Goal: Task Accomplishment & Management: Manage account settings

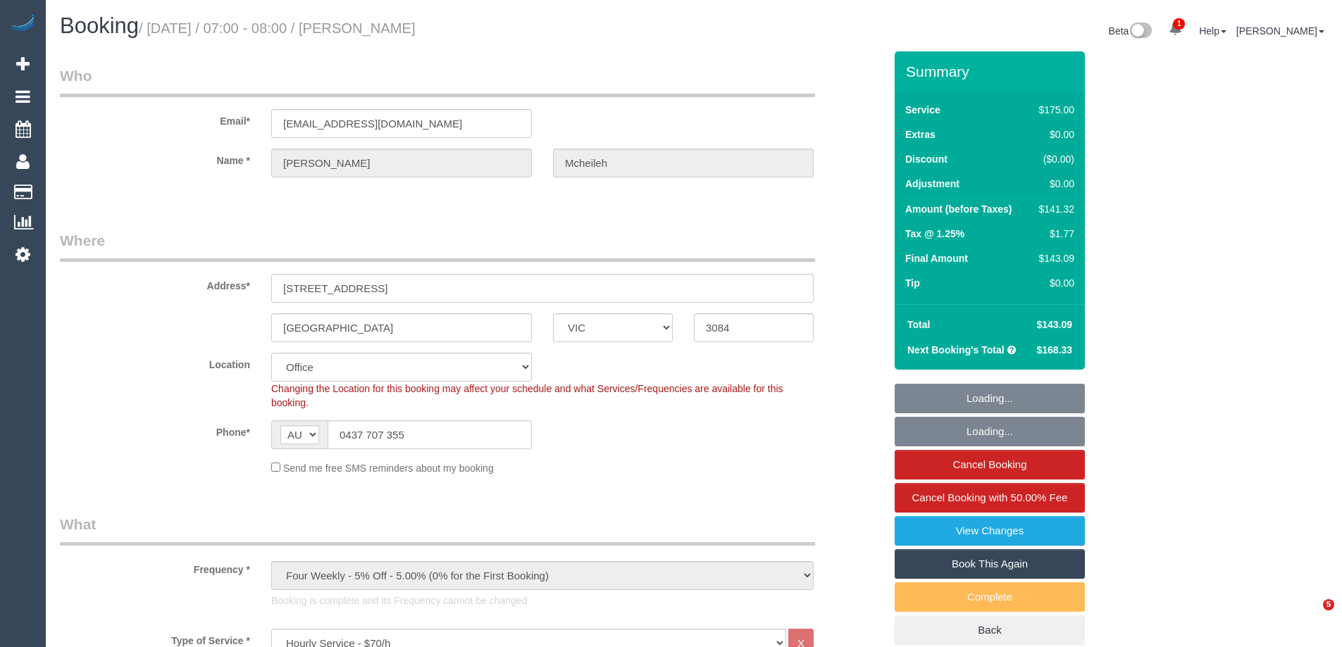
select select "VIC"
select select "150"
select select "number:29"
select select "number:14"
select select "number:19"
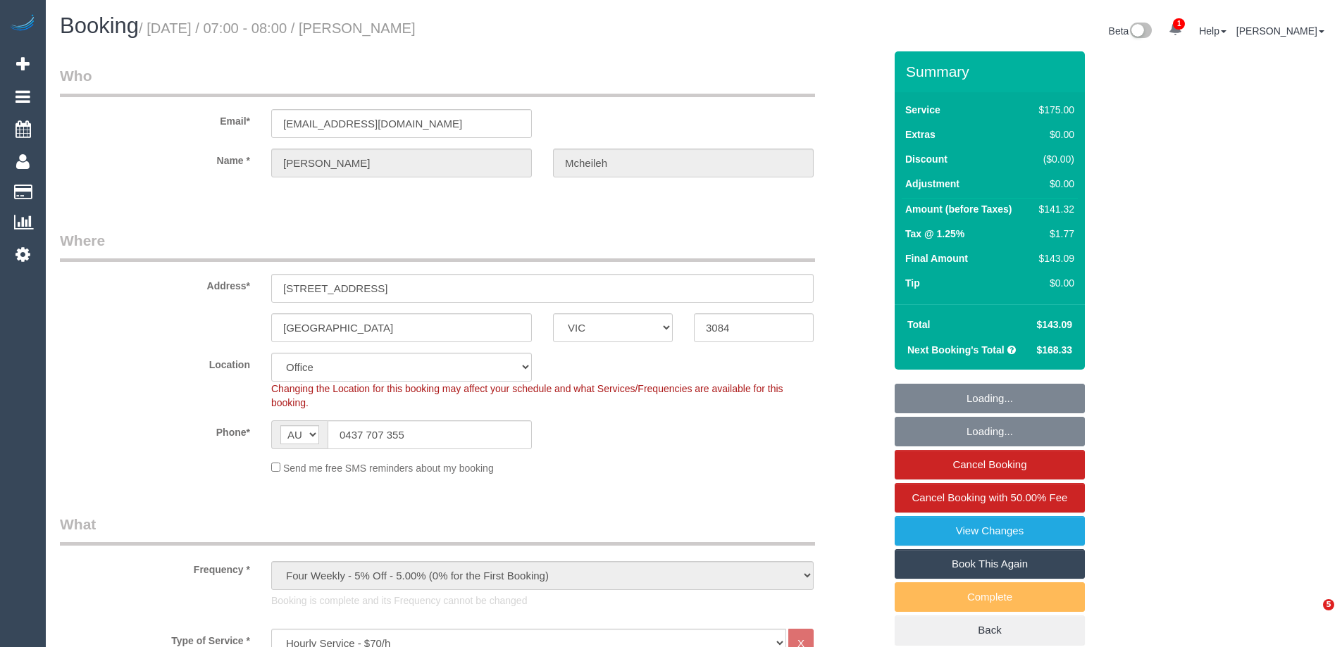
select select "number:25"
select select "number:35"
select select "number:12"
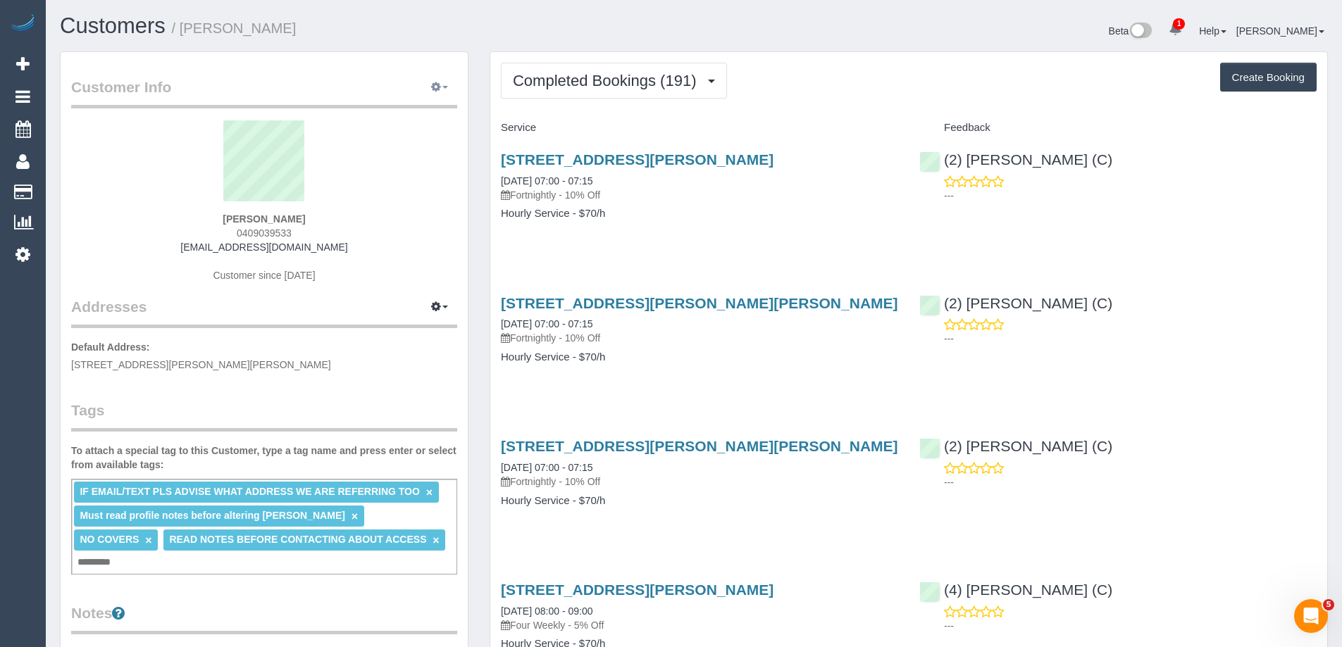
click at [436, 85] on icon "button" at bounding box center [436, 86] width 10 height 8
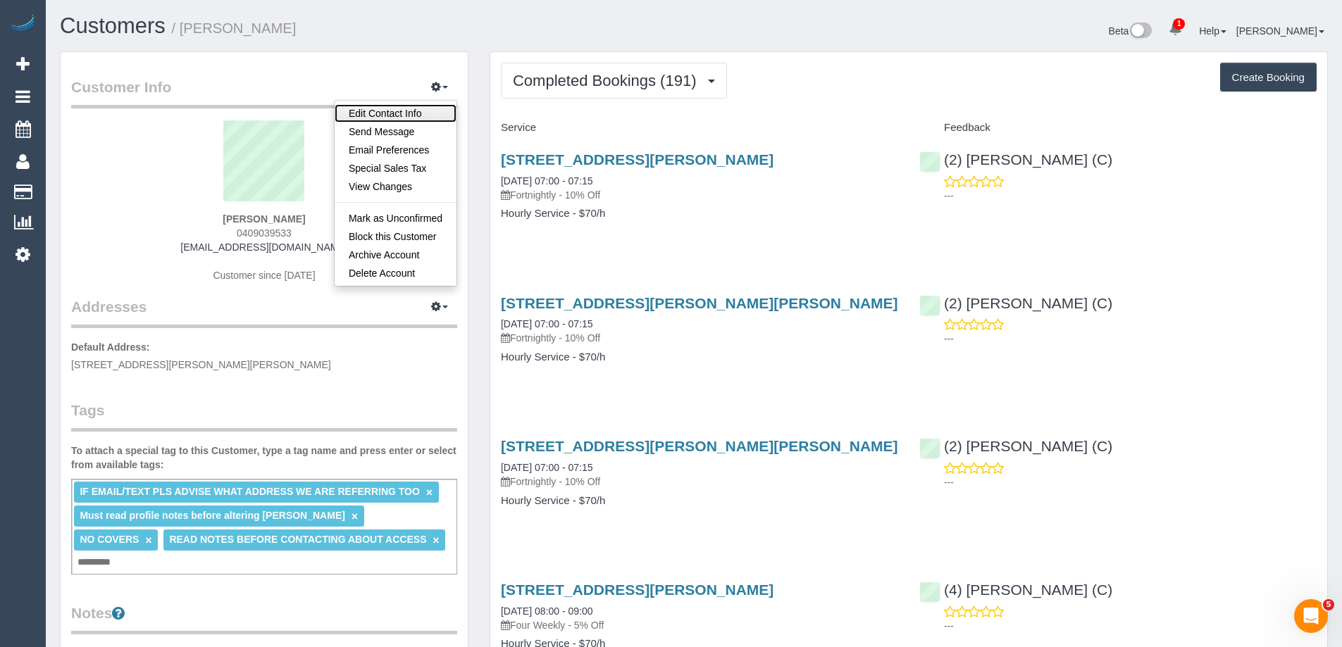
click at [418, 116] on link "Edit Contact Info" at bounding box center [396, 113] width 122 height 18
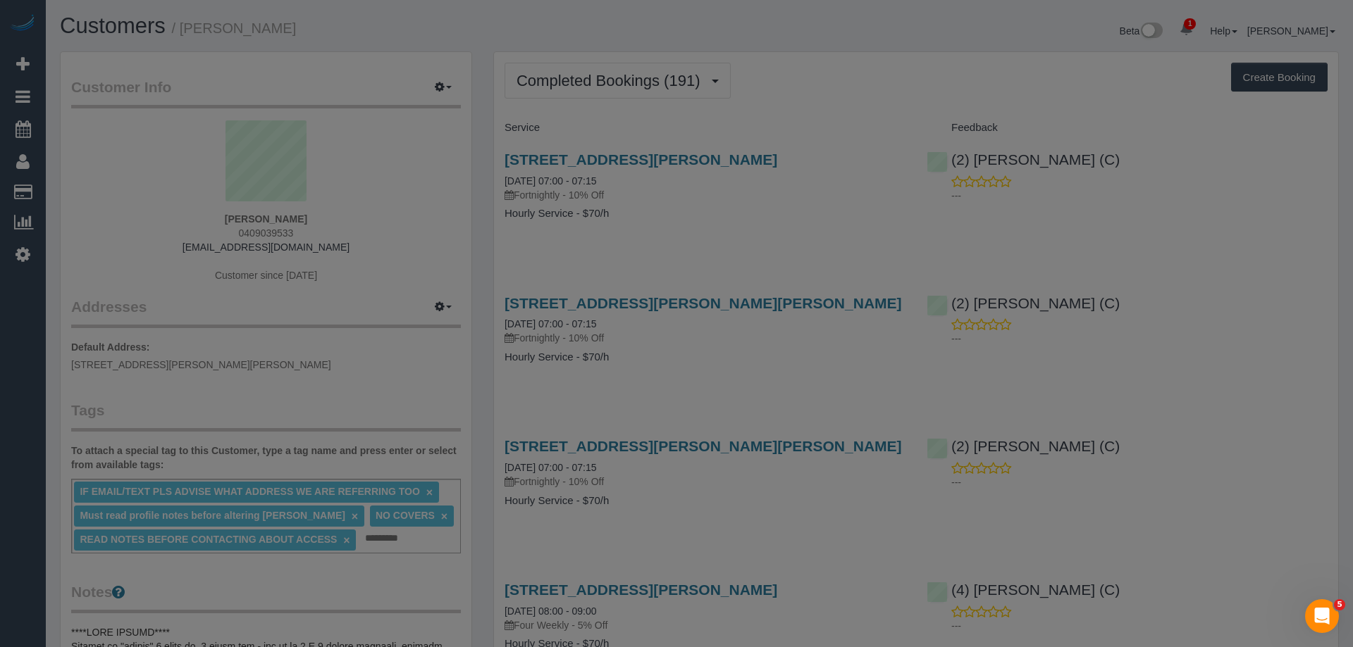
select select "VIC"
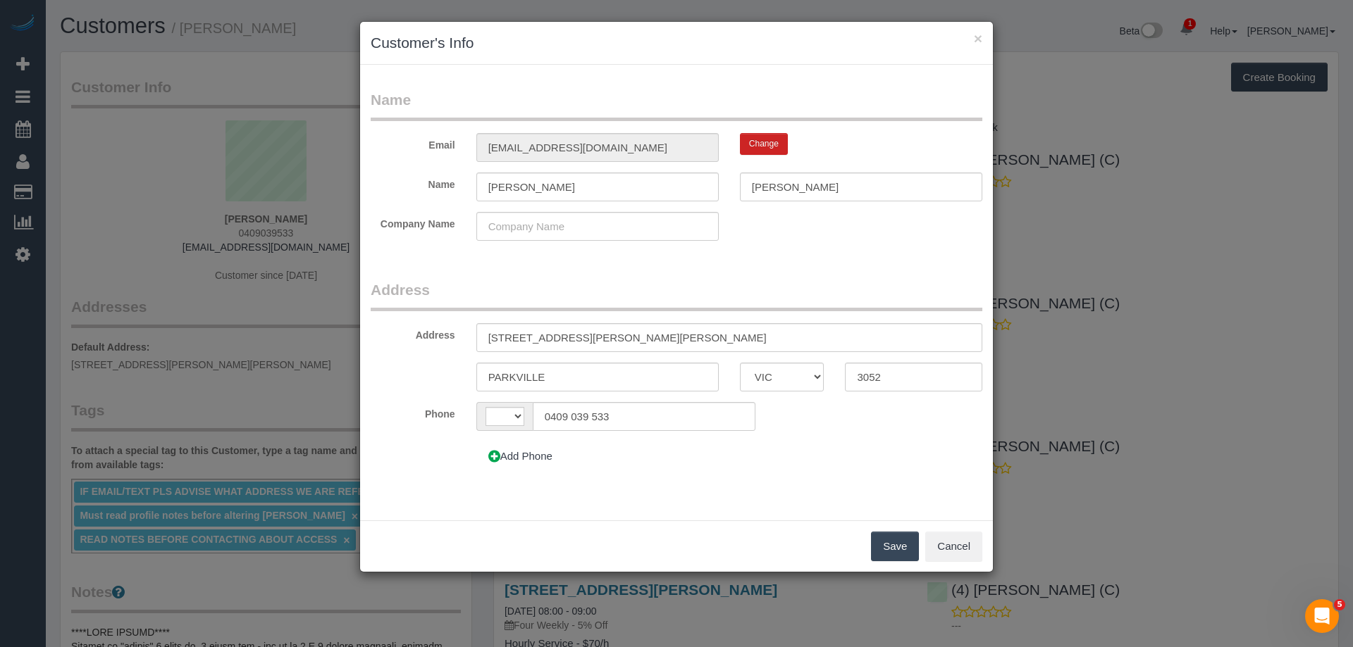
select select "string:AU"
click at [943, 540] on button "Cancel" at bounding box center [953, 547] width 57 height 30
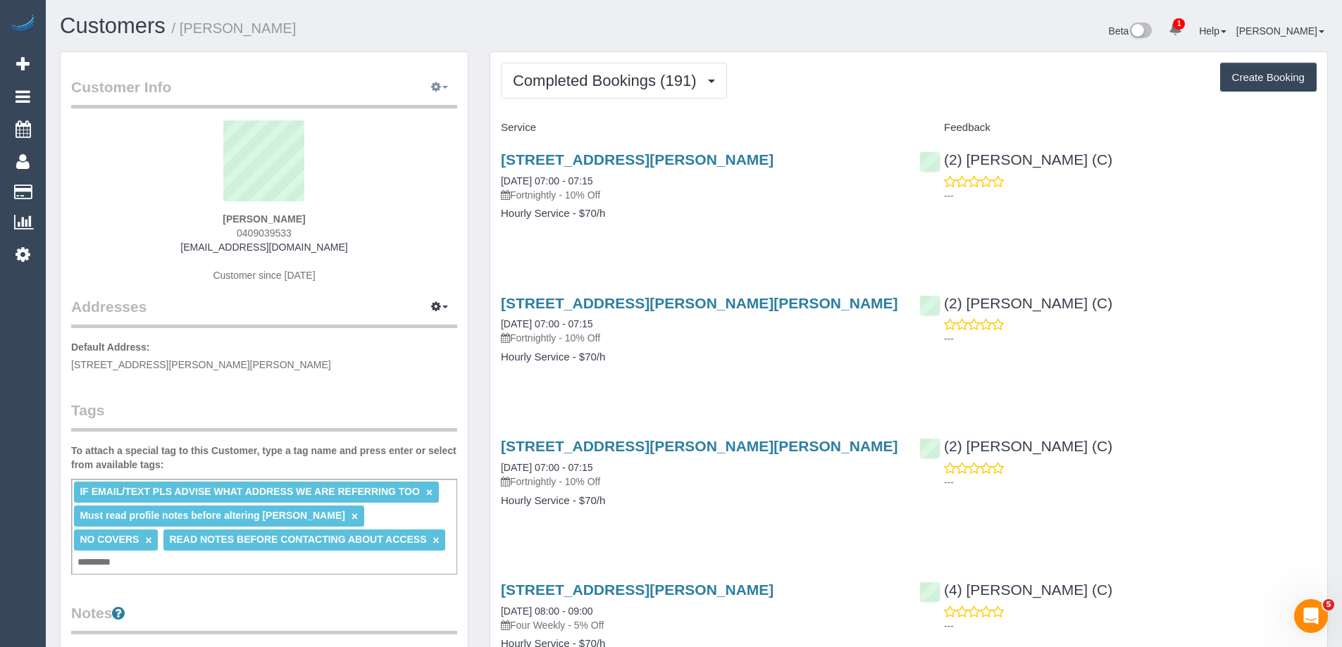
click at [432, 82] on icon "button" at bounding box center [436, 86] width 10 height 8
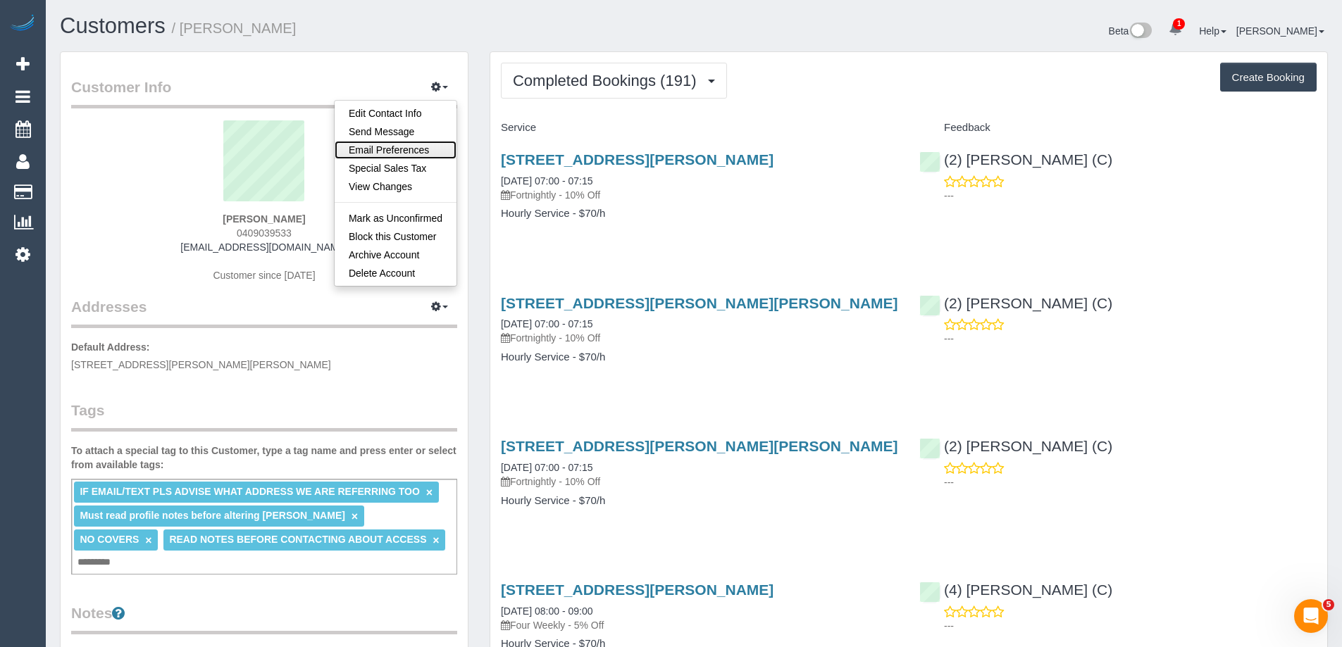
click at [397, 150] on link "Email Preferences" at bounding box center [396, 150] width 122 height 18
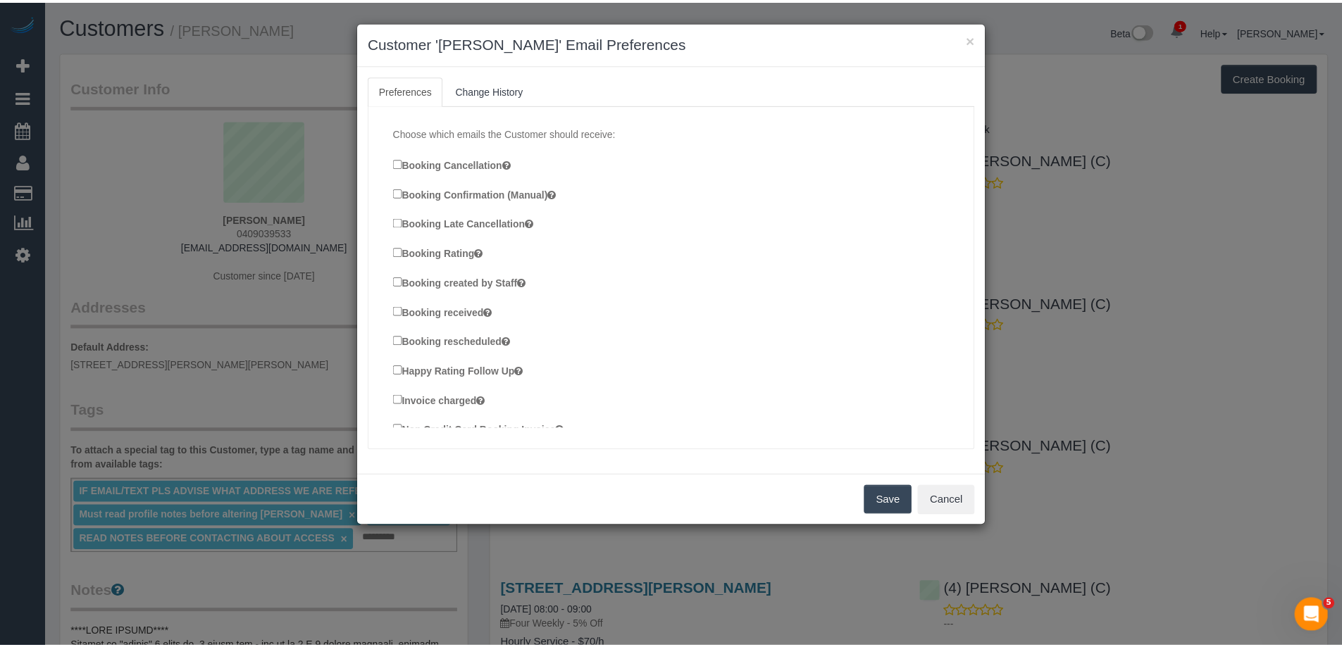
scroll to position [234, 0]
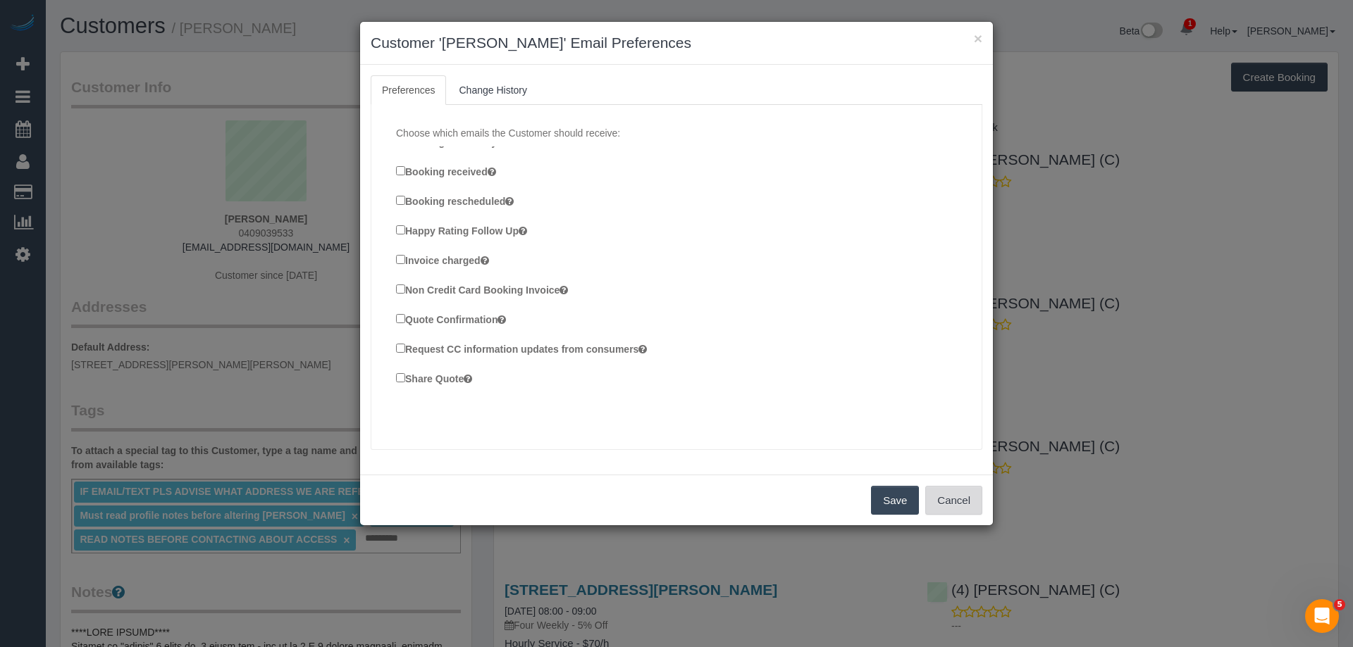
drag, startPoint x: 938, startPoint y: 500, endPoint x: 829, endPoint y: 401, distance: 146.6
click at [938, 499] on button "Cancel" at bounding box center [953, 501] width 57 height 30
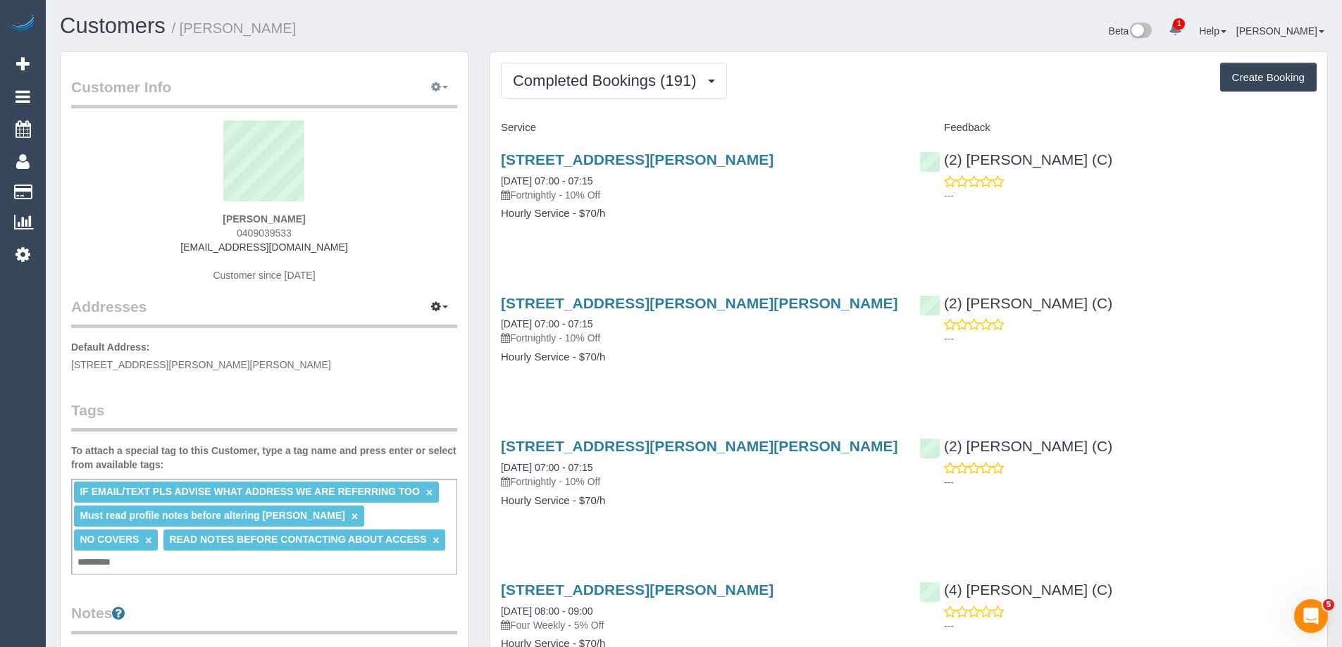
click at [439, 89] on icon "button" at bounding box center [436, 86] width 10 height 8
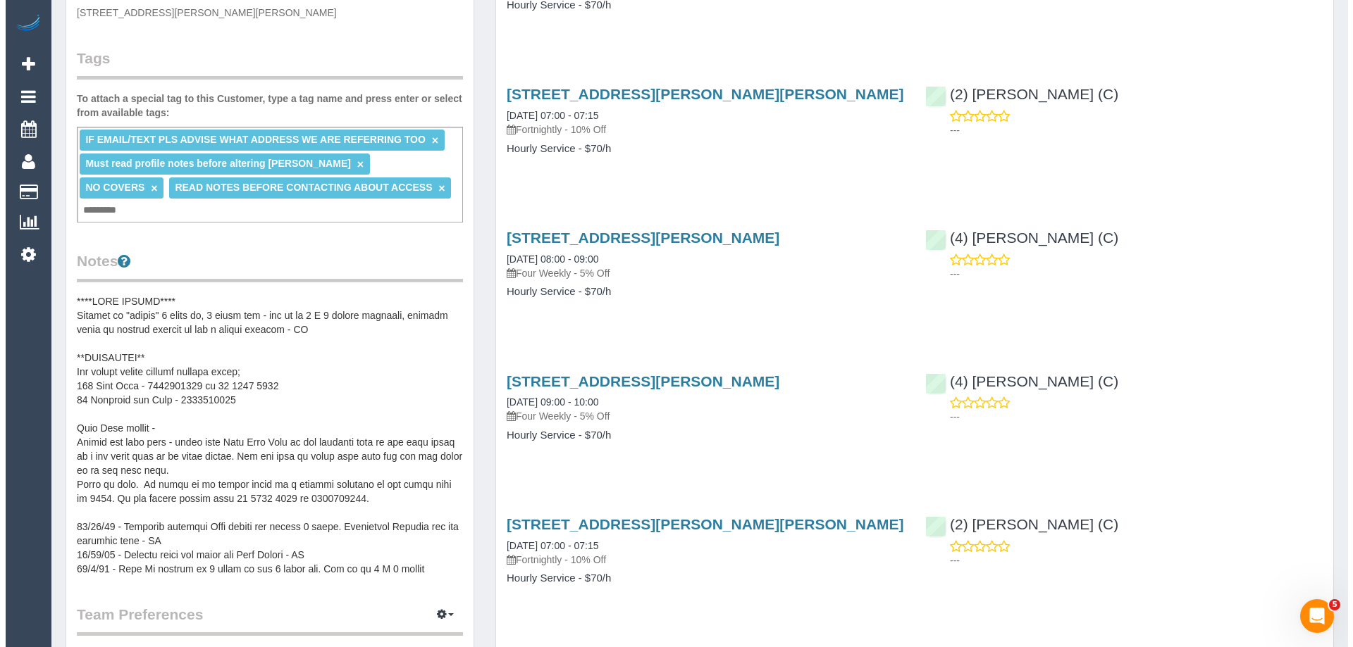
scroll to position [0, 0]
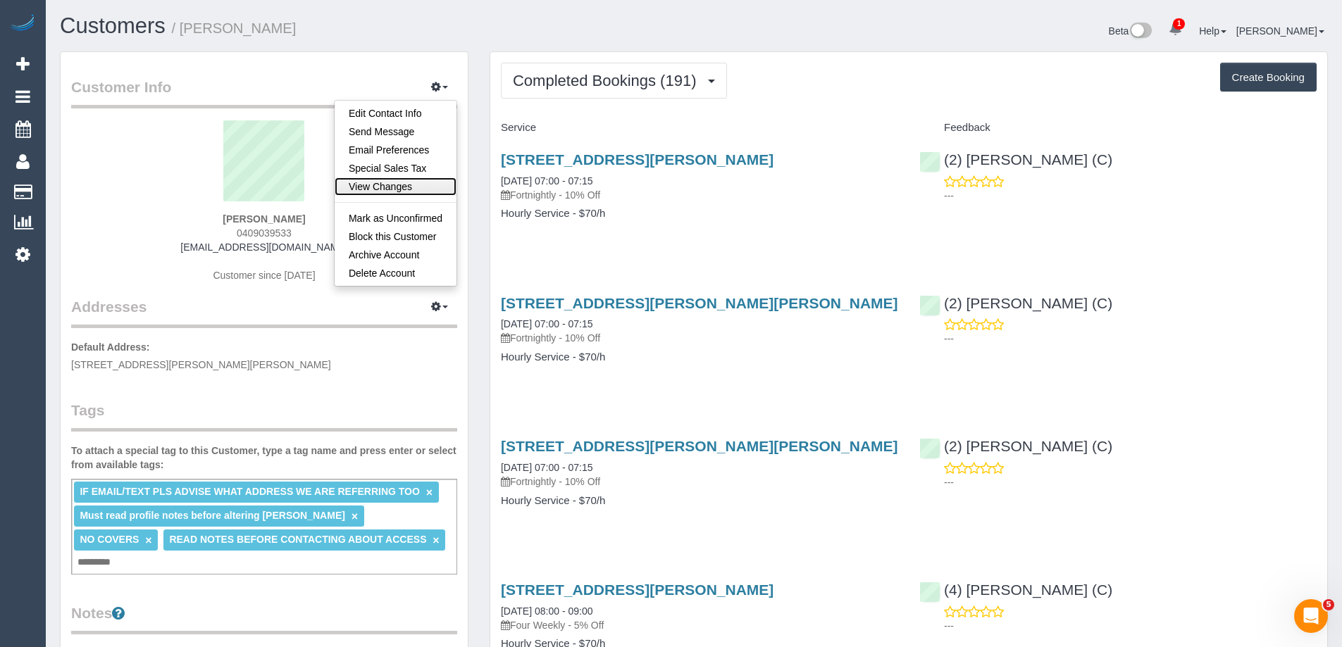
click at [366, 188] on link "View Changes" at bounding box center [396, 187] width 122 height 18
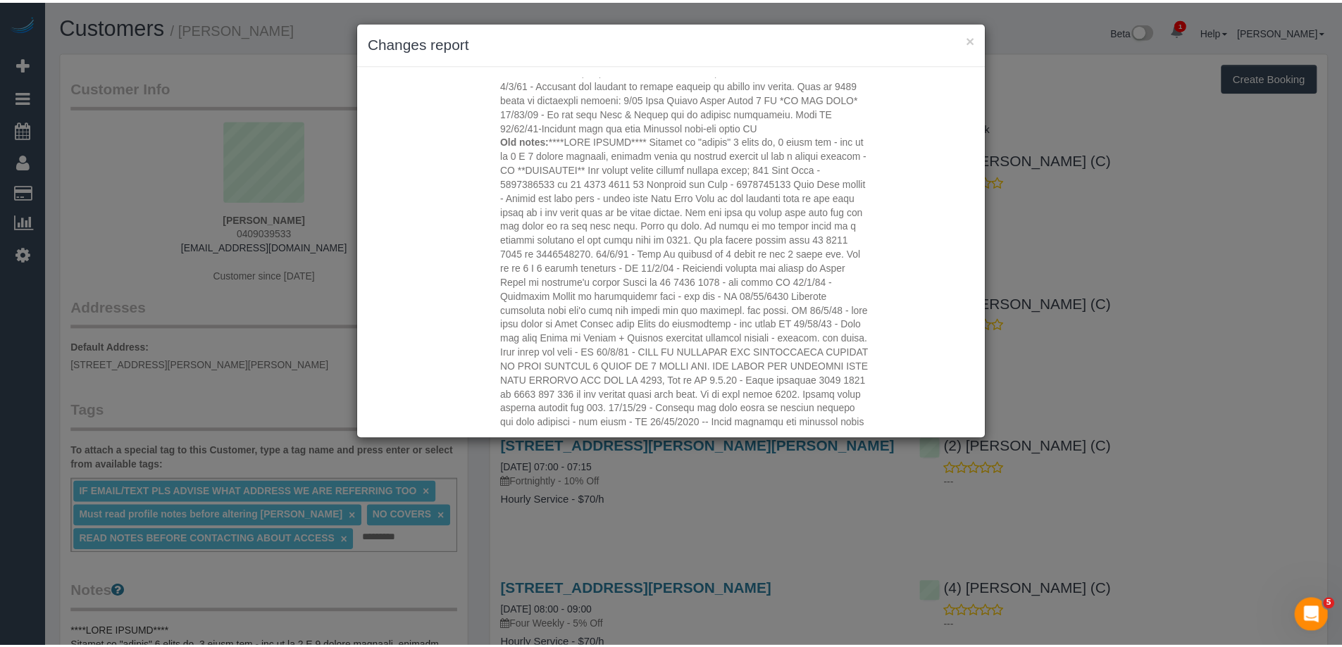
scroll to position [3029, 0]
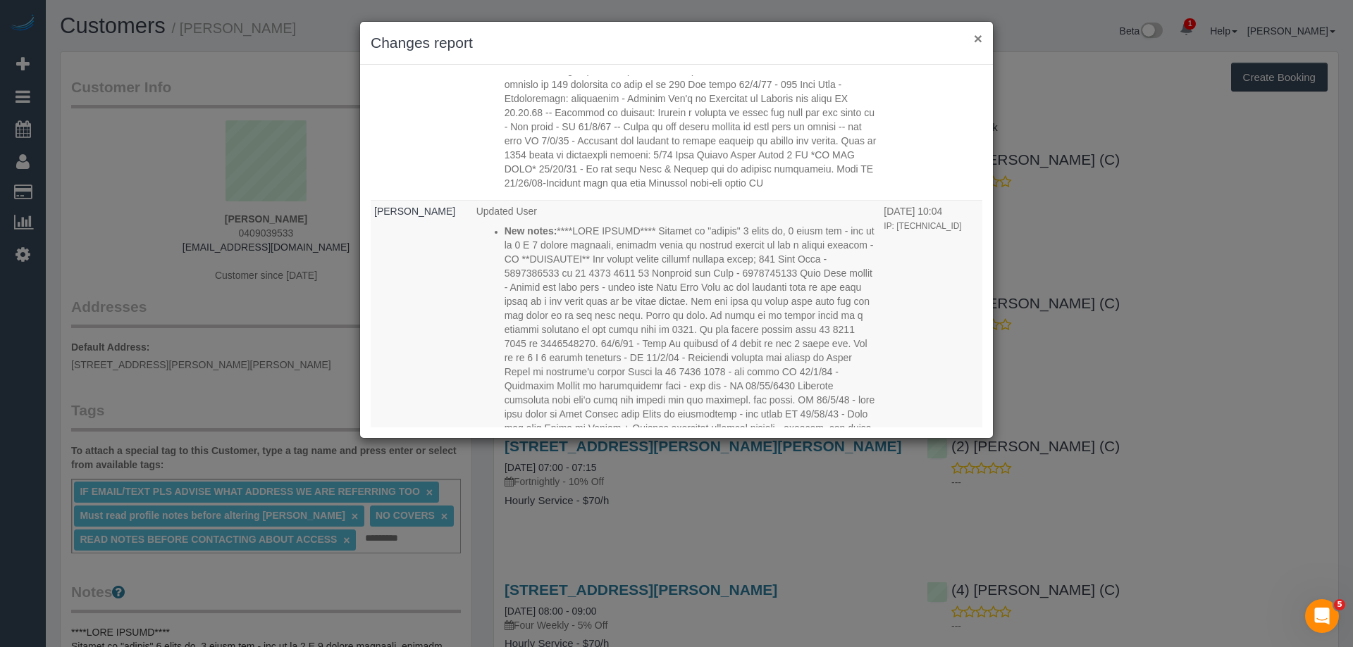
click at [979, 42] on button "×" at bounding box center [978, 38] width 8 height 15
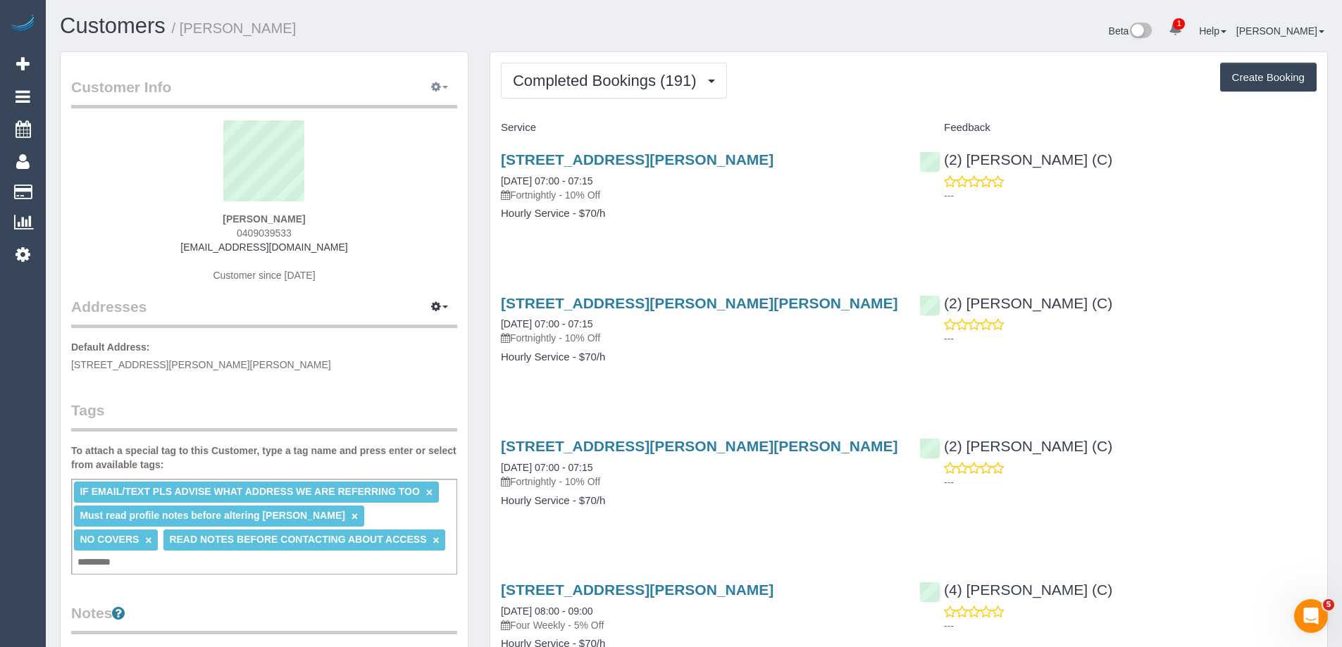
click at [439, 87] on icon "button" at bounding box center [436, 86] width 10 height 8
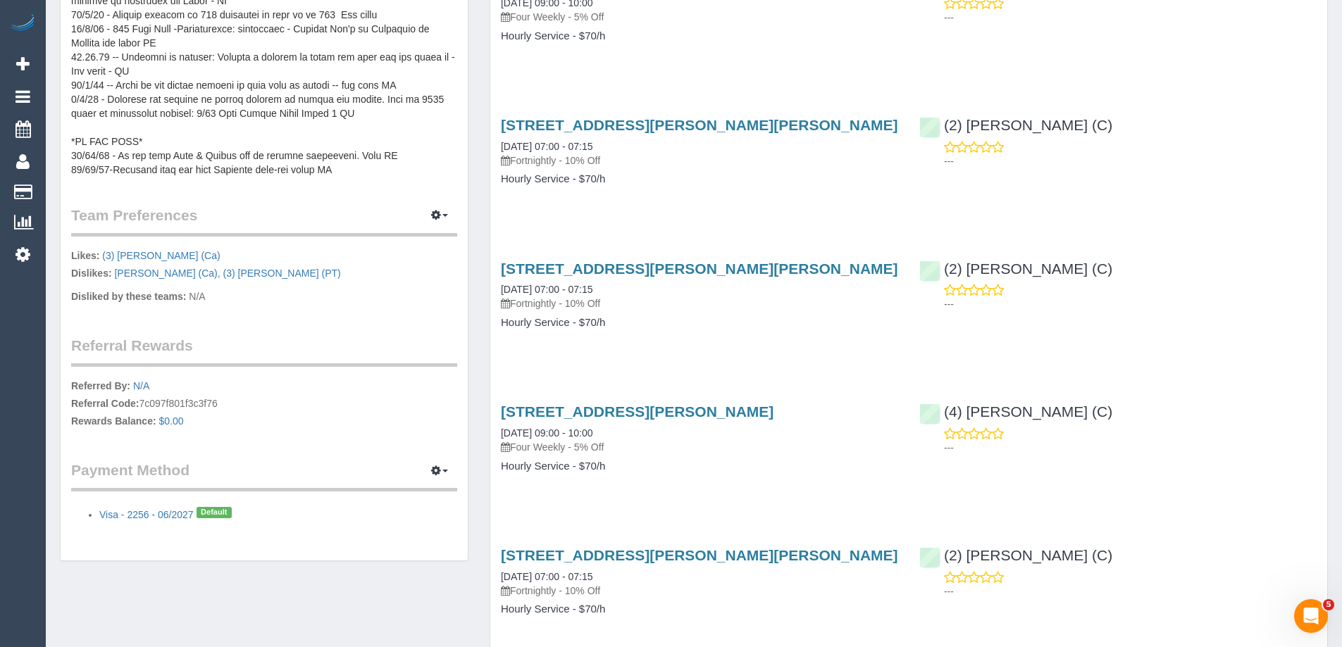
scroll to position [775, 0]
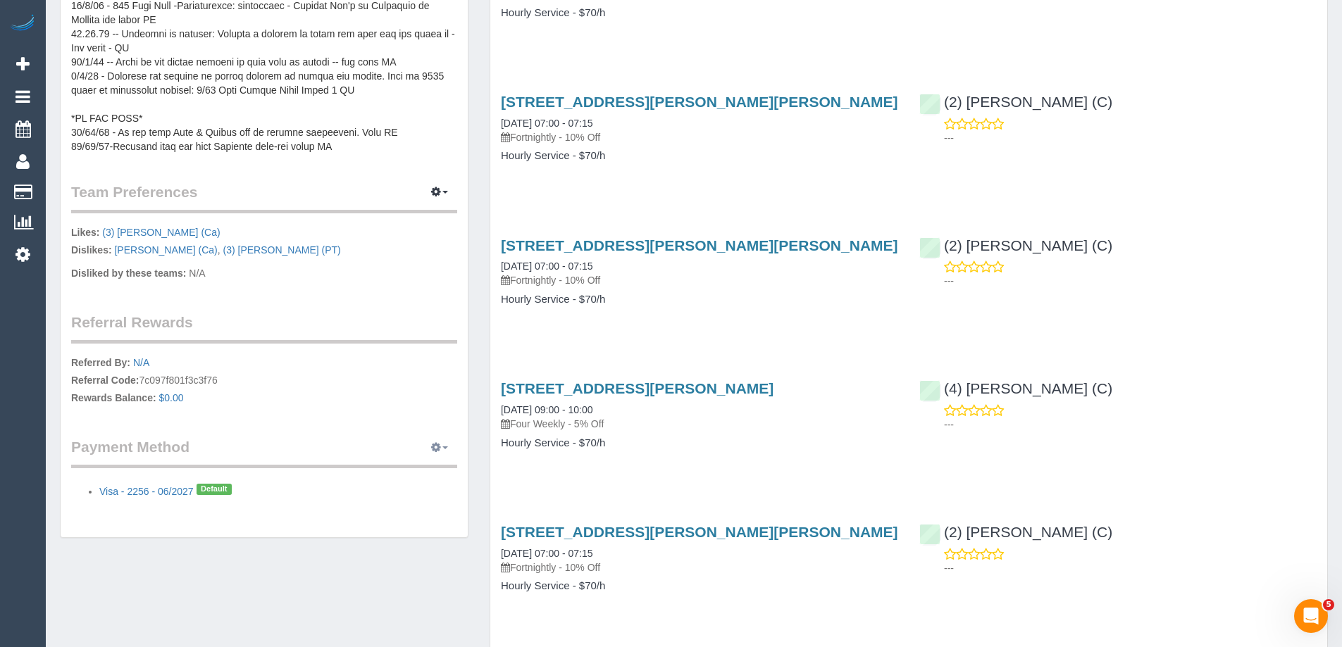
click at [435, 443] on icon "button" at bounding box center [436, 447] width 10 height 8
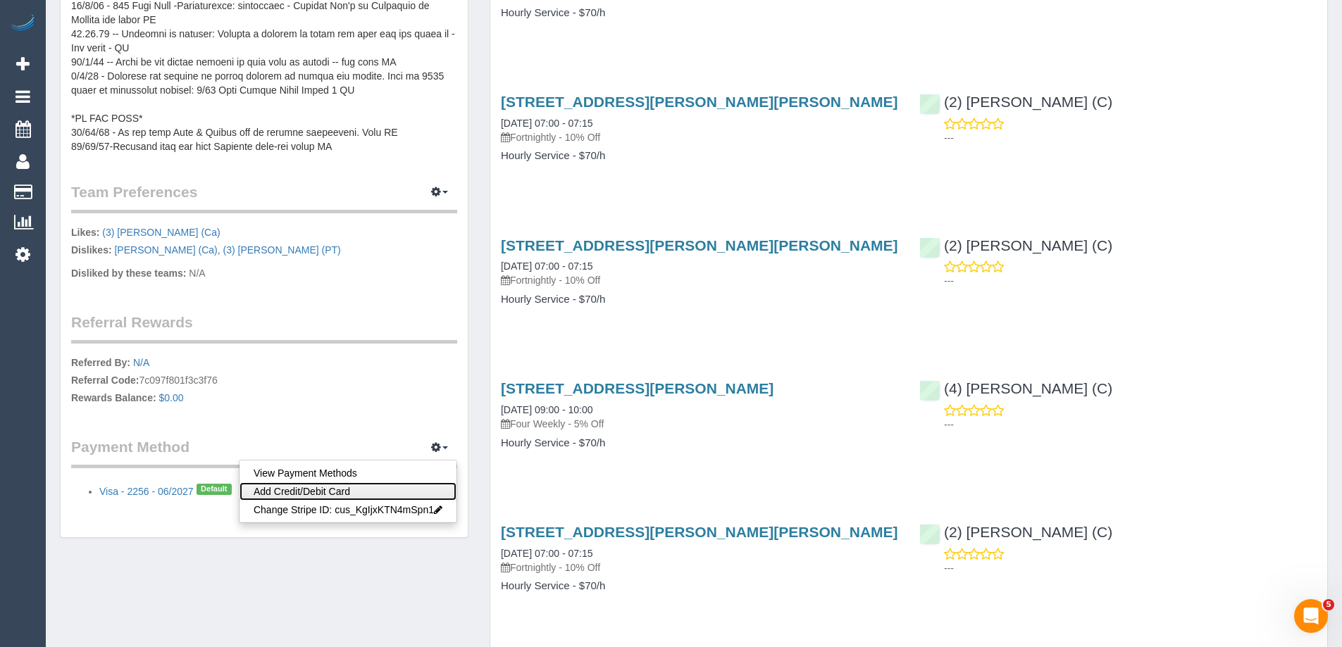
click at [318, 483] on link "Add Credit/Debit Card" at bounding box center [348, 492] width 217 height 18
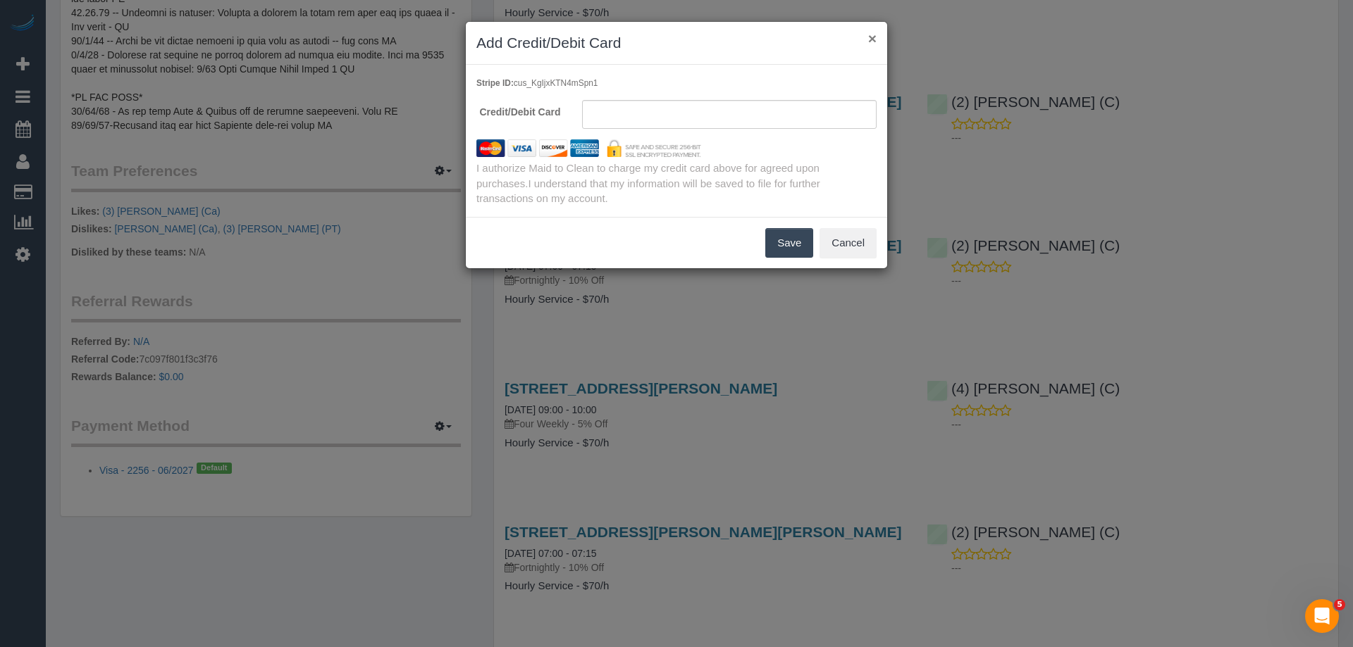
click at [870, 37] on button "×" at bounding box center [872, 38] width 8 height 15
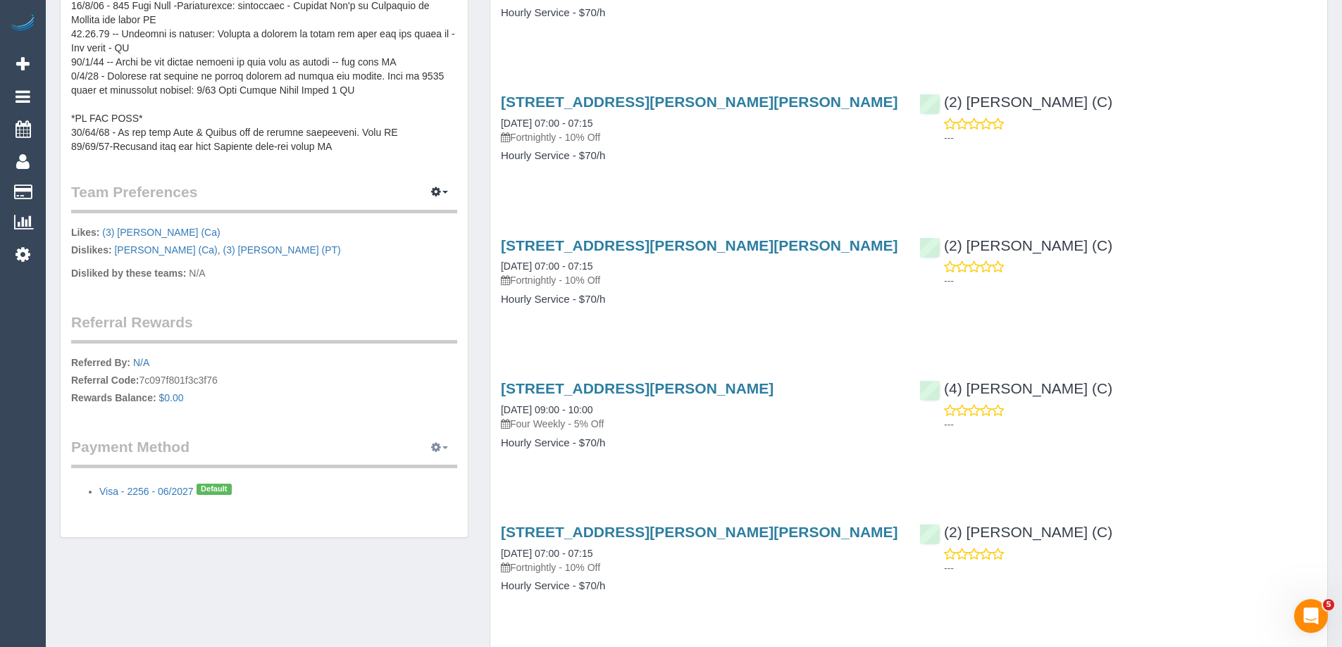
click at [449, 437] on button "button" at bounding box center [439, 448] width 35 height 22
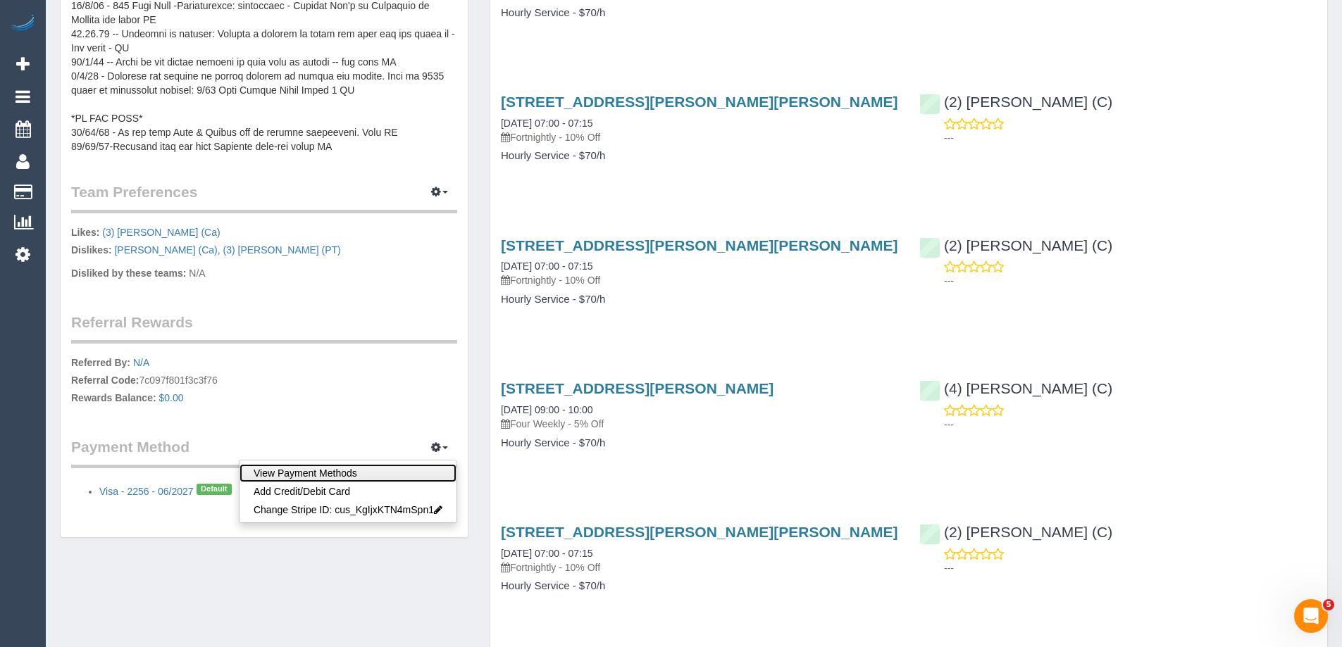
click at [334, 464] on link "View Payment Methods" at bounding box center [348, 473] width 217 height 18
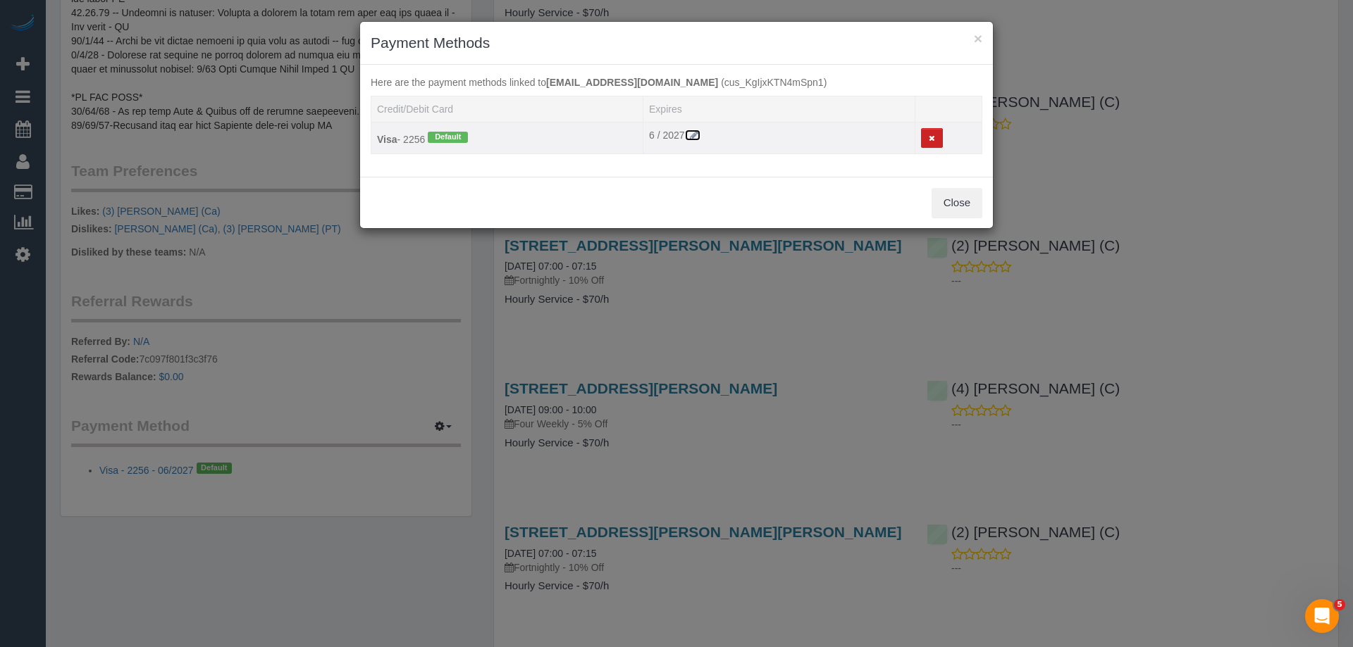
click at [696, 134] on icon at bounding box center [694, 135] width 13 height 10
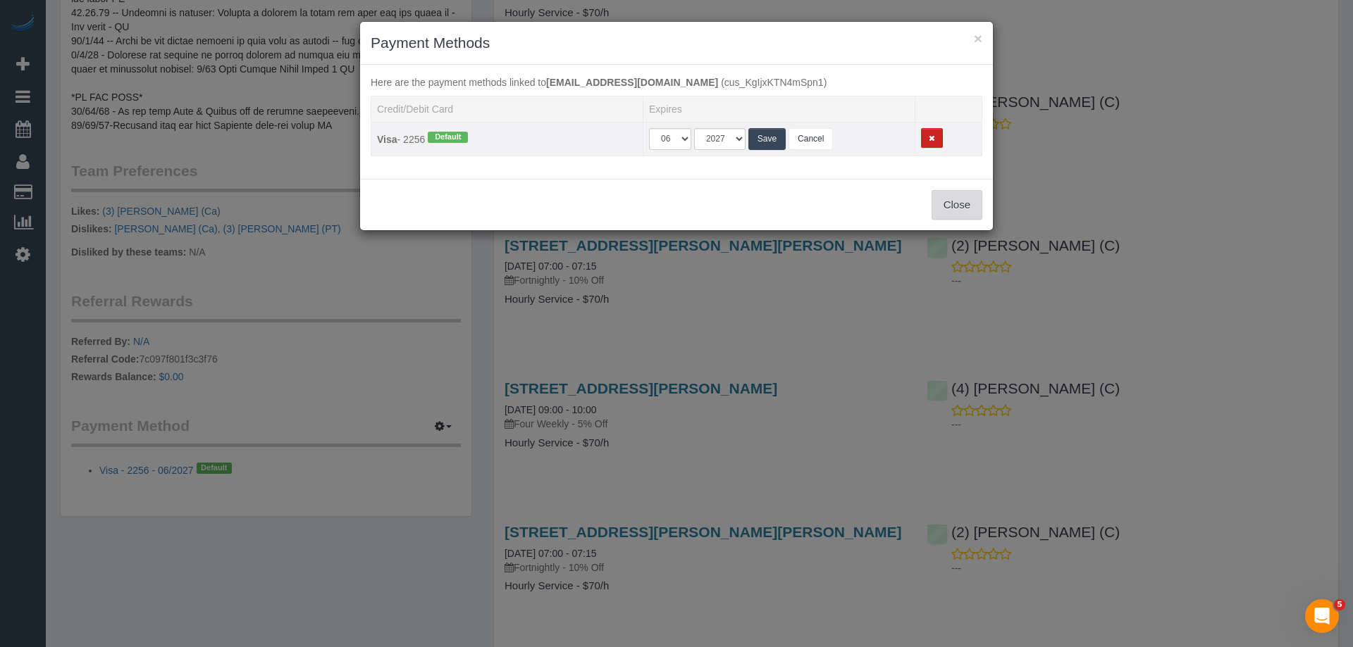
click at [966, 201] on button "Close" at bounding box center [956, 205] width 51 height 30
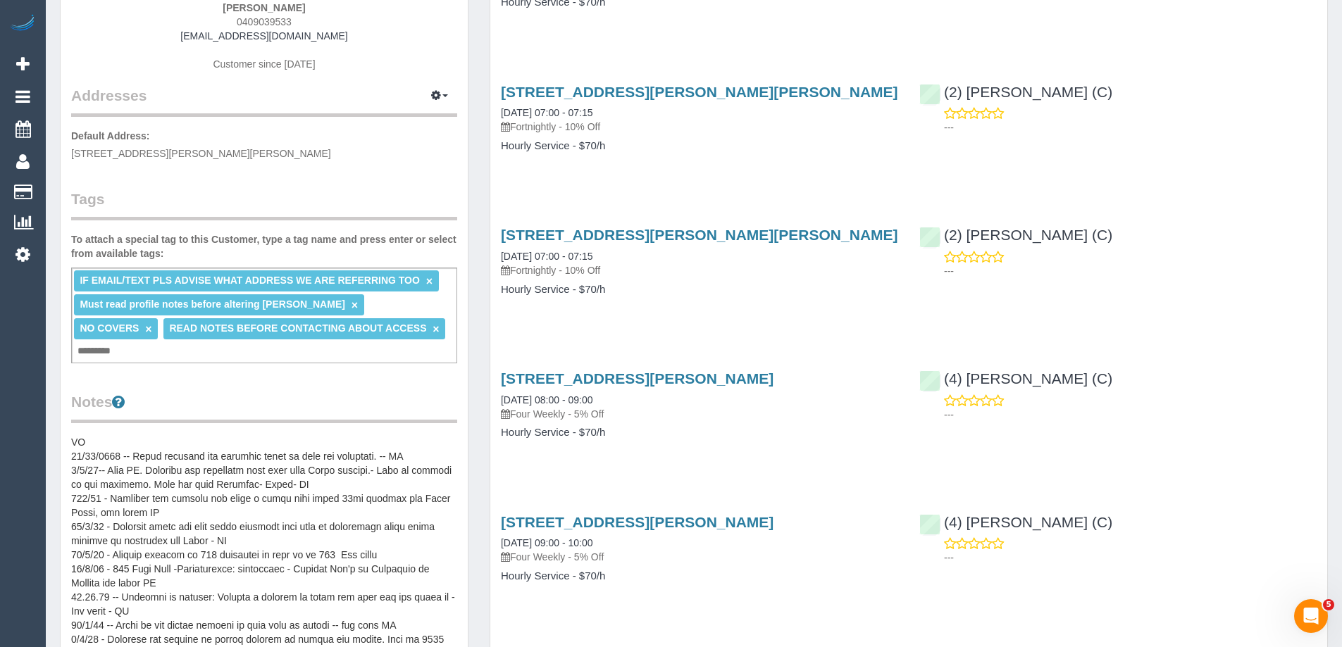
scroll to position [0, 0]
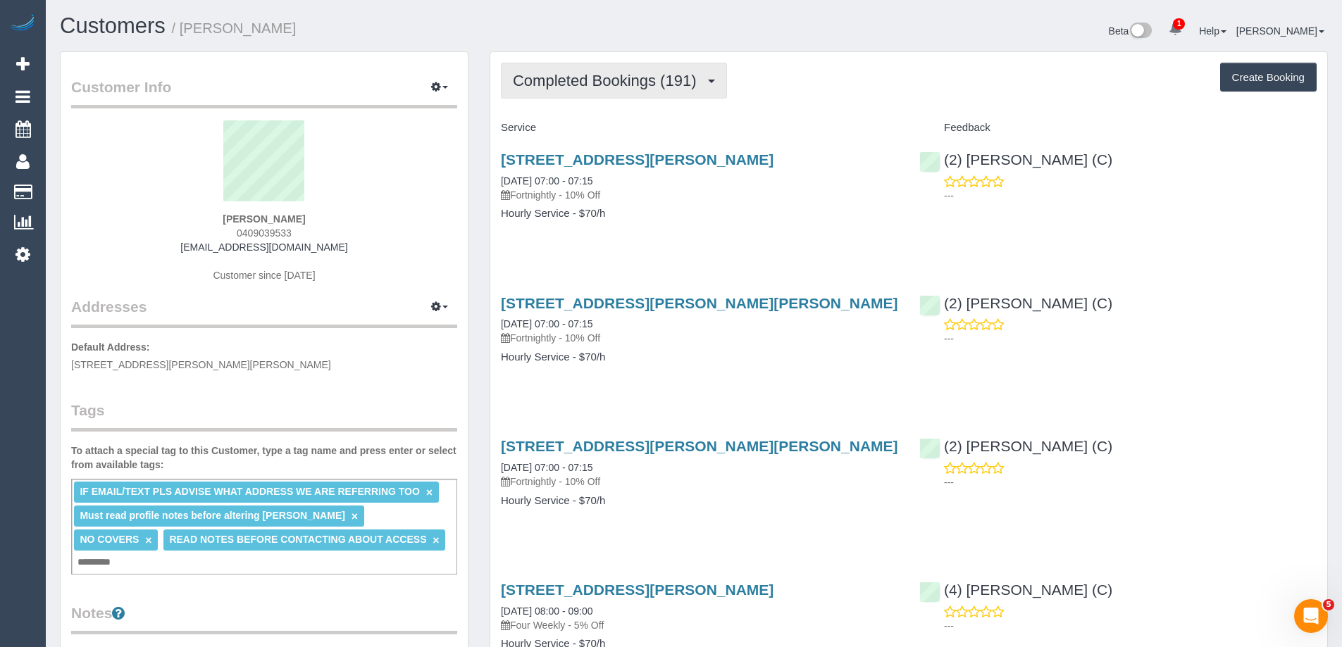
click at [595, 73] on span "Completed Bookings (191)" at bounding box center [608, 81] width 190 height 18
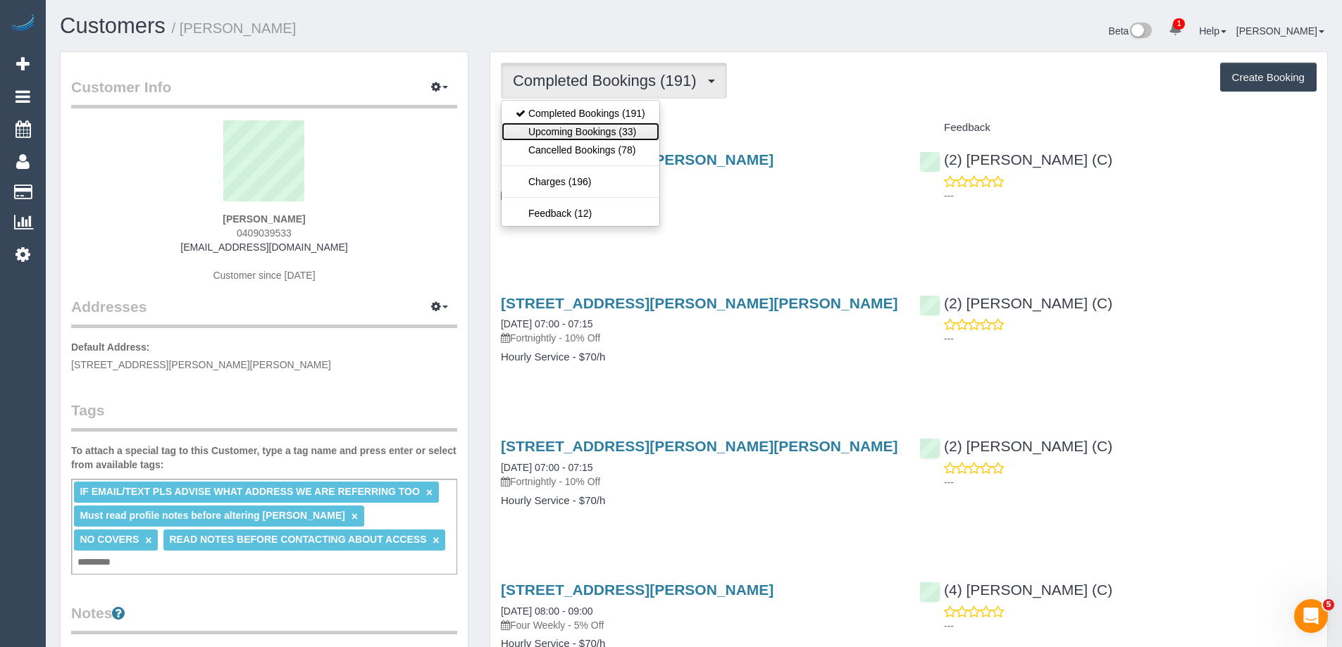
click at [566, 130] on link "Upcoming Bookings (33)" at bounding box center [581, 132] width 158 height 18
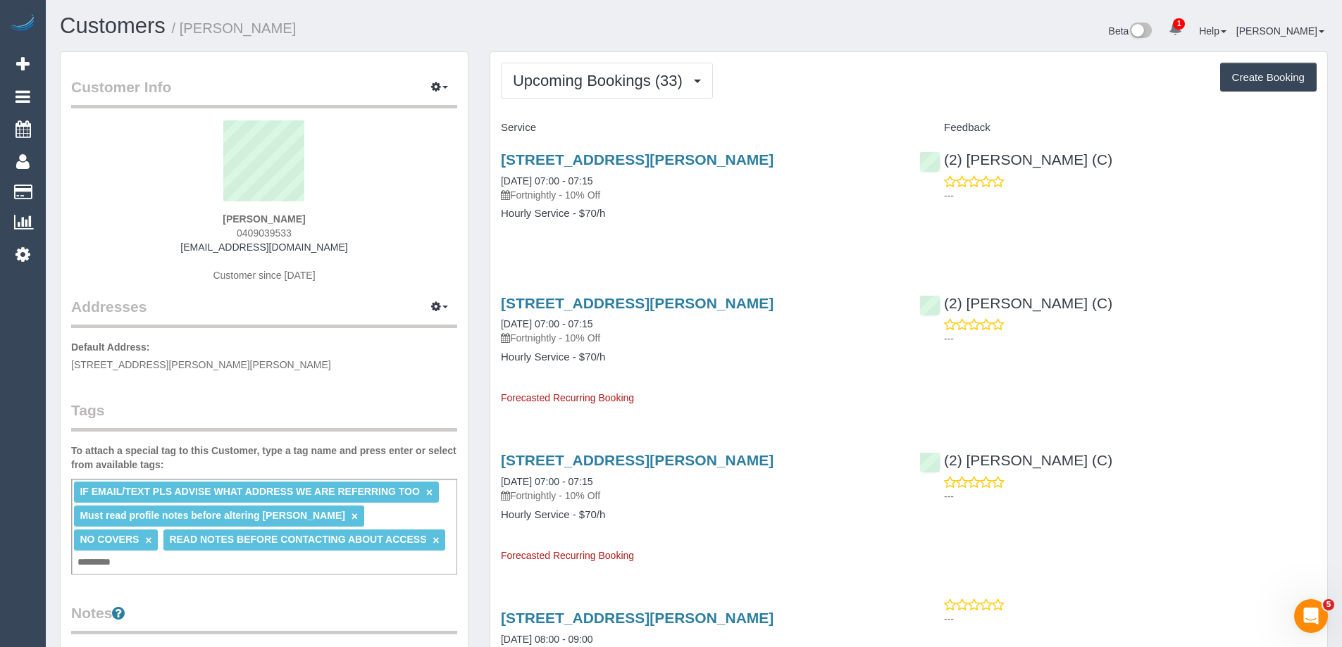
drag, startPoint x: 667, startPoint y: 400, endPoint x: 498, endPoint y: 393, distance: 169.2
click at [498, 393] on div "22 Benjamin St, Parkville, VIC 3052 13/10/2025 07:00 - 07:15 Fortnightly - 10% …" at bounding box center [699, 344] width 418 height 123
drag, startPoint x: 500, startPoint y: 399, endPoint x: 726, endPoint y: 399, distance: 225.5
click at [726, 399] on div "22 Benjamin St, Parkville, VIC 3052 13/10/2025 07:00 - 07:15 Fortnightly - 10% …" at bounding box center [699, 344] width 418 height 123
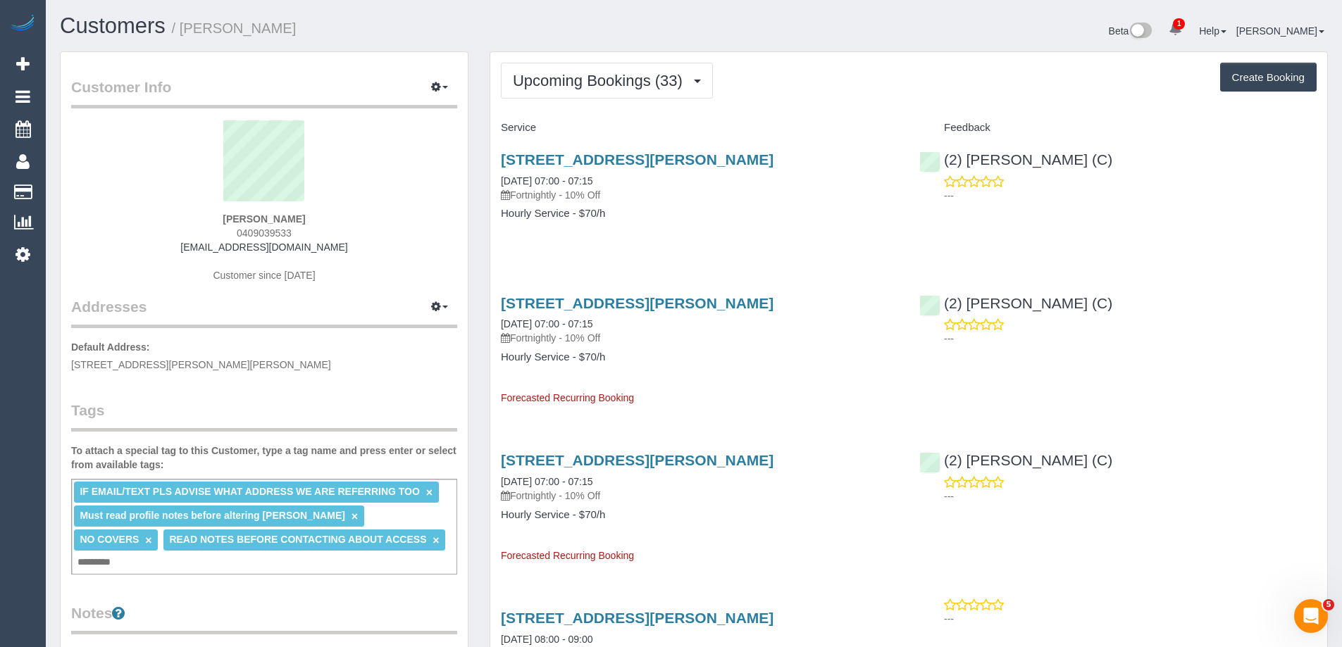
click at [726, 399] on div "22 Benjamin St, Parkville, VIC 3052 13/10/2025 07:00 - 07:15 Fortnightly - 10% …" at bounding box center [699, 344] width 418 height 123
click at [714, 299] on link "22 Benjamin St, Parkville, VIC 3052" at bounding box center [637, 303] width 273 height 16
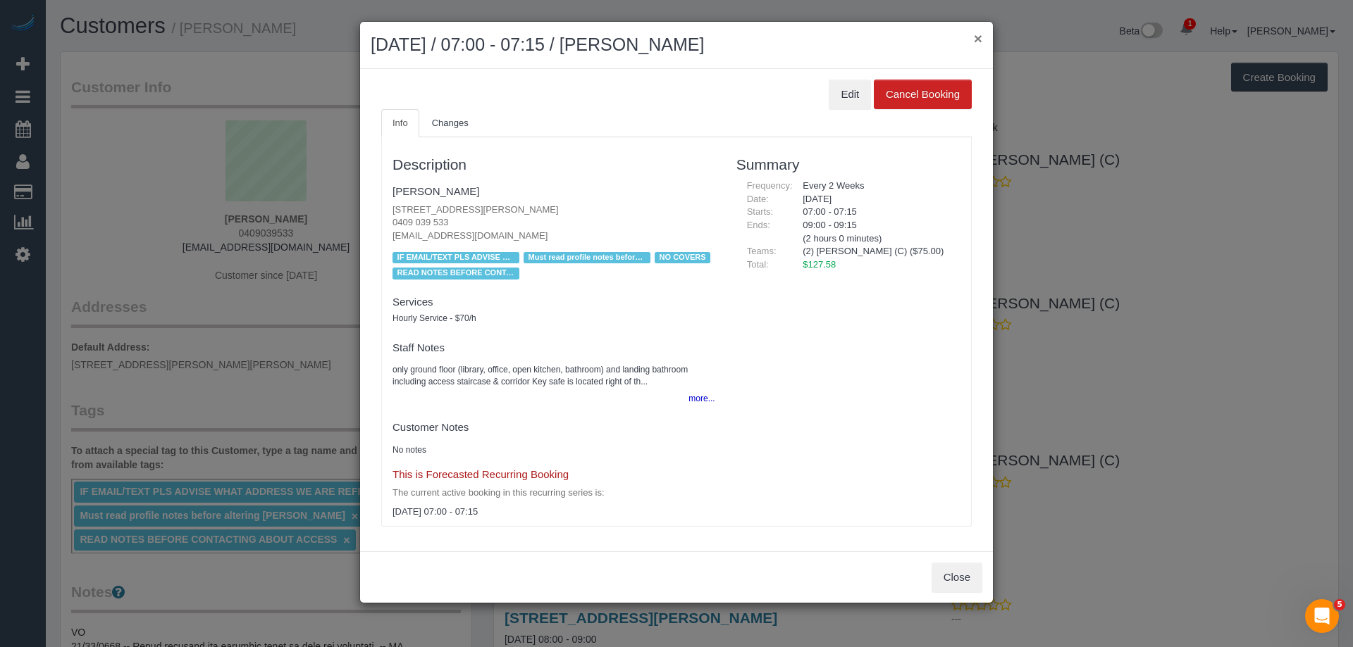
click at [975, 44] on button "×" at bounding box center [978, 38] width 8 height 15
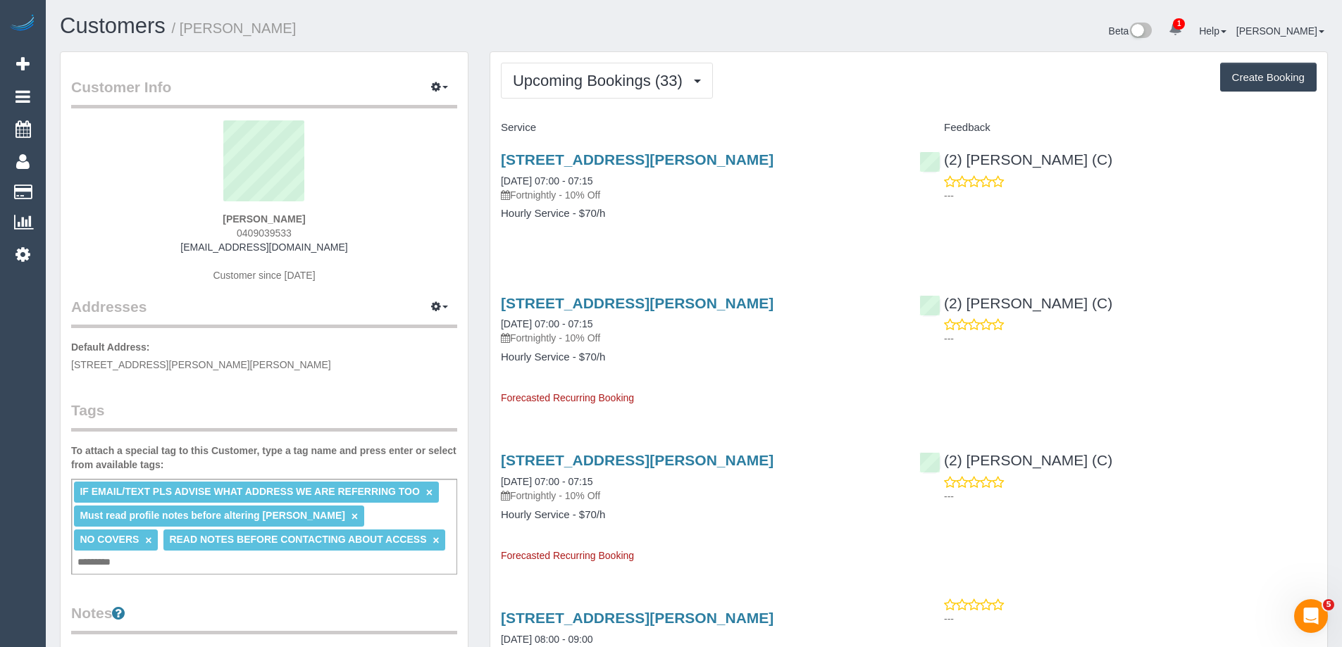
drag, startPoint x: 496, startPoint y: 397, endPoint x: 682, endPoint y: 396, distance: 186.0
click at [682, 396] on div "22 Benjamin St, Parkville, VIC 3052 13/10/2025 07:00 - 07:15 Fortnightly - 10% …" at bounding box center [699, 344] width 418 height 123
click at [712, 371] on div "22 Benjamin St, Parkville, VIC 3052 13/10/2025 07:00 - 07:15 Fortnightly - 10% …" at bounding box center [699, 344] width 418 height 123
click at [652, 304] on link "22 Benjamin St, Parkville, VIC 3052" at bounding box center [637, 303] width 273 height 16
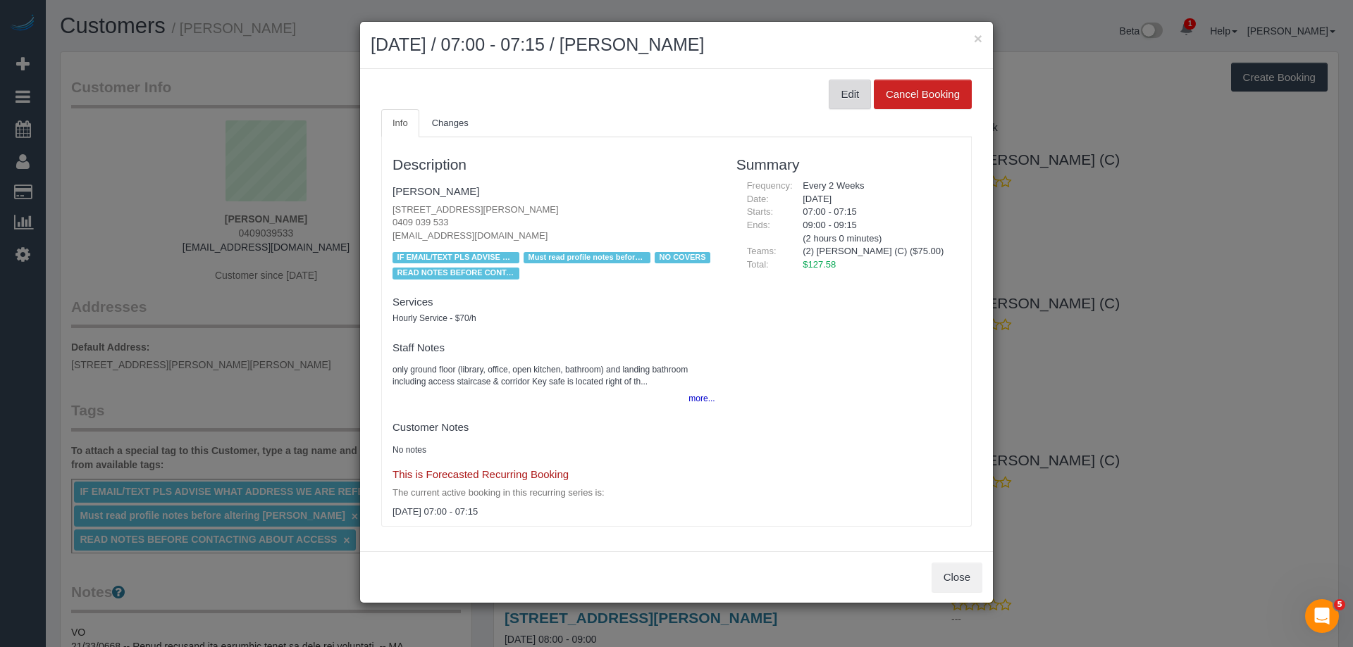
click at [854, 89] on button "Edit" at bounding box center [850, 95] width 42 height 30
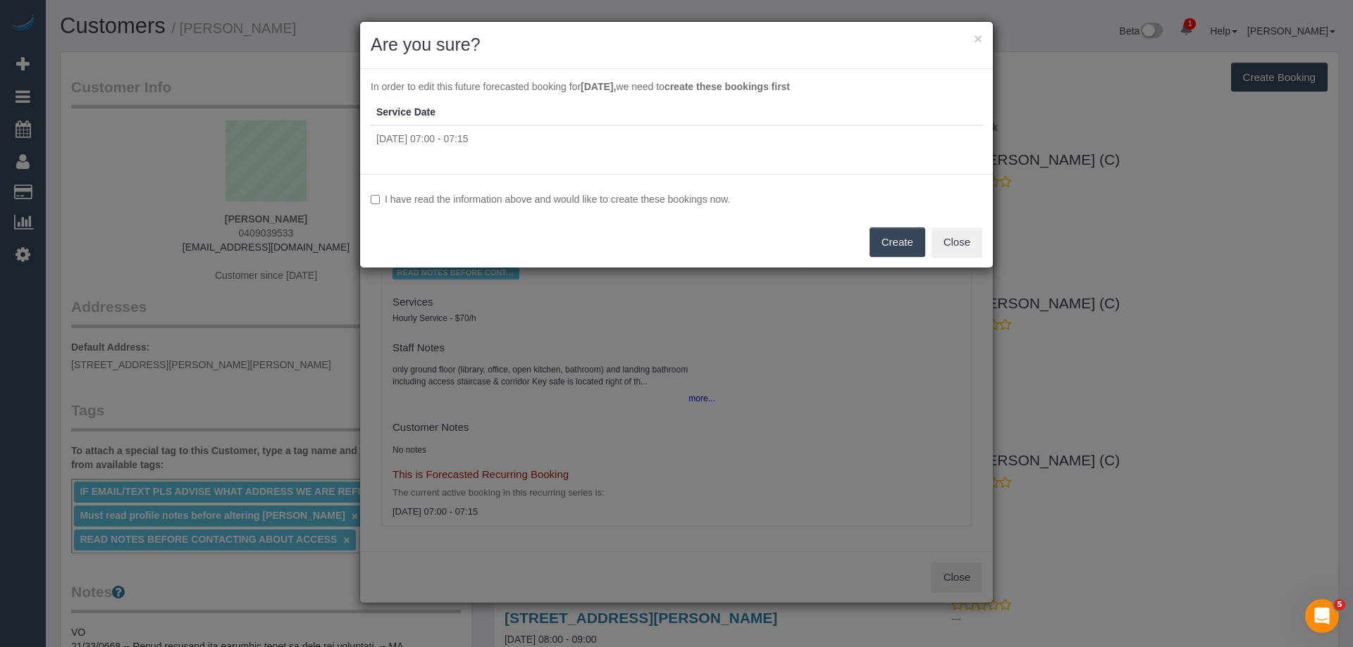
click at [590, 197] on label "I have read the information above and would like to create these bookings now." at bounding box center [677, 199] width 612 height 14
click at [891, 239] on button "Create" at bounding box center [897, 243] width 56 height 30
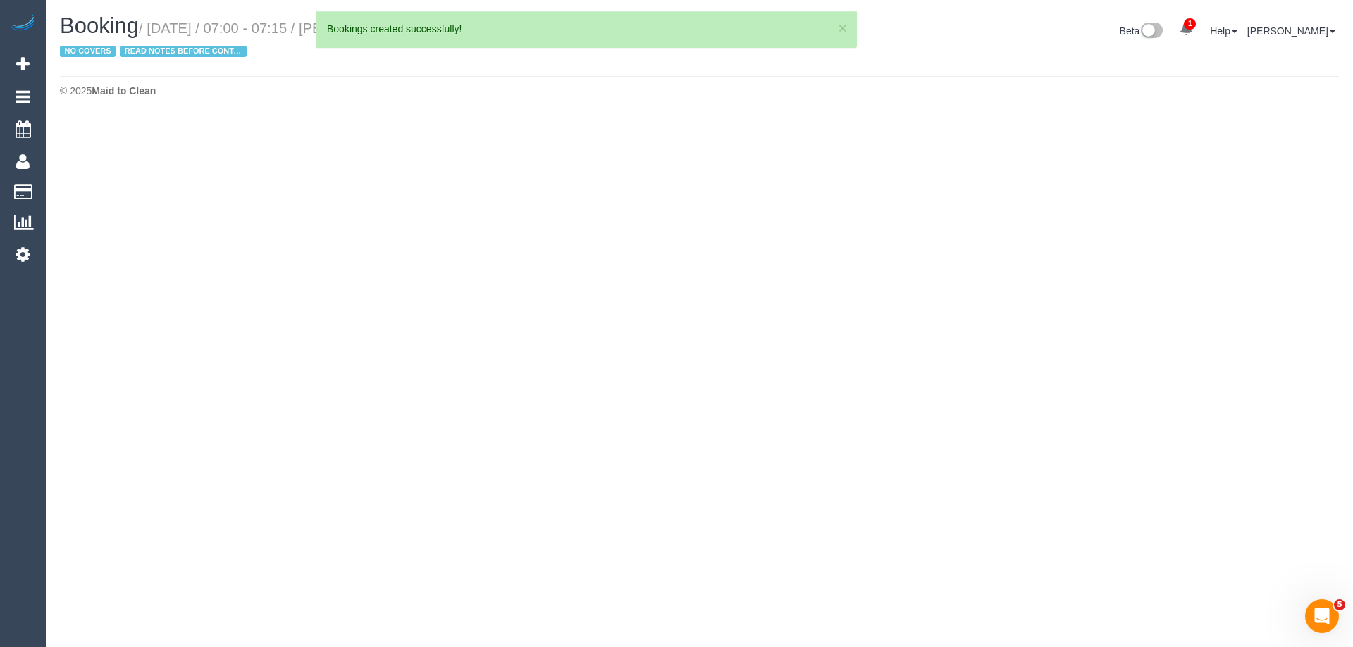
select select "VIC"
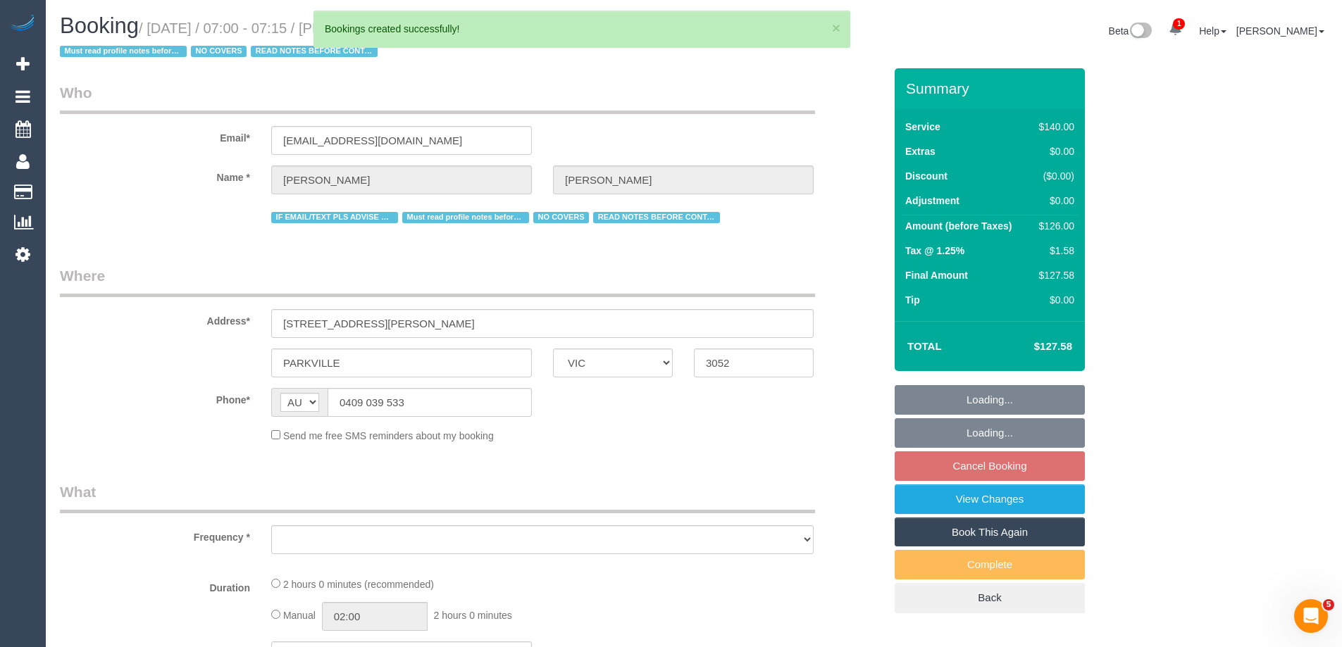
select select "string:stripe-pm_1PnU8k2GScqysDRV8WyIceIA"
select select "object:15071"
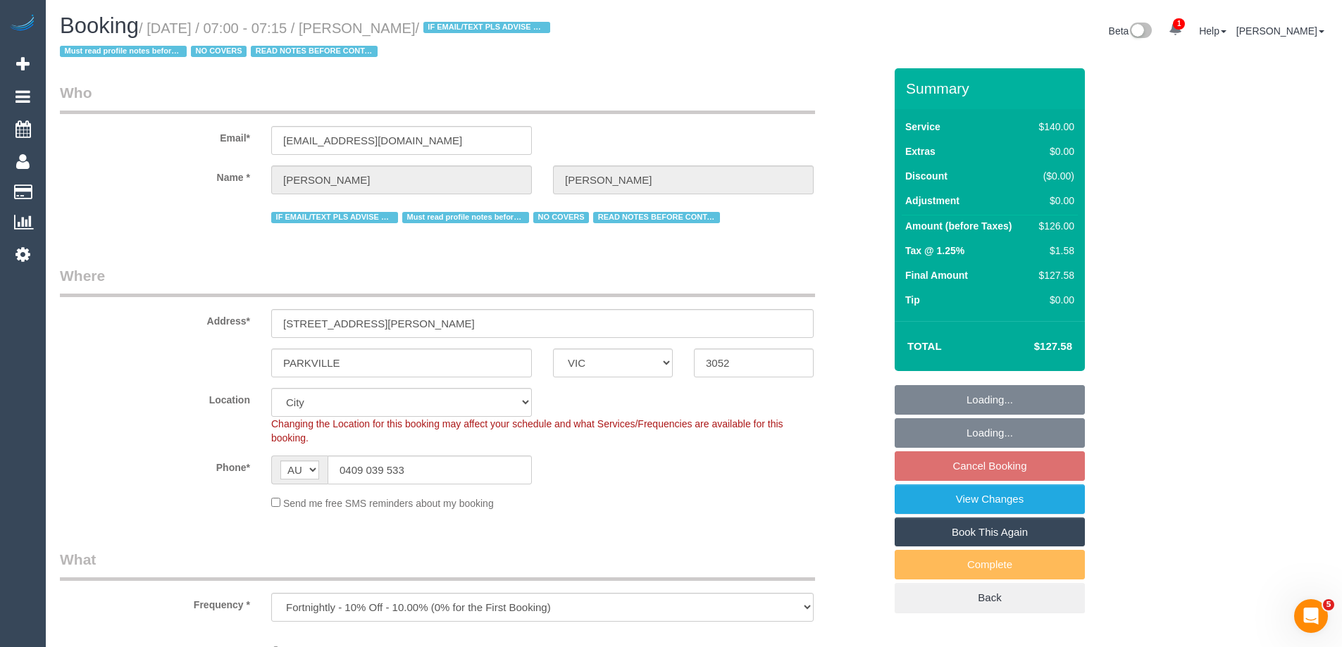
select select "number:28"
select select "number:14"
select select "number:19"
select select "number:22"
select select "number:35"
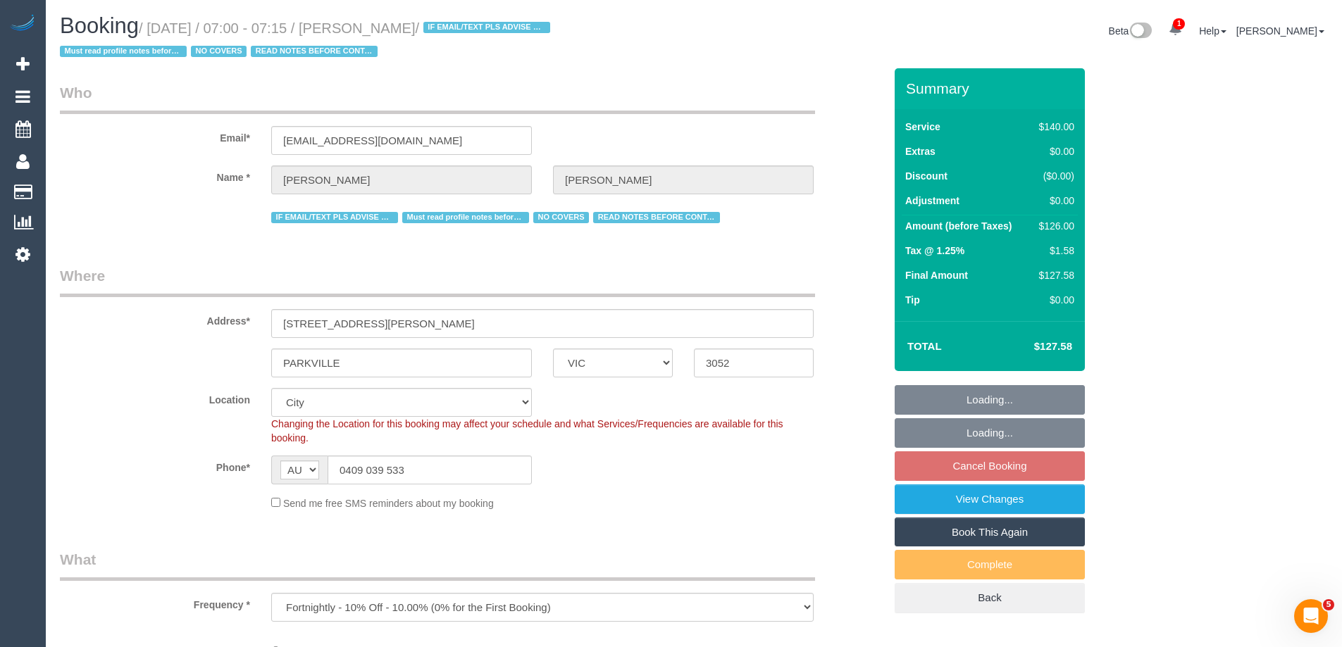
select select "number:11"
select select "object:15388"
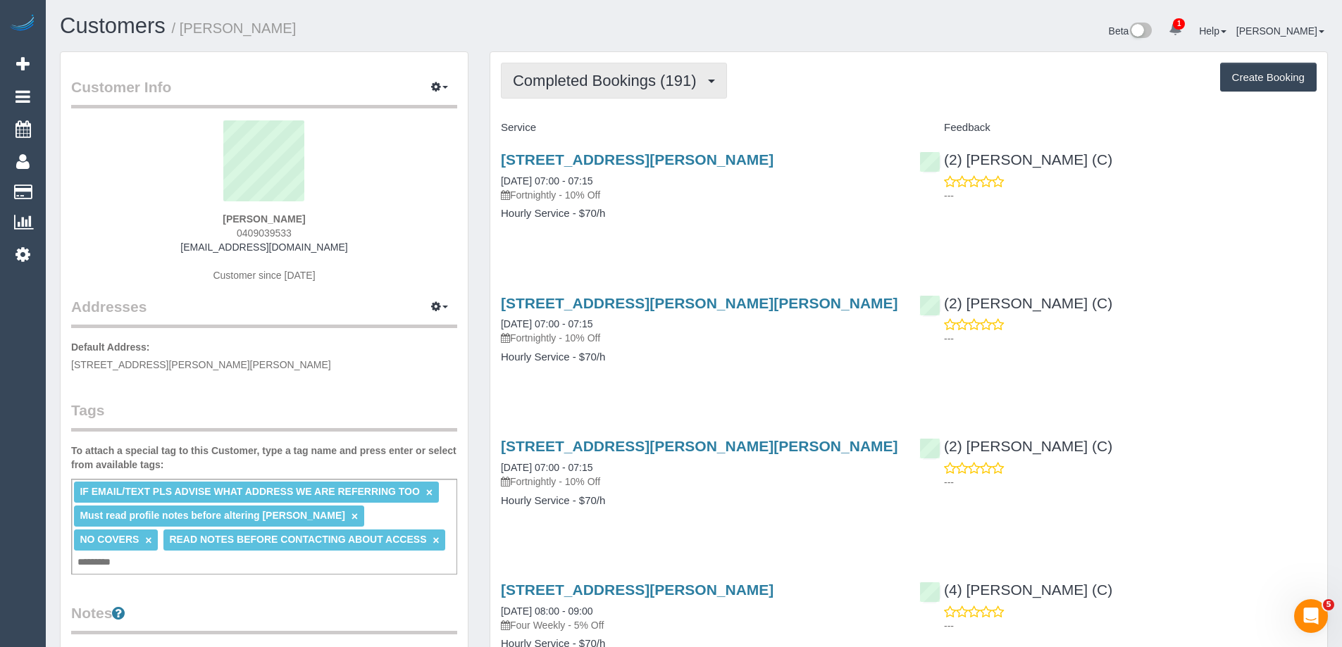
click at [595, 85] on span "Completed Bookings (191)" at bounding box center [608, 81] width 190 height 18
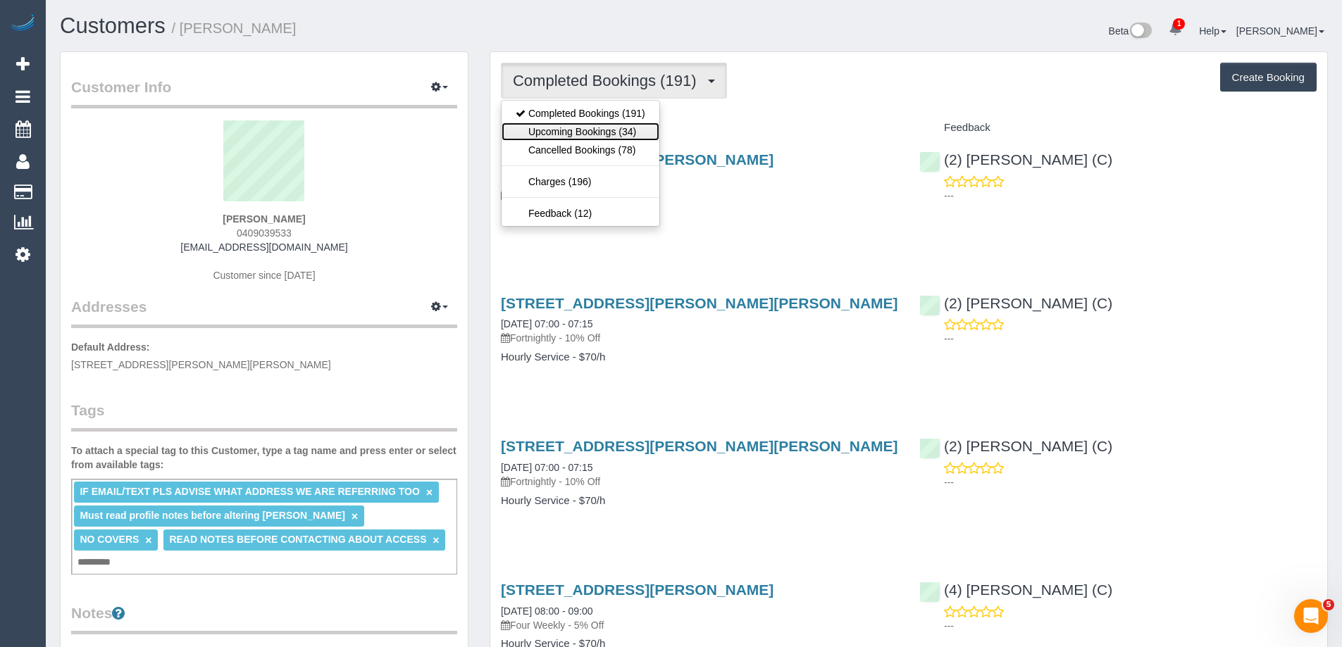
click at [598, 132] on link "Upcoming Bookings (34)" at bounding box center [581, 132] width 158 height 18
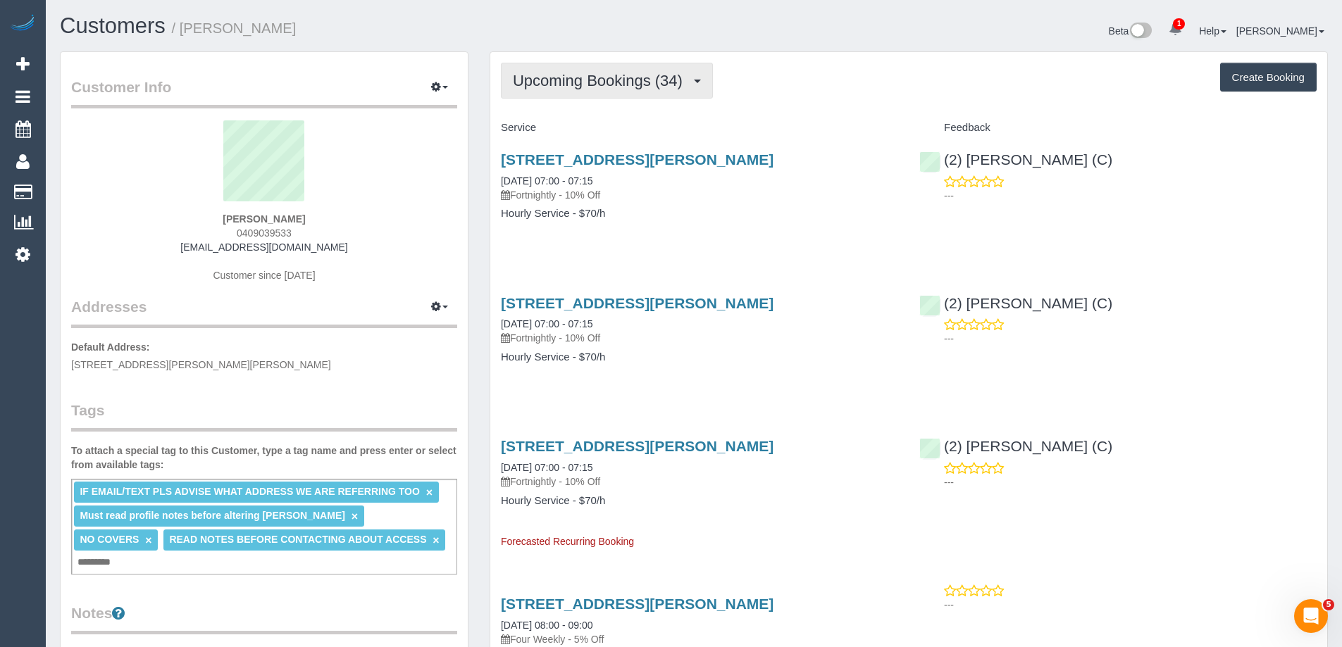
click at [562, 90] on button "Upcoming Bookings (34)" at bounding box center [607, 81] width 212 height 36
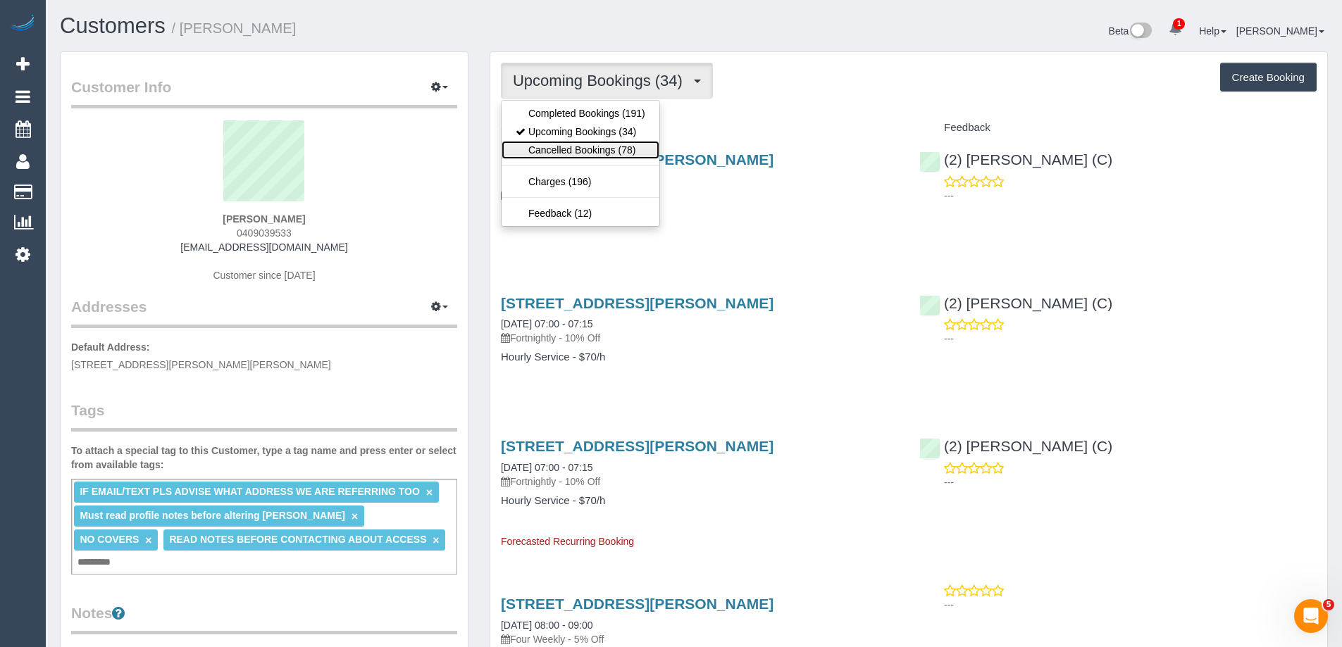
click at [557, 151] on link "Cancelled Bookings (78)" at bounding box center [581, 150] width 158 height 18
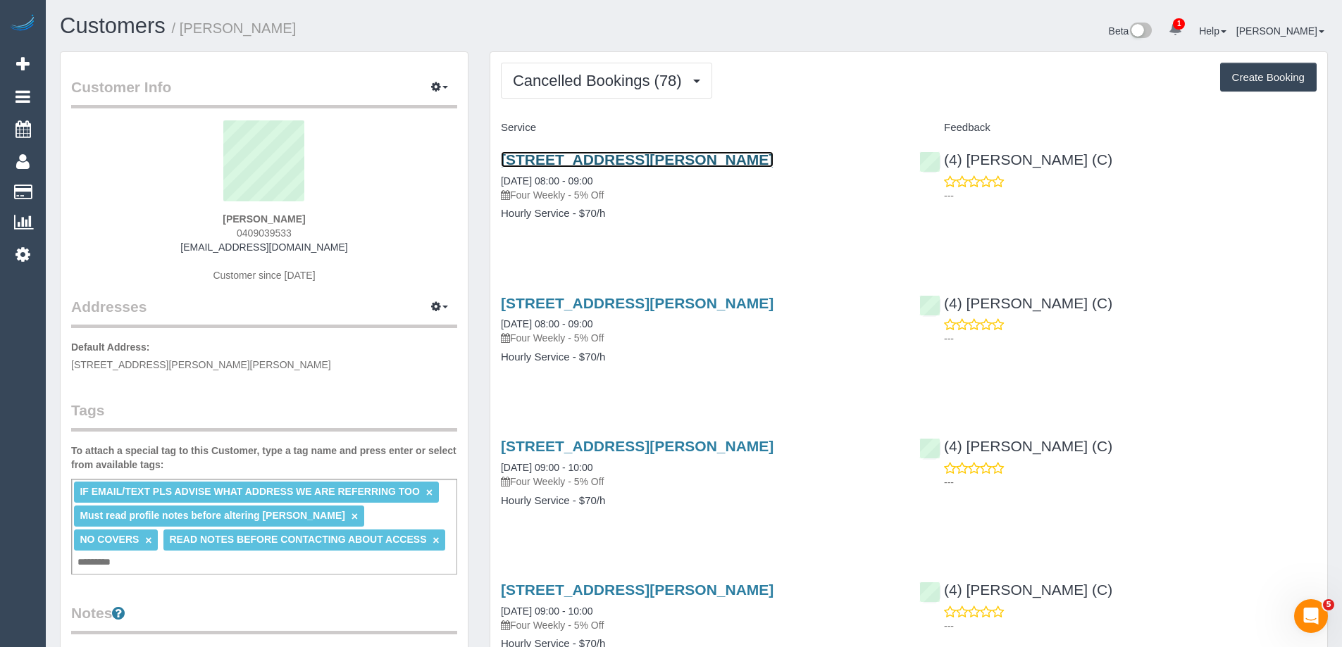
click at [700, 156] on link "2/35 Adam Street, South Yarra, VIC 3141" at bounding box center [637, 159] width 273 height 16
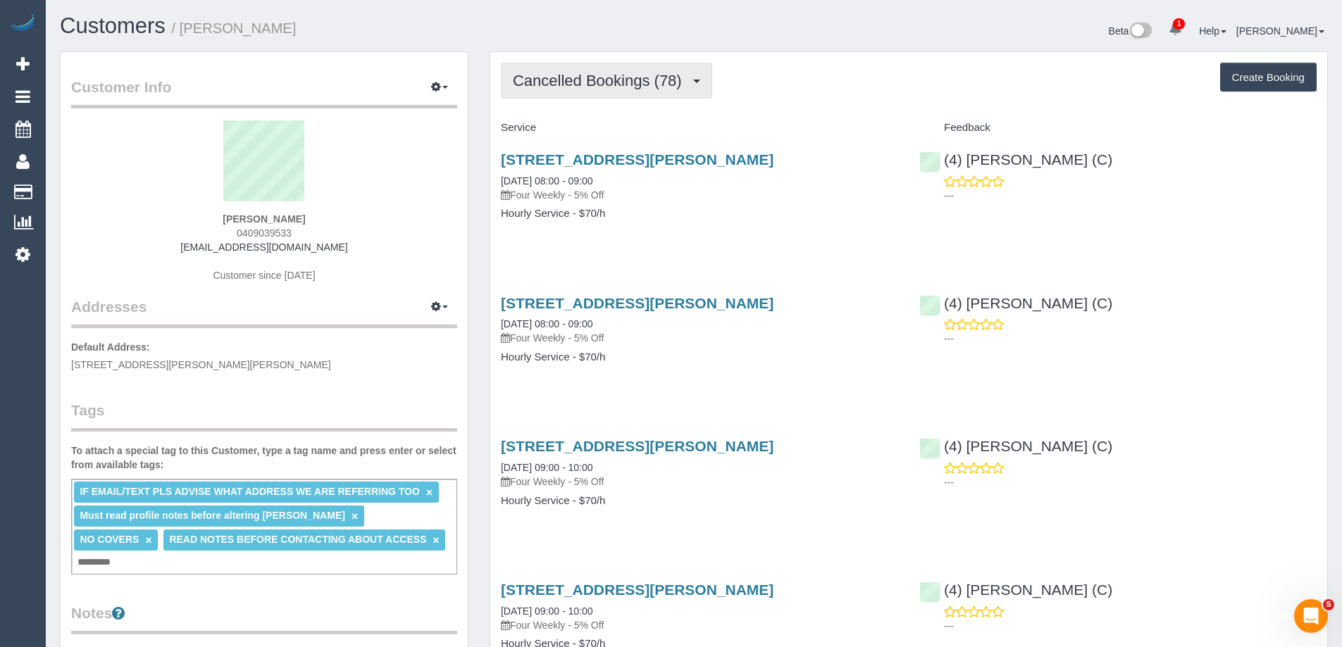
click at [675, 82] on span "Cancelled Bookings (78)" at bounding box center [601, 81] width 176 height 18
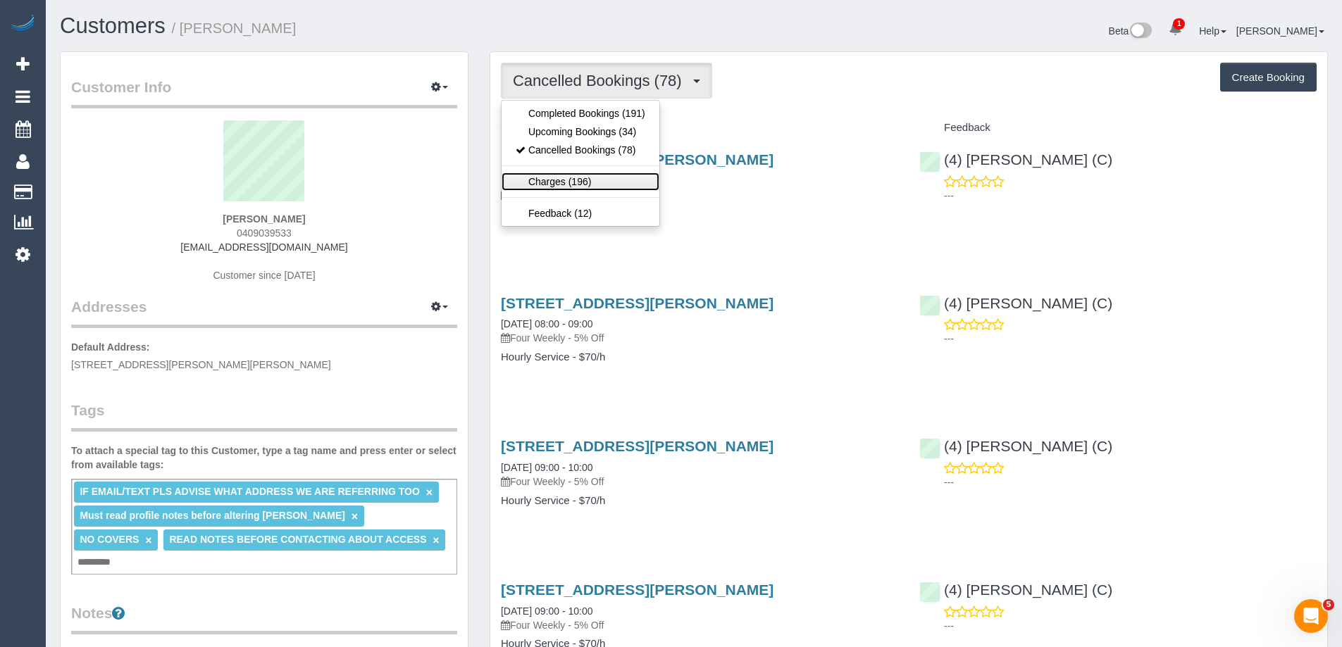
click at [533, 184] on link "Charges (196)" at bounding box center [581, 182] width 158 height 18
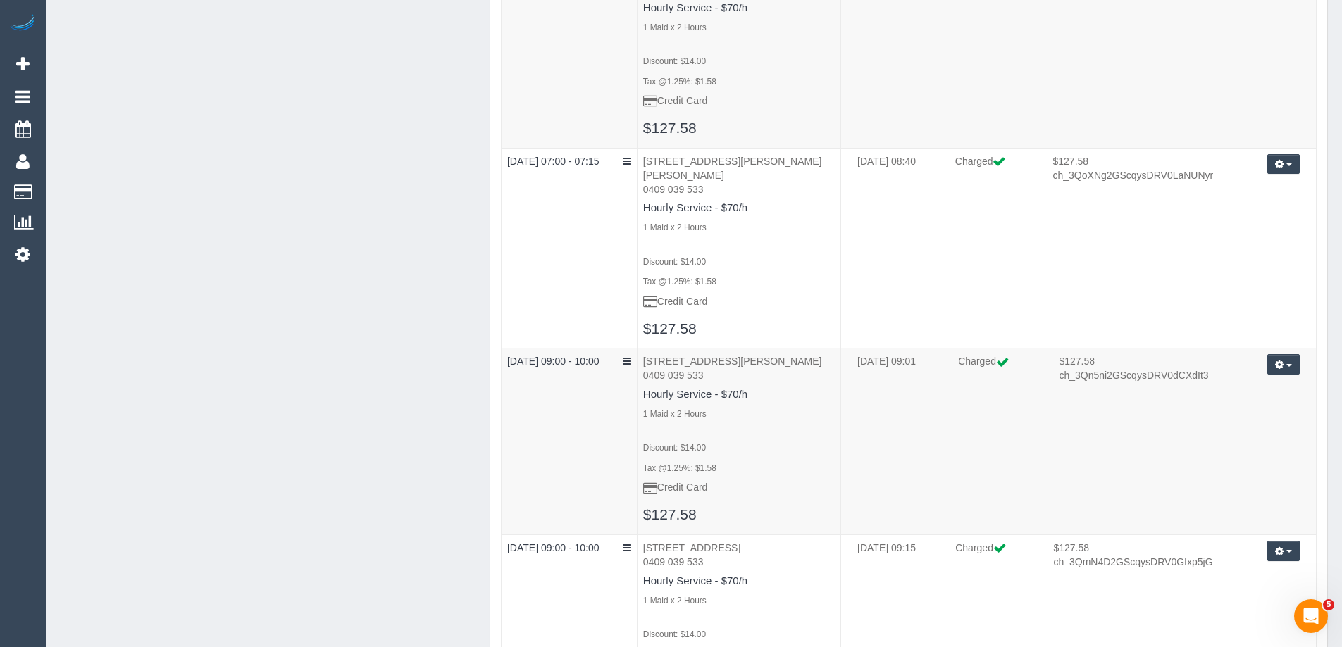
scroll to position [6336, 0]
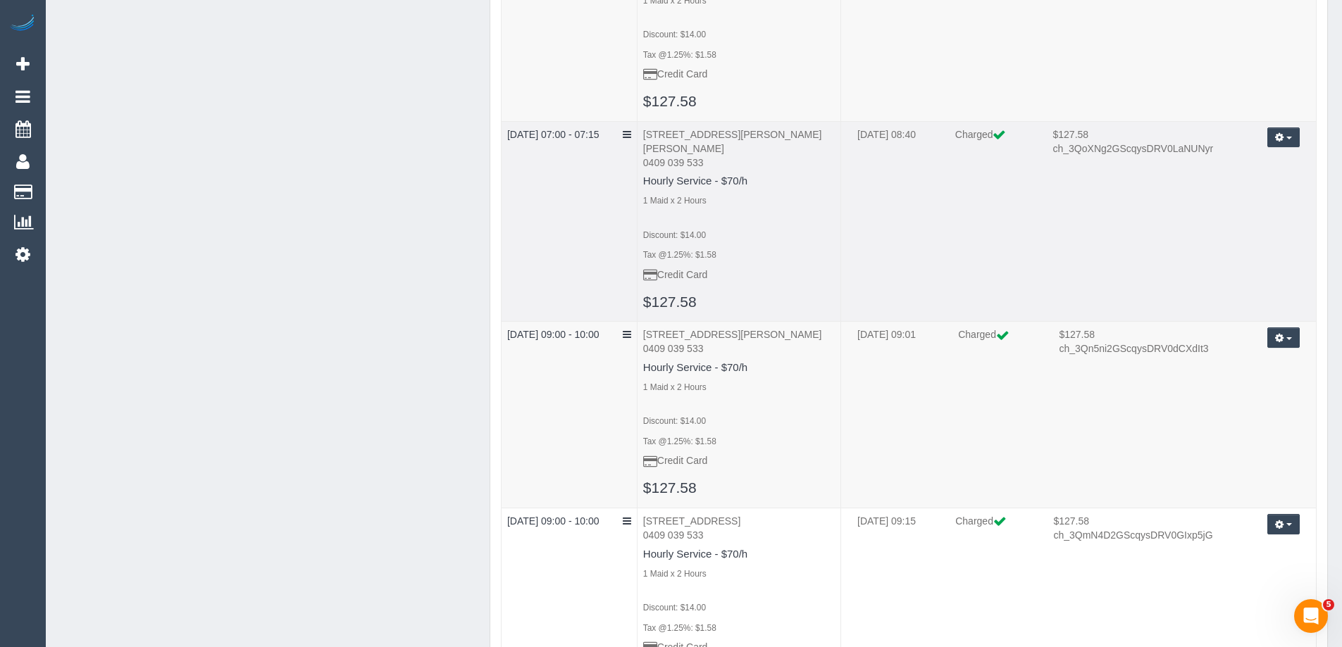
drag, startPoint x: 1051, startPoint y: 135, endPoint x: 1121, endPoint y: 132, distance: 69.8
click at [1121, 132] on td "$127.58 ch_3QoXNg2GScqysDRV0LaNUNyr" at bounding box center [1144, 149] width 202 height 42
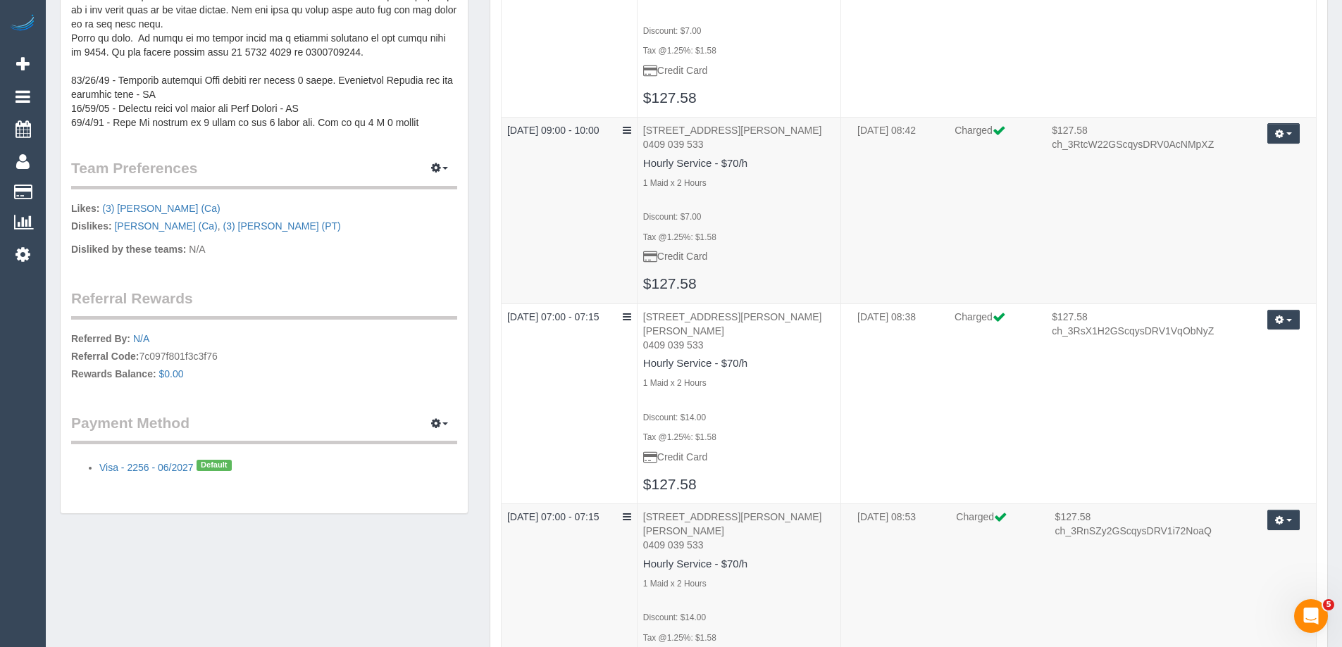
scroll to position [0, 0]
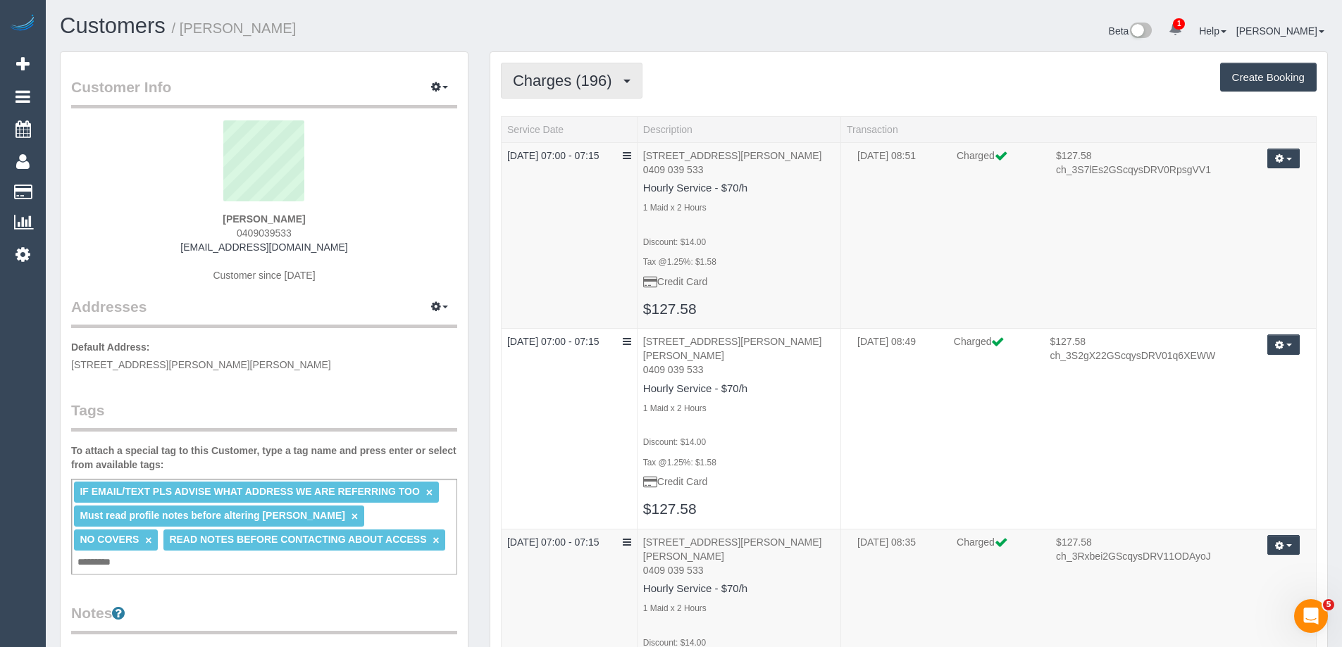
click at [511, 94] on button "Charges (196)" at bounding box center [572, 81] width 142 height 36
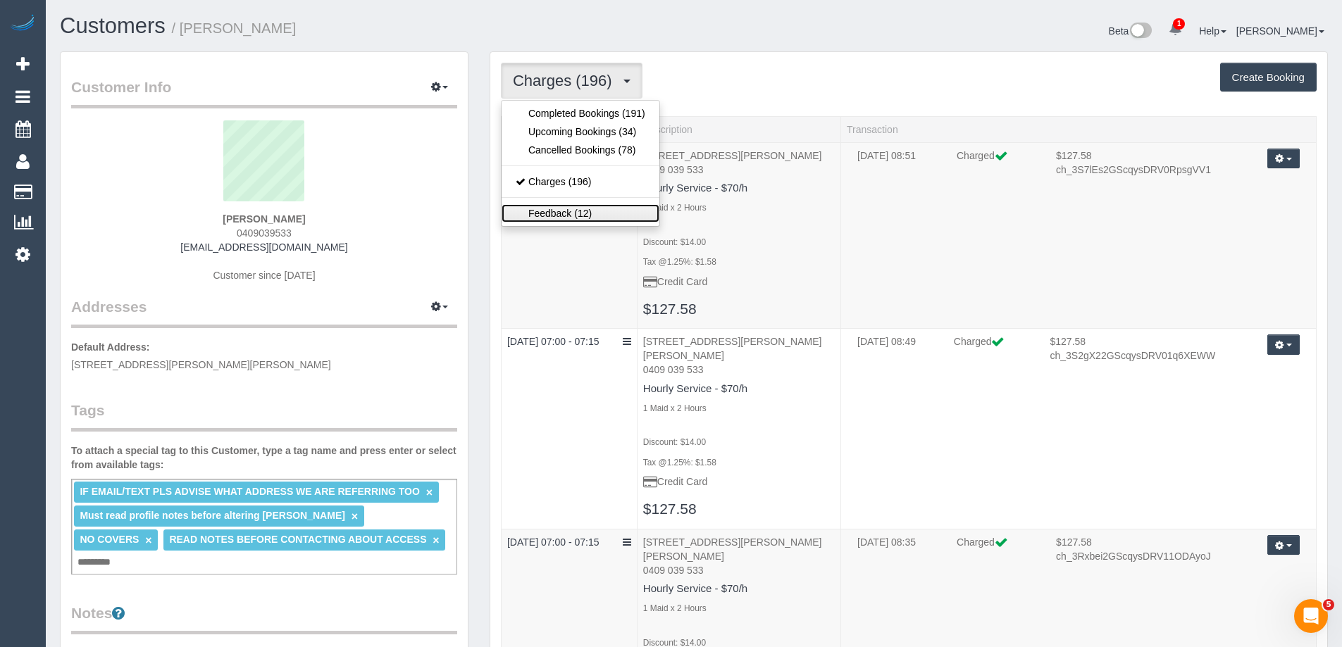
click at [585, 211] on link "Feedback (12)" at bounding box center [581, 213] width 158 height 18
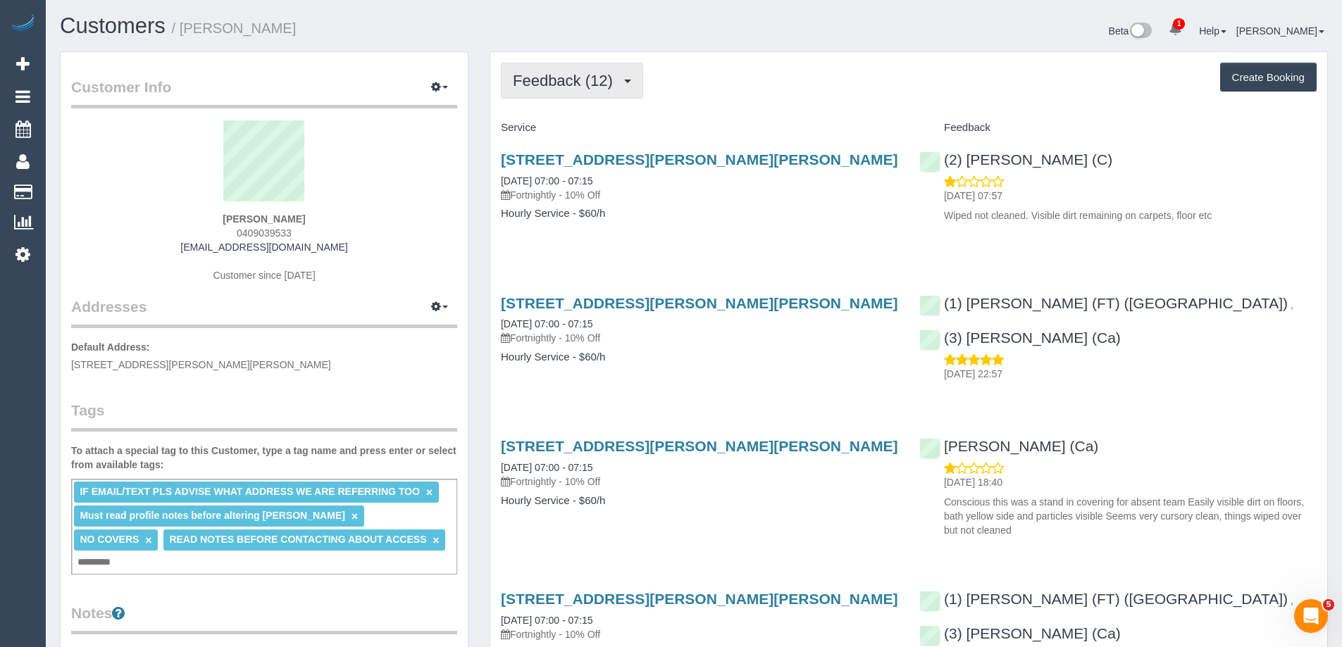
click at [566, 79] on span "Feedback (12)" at bounding box center [566, 81] width 107 height 18
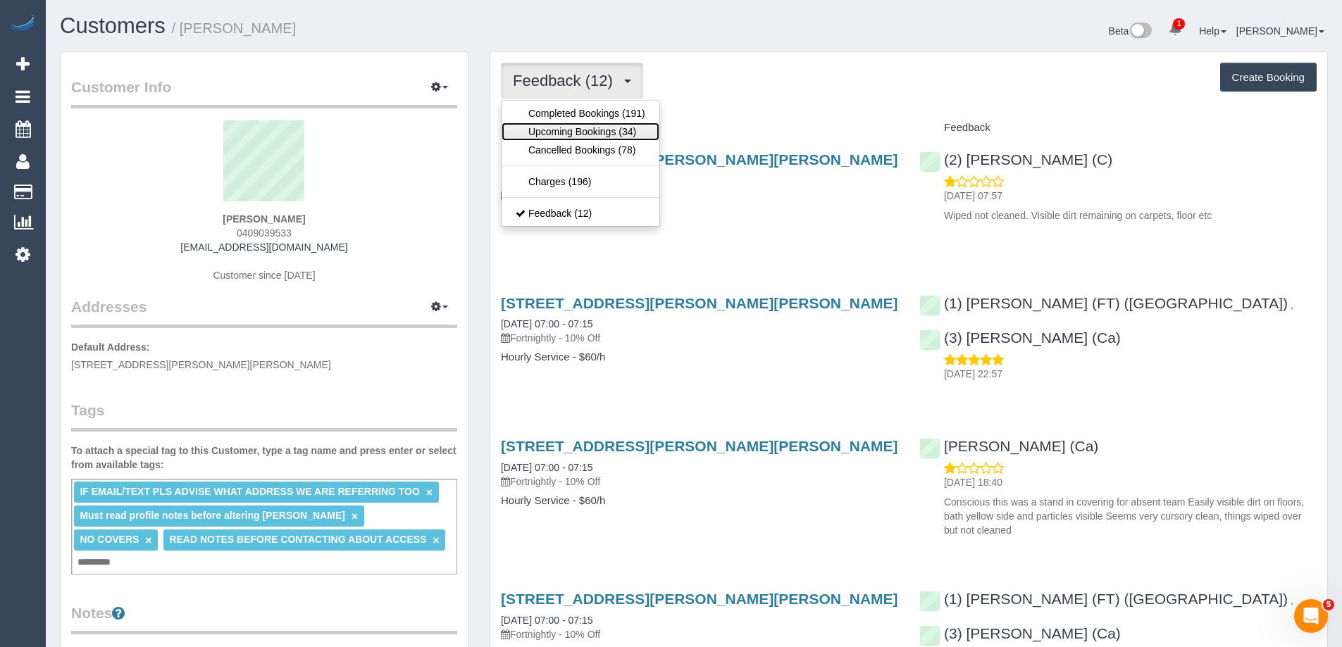
click at [623, 128] on link "Upcoming Bookings (34)" at bounding box center [581, 132] width 158 height 18
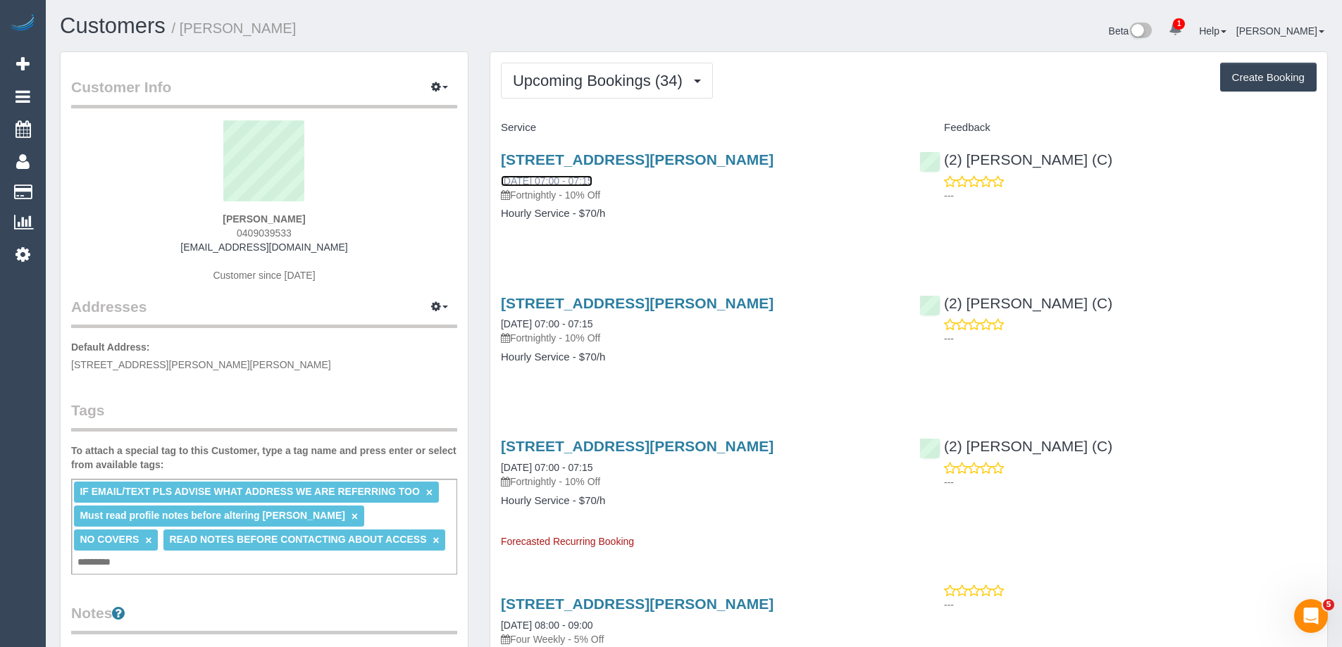
click at [554, 176] on link "[DATE] 07:00 - 07:15" at bounding box center [547, 180] width 92 height 11
click at [442, 78] on button "button" at bounding box center [439, 88] width 35 height 22
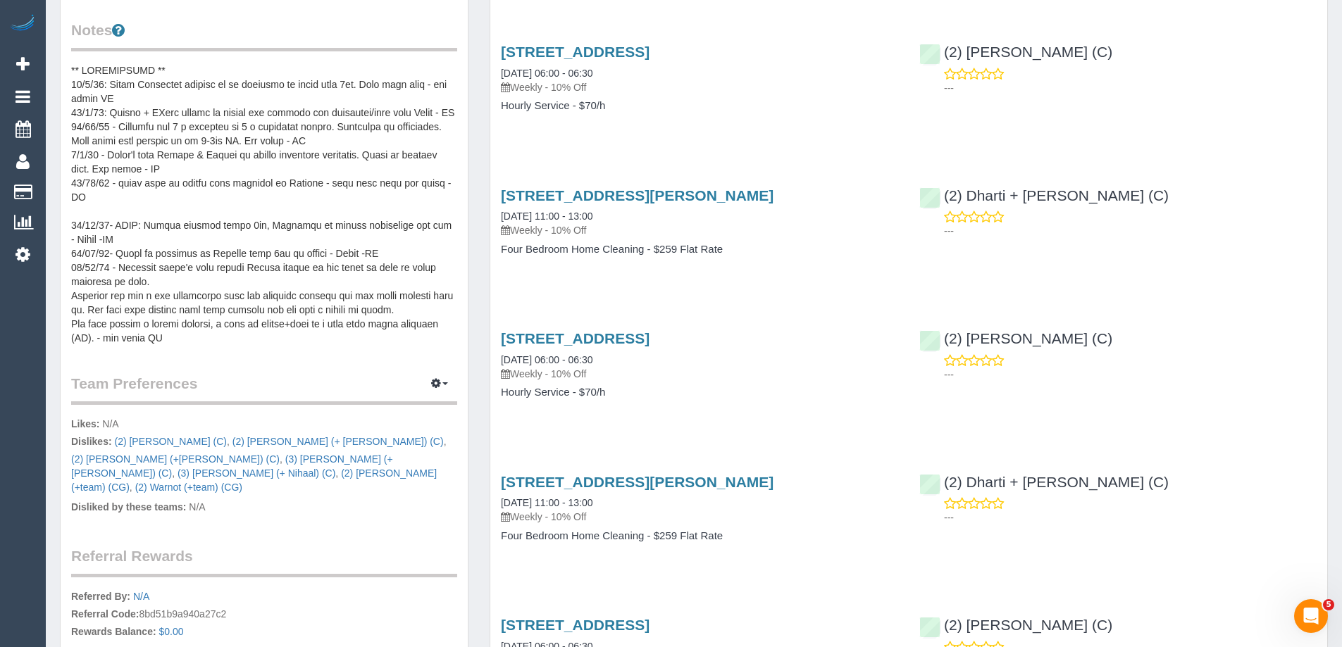
scroll to position [564, 0]
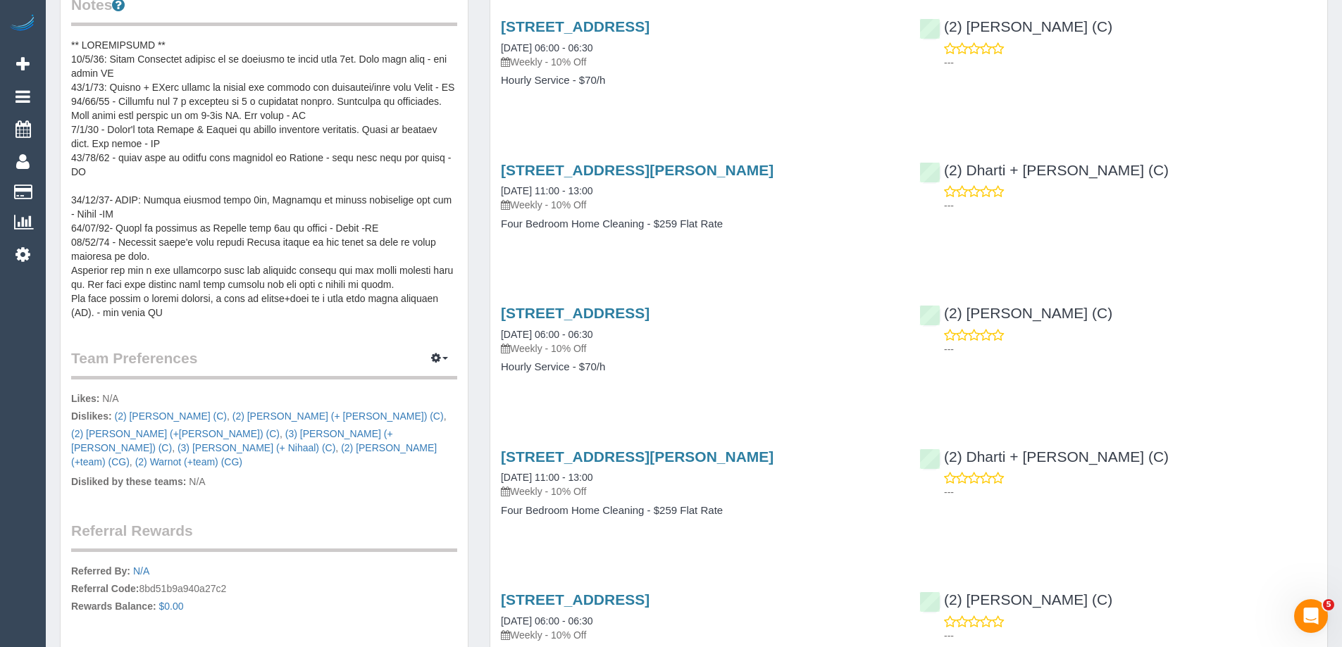
click at [359, 475] on p "Disliked by these teams: N/A" at bounding box center [264, 484] width 386 height 18
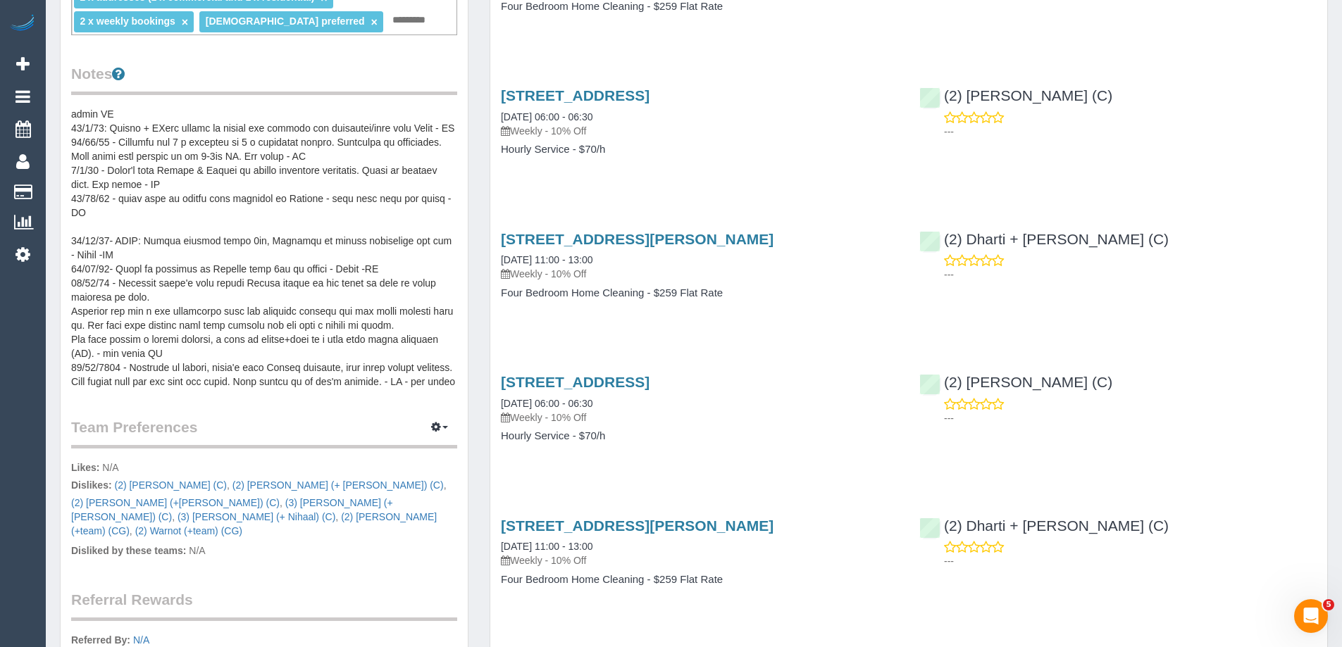
scroll to position [634, 0]
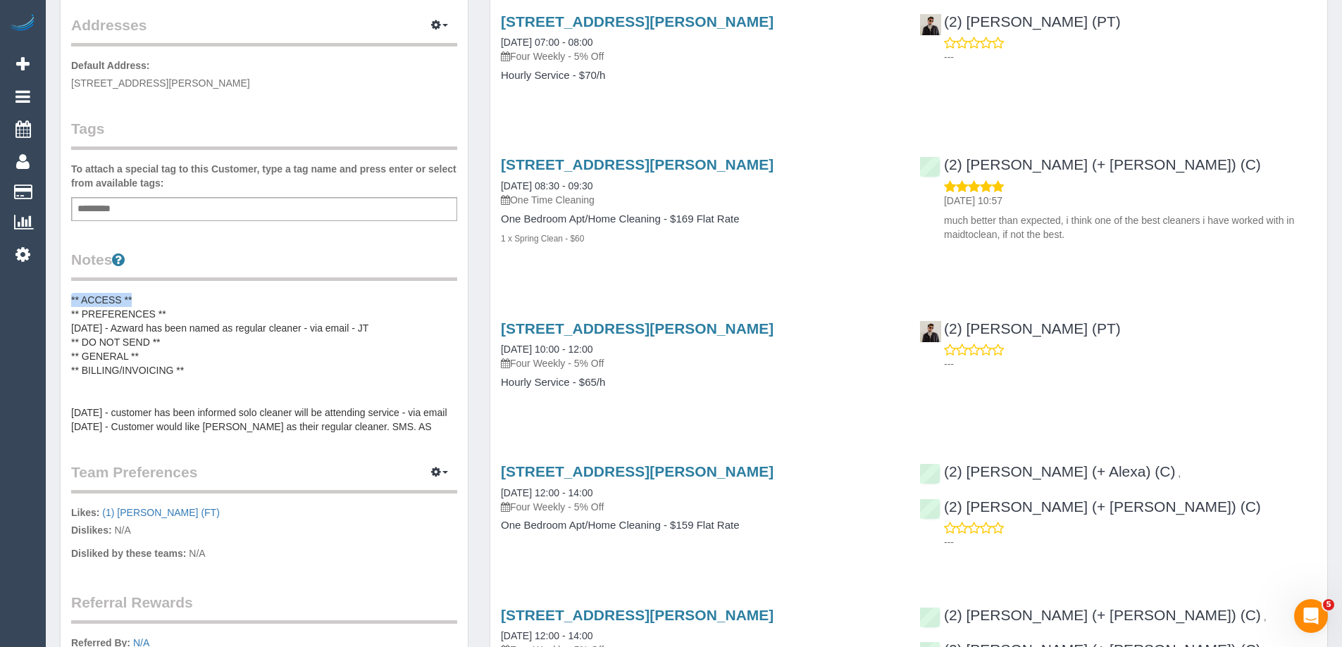
drag, startPoint x: 71, startPoint y: 298, endPoint x: 156, endPoint y: 303, distance: 84.7
click at [156, 303] on pre "** ACCESS ** ** PREFERENCES ** [DATE] - Azward has been named as regular cleane…" at bounding box center [264, 363] width 386 height 141
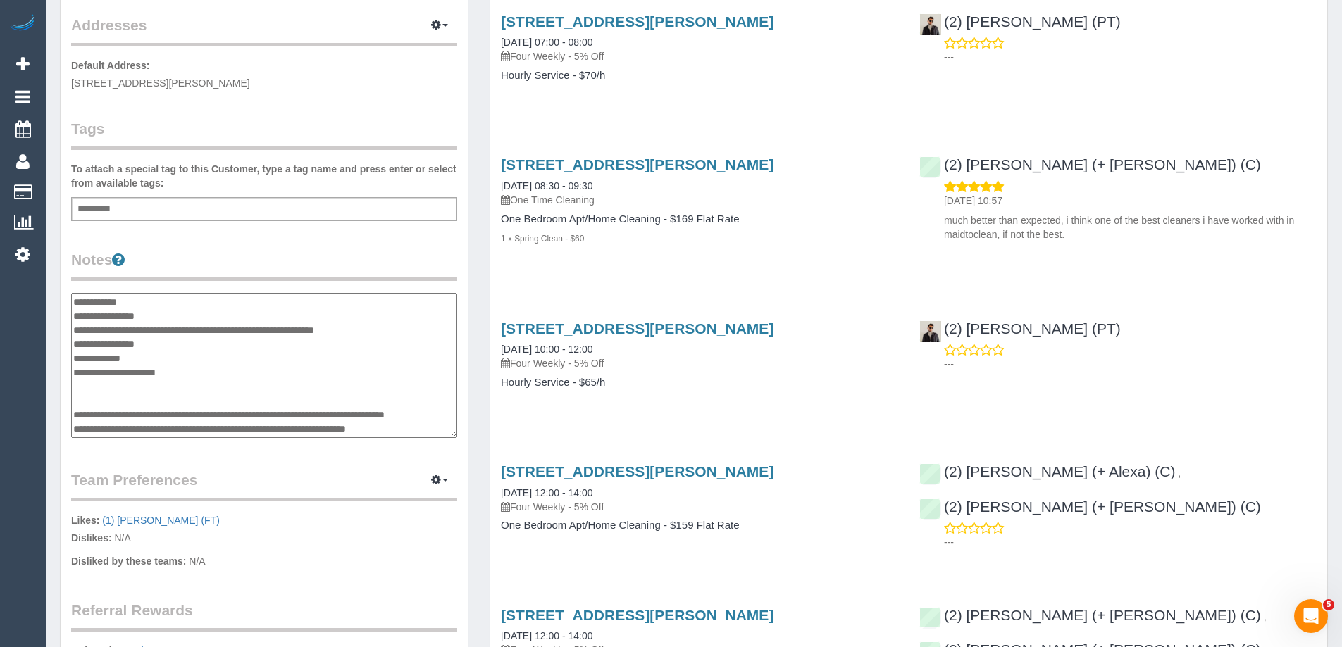
scroll to position [12, 0]
click at [172, 264] on legend "Notes" at bounding box center [264, 265] width 386 height 32
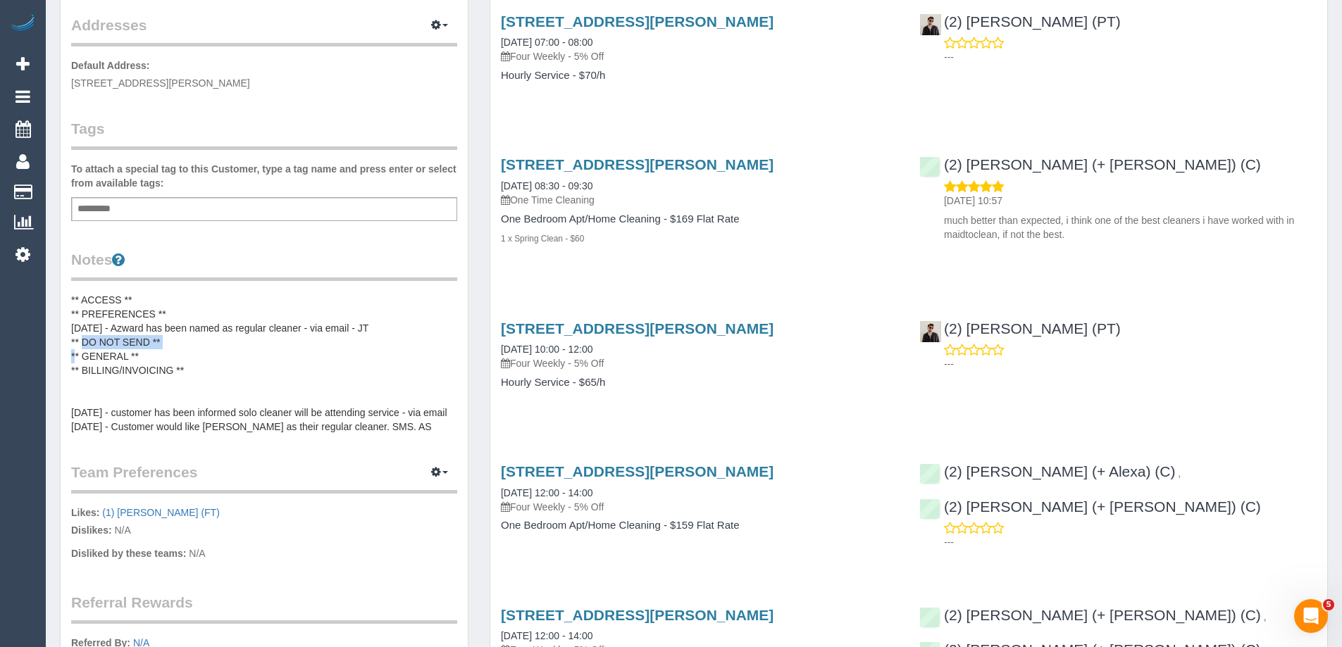
drag, startPoint x: 77, startPoint y: 340, endPoint x: 218, endPoint y: 340, distance: 141.6
click at [218, 340] on pre "** ACCESS ** ** PREFERENCES ** [DATE] - Azward has been named as regular cleane…" at bounding box center [264, 363] width 386 height 141
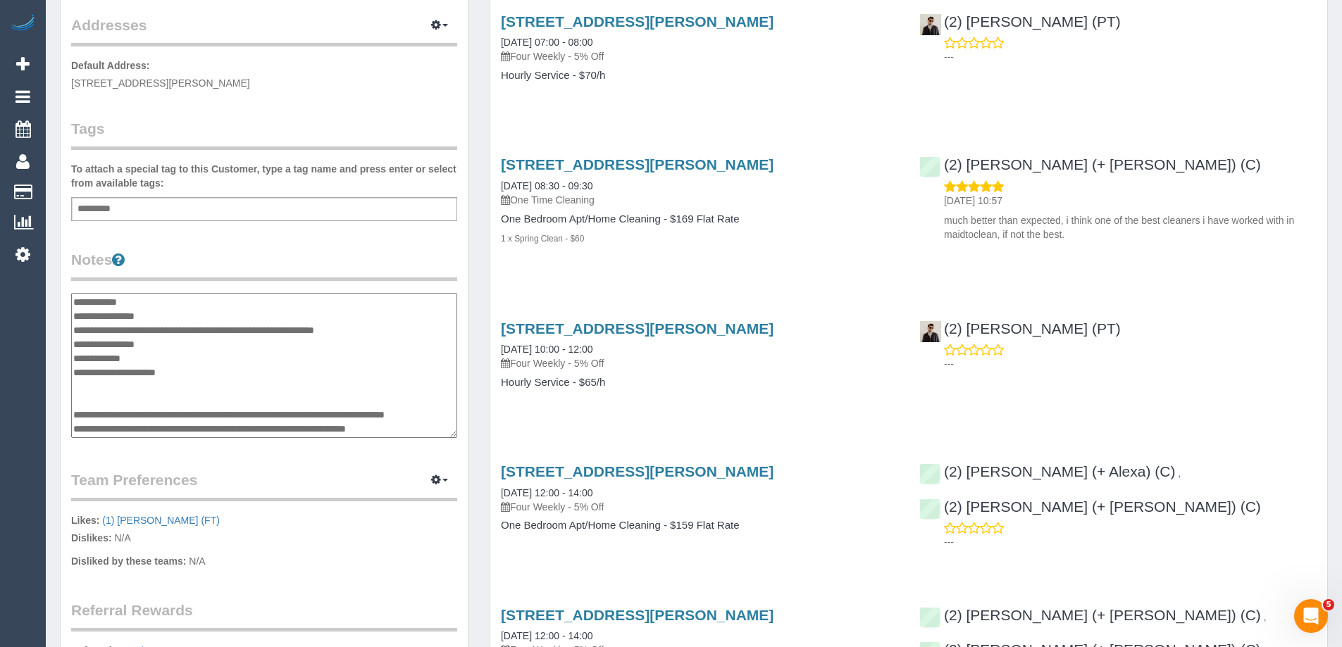
scroll to position [14, 0]
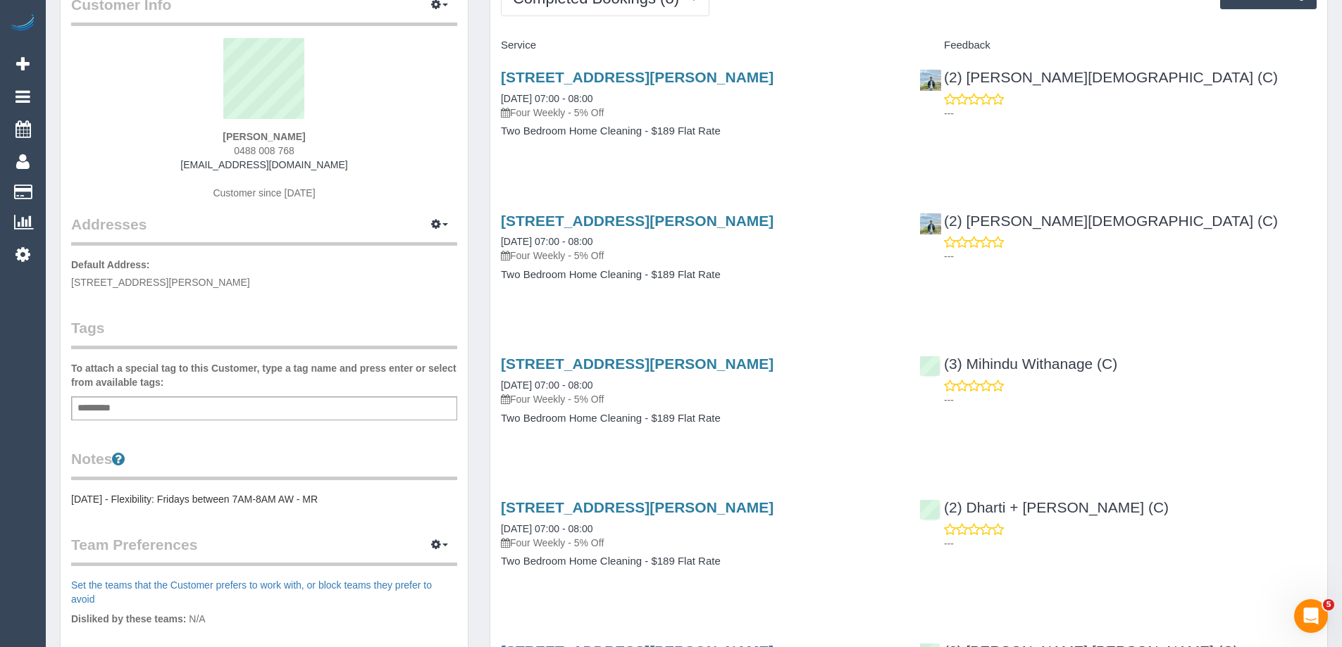
scroll to position [282, 0]
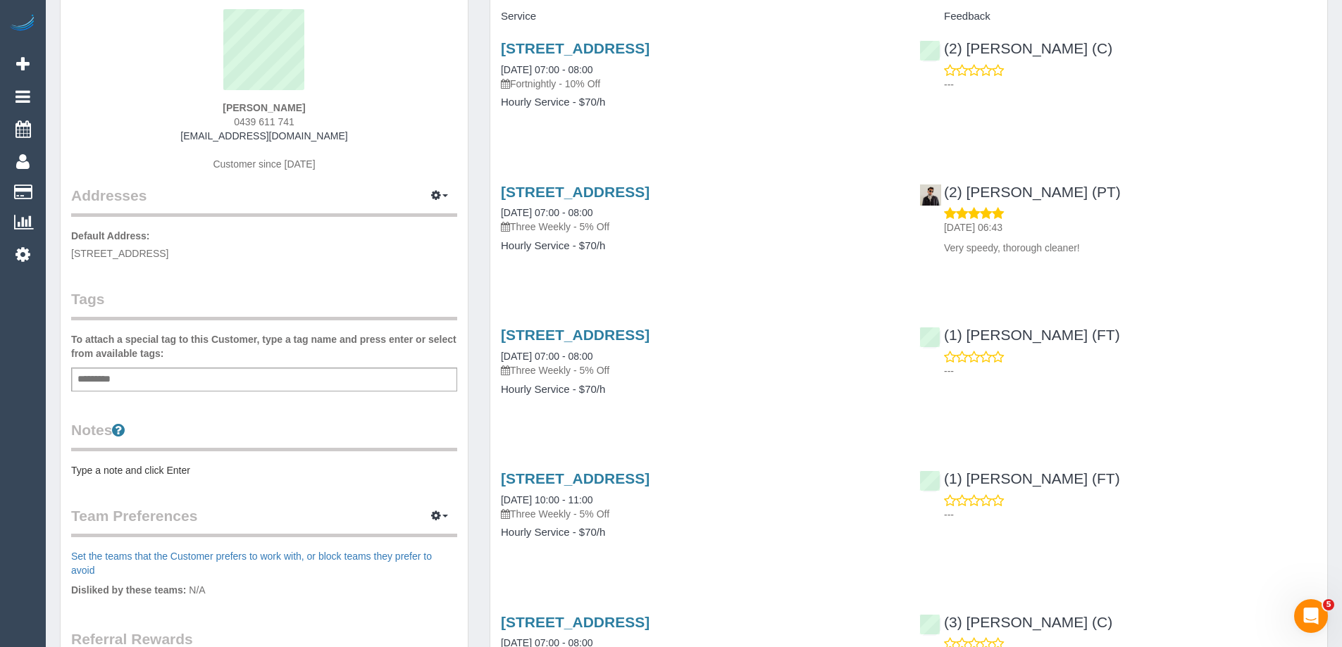
scroll to position [352, 0]
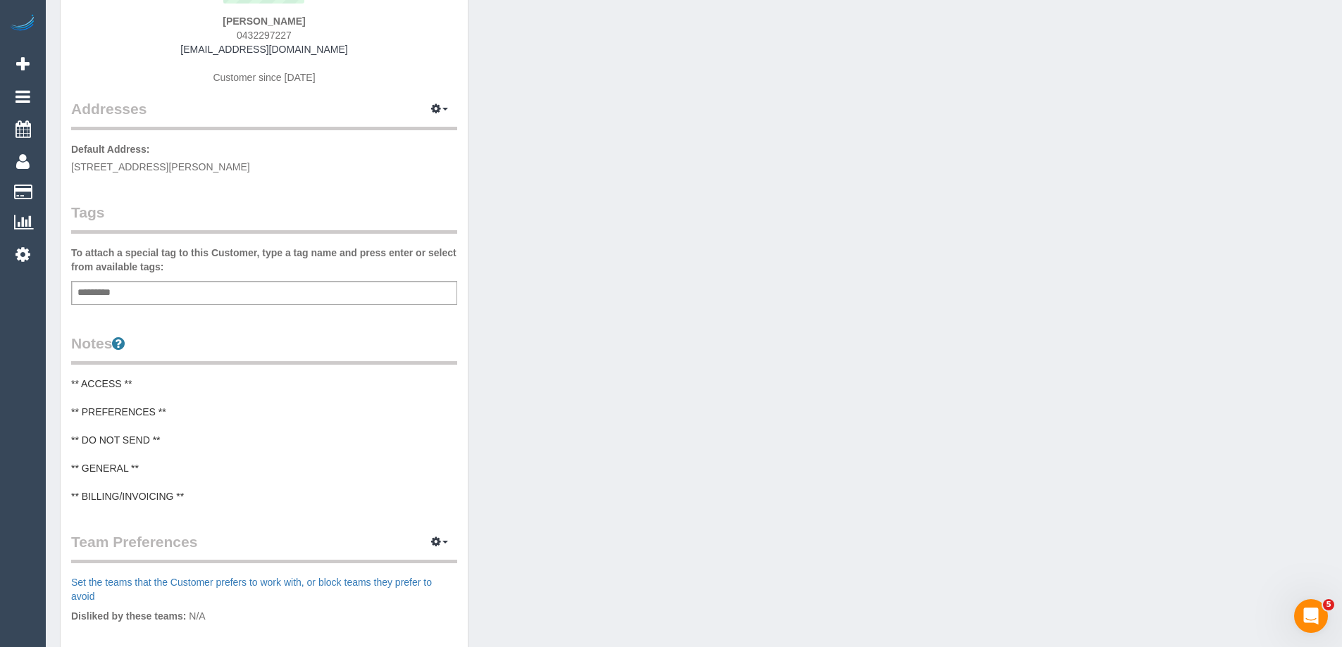
scroll to position [211, 0]
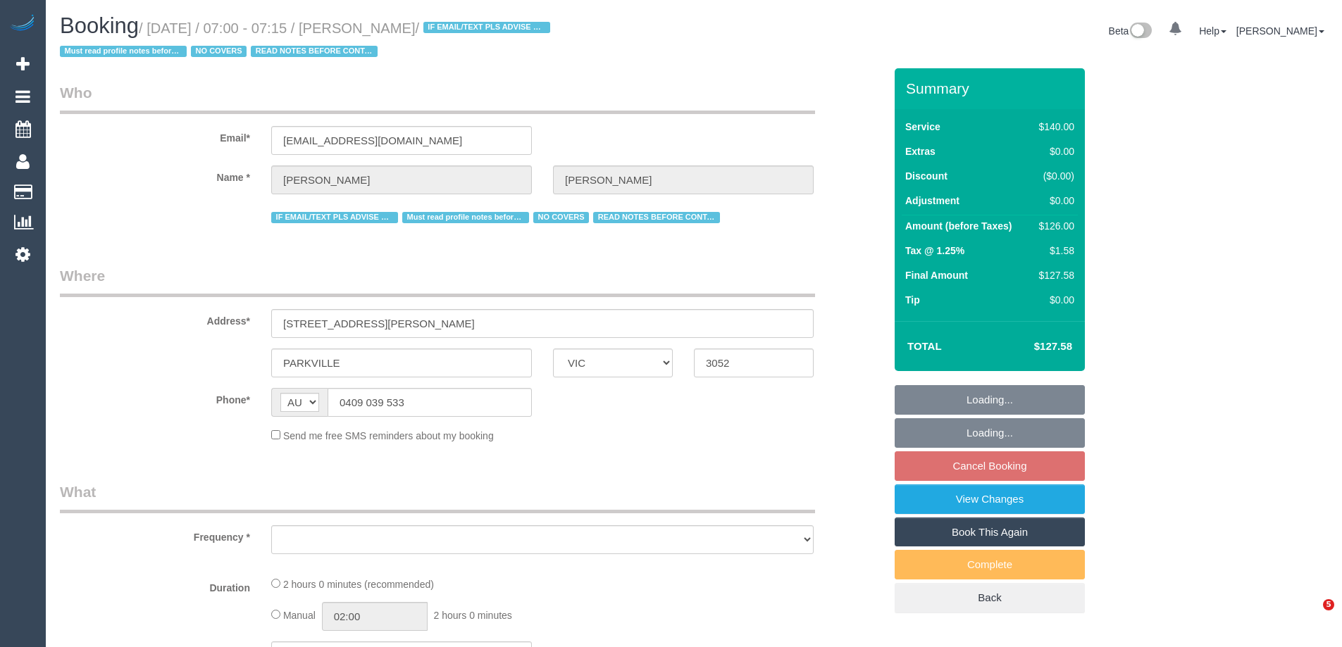
select select "VIC"
select select "string:stripe-pm_1PnU8k2GScqysDRV8WyIceIA"
select select "number:28"
select select "number:14"
select select "number:19"
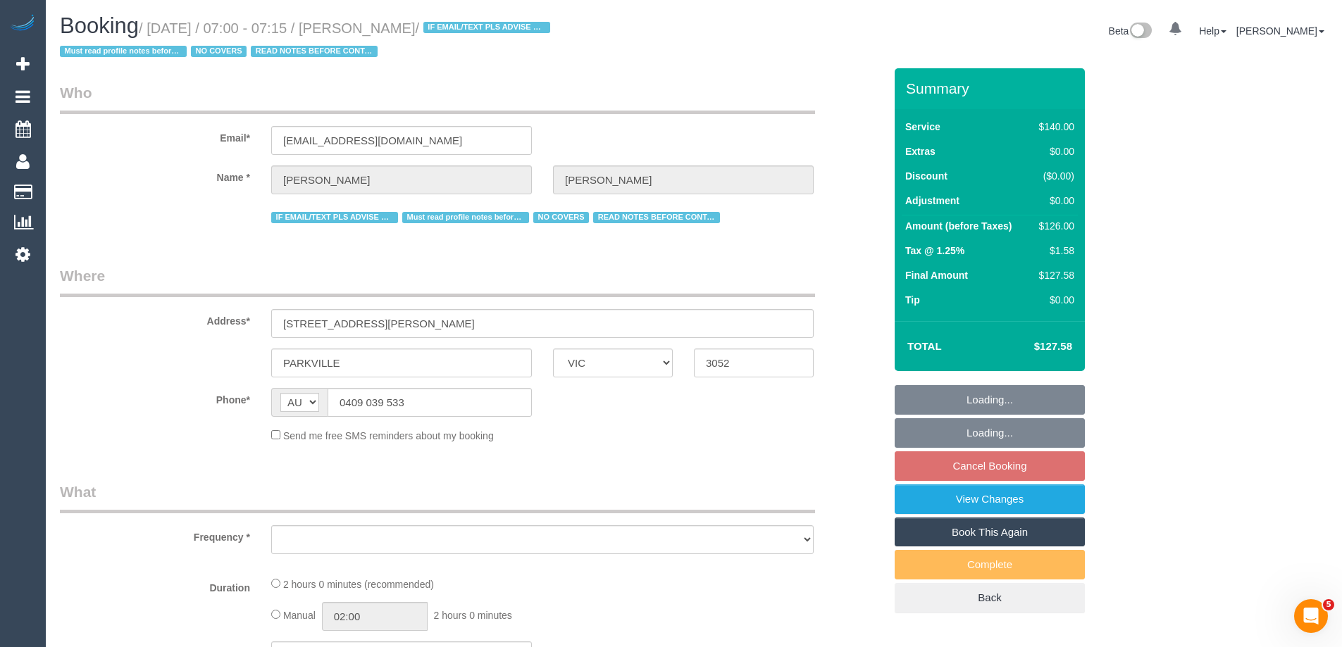
select select "number:22"
select select "number:35"
select select "number:11"
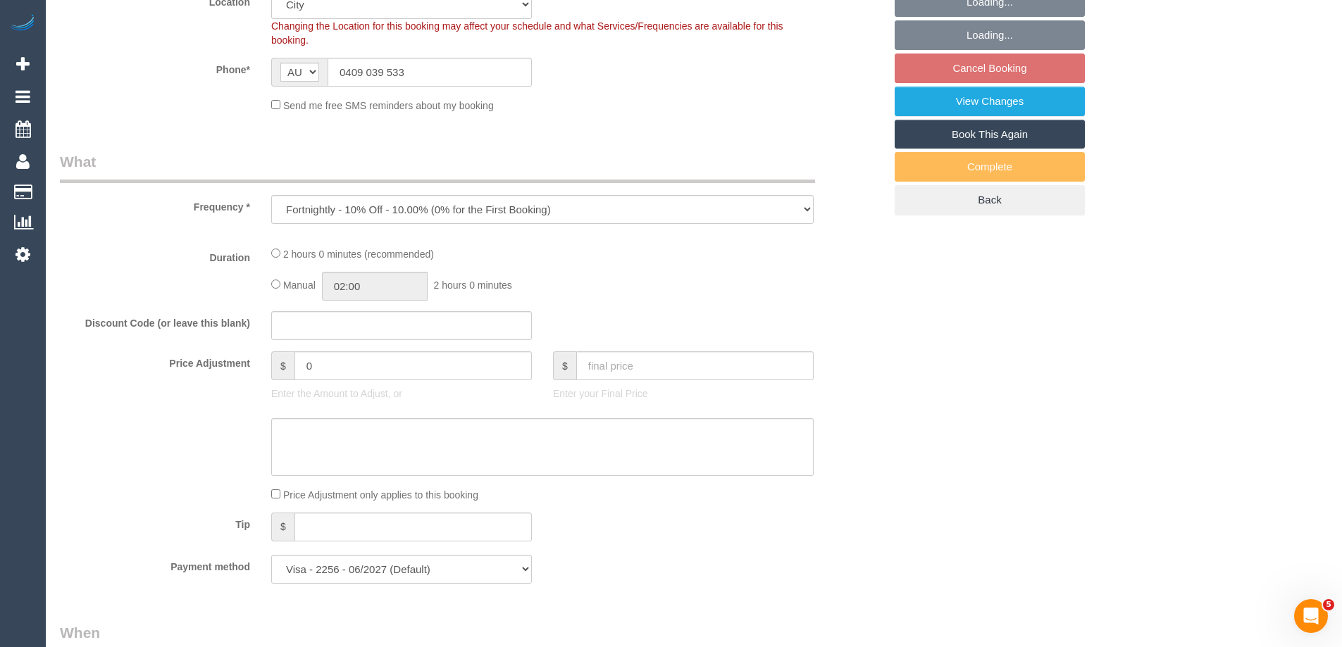
select select "object:866"
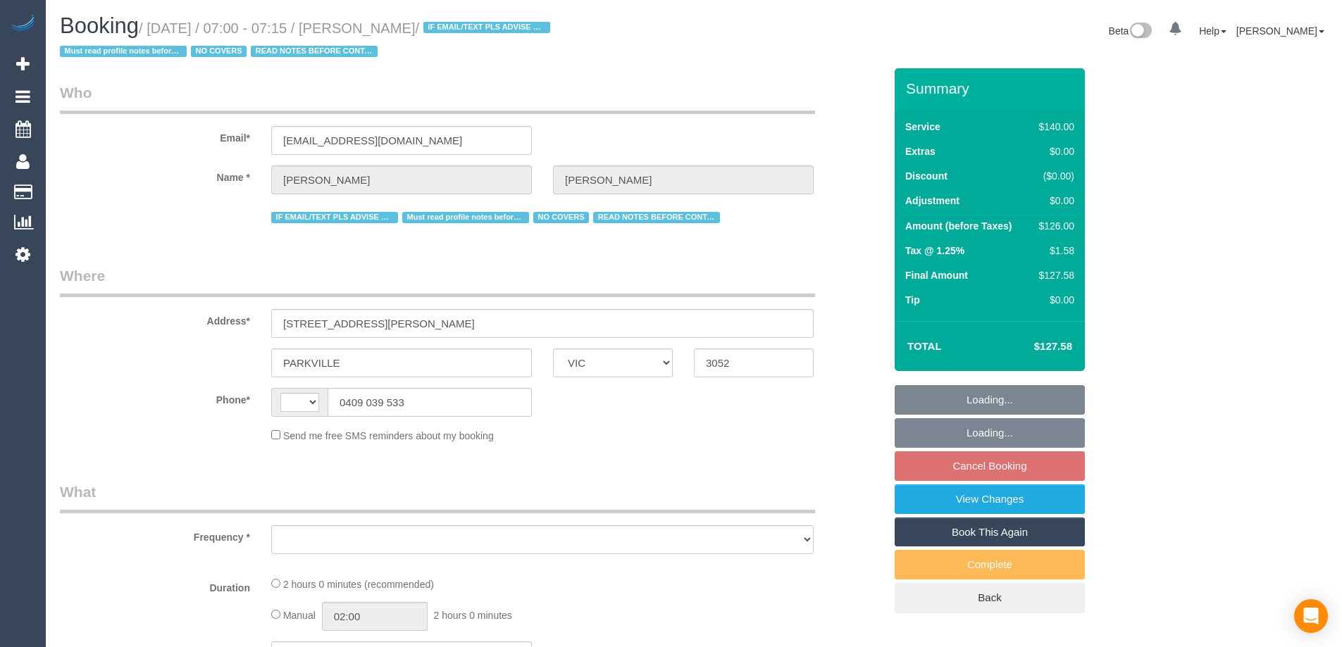
select select "VIC"
select select "string:AU"
select select "string:stripe-pm_1PnU8k2GScqysDRV8WyIceIA"
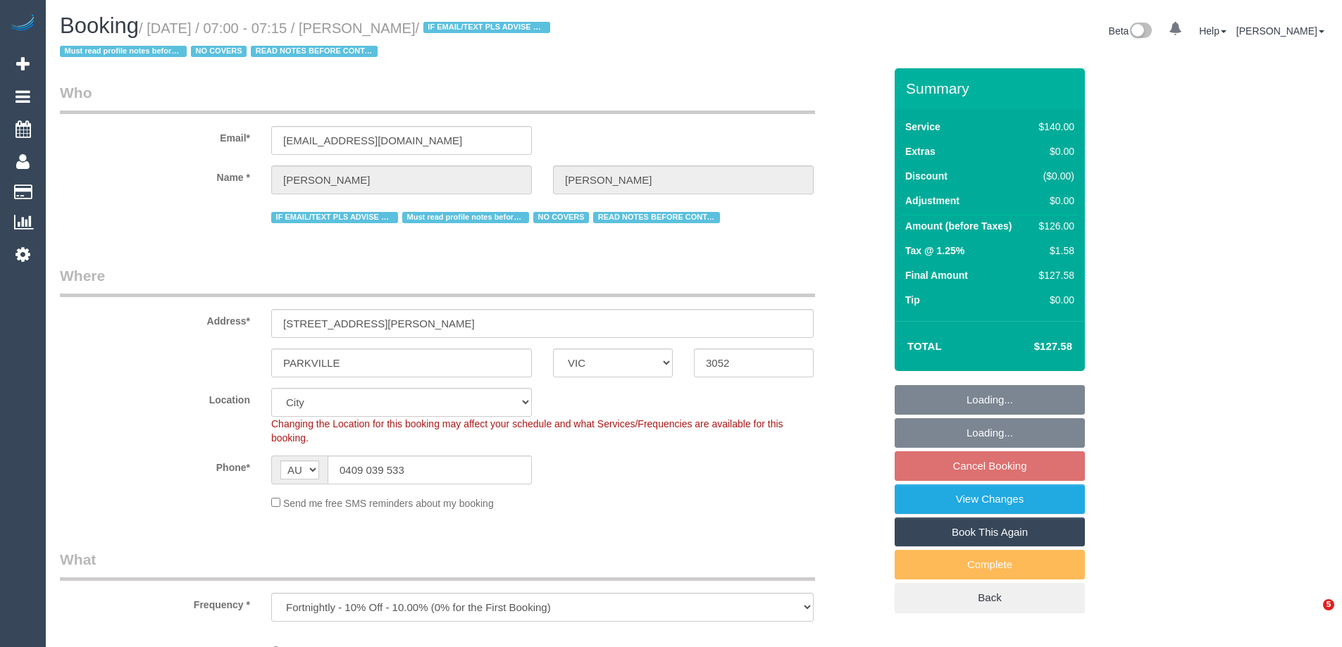
select select "object:551"
select select "number:28"
select select "number:14"
select select "number:19"
select select "number:22"
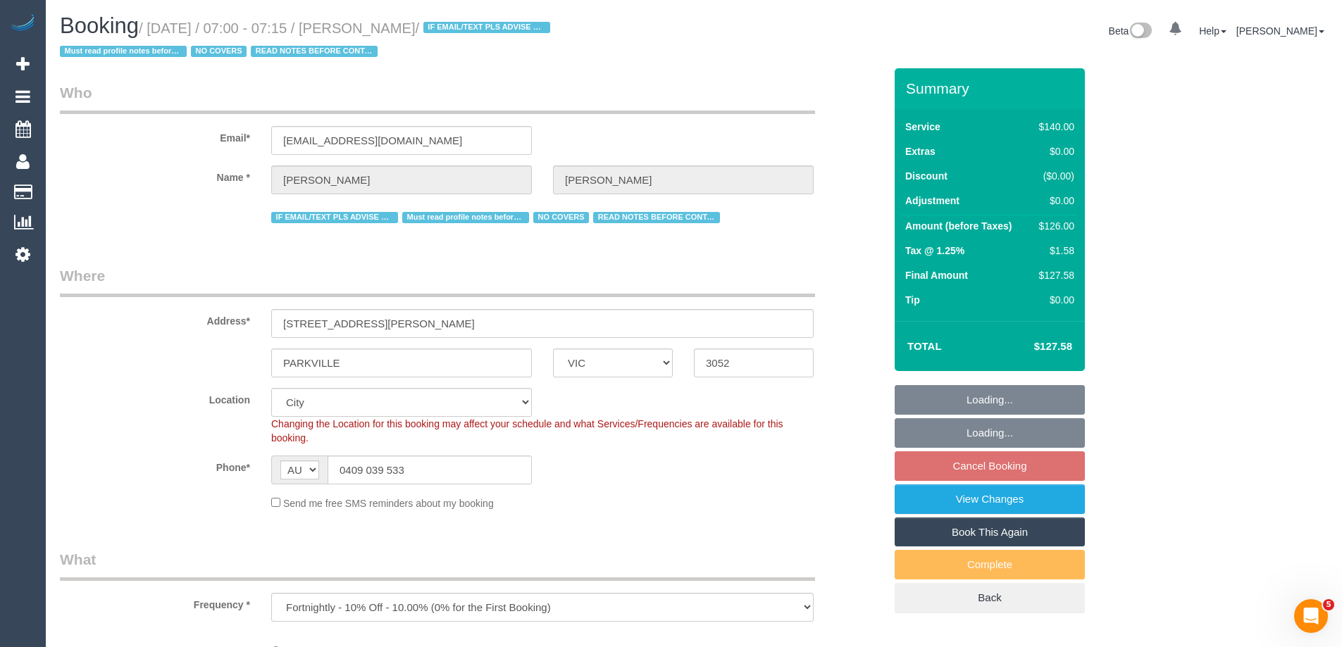
select select "number:35"
select select "number:11"
select select "object:706"
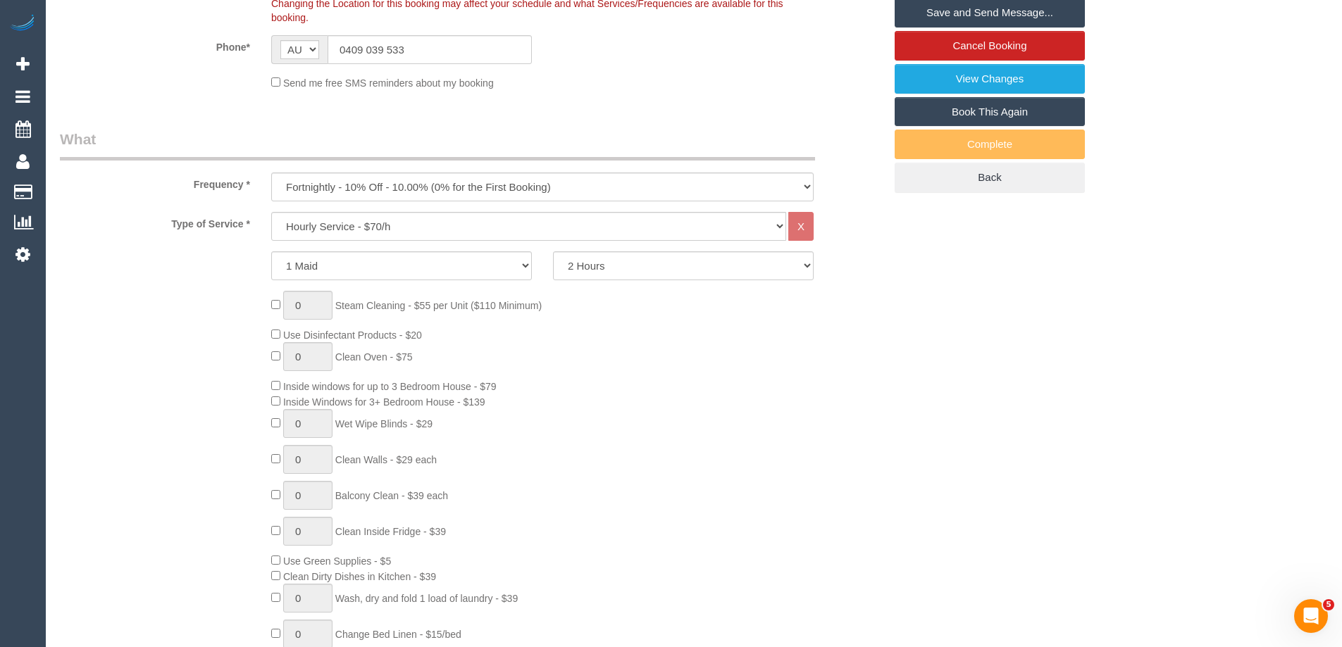
scroll to position [423, 0]
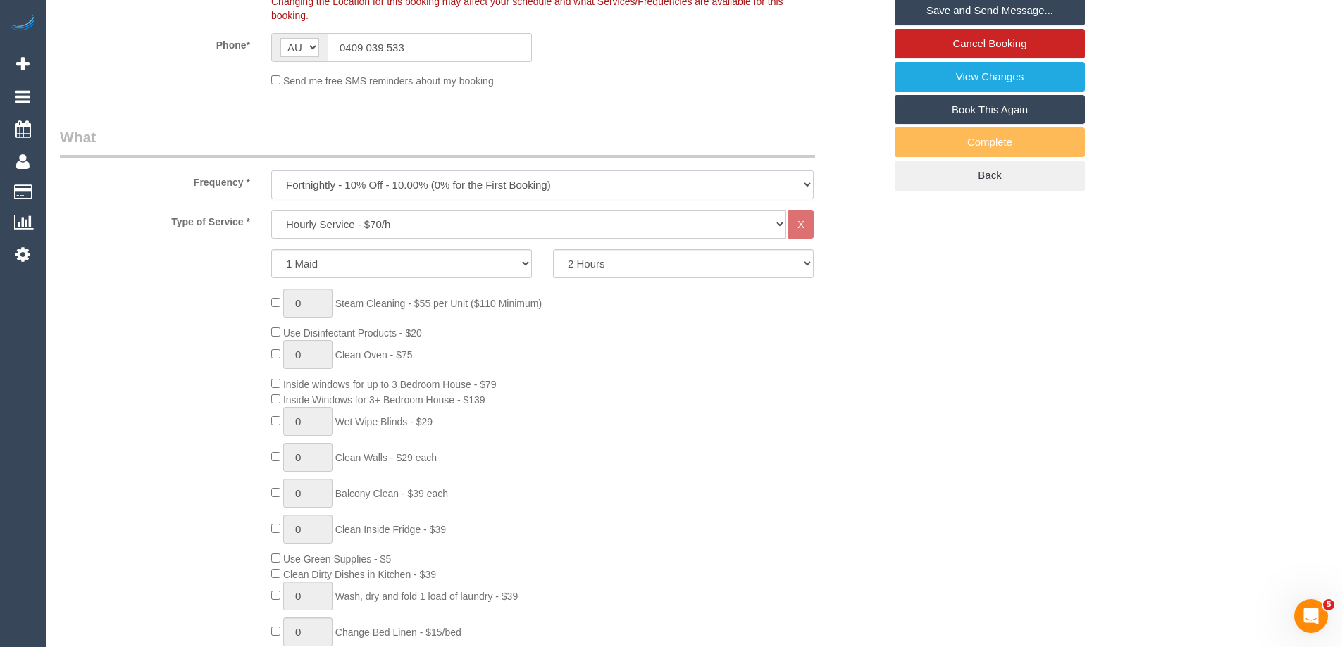
click at [364, 190] on select "One Time Cleaning Weekly - 10% Off - 10.00% (0% for the First Booking) Fortnigh…" at bounding box center [542, 184] width 542 height 29
click at [762, 363] on div "0 Steam Cleaning - $55 per Unit ($110 Minimum) Use Disinfectant Products - $20 …" at bounding box center [578, 497] width 634 height 416
drag, startPoint x: 317, startPoint y: 180, endPoint x: 316, endPoint y: 187, distance: 7.8
click at [317, 180] on select "One Time Cleaning Weekly - 10% Off - 10.00% (0% for the First Booking) Fortnigh…" at bounding box center [542, 184] width 542 height 29
click at [699, 375] on div "0 Steam Cleaning - $55 per Unit ($110 Minimum) Use Disinfectant Products - $20 …" at bounding box center [578, 497] width 634 height 416
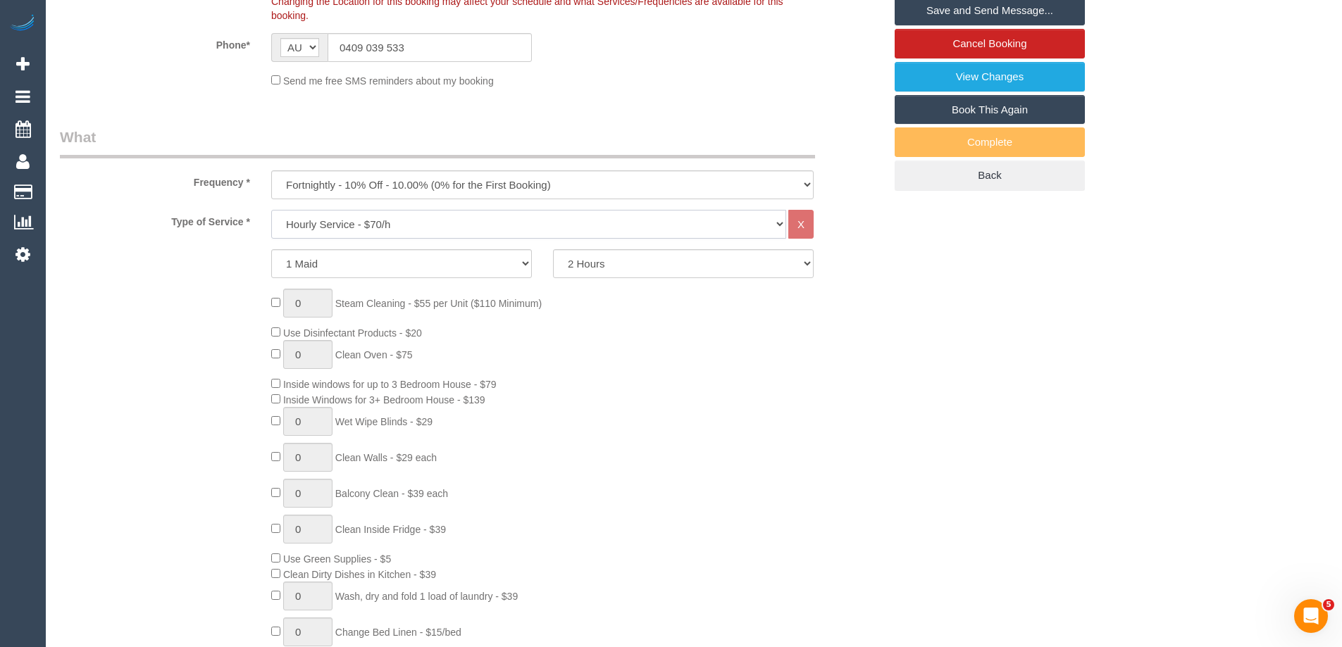
click at [341, 229] on select "Hourly Service - $70/h Hourly Service - $65/h Hourly Service - $60/h Hourly Ser…" at bounding box center [528, 224] width 515 height 29
click at [194, 273] on div "1 Maid 2 Maids 2 Hours 2.5 Hours 3 Hours 3.5 Hours 4 Hours 4.5 Hours 5 Hours 5.…" at bounding box center [471, 263] width 845 height 29
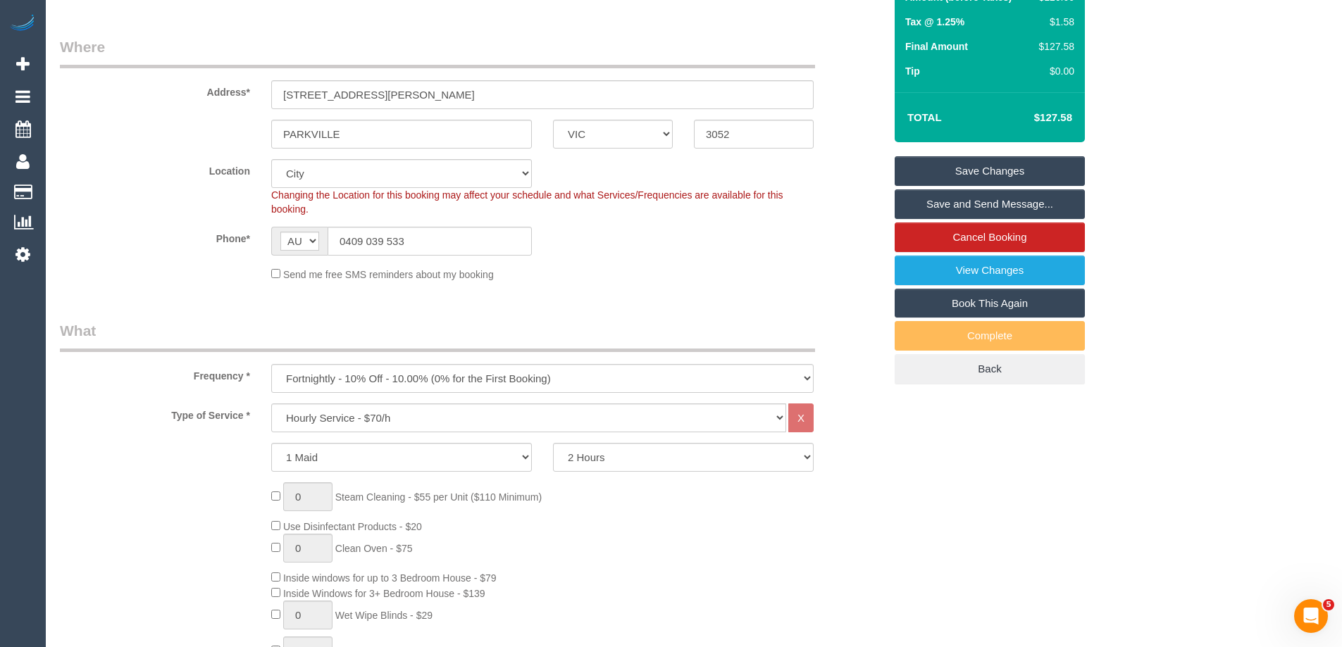
scroll to position [0, 0]
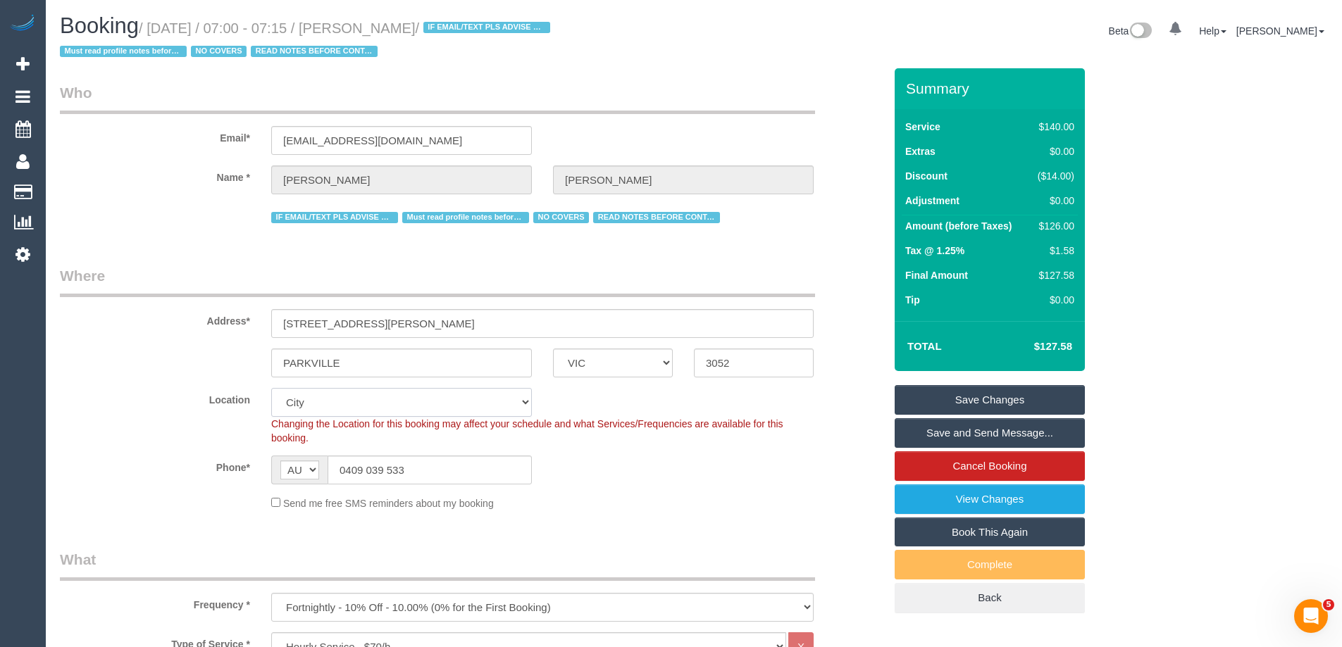
click at [327, 413] on select "Office City East (North) East (South) Inner East Inner North (East) Inner North…" at bounding box center [401, 402] width 261 height 29
select select "50"
click at [271, 388] on select "Office City East (North) East (South) Inner East Inner North (East) Inner North…" at bounding box center [401, 402] width 261 height 29
select select "object:1689"
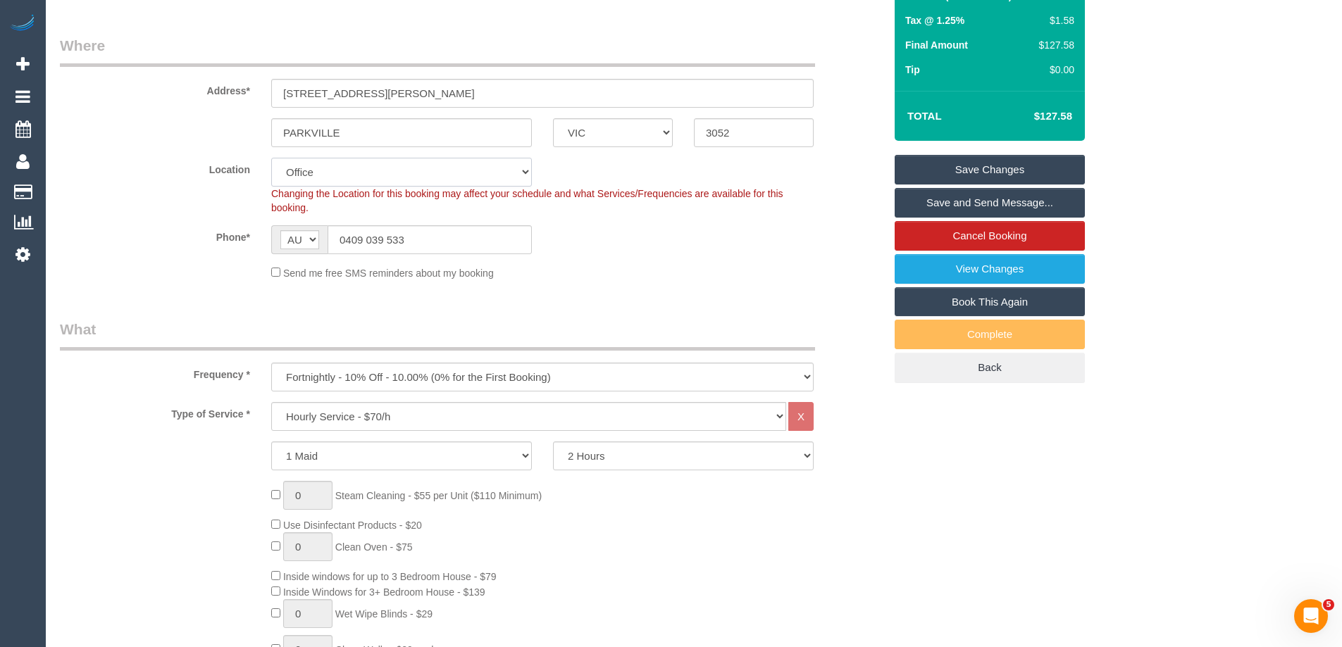
scroll to position [282, 0]
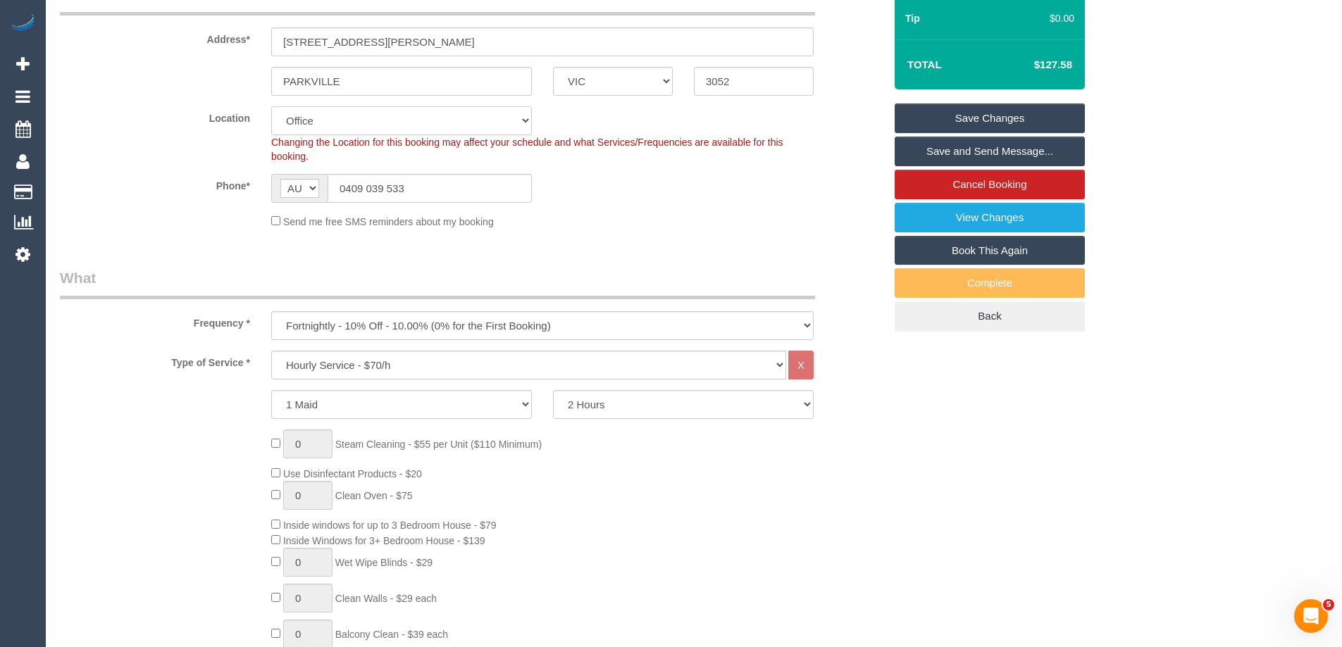
click at [354, 122] on select "Office City East (North) East (South) Inner East Inner North (East) Inner North…" at bounding box center [401, 120] width 261 height 29
click at [271, 106] on select "Office City East (North) East (South) Inner East Inner North (East) Inner North…" at bounding box center [401, 120] width 261 height 29
click at [428, 361] on select "Hourly Service - $70/h Hourly Service - $65/h Hourly Service - $60/h Hourly Ser…" at bounding box center [528, 365] width 515 height 29
click at [153, 179] on label "Phone*" at bounding box center [154, 183] width 211 height 19
click at [375, 130] on select "Office City East (North) East (South) Inner East Inner North (East) Inner North…" at bounding box center [401, 120] width 261 height 29
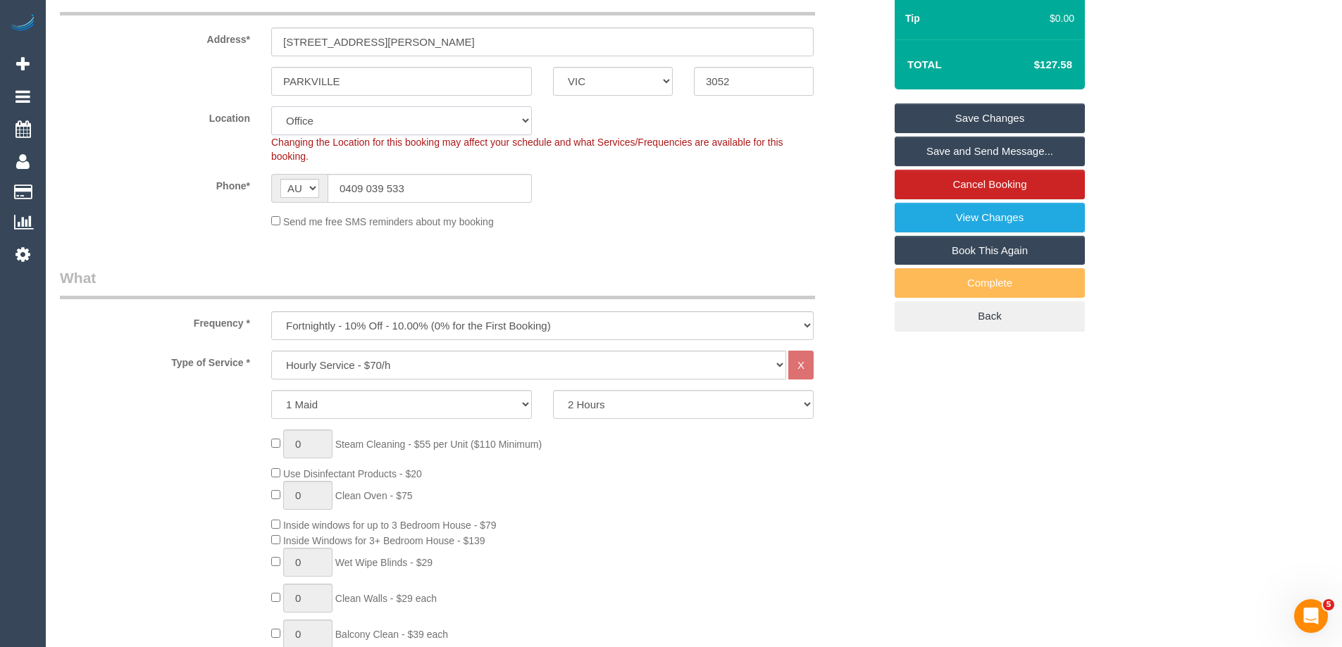
select select "54"
click at [271, 106] on select "Office City East (North) East (South) Inner East Inner North (East) Inner North…" at bounding box center [401, 120] width 261 height 29
select select "object:2994"
click at [425, 362] on select "Hourly Service - $70/h Hourly Service - $65/h Hourly Service - $60/h Hourly Ser…" at bounding box center [528, 365] width 515 height 29
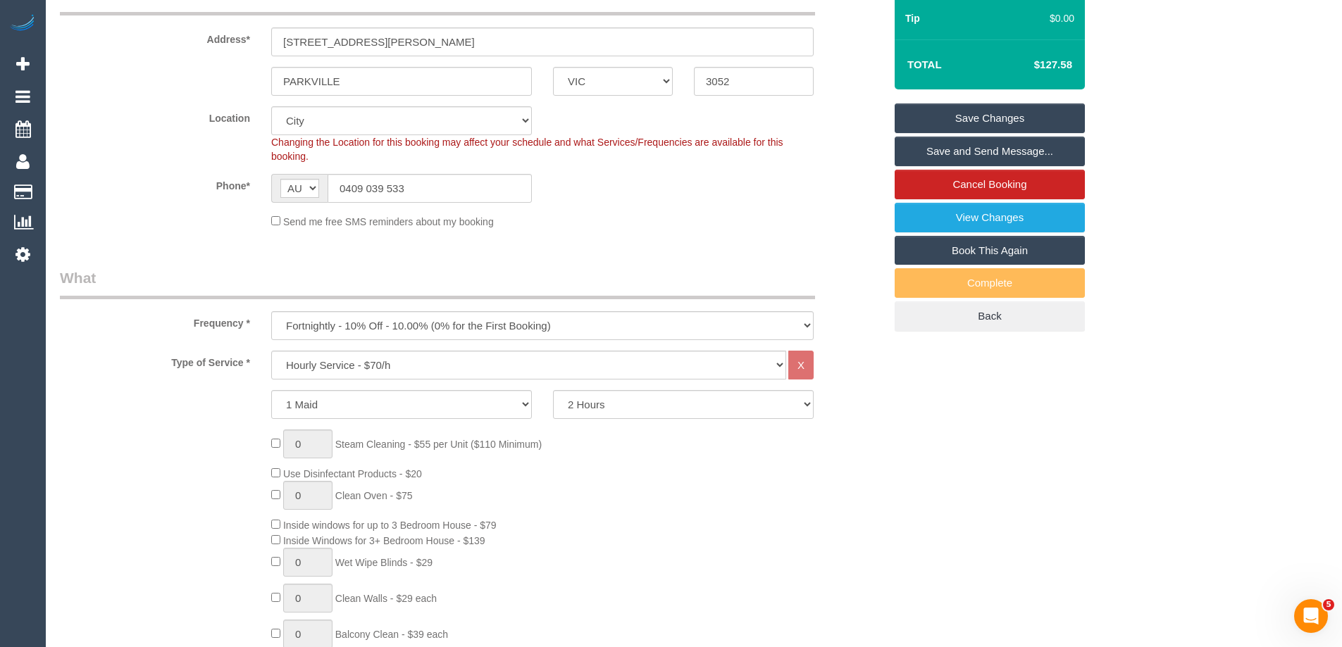
click at [216, 368] on label "Type of Service *" at bounding box center [154, 360] width 211 height 19
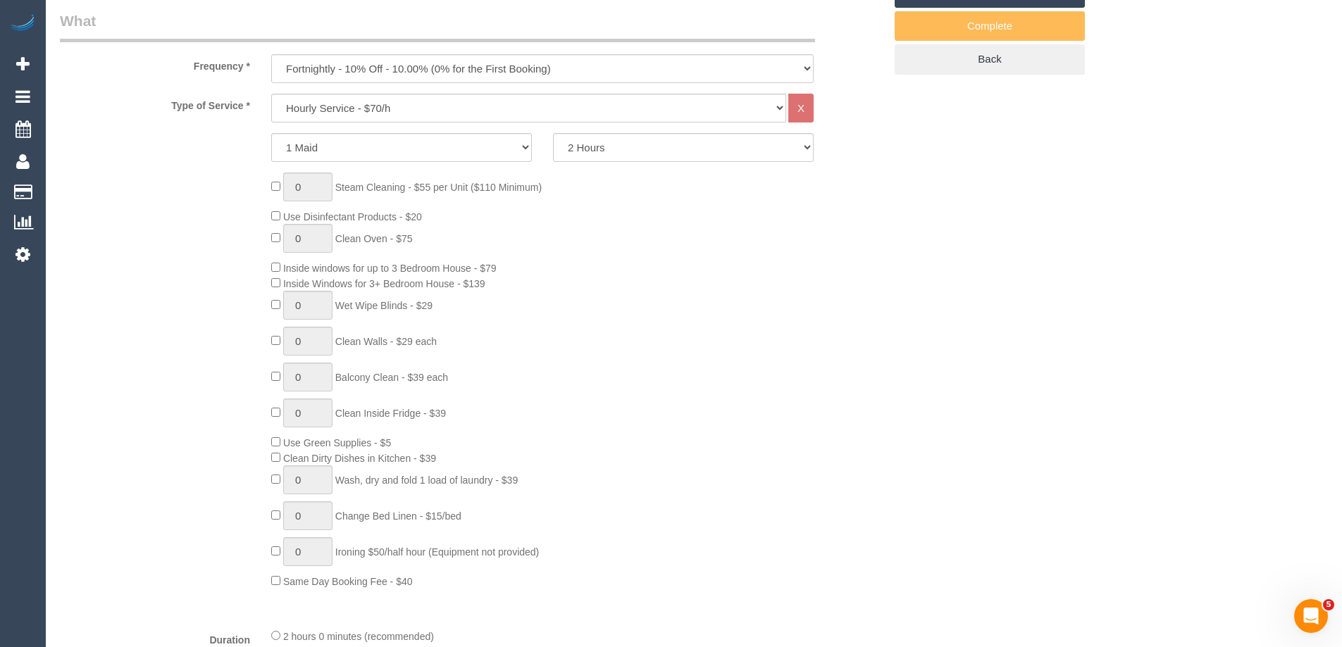
scroll to position [564, 0]
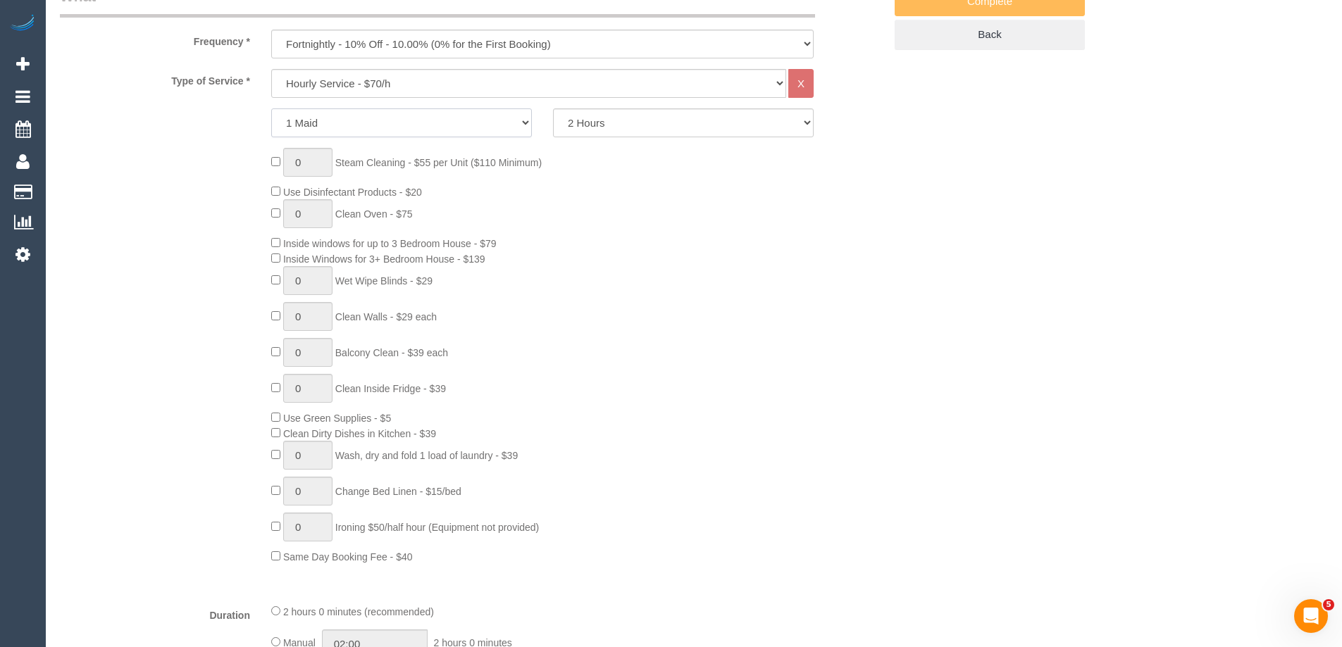
click at [379, 120] on select "1 Maid 2 Maids" at bounding box center [401, 122] width 261 height 29
select select "2"
click at [271, 108] on select "1 Maid 2 Maids" at bounding box center [401, 122] width 261 height 29
click at [635, 119] on select "2 Hours 2.5 Hours 3 Hours 3.5 Hours 4 Hours 4.5 Hours 5 Hours 5.5 Hours 6 Hours…" at bounding box center [683, 122] width 261 height 29
drag, startPoint x: 900, startPoint y: 230, endPoint x: 892, endPoint y: 222, distance: 12.0
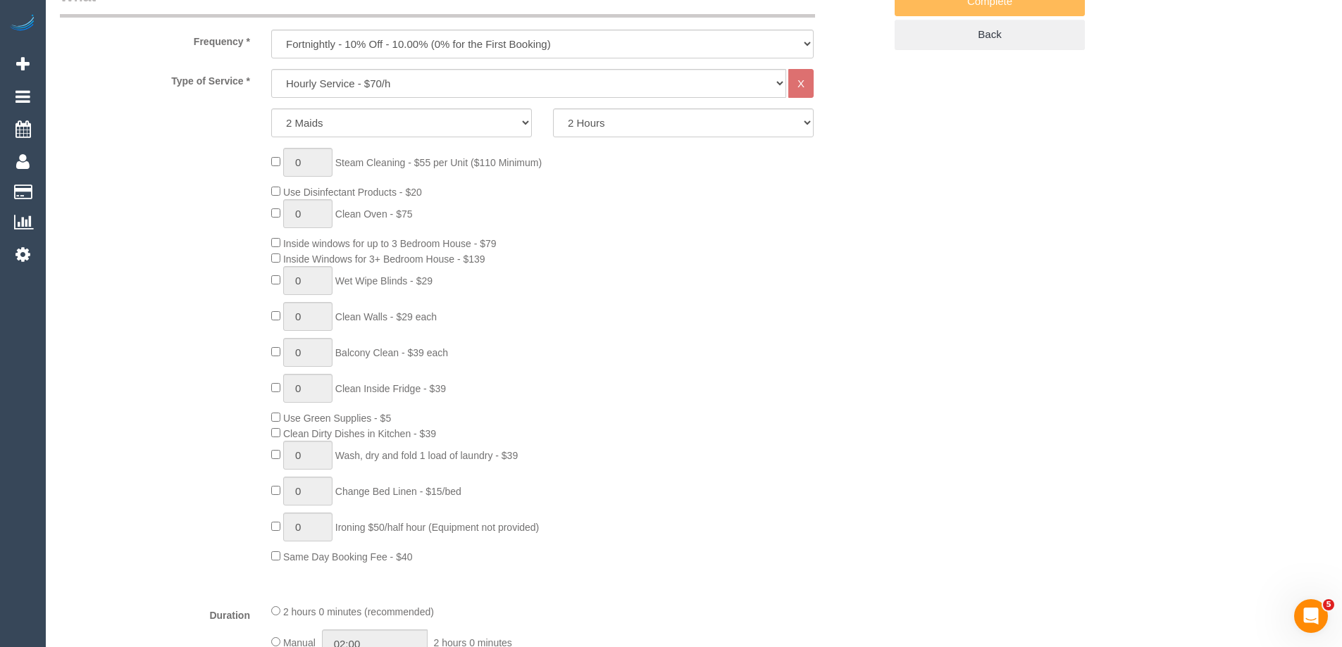
drag, startPoint x: 342, startPoint y: 161, endPoint x: 640, endPoint y: 161, distance: 298.0
click at [640, 161] on div "0 Steam Cleaning - $55 per Unit ($110 Minimum) Use Disinfectant Products - $20 …" at bounding box center [578, 356] width 634 height 416
click at [640, 163] on div "0 Steam Cleaning - $55 per Unit ($110 Minimum) Use Disinfectant Products - $20 …" at bounding box center [578, 356] width 634 height 416
drag, startPoint x: 402, startPoint y: 196, endPoint x: 442, endPoint y: 197, distance: 40.2
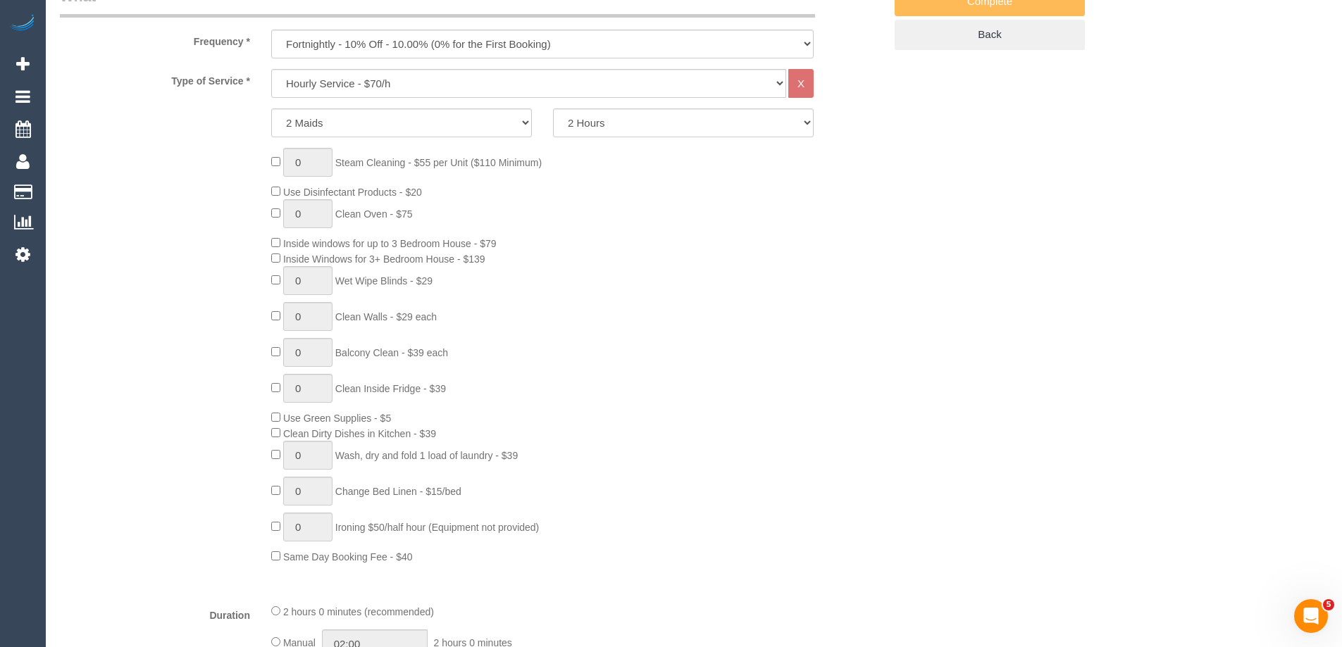
click at [442, 197] on div "0 Steam Cleaning - $55 per Unit ($110 Minimum) Use Disinfectant Products - $20 …" at bounding box center [578, 356] width 634 height 416
drag, startPoint x: 349, startPoint y: 218, endPoint x: 423, endPoint y: 220, distance: 73.3
click at [423, 220] on div "0 Steam Cleaning - $55 per Unit ($110 Minimum) Use Disinfectant Products - $20 …" at bounding box center [578, 356] width 634 height 416
click at [411, 245] on span "Inside windows for up to 3 Bedroom House - $79" at bounding box center [389, 243] width 213 height 11
drag, startPoint x: 397, startPoint y: 281, endPoint x: 430, endPoint y: 286, distance: 33.5
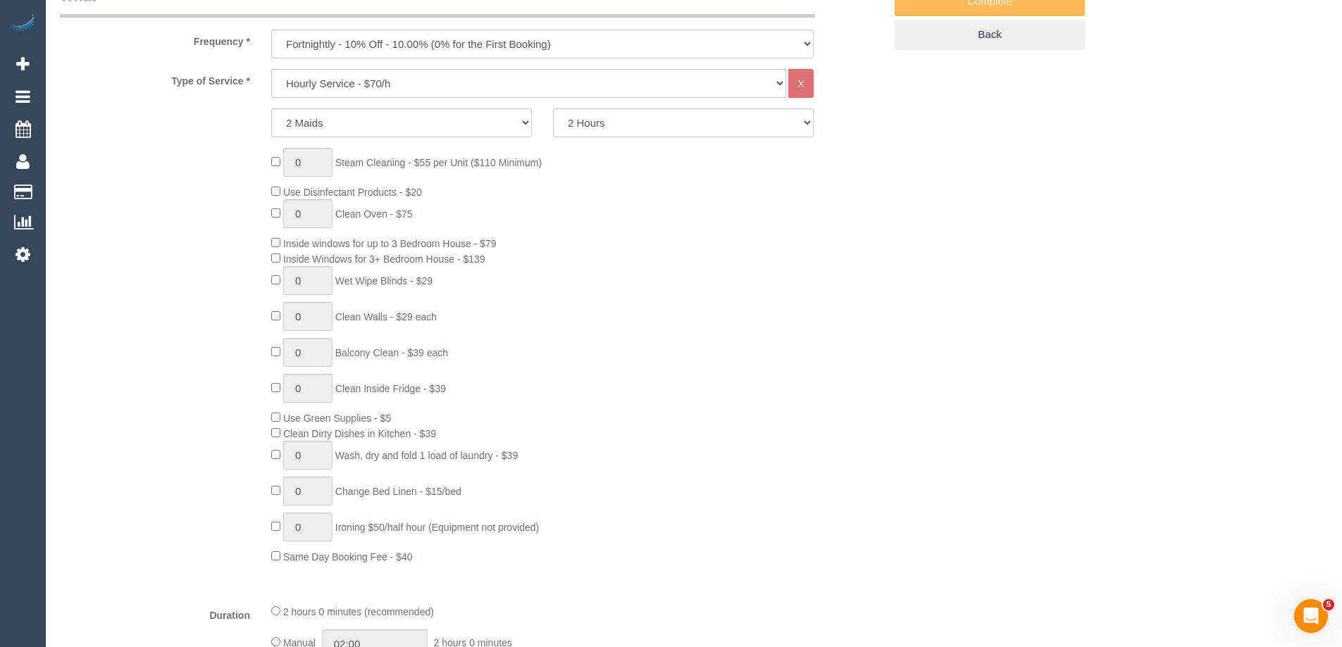
click at [430, 286] on span "Wet Wipe Blinds - $29" at bounding box center [383, 280] width 97 height 11
click at [427, 316] on span "Clean Walls - $29 each" at bounding box center [385, 316] width 101 height 11
drag, startPoint x: 361, startPoint y: 433, endPoint x: 441, endPoint y: 435, distance: 79.7
click at [436, 435] on span "Clean Dirty Dishes in Kitchen - $39" at bounding box center [359, 433] width 153 height 11
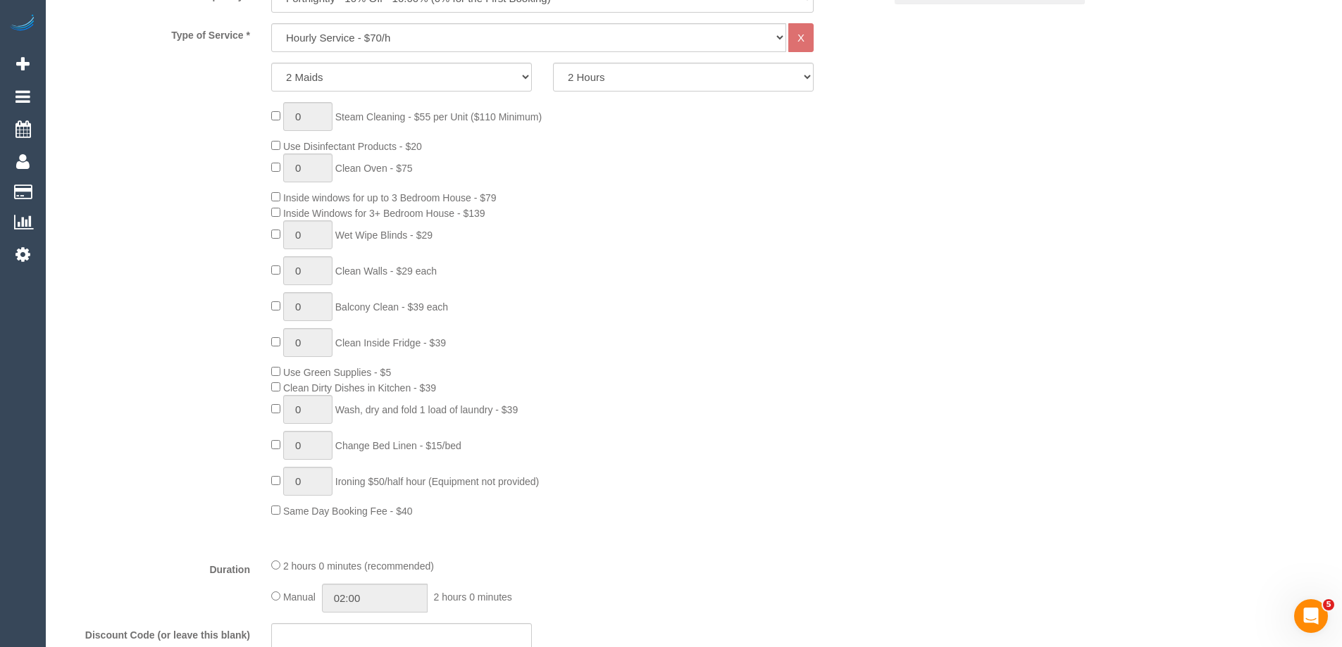
scroll to position [634, 0]
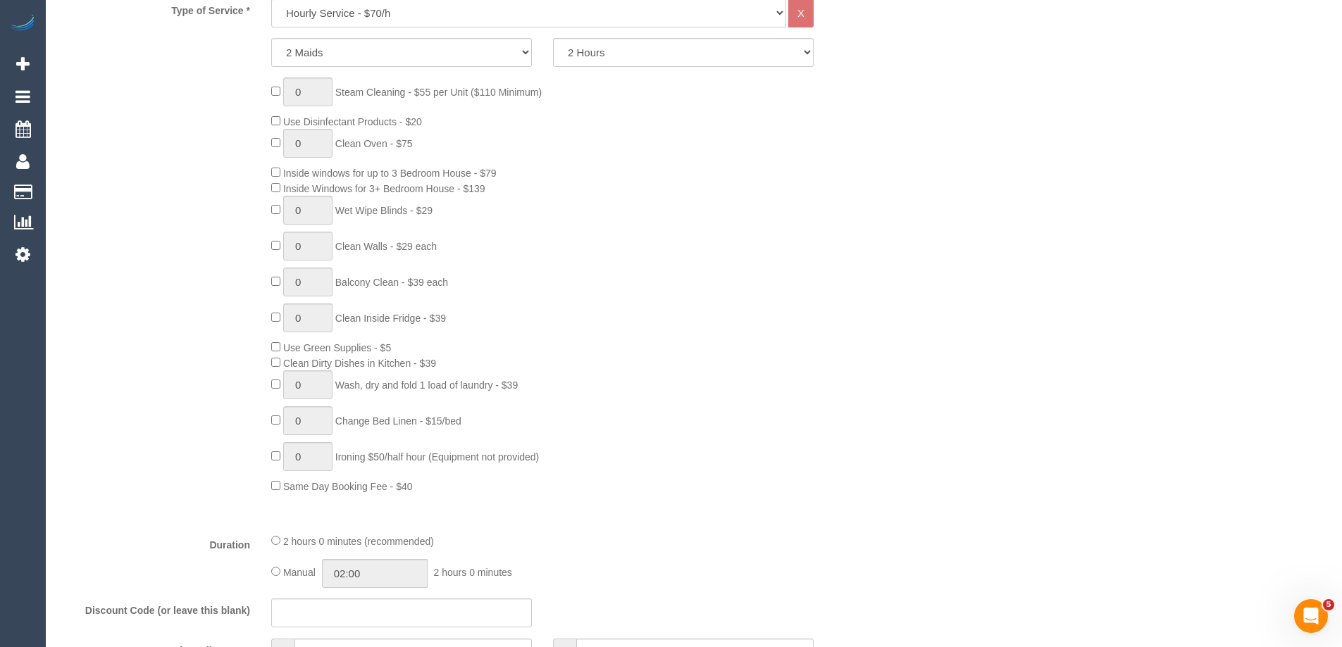
drag, startPoint x: 359, startPoint y: 387, endPoint x: 544, endPoint y: 392, distance: 184.7
click at [544, 392] on div "0 Steam Cleaning - $55 per Unit ($110 Minimum) Use Disinfectant Products - $20 …" at bounding box center [578, 285] width 634 height 416
drag, startPoint x: 425, startPoint y: 483, endPoint x: 263, endPoint y: 483, distance: 162.0
click at [263, 483] on div "0 Steam Cleaning - $55 per Unit ($110 Minimum) Use Disinfectant Products - $20 …" at bounding box center [578, 285] width 634 height 416
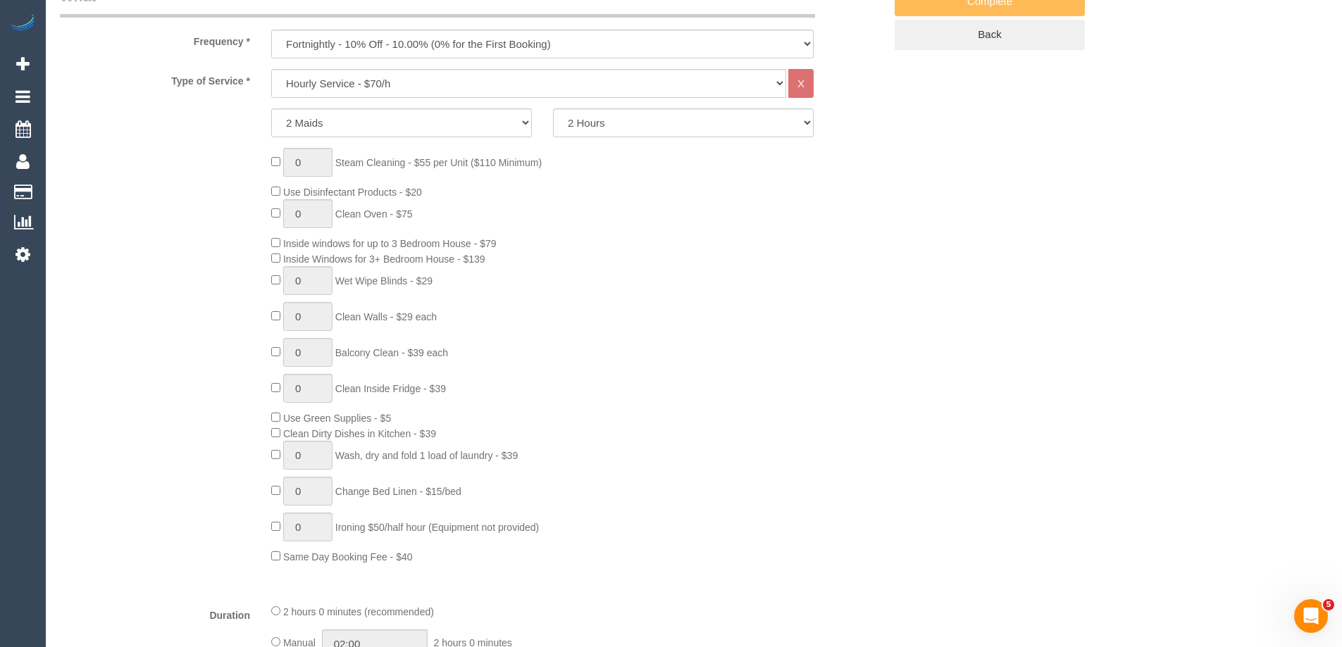
click at [423, 66] on fieldset "What Frequency * One Time Cleaning Weekly - 10% Off - 10.00% (0% for the First …" at bounding box center [472, 469] width 824 height 967
click at [419, 79] on select "Hourly Service - $70/h Hourly Service - $65/h Hourly Service - $60/h Hourly Ser…" at bounding box center [528, 83] width 515 height 29
drag, startPoint x: 499, startPoint y: 257, endPoint x: 435, endPoint y: 235, distance: 67.3
click at [435, 235] on div "0 Steam Cleaning - $55 per Unit ($110 Minimum) Use Disinfectant Products - $20 …" at bounding box center [578, 356] width 634 height 416
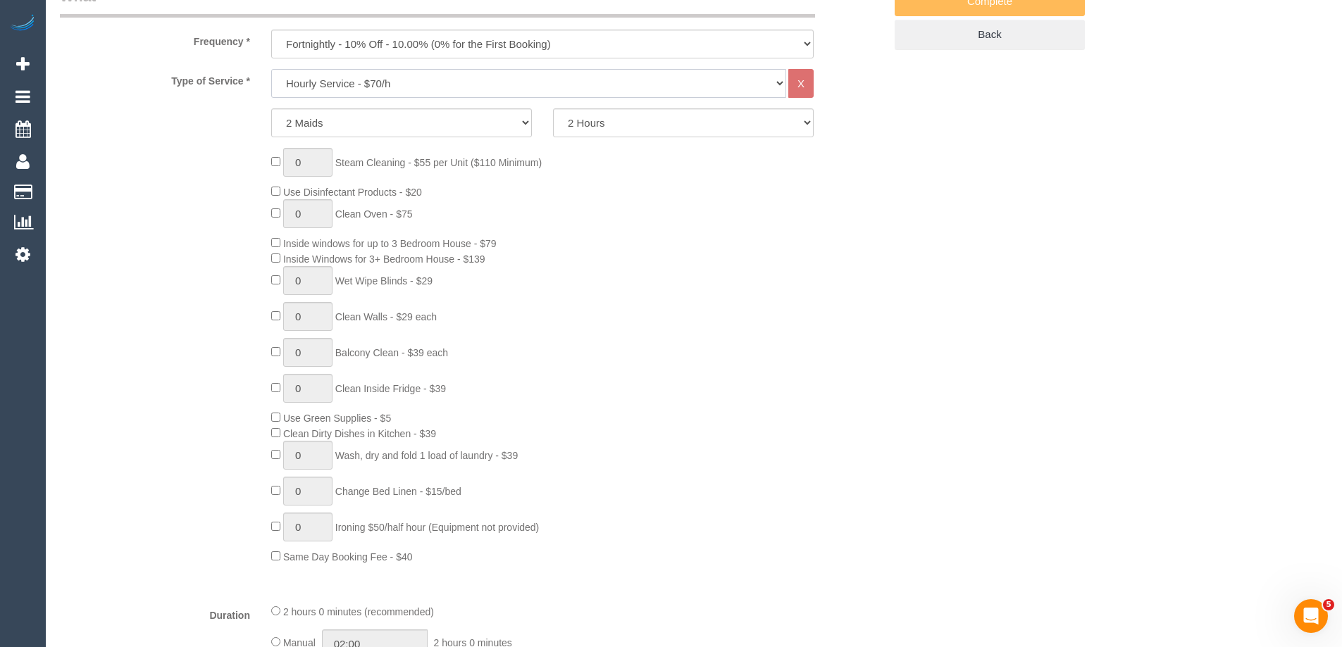
click at [324, 85] on select "Hourly Service - $70/h Hourly Service - $65/h Hourly Service - $60/h Hourly Ser…" at bounding box center [528, 83] width 515 height 29
select select "215"
click at [271, 69] on select "Hourly Service - $70/h Hourly Service - $65/h Hourly Service - $60/h Hourly Ser…" at bounding box center [528, 83] width 515 height 29
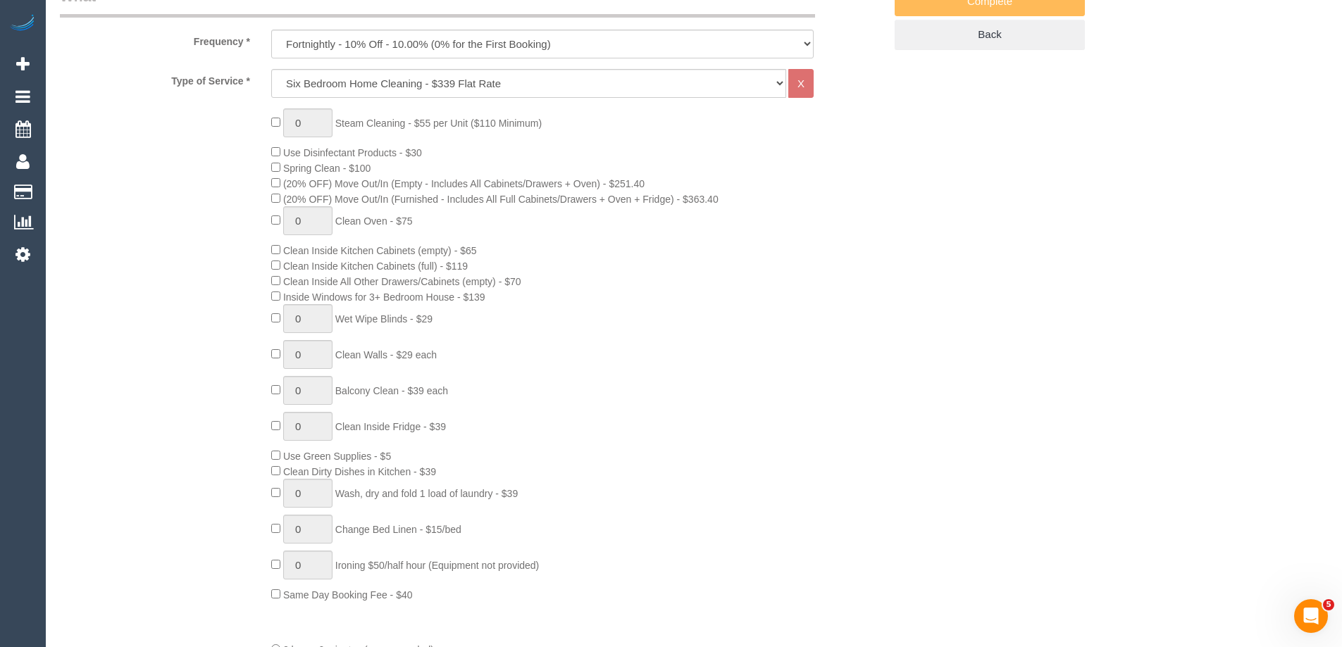
click at [591, 290] on div "0 Steam Cleaning - $55 per Unit ($110 Minimum) Use Disinfectant Products - $30 …" at bounding box center [578, 355] width 634 height 494
click at [576, 79] on select "Hourly Service - $70/h Hourly Service - $65/h Hourly Service - $60/h Hourly Ser…" at bounding box center [528, 83] width 515 height 29
drag, startPoint x: 864, startPoint y: 275, endPoint x: 535, endPoint y: 235, distance: 332.1
click at [864, 275] on div "0 Steam Cleaning - $55 per Unit ($110 Minimum) Use Disinfectant Products - $30 …" at bounding box center [578, 355] width 634 height 494
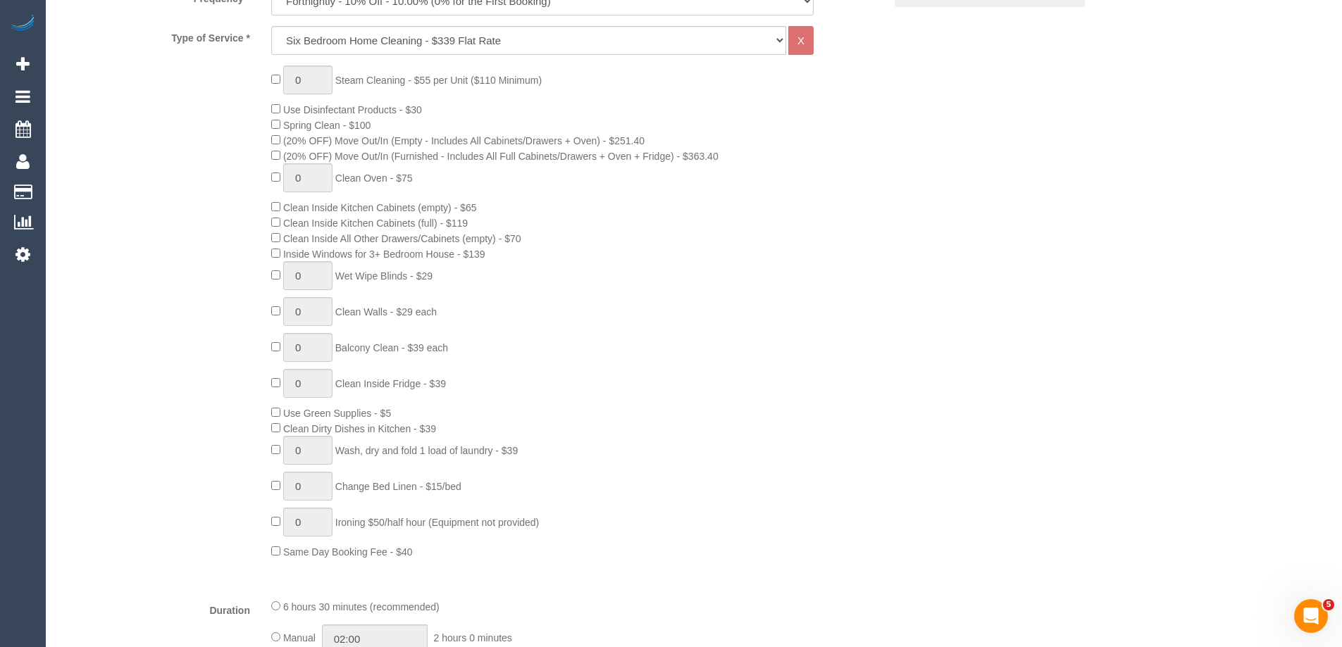
scroll to position [634, 0]
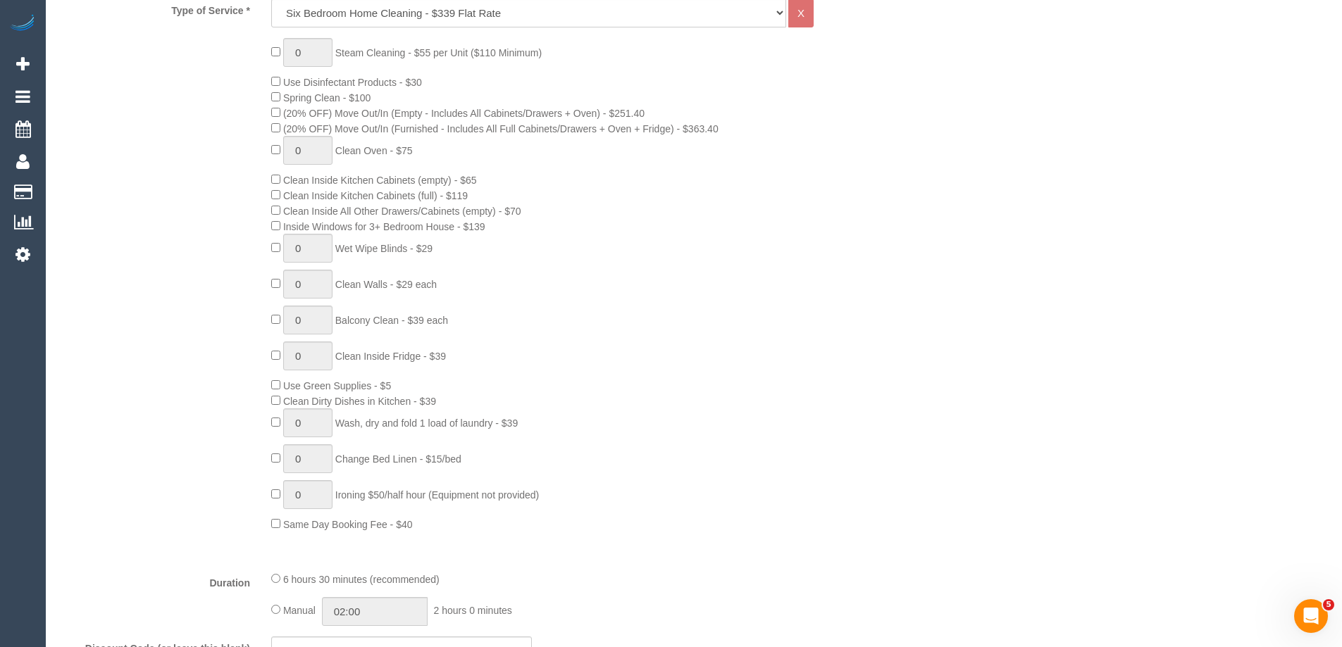
click at [272, 119] on div "0 Steam Cleaning - $55 per Unit ($110 Minimum) Use Disinfectant Products - $30 …" at bounding box center [578, 285] width 634 height 494
click at [278, 161] on div "0 Steam Cleaning - $55 per Unit ($110 Minimum) Use Disinfectant Products - $30 …" at bounding box center [578, 285] width 634 height 494
type input "1"
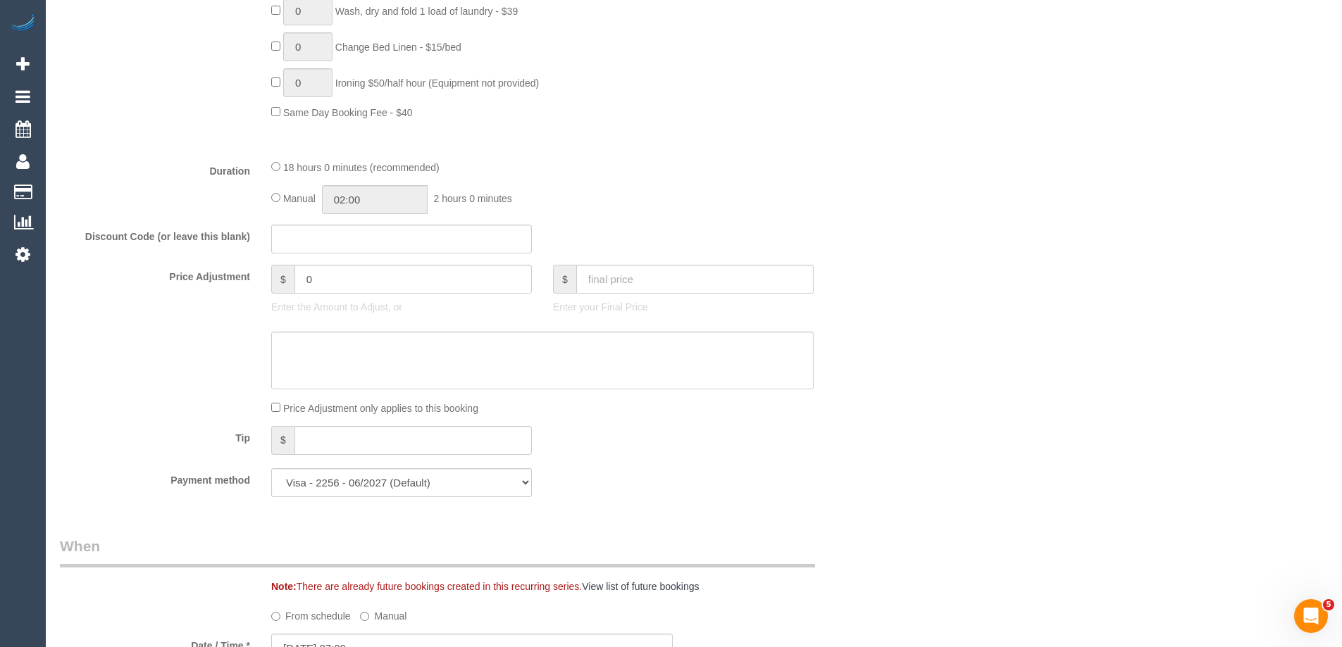
scroll to position [1057, 0]
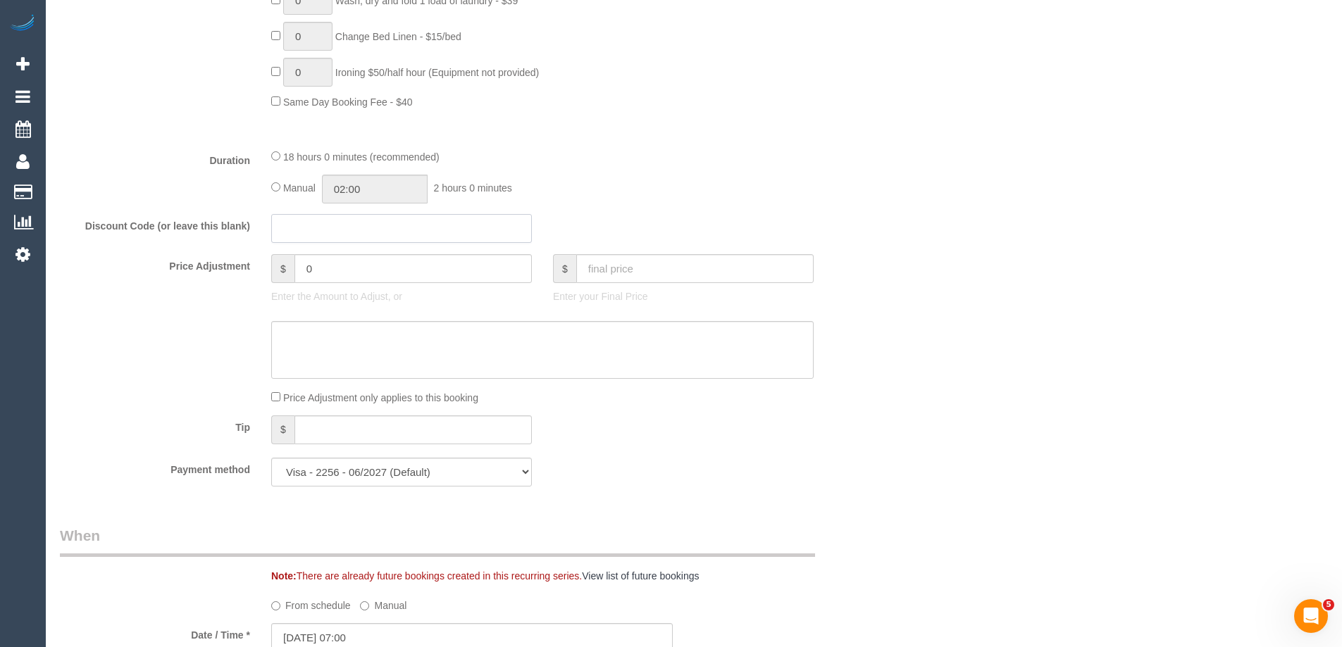
click at [305, 238] on input "text" at bounding box center [401, 228] width 261 height 29
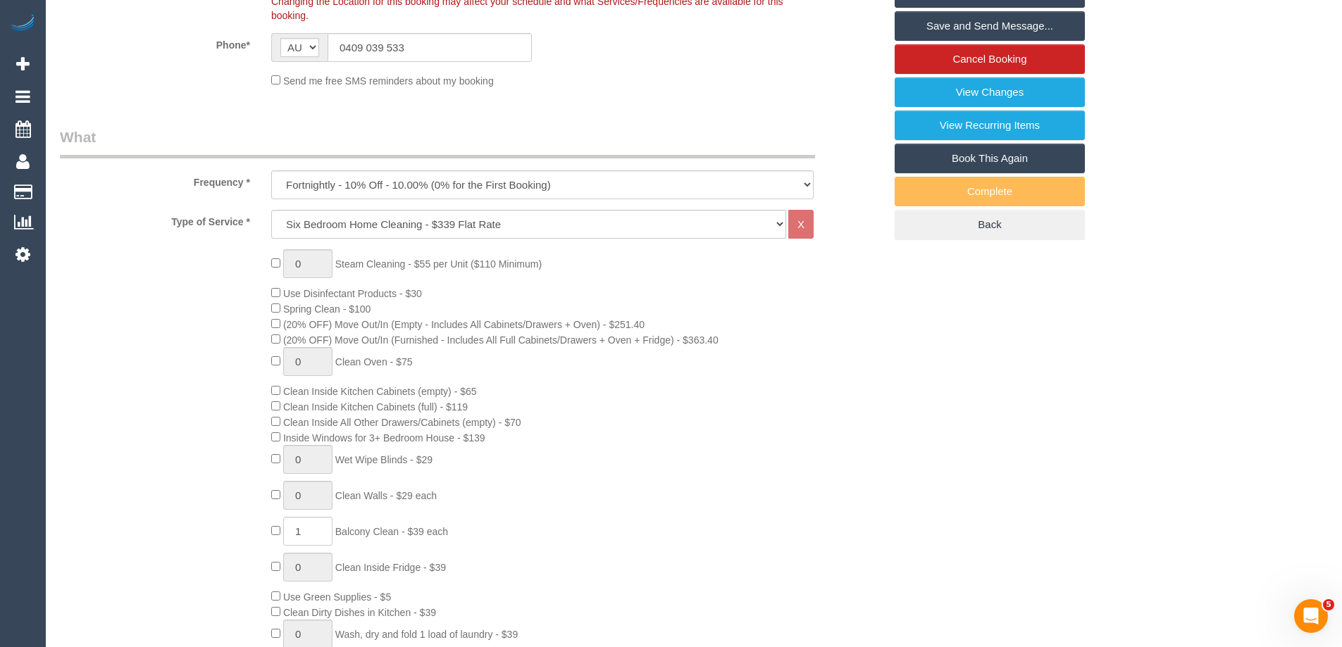
scroll to position [986, 0]
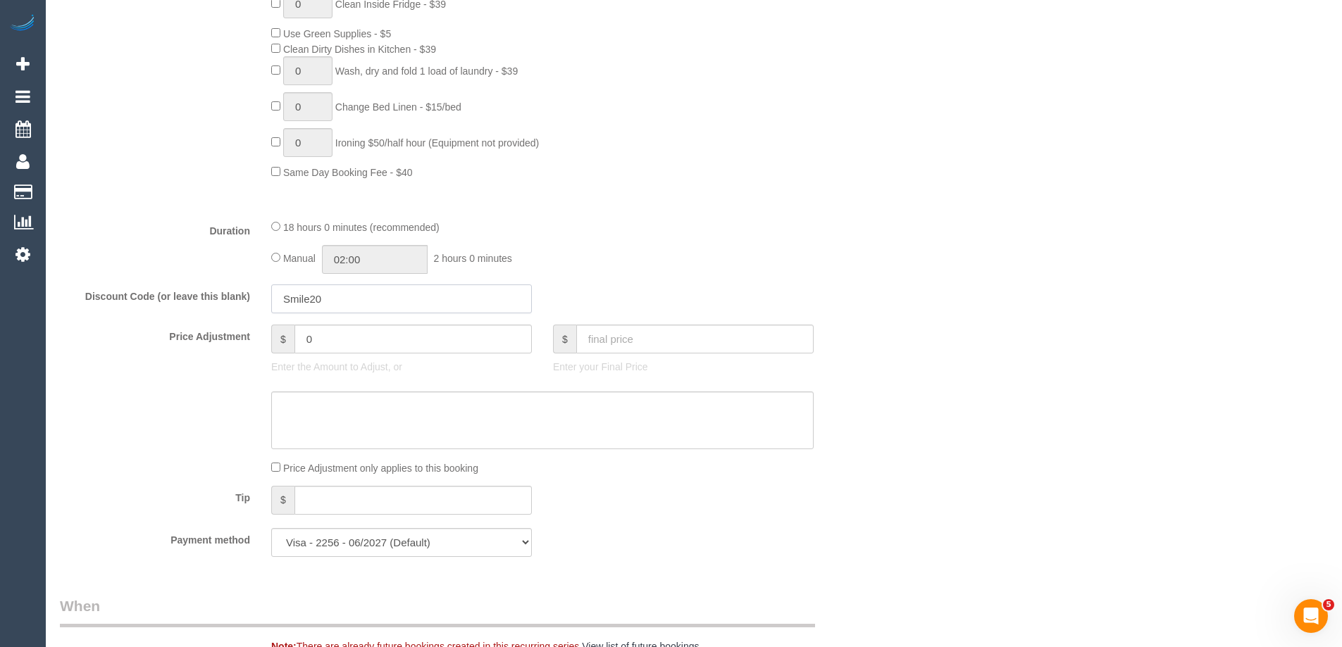
type input "Smile20"
click at [359, 329] on input "0" at bounding box center [412, 339] width 237 height 29
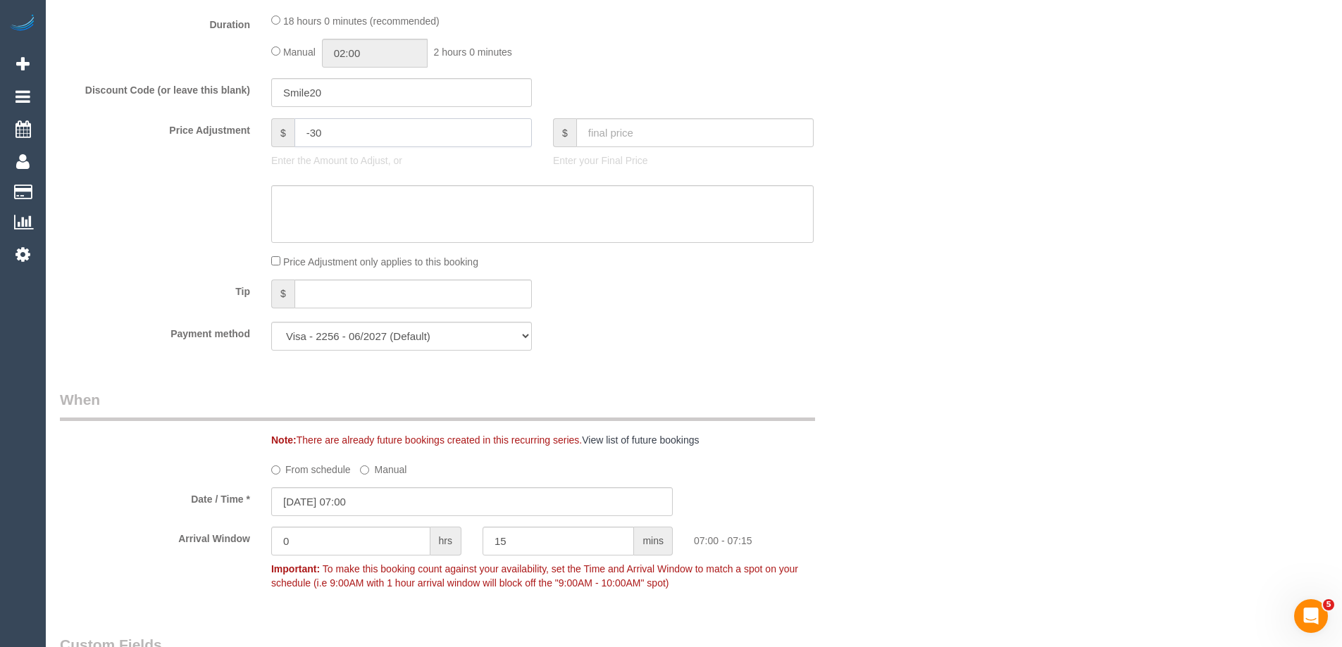
scroll to position [1057, 0]
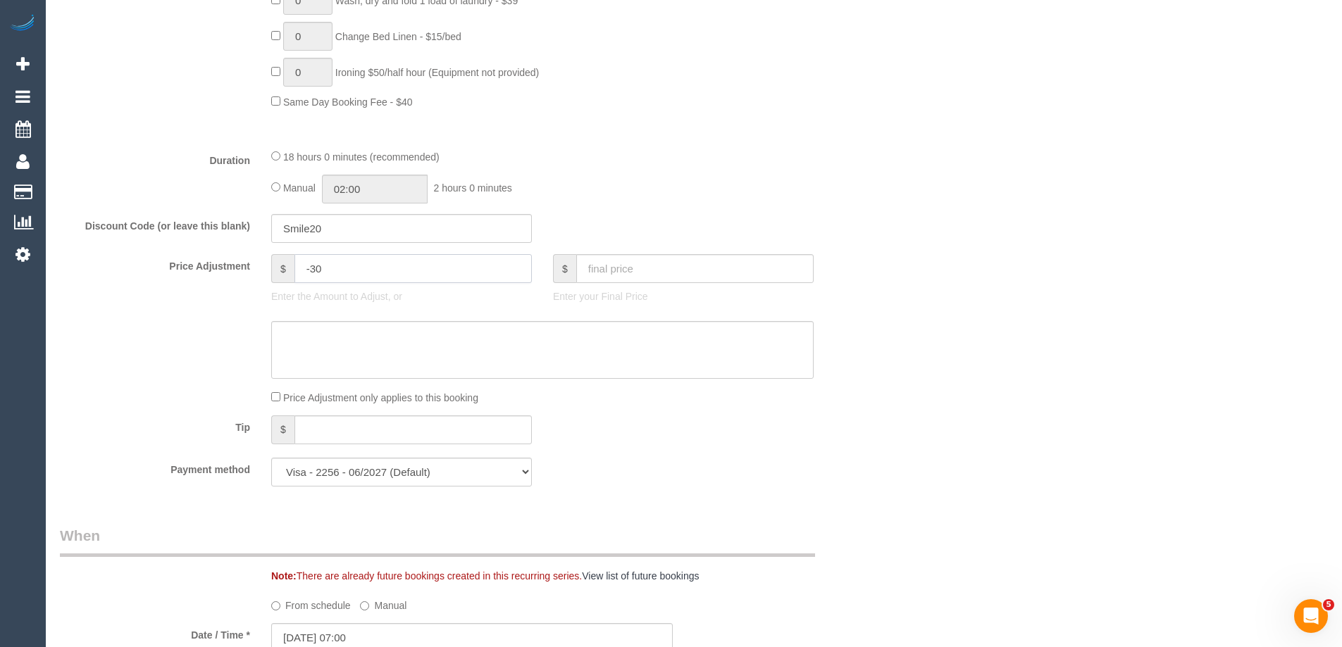
type input "-30"
click at [367, 333] on textarea at bounding box center [542, 350] width 542 height 58
drag, startPoint x: 309, startPoint y: 337, endPoint x: 491, endPoint y: 337, distance: 182.5
click at [491, 337] on textarea at bounding box center [542, 350] width 542 height 58
click at [528, 348] on textarea at bounding box center [542, 350] width 542 height 58
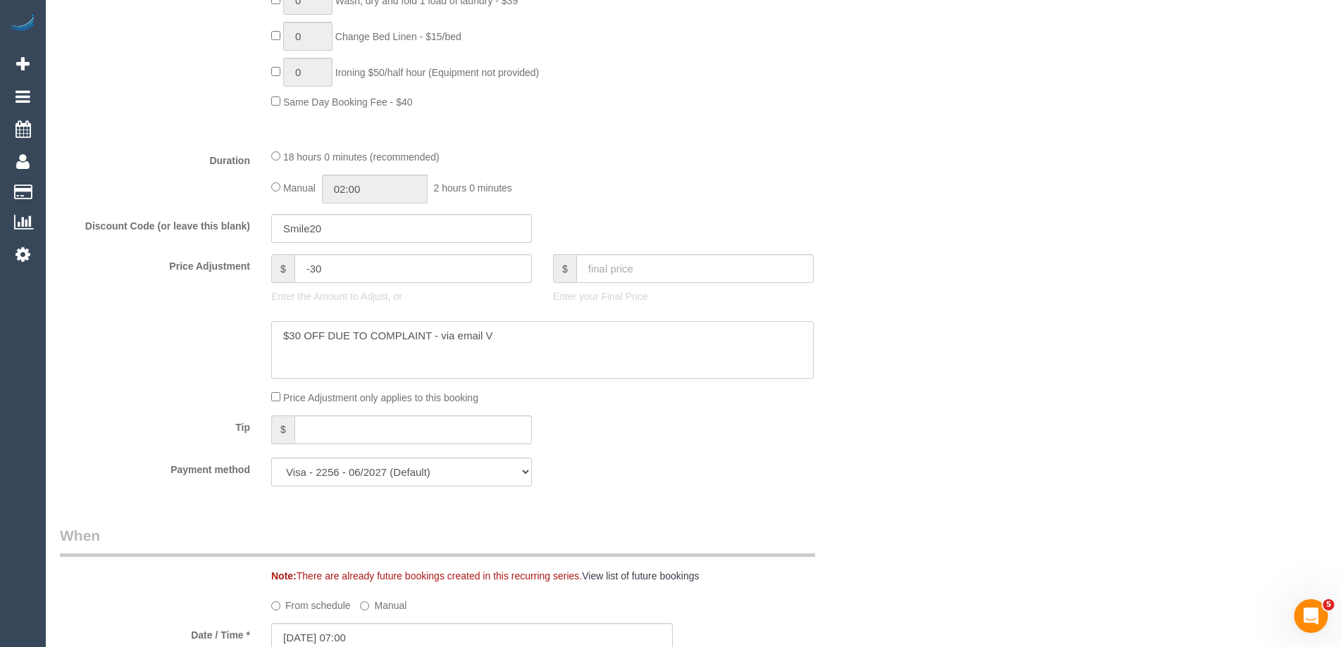
type textarea "$30 OFF DUE TO COMPLAINT - via email VC"
drag, startPoint x: 536, startPoint y: 345, endPoint x: 154, endPoint y: 337, distance: 381.9
click at [156, 337] on div at bounding box center [471, 350] width 845 height 58
click at [237, 259] on div "Price Adjustment $ -30 Enter the Amount to Adjust, or $ Enter your Final Price" at bounding box center [471, 282] width 845 height 56
click at [239, 216] on div "Discount Code (or leave this blank) Smile20" at bounding box center [471, 229] width 845 height 30
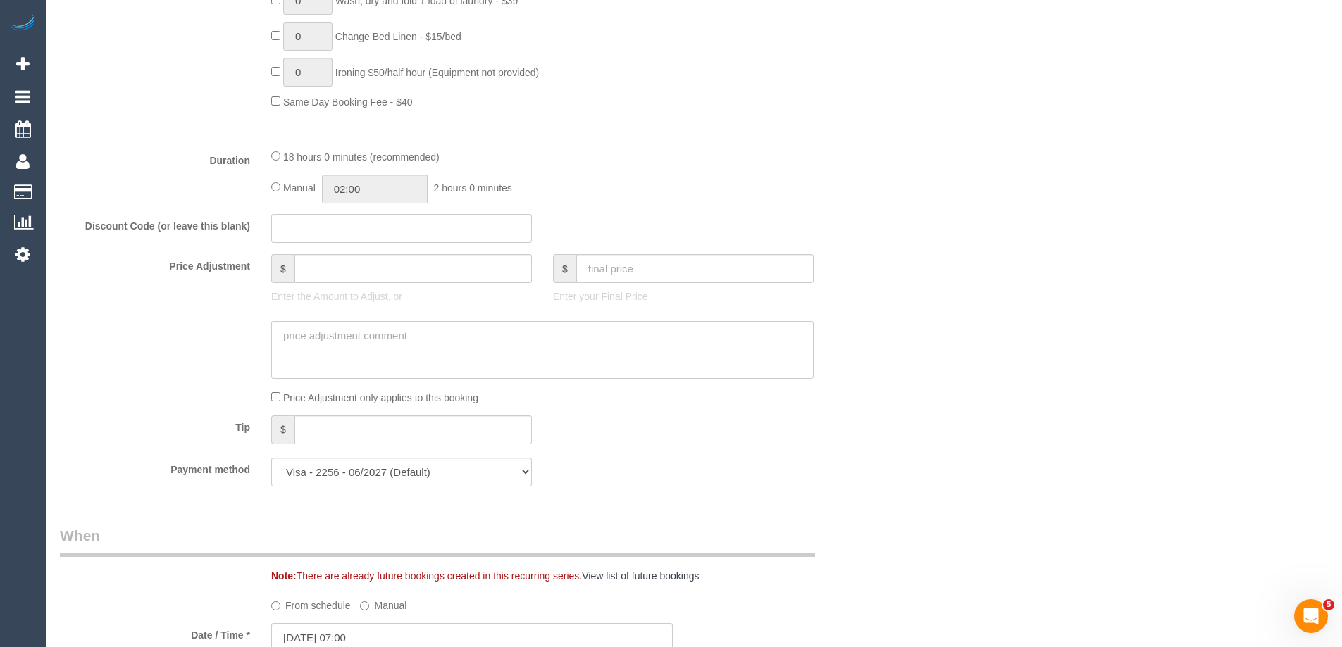
type input "0"
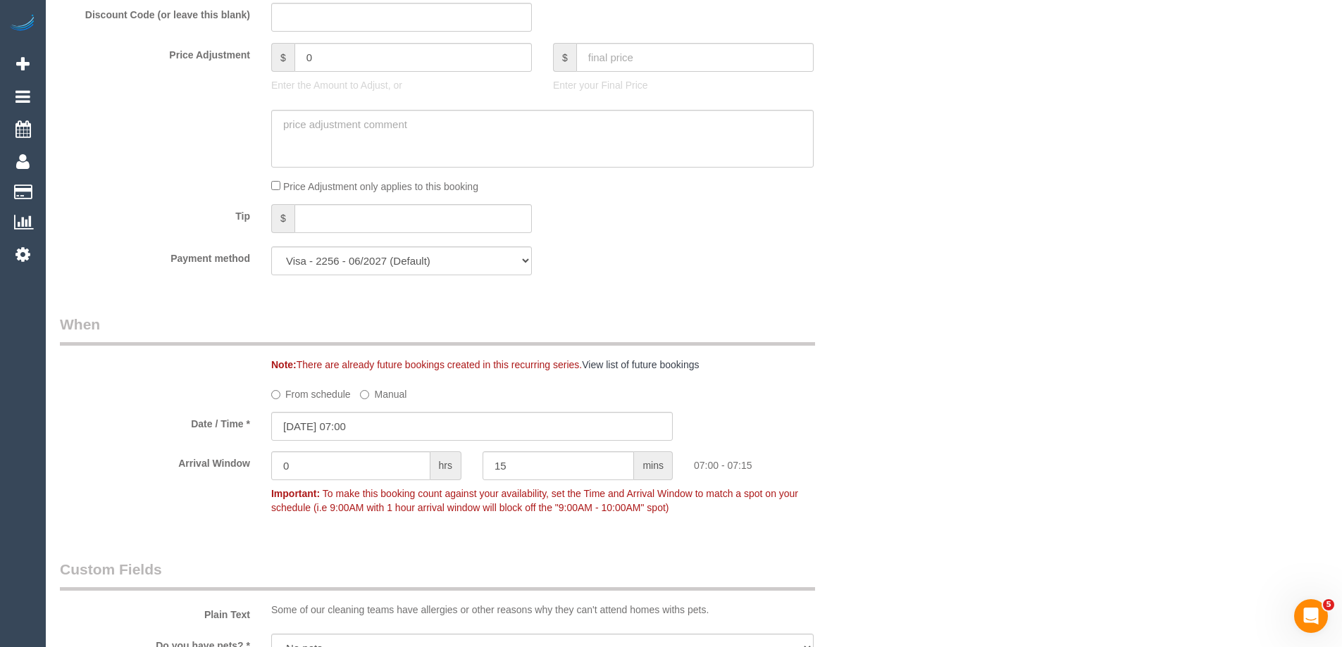
scroll to position [1339, 0]
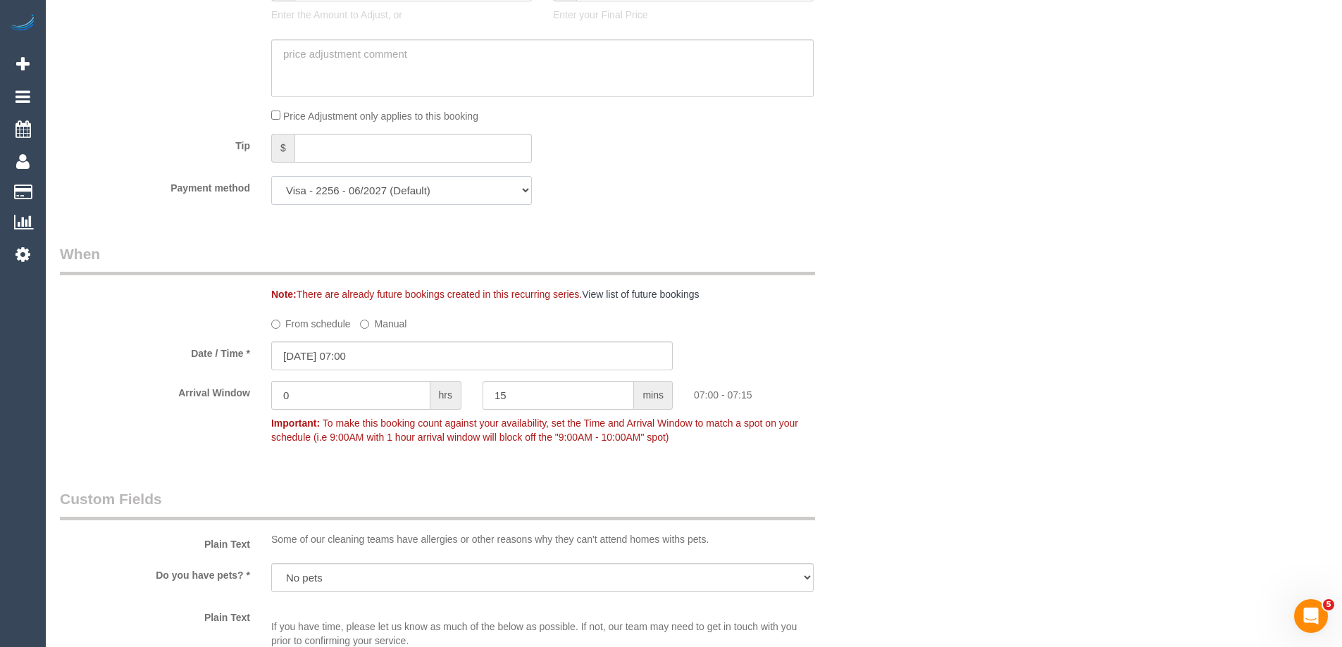
click at [446, 191] on select "Visa - 2256 - 06/2027 (Default) Add Credit Card ─────────────── Cash Check Payp…" at bounding box center [401, 190] width 261 height 29
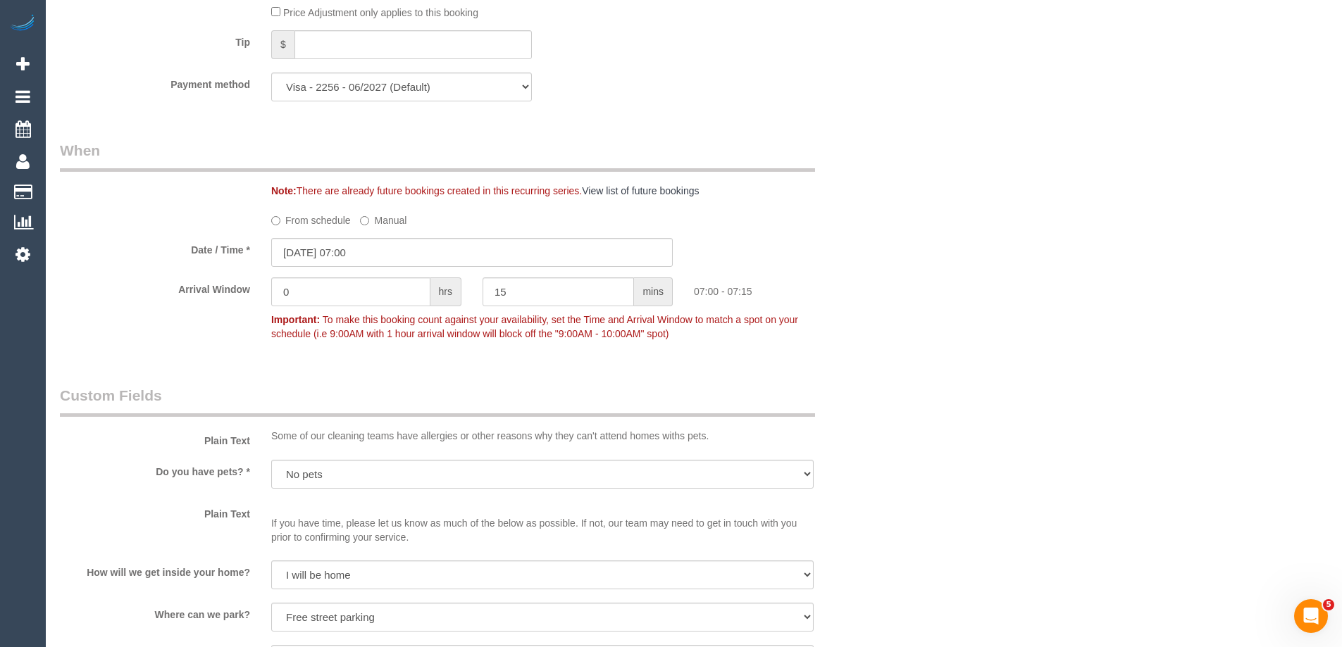
scroll to position [1480, 0]
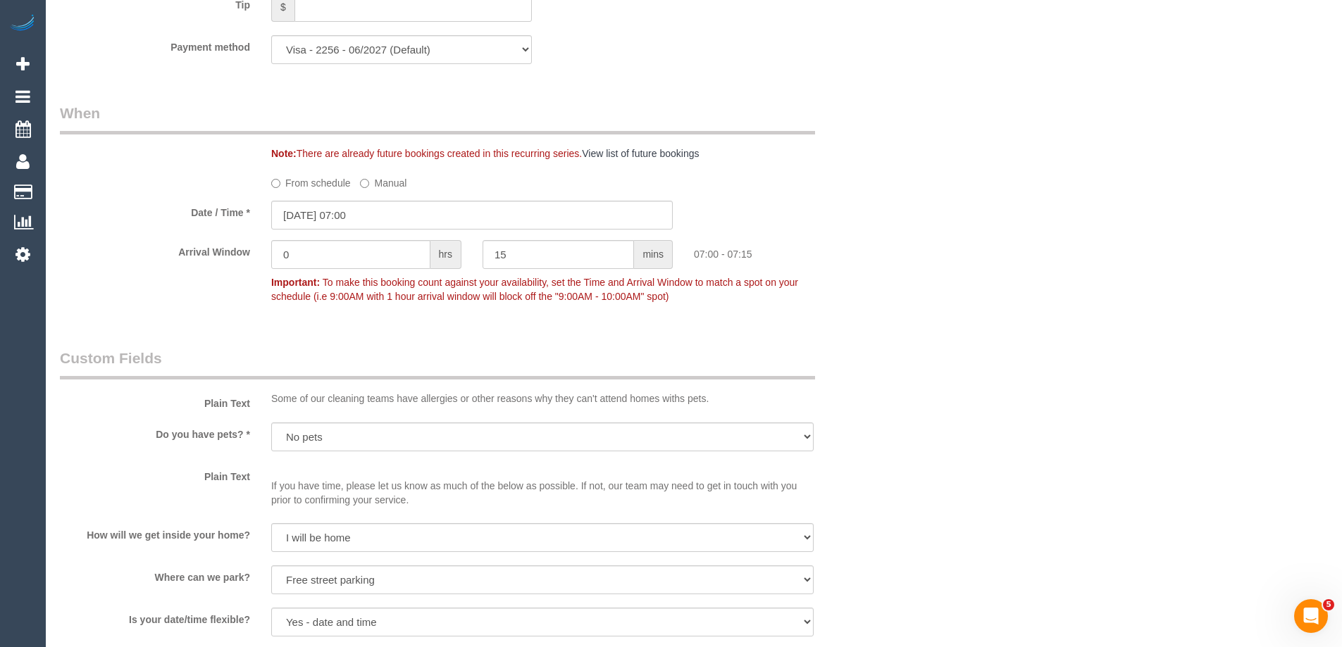
click at [287, 180] on label "From schedule" at bounding box center [311, 180] width 80 height 19
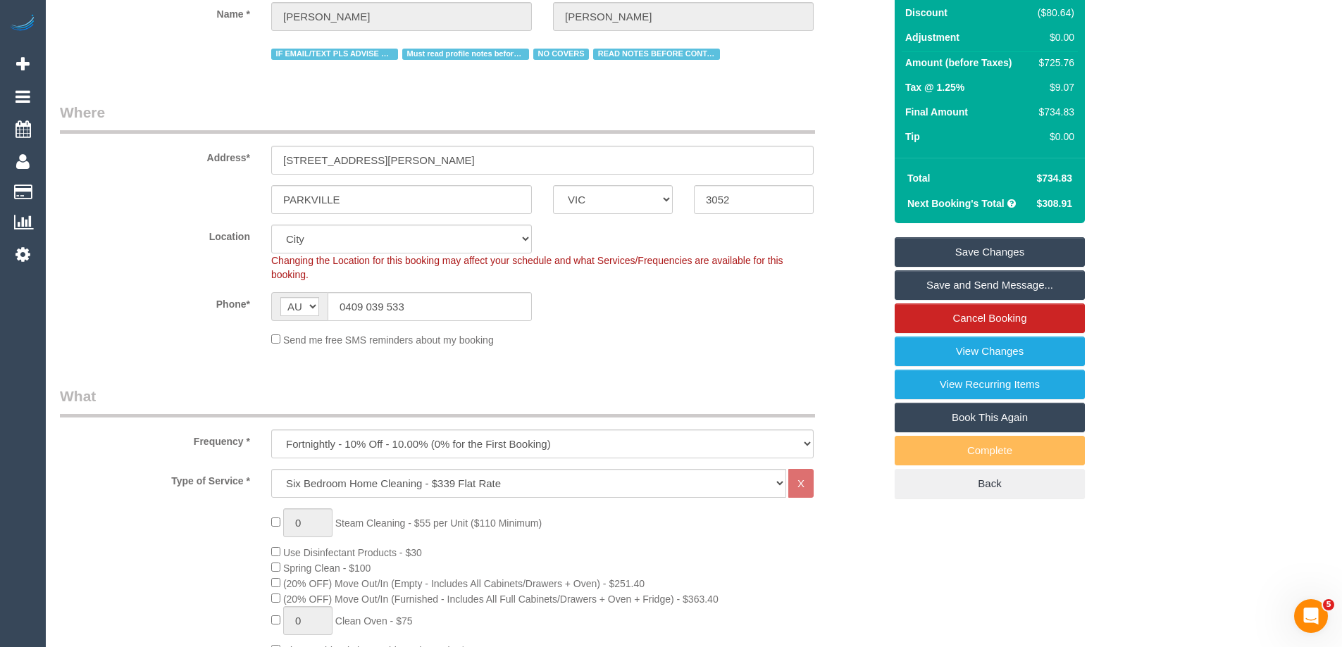
scroll to position [141, 0]
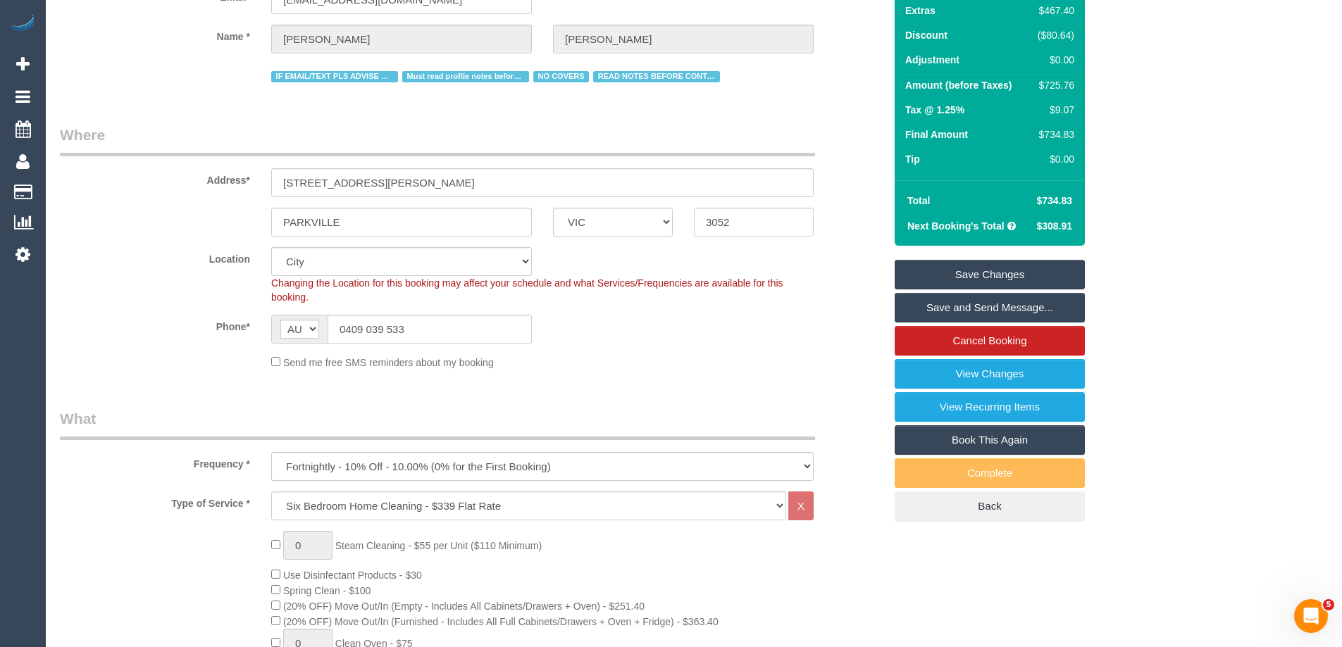
select select "spot22"
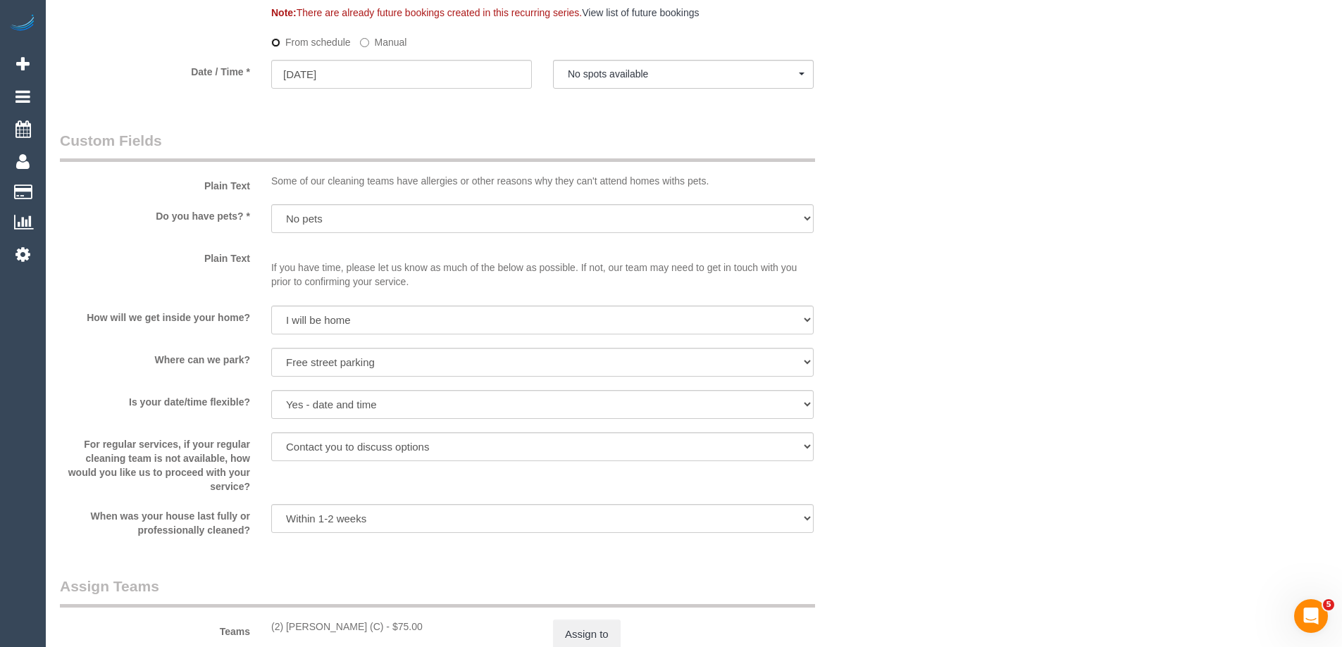
scroll to position [1339, 0]
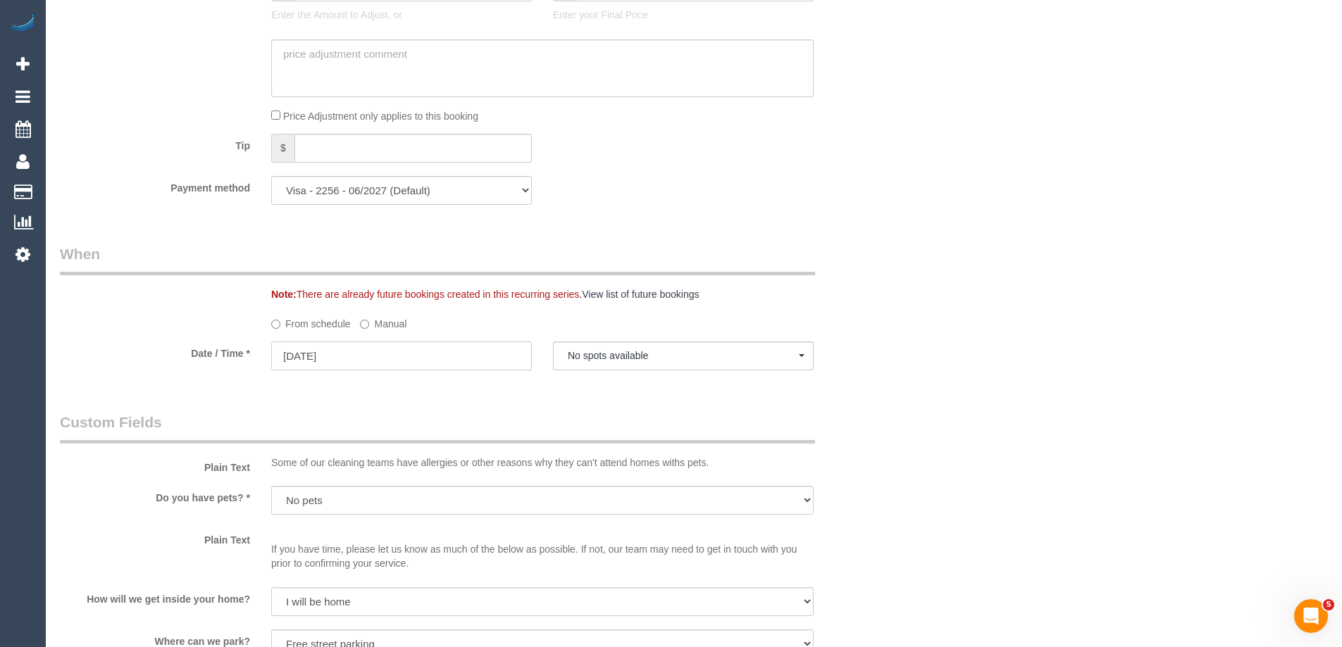
click at [374, 354] on input "29/09/2025" at bounding box center [401, 356] width 261 height 29
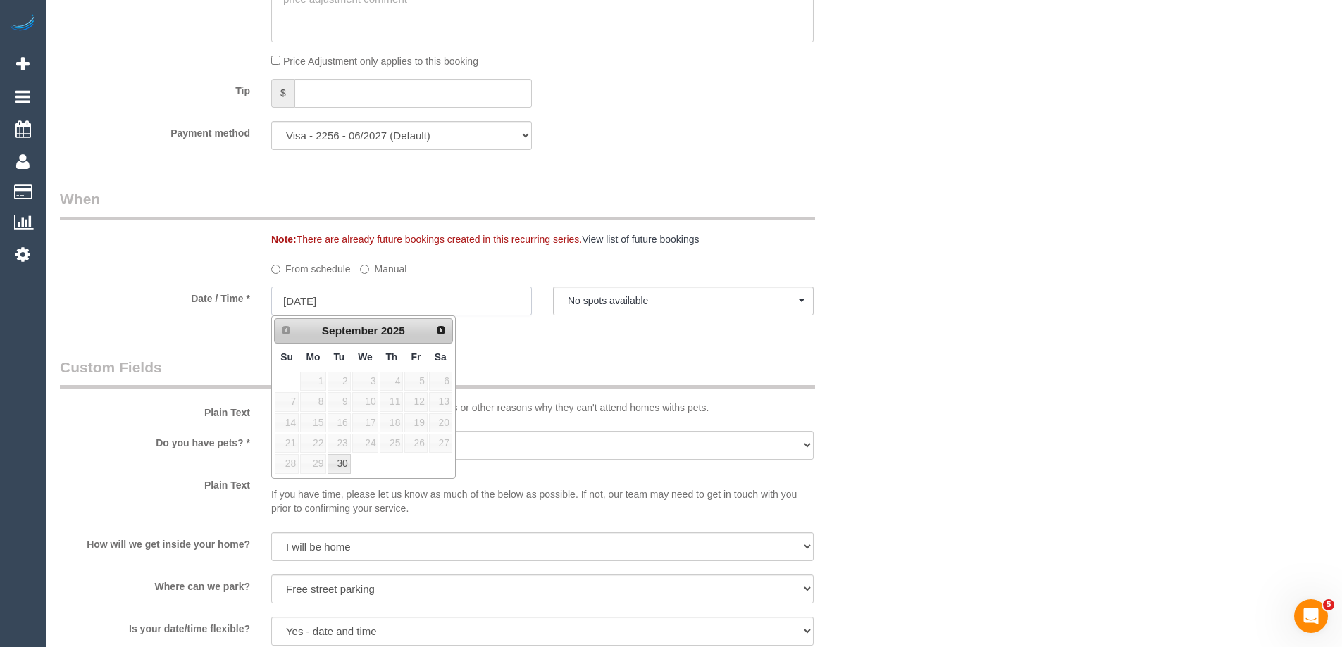
scroll to position [1409, 0]
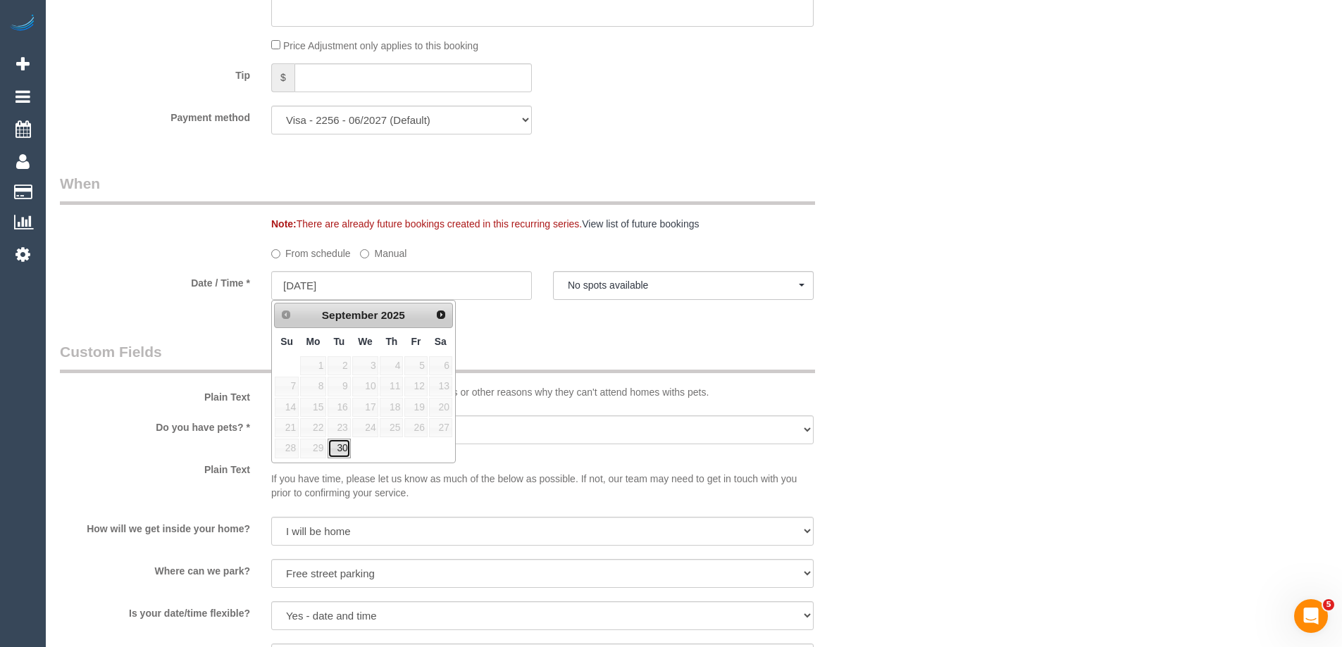
click at [342, 454] on link "30" at bounding box center [339, 448] width 23 height 19
type input "30/09/2025"
select select "spot23"
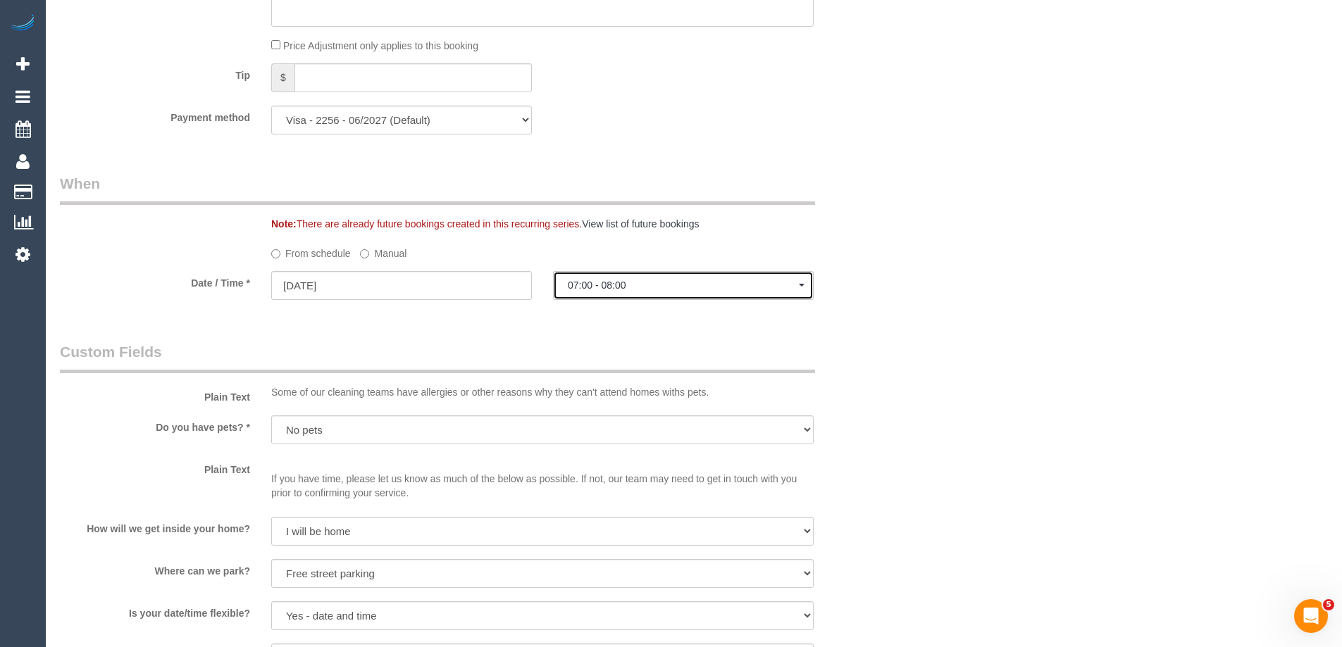
click at [654, 287] on span "07:00 - 08:00" at bounding box center [683, 285] width 231 height 11
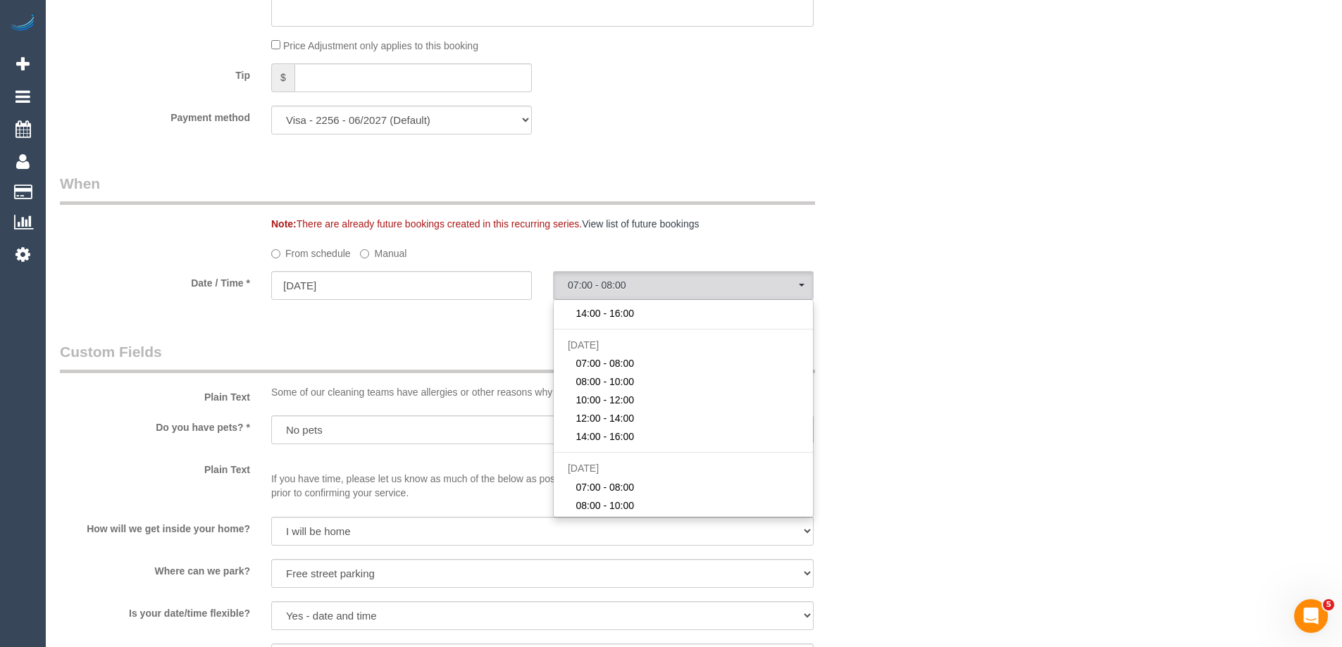
scroll to position [0, 0]
click at [422, 358] on legend "Custom Fields" at bounding box center [437, 358] width 755 height 32
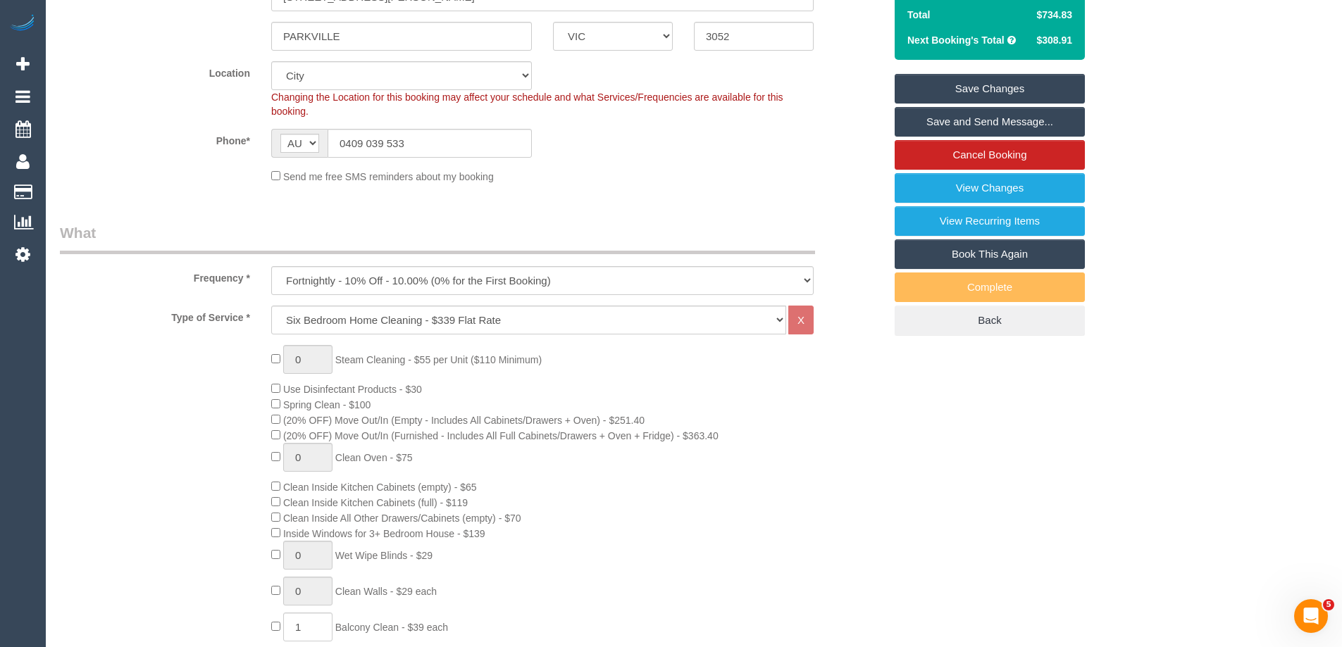
scroll to position [352, 0]
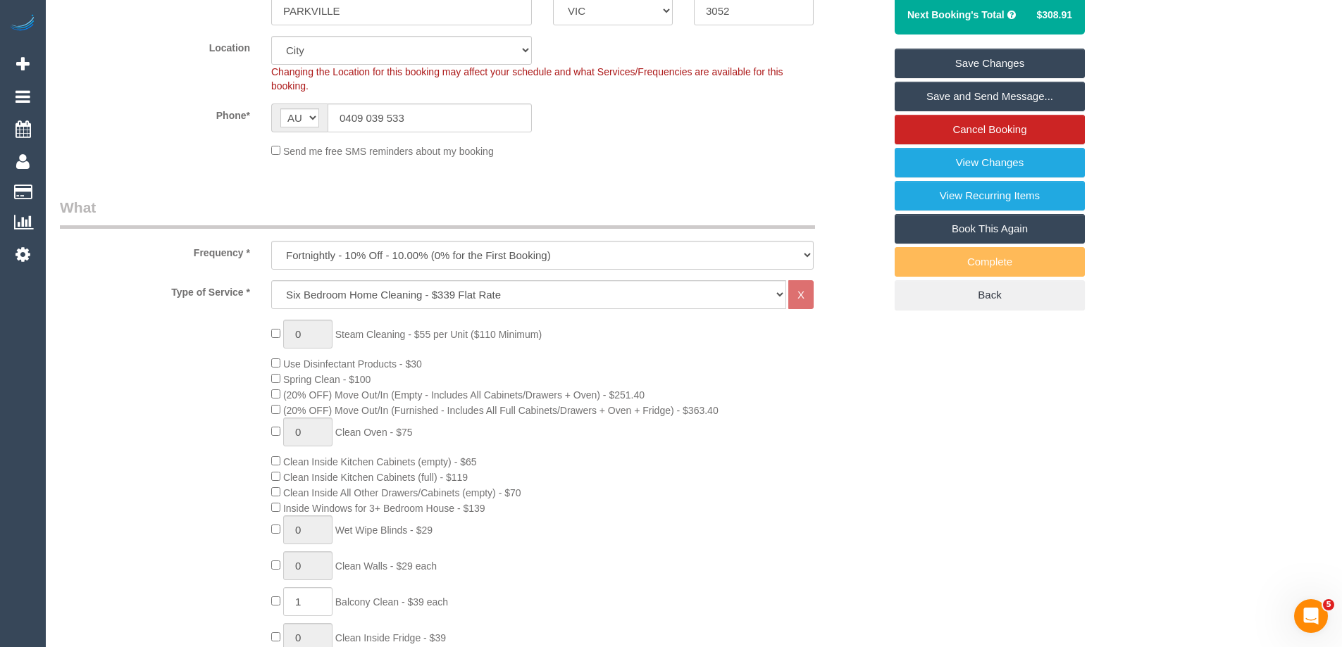
click at [281, 330] on span "0 Steam Cleaning - $55 per Unit ($110 Minimum)" at bounding box center [406, 334] width 271 height 11
type input "1"
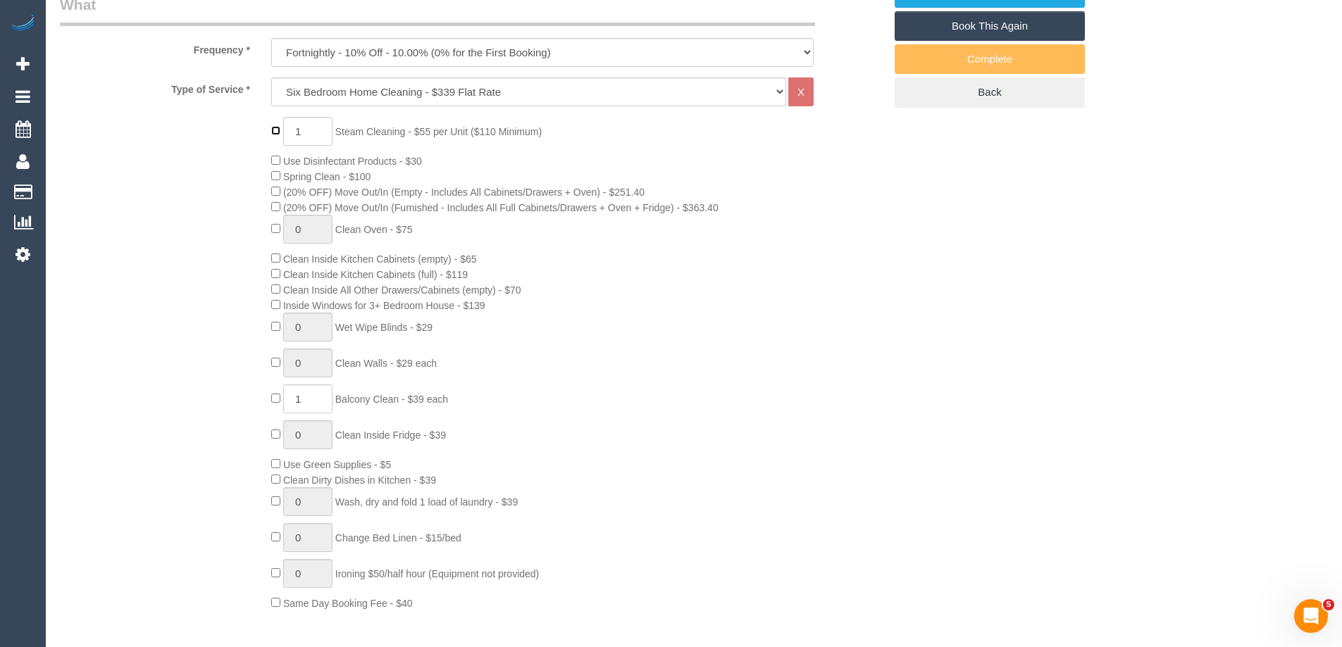
scroll to position [564, 0]
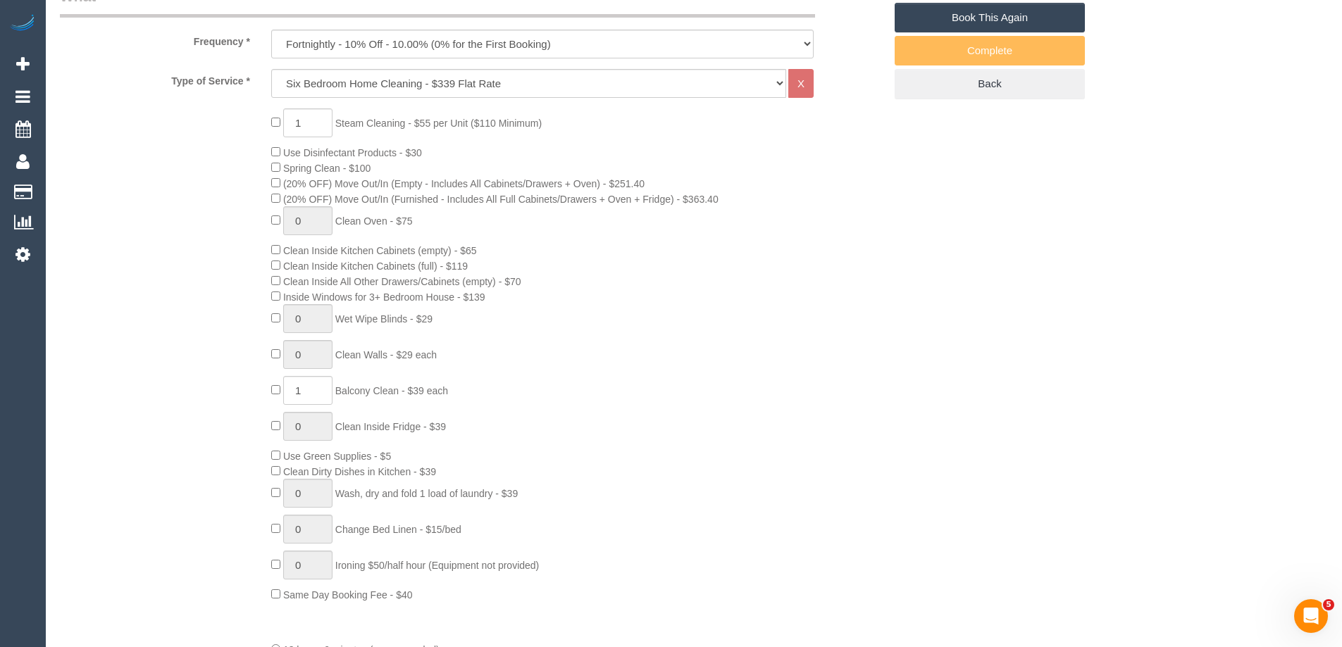
click at [273, 287] on span "Clean Inside All Other Drawers/Cabinets (empty) - $70" at bounding box center [396, 281] width 250 height 11
drag, startPoint x: 277, startPoint y: 302, endPoint x: 276, endPoint y: 313, distance: 11.3
click at [277, 302] on span "Inside Windows for 3+ Bedroom House - $139" at bounding box center [378, 297] width 214 height 11
type input "0"
click at [271, 476] on span "Clean Dirty Dishes in Kitchen - $39" at bounding box center [353, 471] width 165 height 11
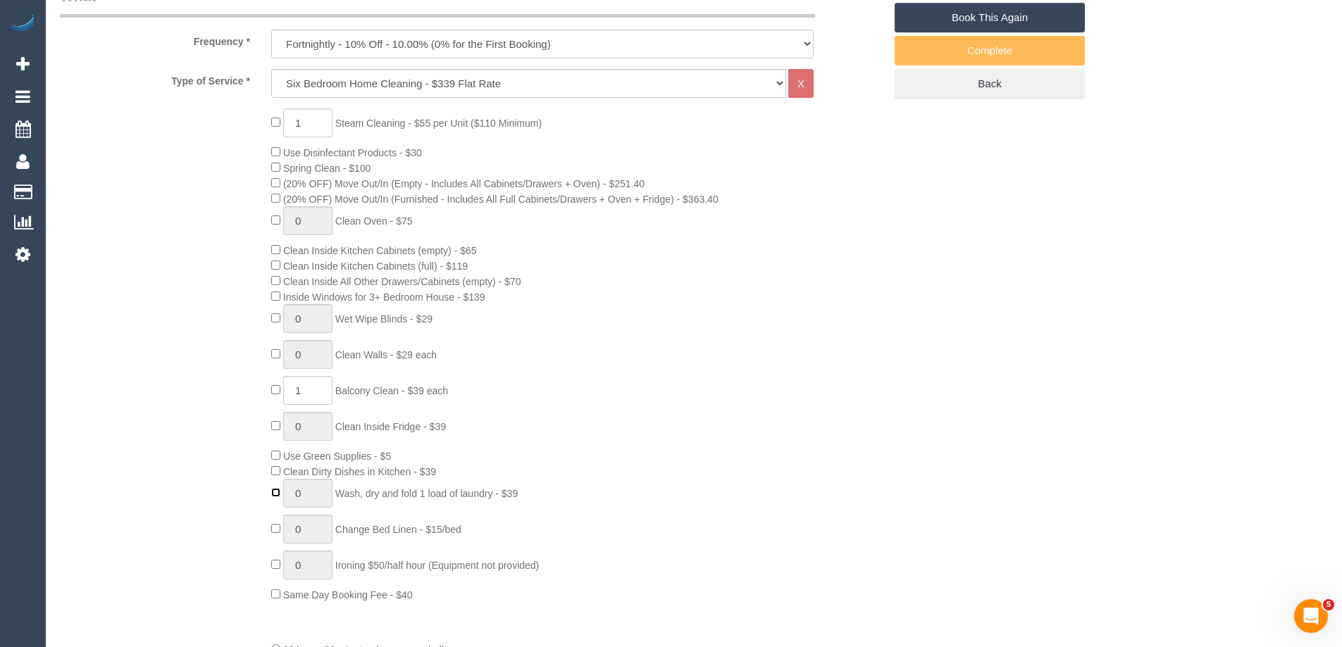
select select "spot43"
type input "1"
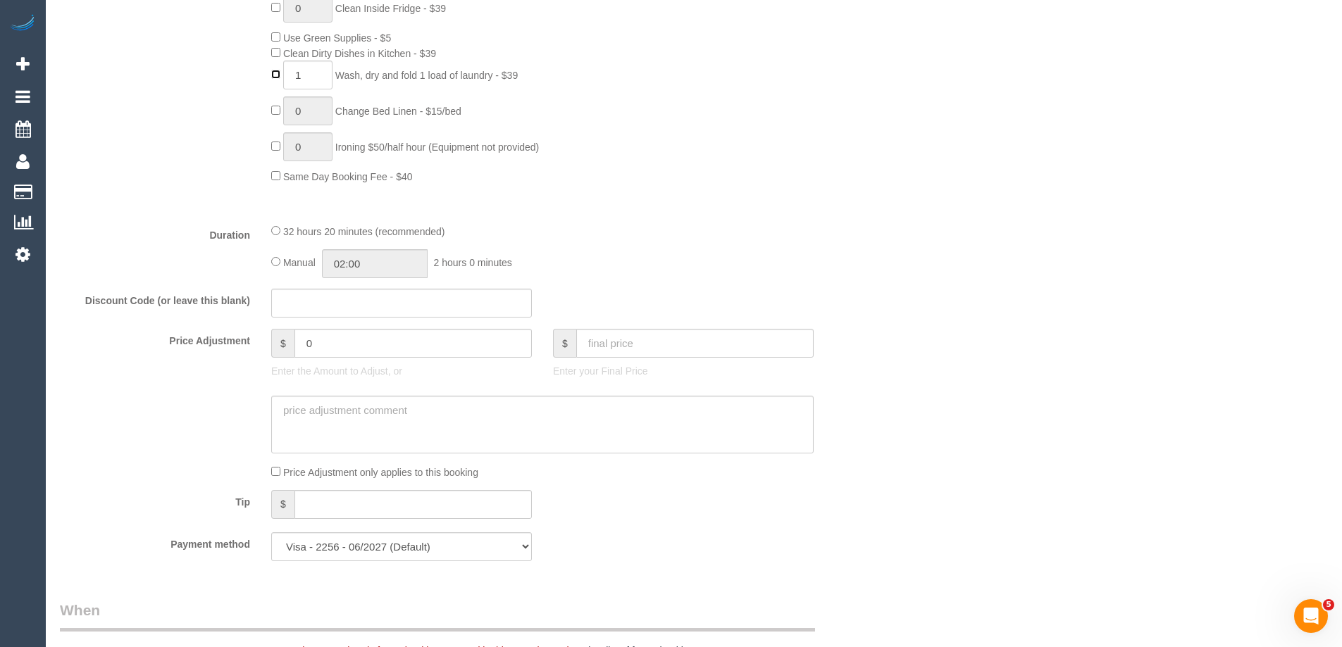
scroll to position [1268, 0]
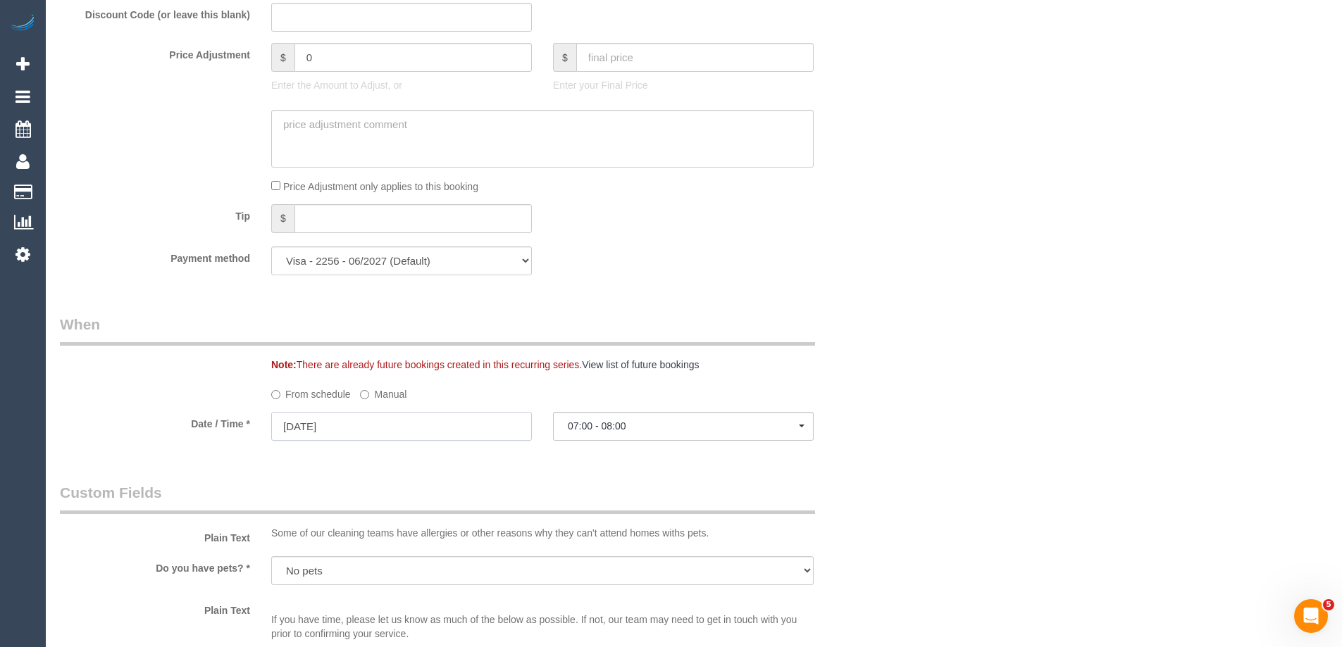
click at [368, 423] on input "30/09/2025" at bounding box center [401, 426] width 261 height 29
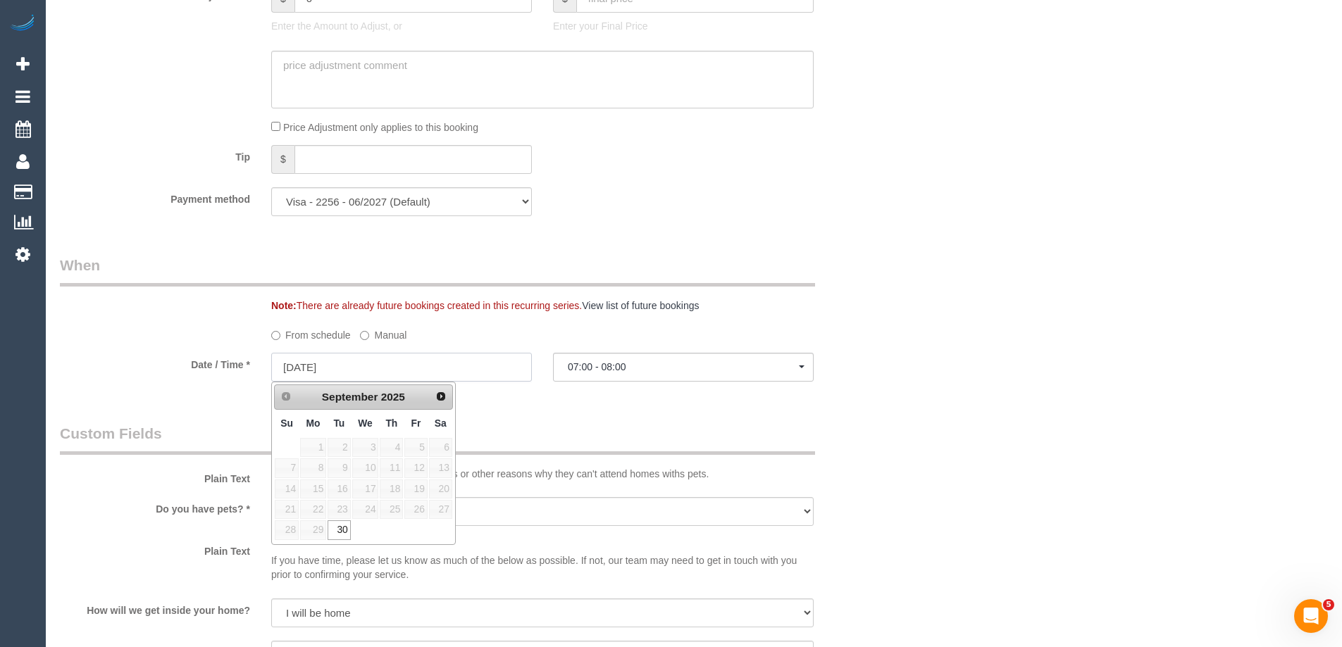
scroll to position [1409, 0]
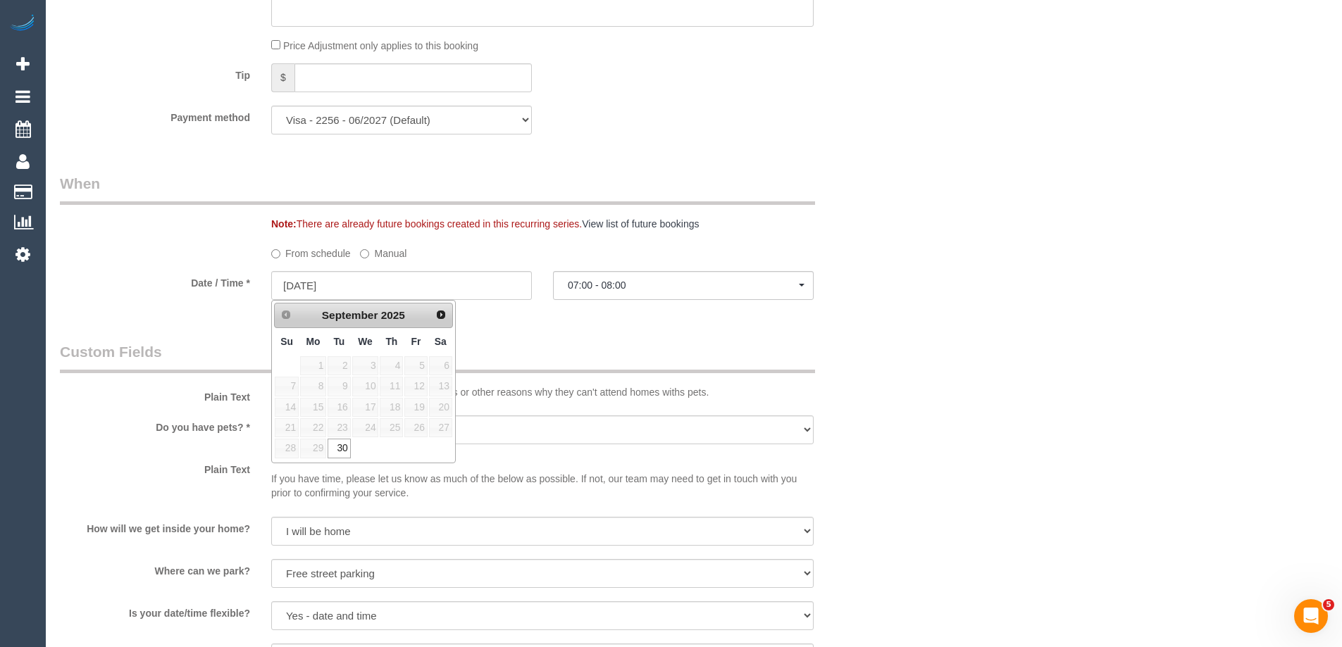
click at [444, 322] on link "Next" at bounding box center [441, 315] width 20 height 20
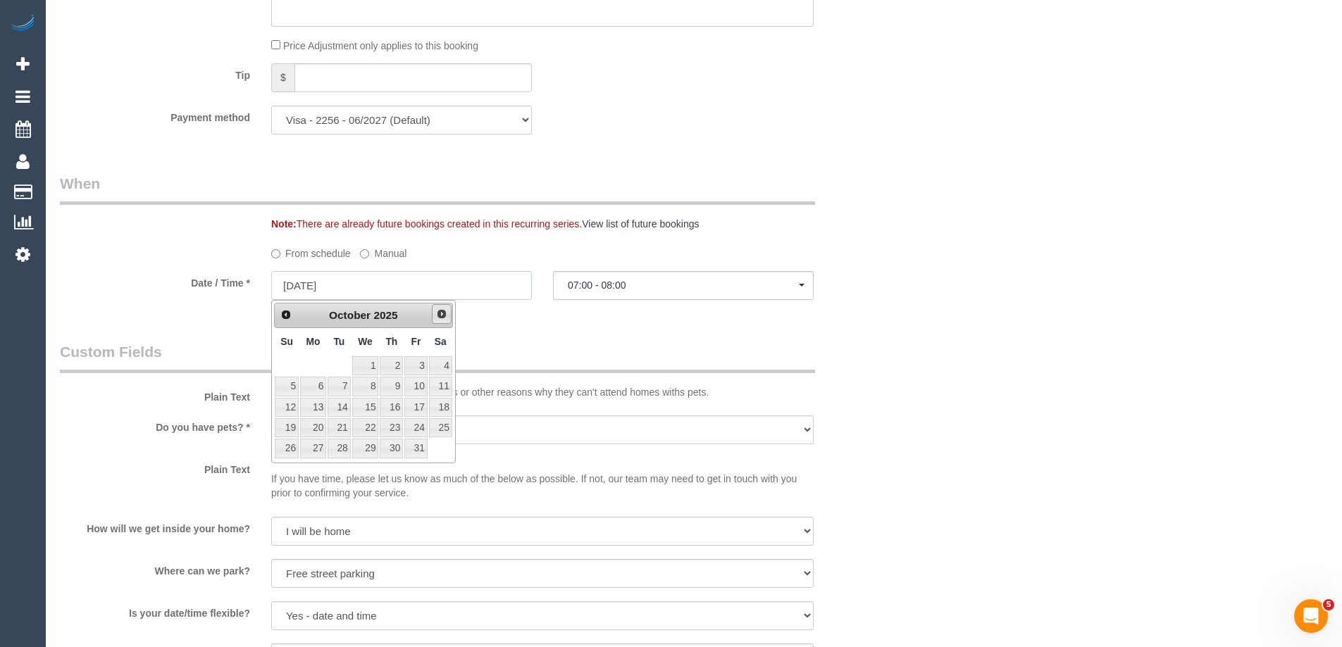
select select "spot68"
click at [365, 366] on link "1" at bounding box center [365, 365] width 27 height 19
type input "01/10/2025"
select select "spot73"
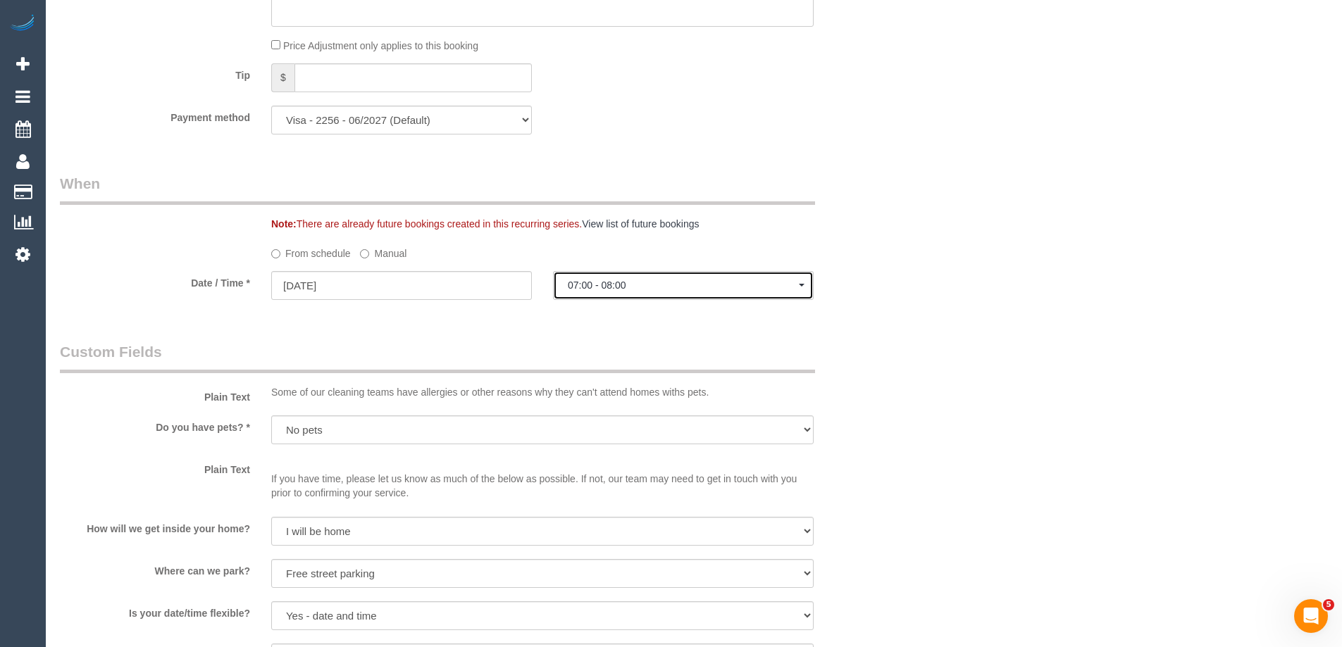
click at [637, 277] on button "07:00 - 08:00" at bounding box center [683, 285] width 261 height 29
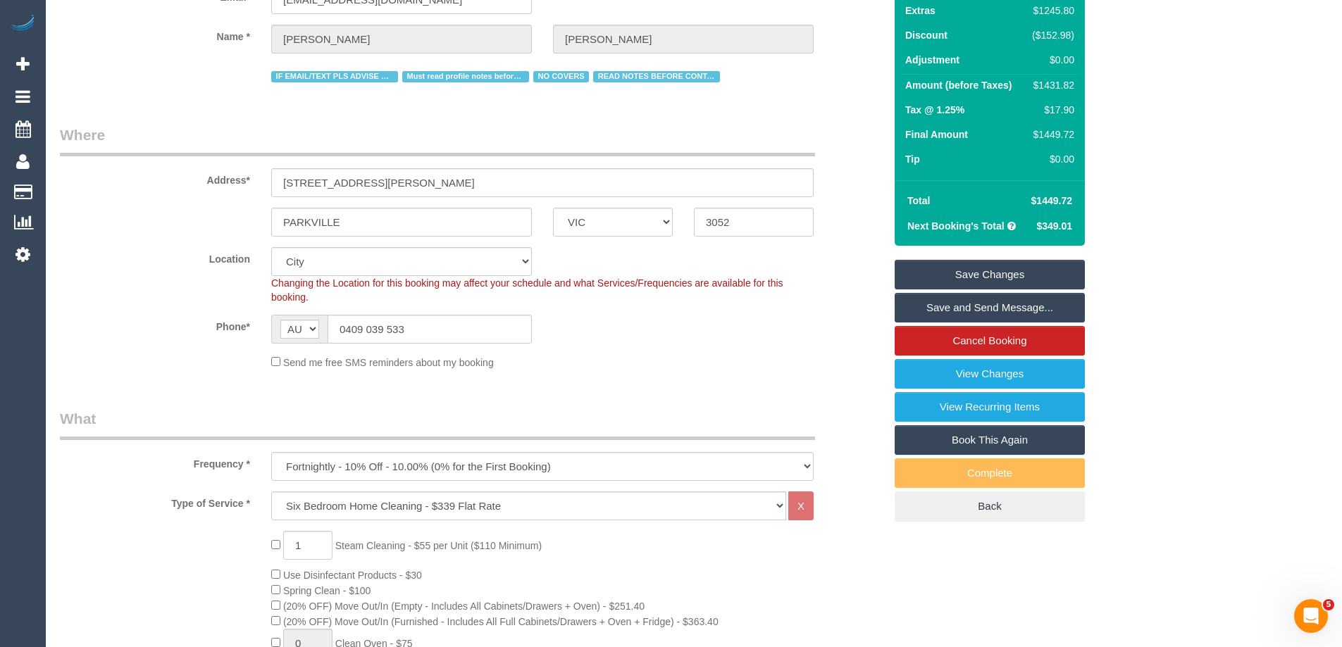
scroll to position [0, 0]
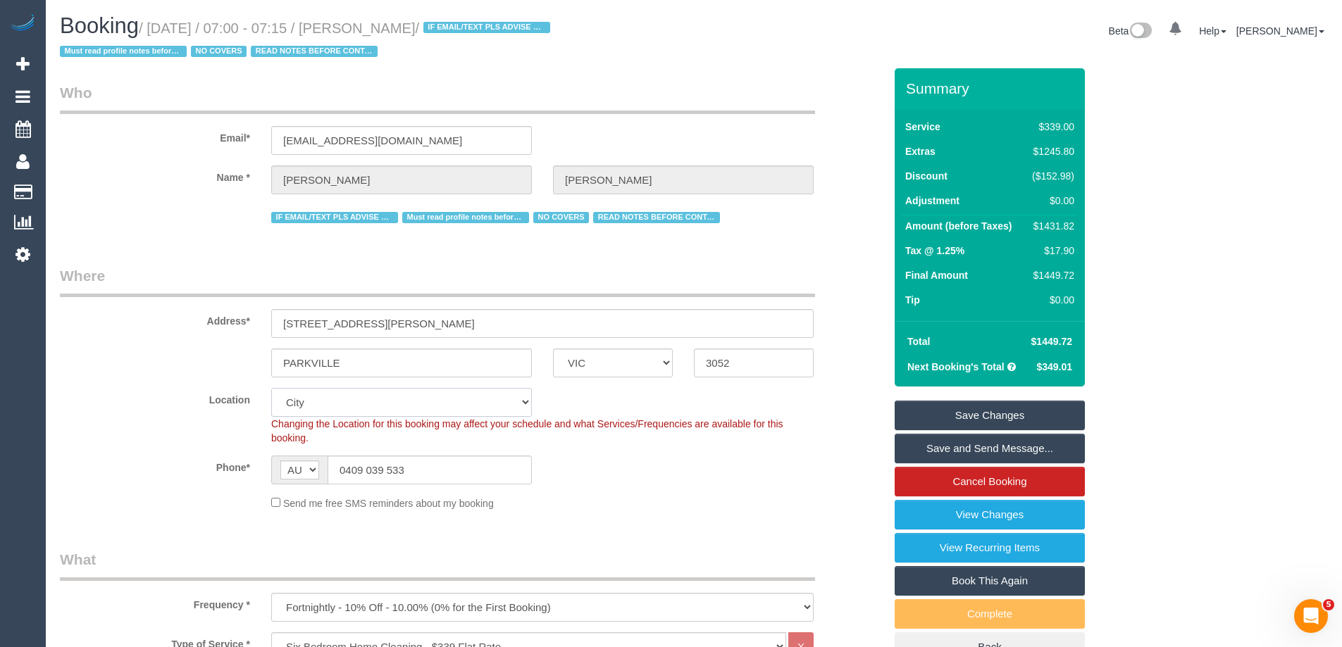
click at [330, 402] on select "Office City East (North) East (South) Inner East Inner North (East) Inner North…" at bounding box center [401, 402] width 261 height 29
select select "47"
click at [271, 388] on select "Office City East (North) East (South) Inner East Inner North (East) Inner North…" at bounding box center [401, 402] width 261 height 29
select select "object:5844"
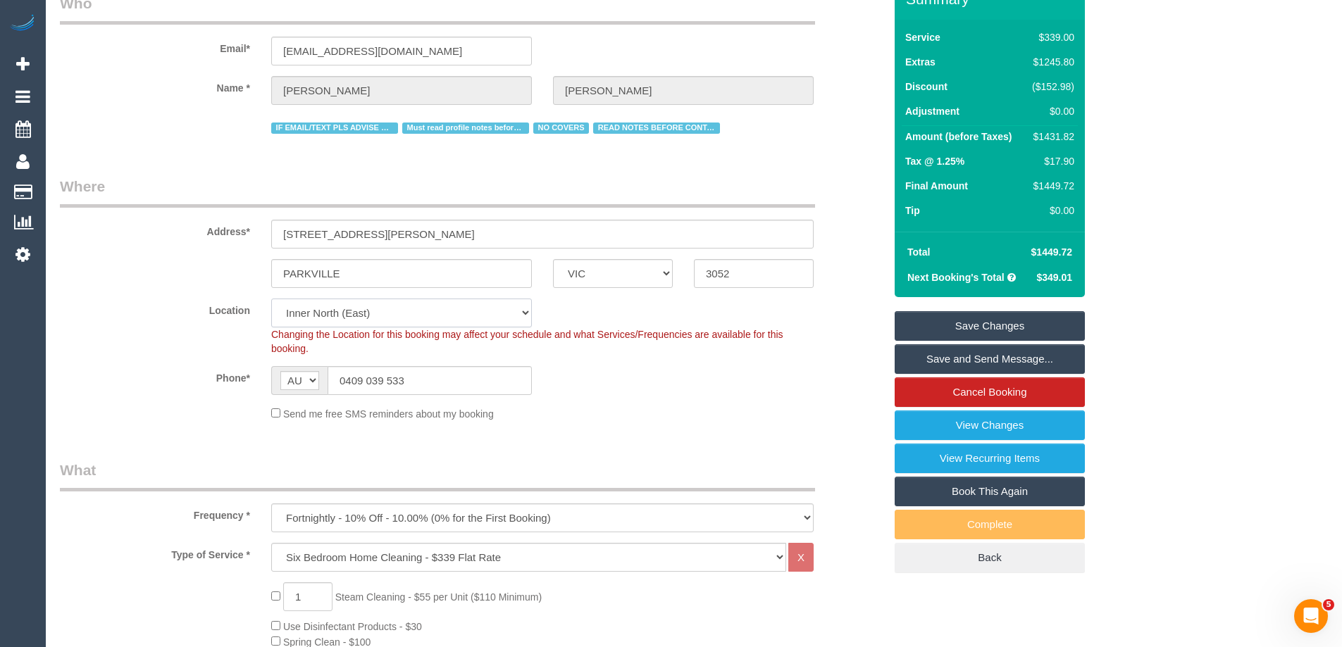
scroll to position [141, 0]
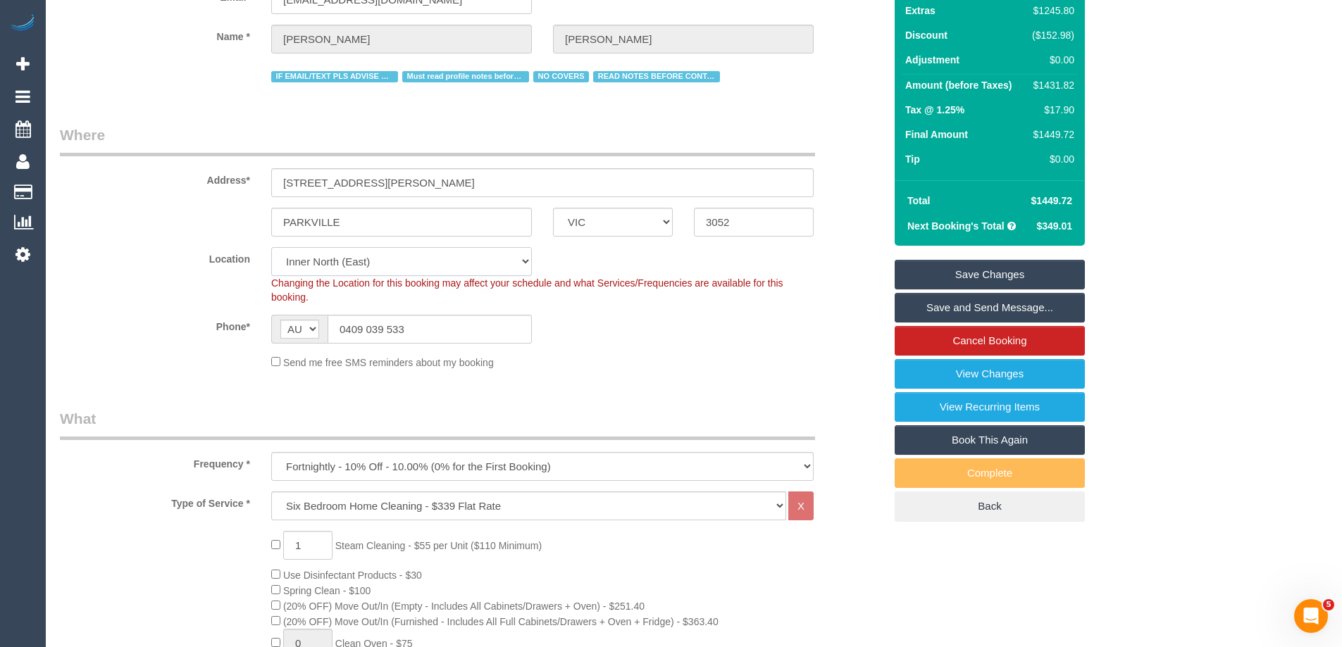
select select "spot93"
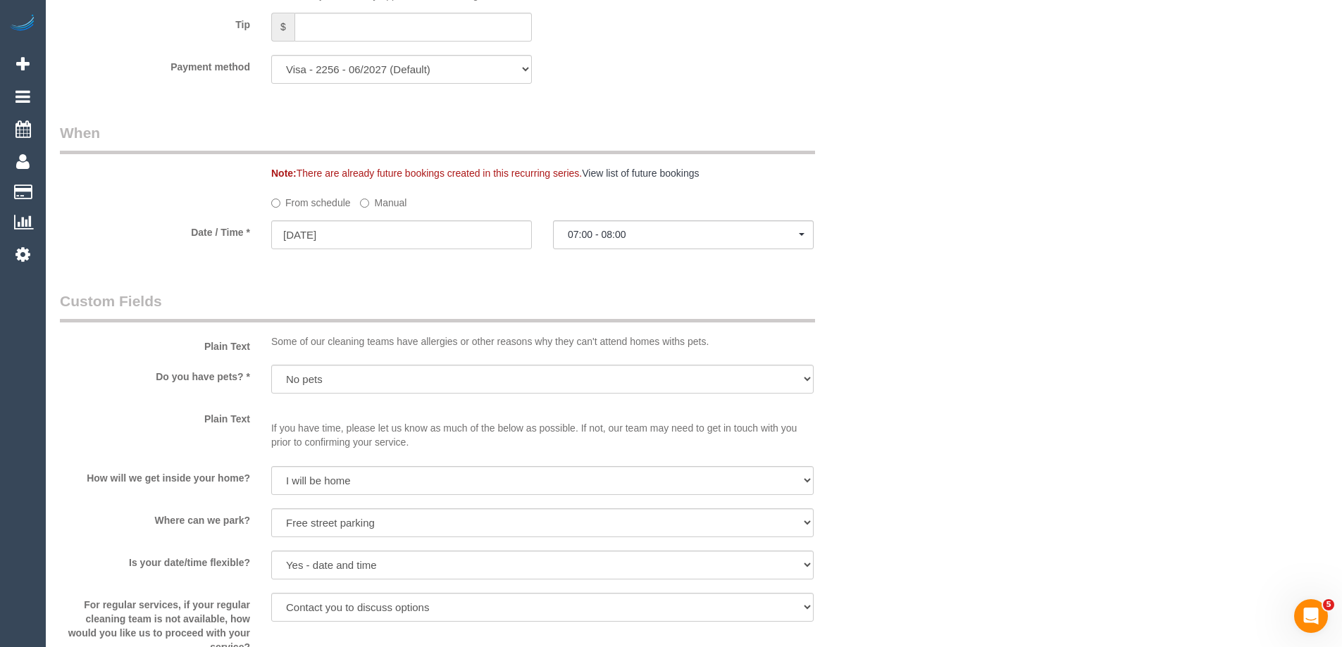
scroll to position [1339, 0]
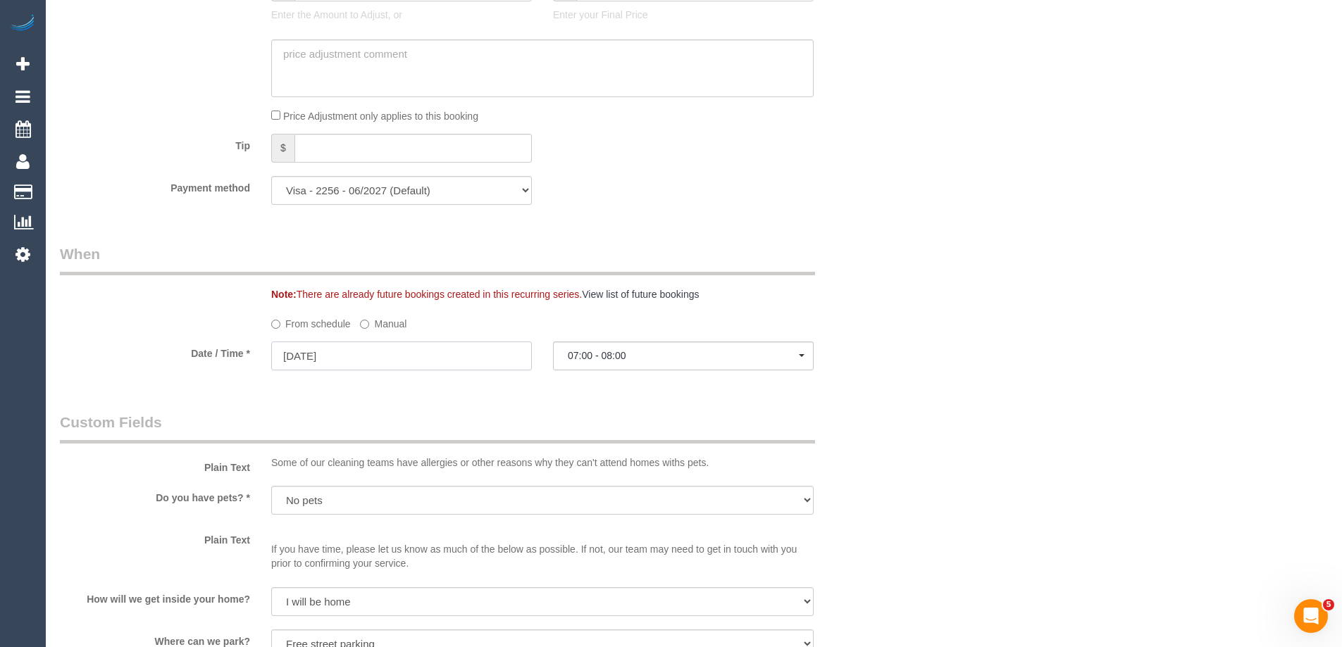
click at [363, 348] on input "01/10/2025" at bounding box center [401, 356] width 261 height 29
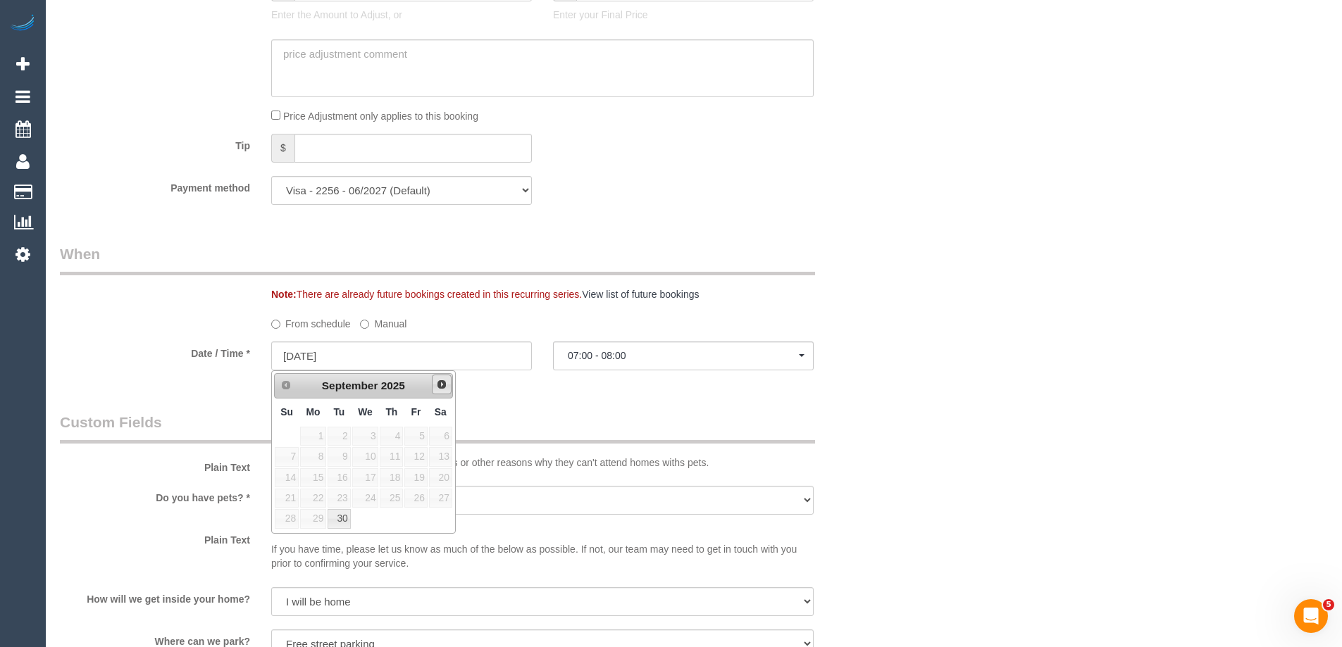
click at [442, 387] on span "Next" at bounding box center [441, 384] width 11 height 11
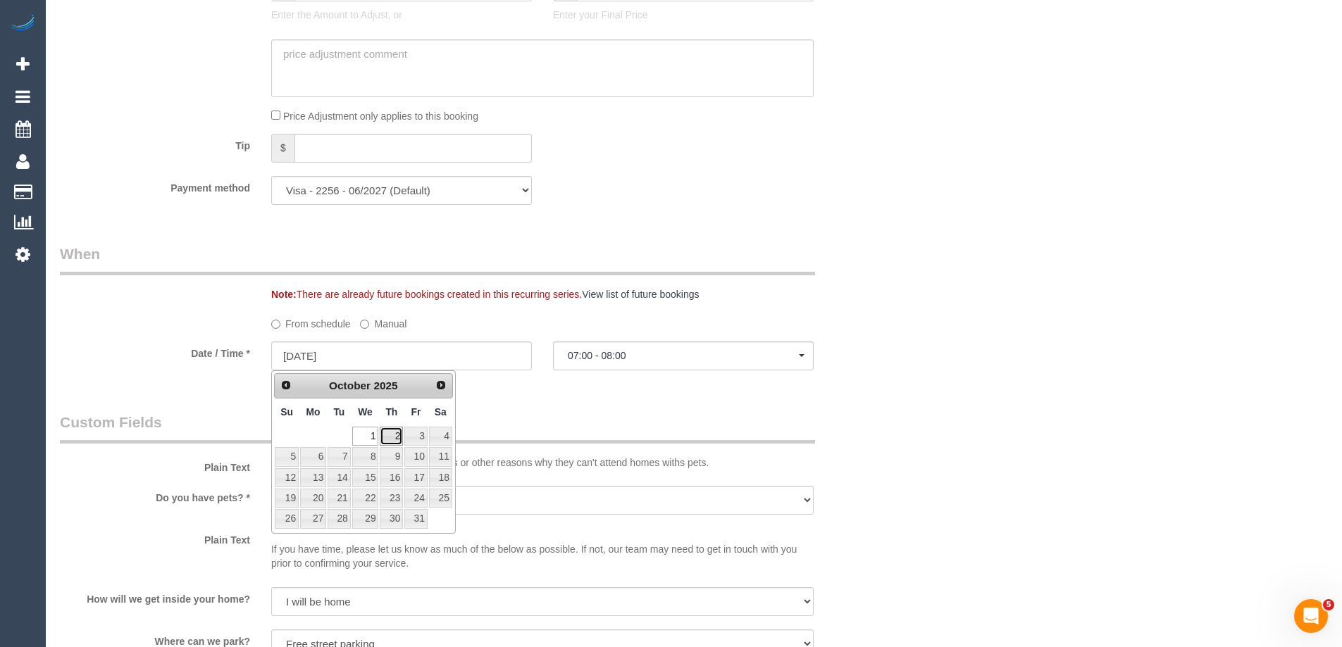
click at [396, 442] on link "2" at bounding box center [391, 436] width 23 height 19
type input "02/10/2025"
select select "spot98"
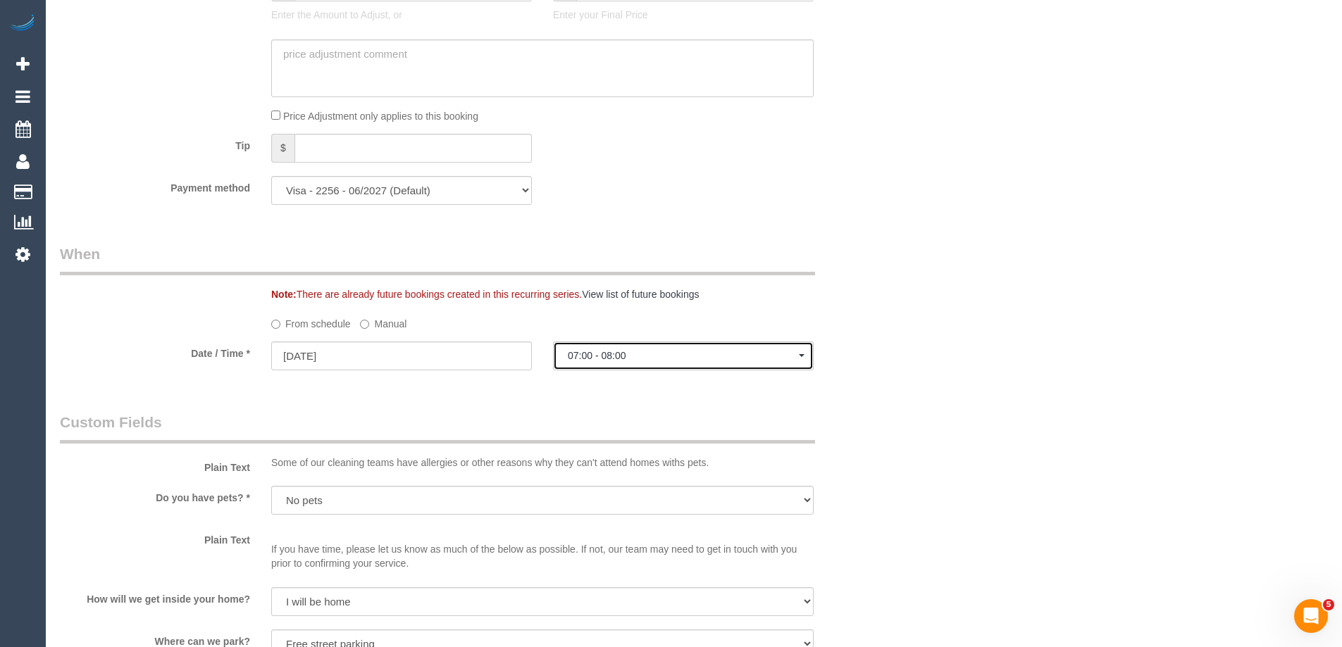
click at [641, 368] on button "07:00 - 08:00" at bounding box center [683, 356] width 261 height 29
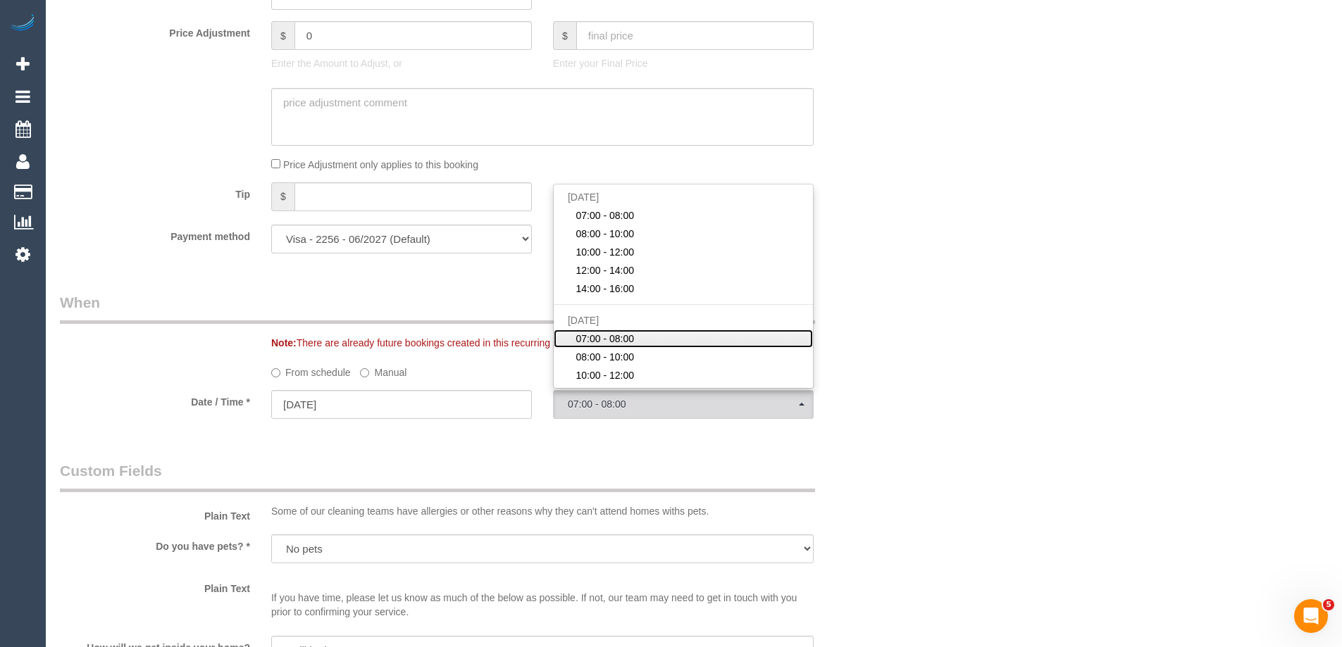
scroll to position [1268, 0]
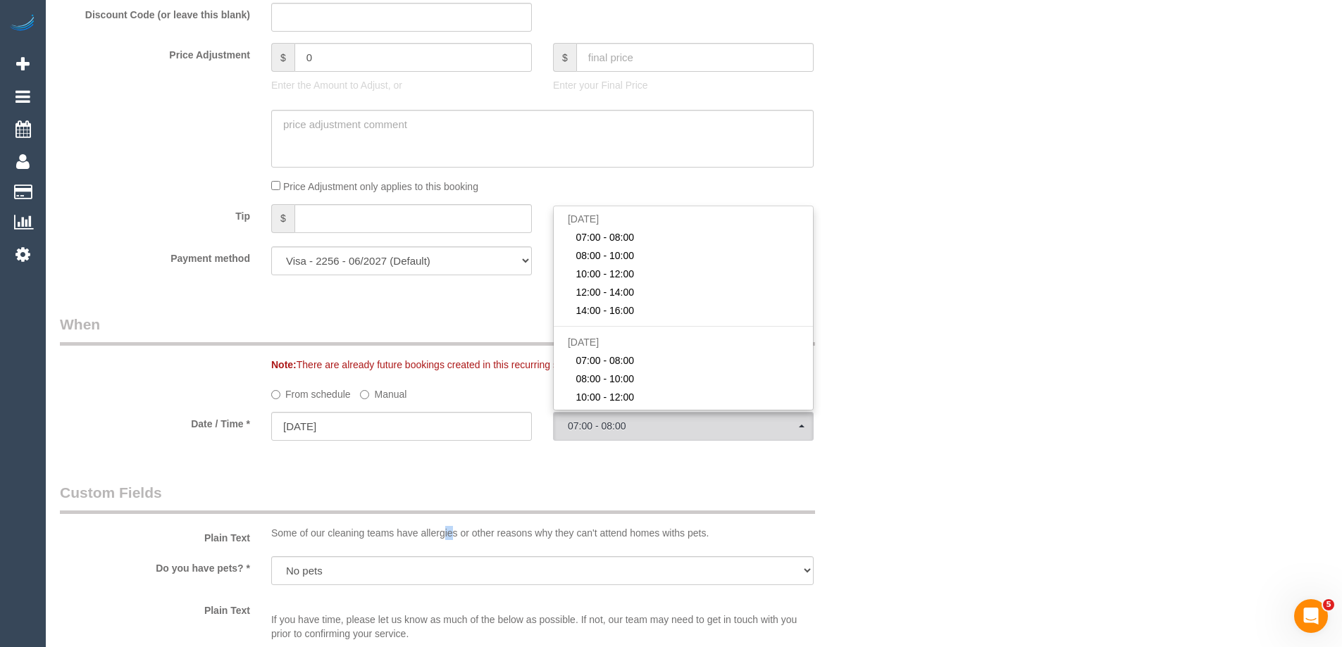
click at [451, 476] on div "Who Email* sandracampbella@gmail.com Name * Sandra Campbell IF EMAIL/TEXT PLS A…" at bounding box center [471, 438] width 845 height 3276
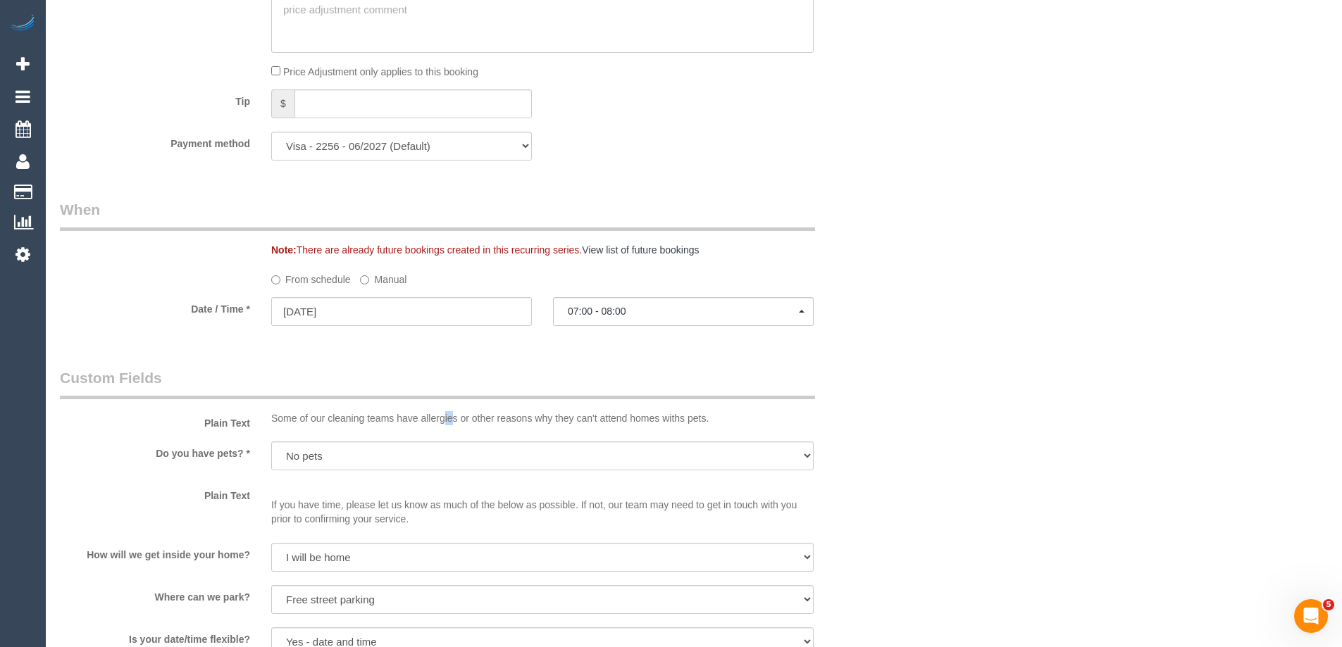
scroll to position [1409, 0]
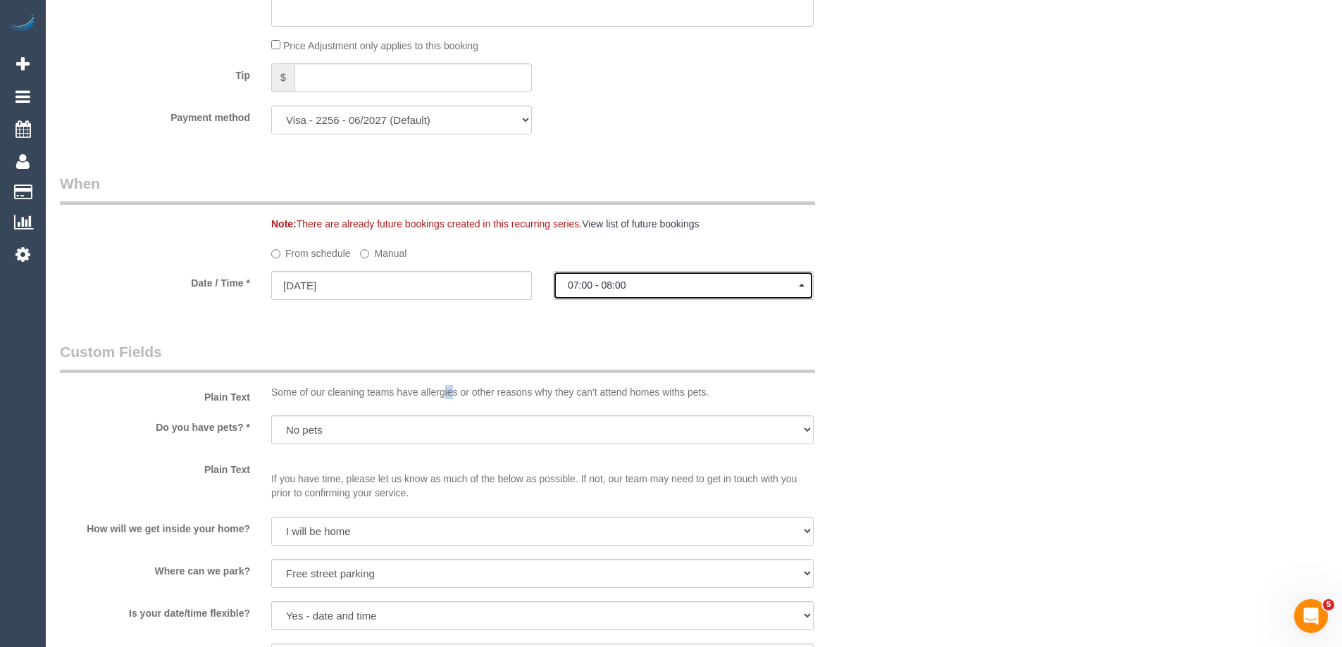
click at [640, 276] on button "07:00 - 08:00" at bounding box center [683, 285] width 261 height 29
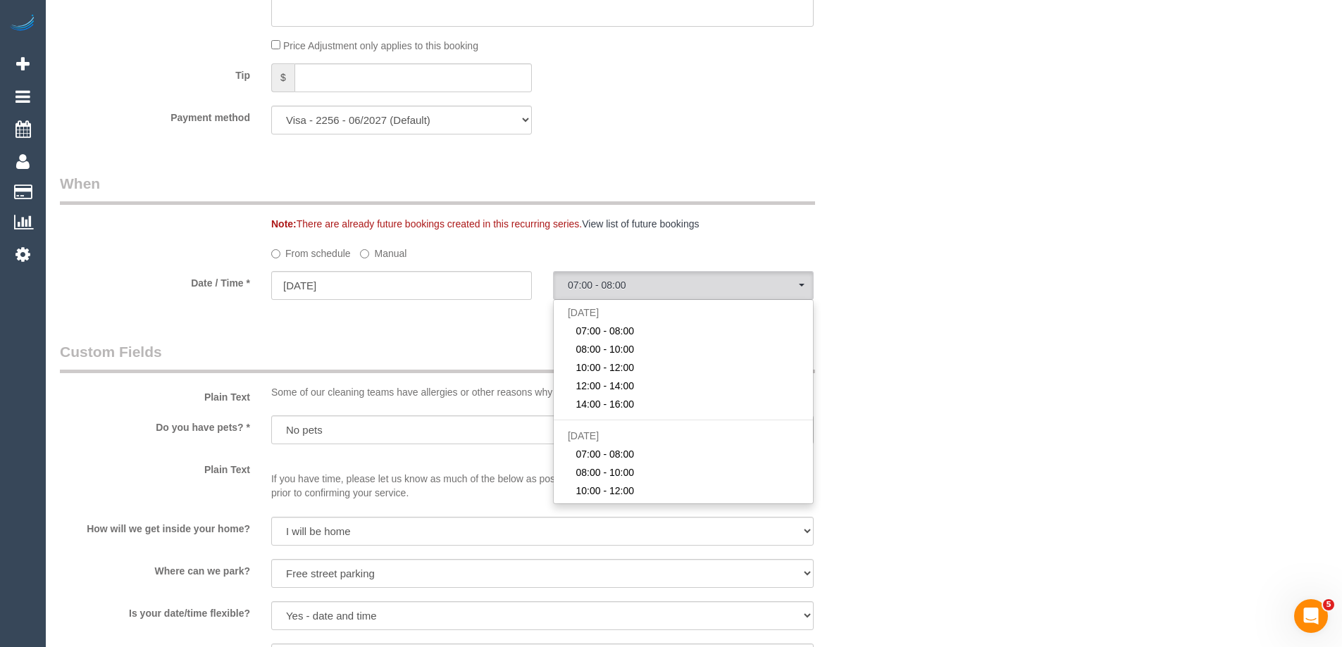
click at [446, 368] on legend "Custom Fields" at bounding box center [437, 358] width 755 height 32
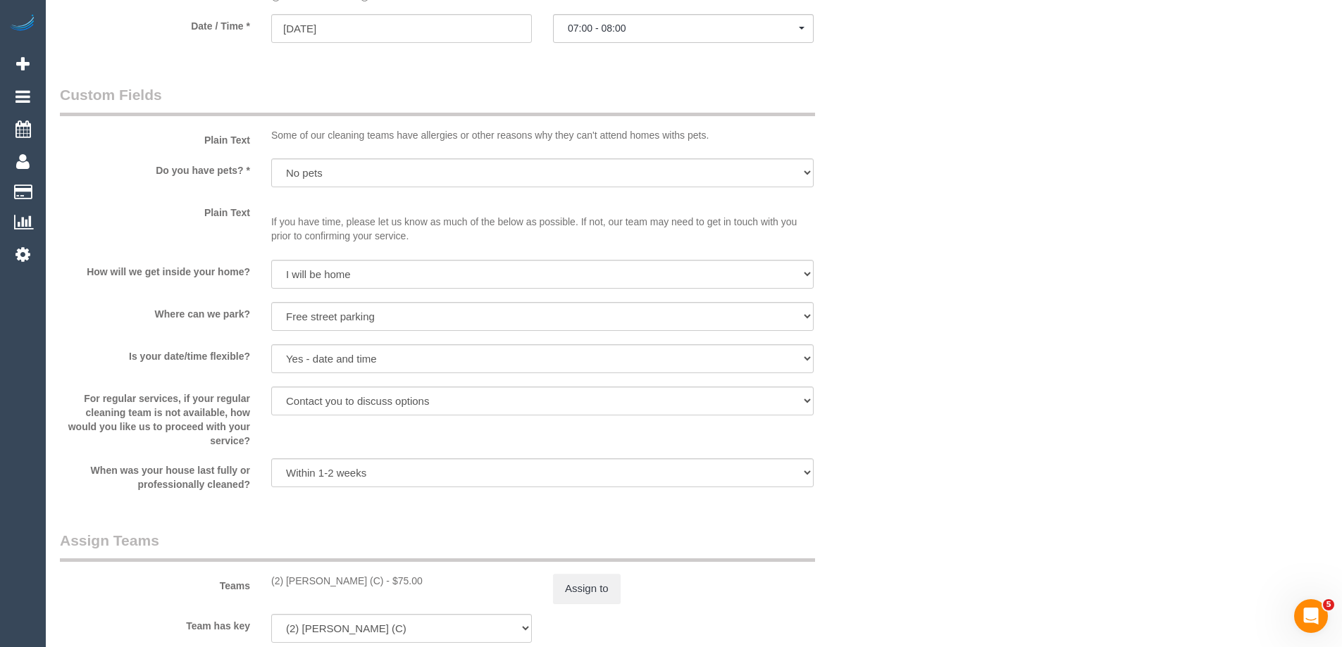
scroll to position [1691, 0]
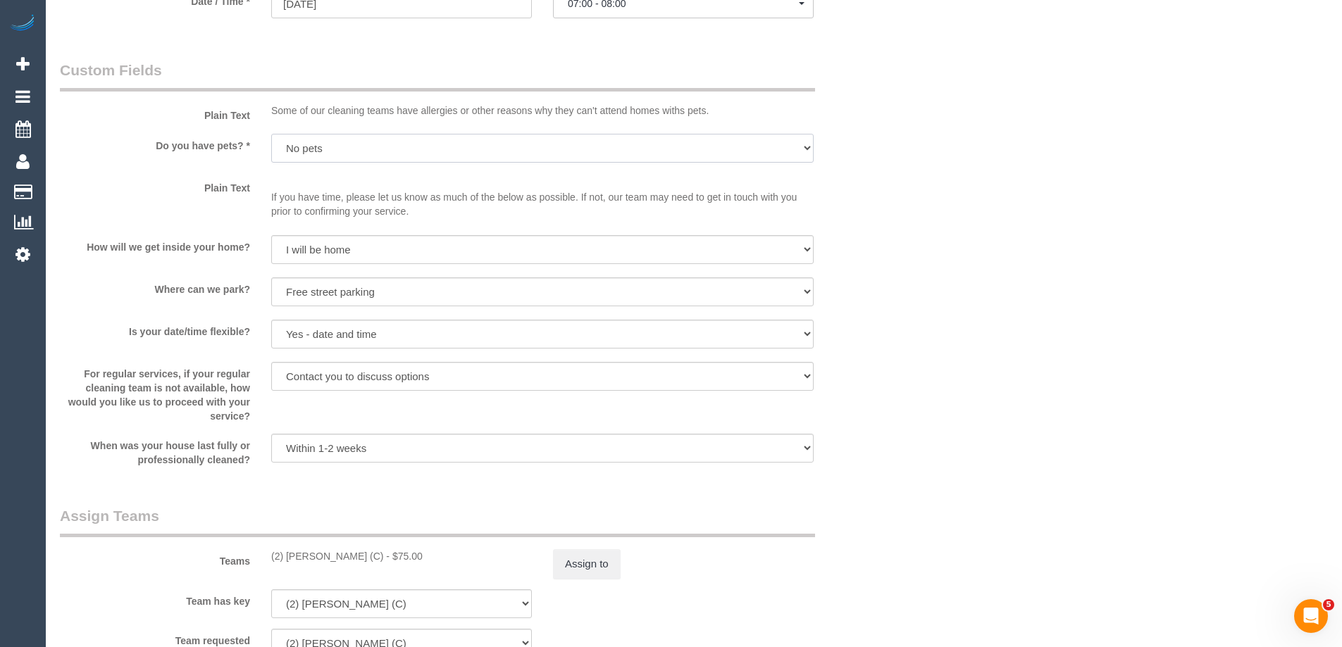
click at [331, 156] on select "Yes - Cats Yes - Dogs No pets Yes - Dogs and Cats Yes - Other" at bounding box center [542, 148] width 542 height 29
click at [909, 171] on div "Who Email* sandracampbella@gmail.com Name * Sandra Campbell IF EMAIL/TEXT PLS A…" at bounding box center [694, 15] width 1268 height 3276
click at [418, 247] on select "I will be home Key will be left (please provide details below) Lock box/Access …" at bounding box center [542, 249] width 542 height 29
click at [242, 340] on div "Is your date/time flexible? Yes - date and time Yes - date but not time Yes - t…" at bounding box center [471, 336] width 845 height 32
click at [365, 335] on select "Yes - date and time Yes - date but not time Yes - time but not date No - No fle…" at bounding box center [542, 334] width 542 height 29
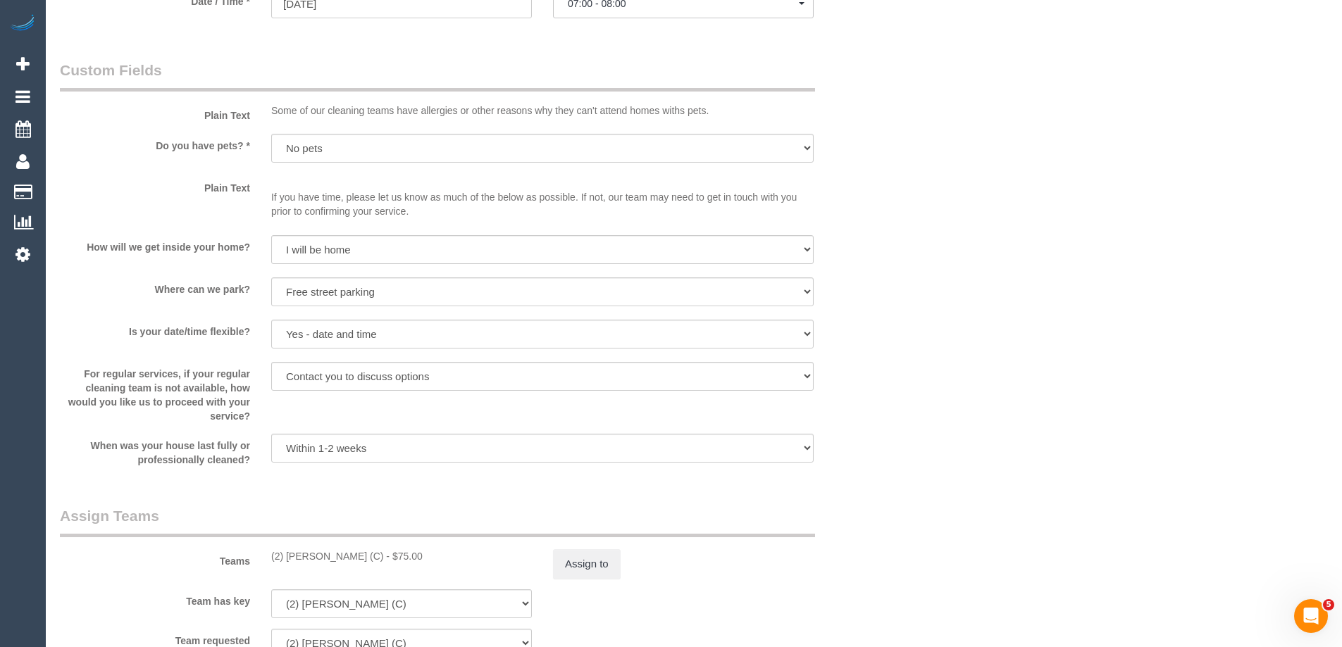
click at [333, 489] on div "Who Email* sandracampbella@gmail.com Name * Sandra Campbell IF EMAIL/TEXT PLS A…" at bounding box center [471, 15] width 845 height 3276
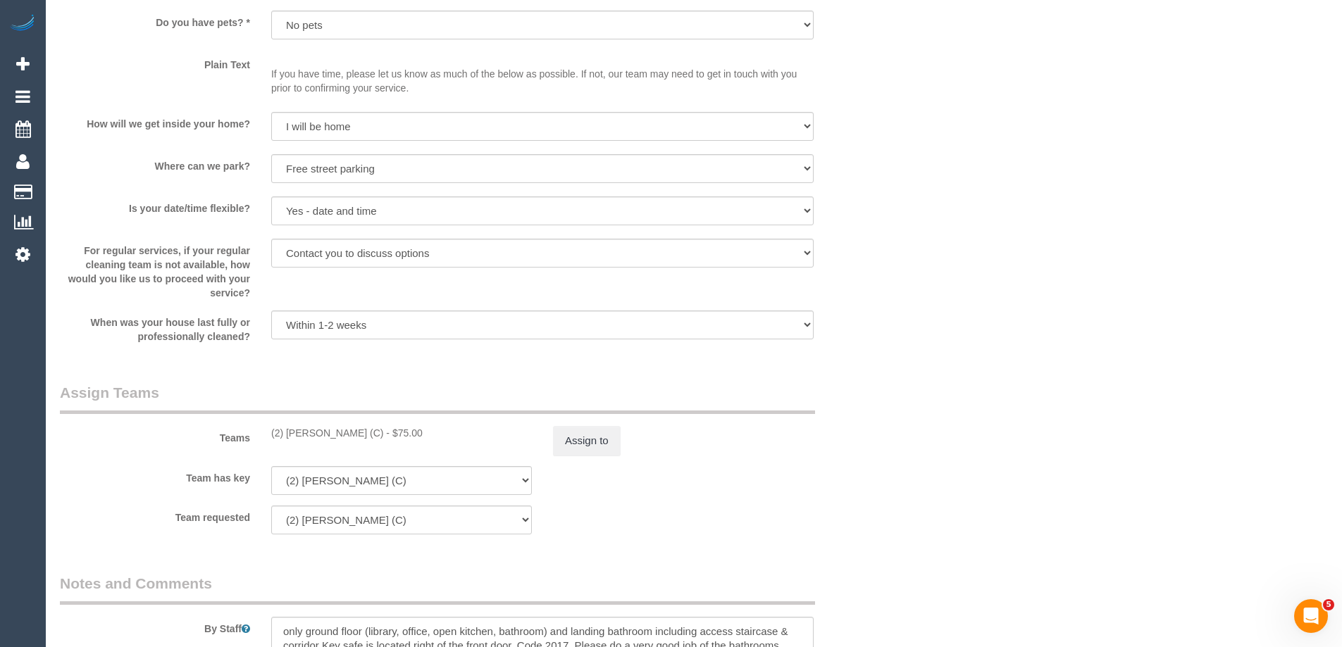
scroll to position [1832, 0]
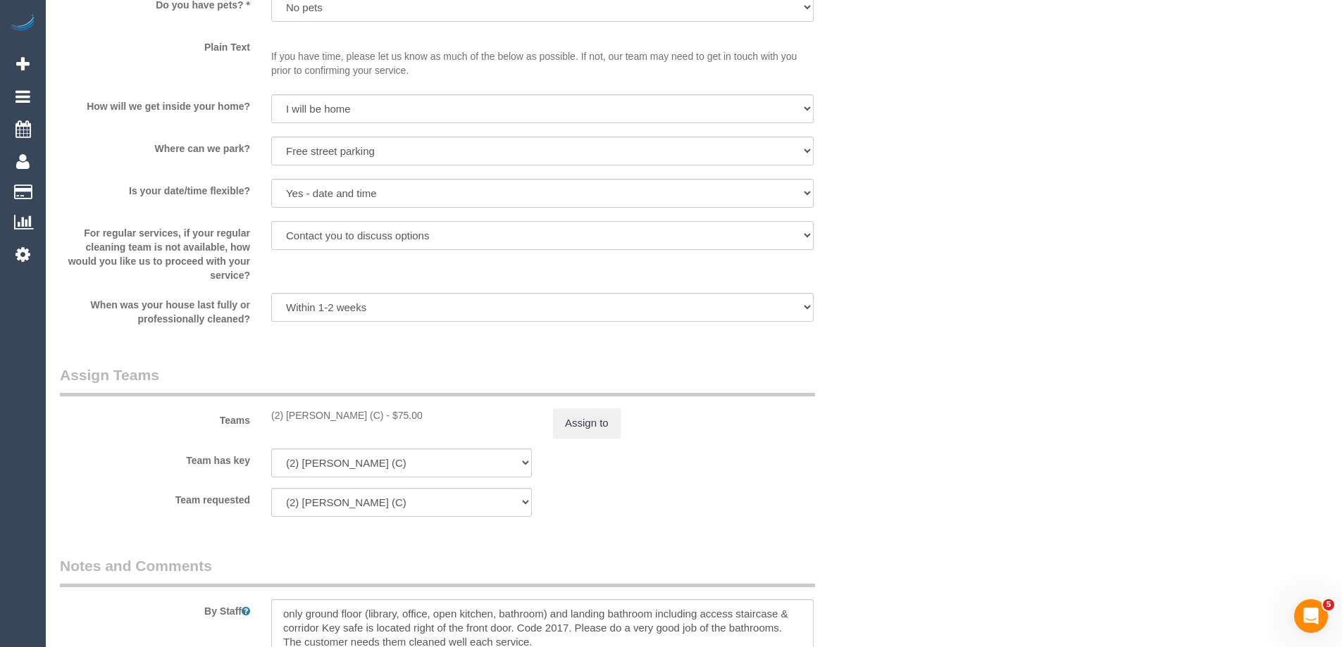
click at [349, 240] on select "Arrange a cleaner to cover and do not bother you Arrange a cleaner to cover and…" at bounding box center [542, 235] width 542 height 29
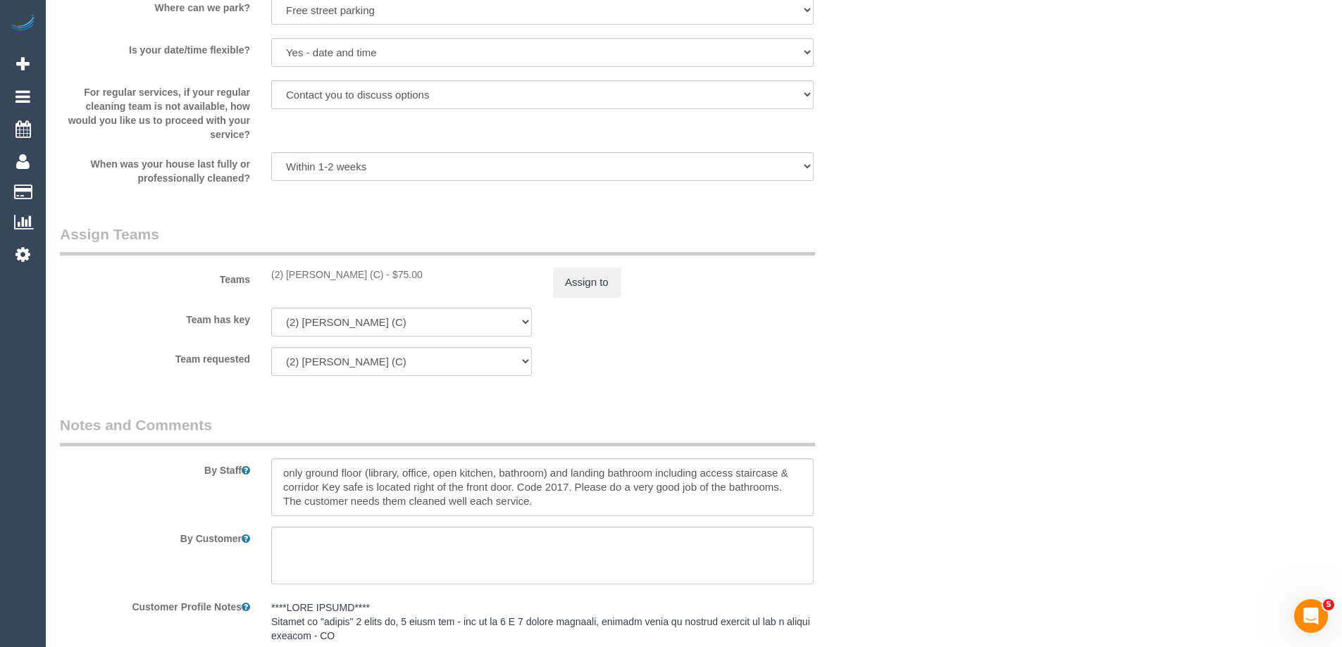
scroll to position [2043, 0]
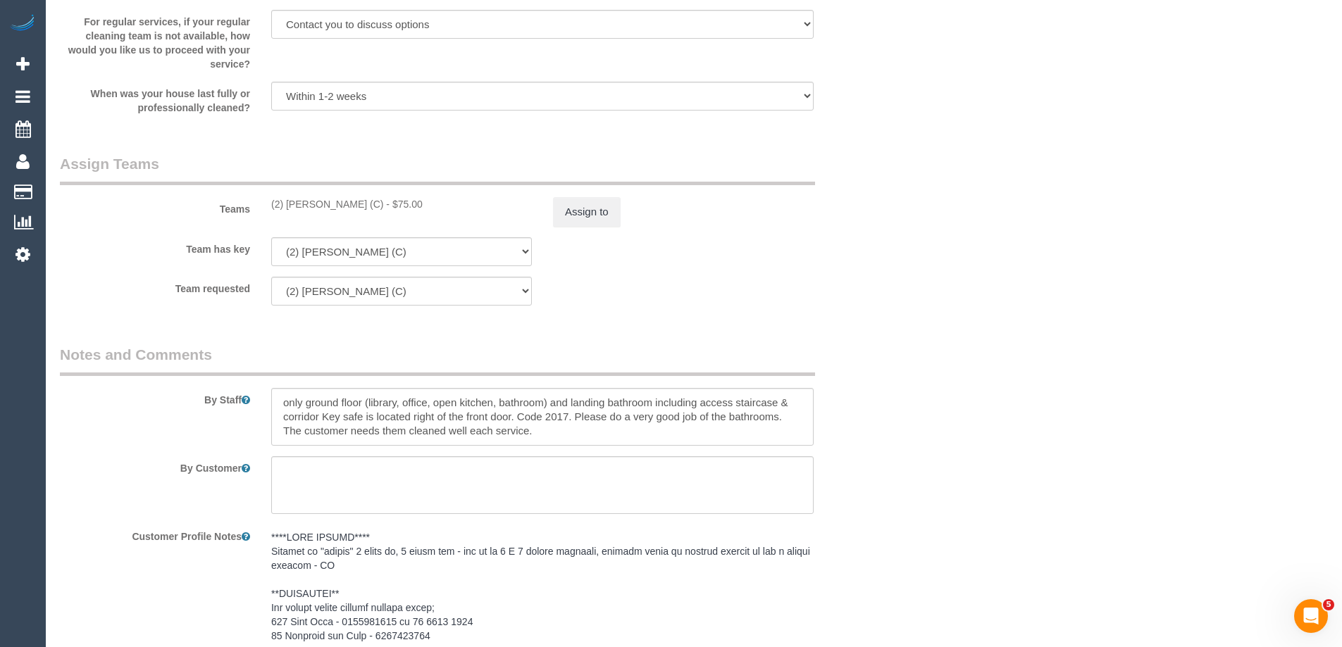
drag, startPoint x: 265, startPoint y: 202, endPoint x: 434, endPoint y: 201, distance: 169.1
click at [434, 201] on div "(2) Angelica Ramos (C) - $75.00" at bounding box center [402, 204] width 282 height 14
click at [286, 216] on div "Teams (2) Angelica Ramos (C) - $75.00 Assign to" at bounding box center [471, 190] width 845 height 73
drag, startPoint x: 275, startPoint y: 201, endPoint x: 284, endPoint y: 201, distance: 9.2
click at [284, 201] on div "(2) Angelica Ramos (C) - $75.00" at bounding box center [401, 204] width 261 height 14
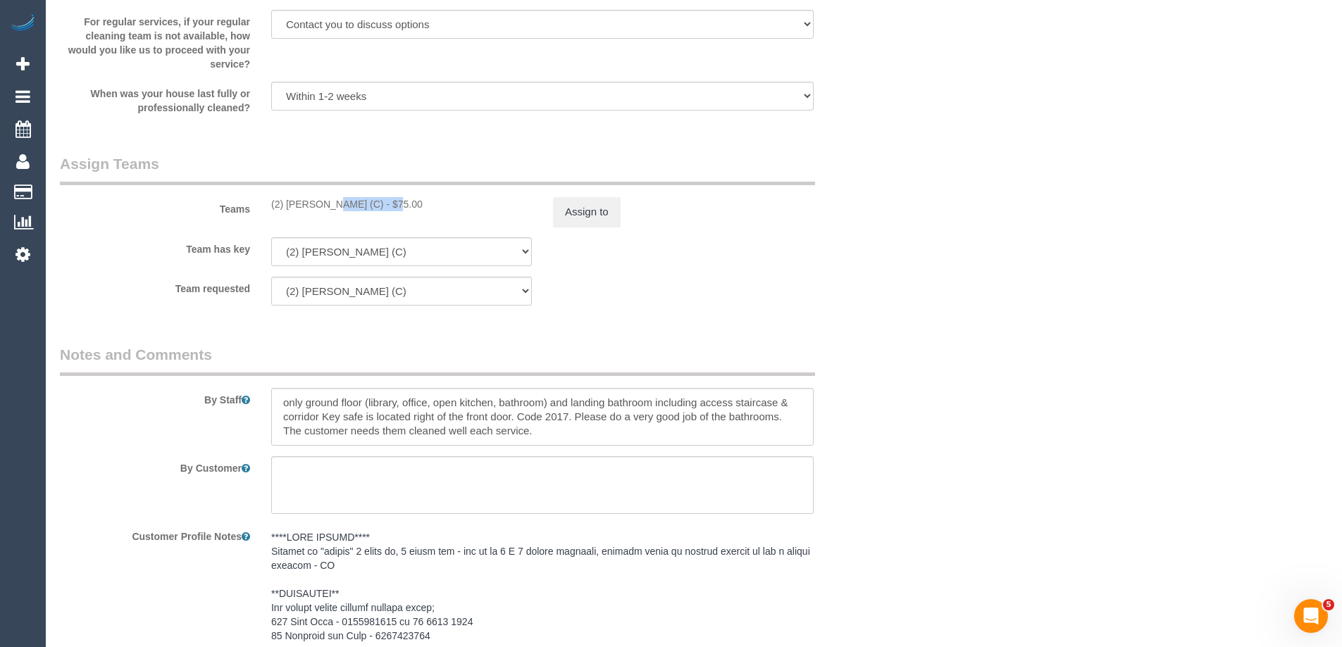
drag, startPoint x: 287, startPoint y: 203, endPoint x: 354, endPoint y: 208, distance: 66.4
click at [354, 208] on div "(2) Angelica Ramos (C) - $75.00" at bounding box center [401, 204] width 261 height 14
click at [360, 202] on div "(2) Angelica Ramos (C) - $75.00" at bounding box center [401, 204] width 261 height 14
drag, startPoint x: 424, startPoint y: 204, endPoint x: 379, endPoint y: 199, distance: 45.4
click at [379, 199] on div "(2) Angelica Ramos (C) - $75.00" at bounding box center [401, 204] width 261 height 14
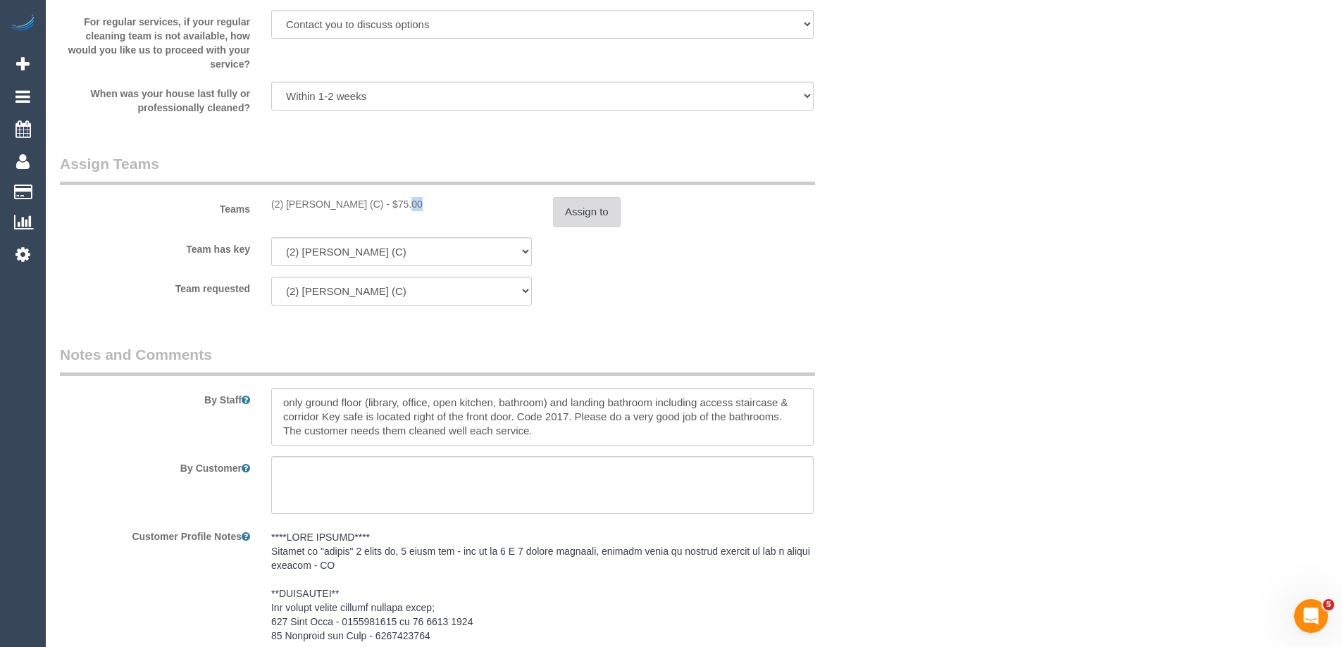
click at [574, 221] on button "Assign to" at bounding box center [587, 212] width 68 height 30
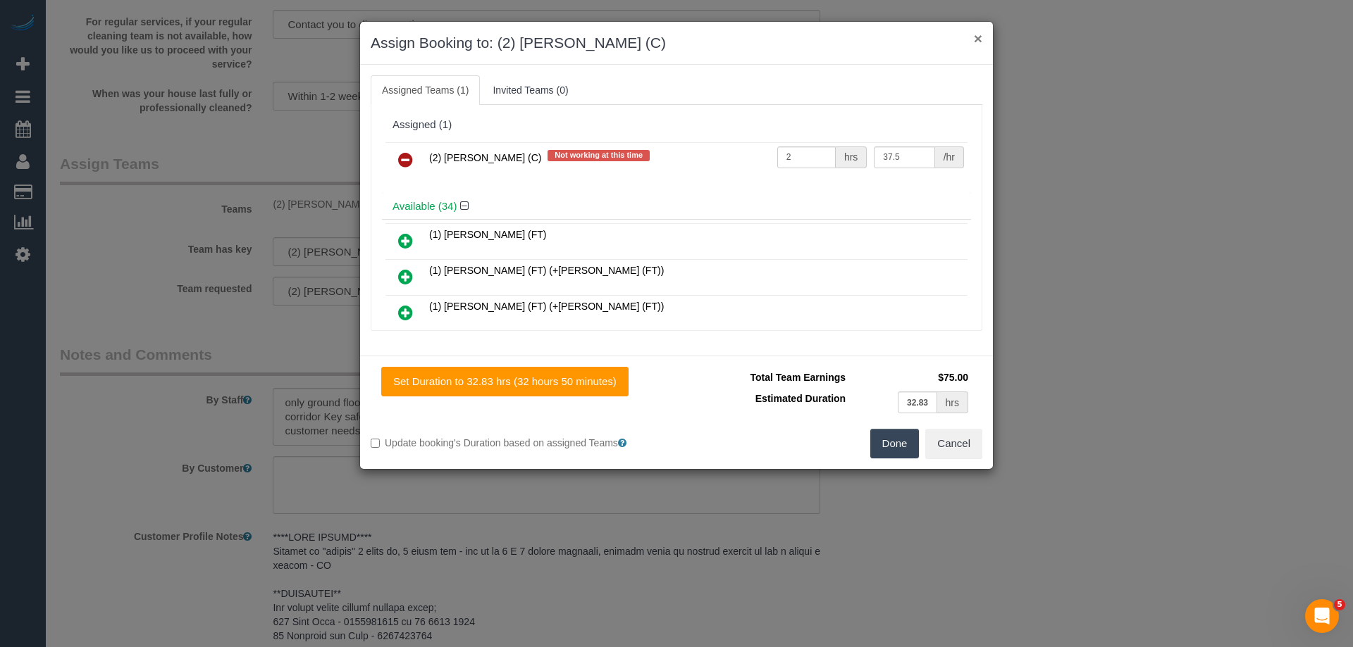
click at [976, 32] on button "×" at bounding box center [978, 38] width 8 height 15
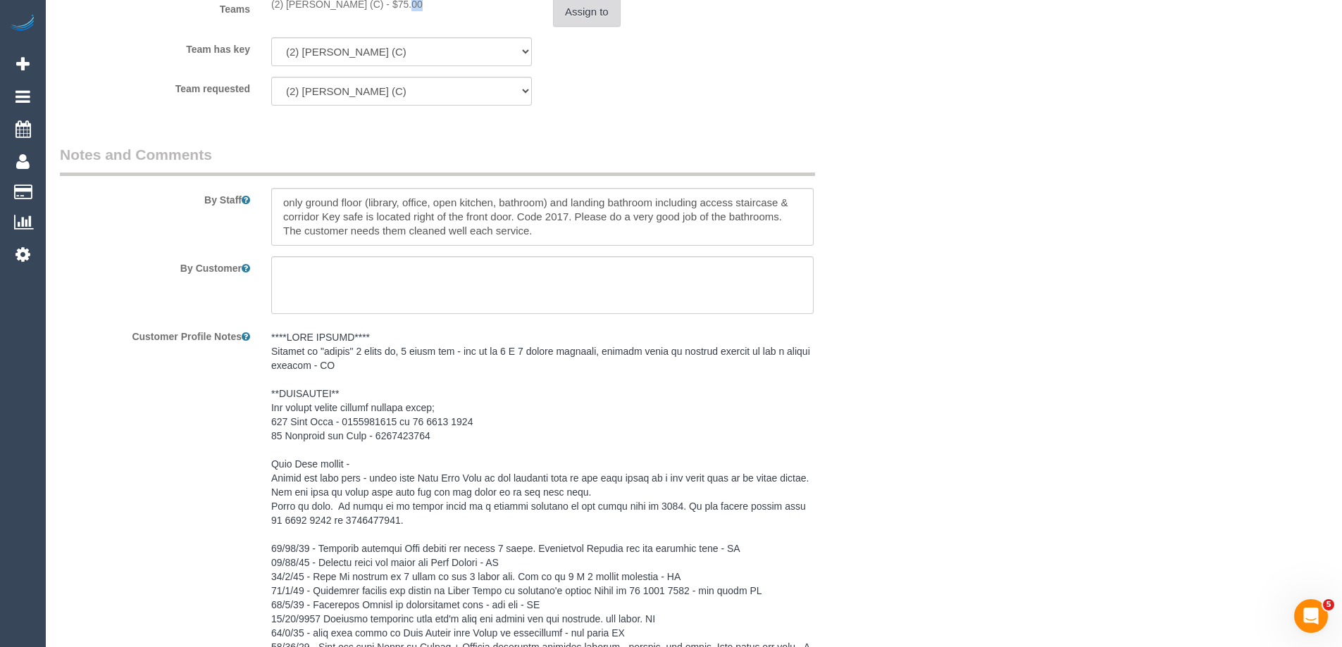
scroll to position [2252, 0]
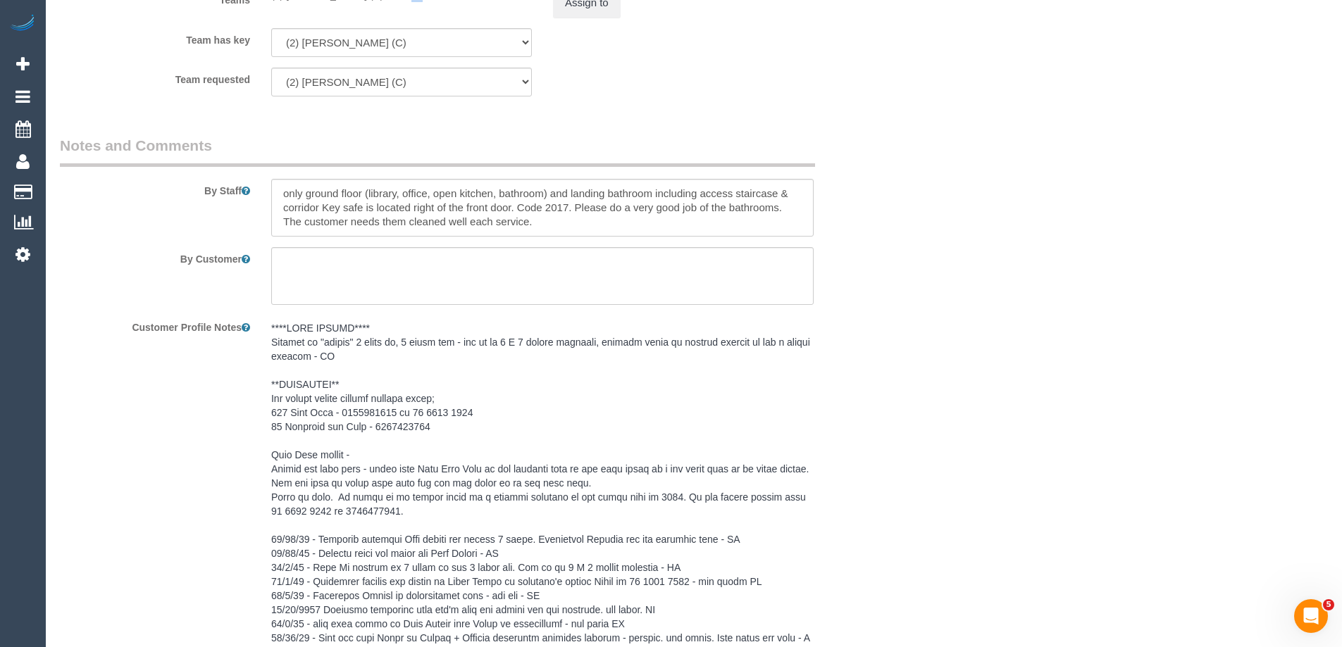
drag, startPoint x: 165, startPoint y: 145, endPoint x: 769, endPoint y: 311, distance: 626.3
click at [769, 311] on fieldset "Notes and Comments By Staff By Customer Customer Profile Notes Comments 0" at bounding box center [472, 599] width 824 height 929
click at [873, 287] on div "By Customer" at bounding box center [471, 276] width 845 height 58
drag, startPoint x: 325, startPoint y: 209, endPoint x: 799, endPoint y: 225, distance: 474.4
click at [799, 225] on textarea at bounding box center [542, 208] width 542 height 58
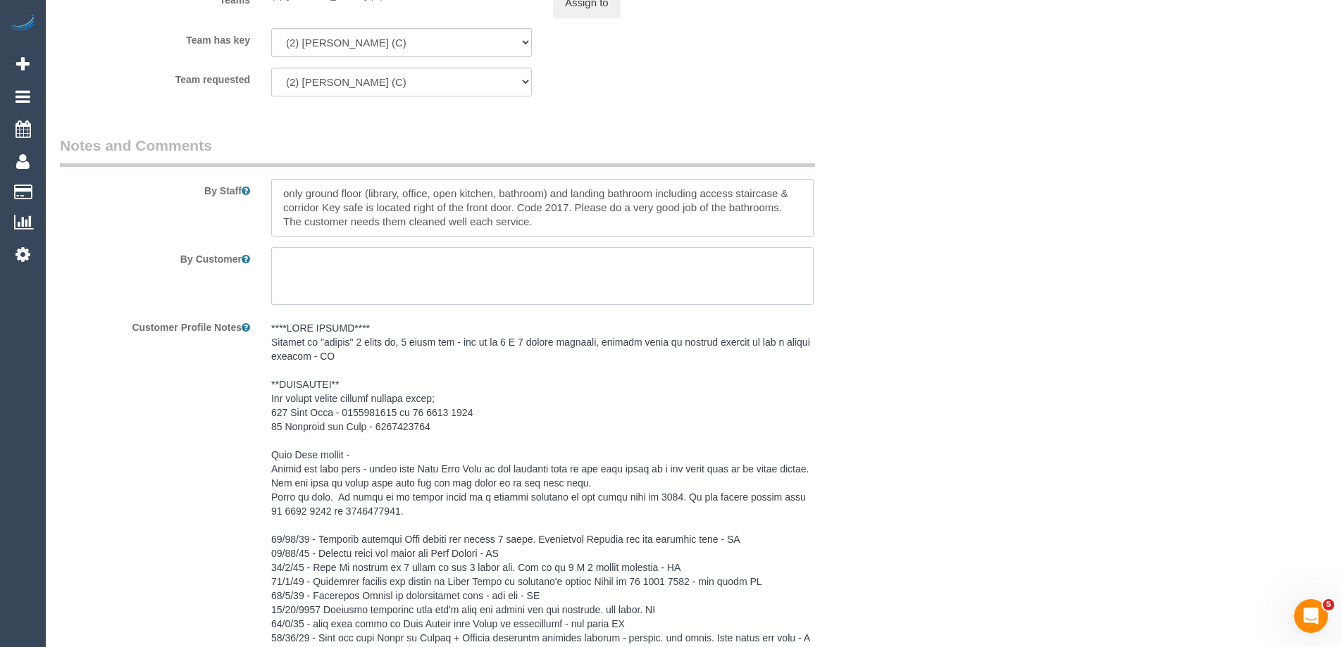
click at [392, 255] on textarea at bounding box center [542, 276] width 542 height 58
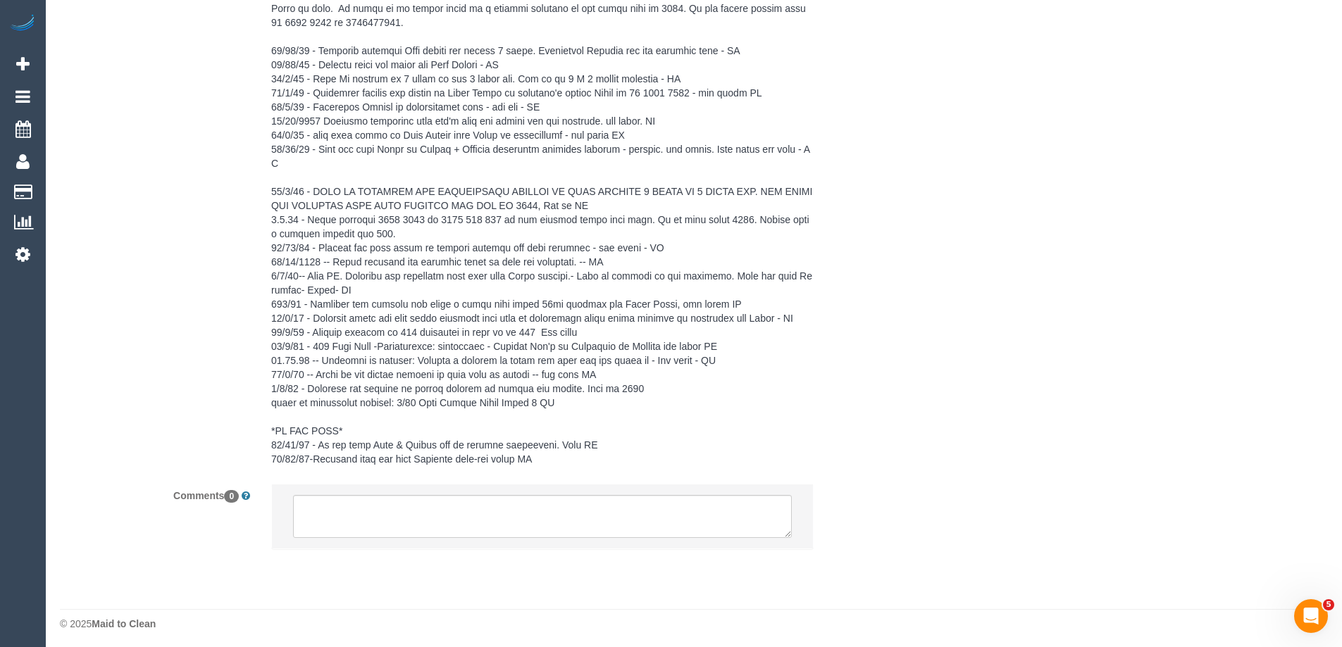
scroll to position [2746, 0]
click at [358, 509] on textarea at bounding box center [542, 513] width 499 height 44
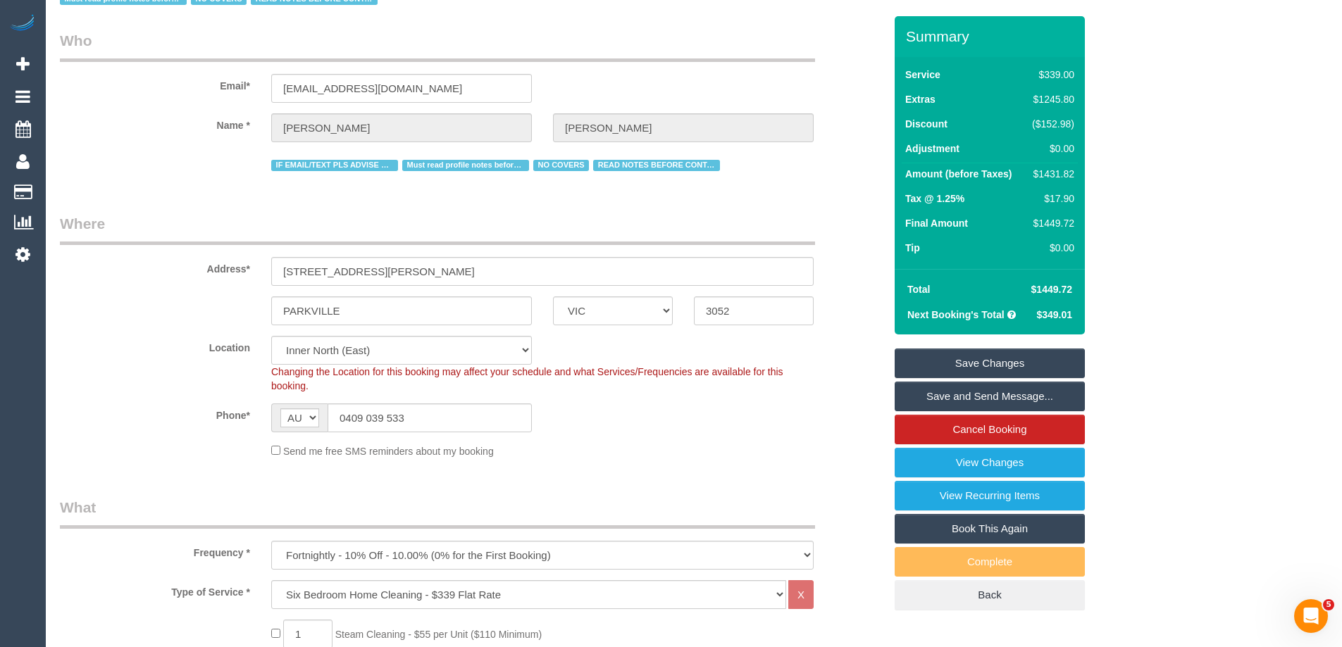
scroll to position [0, 0]
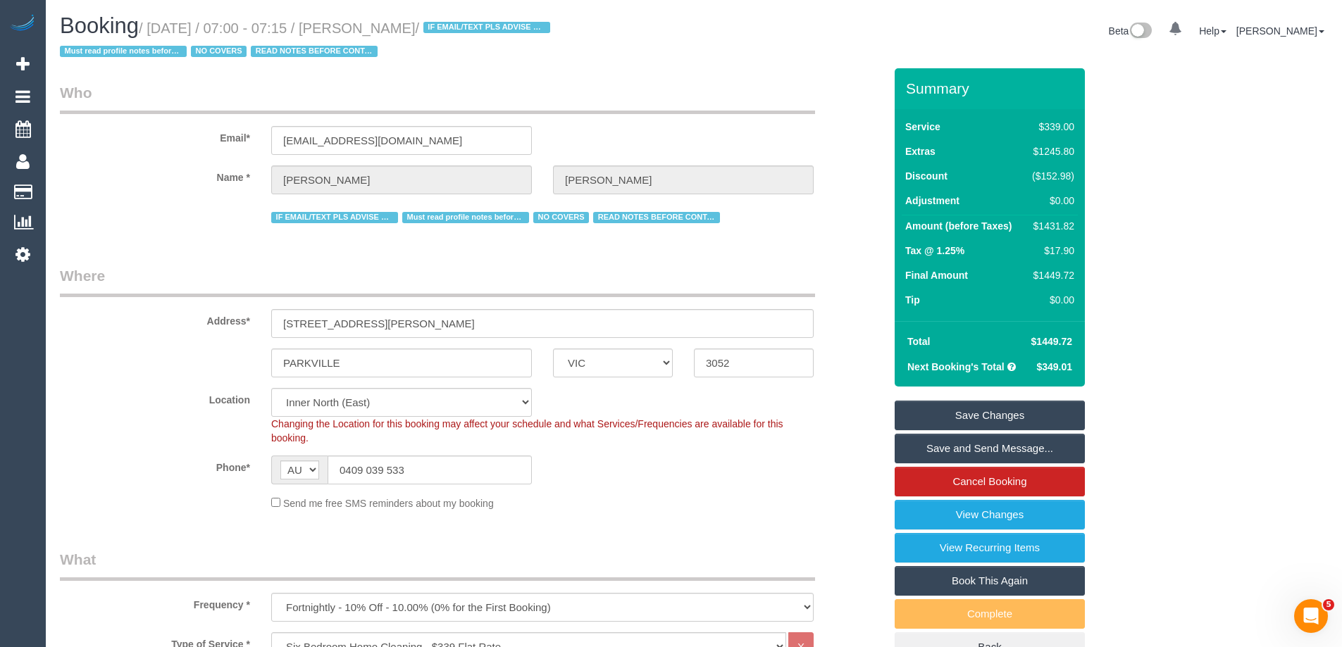
drag, startPoint x: 151, startPoint y: 23, endPoint x: 500, endPoint y: 27, distance: 348.1
click at [500, 27] on small "/ September 29, 2025 / 07:00 - 07:15 / Sandra Campbell / IF EMAIL/TEXT PLS ADVI…" at bounding box center [307, 39] width 495 height 39
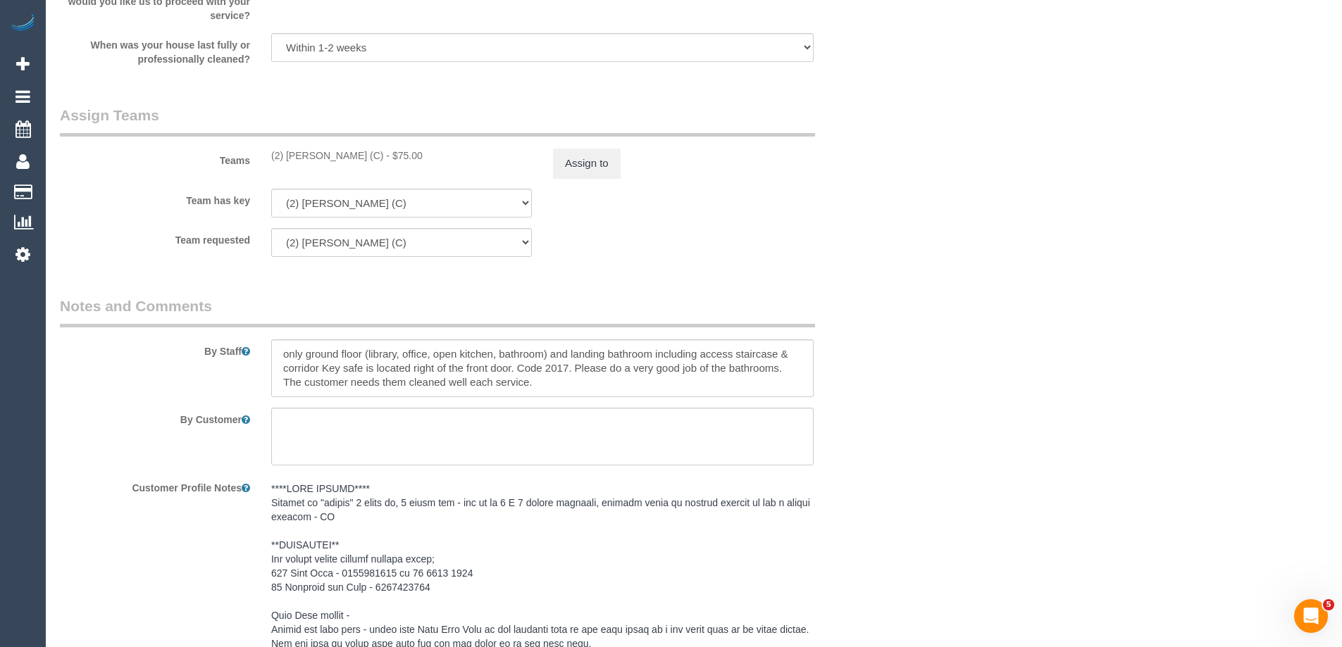
scroll to position [1902, 0]
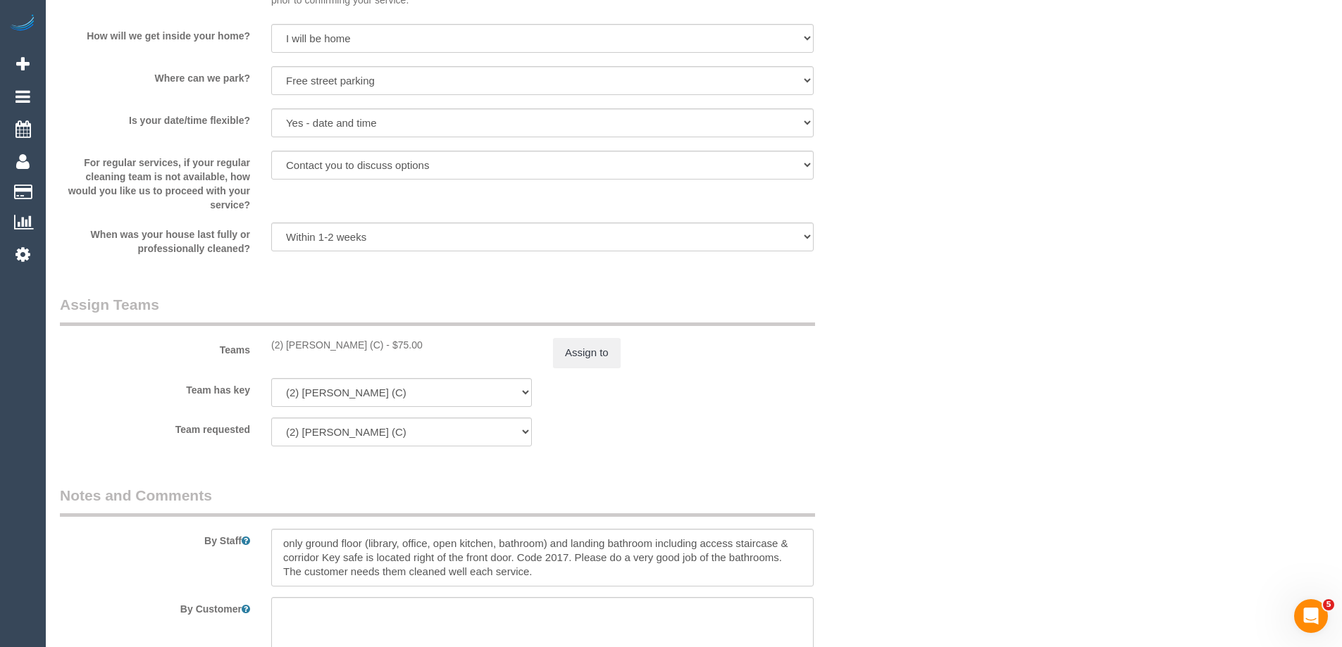
drag, startPoint x: 271, startPoint y: 336, endPoint x: 411, endPoint y: 347, distance: 141.3
click at [411, 347] on div "Teams (2) Angelica Ramos (C) - $75.00 Assign to" at bounding box center [471, 330] width 845 height 73
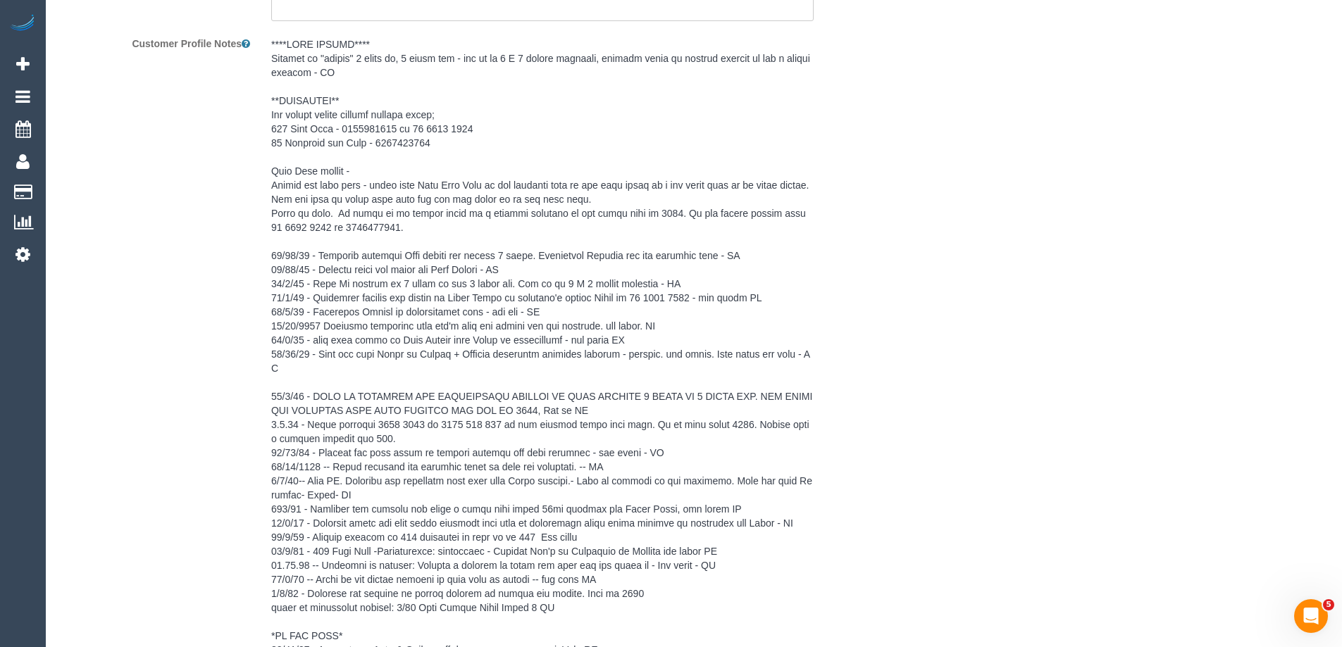
scroll to position [2804, 0]
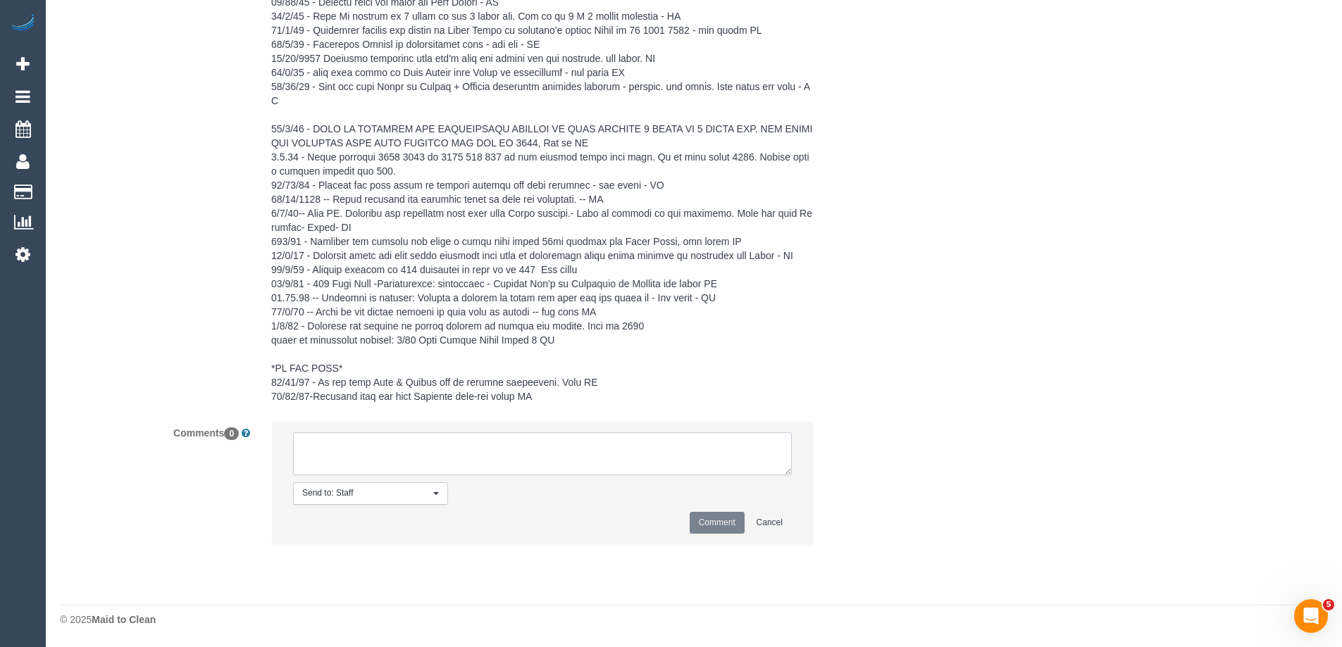
click at [349, 447] on textarea at bounding box center [542, 455] width 499 height 44
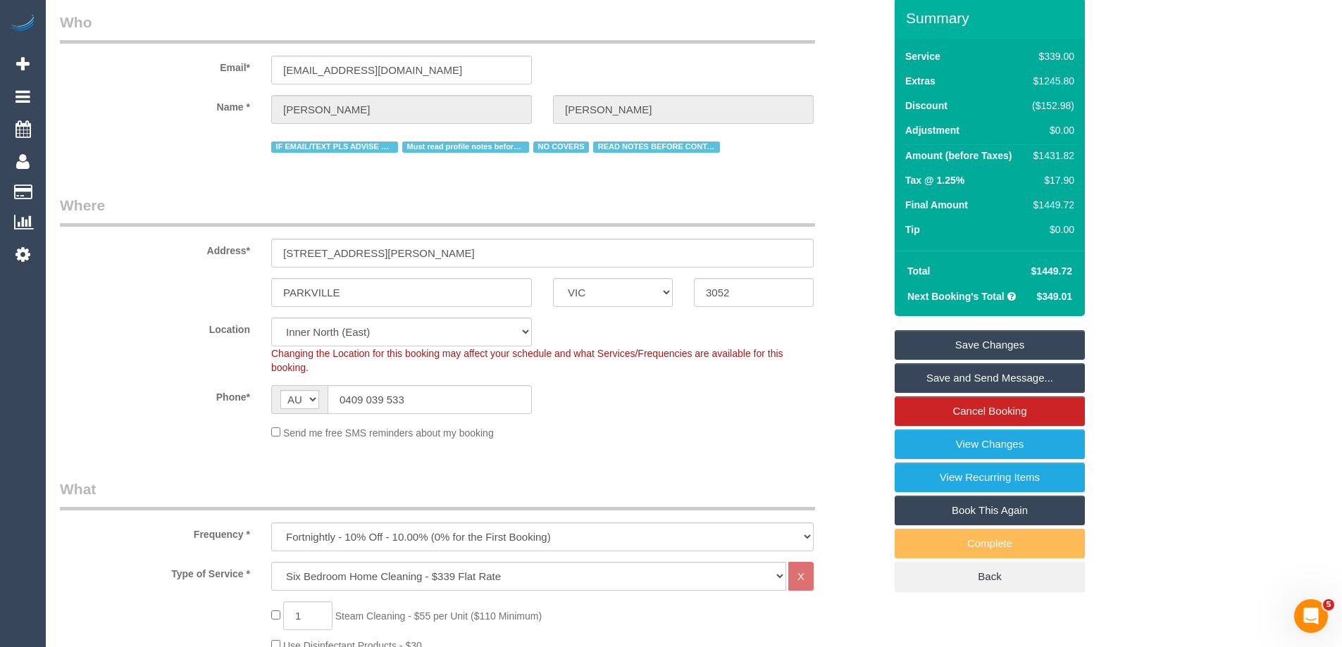
scroll to position [0, 0]
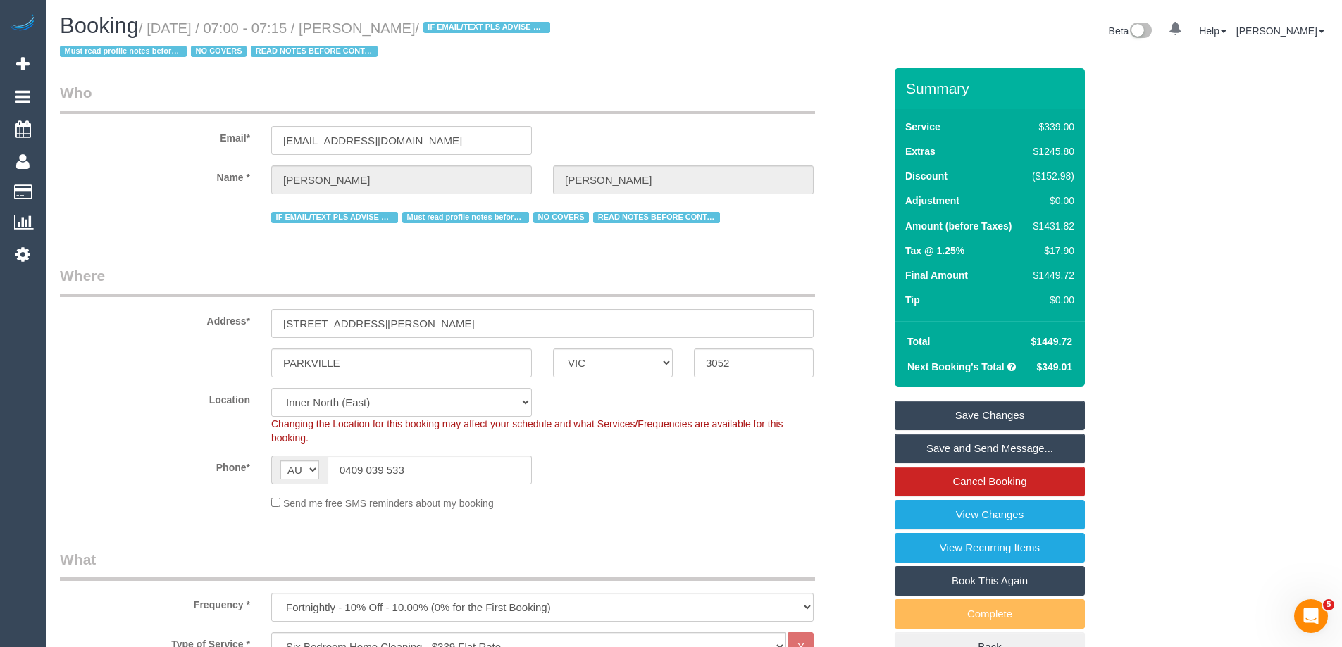
drag, startPoint x: 1076, startPoint y: 126, endPoint x: 1040, endPoint y: 128, distance: 36.0
click at [1040, 128] on td "$339.00" at bounding box center [1051, 128] width 54 height 25
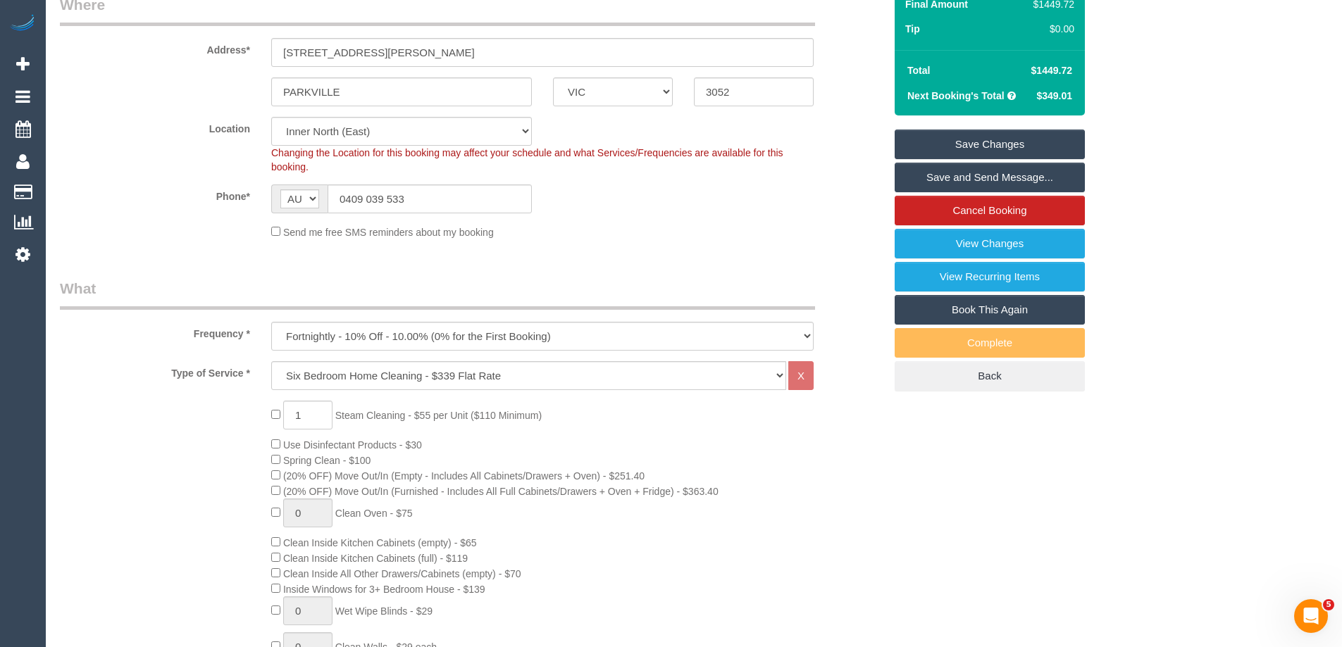
scroll to position [282, 0]
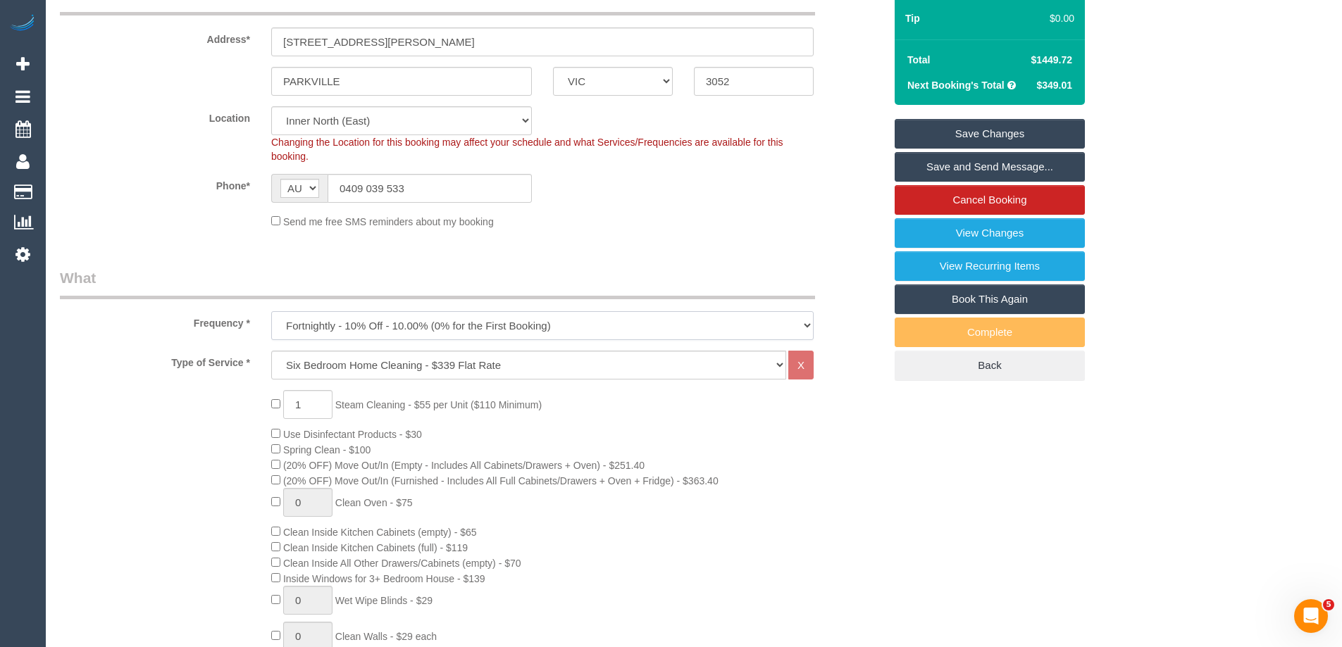
click at [389, 329] on select "One Time Cleaning Weekly - 10% Off - 10.00% (0% for the First Booking) Fortnigh…" at bounding box center [542, 325] width 542 height 29
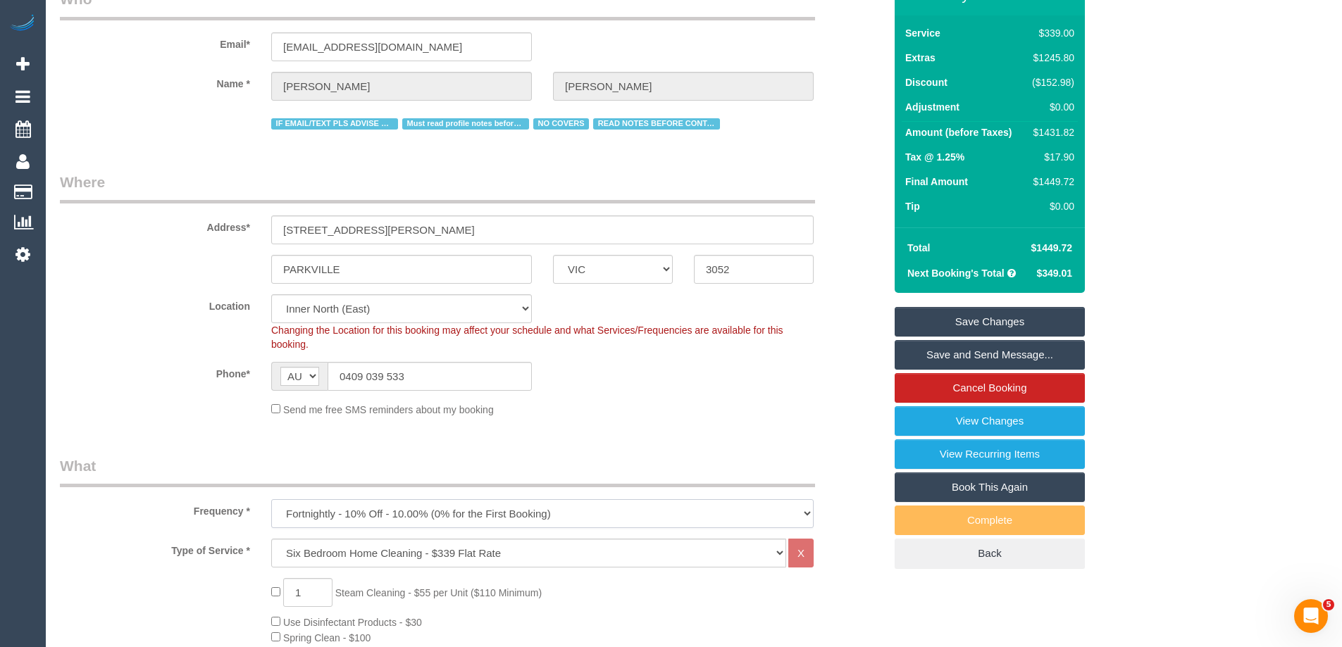
scroll to position [0, 0]
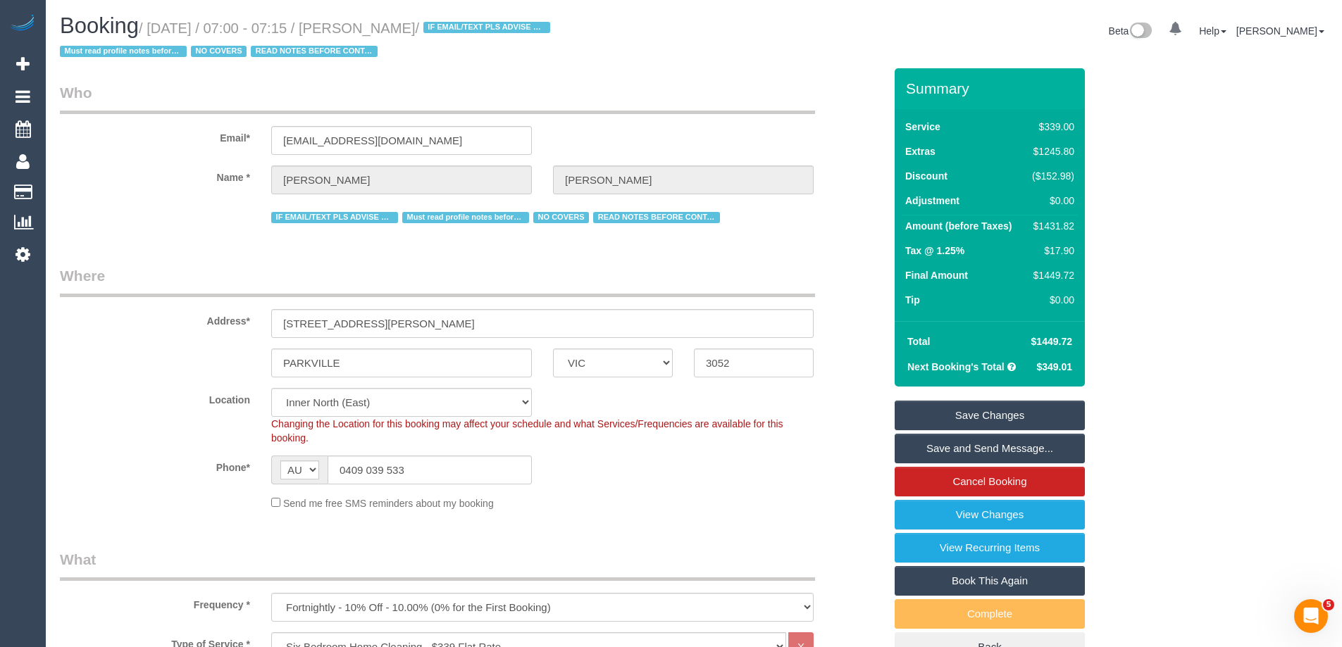
drag, startPoint x: 1029, startPoint y: 175, endPoint x: 1082, endPoint y: 182, distance: 53.4
click at [1082, 182] on div "Service $339.00 Extras $1245.80 Discount ($152.98) Adjustment $0.00 Amount (bef…" at bounding box center [990, 215] width 190 height 212
click at [1110, 178] on div "Summary Service $339.00 Extras $1245.80 Discount ($152.98) Adjustment $0.00 Amo…" at bounding box center [1042, 379] width 317 height 622
drag, startPoint x: 1082, startPoint y: 204, endPoint x: 1074, endPoint y: 204, distance: 7.8
click at [1074, 204] on td "$0.00" at bounding box center [1051, 202] width 54 height 25
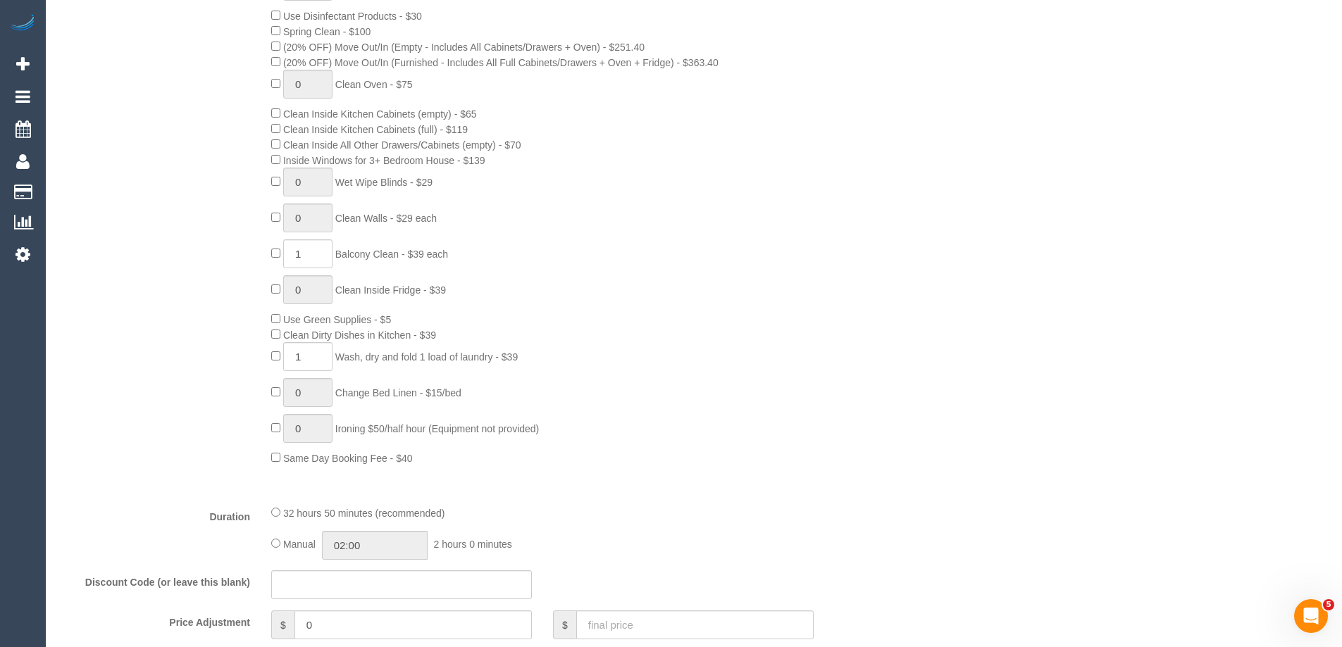
scroll to position [1127, 0]
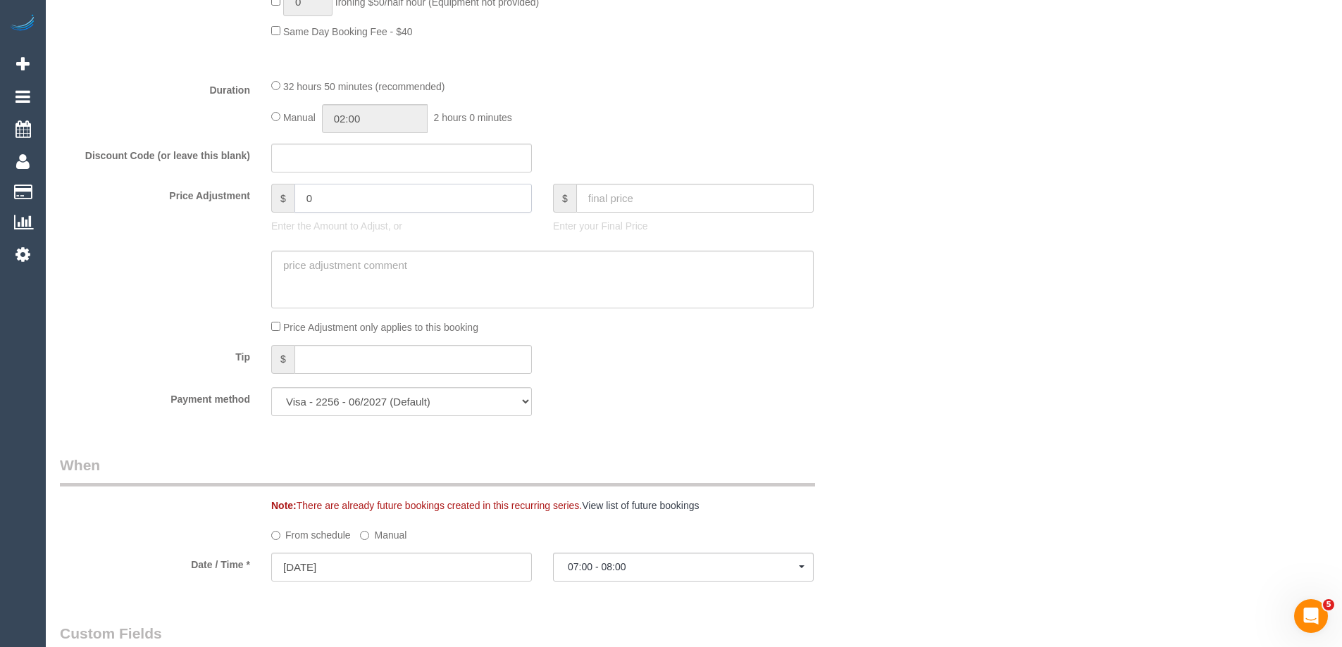
click at [333, 196] on input "0" at bounding box center [412, 198] width 237 height 29
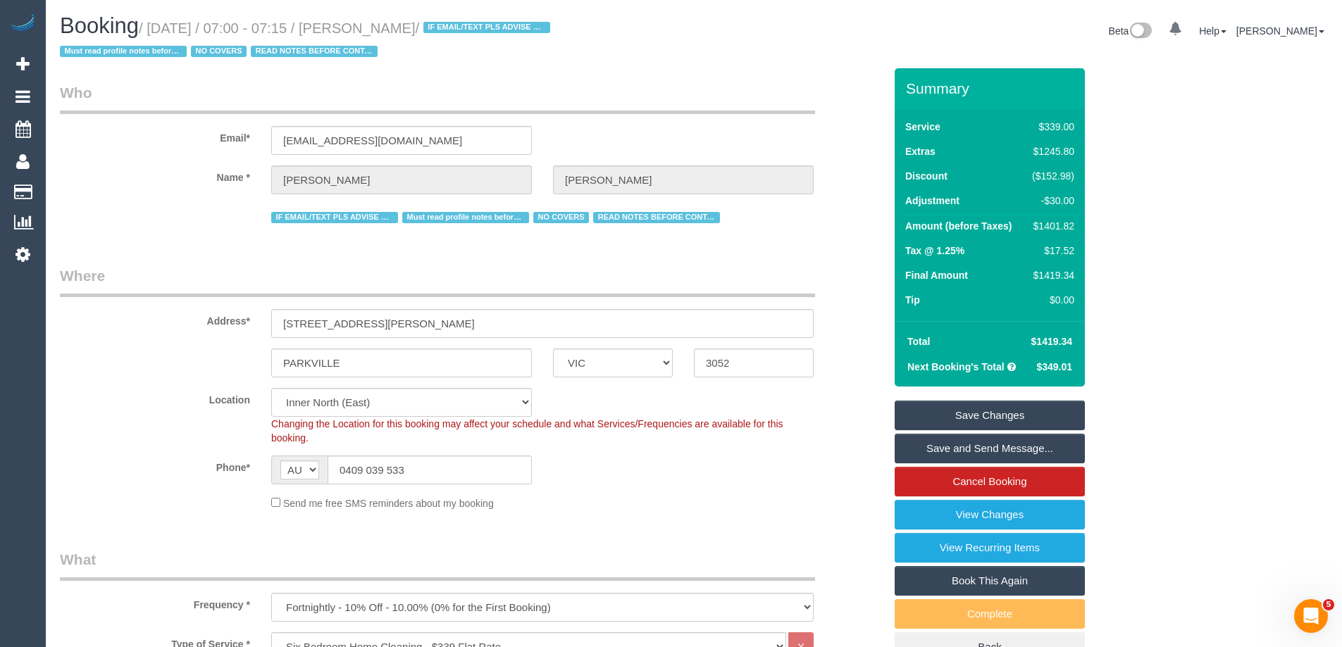
scroll to position [70, 0]
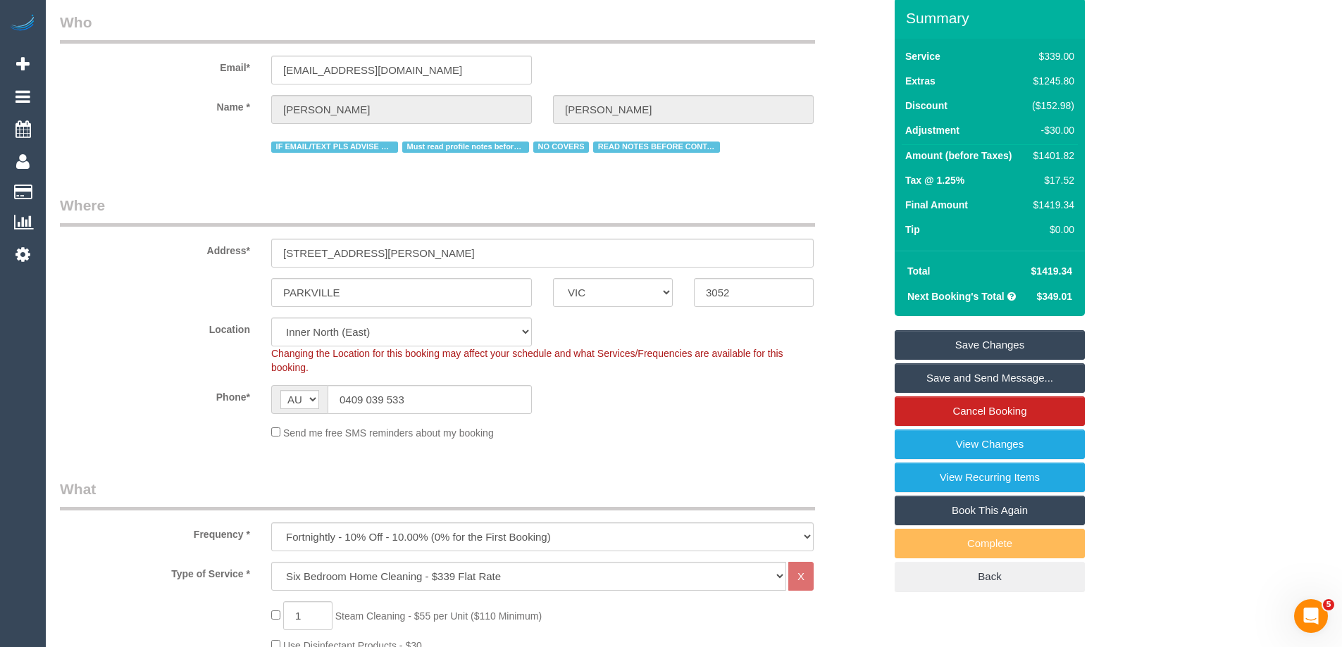
type input "-30"
drag, startPoint x: 1027, startPoint y: 268, endPoint x: 1074, endPoint y: 273, distance: 47.5
click at [1074, 273] on td "$1419.34" at bounding box center [1051, 271] width 54 height 25
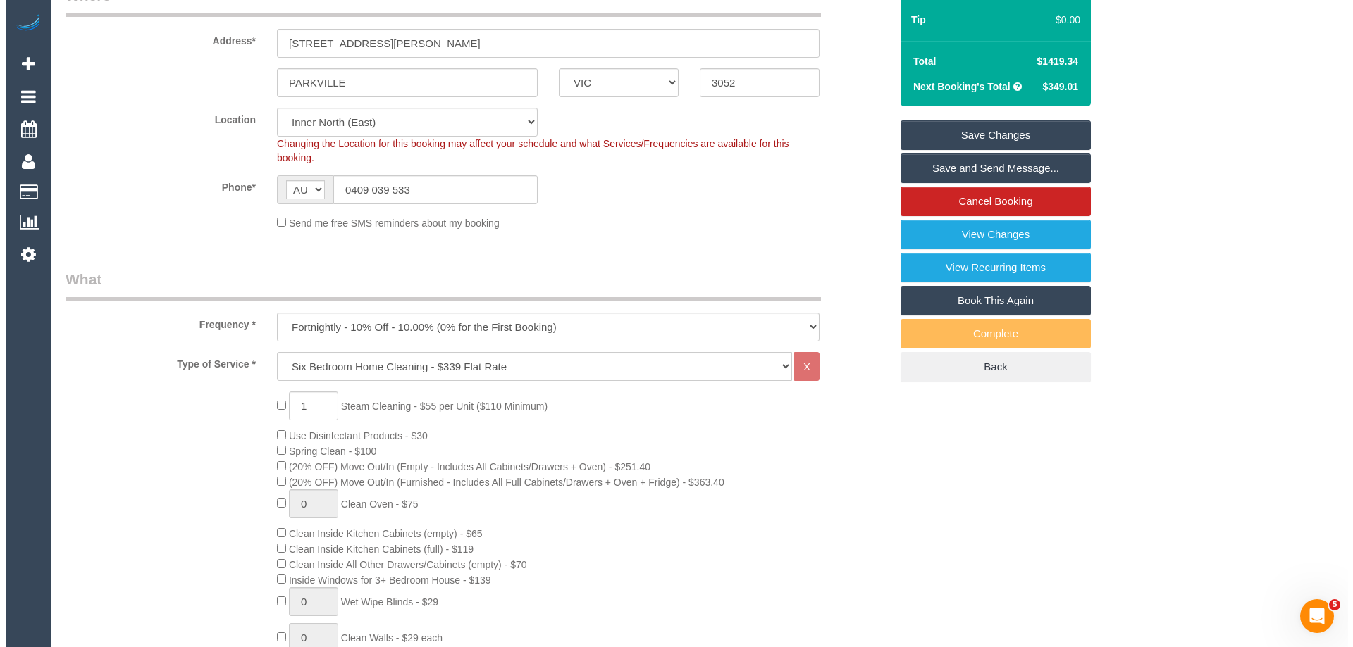
scroll to position [282, 0]
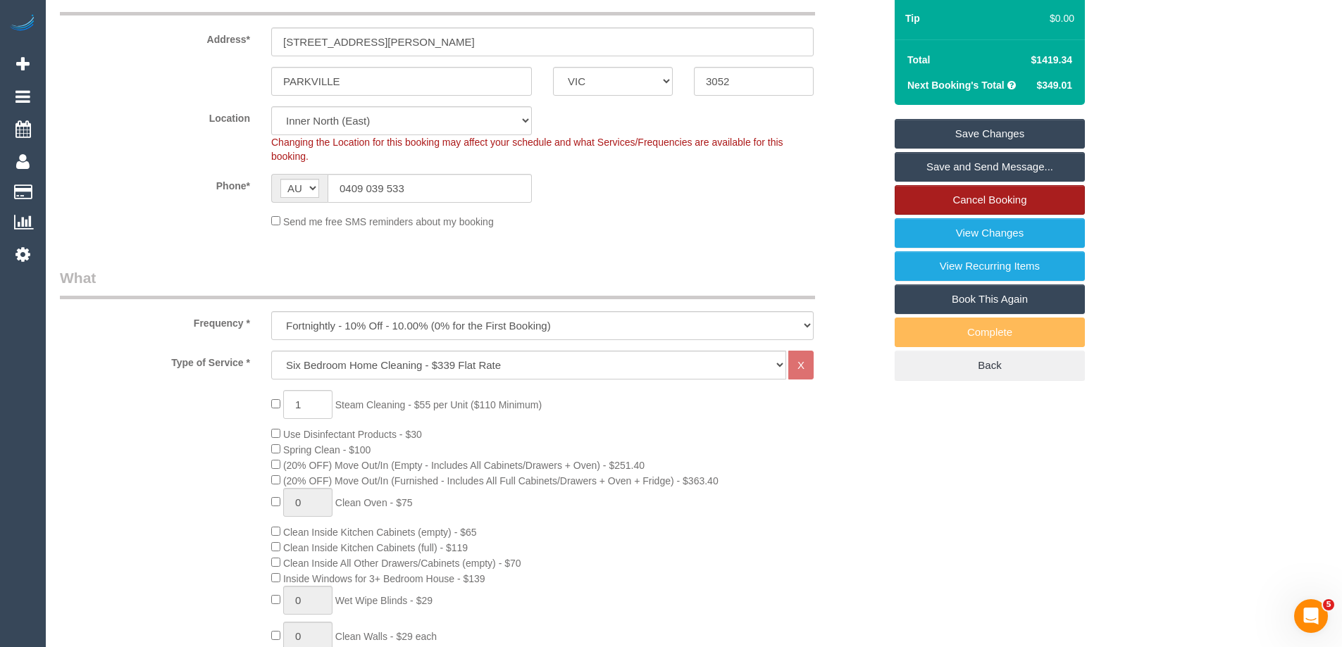
click at [1009, 195] on link "Cancel Booking" at bounding box center [990, 200] width 190 height 30
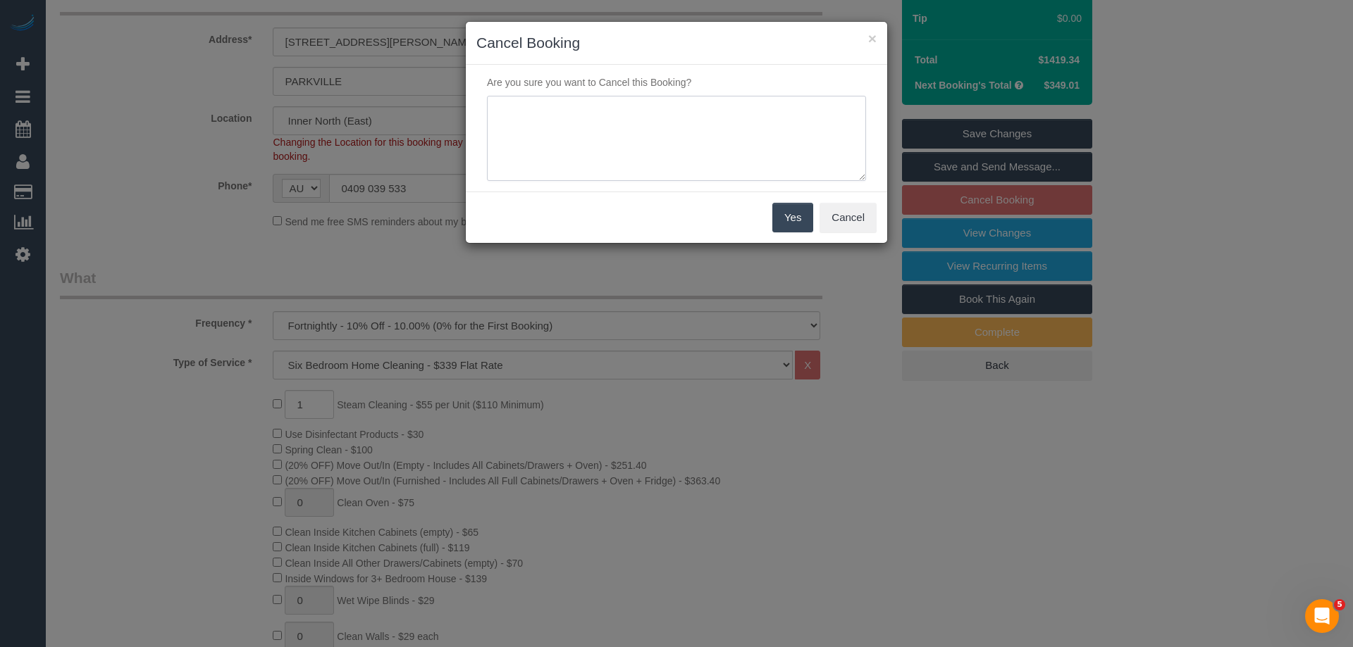
click at [529, 144] on textarea at bounding box center [676, 139] width 379 height 86
click at [872, 38] on button "×" at bounding box center [872, 38] width 8 height 15
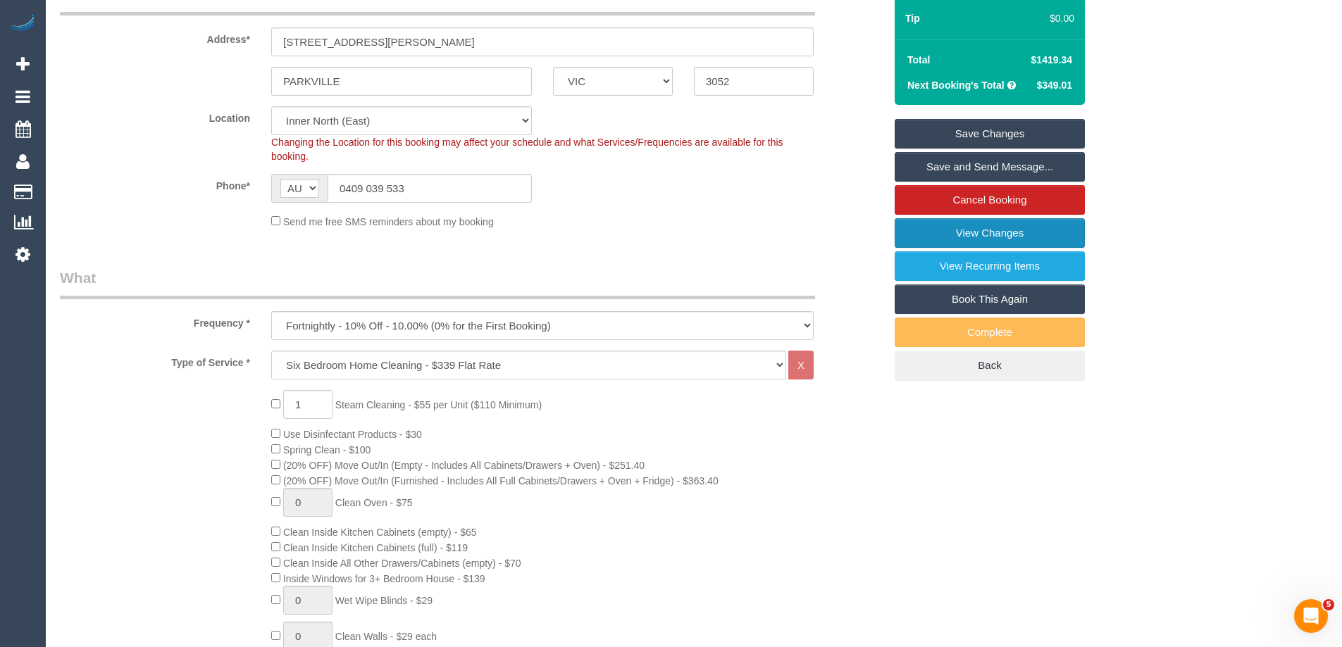
click at [988, 245] on link "View Changes" at bounding box center [990, 233] width 190 height 30
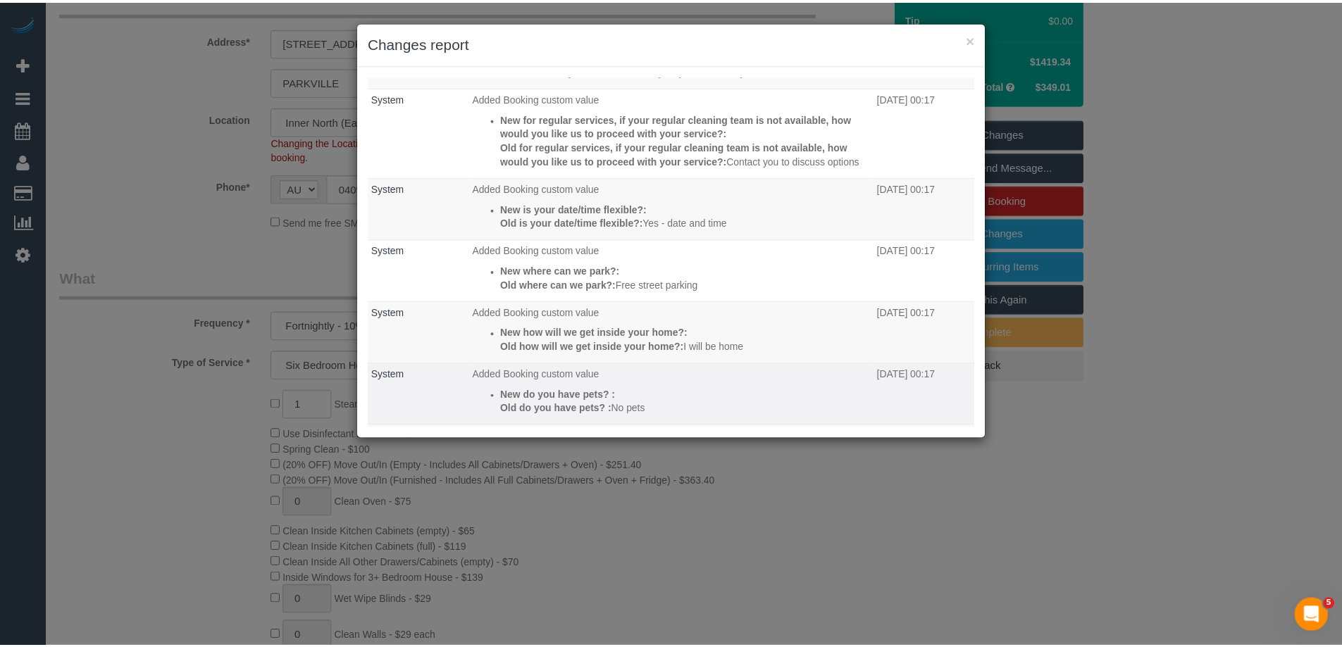
scroll to position [0, 0]
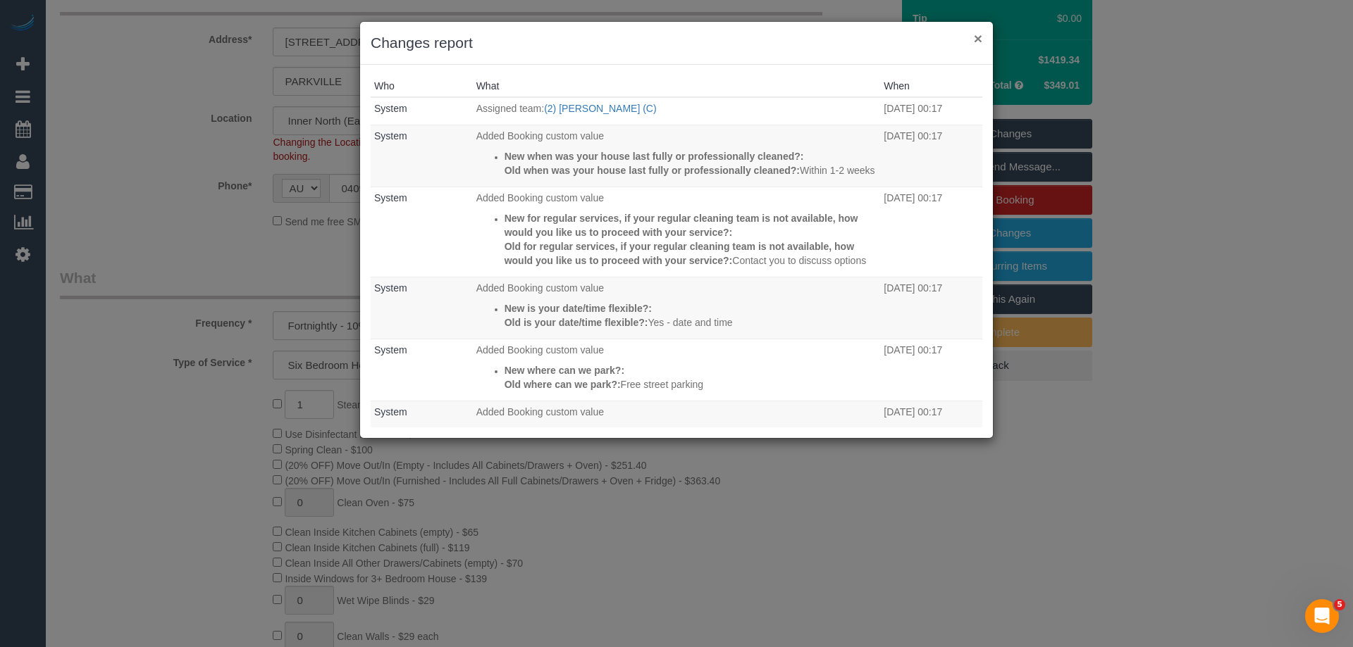
click at [981, 39] on button "×" at bounding box center [978, 38] width 8 height 15
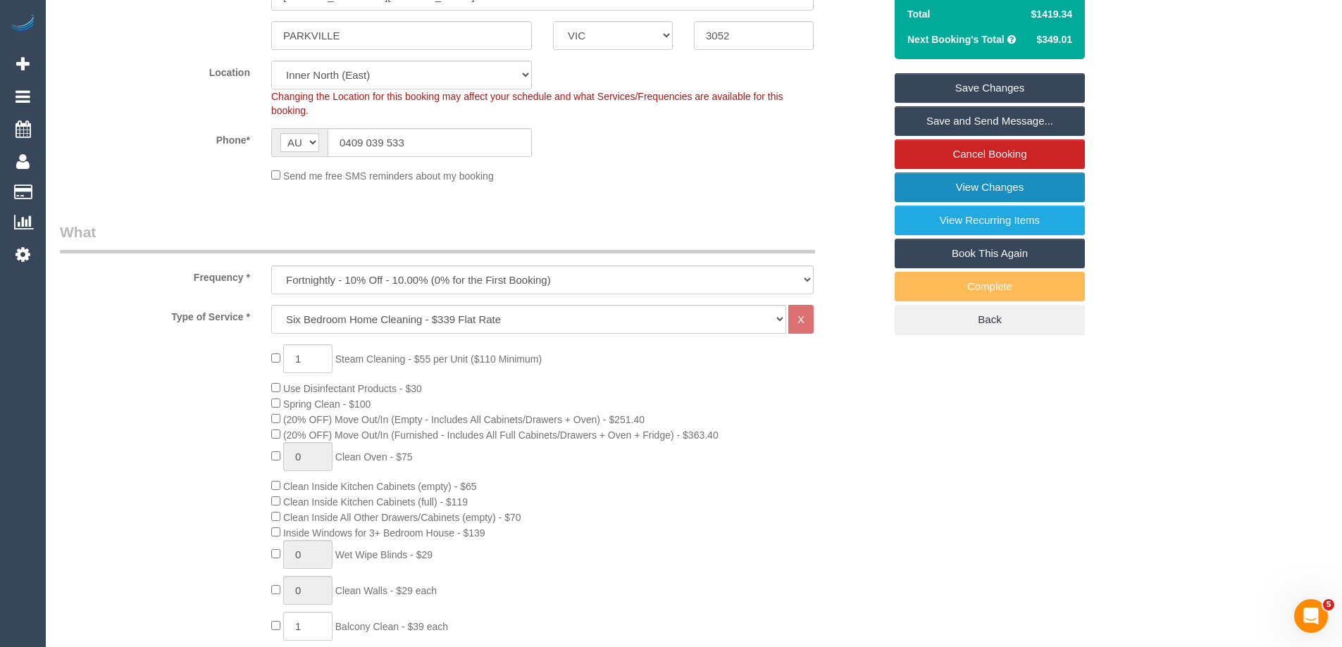
scroll to position [352, 0]
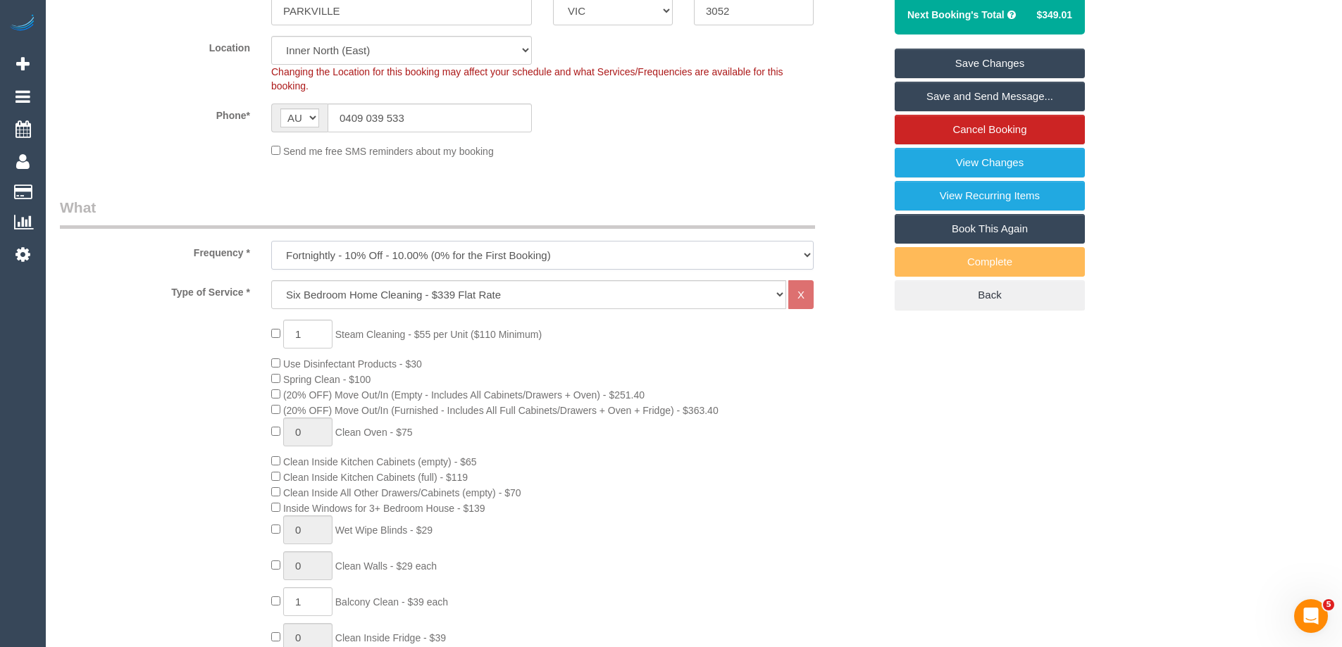
click at [363, 259] on select "One Time Cleaning Weekly - 10% Off - 10.00% (0% for the First Booking) Fortnigh…" at bounding box center [542, 255] width 542 height 29
select select "object:5845"
click at [271, 241] on select "One Time Cleaning Weekly - 10% Off - 10.00% (0% for the First Booking) Fortnigh…" at bounding box center [542, 255] width 542 height 29
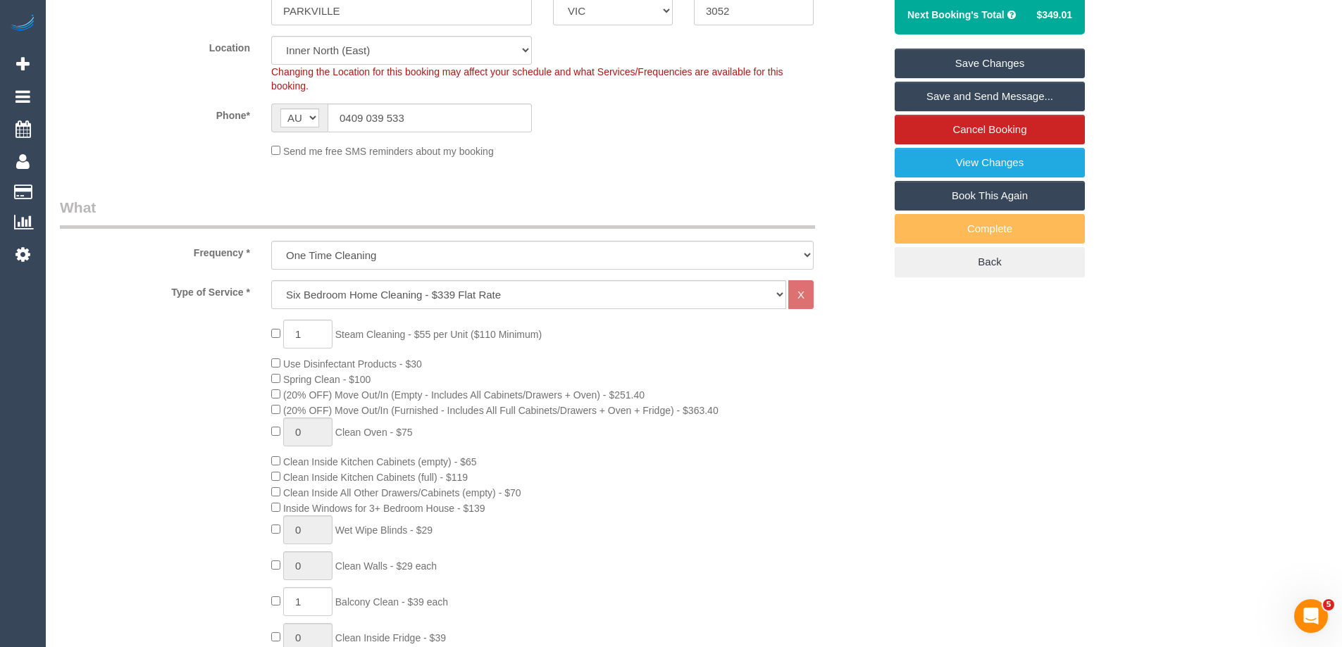
drag, startPoint x: 461, startPoint y: 222, endPoint x: 365, endPoint y: 230, distance: 96.1
click at [461, 222] on legend "What" at bounding box center [437, 213] width 755 height 32
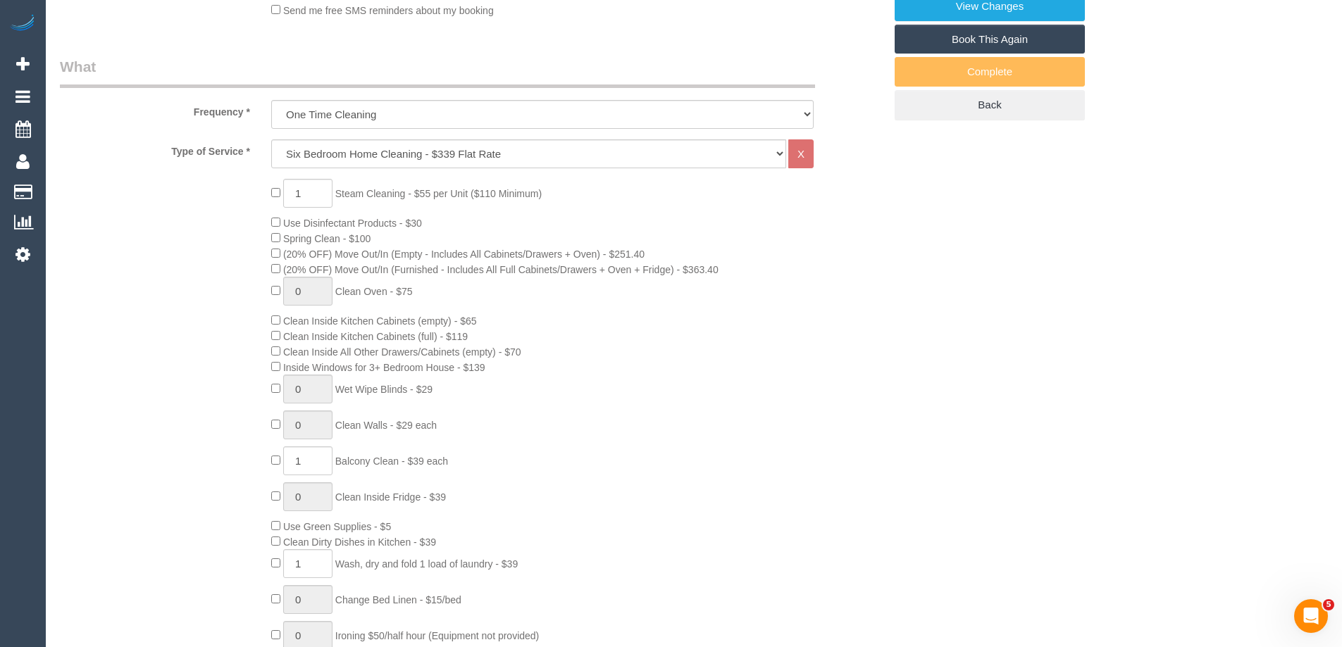
scroll to position [0, 0]
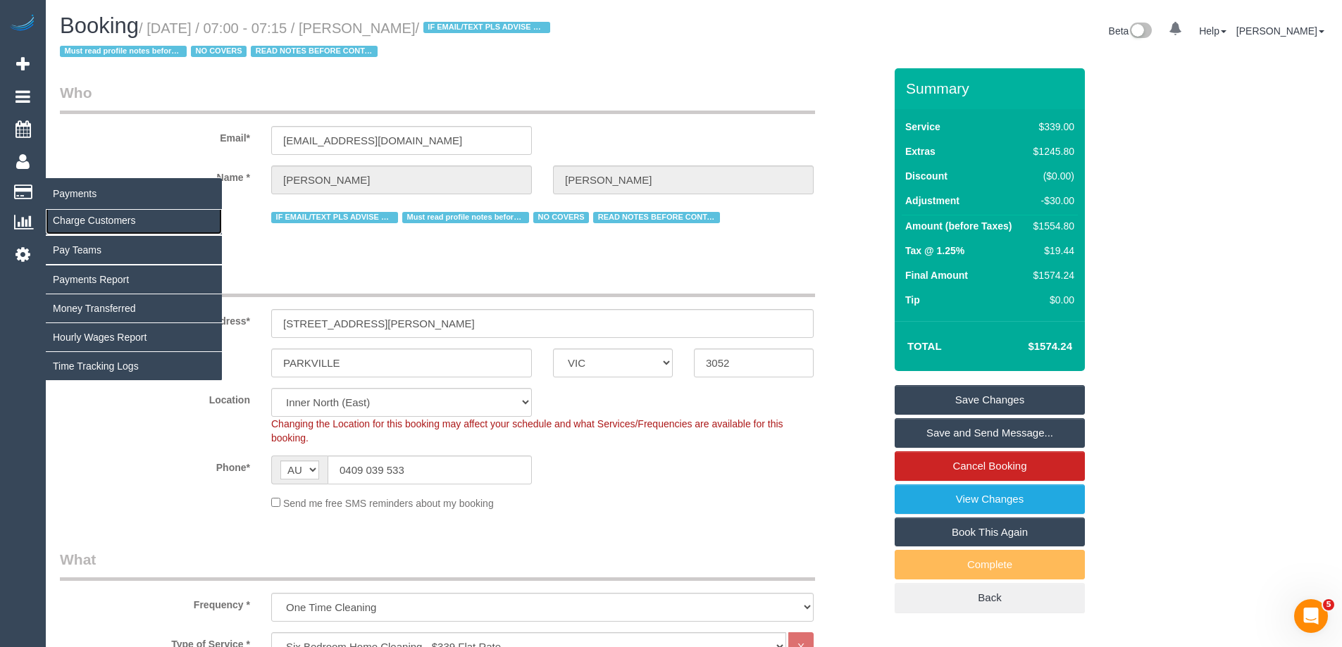
click at [77, 221] on link "Charge Customers" at bounding box center [134, 220] width 176 height 28
select select
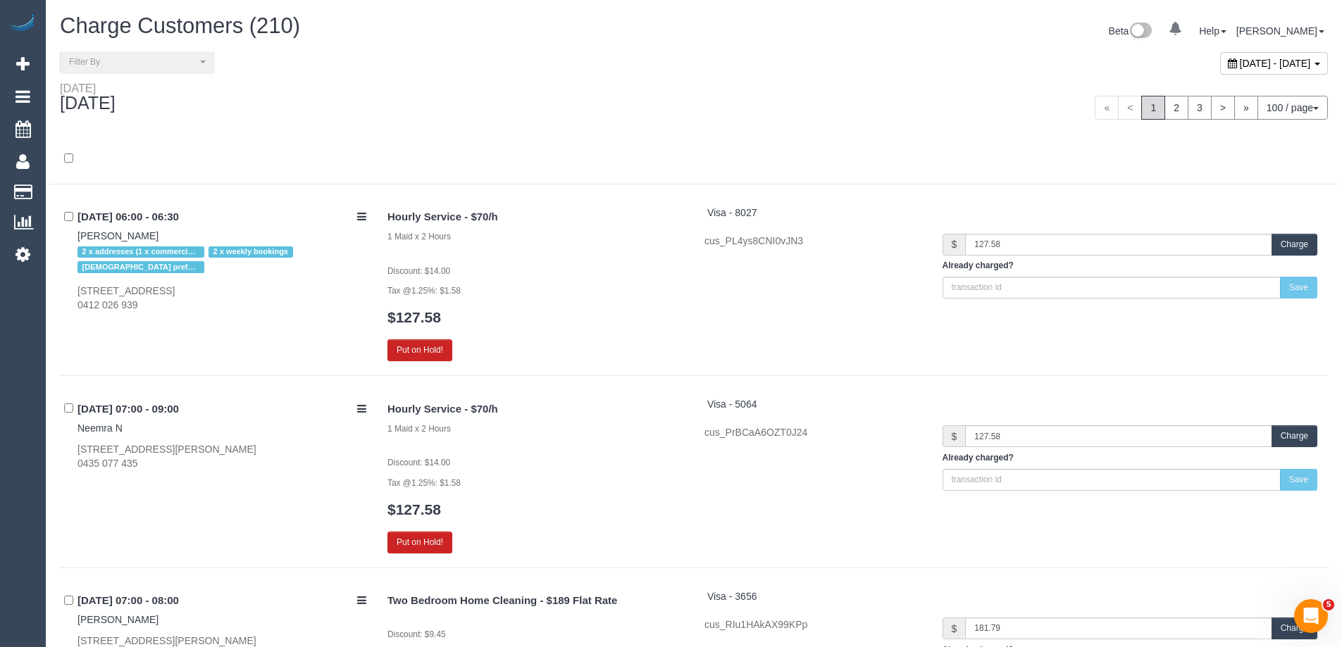
click at [1245, 66] on span "September 23, 2025 - September 23, 2025" at bounding box center [1275, 63] width 71 height 11
type input "**********"
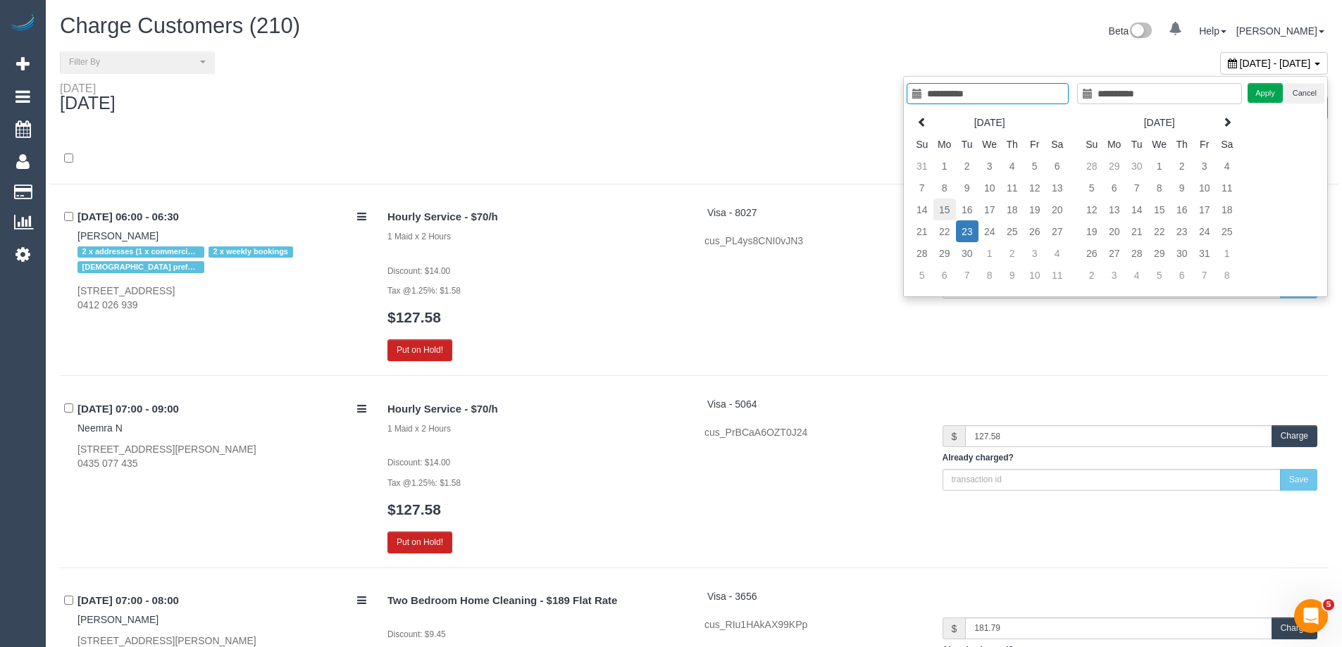
type input "**********"
click at [948, 212] on td "15" at bounding box center [944, 210] width 23 height 22
type input "**********"
click at [952, 215] on td "15" at bounding box center [944, 210] width 23 height 22
type input "**********"
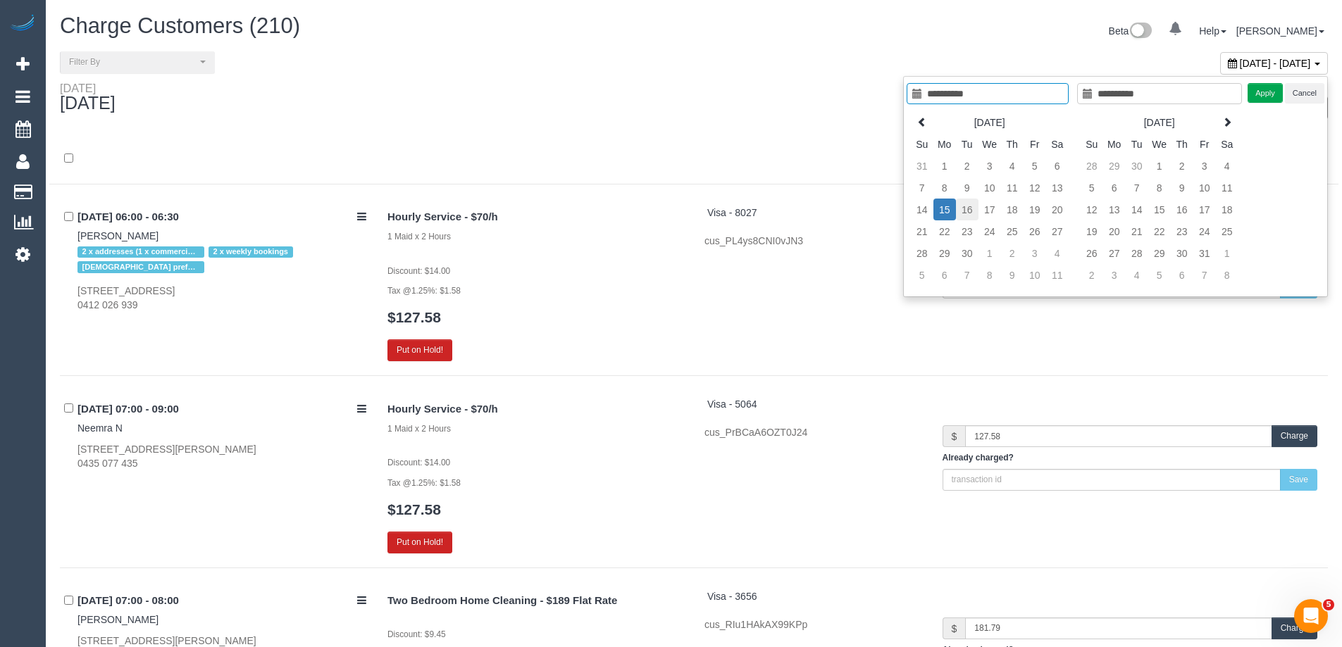
click at [963, 211] on td "16" at bounding box center [967, 210] width 23 height 22
type input "**********"
click at [966, 211] on td "16" at bounding box center [967, 210] width 23 height 22
type input "**********"
click at [950, 211] on td "15" at bounding box center [944, 210] width 23 height 22
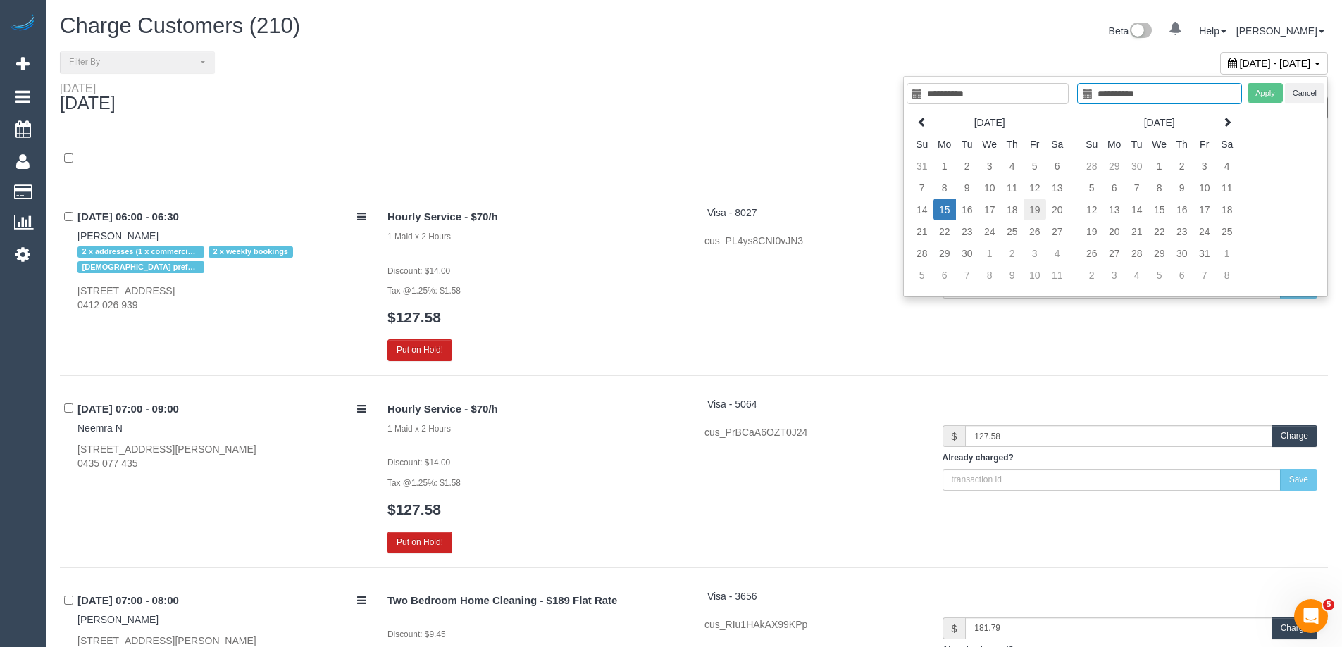
type input "**********"
click at [1035, 210] on td "19" at bounding box center [1035, 210] width 23 height 22
type input "**********"
click at [945, 211] on td "15" at bounding box center [944, 210] width 23 height 22
type input "**********"
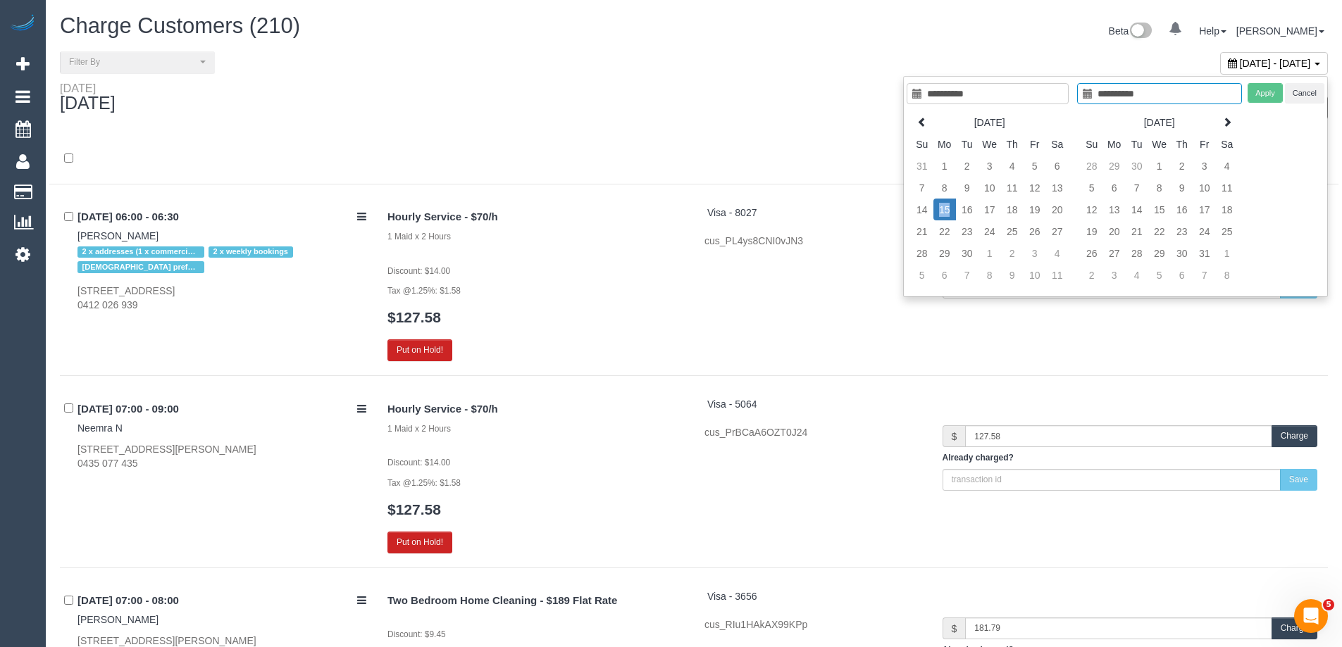
click at [945, 211] on td "15" at bounding box center [944, 210] width 23 height 22
type input "**********"
click at [1259, 97] on button "Apply" at bounding box center [1265, 93] width 35 height 20
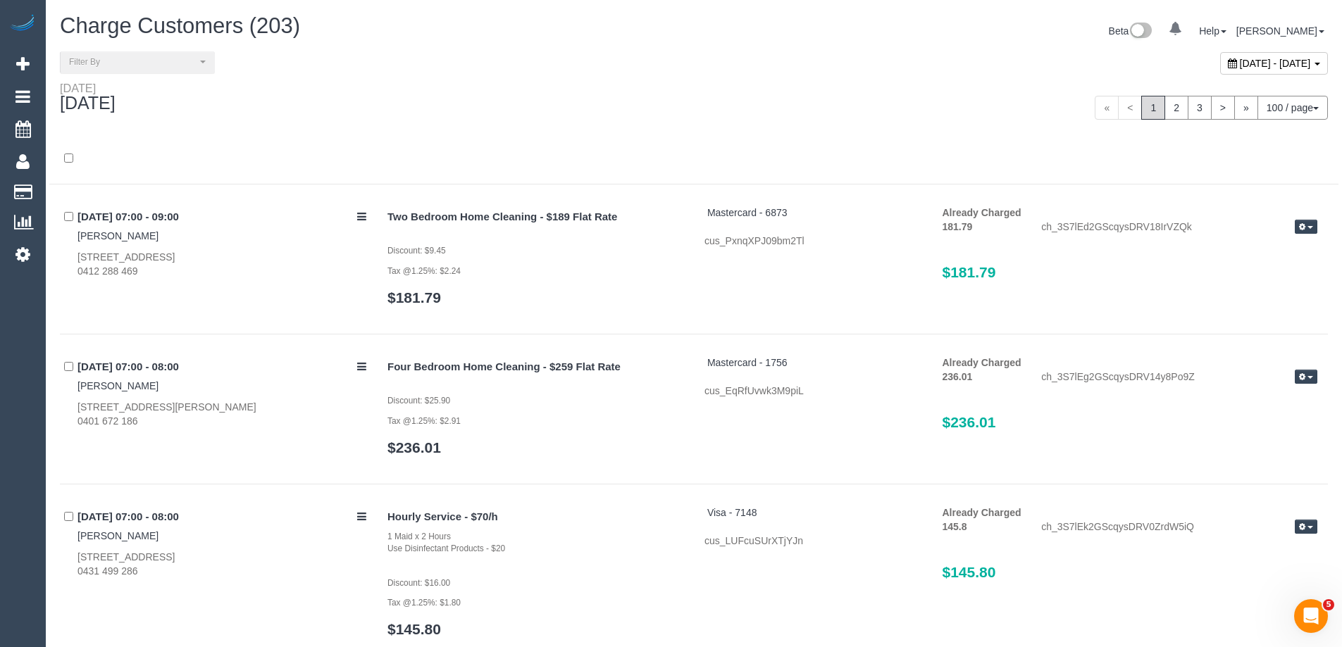
click at [919, 125] on div "« < 1 2 3 > » 100 / page 10 / page 20 / page 30 / page 40 / page 50 / page 100 …" at bounding box center [1016, 108] width 645 height 52
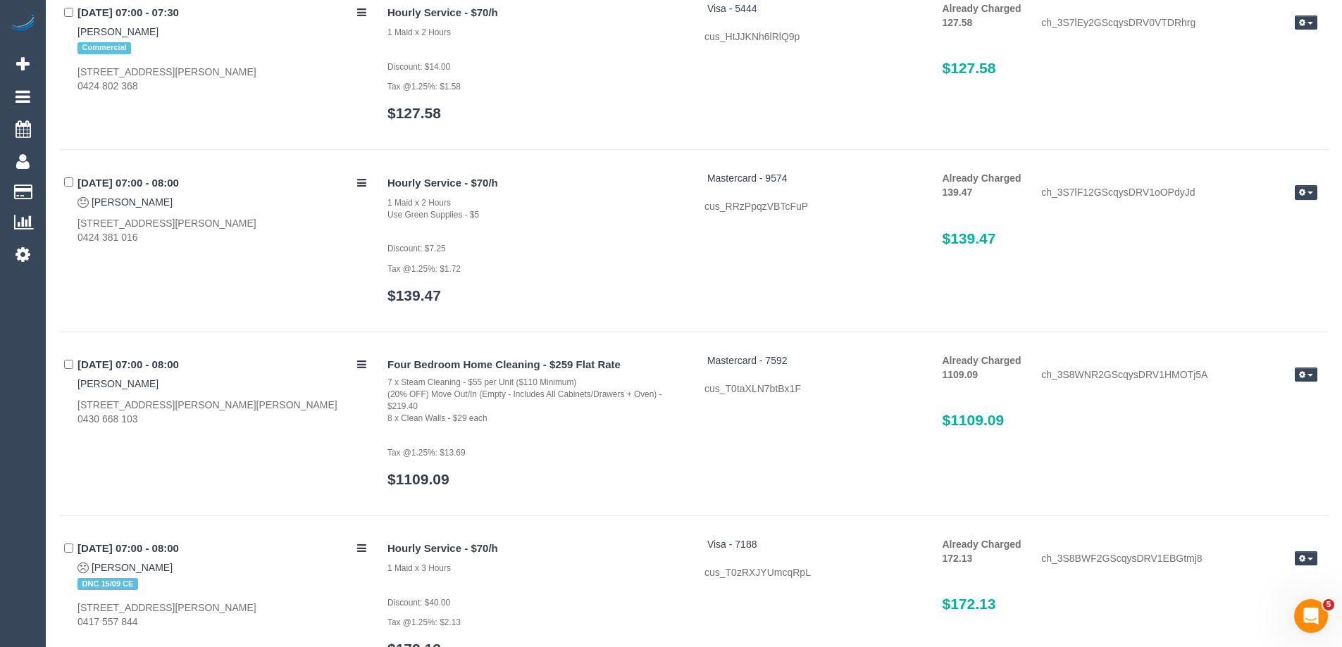
scroll to position [1409, 0]
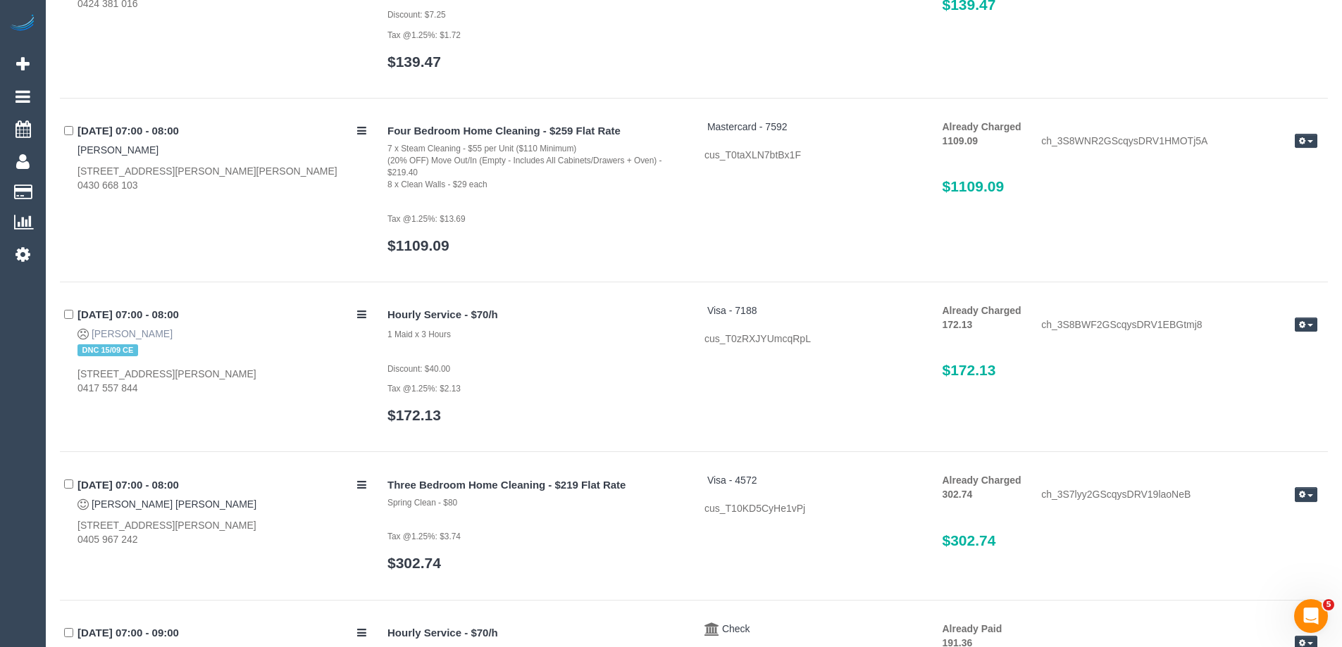
drag, startPoint x: 137, startPoint y: 334, endPoint x: 94, endPoint y: 334, distance: 43.0
click at [94, 334] on div "15/09/2025 07:00 - 08:00 Denise Curtis DNC 15/09 CE 11 Community Parade, Commun…" at bounding box center [218, 350] width 317 height 92
copy link "Denise Curtis"
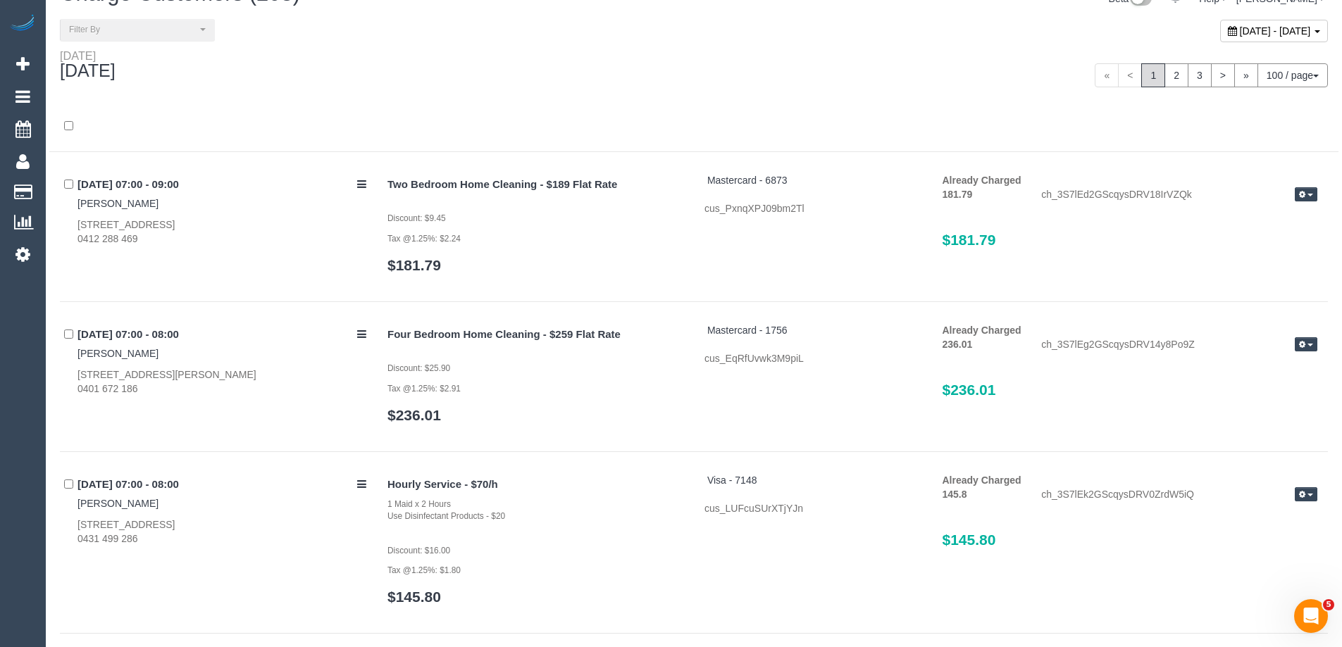
scroll to position [0, 0]
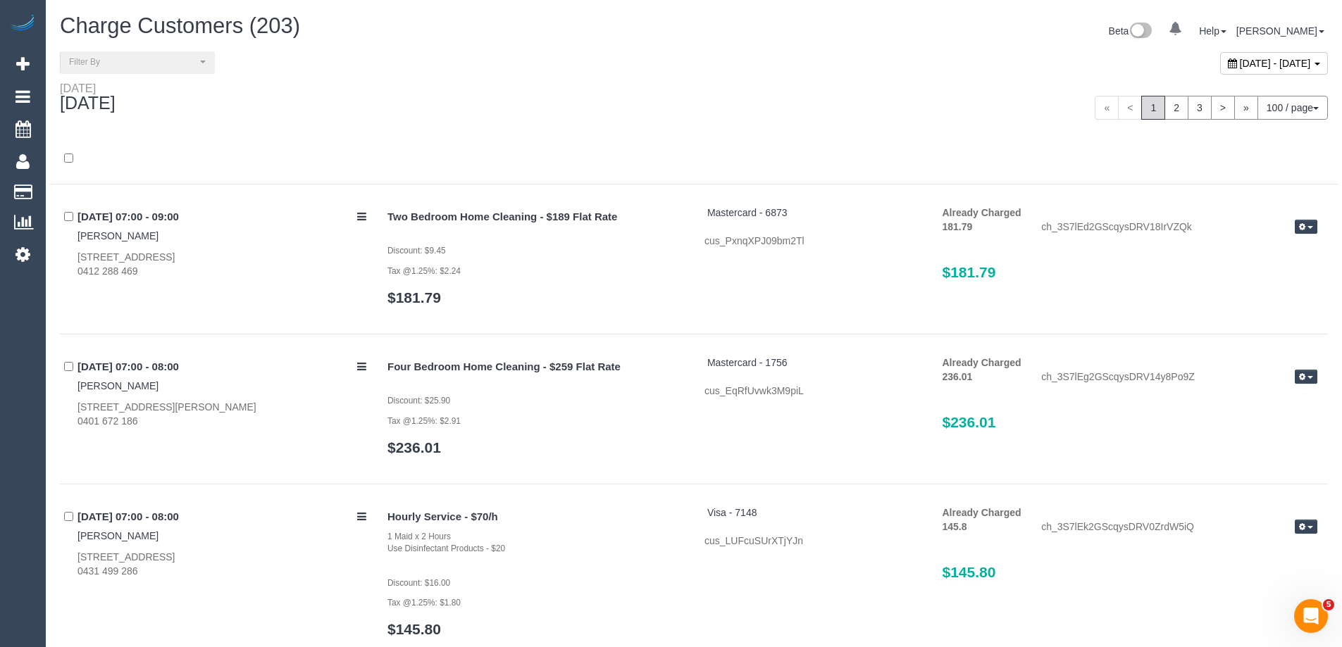
drag, startPoint x: 970, startPoint y: 99, endPoint x: 985, endPoint y: 63, distance: 39.5
click at [970, 99] on div "« < 1 2 3 > » 100 / page 10 / page 20 / page 30 / page 40 / page 50 / page 100 …" at bounding box center [1017, 108] width 624 height 24
click at [904, 136] on div at bounding box center [693, 159] width 1289 height 51
click at [156, 54] on button "Filter By" at bounding box center [137, 62] width 155 height 22
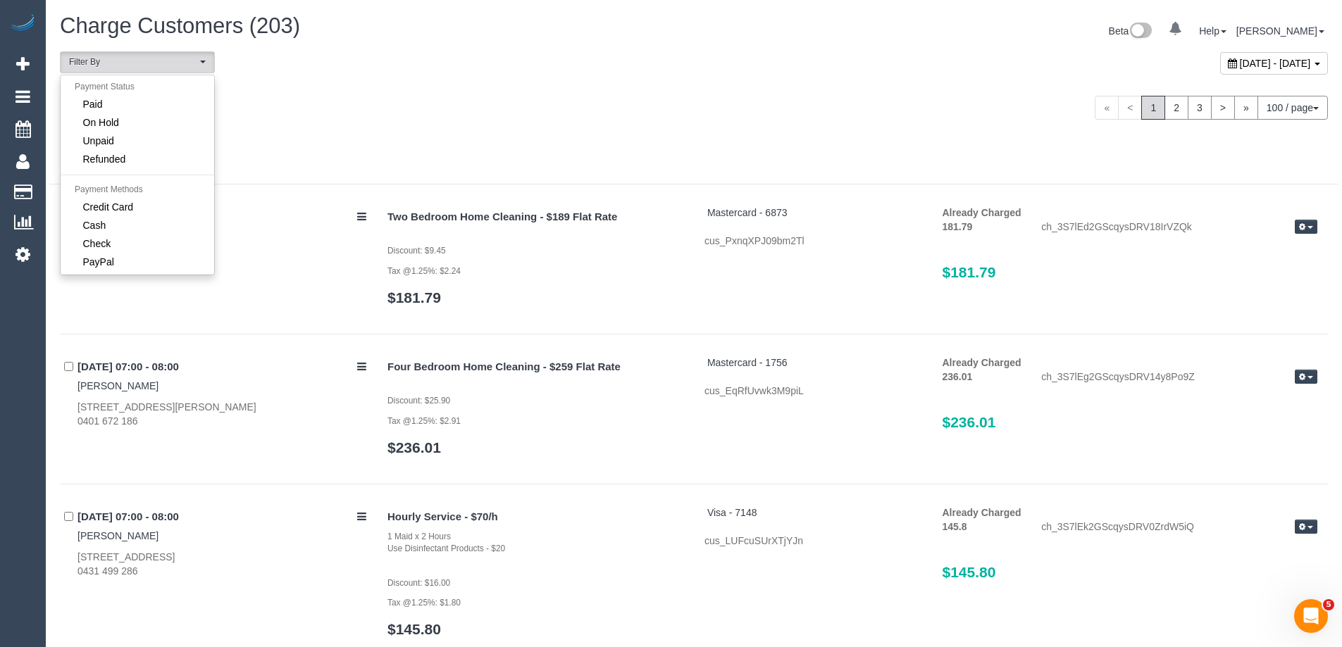
click at [378, 110] on div "Monday September 15, 2025" at bounding box center [371, 100] width 645 height 37
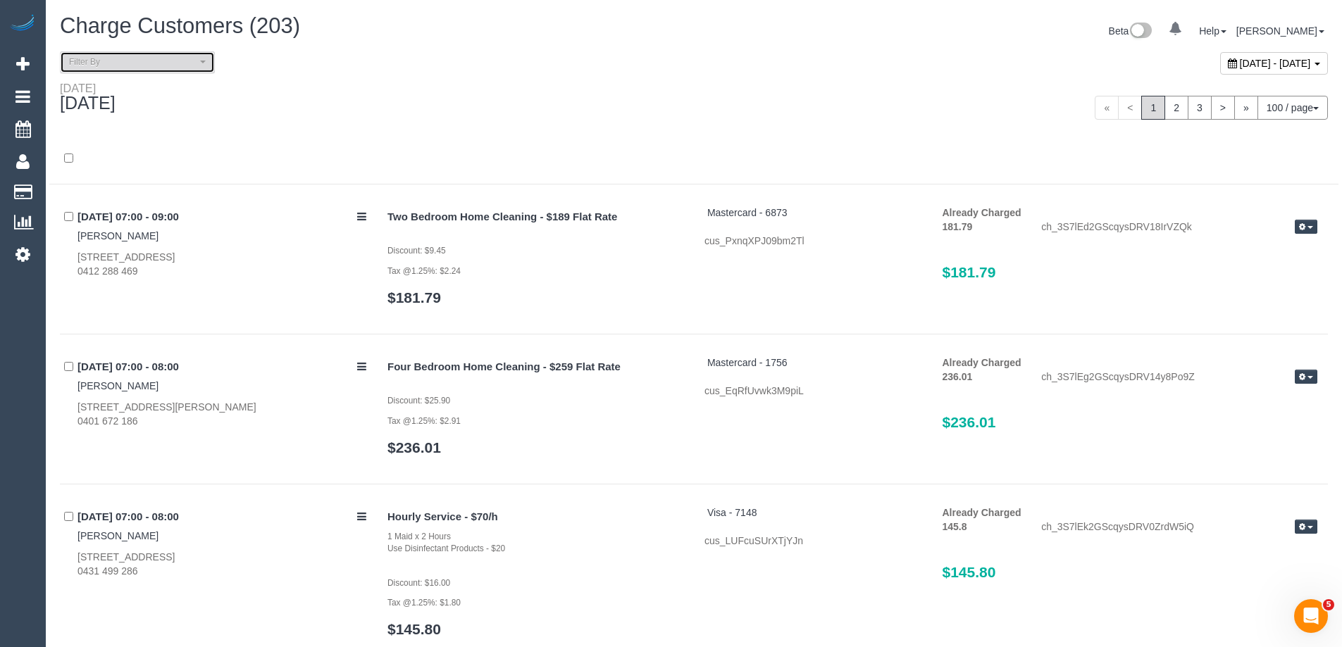
click at [116, 59] on span "Filter By" at bounding box center [133, 62] width 128 height 12
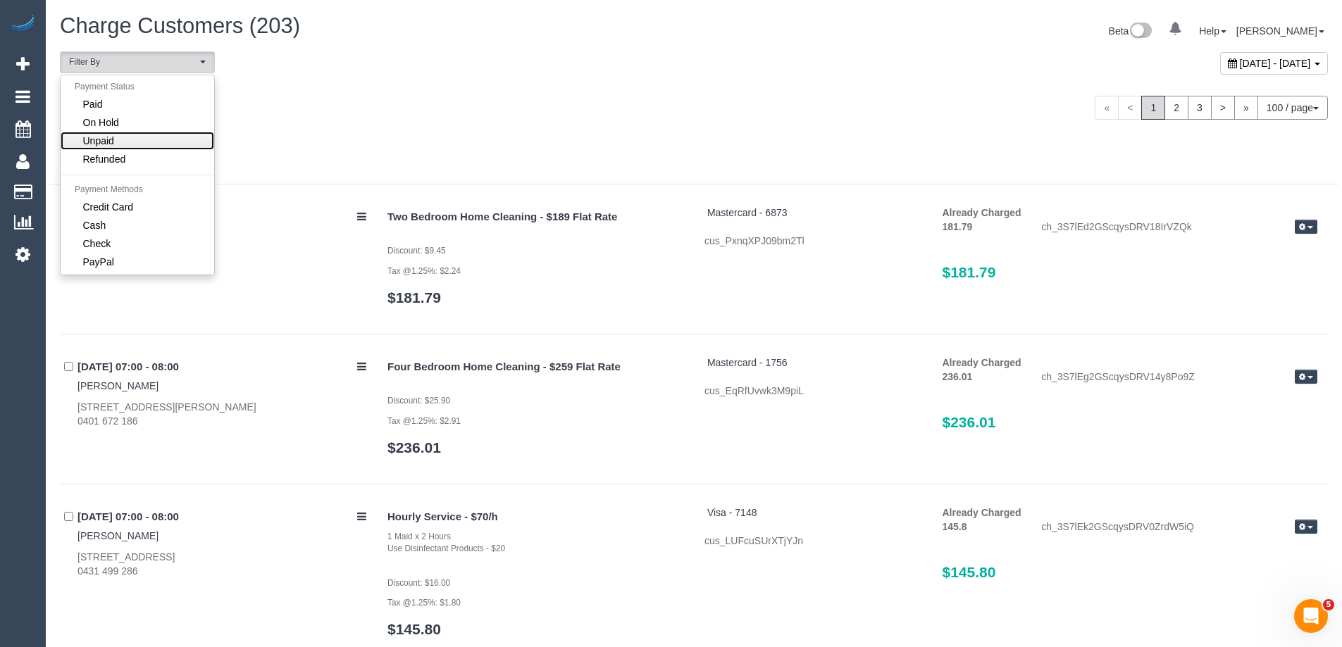
click at [123, 141] on link "Unpaid" at bounding box center [138, 141] width 154 height 18
select select "******"
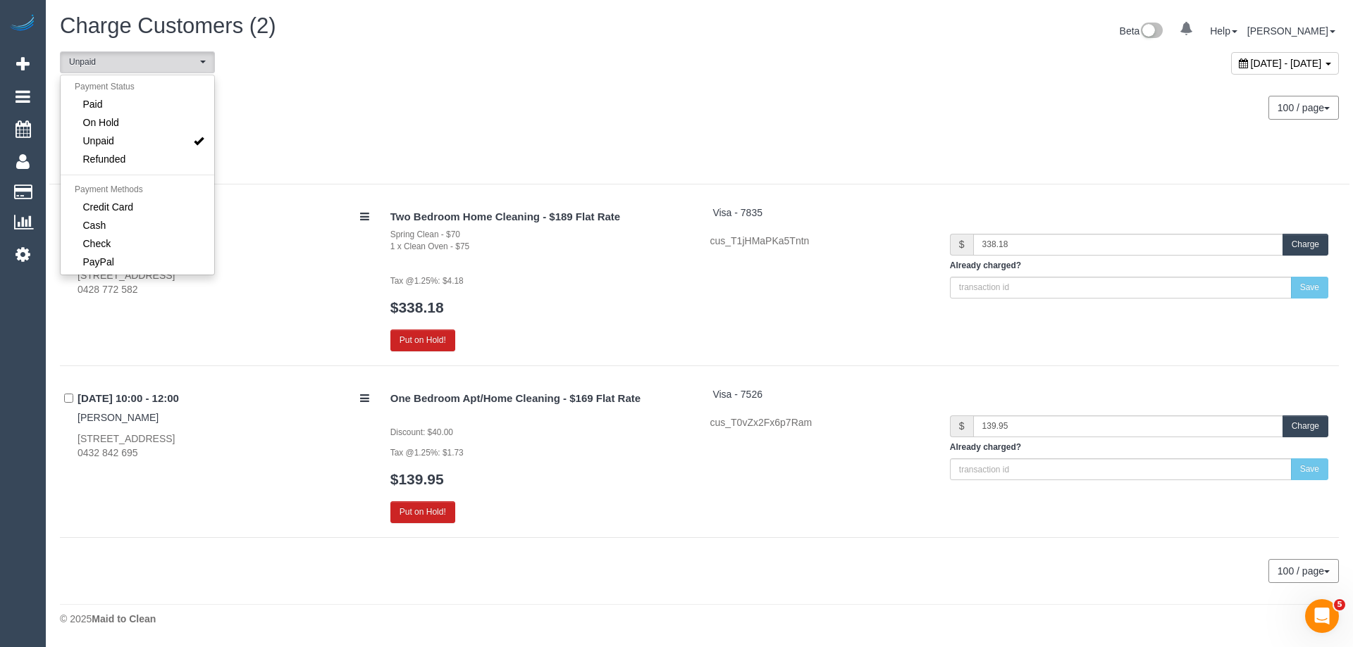
click at [381, 111] on div "Monday September 15, 2025" at bounding box center [374, 100] width 650 height 37
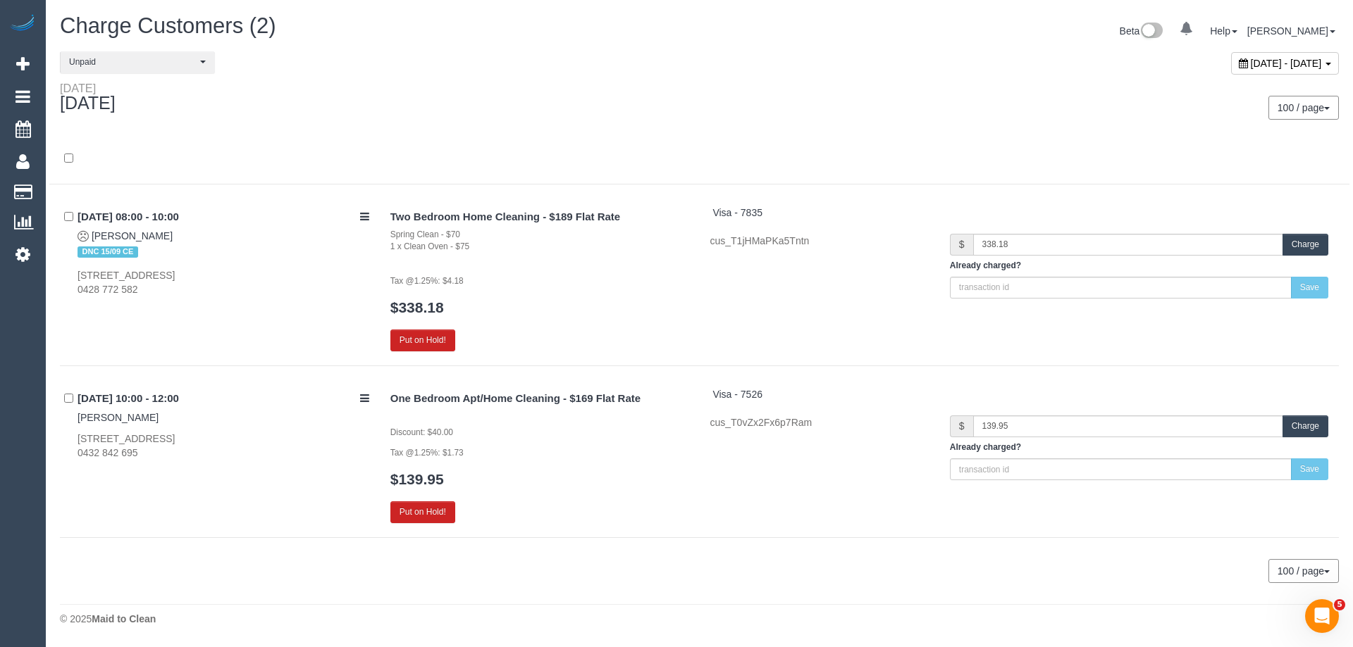
click at [702, 12] on div "Charge Customers (2) Beta 0 Your Notifications You have 0 alerts Help Help Docs…" at bounding box center [699, 323] width 1307 height 647
click at [1310, 242] on button "Charge" at bounding box center [1305, 245] width 46 height 22
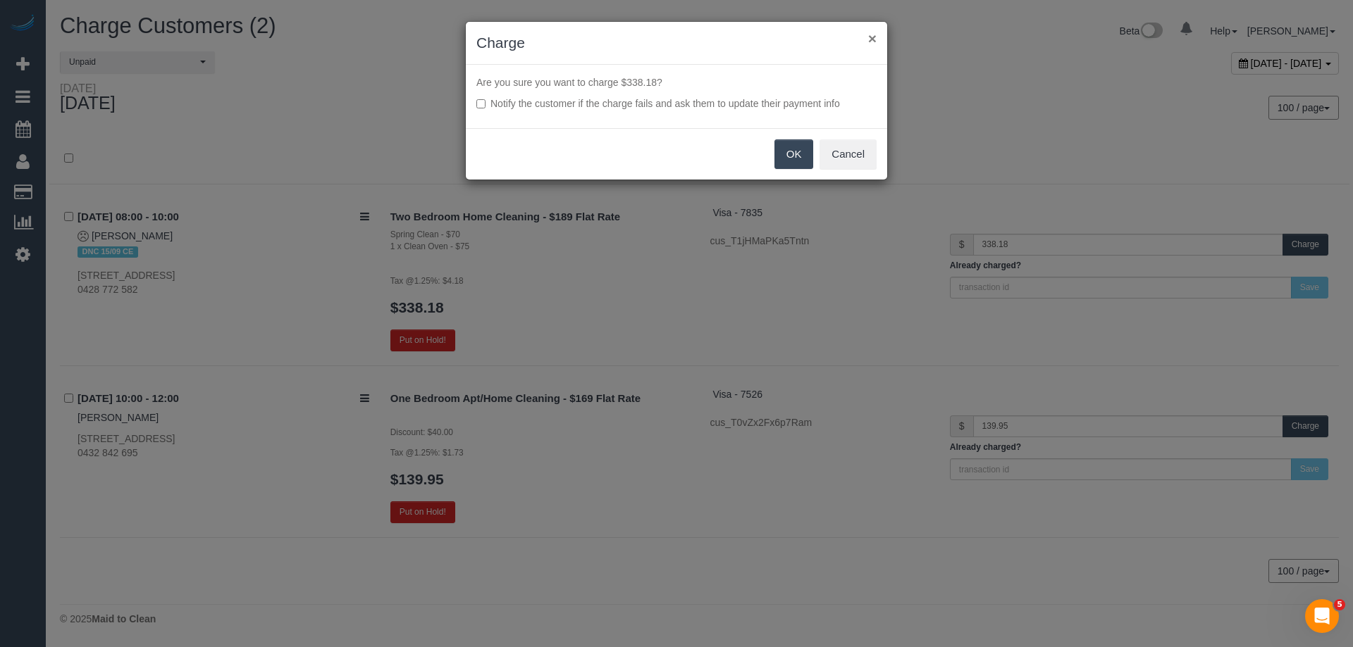
click at [876, 38] on button "×" at bounding box center [872, 38] width 8 height 15
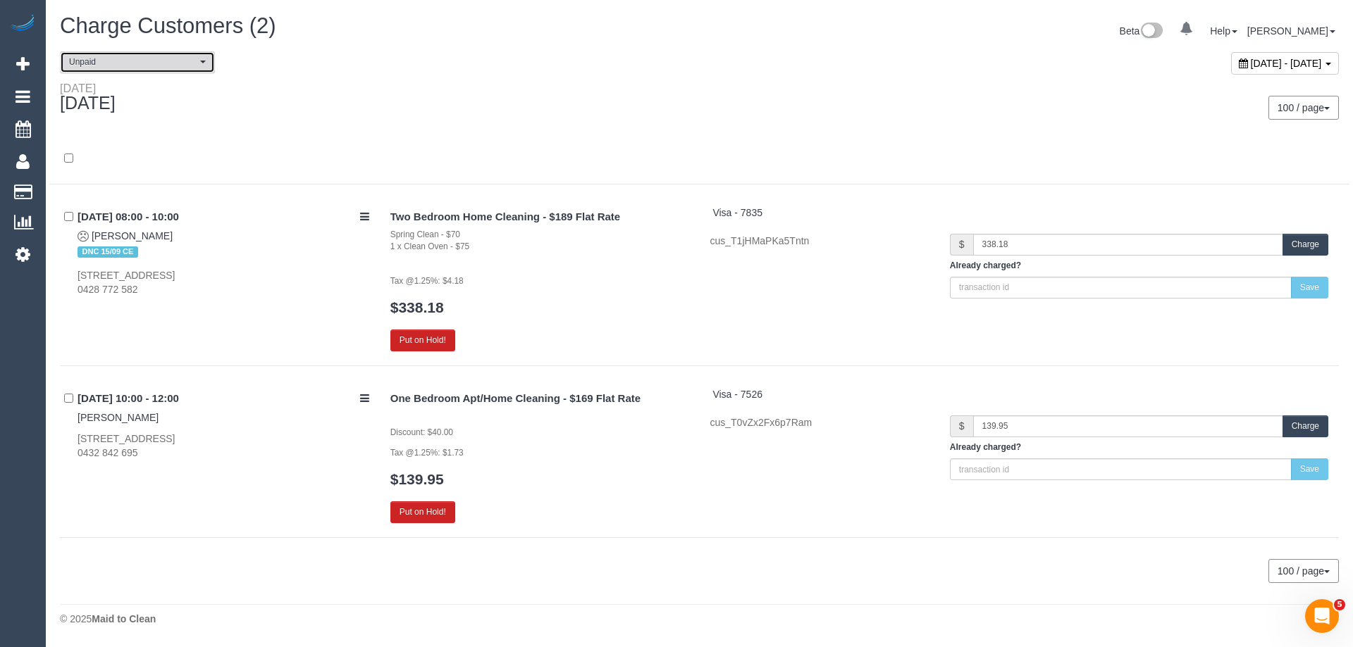
click at [149, 58] on span "Unpaid" at bounding box center [133, 62] width 128 height 12
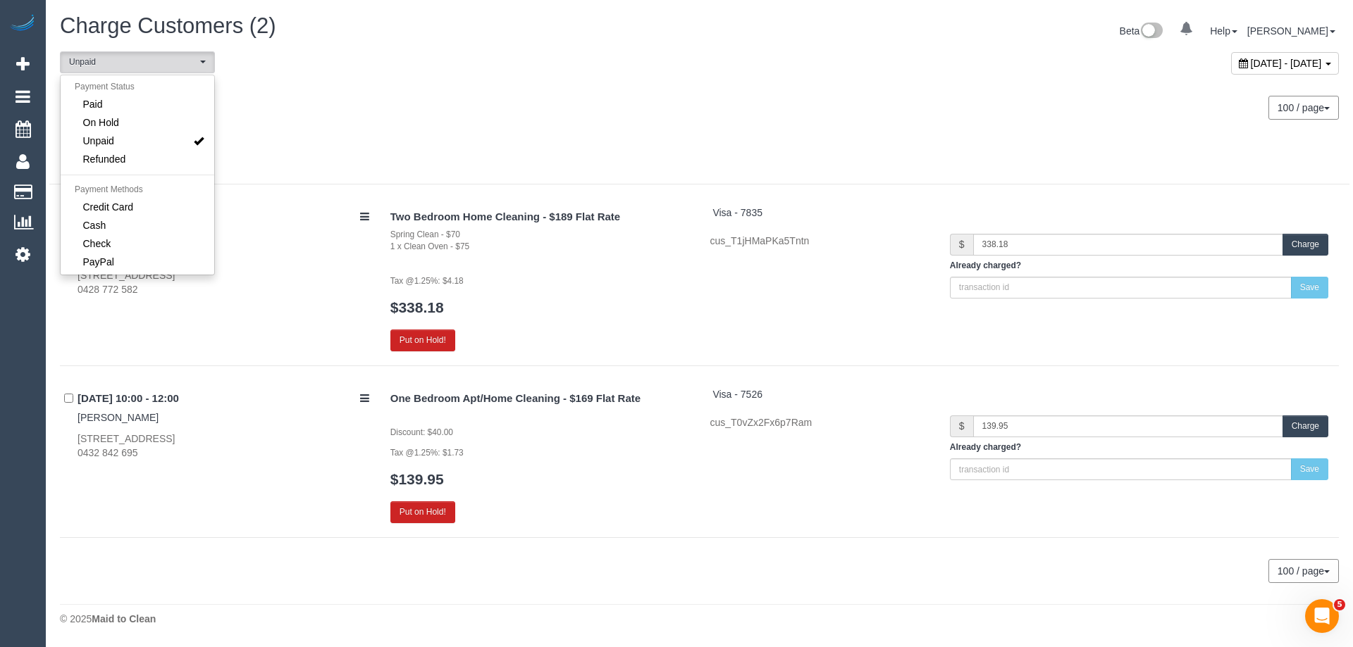
click at [441, 82] on div "Monday September 15, 2025" at bounding box center [374, 100] width 650 height 37
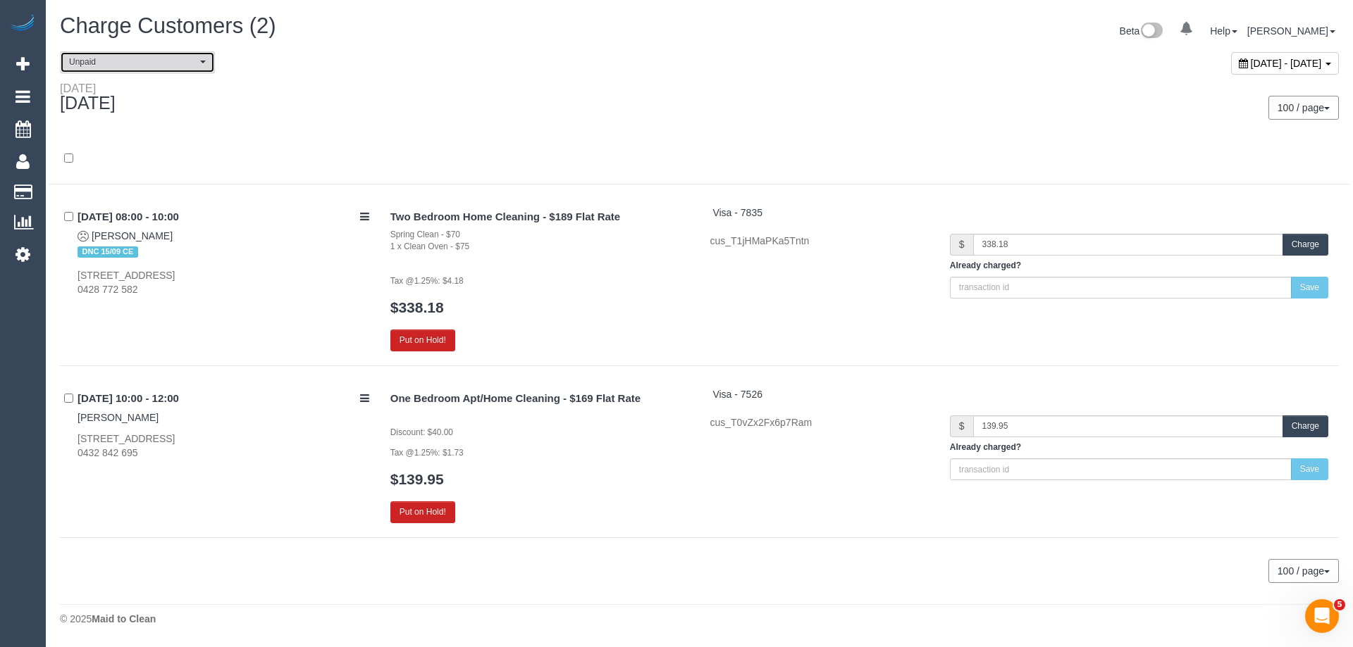
click at [132, 62] on span "Unpaid" at bounding box center [133, 62] width 128 height 12
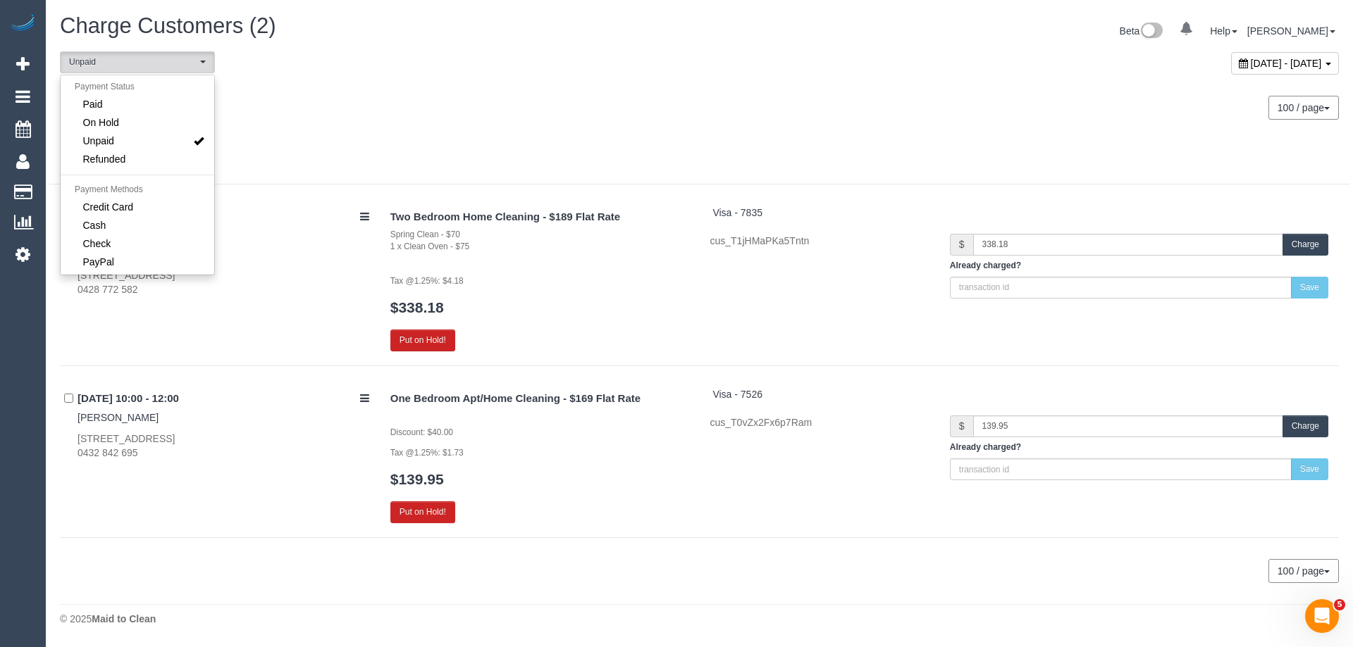
click at [819, 147] on div at bounding box center [699, 159] width 1300 height 51
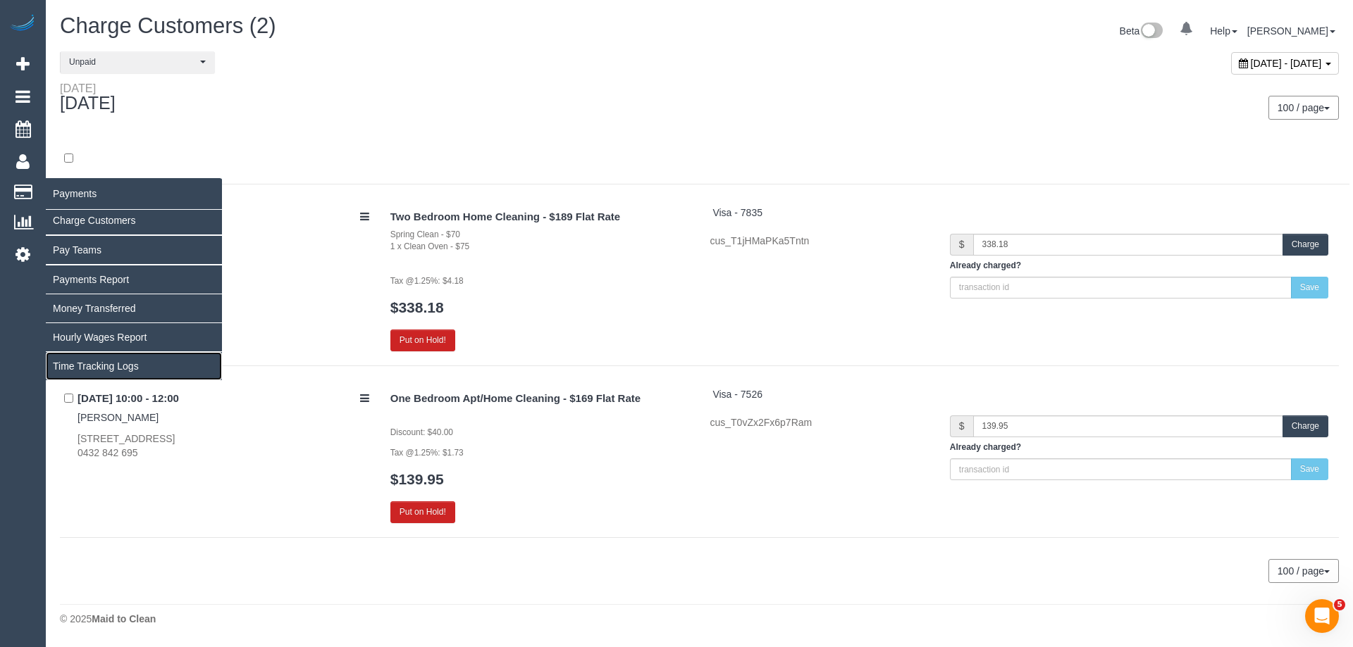
click at [102, 359] on link "Time Tracking Logs" at bounding box center [134, 366] width 176 height 28
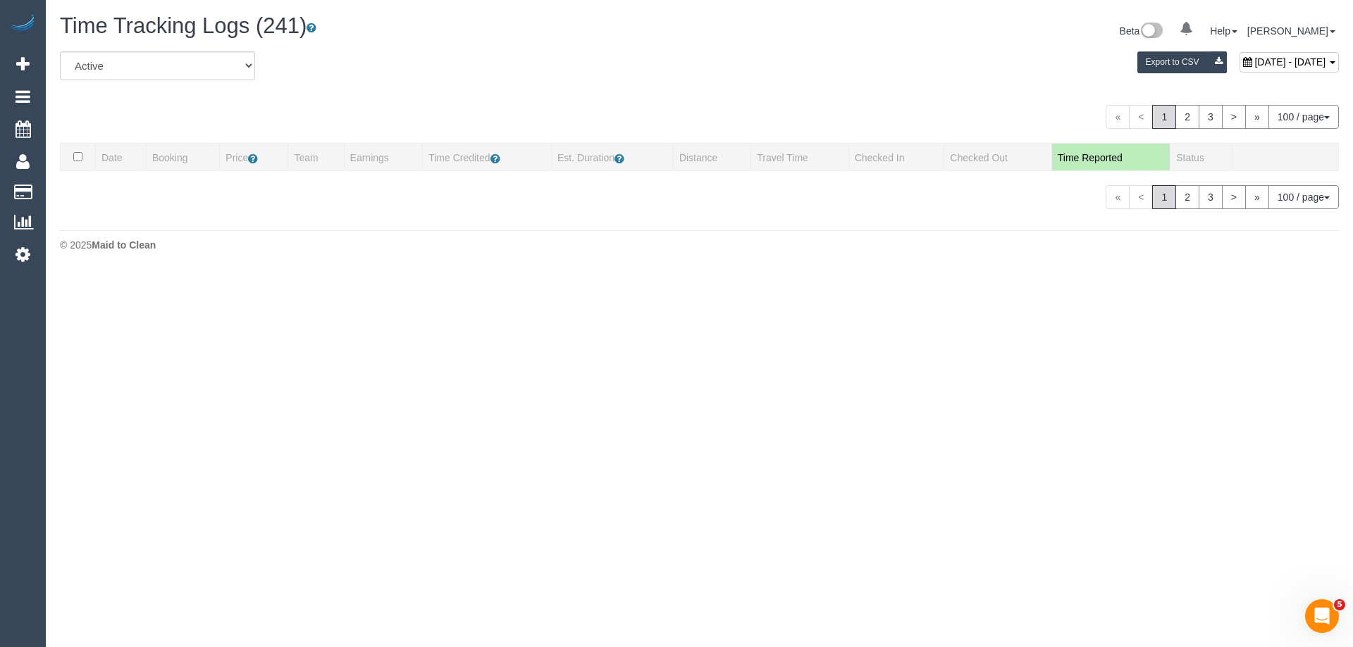
click at [673, 68] on div "September 23, 2025 - September 23, 2025 Export to CSV" at bounding box center [916, 65] width 867 height 28
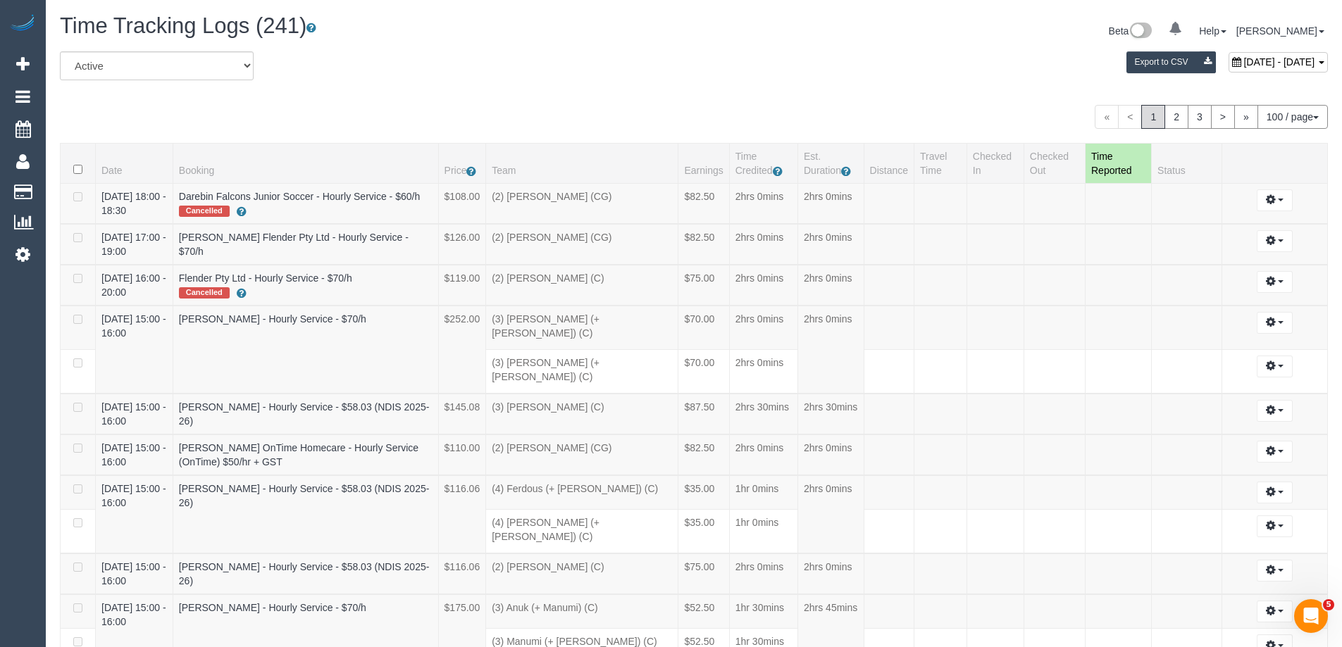
click at [105, 173] on th "Date" at bounding box center [134, 163] width 77 height 40
click at [1193, 113] on link "3" at bounding box center [1200, 117] width 24 height 24
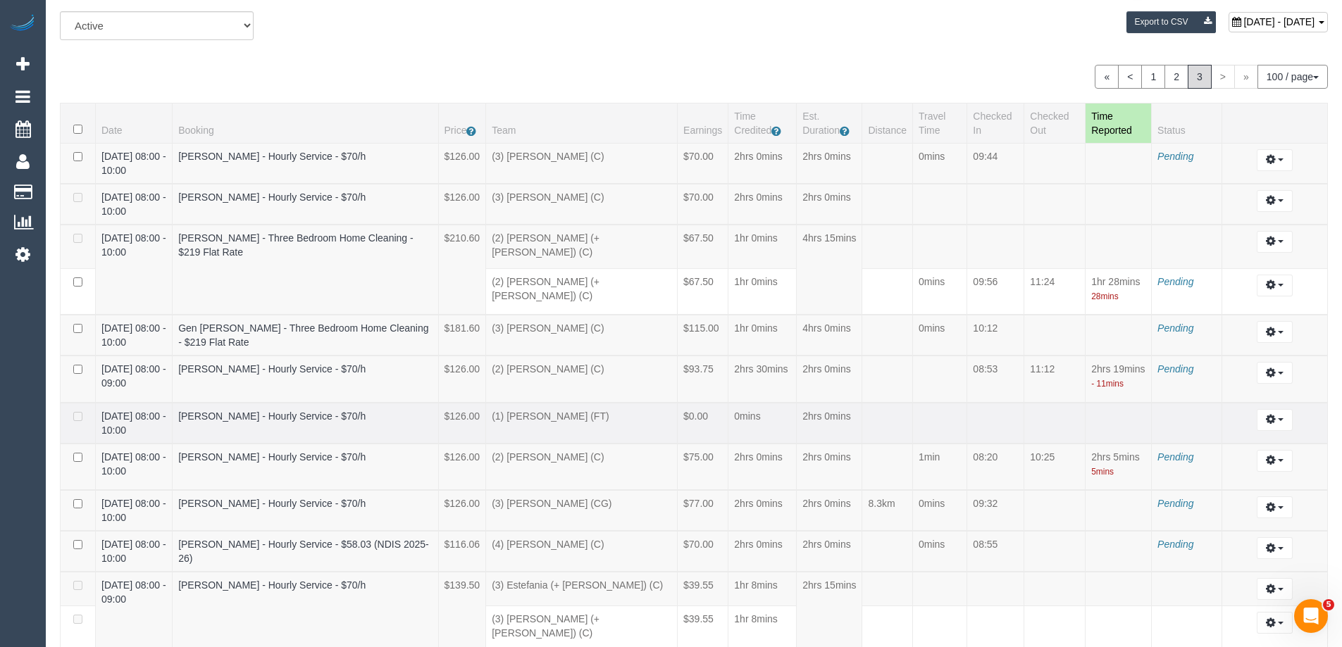
scroll to position [211, 0]
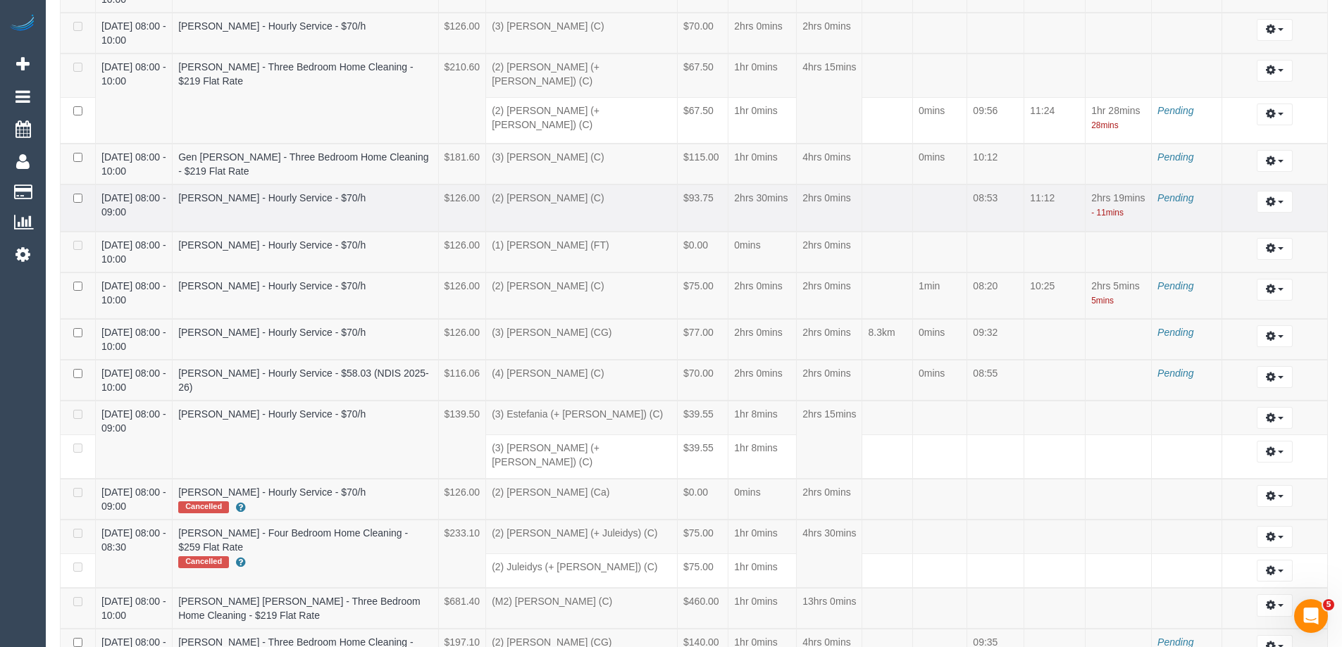
drag, startPoint x: 962, startPoint y: 193, endPoint x: 1000, endPoint y: 190, distance: 38.2
click at [1000, 190] on td "08:53" at bounding box center [995, 208] width 57 height 47
drag, startPoint x: 1088, startPoint y: 202, endPoint x: 1132, endPoint y: 208, distance: 44.7
click at [1132, 208] on p "- 11mins" at bounding box center [1118, 212] width 54 height 14
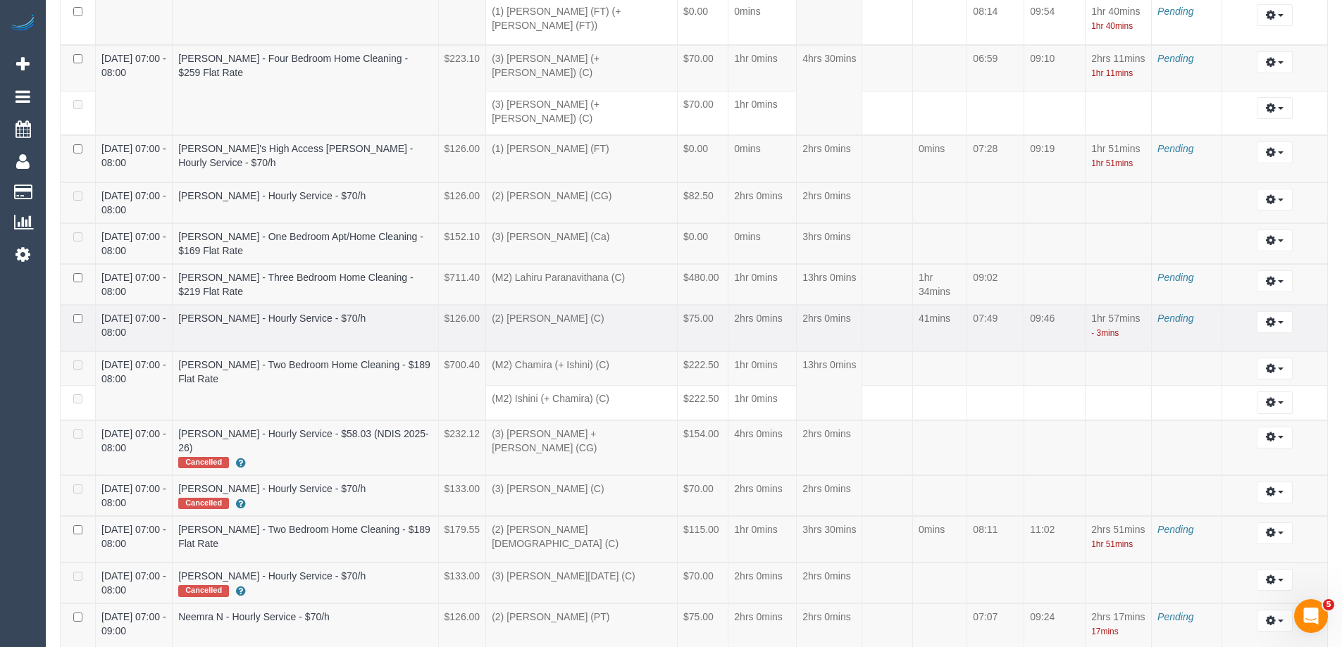
scroll to position [1803, 0]
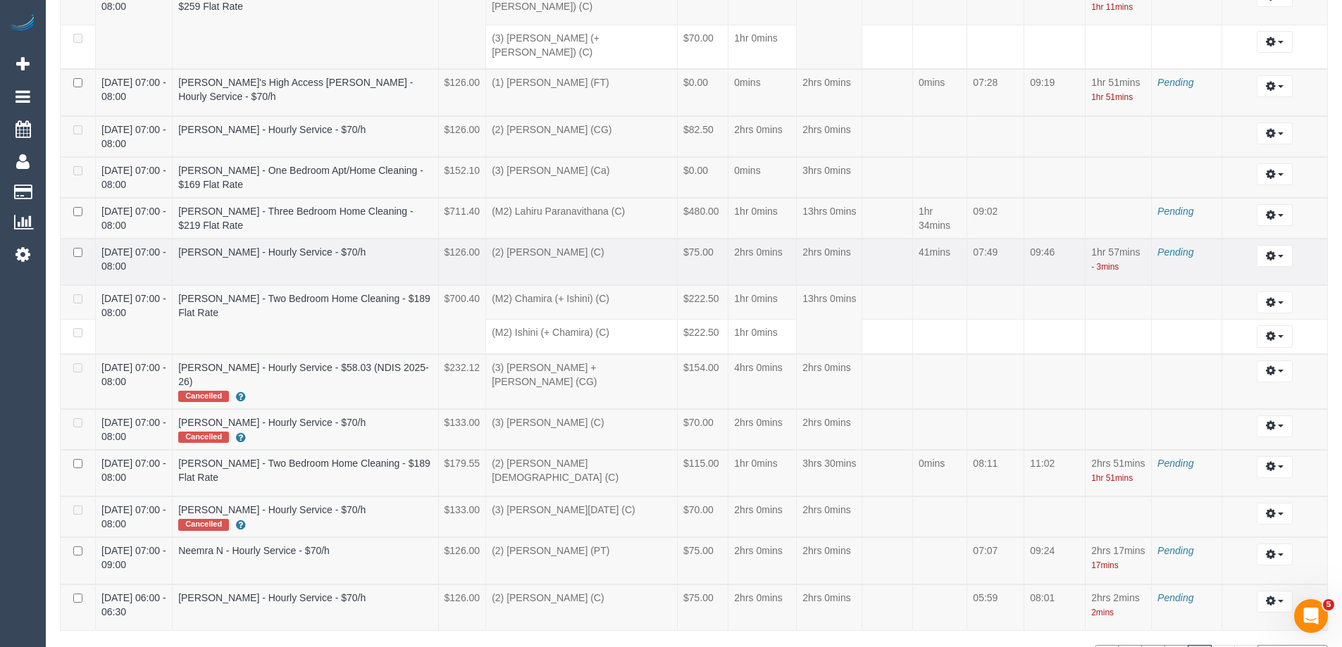
click at [1139, 259] on p "- 3mins" at bounding box center [1118, 266] width 54 height 14
click at [1183, 645] on link "2" at bounding box center [1177, 657] width 24 height 24
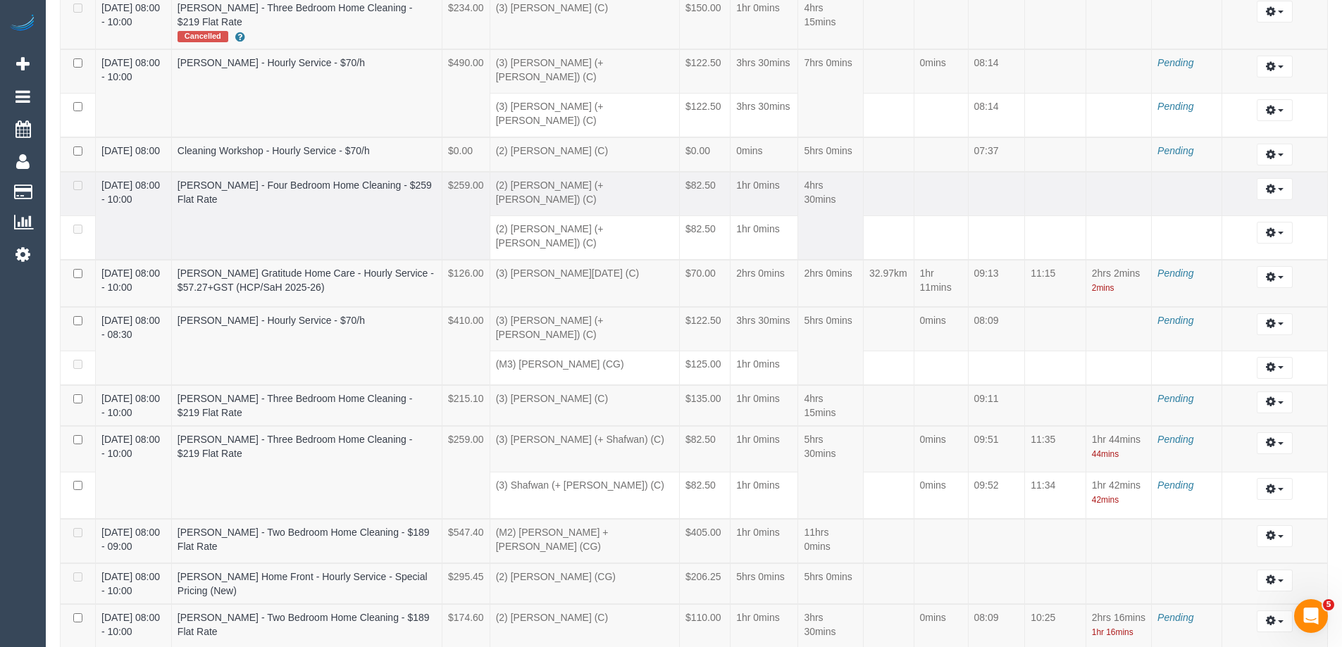
scroll to position [4925, 0]
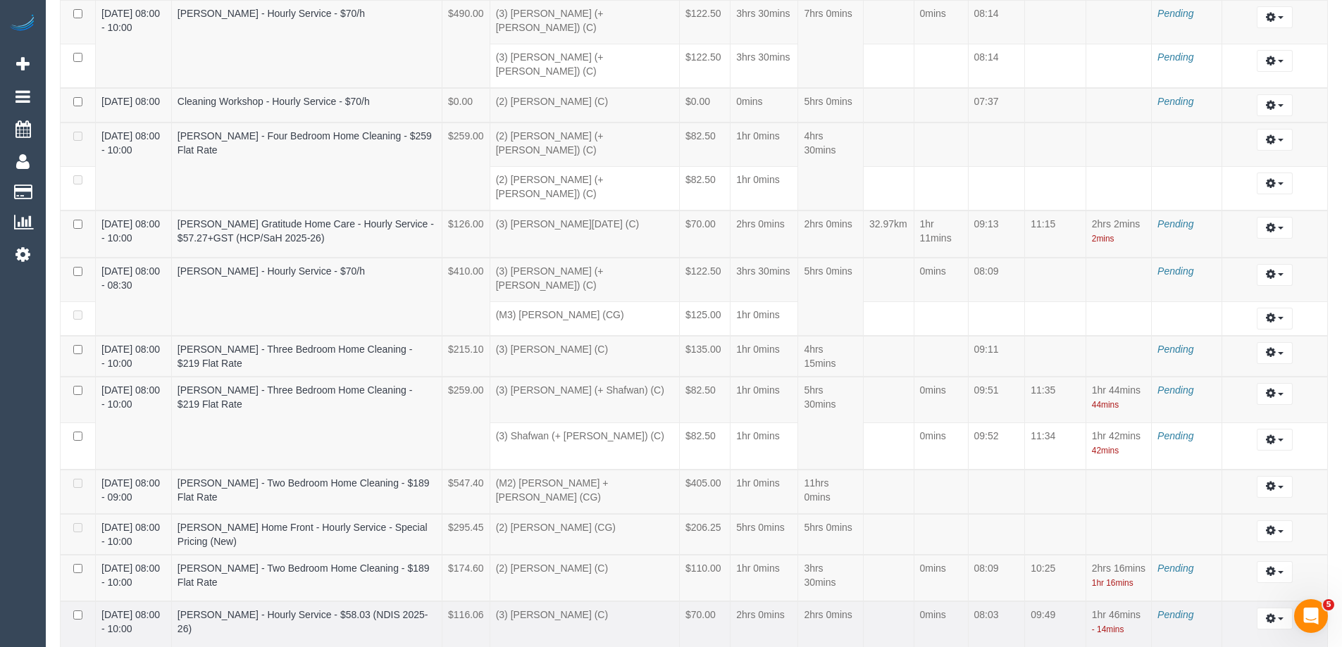
drag, startPoint x: 1091, startPoint y: 511, endPoint x: 1144, endPoint y: 511, distance: 53.5
click at [1144, 602] on td "1hr 46mins - 14mins" at bounding box center [1119, 625] width 66 height 46
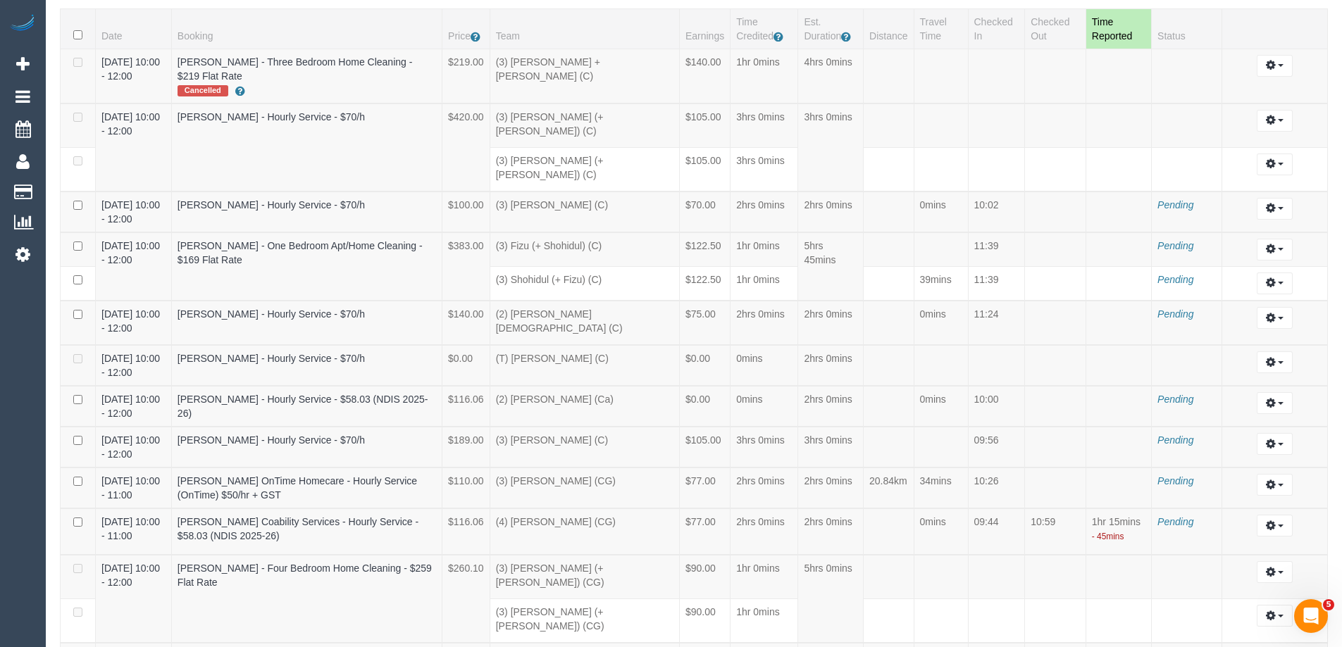
scroll to position [0, 0]
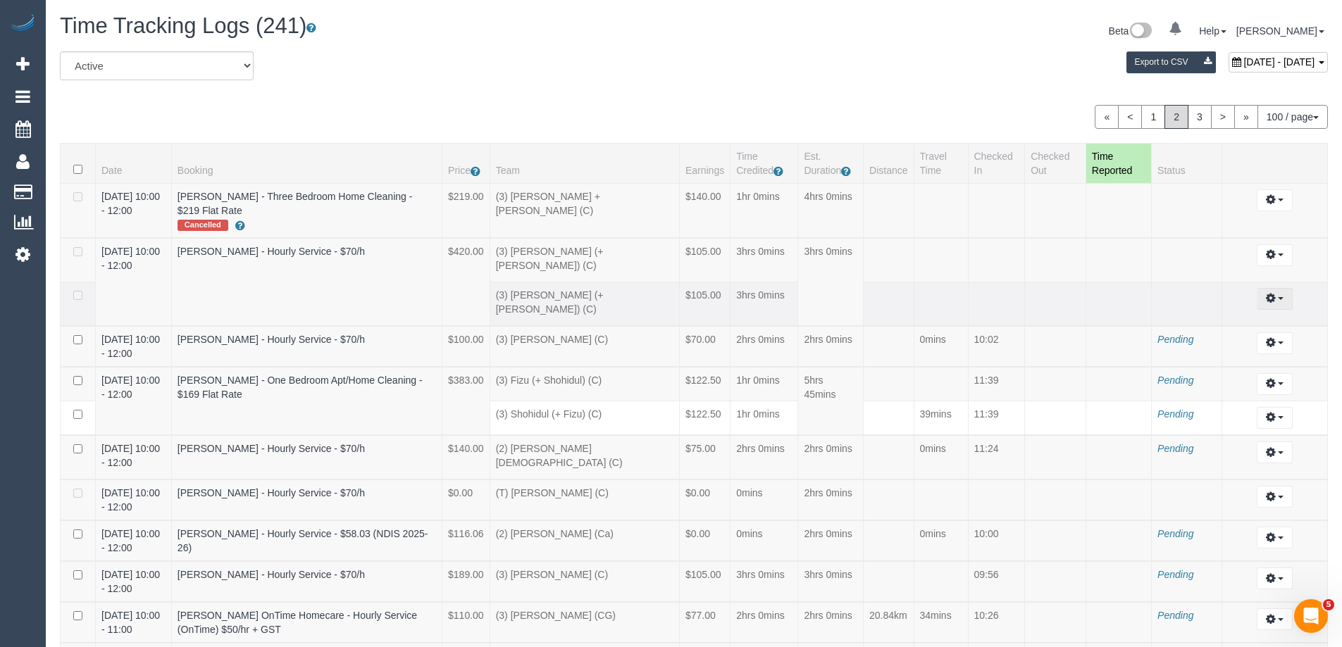
click at [1269, 294] on icon "button" at bounding box center [1271, 298] width 10 height 8
click at [1211, 316] on link "Edit" at bounding box center [1236, 325] width 111 height 18
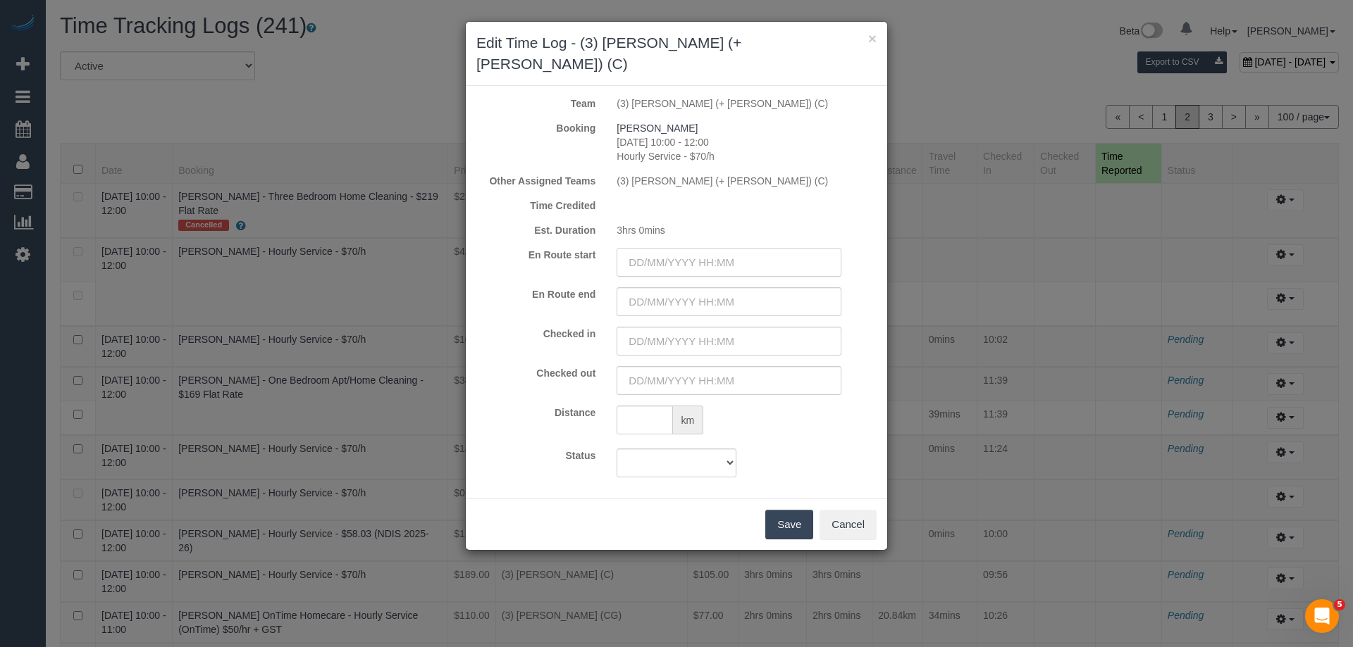
click at [714, 248] on input "text" at bounding box center [728, 262] width 225 height 29
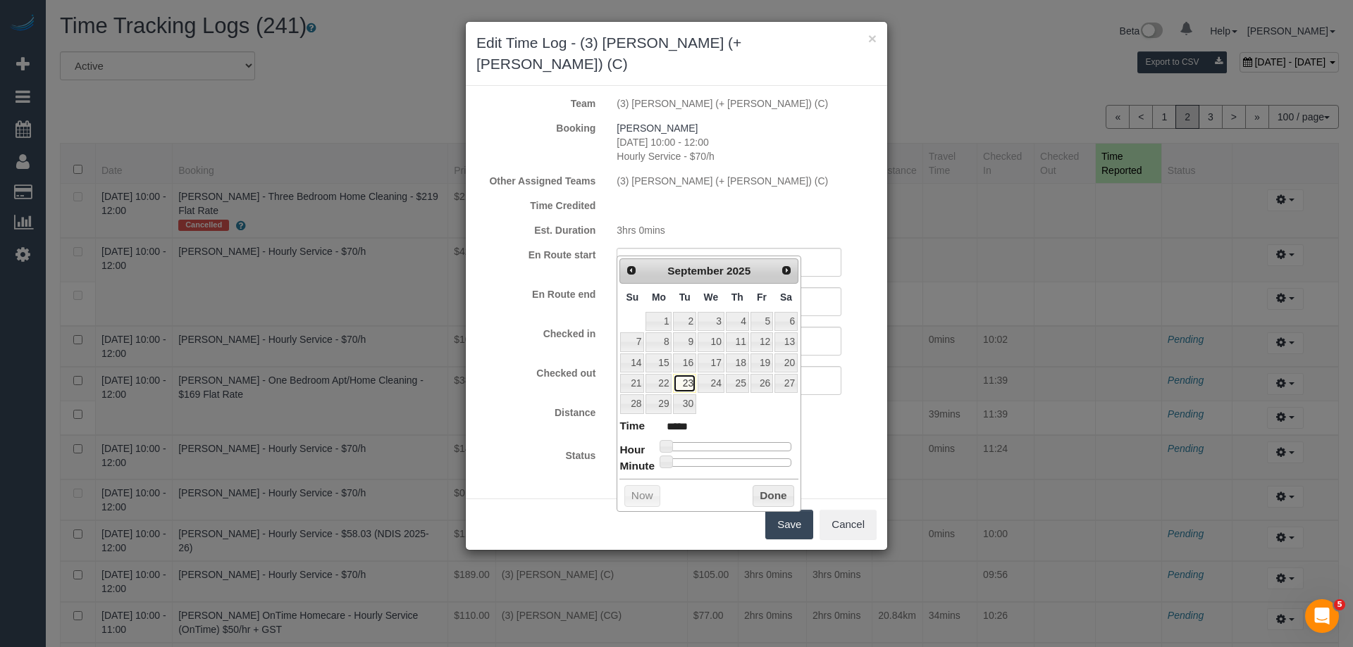
click at [690, 382] on link "23" at bounding box center [684, 383] width 23 height 19
type input "23/09/2025 00:00"
click at [800, 282] on div "Prev Next September 2025 Su Mo Tu We Th Fr Sa 1 2 3 4 5 6 7 8 9 10 11 12 13 14 …" at bounding box center [708, 384] width 185 height 256
click at [839, 287] on input "text" at bounding box center [728, 301] width 225 height 29
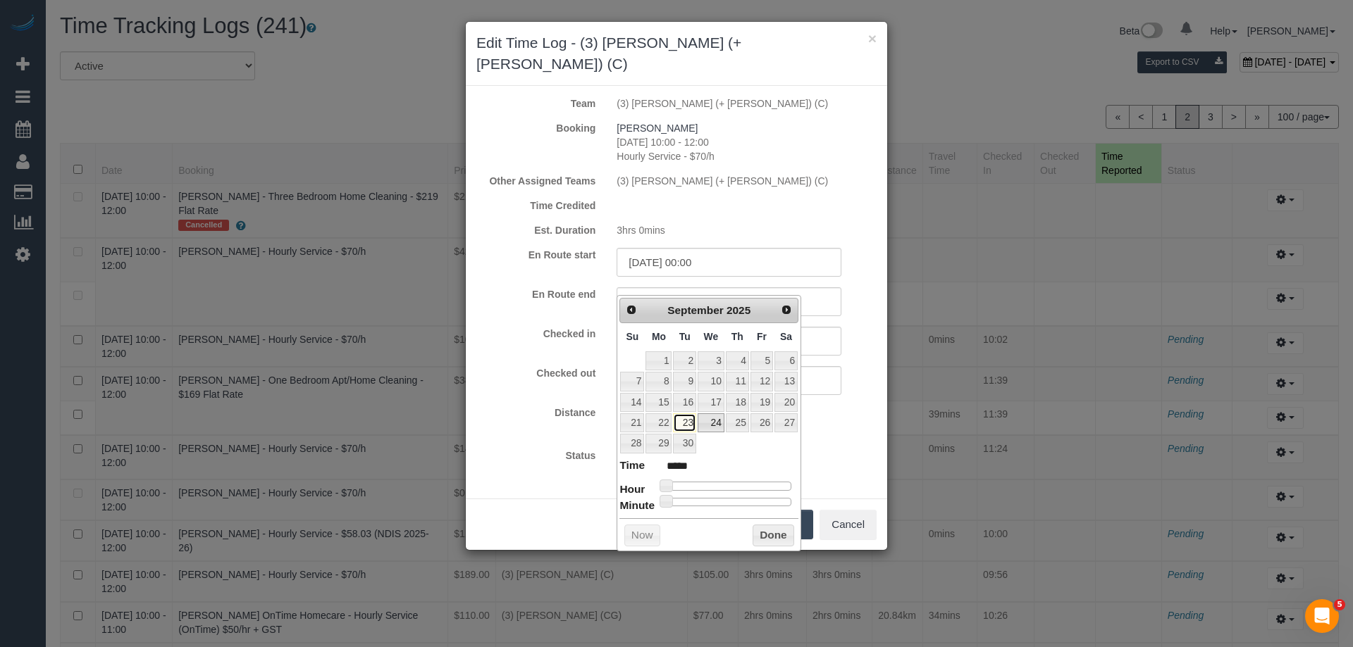
click at [681, 421] on link "23" at bounding box center [684, 423] width 23 height 19
type input "23/09/2025 00:00"
click at [820, 327] on input "text" at bounding box center [728, 341] width 225 height 29
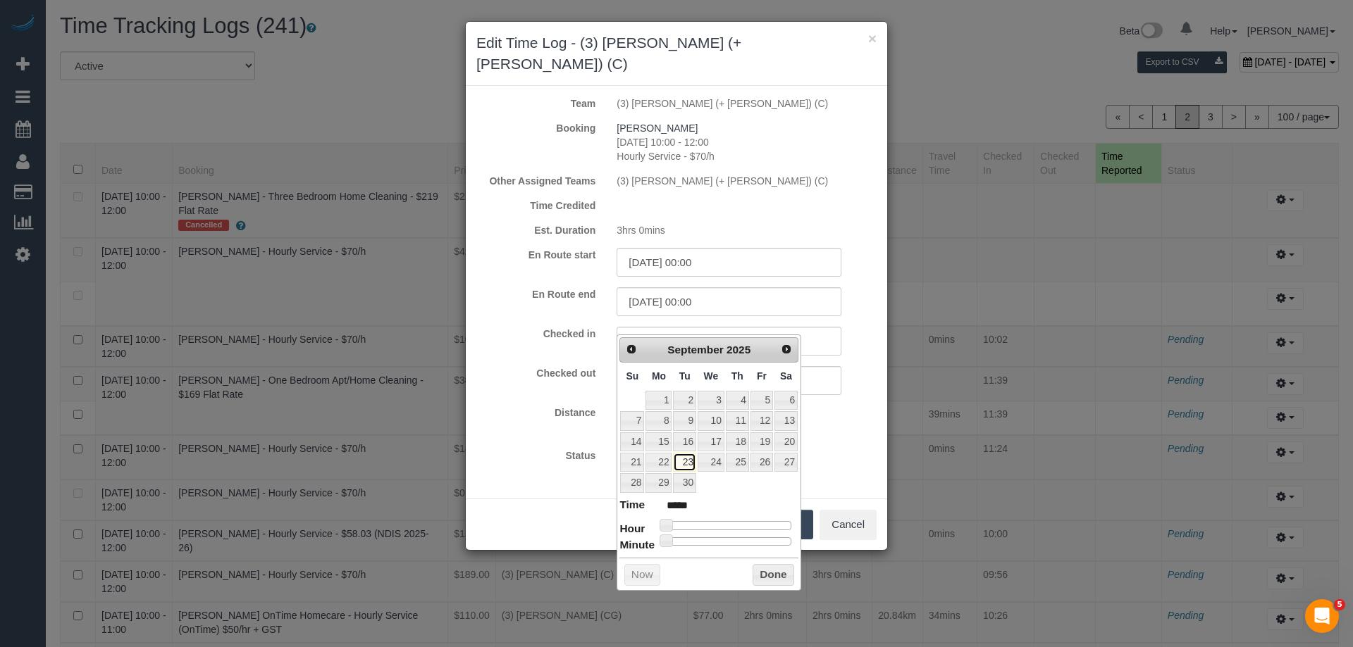
click at [692, 463] on link "23" at bounding box center [684, 462] width 23 height 19
click at [726, 521] on dl "Time ***** Hour Minute Second Millisecond Microsecond Time Zone ***** ***** ***…" at bounding box center [708, 521] width 179 height 49
type input "23/09/2025 09:00"
type input "*****"
click at [713, 523] on div at bounding box center [728, 525] width 126 height 8
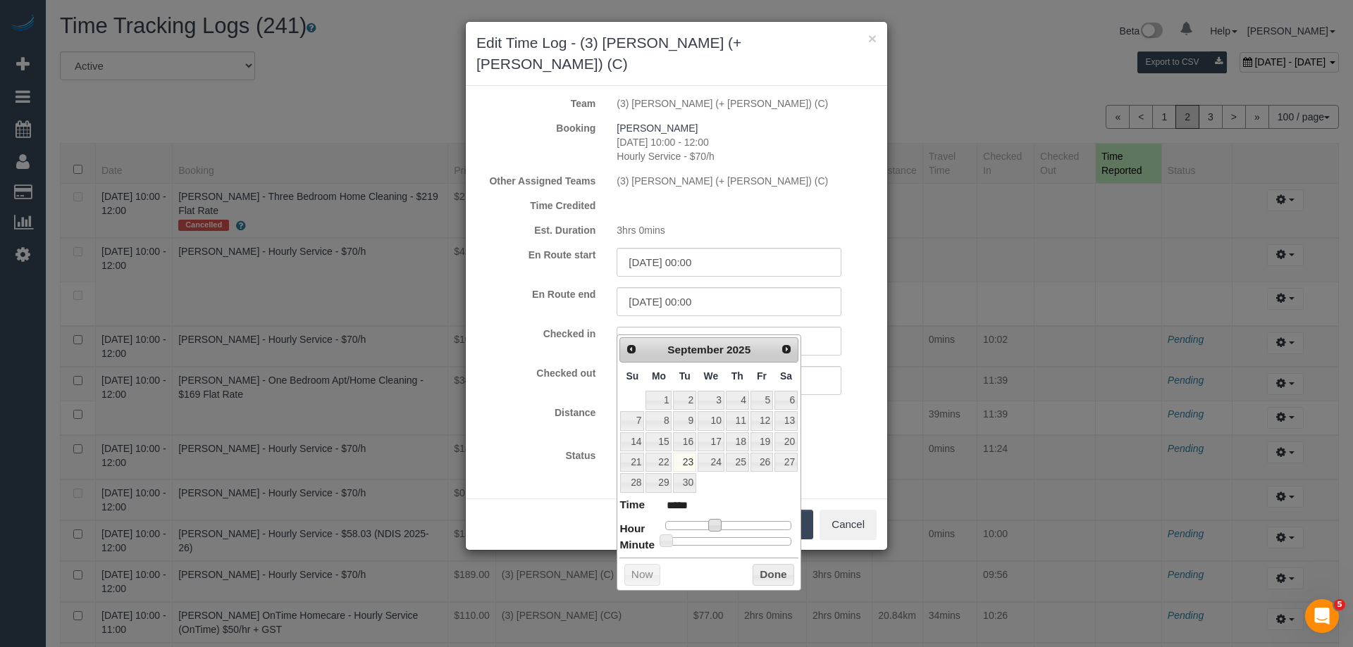
type input "23/09/2025 11:00"
type input "*****"
click at [727, 523] on span at bounding box center [725, 525] width 13 height 13
type input "23/09/2025 10:00"
type input "*****"
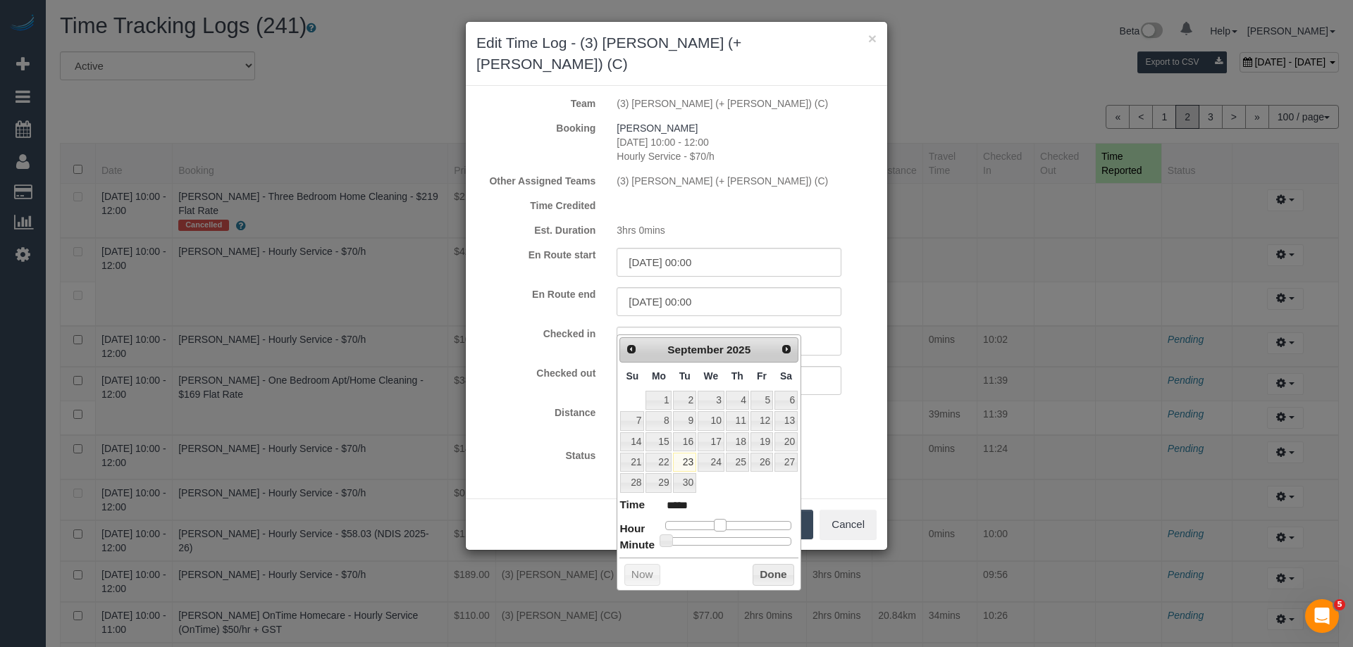
click at [721, 523] on span at bounding box center [720, 525] width 13 height 13
type input "23/09/2025 10:30"
type input "*****"
click at [729, 545] on div at bounding box center [728, 542] width 126 height 8
click at [776, 581] on button "Done" at bounding box center [773, 575] width 42 height 23
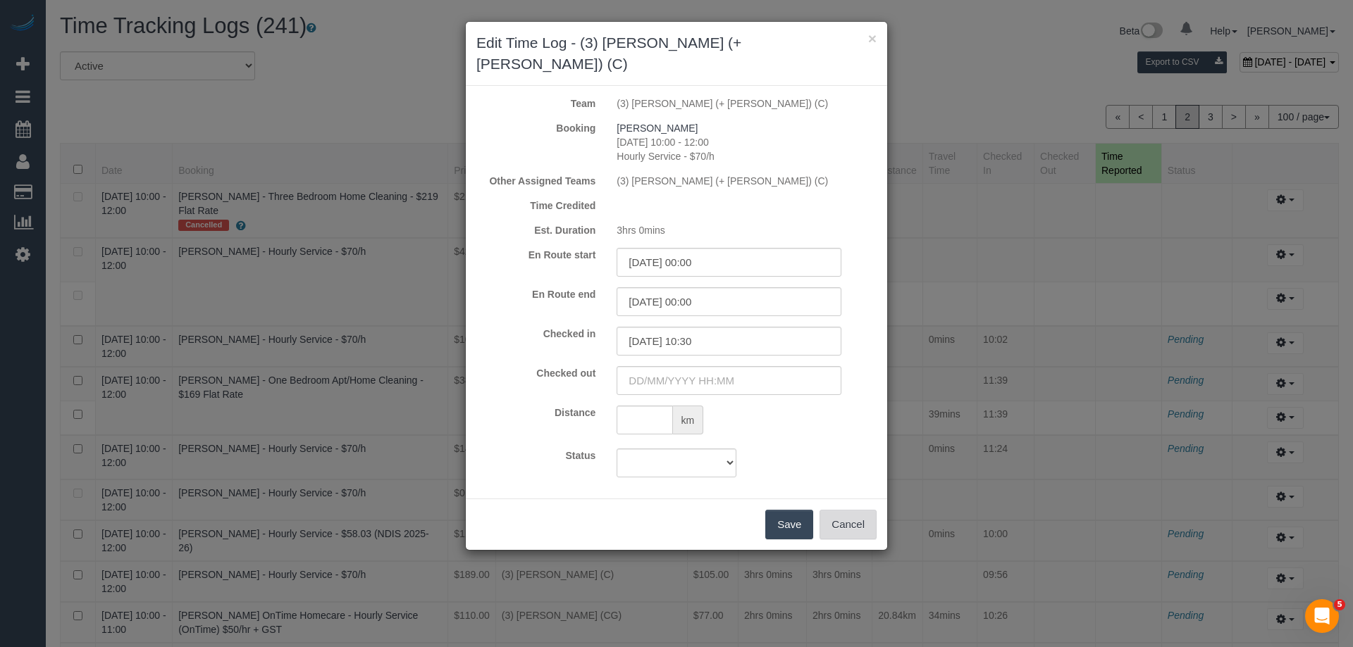
click at [855, 510] on button "Cancel" at bounding box center [847, 525] width 57 height 30
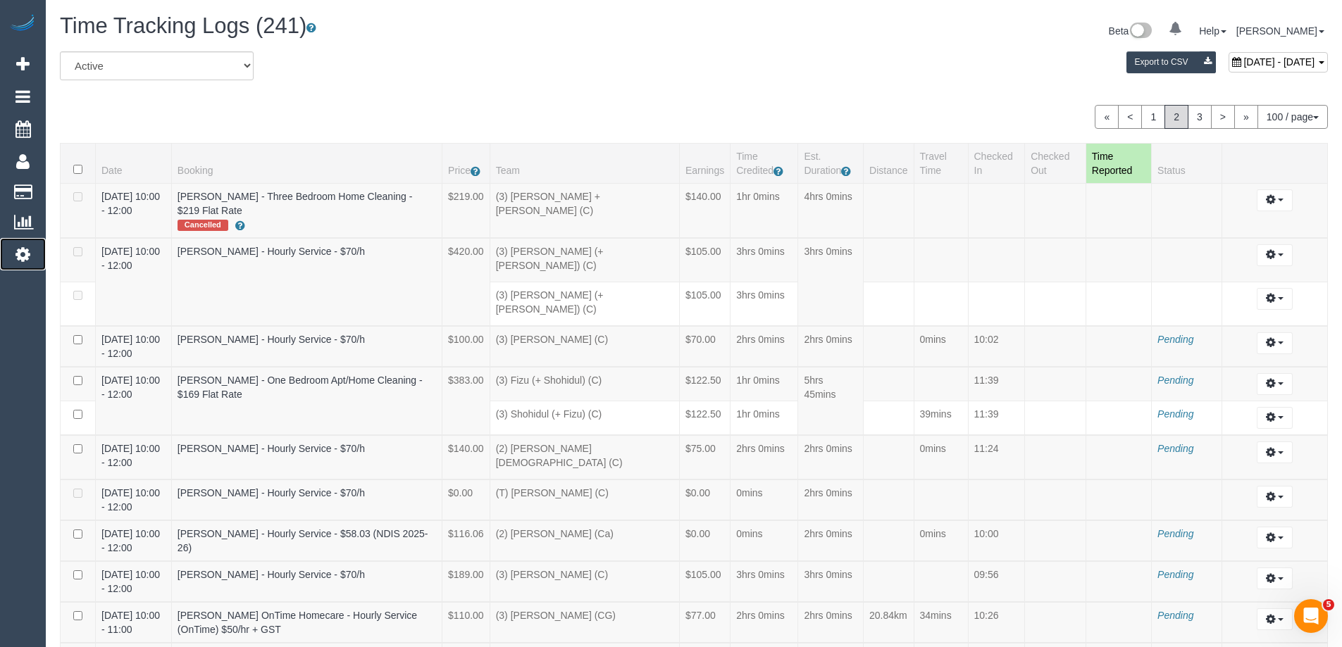
click at [30, 251] on link "Settings" at bounding box center [23, 254] width 46 height 32
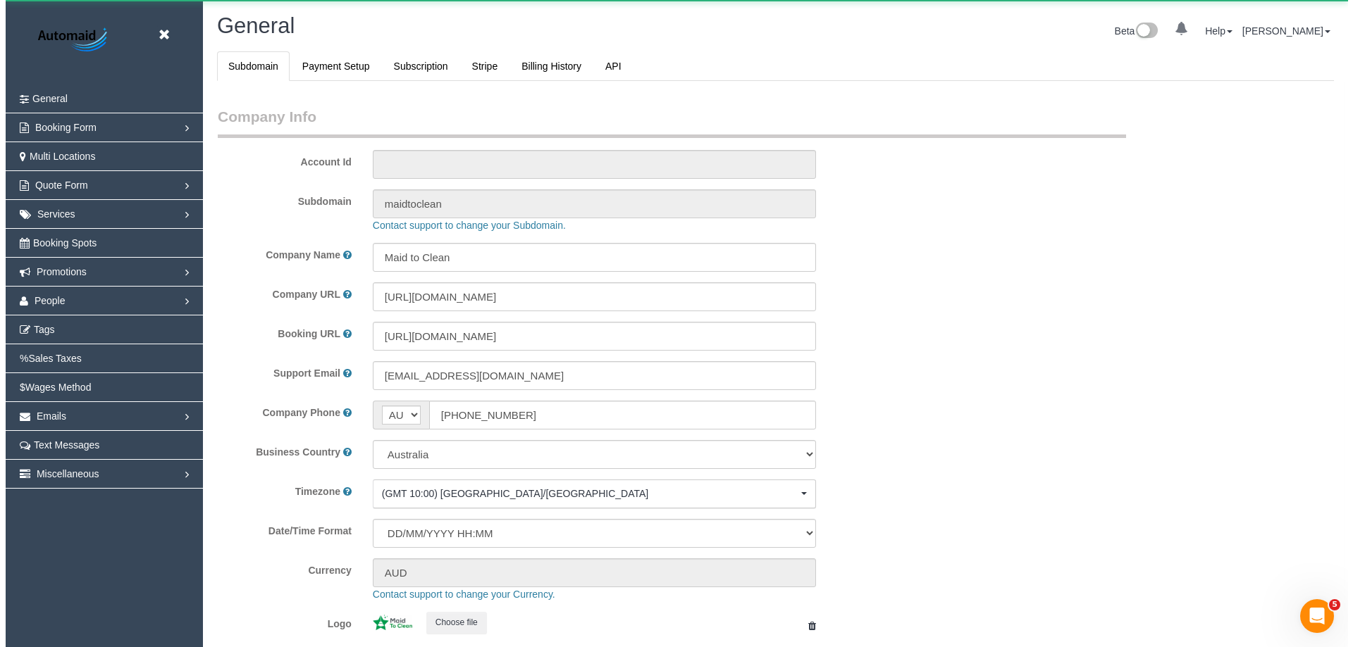
scroll to position [3192, 1342]
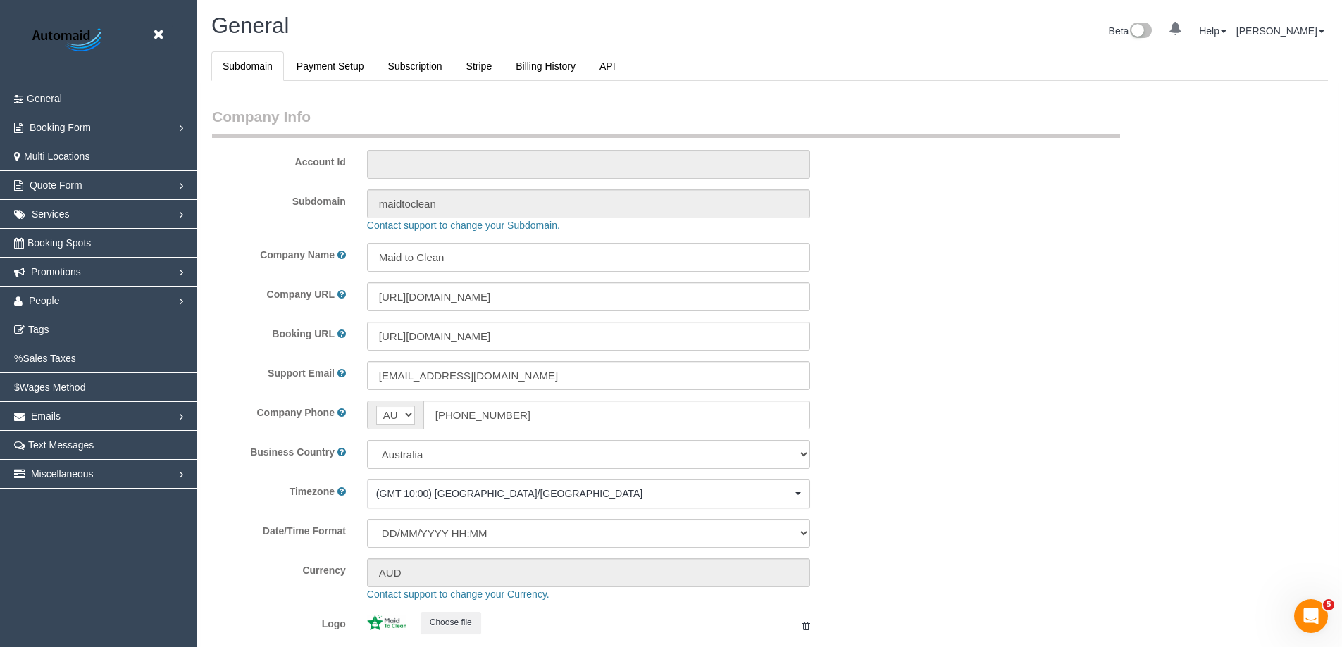
select select "1"
click at [52, 272] on span "Promotions" at bounding box center [56, 271] width 50 height 11
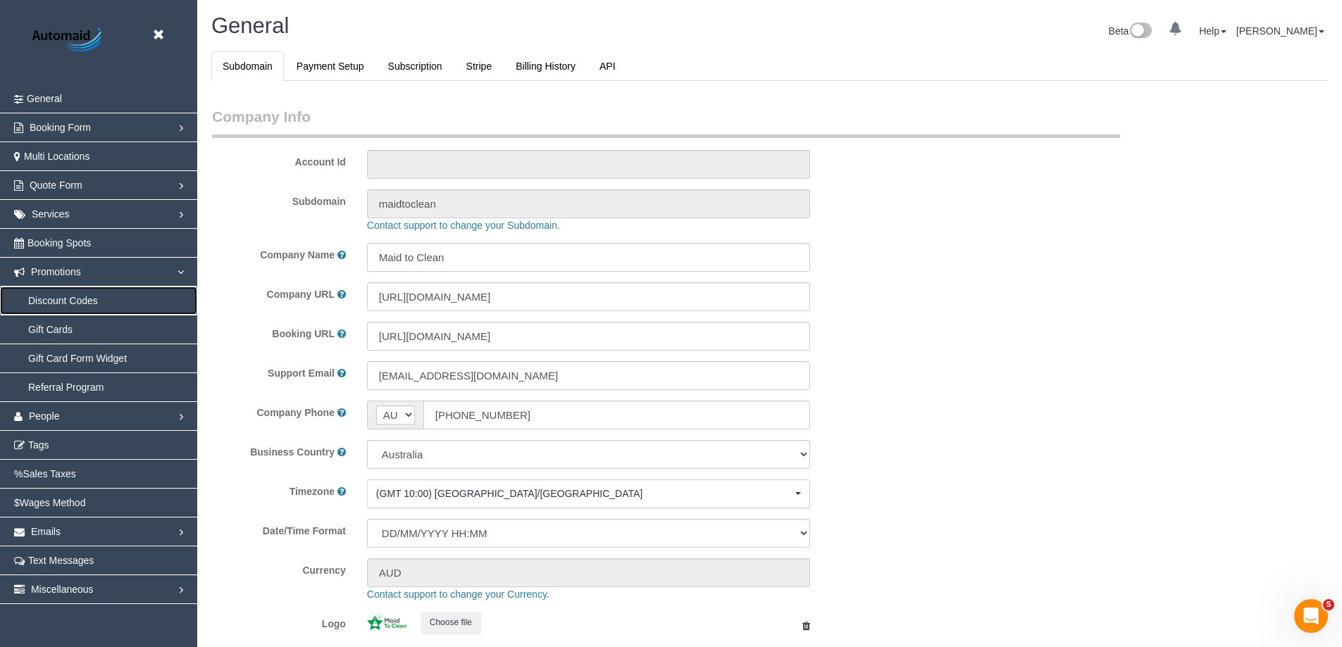
click at [88, 303] on link "Discount Codes" at bounding box center [98, 301] width 197 height 28
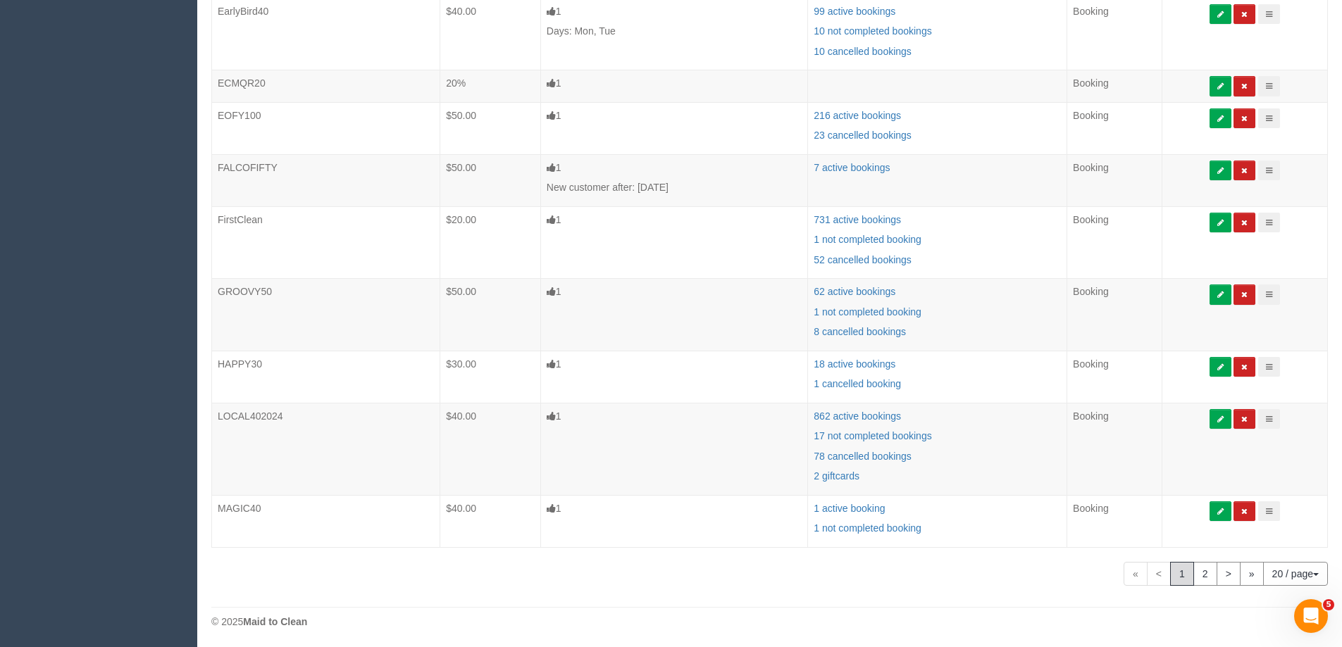
scroll to position [747, 0]
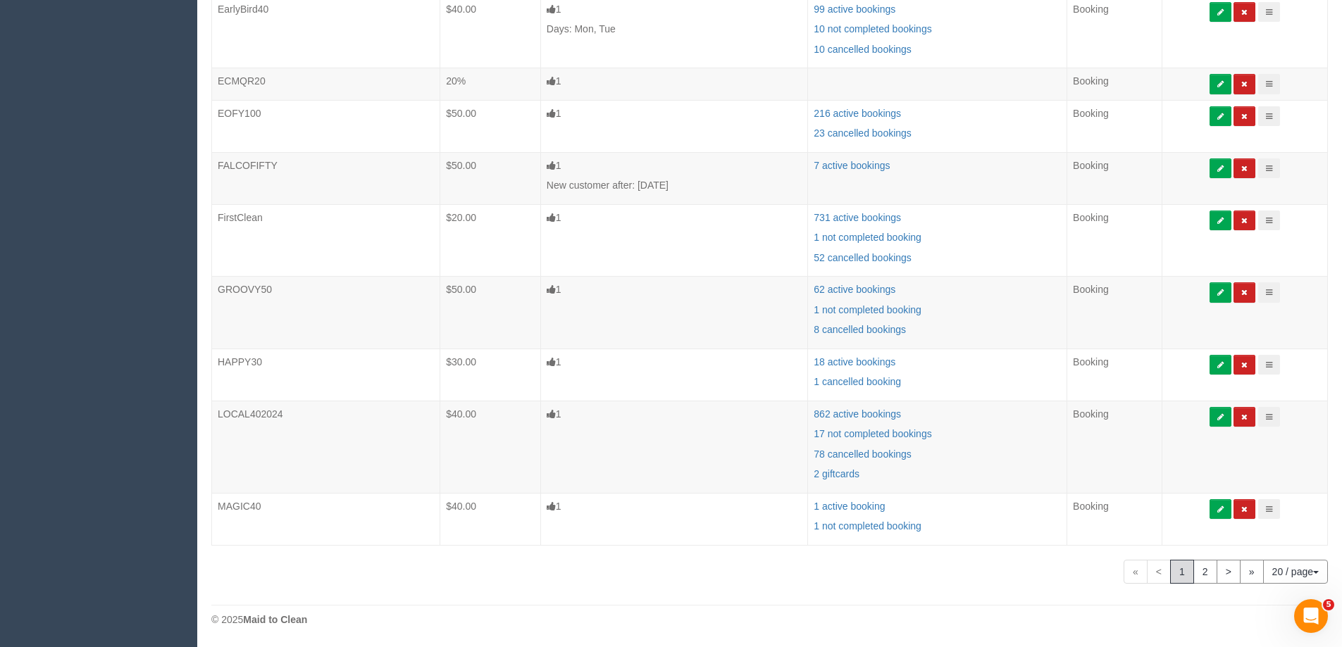
click at [1279, 576] on button "20 / page" at bounding box center [1295, 572] width 65 height 24
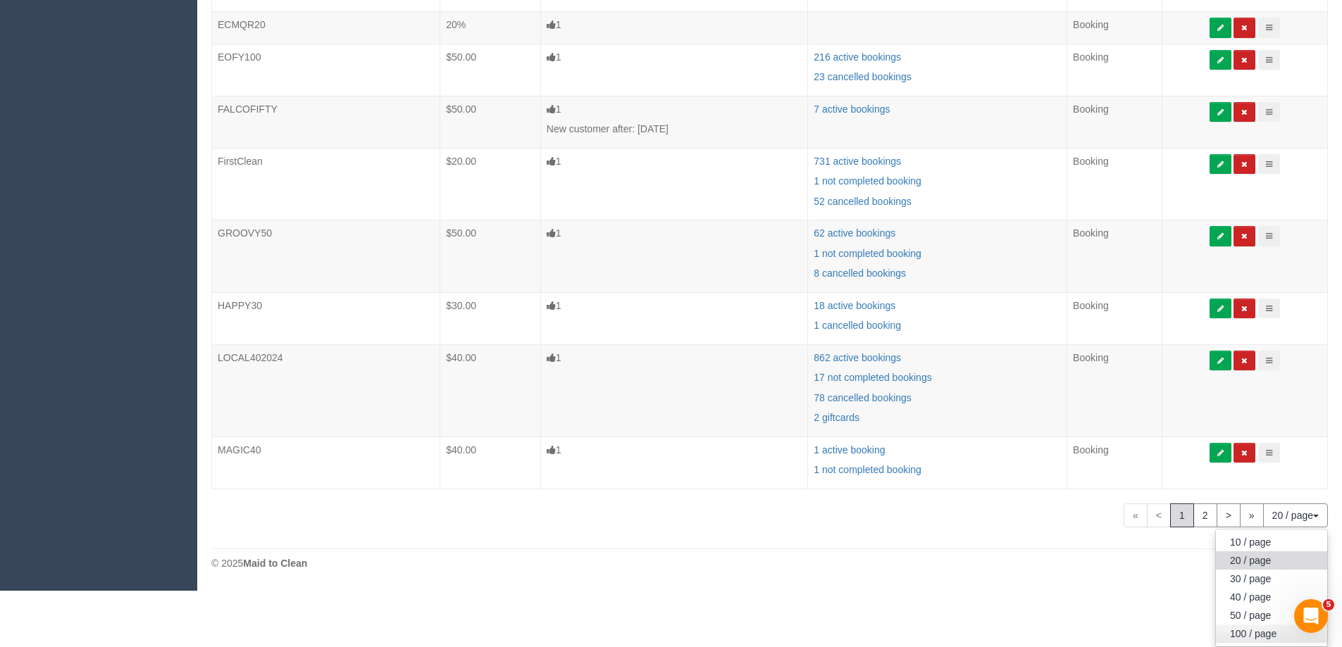
click at [1256, 635] on link "100 / page" at bounding box center [1271, 634] width 111 height 18
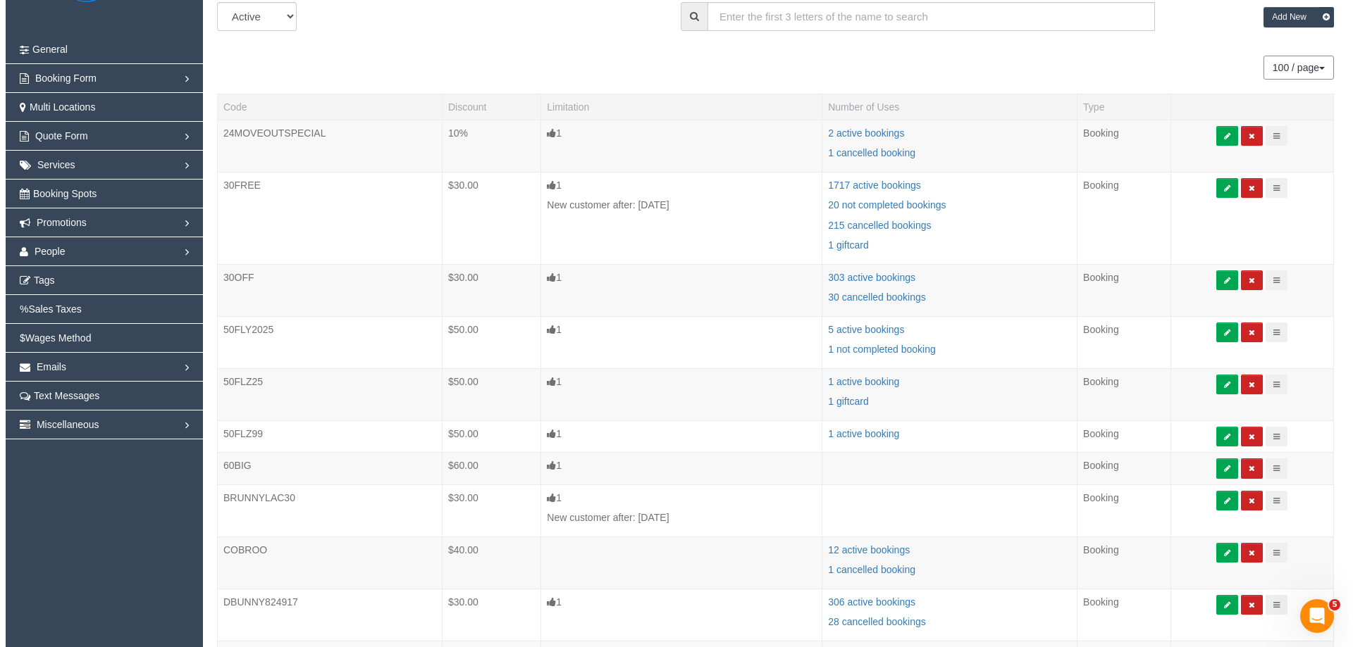
scroll to position [0, 0]
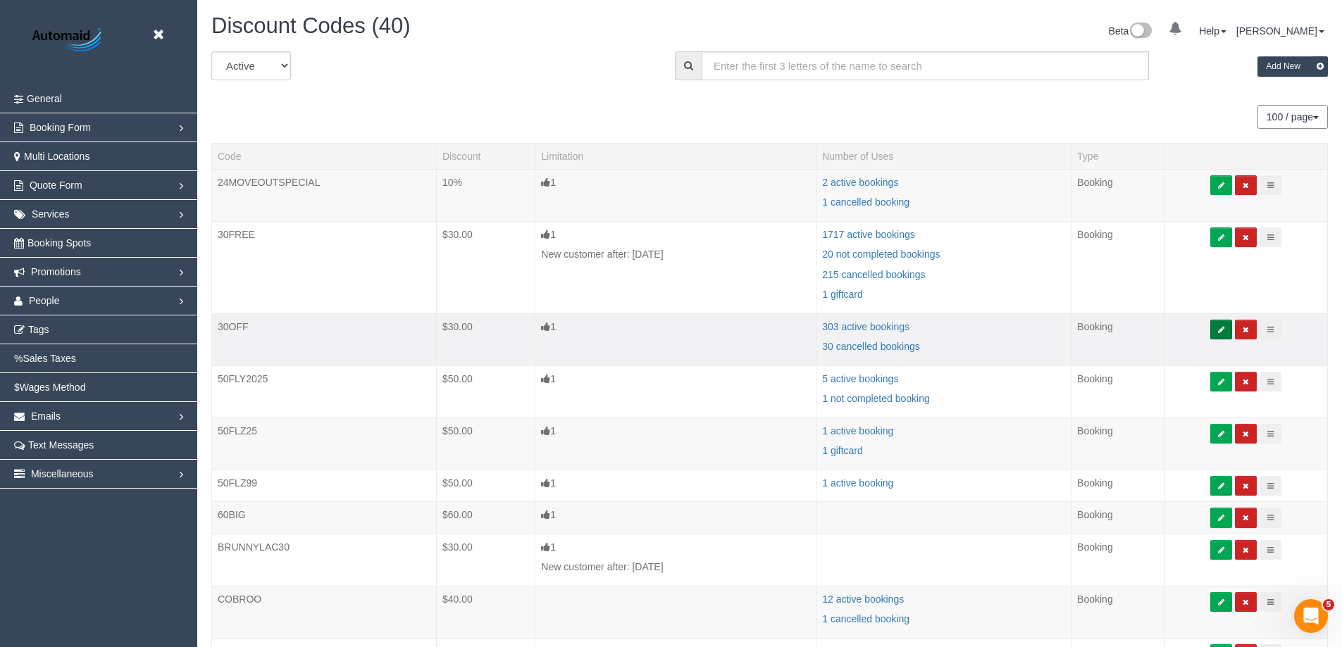
click at [1224, 328] on icon at bounding box center [1221, 330] width 6 height 8
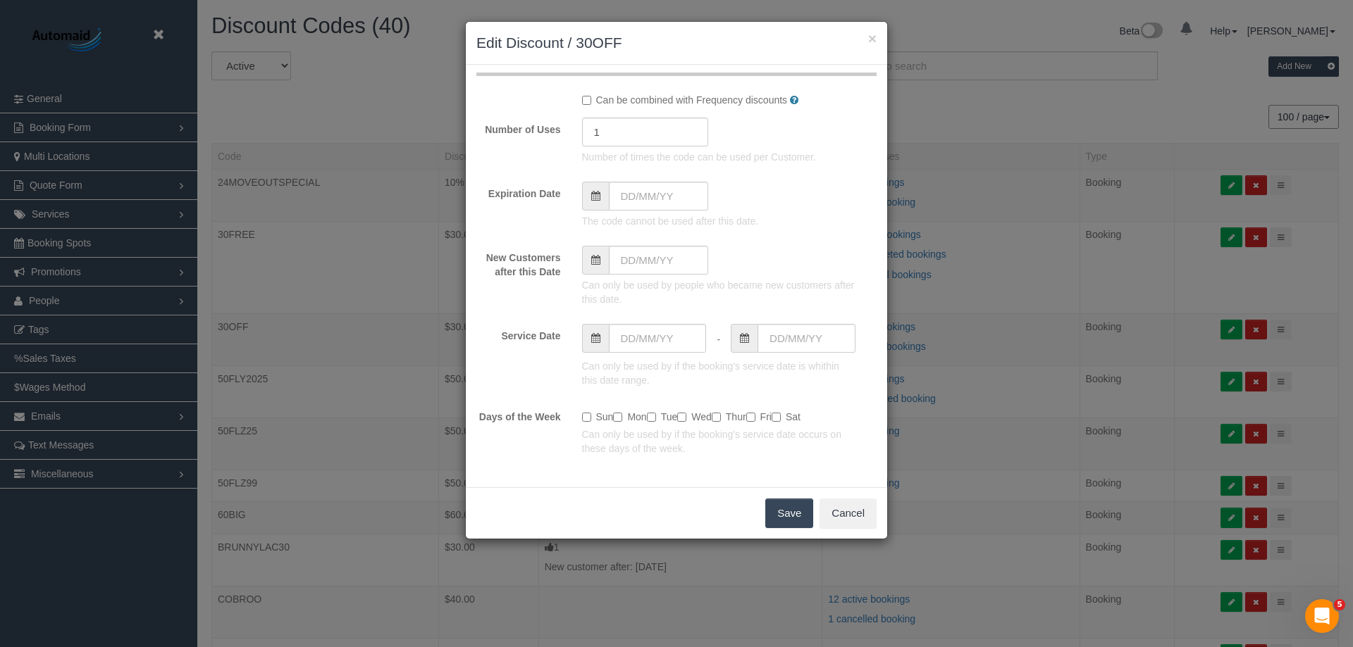
scroll to position [201, 0]
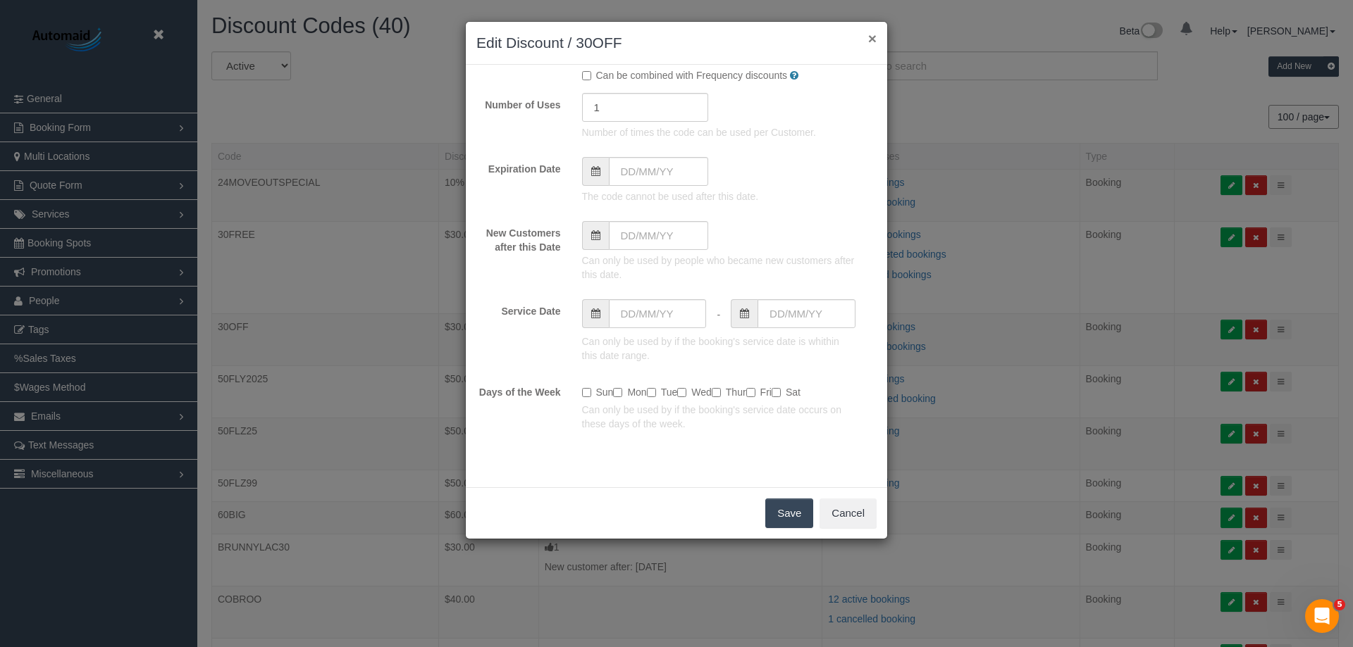
click at [869, 42] on button "×" at bounding box center [872, 38] width 8 height 15
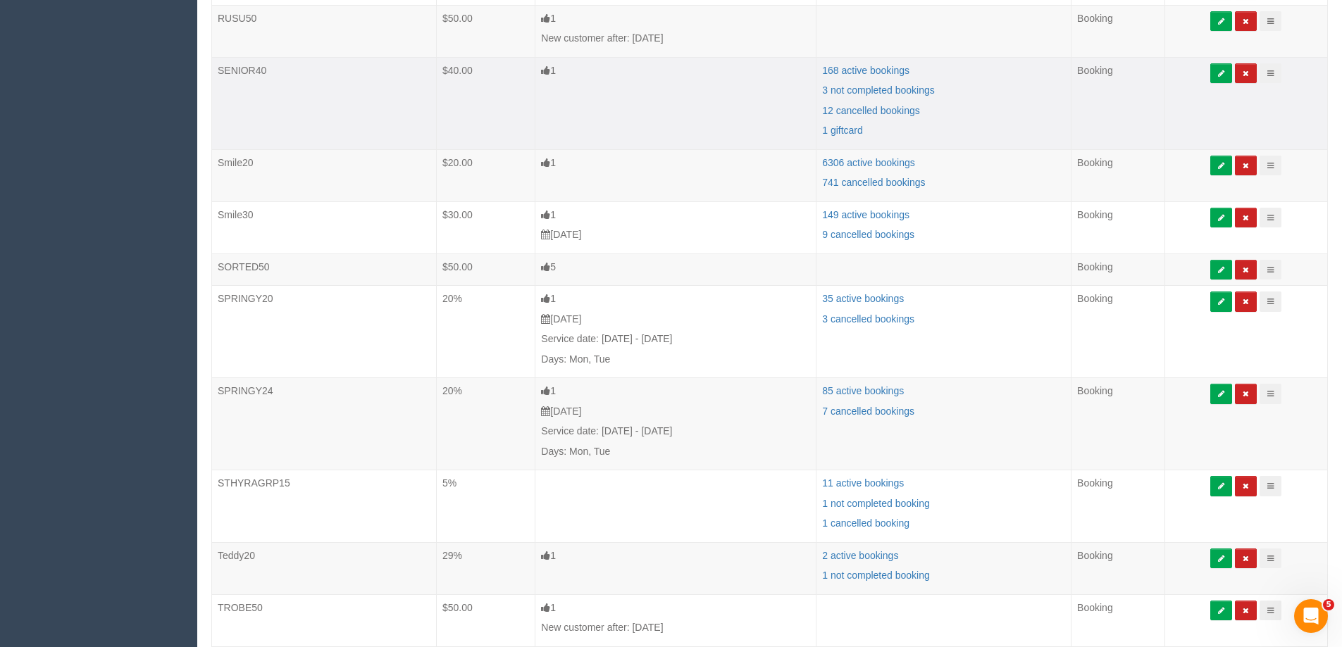
scroll to position [1480, 0]
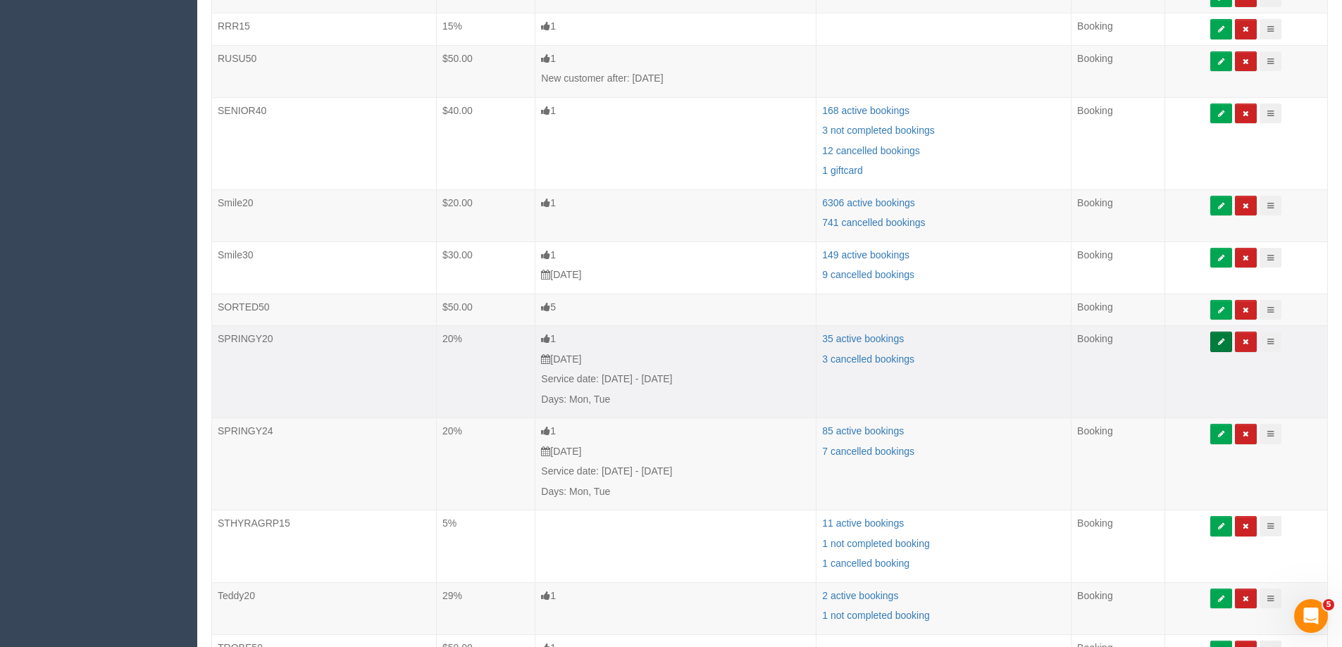
click at [1222, 339] on button at bounding box center [1221, 342] width 22 height 20
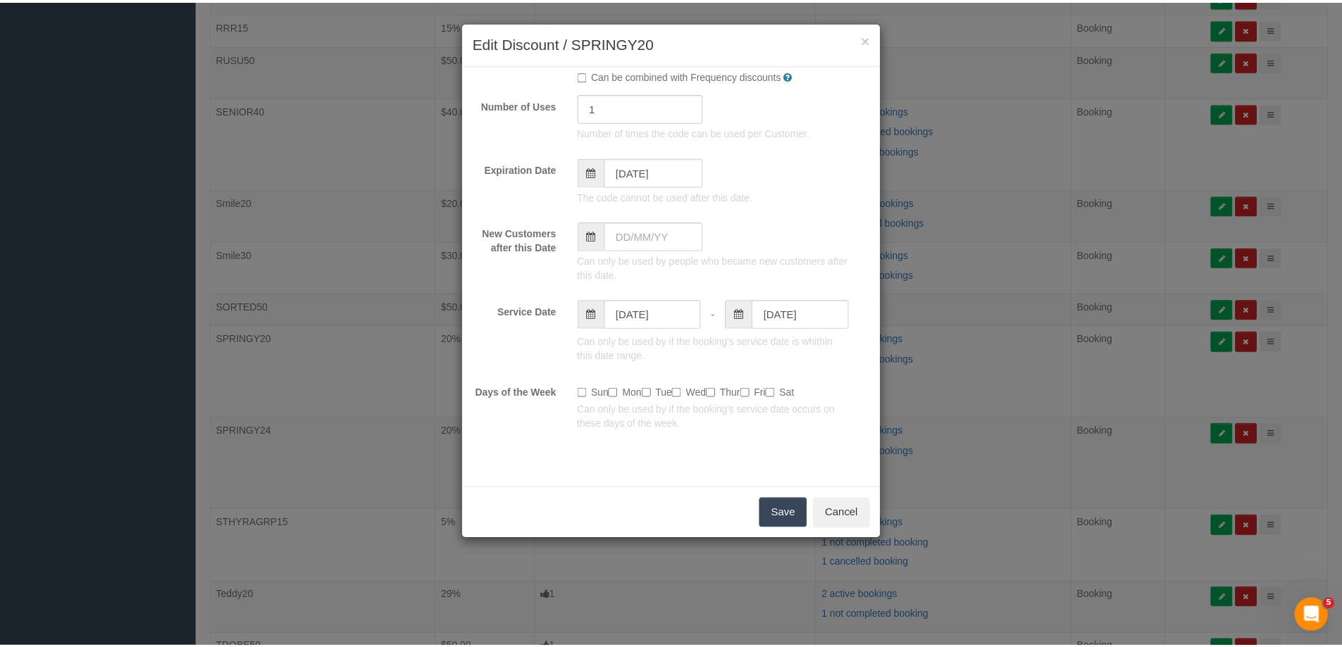
scroll to position [0, 0]
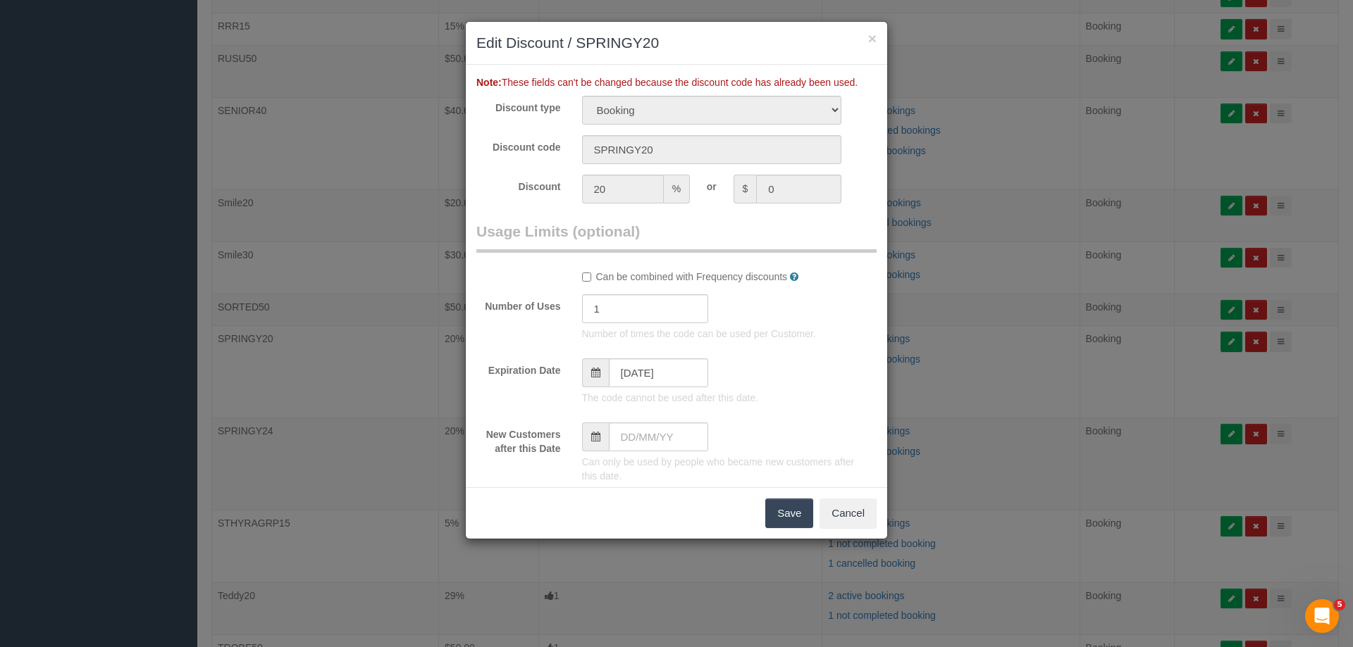
drag, startPoint x: 624, startPoint y: 44, endPoint x: 669, endPoint y: 42, distance: 45.8
click at [669, 42] on h3 "Edit Discount / SPRINGY20" at bounding box center [676, 42] width 400 height 21
click at [873, 40] on button "×" at bounding box center [872, 38] width 8 height 15
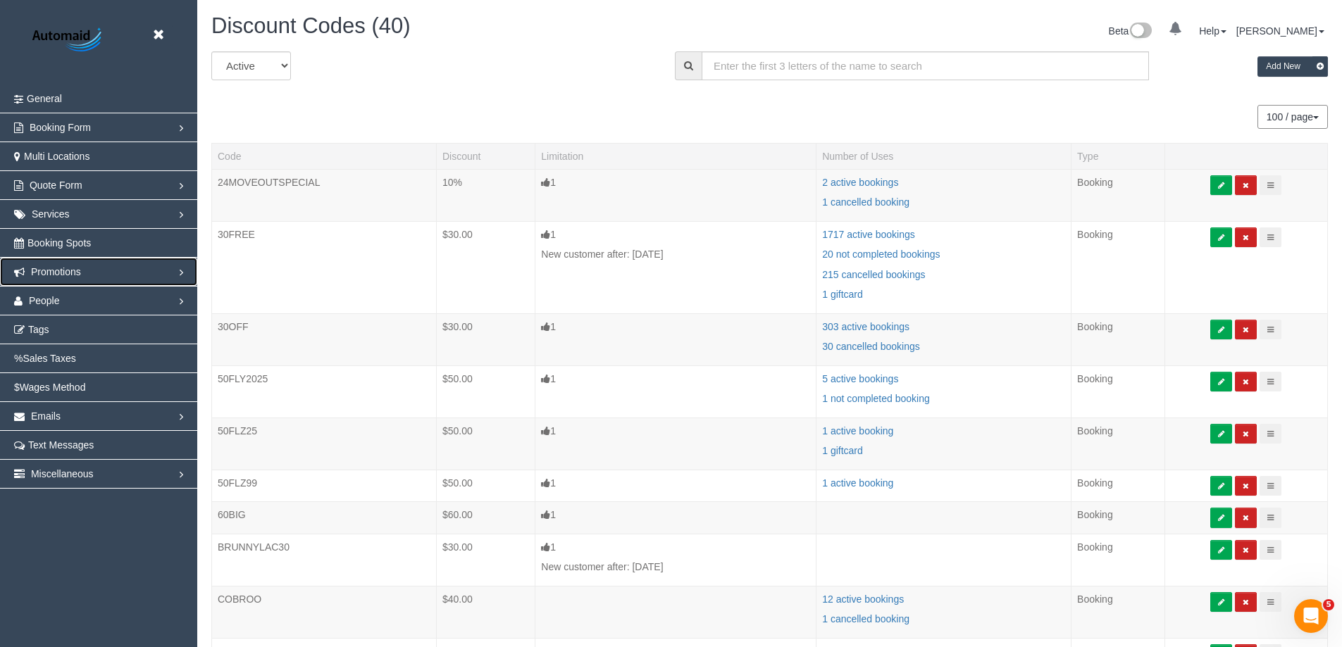
click at [62, 271] on span "Promotions" at bounding box center [56, 271] width 50 height 11
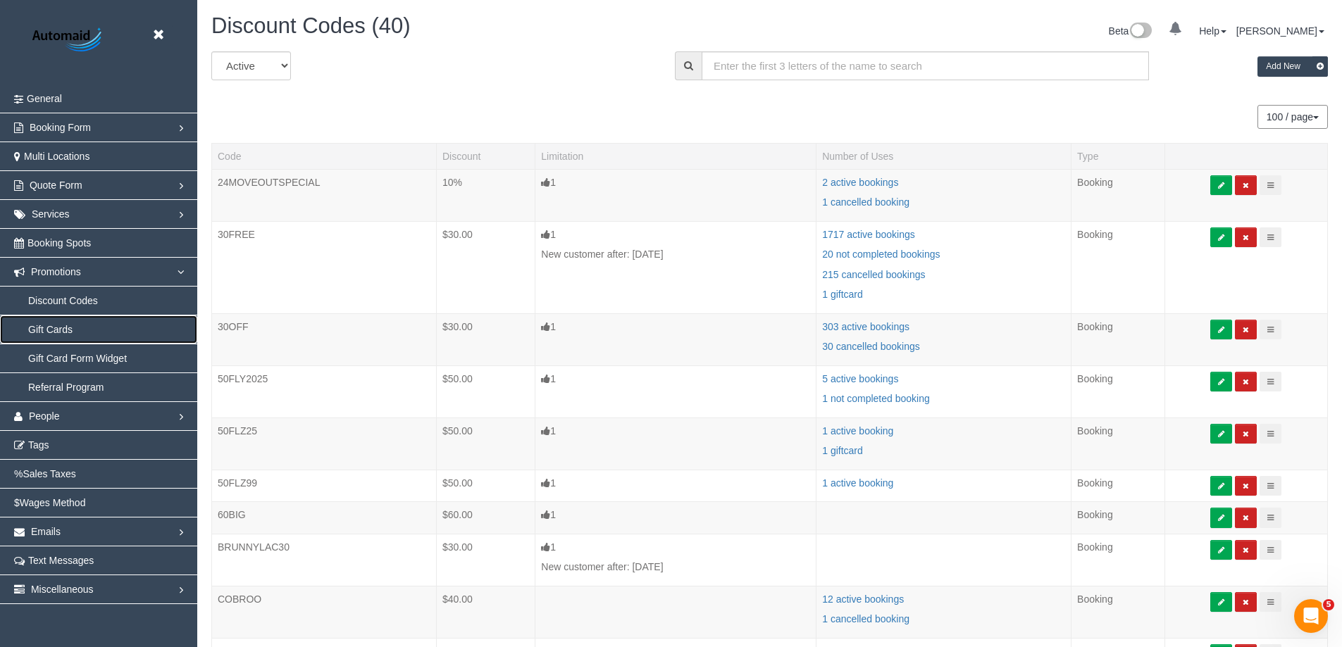
click at [58, 330] on link "Gift Cards" at bounding box center [98, 330] width 197 height 28
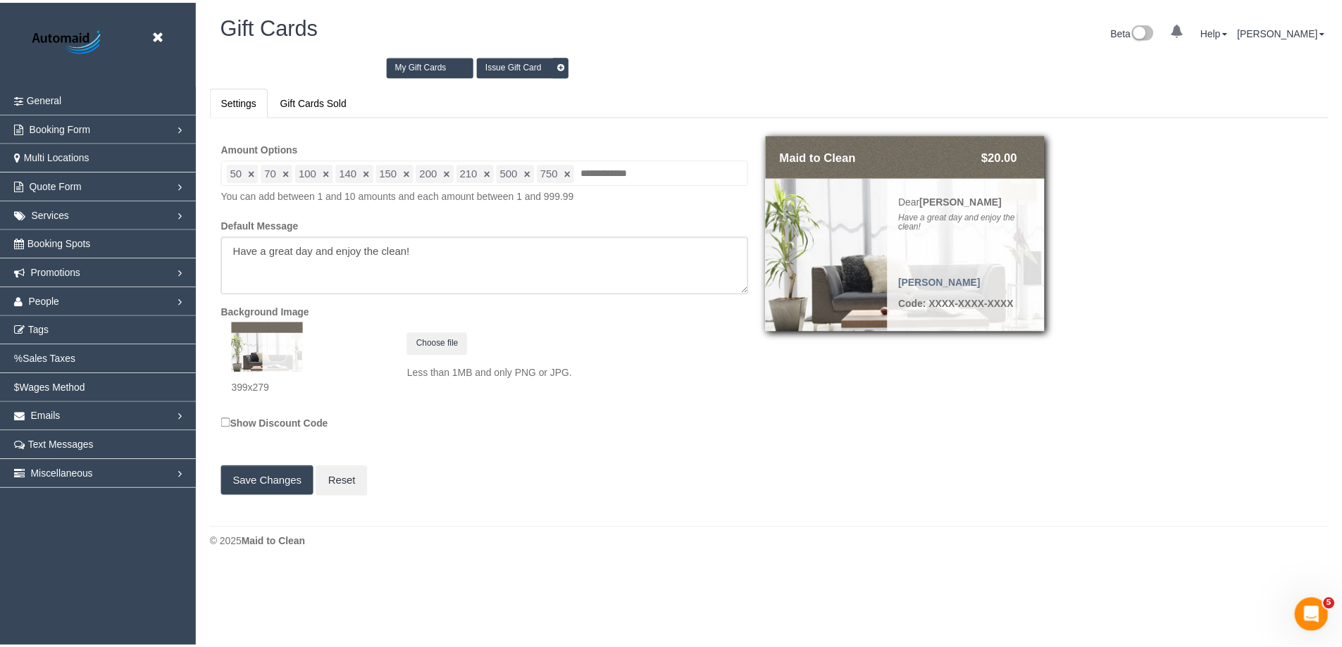
scroll to position [570, 1353]
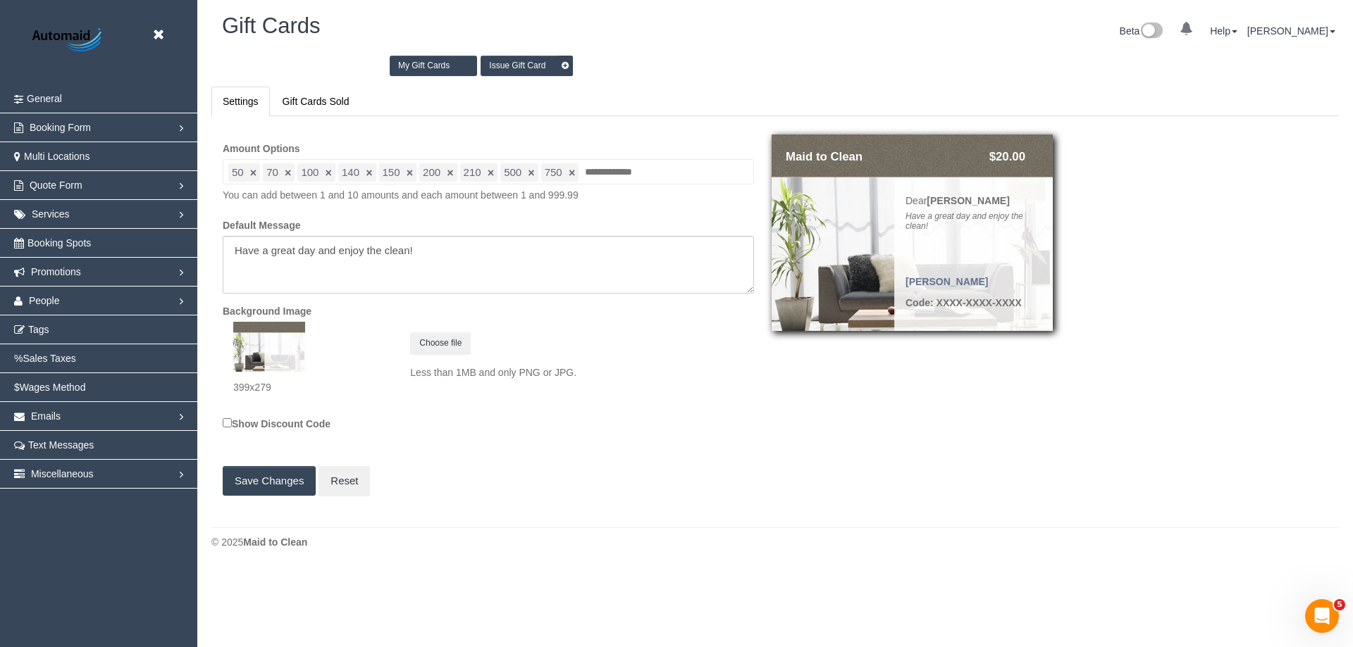
click at [529, 66] on link "Issue Gift Card" at bounding box center [526, 66] width 92 height 20
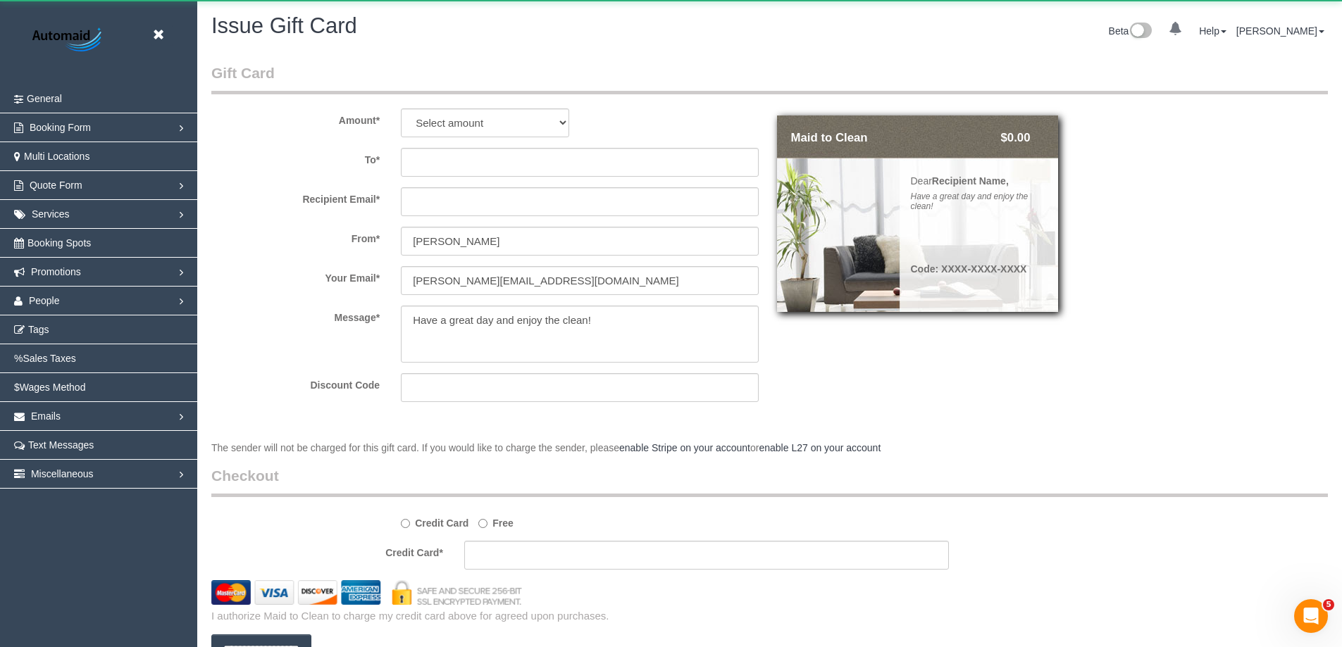
scroll to position [767, 1342]
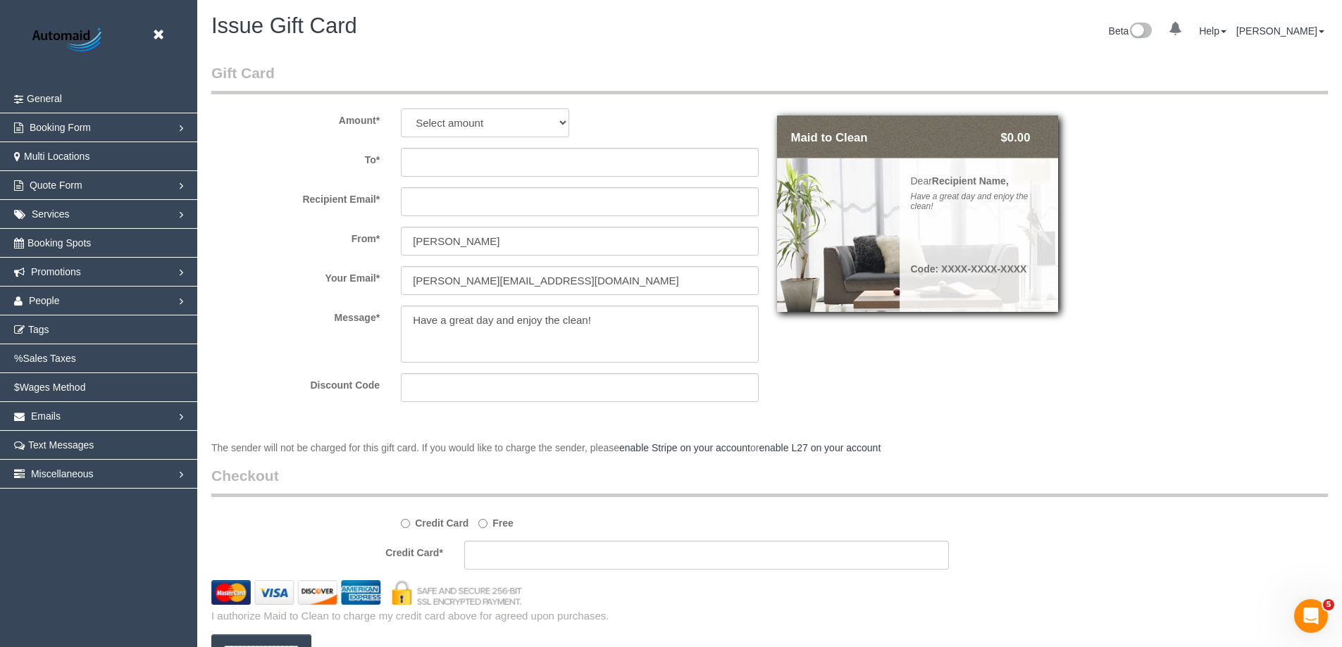
click at [495, 116] on select "Select amount $50.00 $70.00 $100.00 $140.00 $150.00 $200.00 $210.00 $500.00 $75…" at bounding box center [485, 122] width 168 height 29
click at [631, 108] on div "$" at bounding box center [675, 108] width 190 height 1
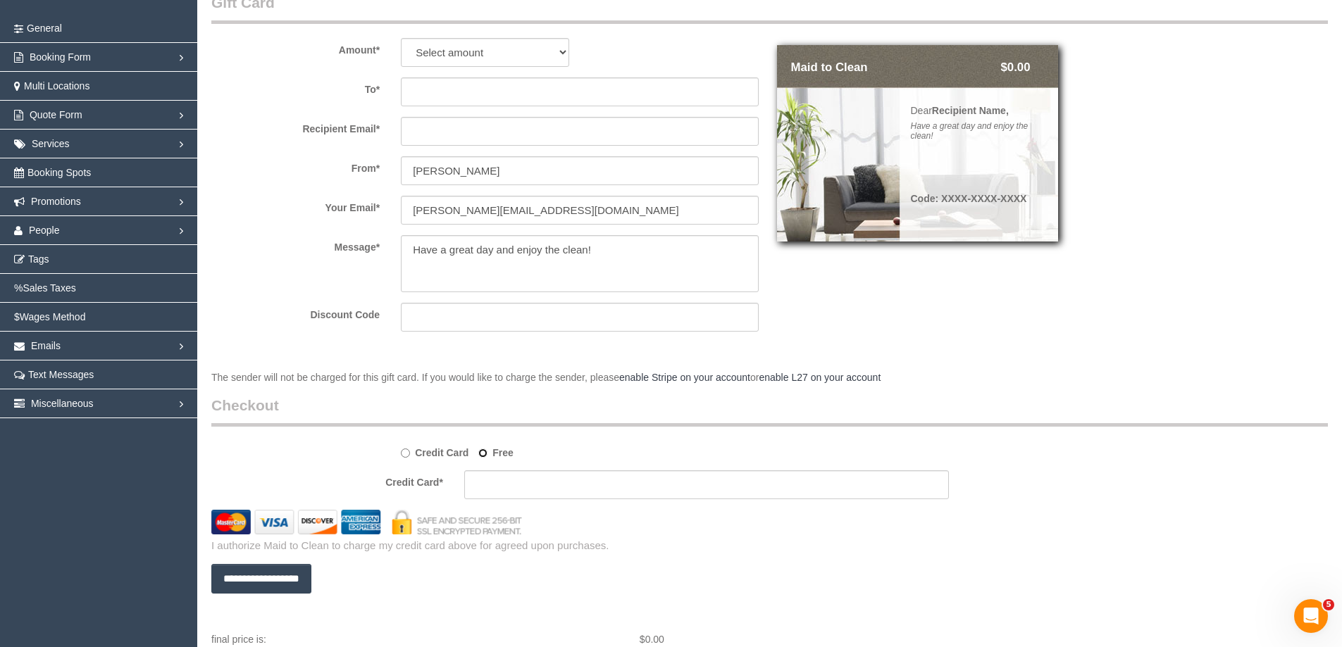
scroll to position [25, 0]
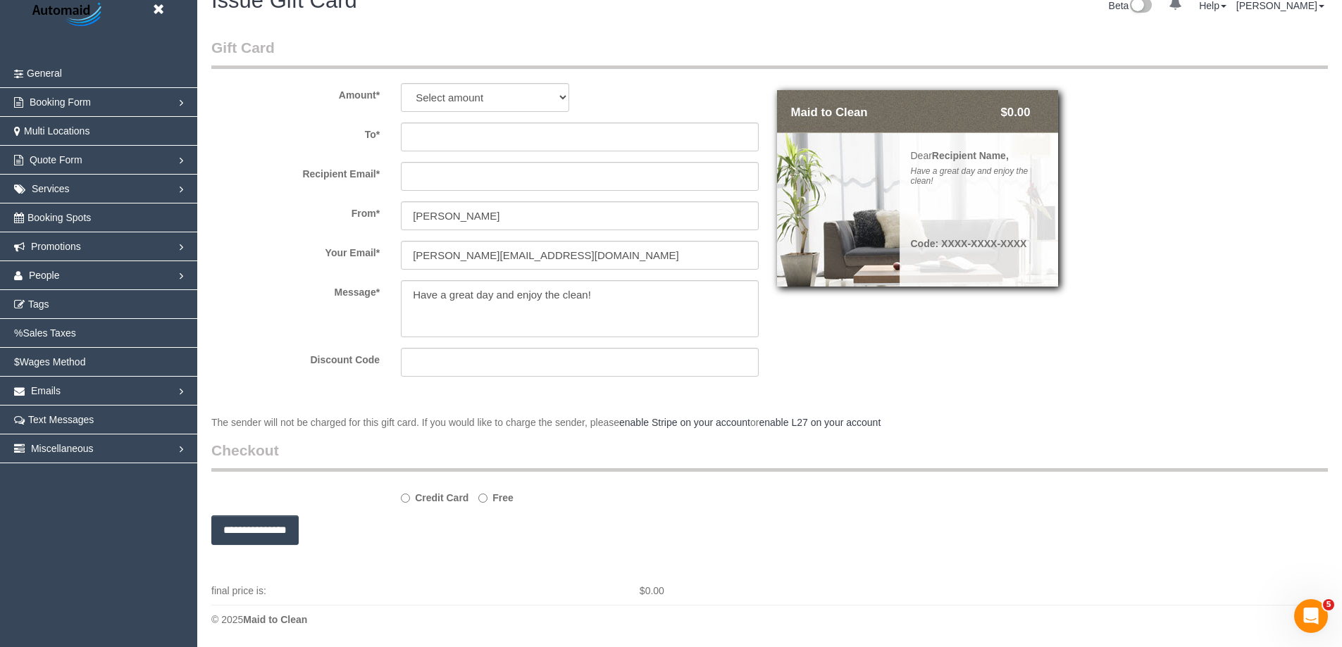
click at [438, 498] on strong "Credit Card" at bounding box center [442, 497] width 54 height 11
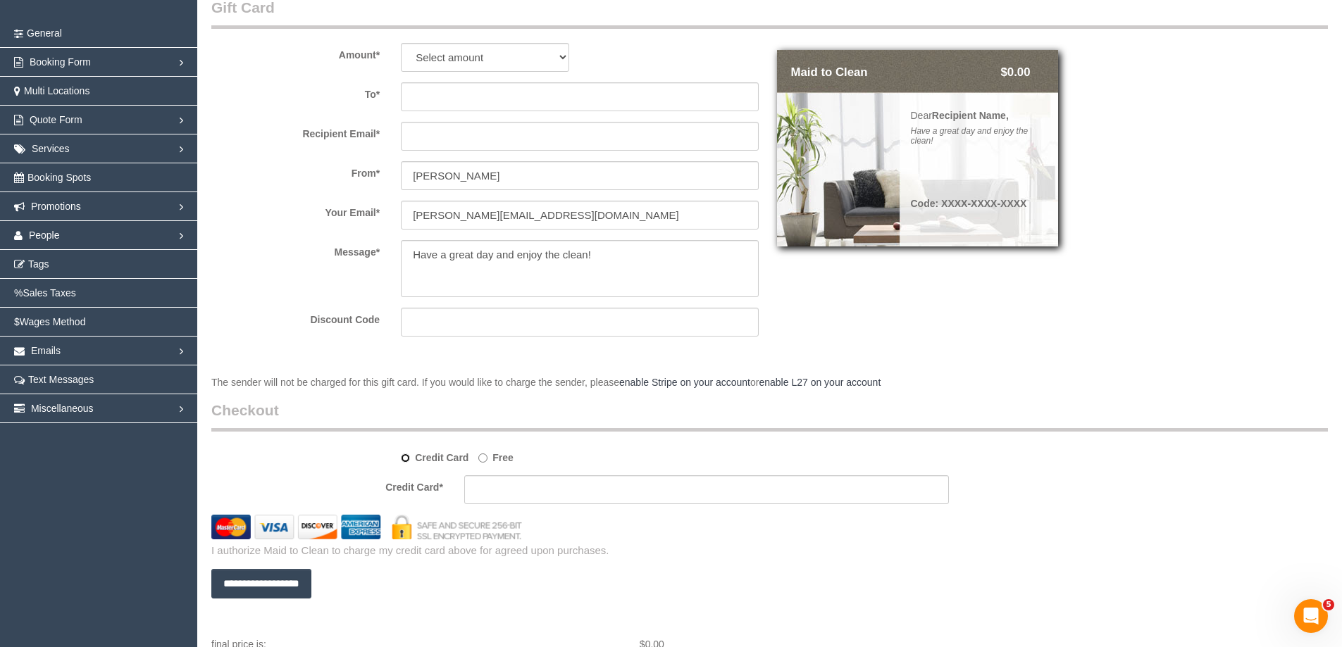
scroll to position [0, 0]
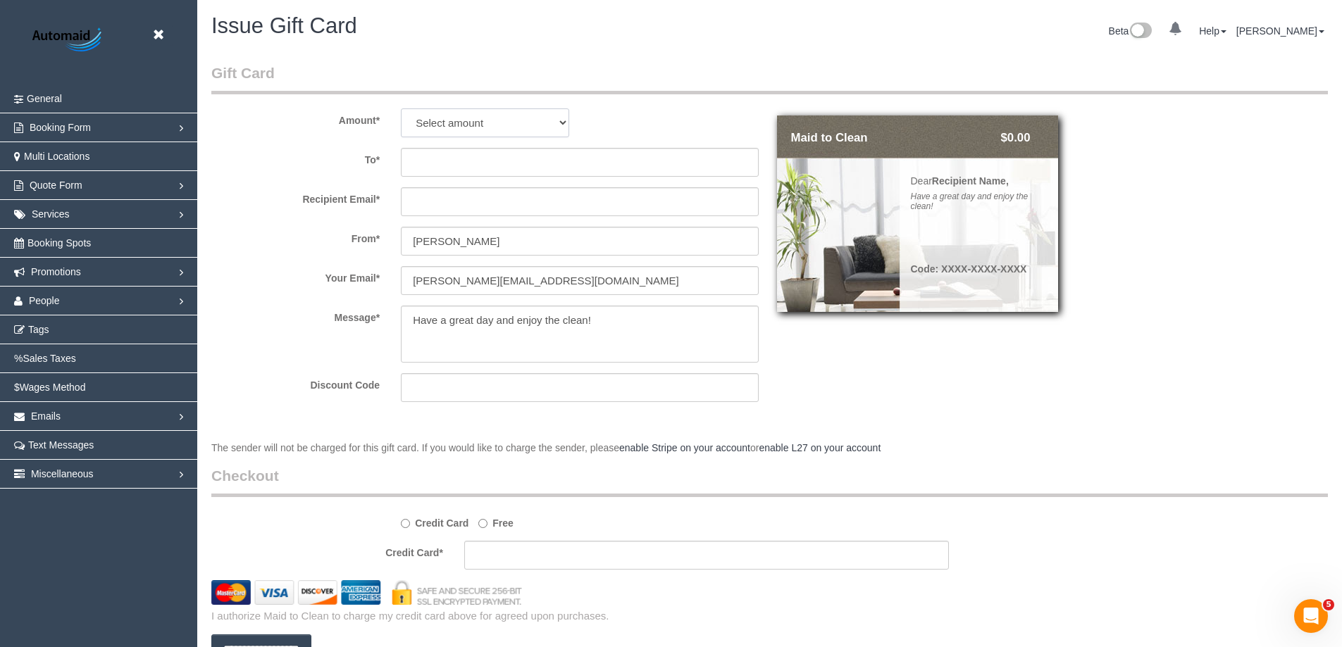
click at [512, 122] on select "Select amount $50.00 $70.00 $100.00 $140.00 $150.00 $200.00 $210.00 $500.00 $75…" at bounding box center [485, 122] width 168 height 29
click at [69, 278] on link "Promotions" at bounding box center [98, 272] width 197 height 28
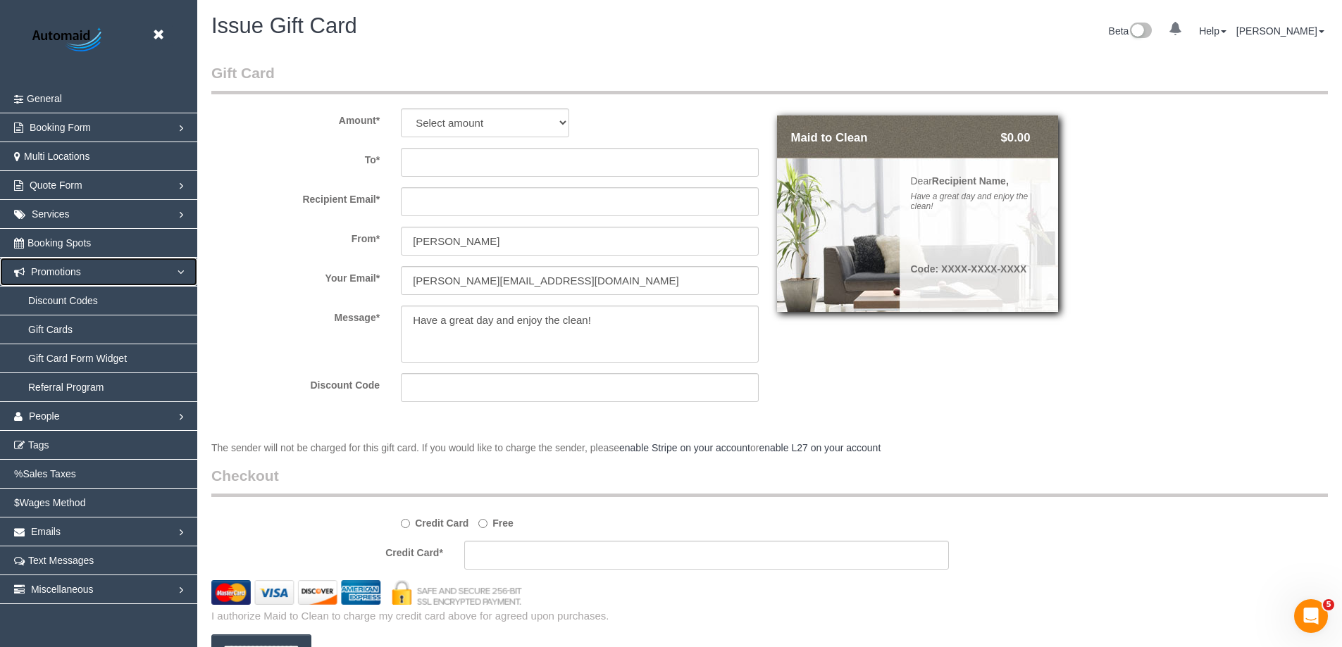
click at [63, 278] on link "Promotions" at bounding box center [98, 272] width 197 height 28
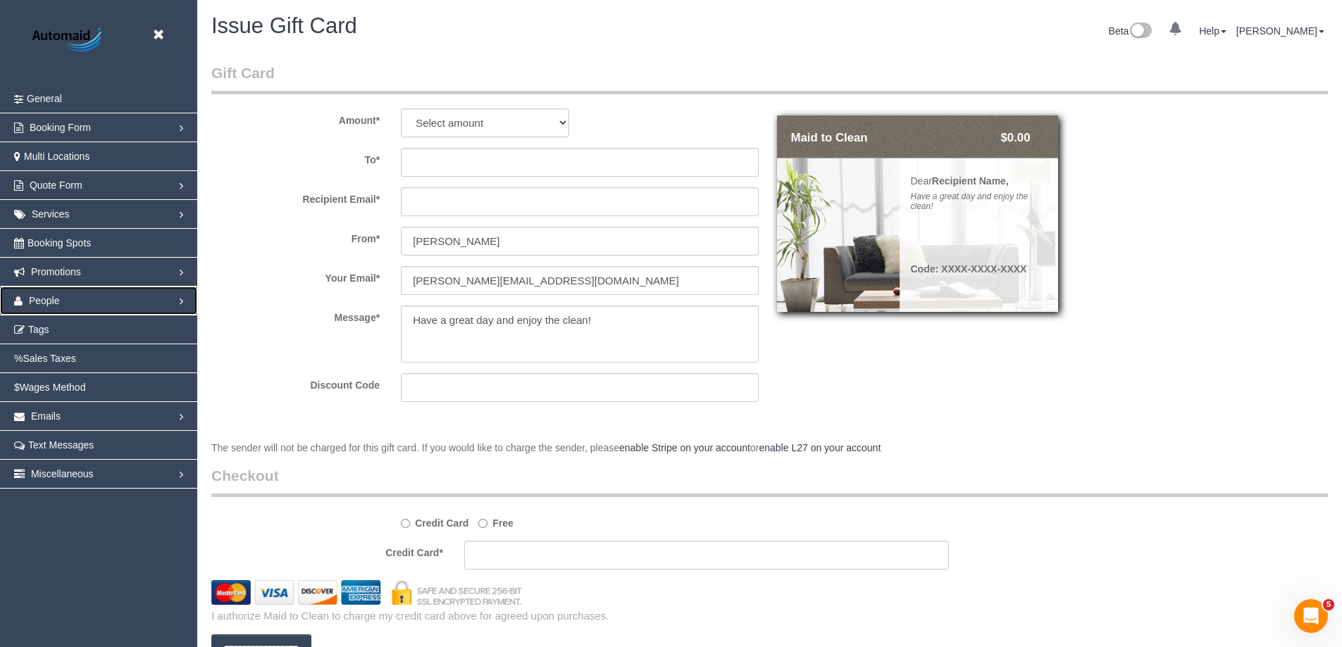
click at [46, 303] on span "People" at bounding box center [44, 300] width 31 height 11
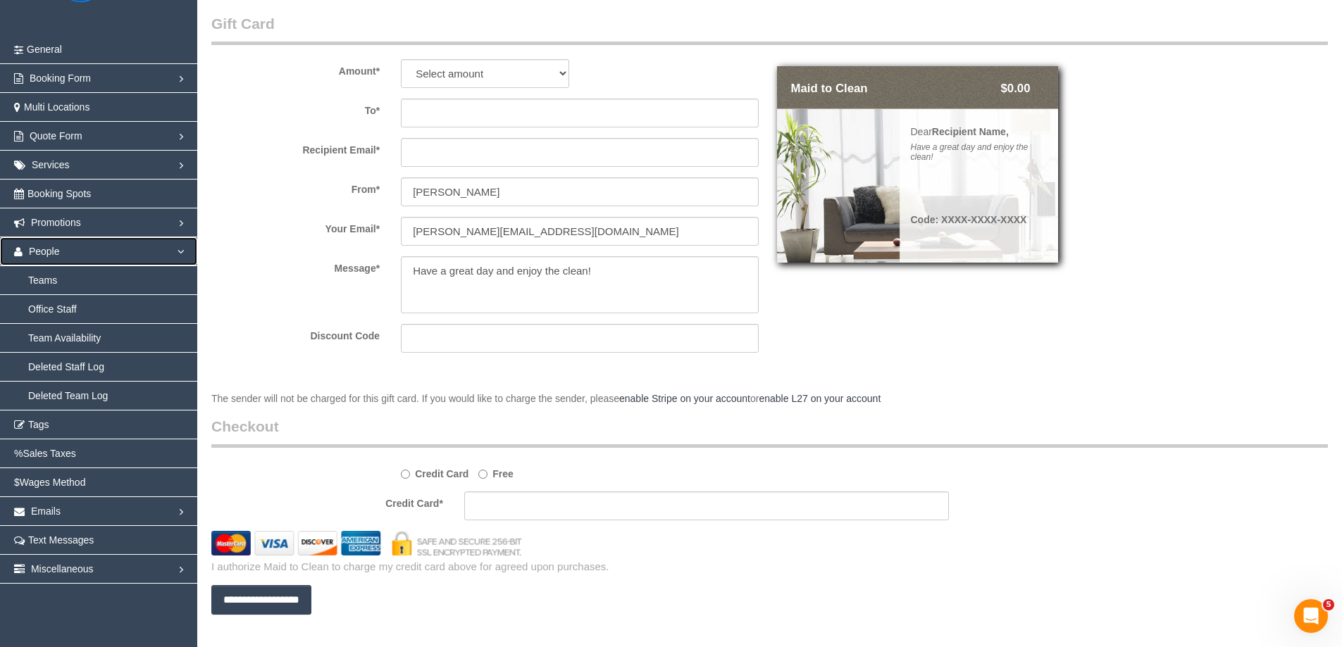
scroll to position [70, 0]
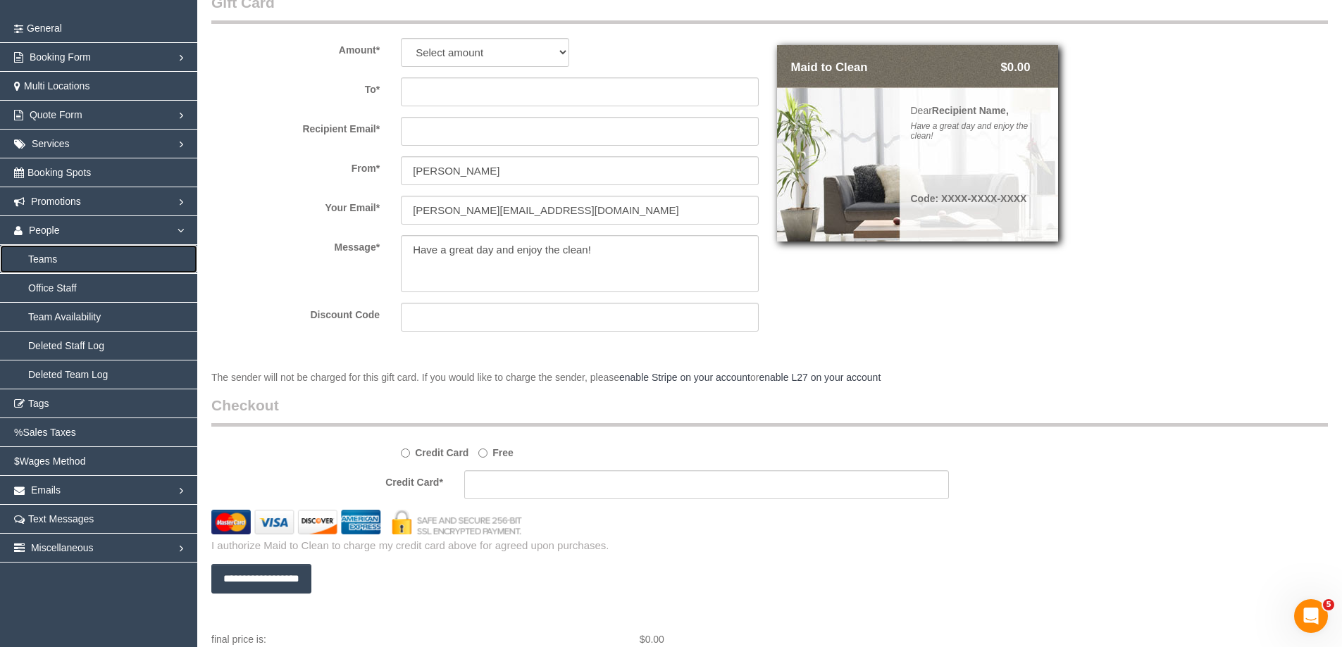
click at [42, 260] on link "Teams" at bounding box center [98, 259] width 197 height 28
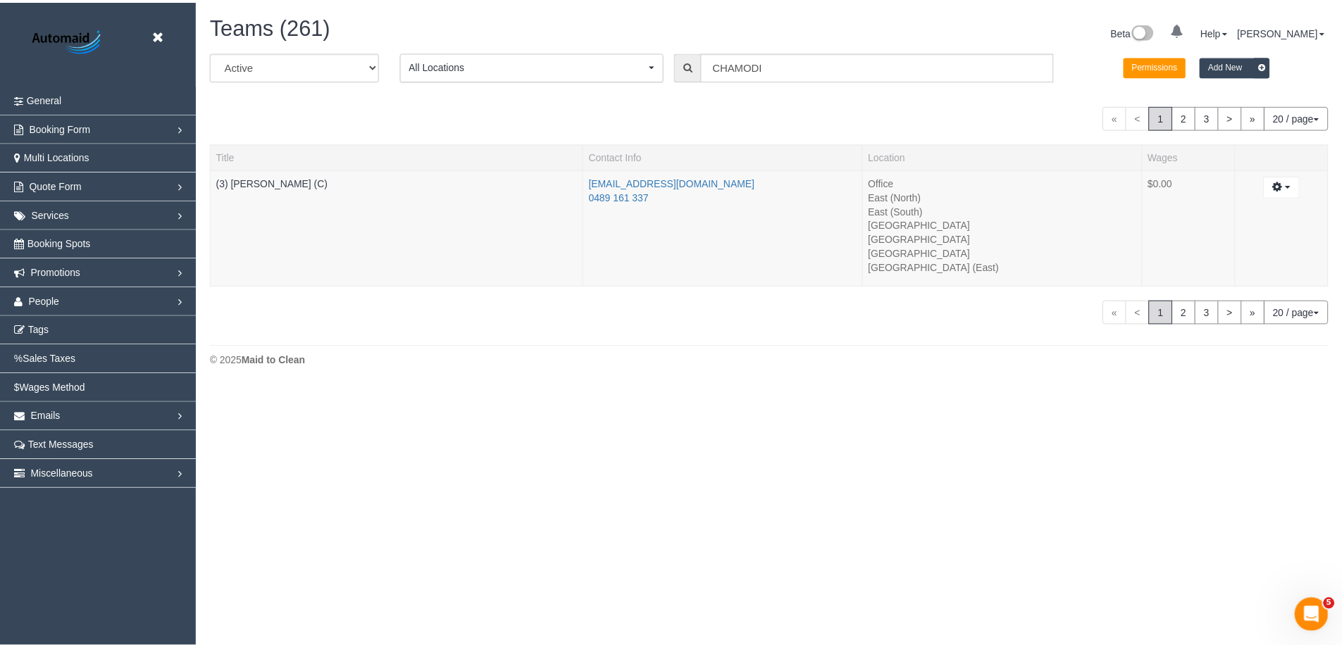
scroll to position [387, 1353]
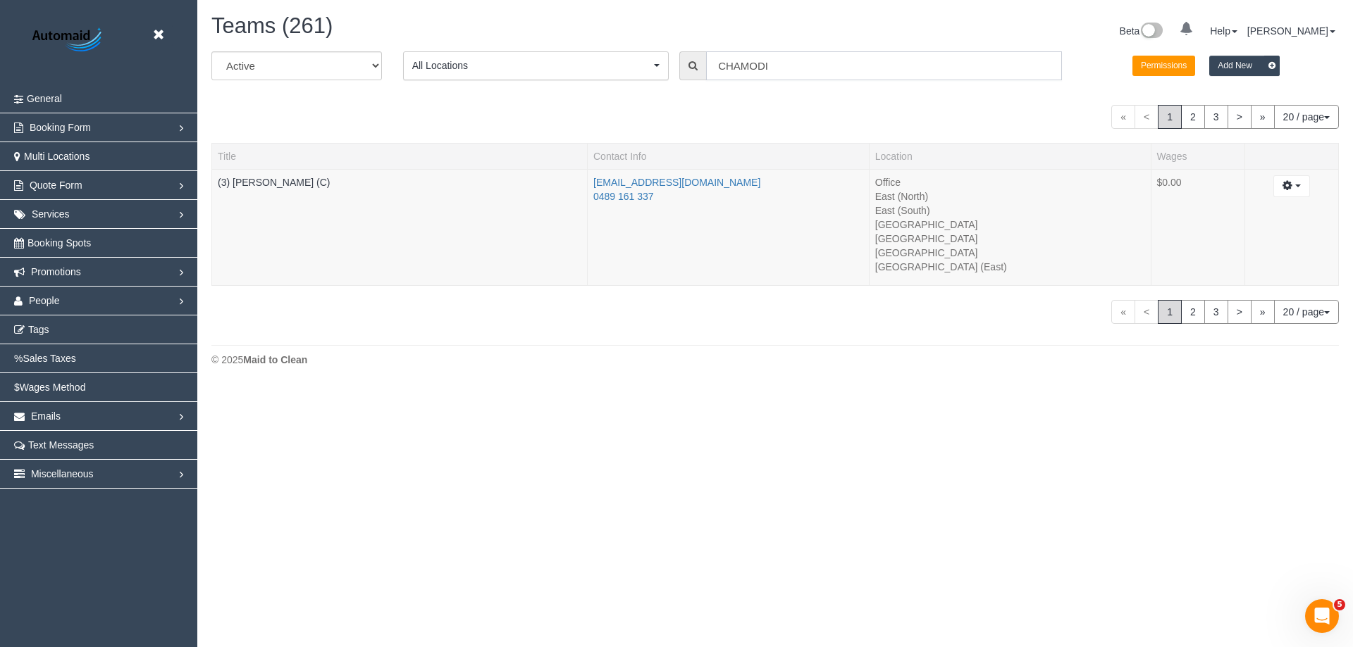
drag, startPoint x: 665, startPoint y: 78, endPoint x: 285, endPoint y: 81, distance: 379.8
click at [302, 81] on div "All Active Archived All Locations All Locations Active Locations Office [defaul…" at bounding box center [775, 70] width 1148 height 39
type input "k"
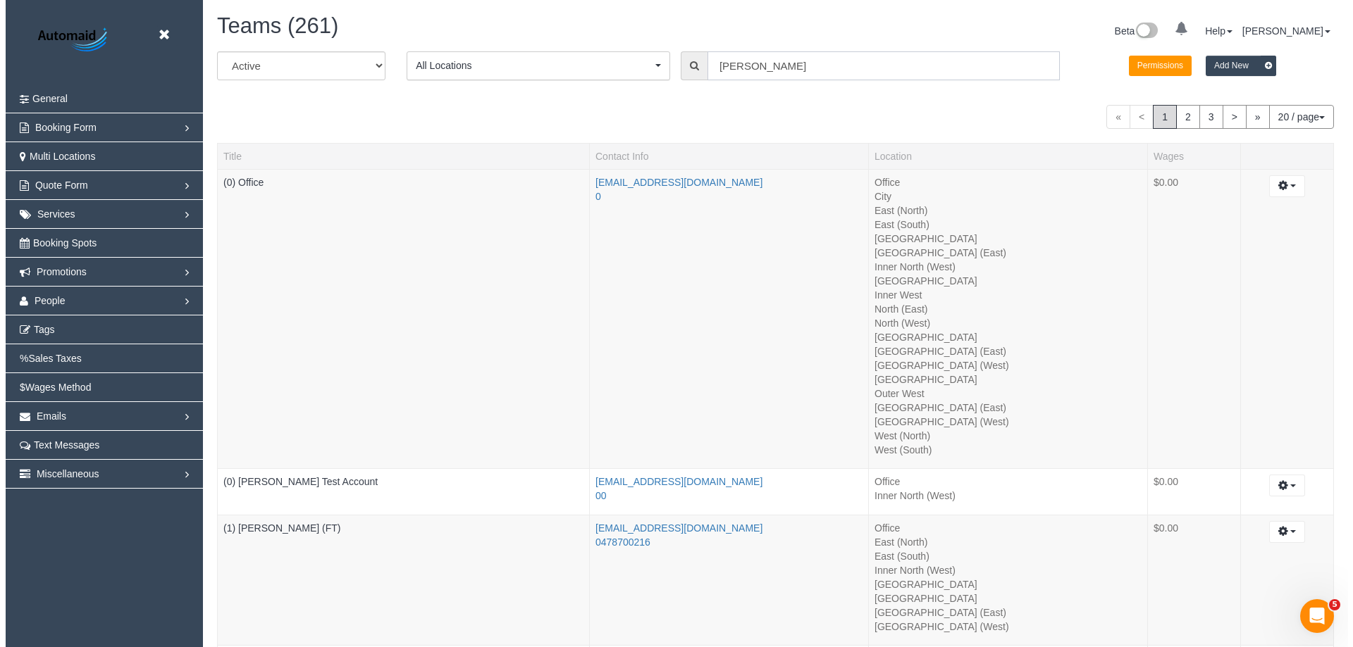
scroll to position [3406, 1342]
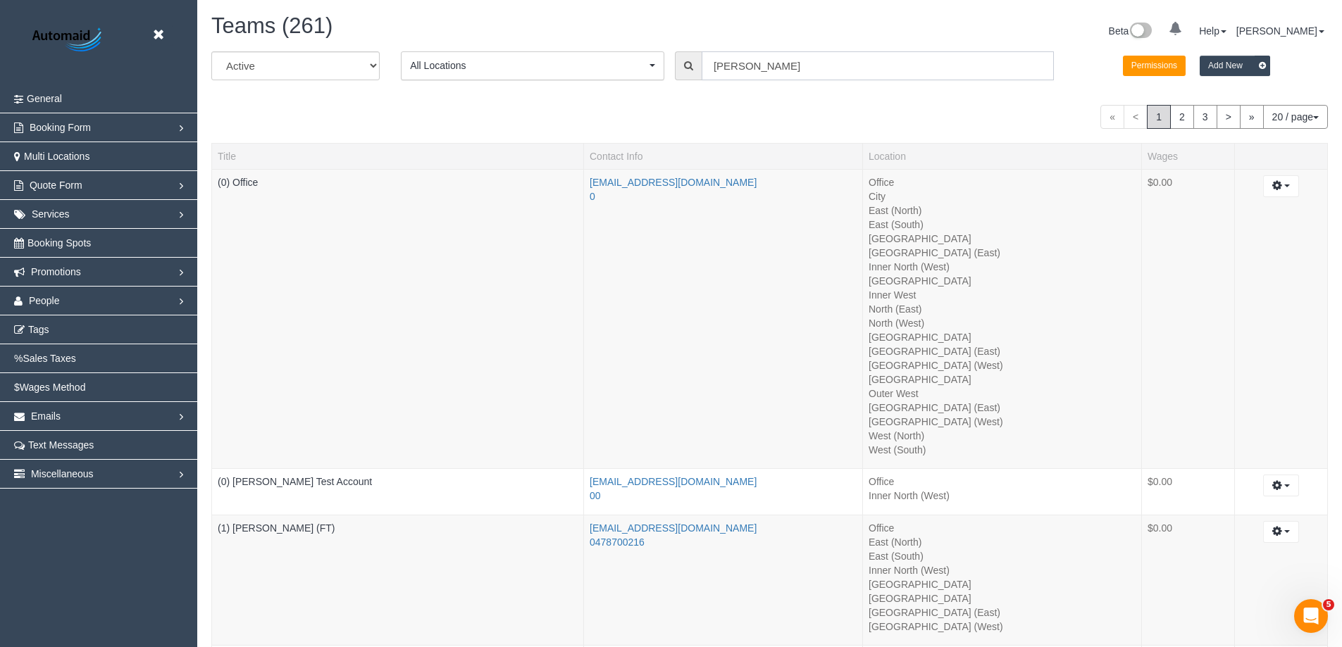
type input "kerry"
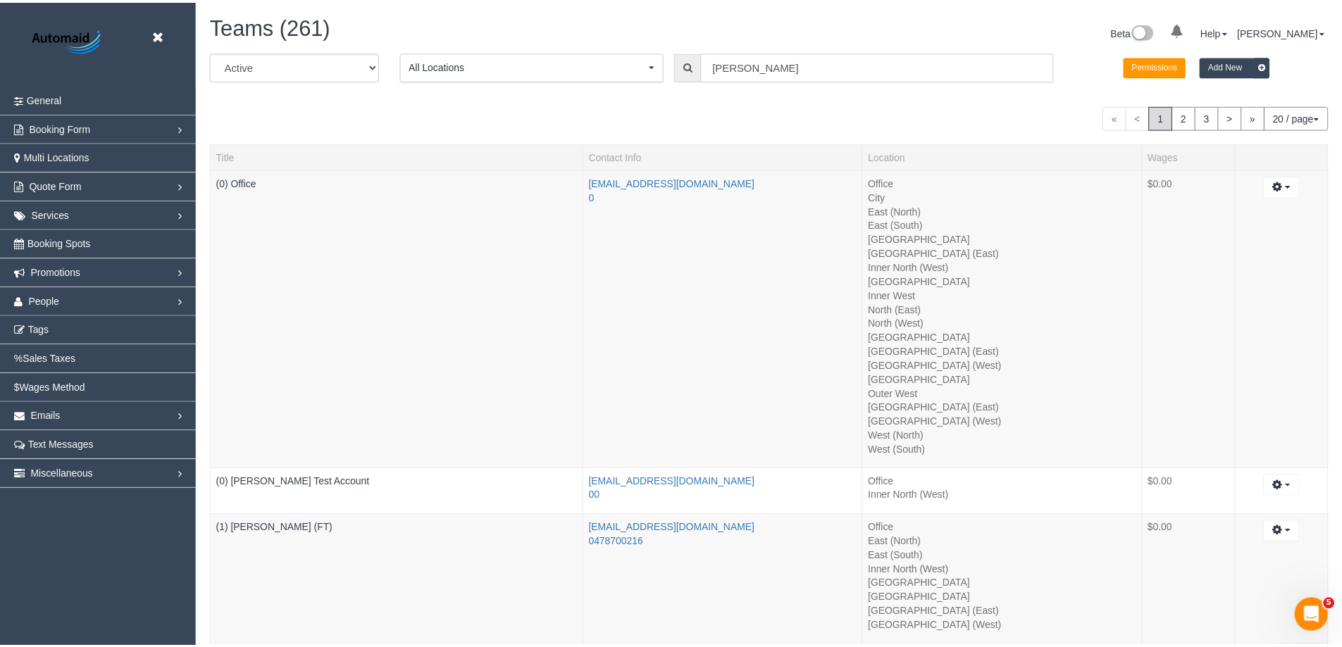
scroll to position [69882, 69100]
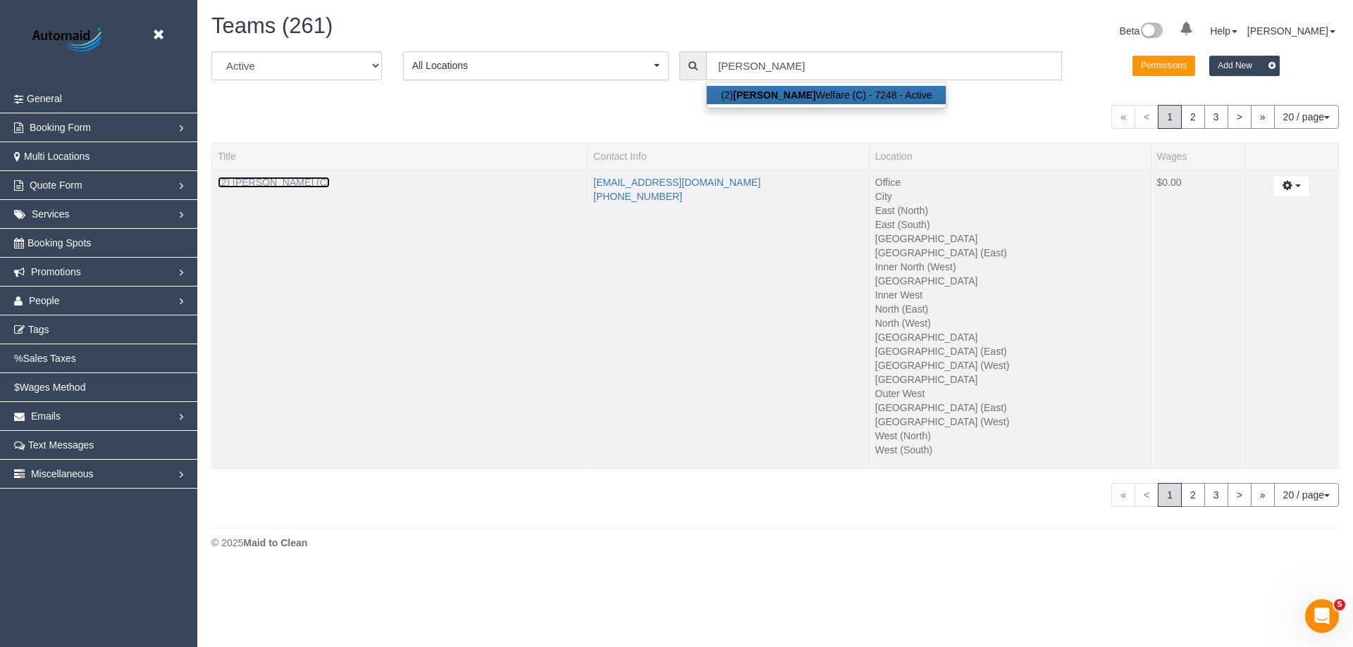
click at [271, 181] on link "(2) [PERSON_NAME] (C)" at bounding box center [274, 182] width 112 height 11
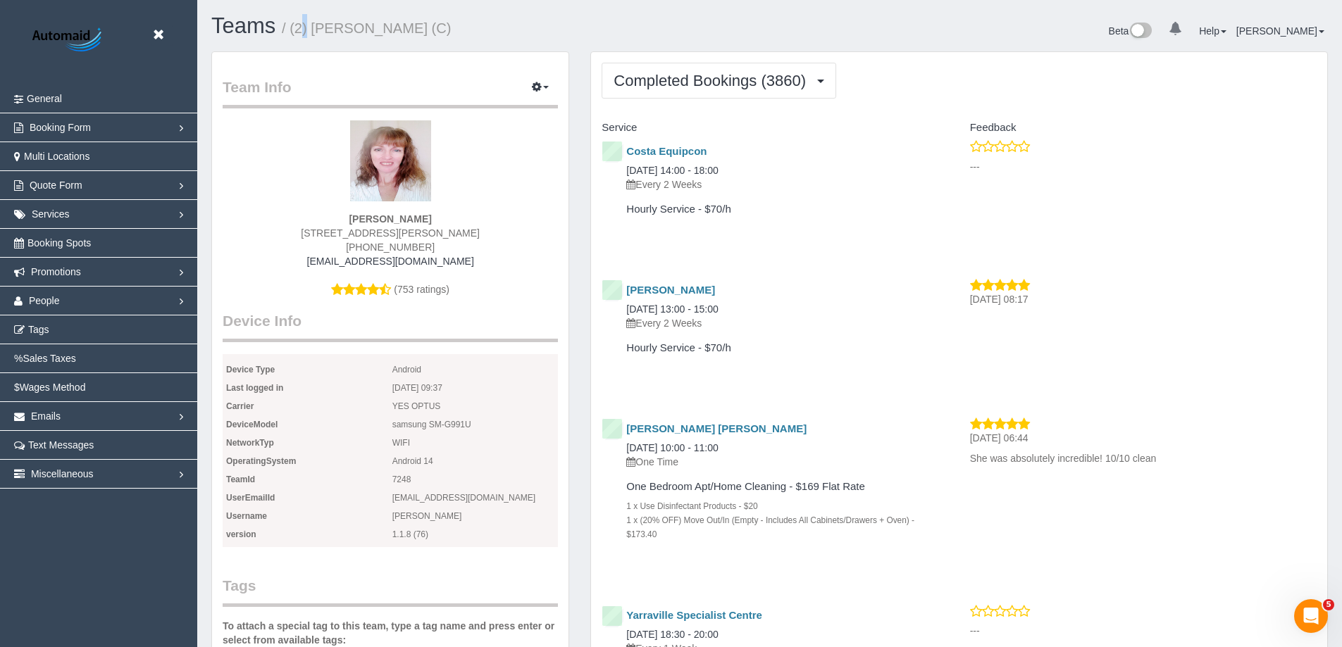
scroll to position [3893, 1342]
click at [297, 22] on small "/ (2) Kerry Welfare (C)" at bounding box center [367, 27] width 170 height 15
drag, startPoint x: 416, startPoint y: 28, endPoint x: 408, endPoint y: 28, distance: 8.5
click at [408, 28] on small "/ (2) Kerry Welfare (C)" at bounding box center [367, 27] width 170 height 15
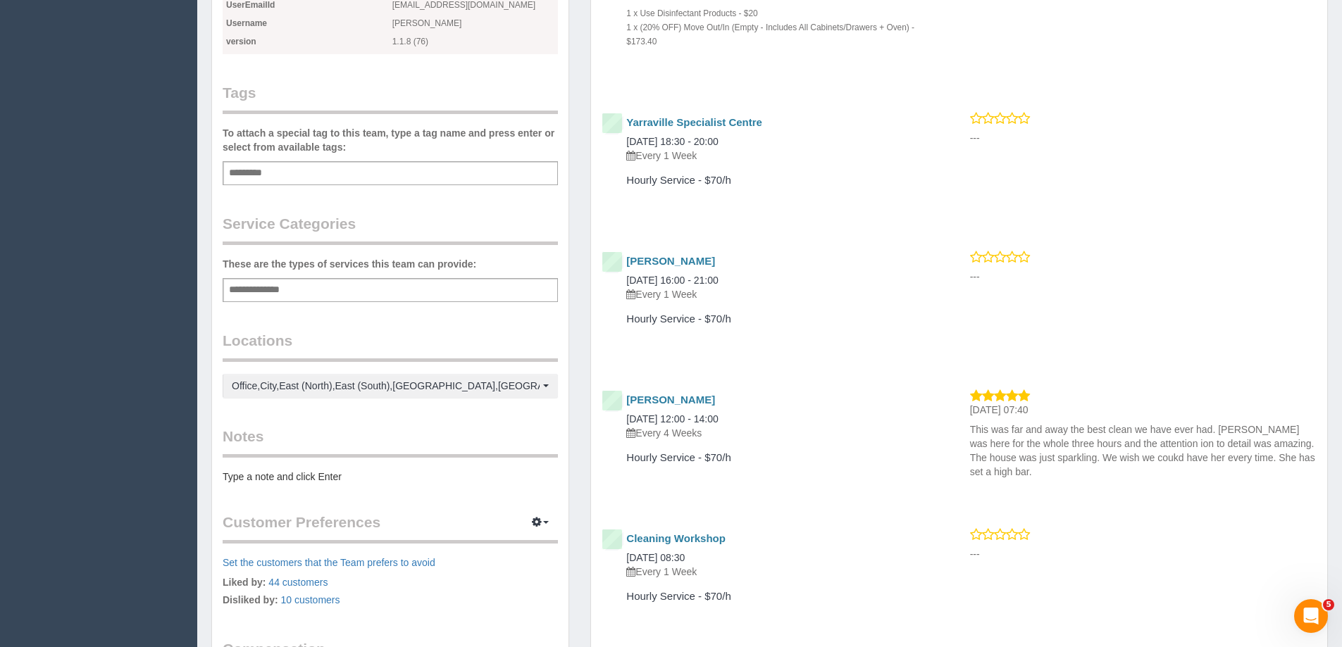
scroll to position [70, 0]
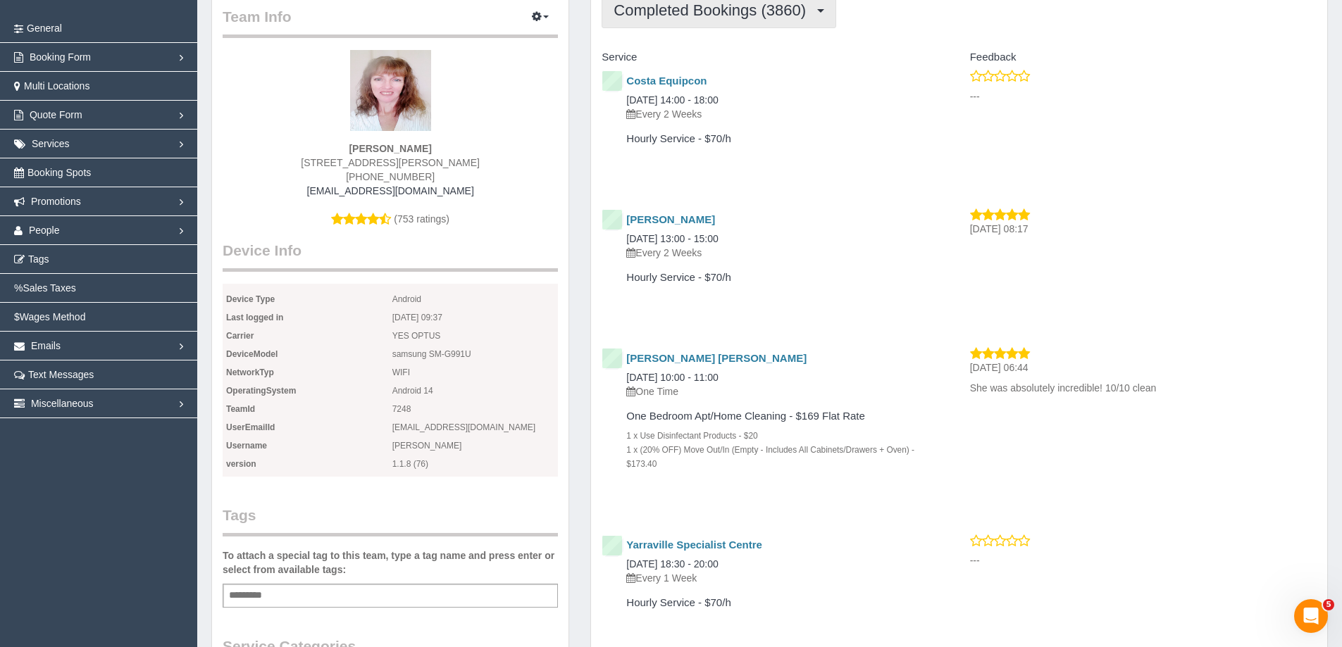
click at [705, 6] on span "Completed Bookings (3860)" at bounding box center [713, 10] width 199 height 18
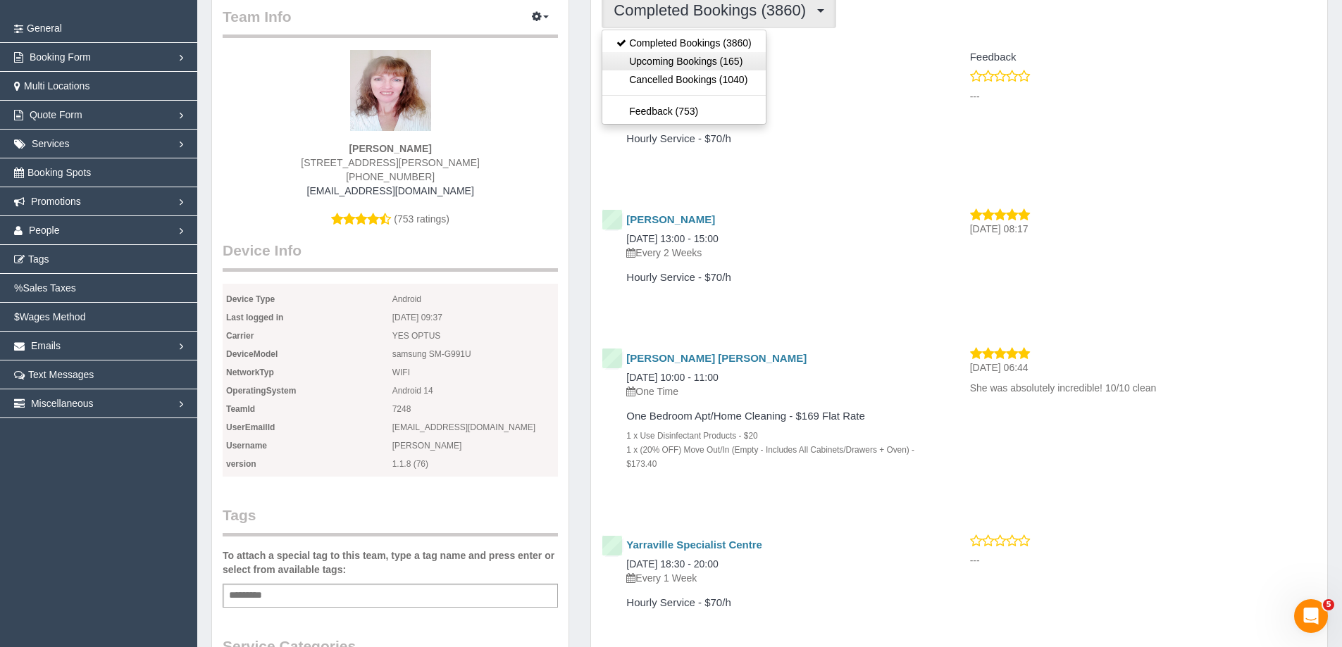
click at [670, 66] on link "Upcoming Bookings (165)" at bounding box center [683, 61] width 163 height 18
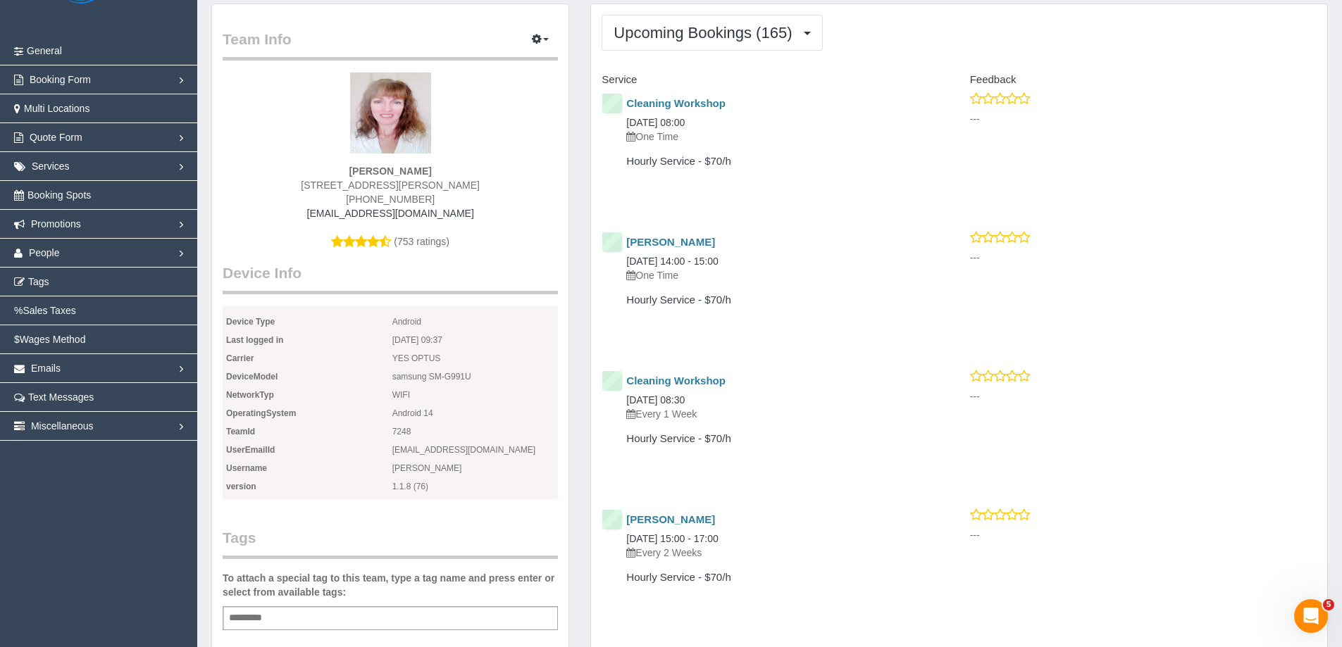
scroll to position [0, 0]
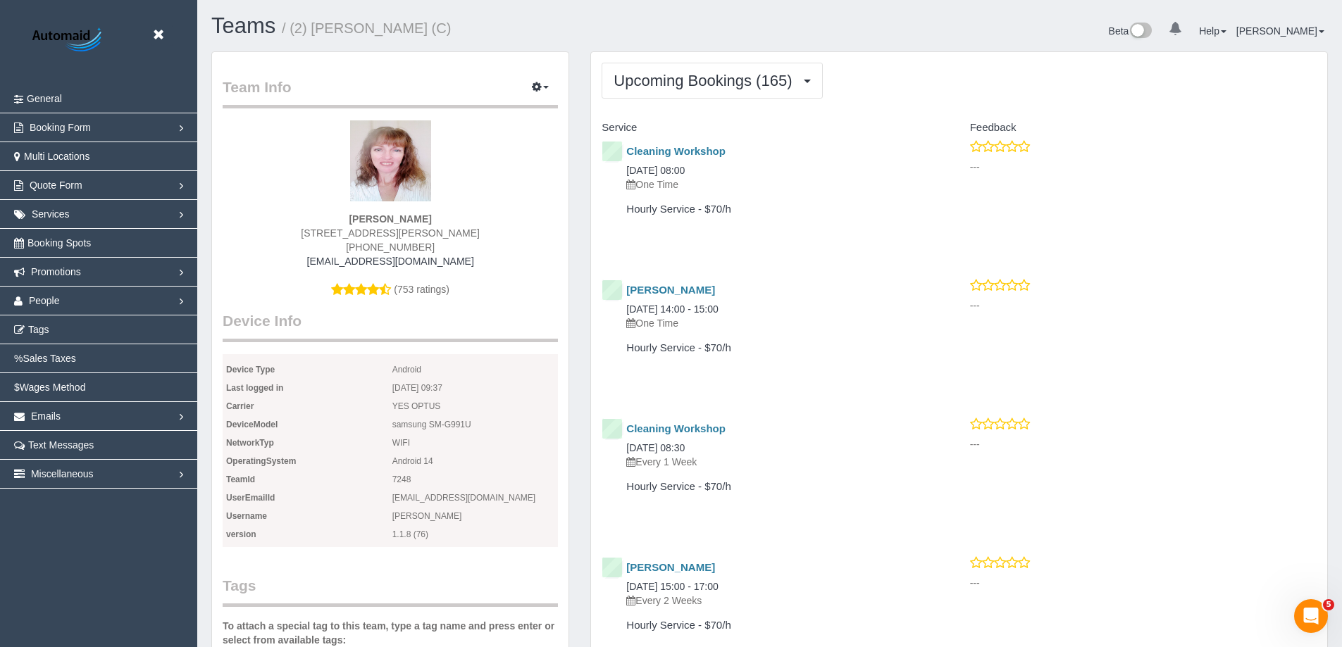
click at [750, 87] on span "Upcoming Bookings (165)" at bounding box center [706, 81] width 185 height 18
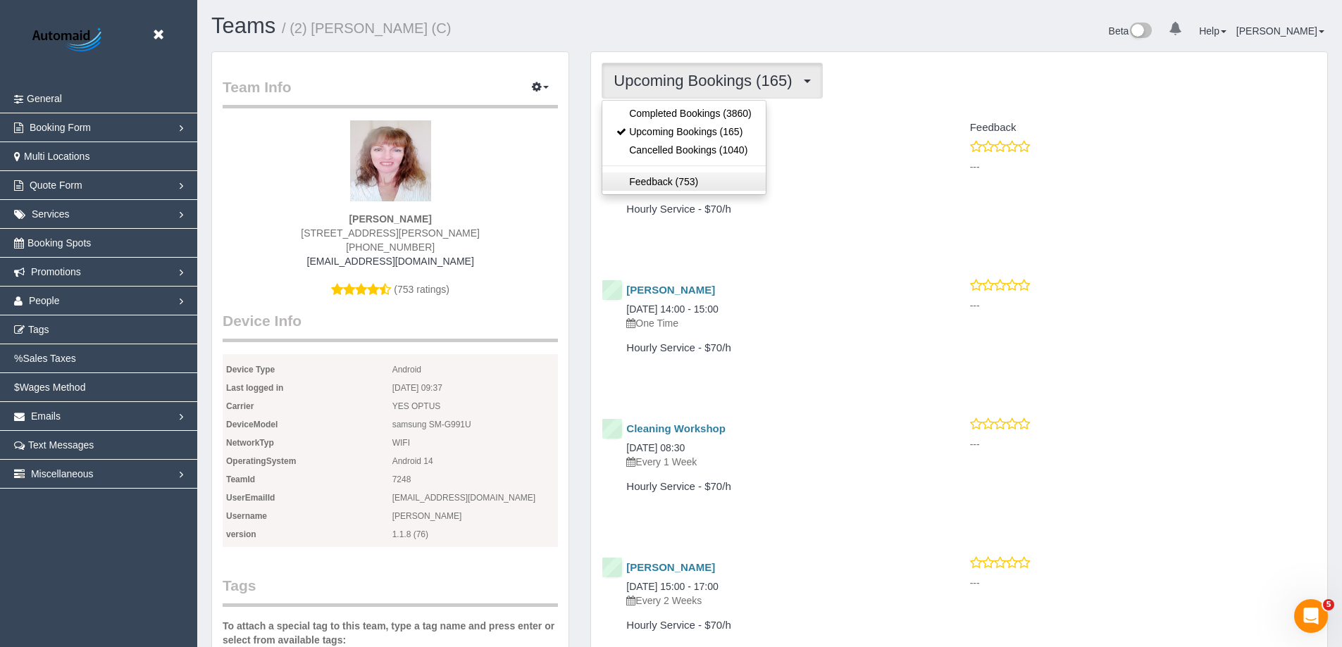
click at [647, 186] on link "Feedback (753)" at bounding box center [683, 182] width 163 height 18
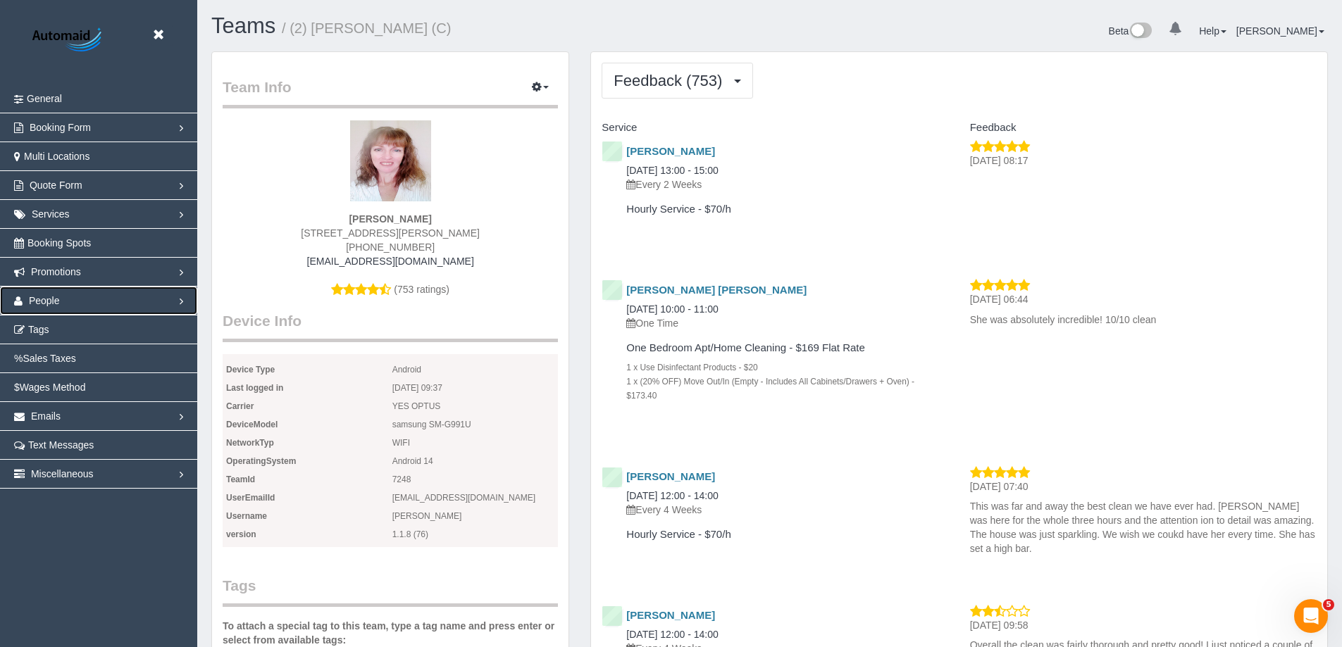
click at [82, 302] on link "People" at bounding box center [98, 301] width 197 height 28
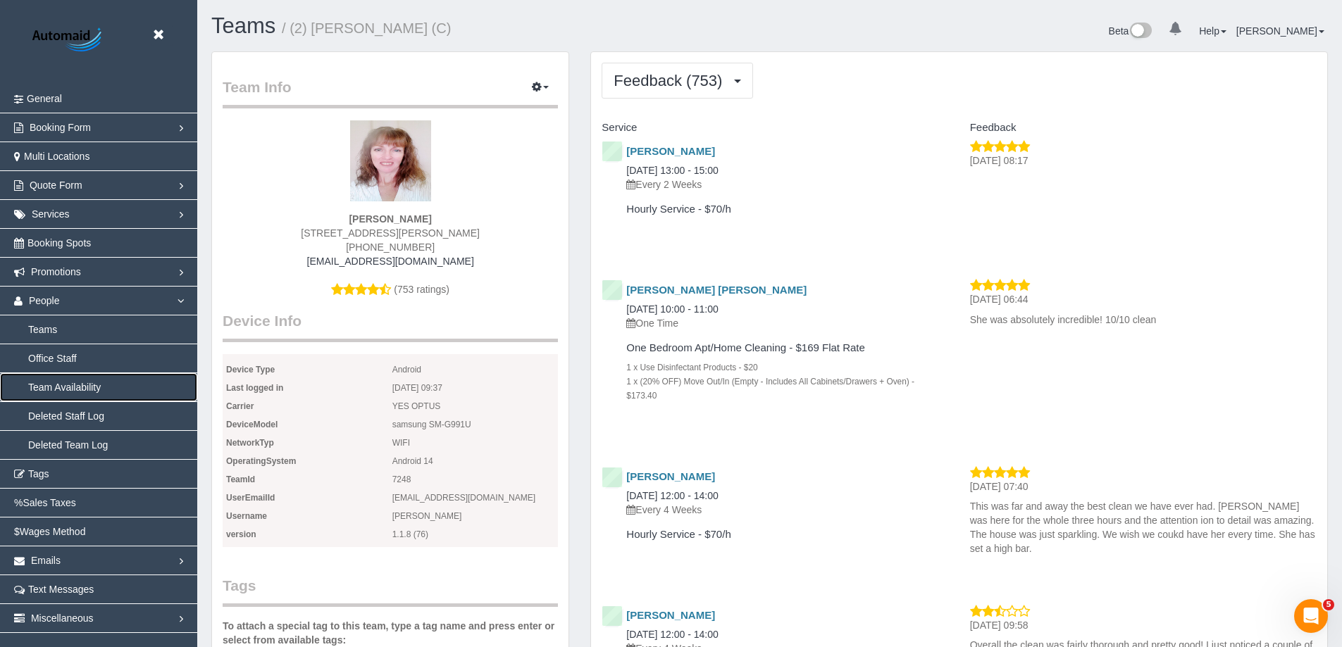
click at [76, 387] on link "Team Availability" at bounding box center [98, 387] width 197 height 28
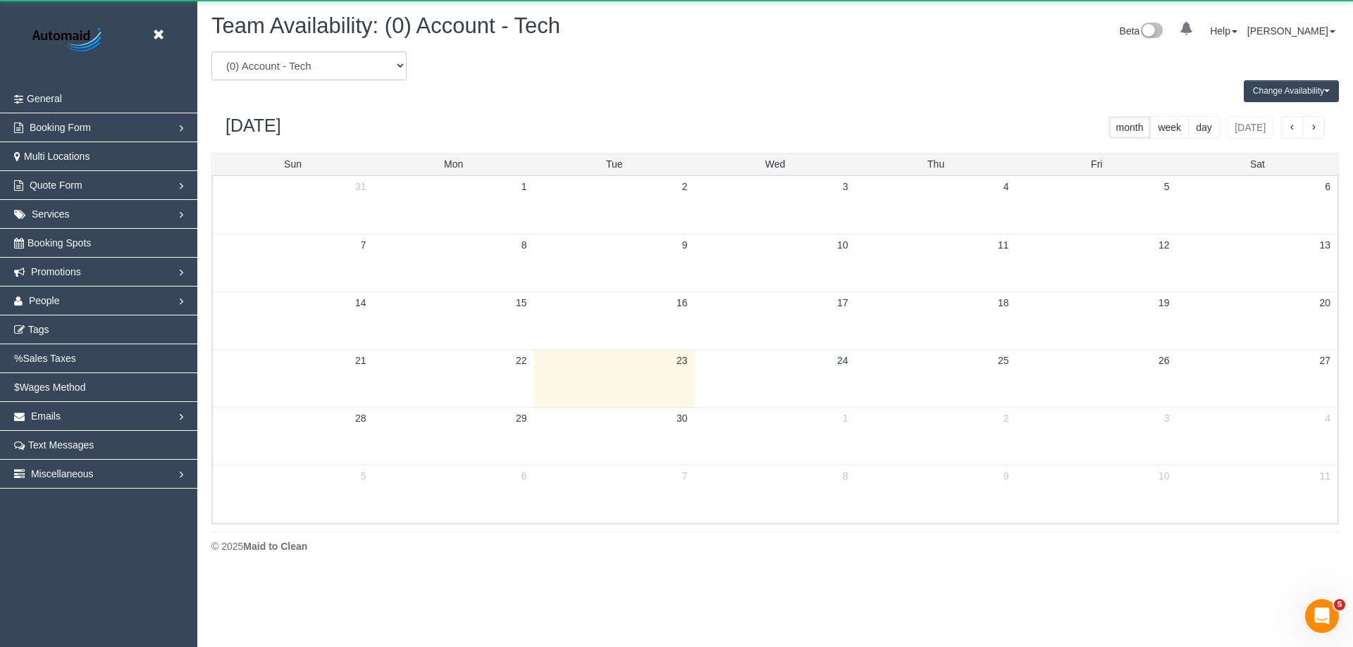
scroll to position [573, 1353]
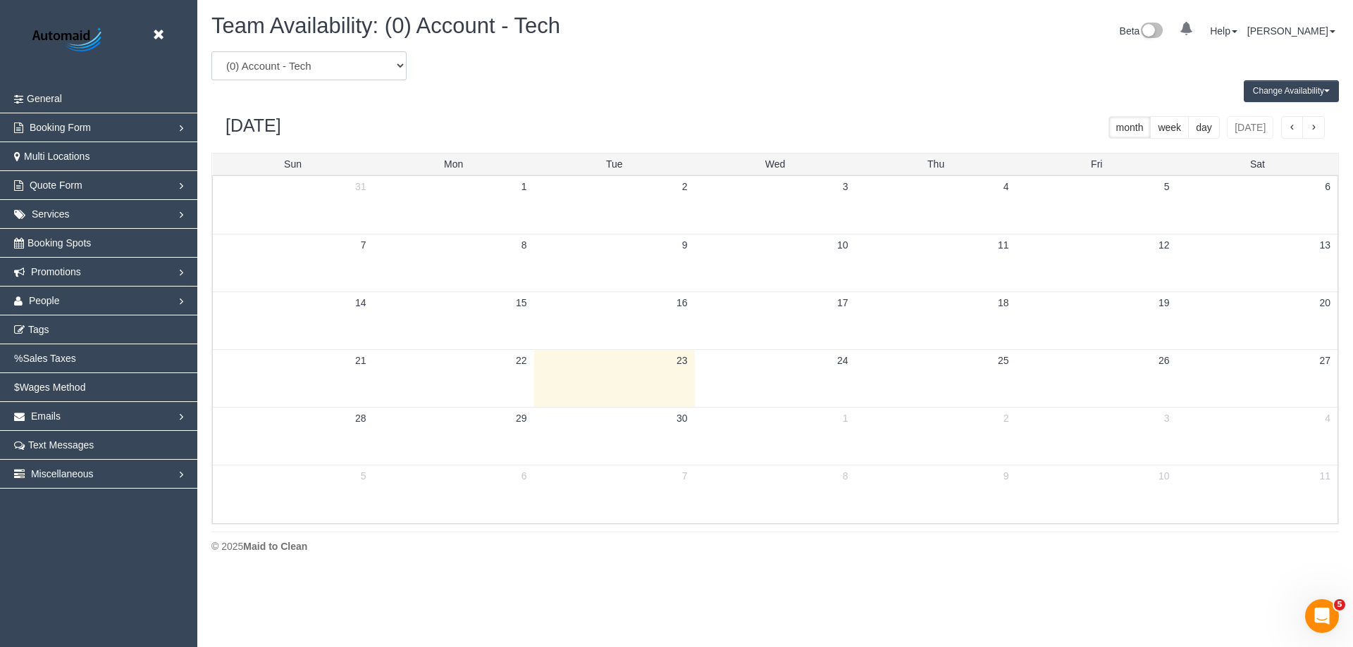
click at [342, 65] on select "(0) Account - Tech (0) Office (0) Raunak Test Account (1) Debbie Brodjanac (FT)…" at bounding box center [308, 65] width 195 height 29
select select "number:7248"
click at [211, 51] on select "(0) Account - Tech (0) Office (0) Raunak Test Account (1) Debbie Brodjanac (FT)…" at bounding box center [308, 65] width 195 height 29
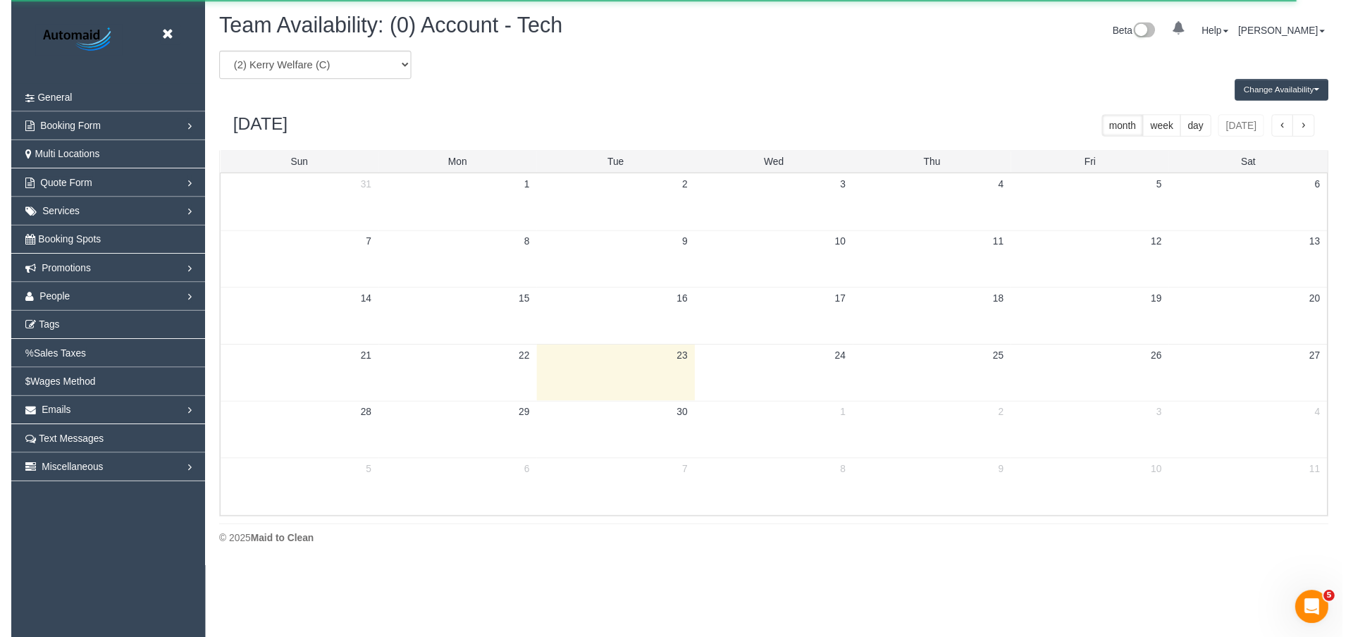
scroll to position [69879, 69100]
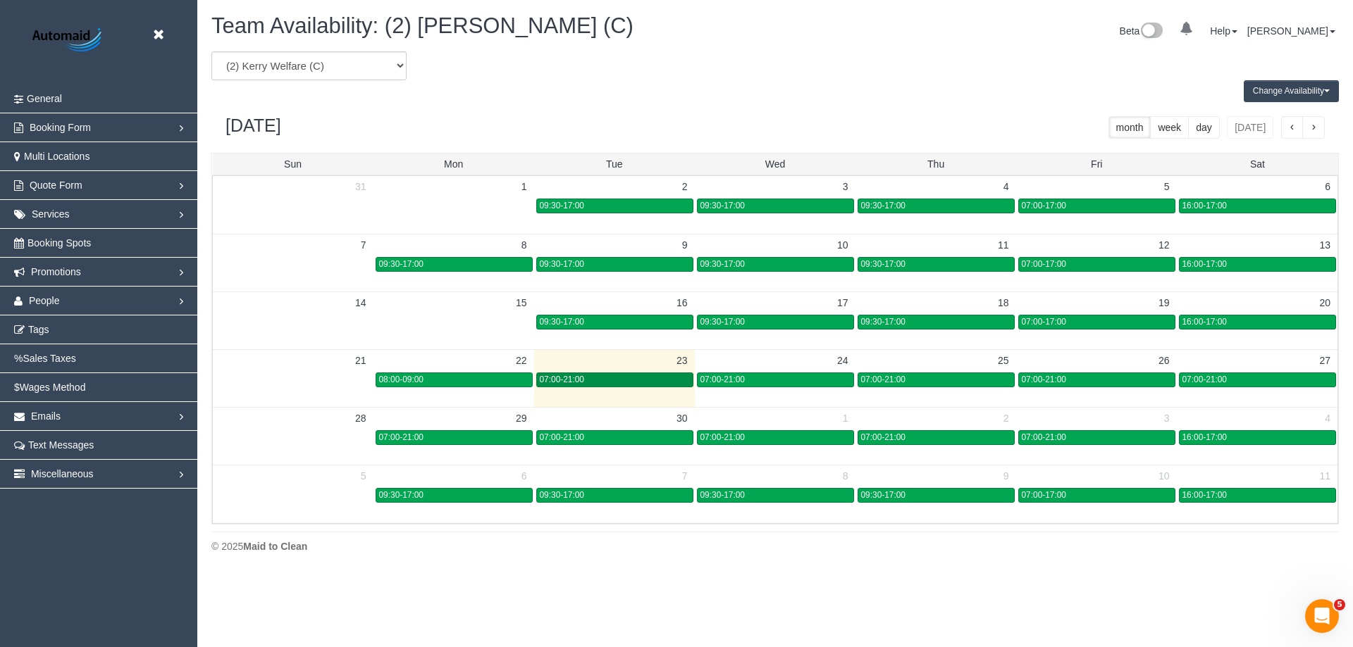
click at [590, 383] on div "07:00-21:00" at bounding box center [615, 380] width 150 height 11
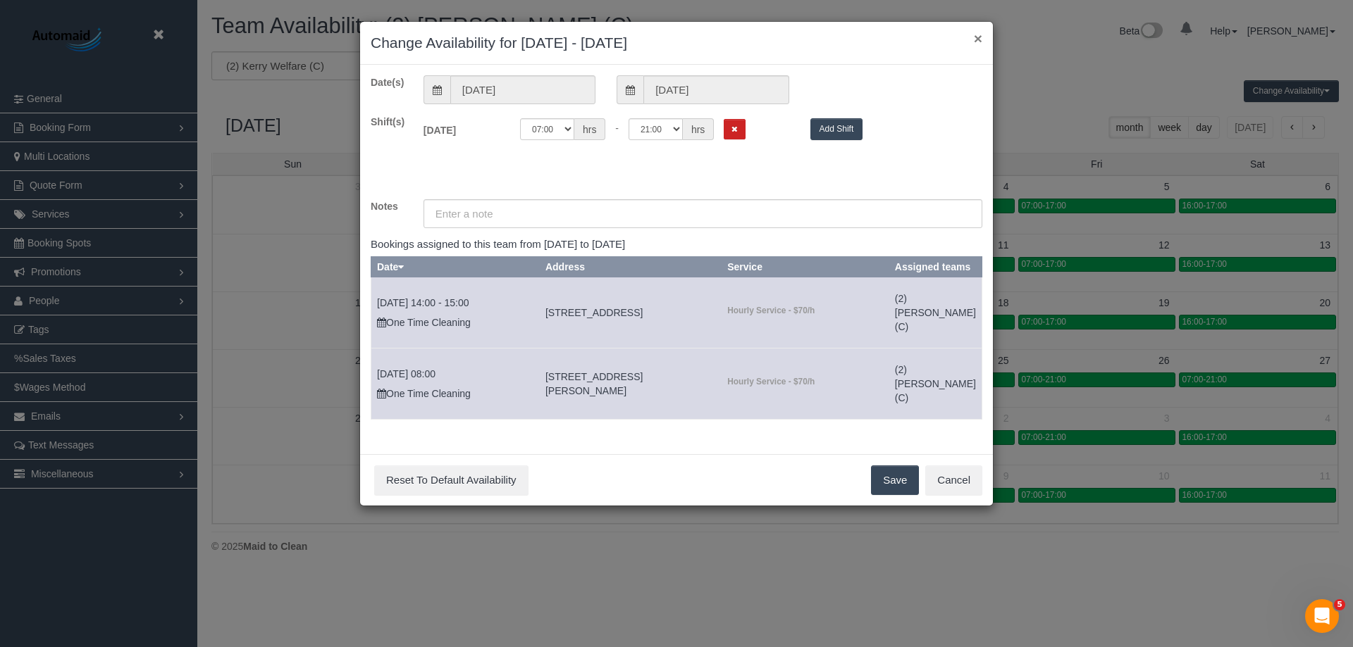
click at [979, 36] on button "×" at bounding box center [978, 38] width 8 height 15
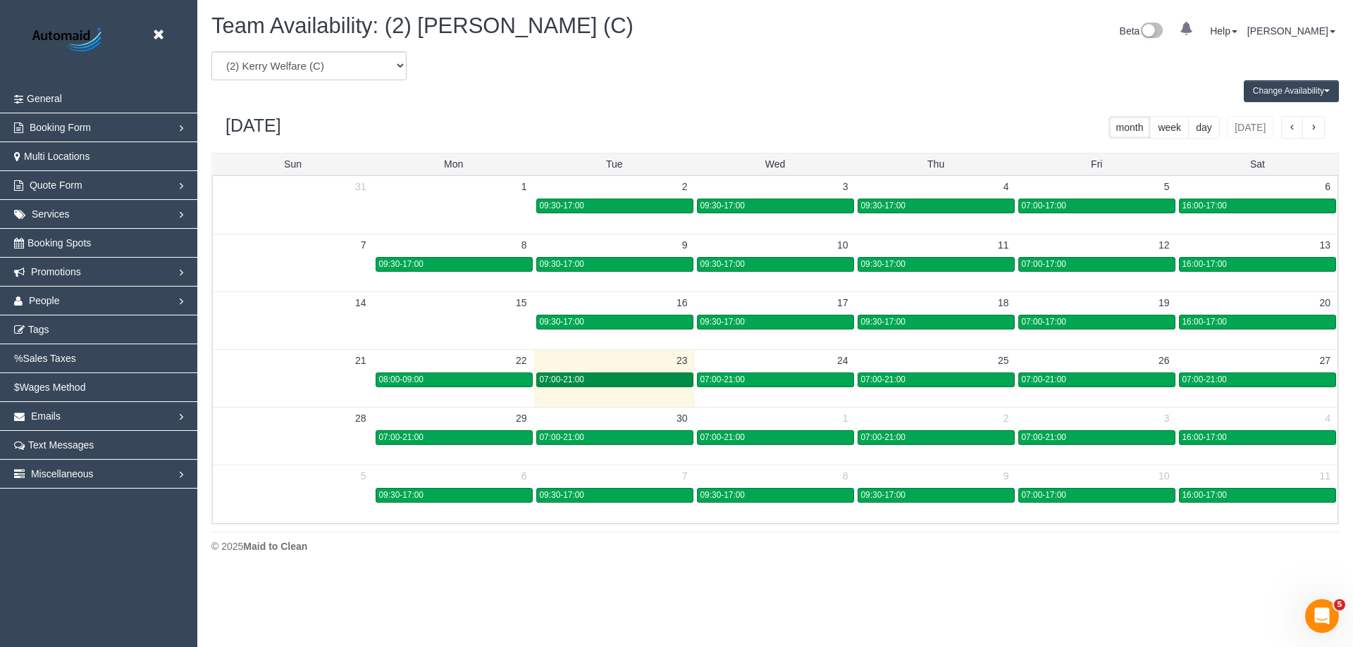
click at [589, 382] on div "07:00-21:00" at bounding box center [615, 380] width 150 height 11
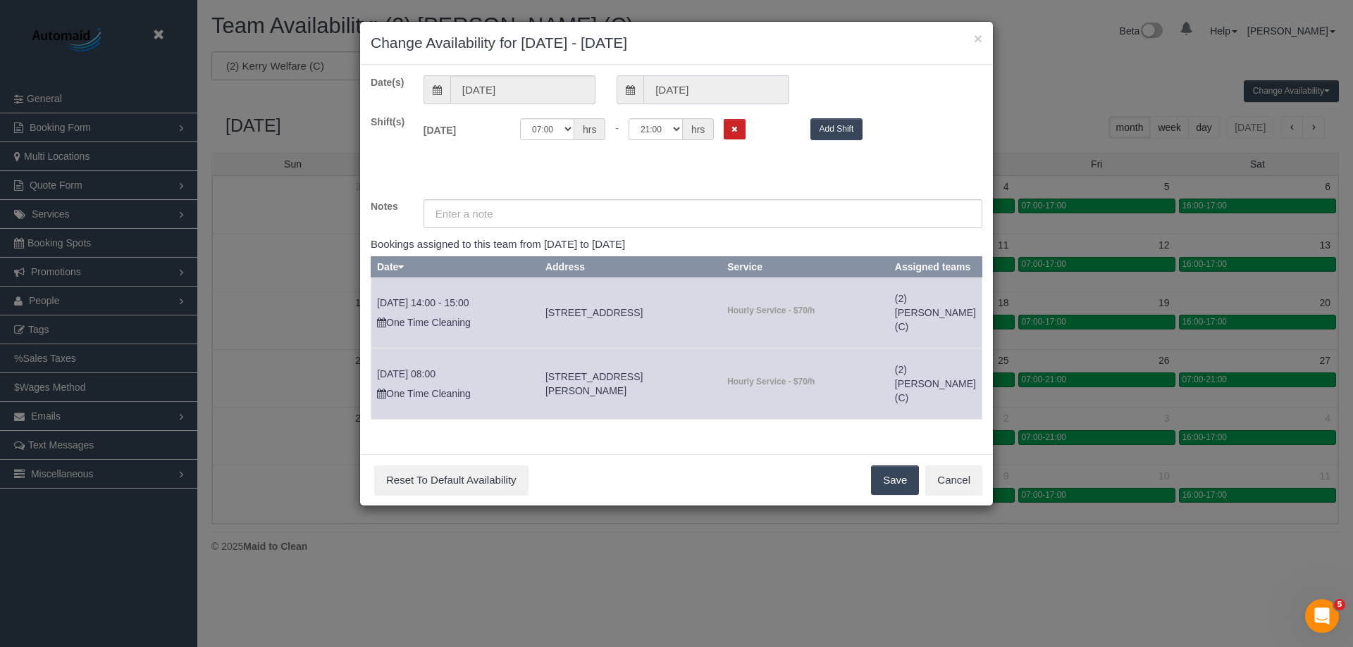
click at [714, 88] on input "23/09/2025" at bounding box center [715, 89] width 145 height 29
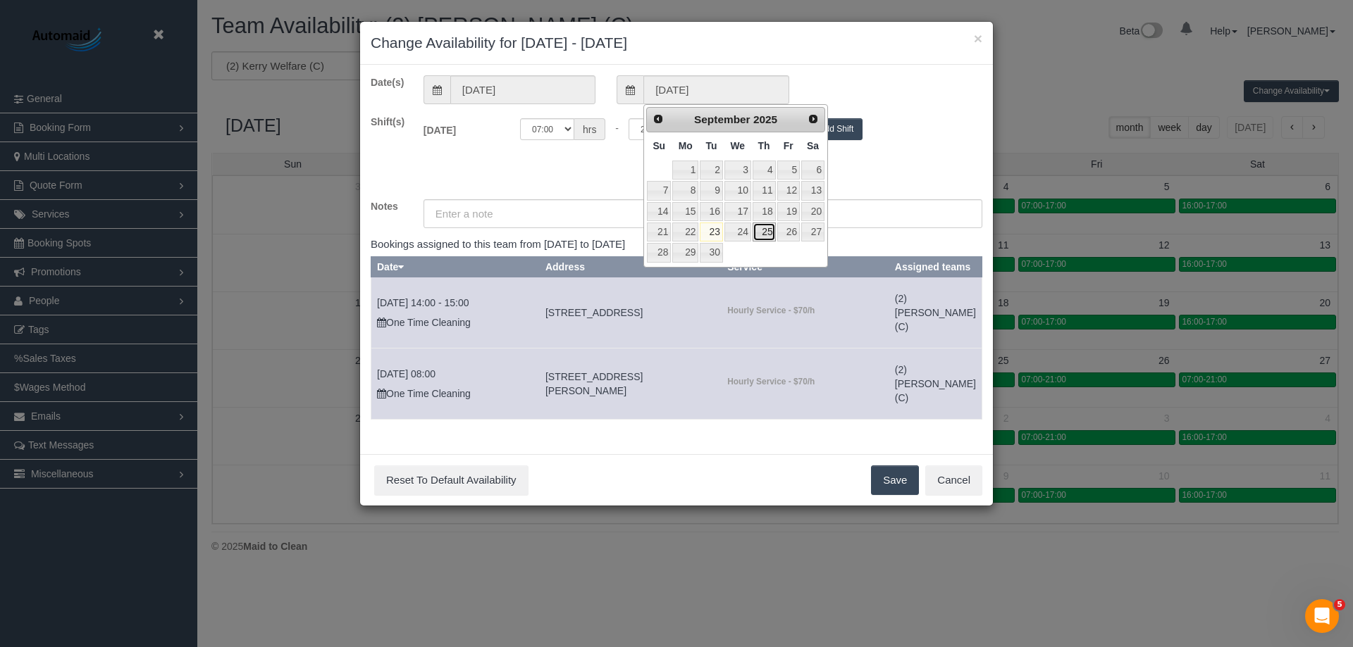
click at [768, 231] on link "25" at bounding box center [763, 232] width 23 height 19
type input "25/09/2025"
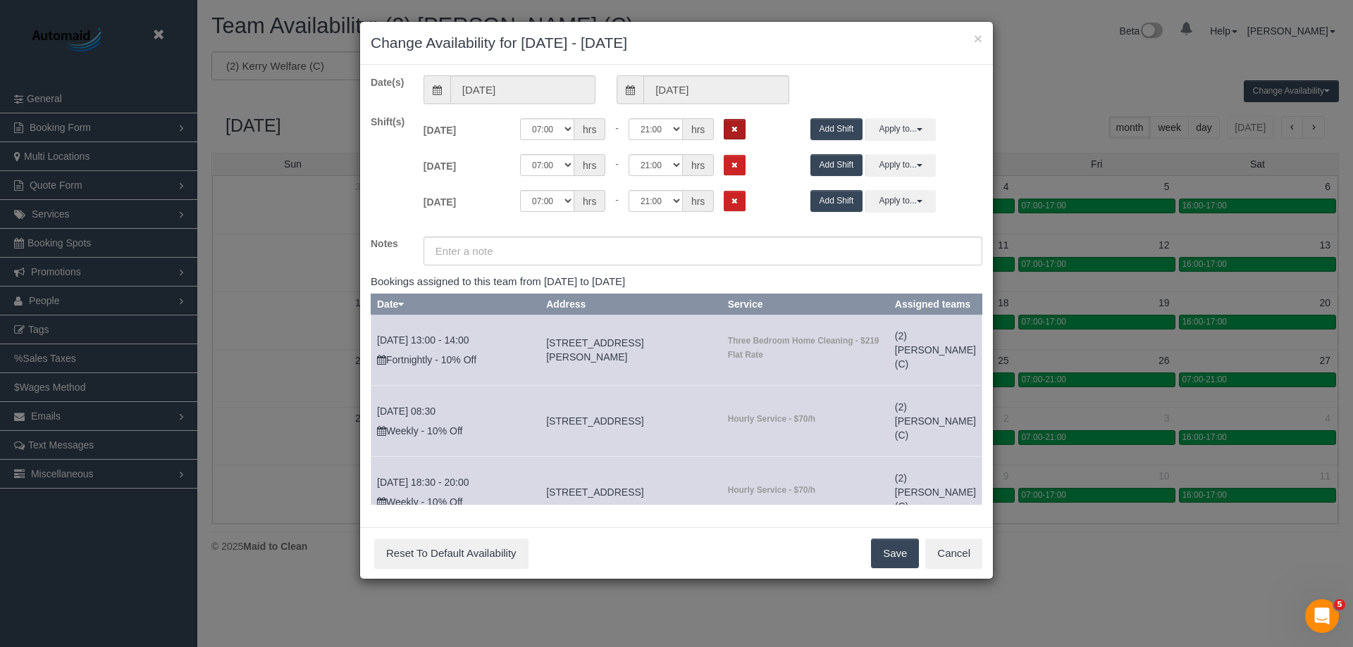
click at [738, 129] on button "Remove Shift" at bounding box center [735, 129] width 22 height 20
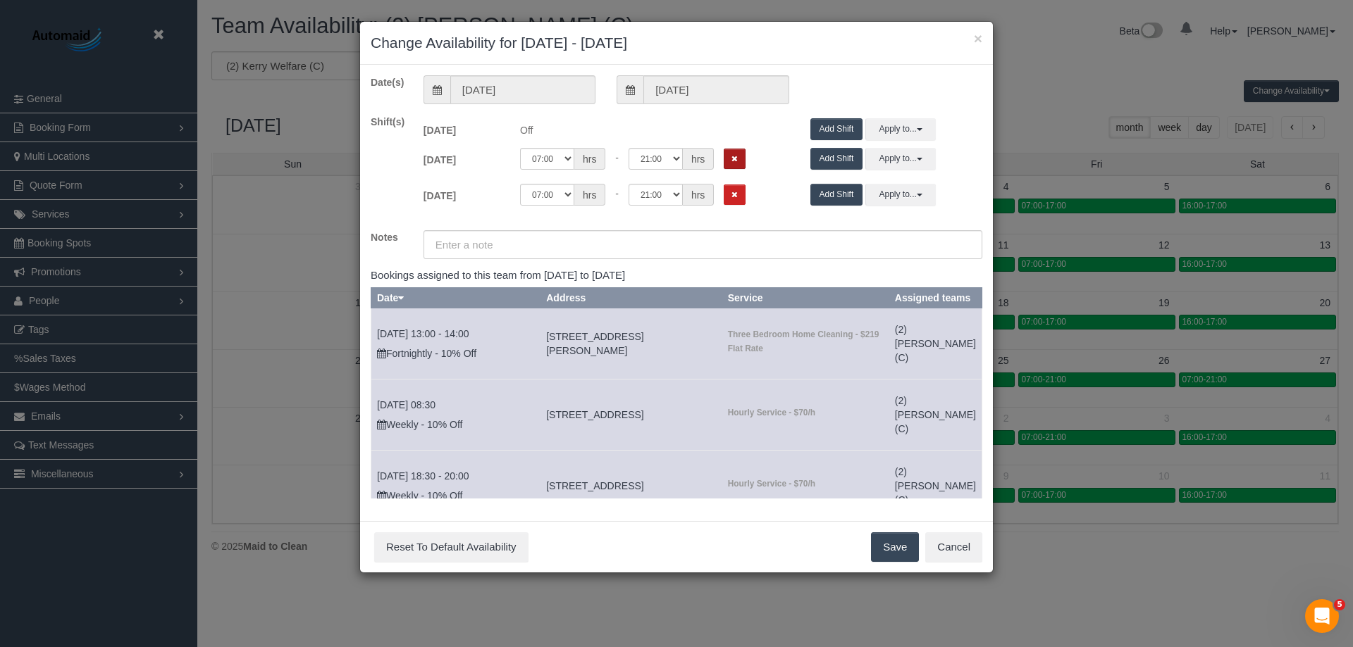
click at [736, 158] on icon "Remove Shift" at bounding box center [734, 159] width 6 height 8
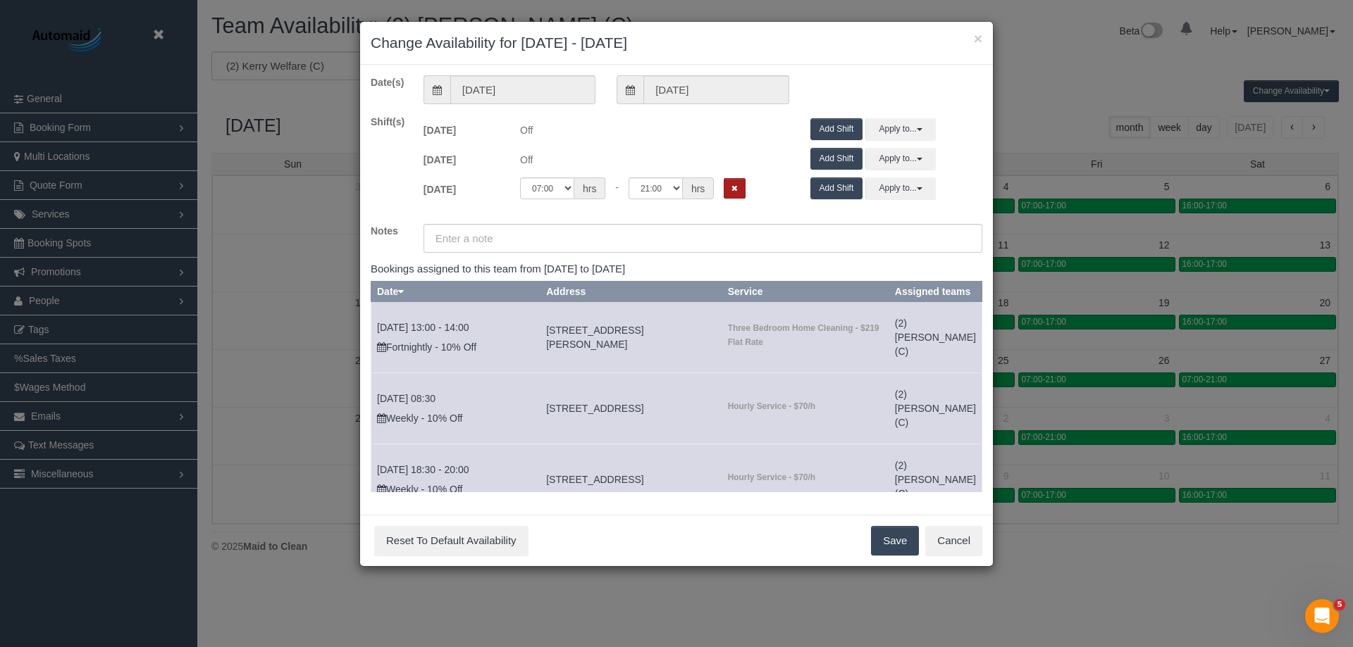
click at [731, 189] on button "Remove Shift" at bounding box center [735, 188] width 22 height 20
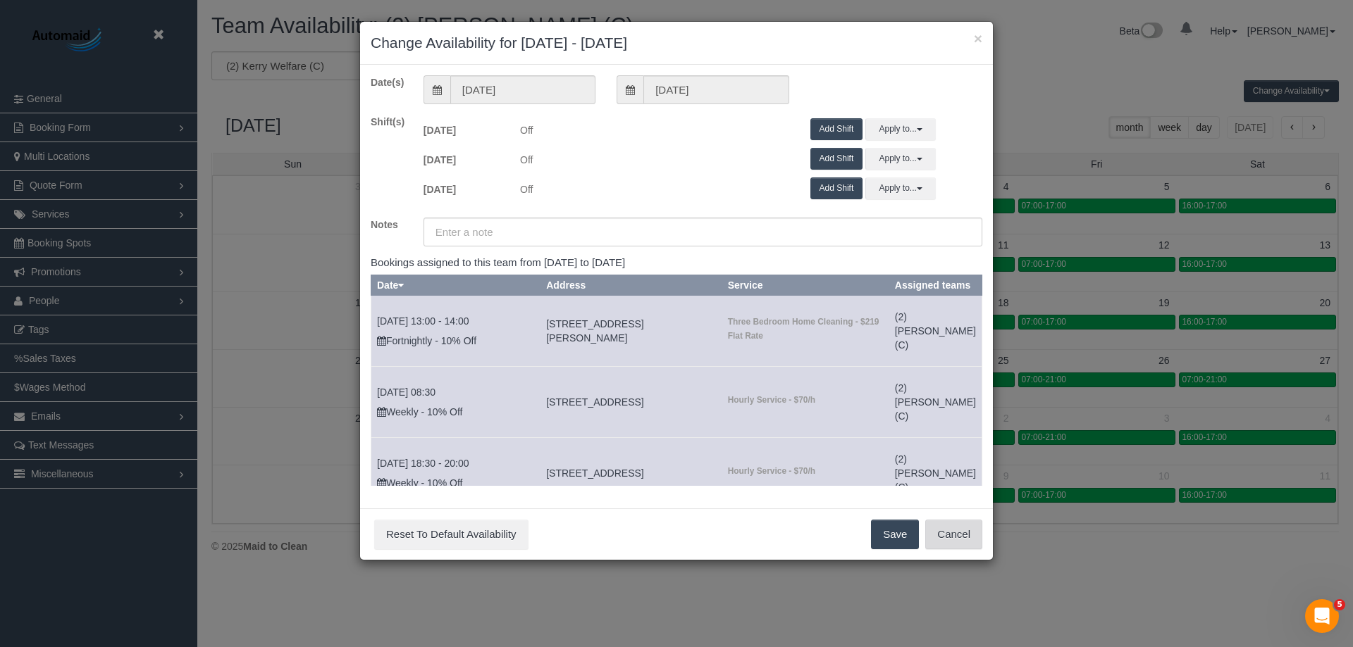
click at [962, 534] on button "Cancel" at bounding box center [953, 535] width 57 height 30
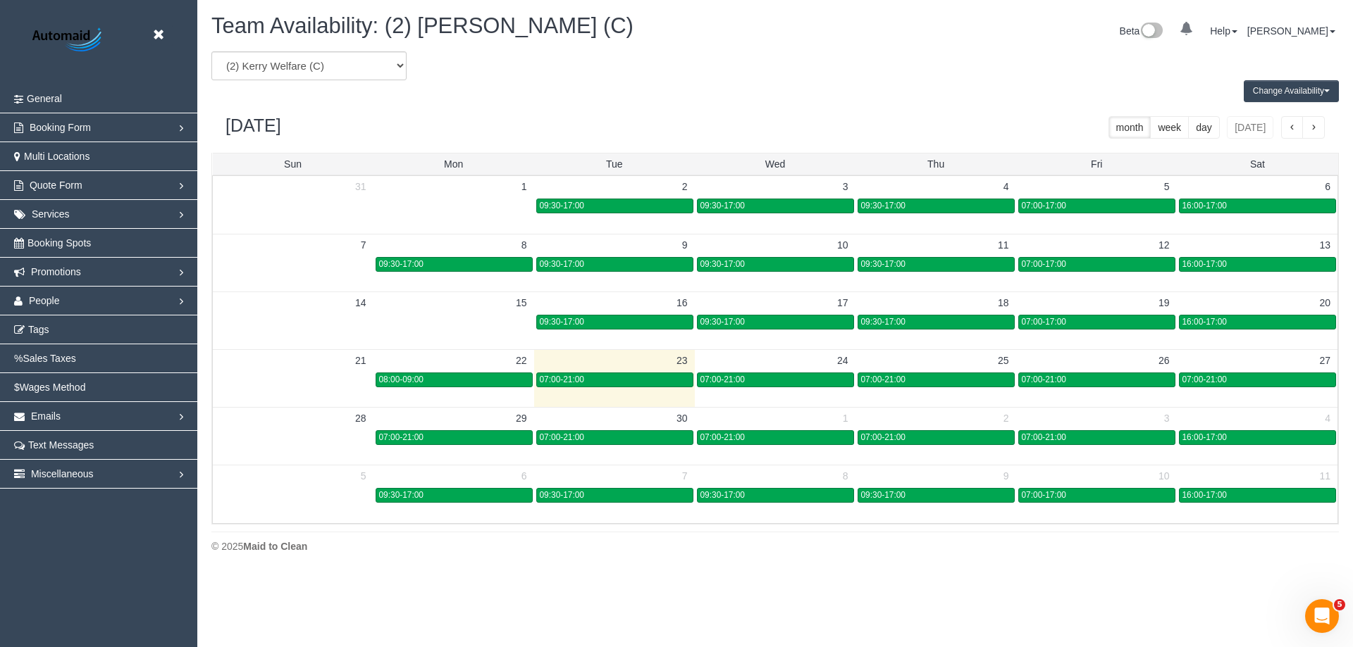
click at [1284, 99] on button "Change Availability" at bounding box center [1290, 91] width 95 height 22
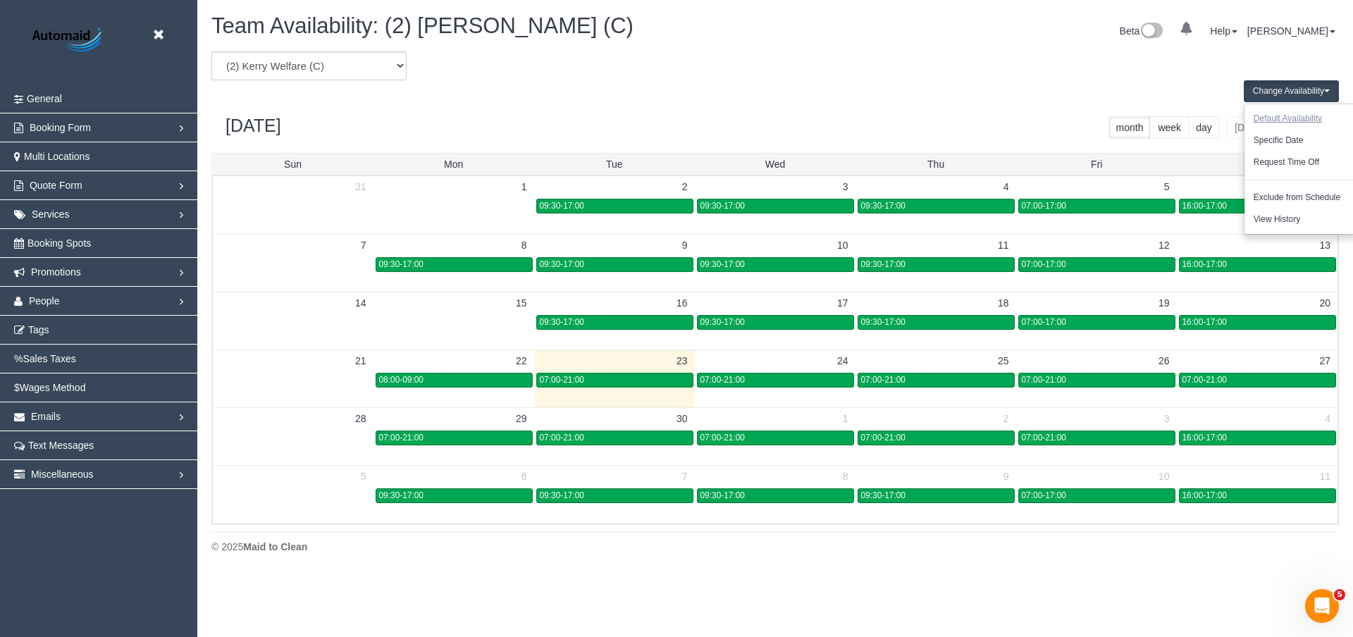
click at [1308, 122] on button "Default Availability" at bounding box center [1287, 119] width 87 height 22
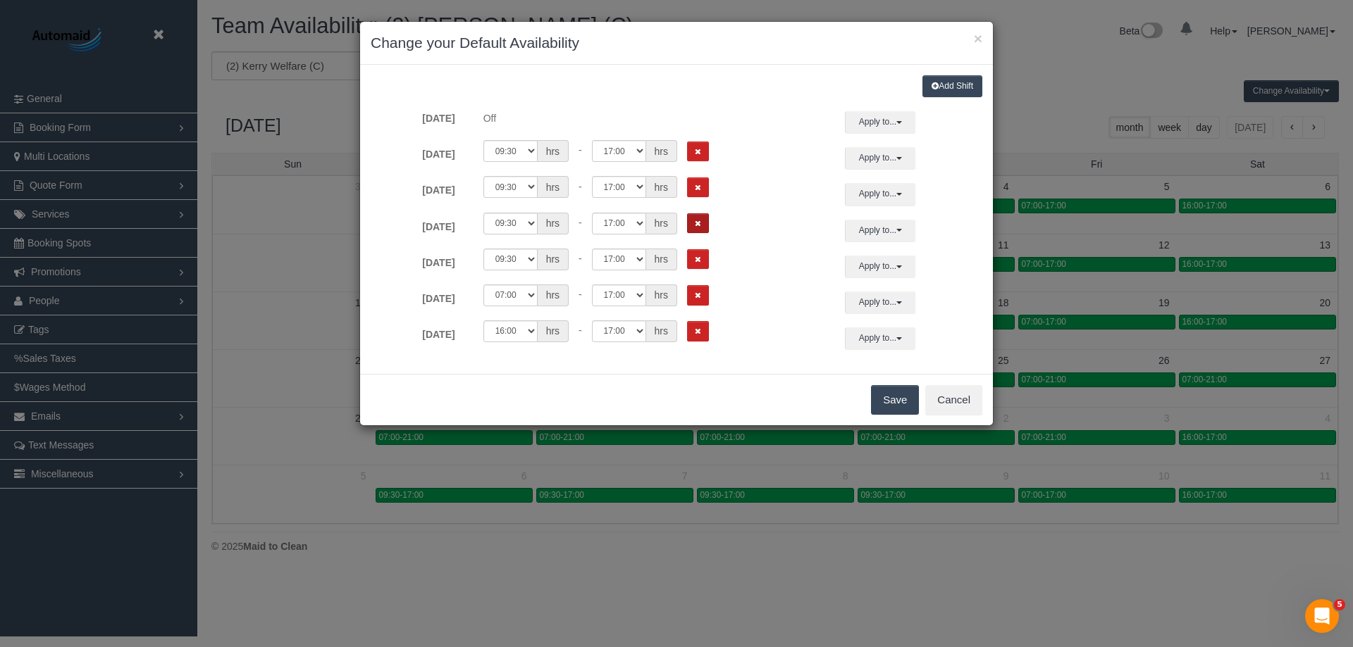
click at [705, 218] on button "Remove Shift" at bounding box center [698, 223] width 22 height 20
click at [928, 388] on button "Cancel" at bounding box center [953, 400] width 57 height 30
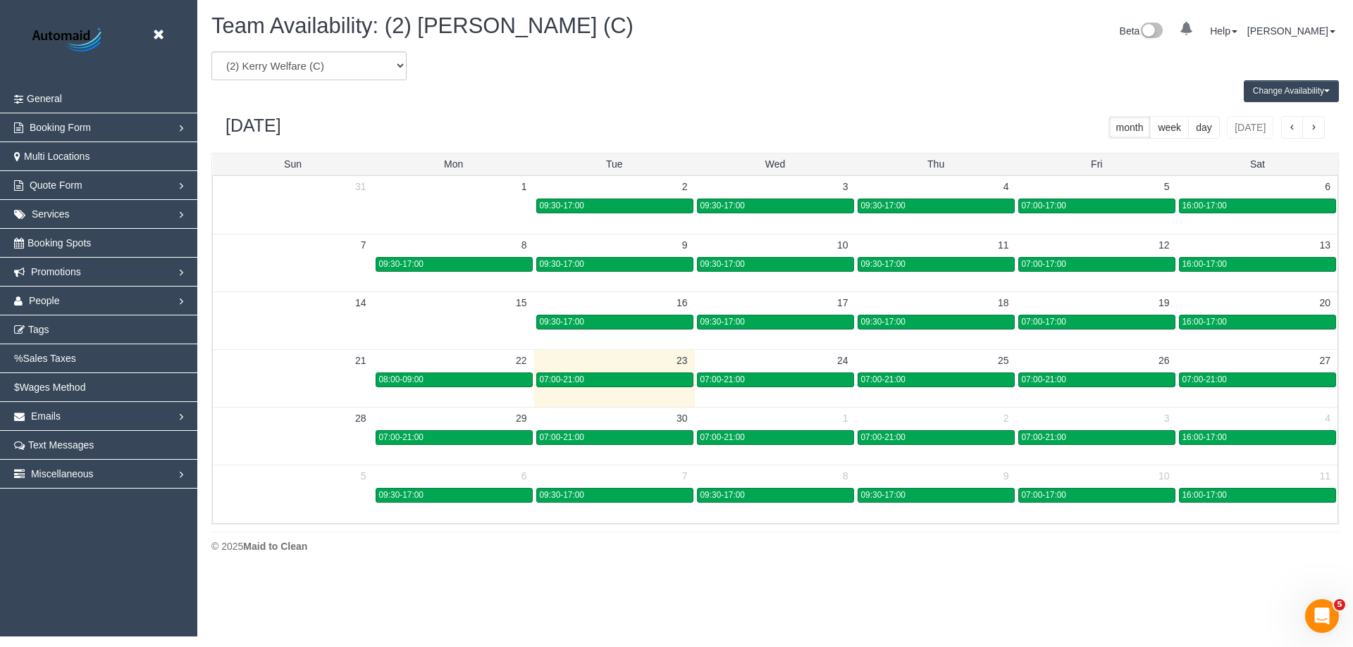
click at [1310, 94] on button "Change Availability" at bounding box center [1290, 91] width 95 height 22
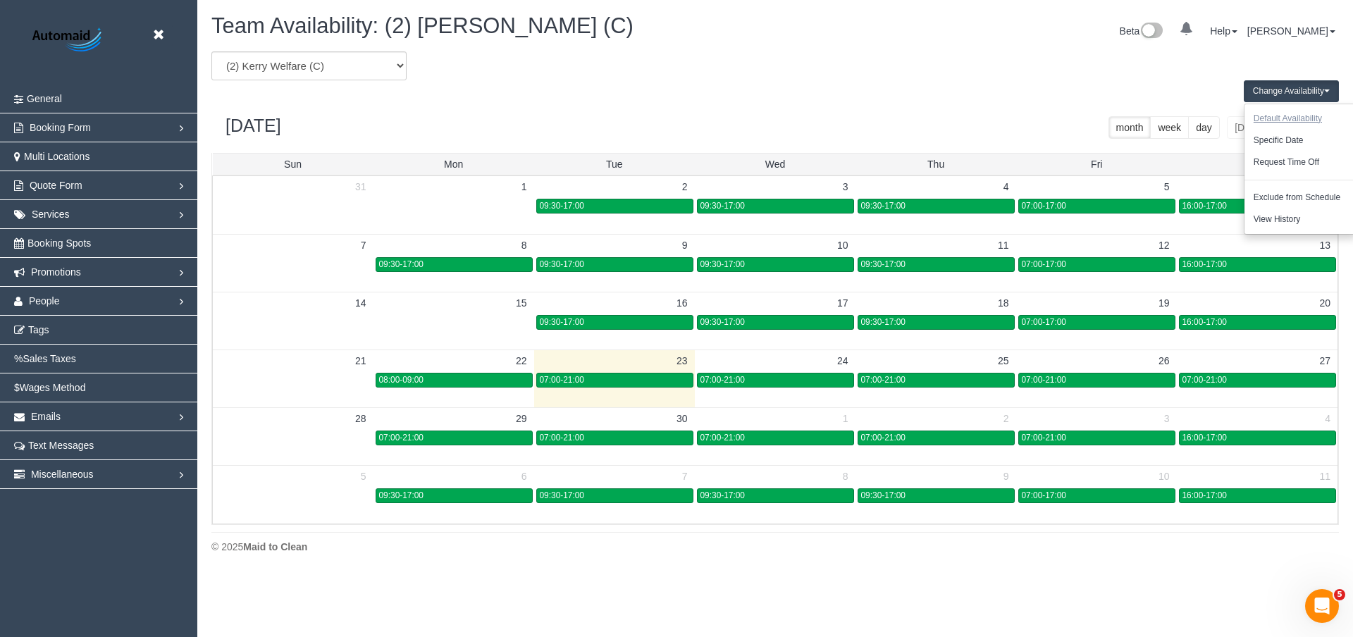
click at [1258, 115] on button "Default Availability" at bounding box center [1287, 119] width 87 height 22
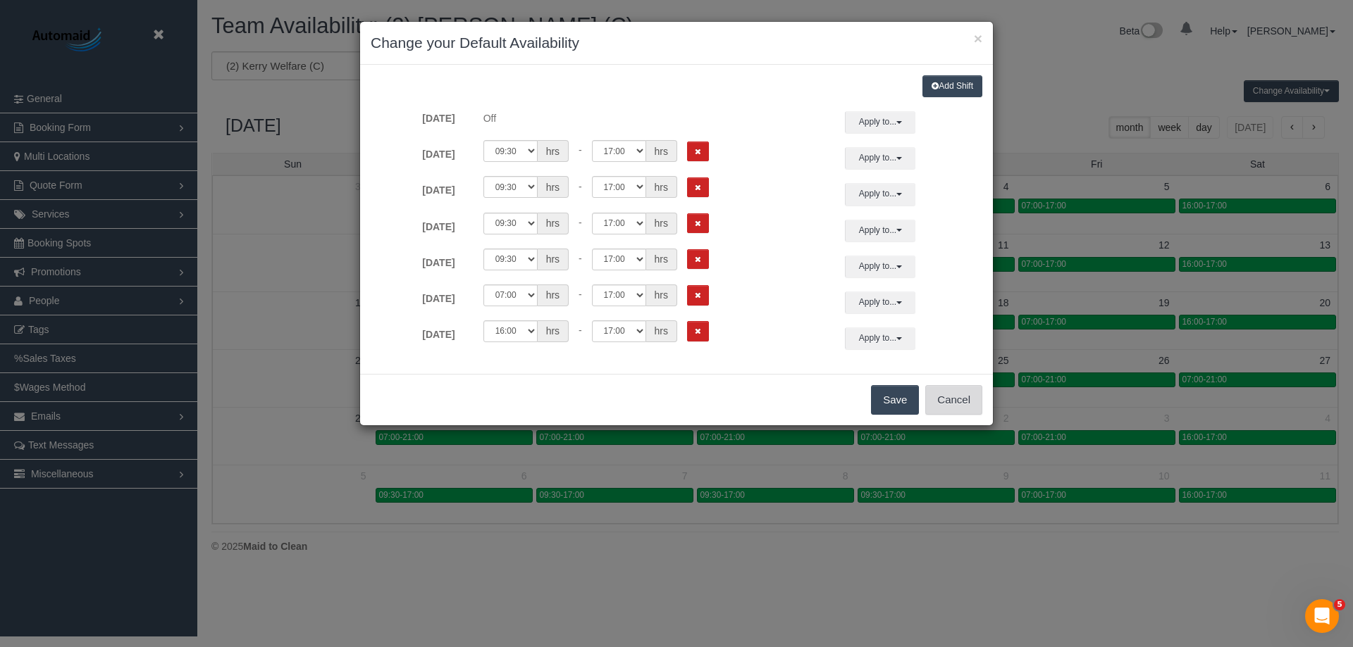
click at [936, 392] on button "Cancel" at bounding box center [953, 400] width 57 height 30
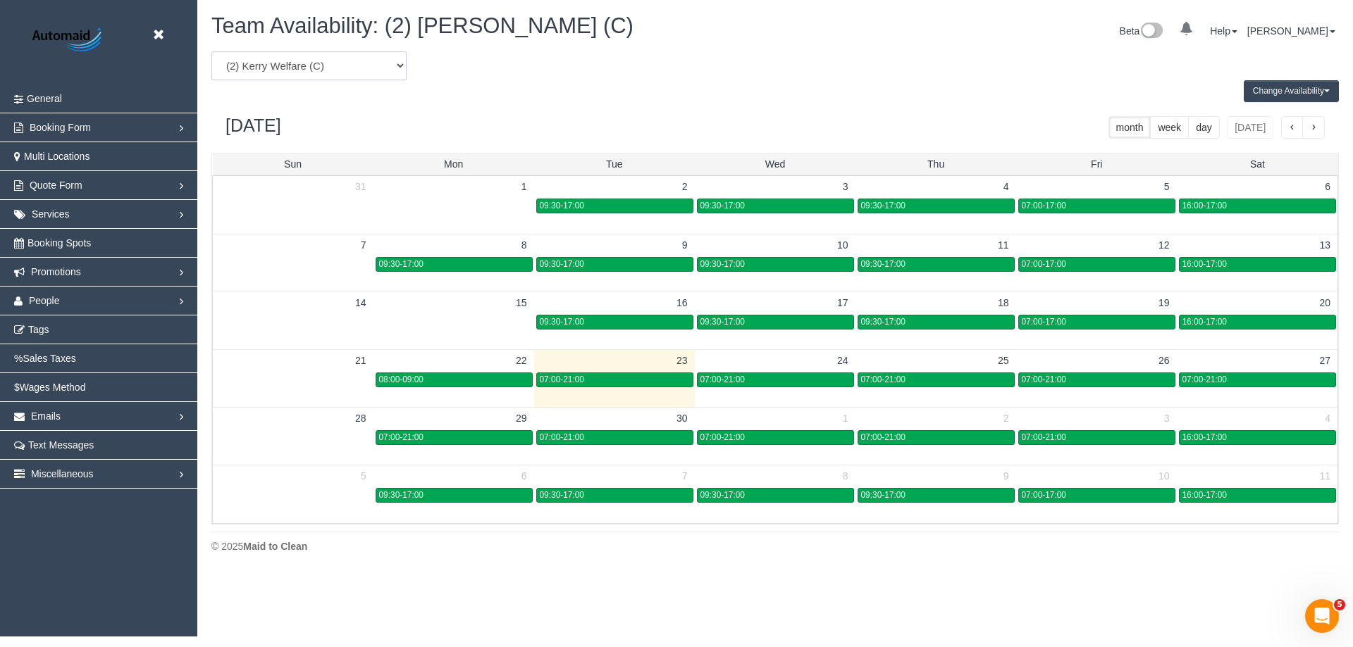
click at [357, 67] on select "(0) Account - Tech (0) Office (0) Raunak Test Account (1) Debbie Brodjanac (FT)…" at bounding box center [308, 65] width 195 height 29
select select "number:95699"
click at [211, 51] on select "(0) Account - Tech (0) Office (0) Raunak Test Account (1) Debbie Brodjanac (FT)…" at bounding box center [308, 65] width 195 height 29
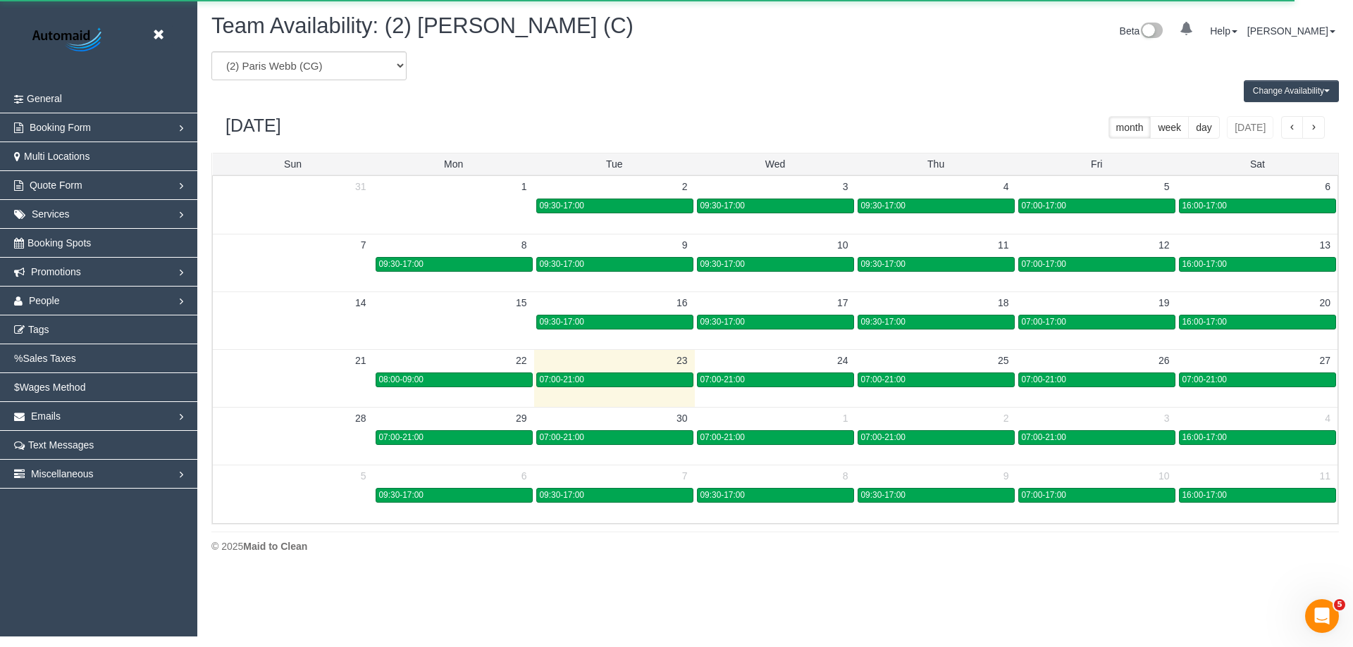
scroll to position [69879, 69100]
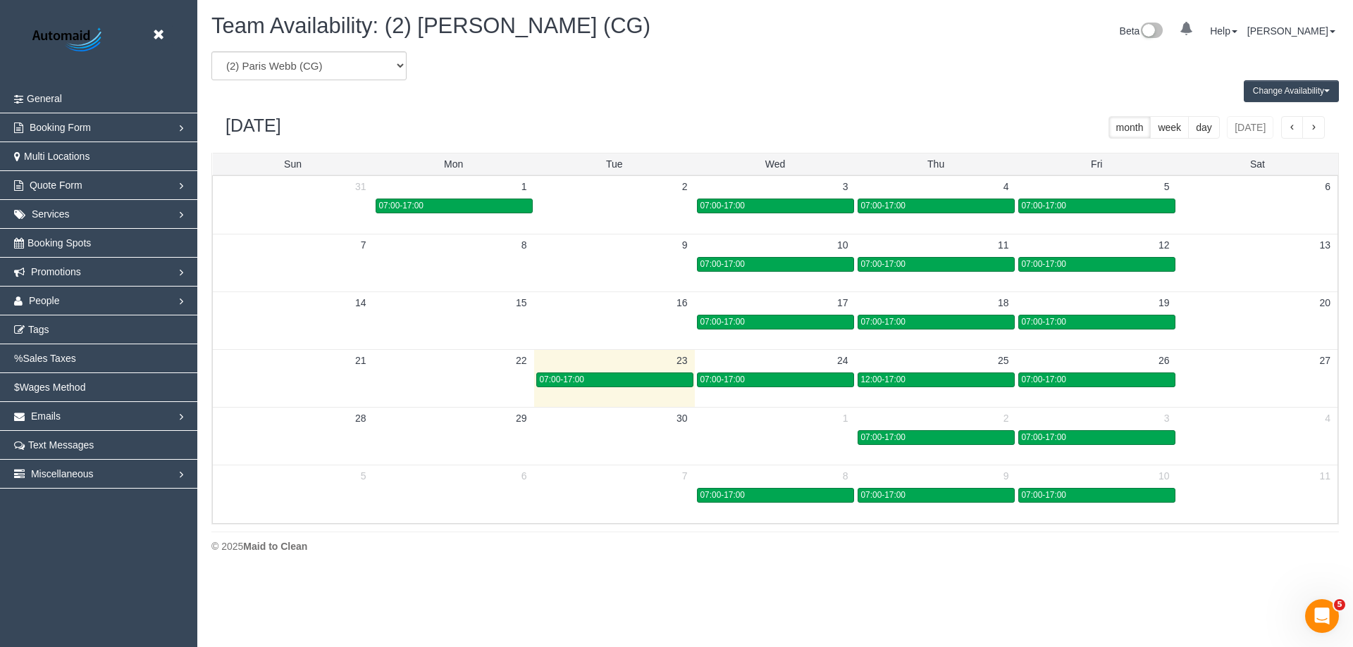
click at [816, 434] on td at bounding box center [775, 437] width 161 height 16
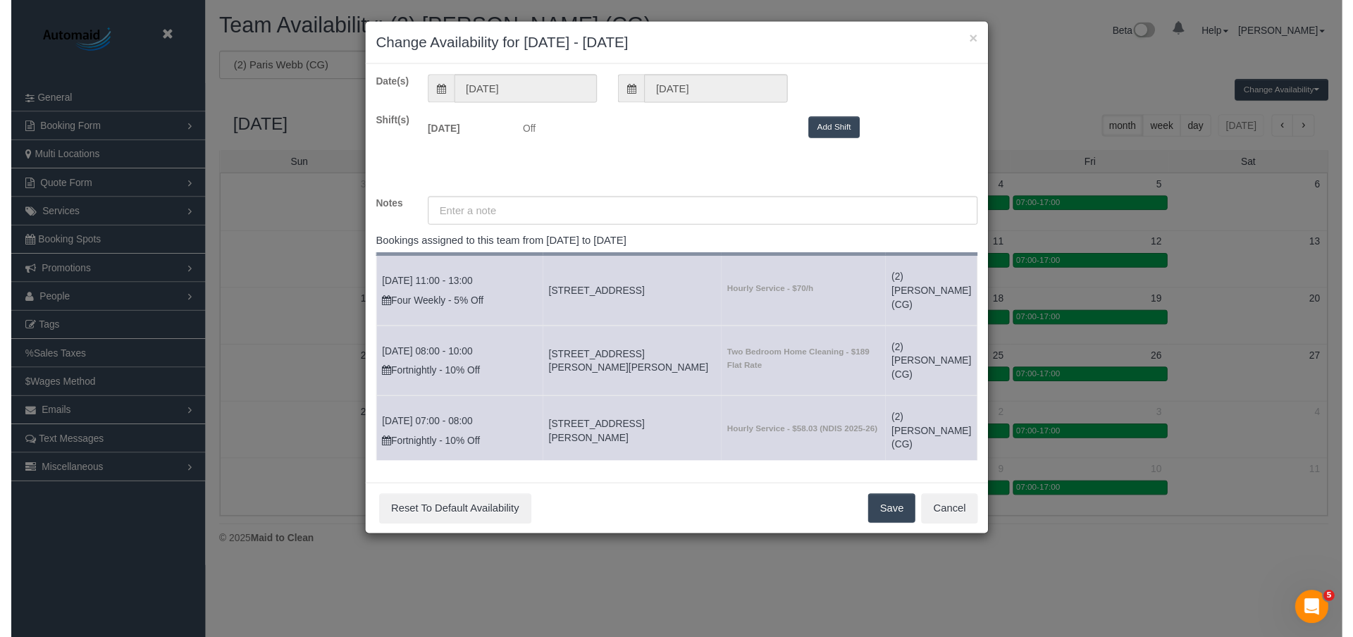
scroll to position [0, 0]
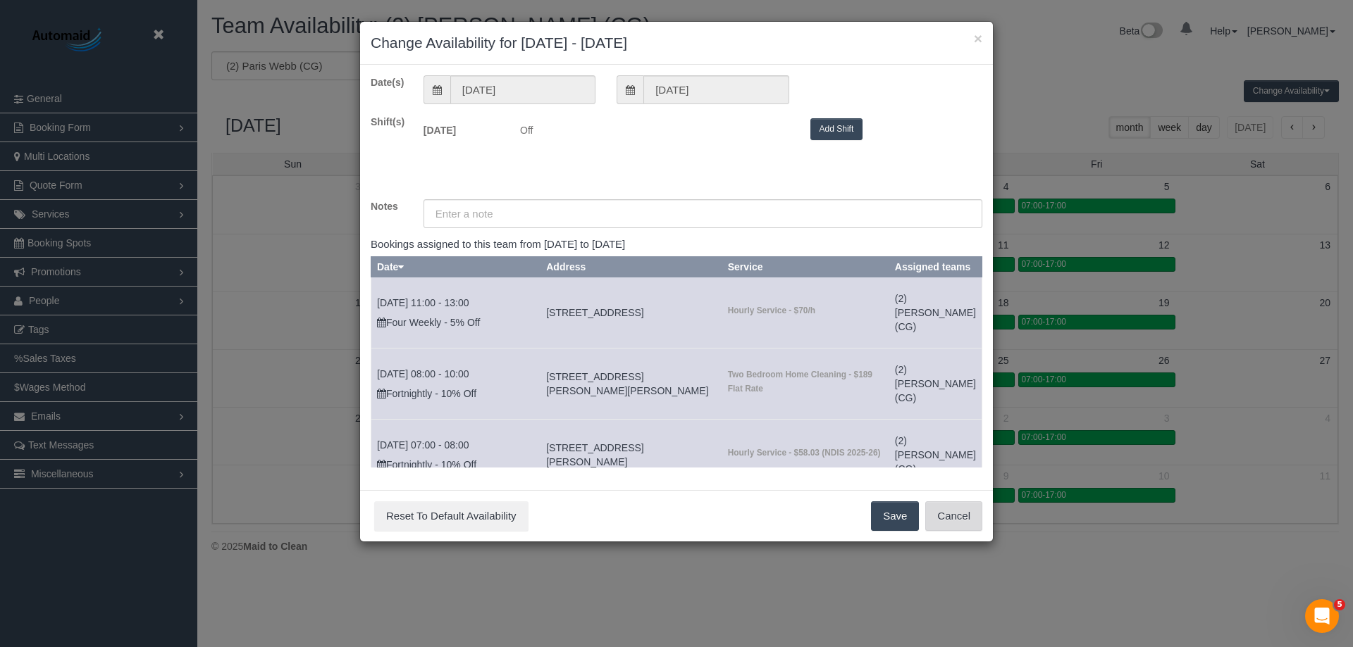
click at [948, 513] on button "Cancel" at bounding box center [953, 517] width 57 height 30
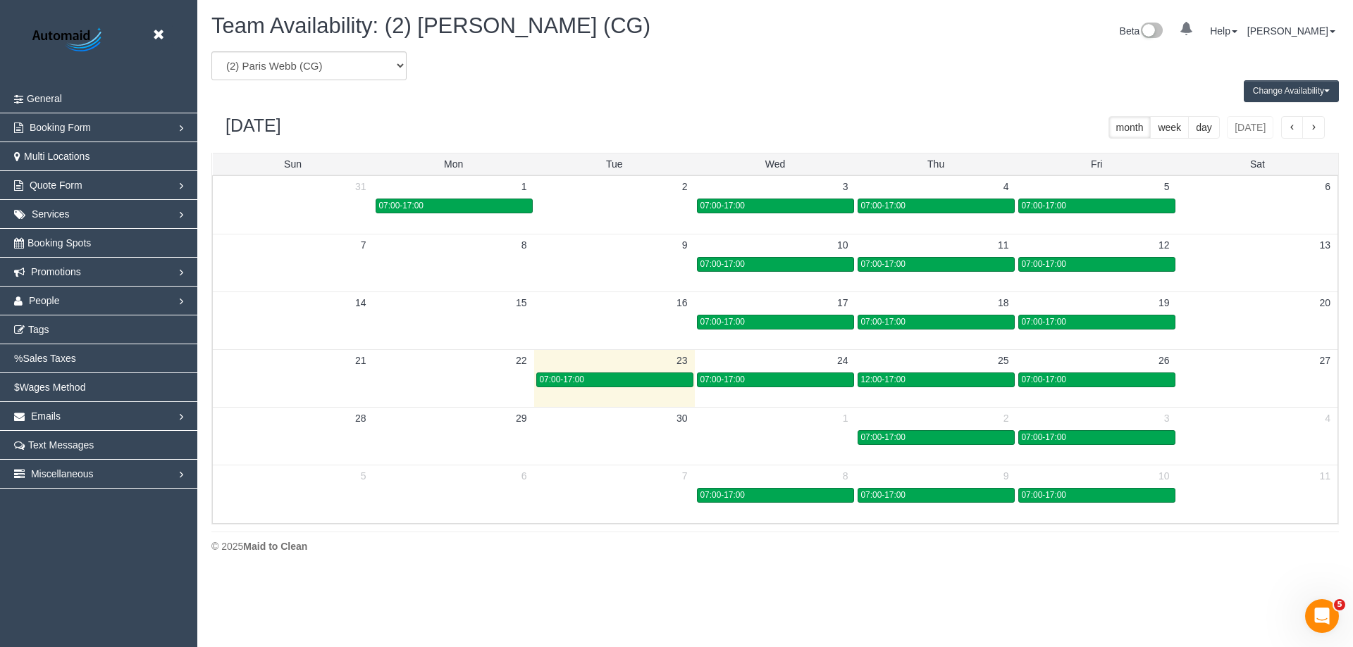
click at [1318, 94] on button "Change Availability" at bounding box center [1290, 91] width 95 height 22
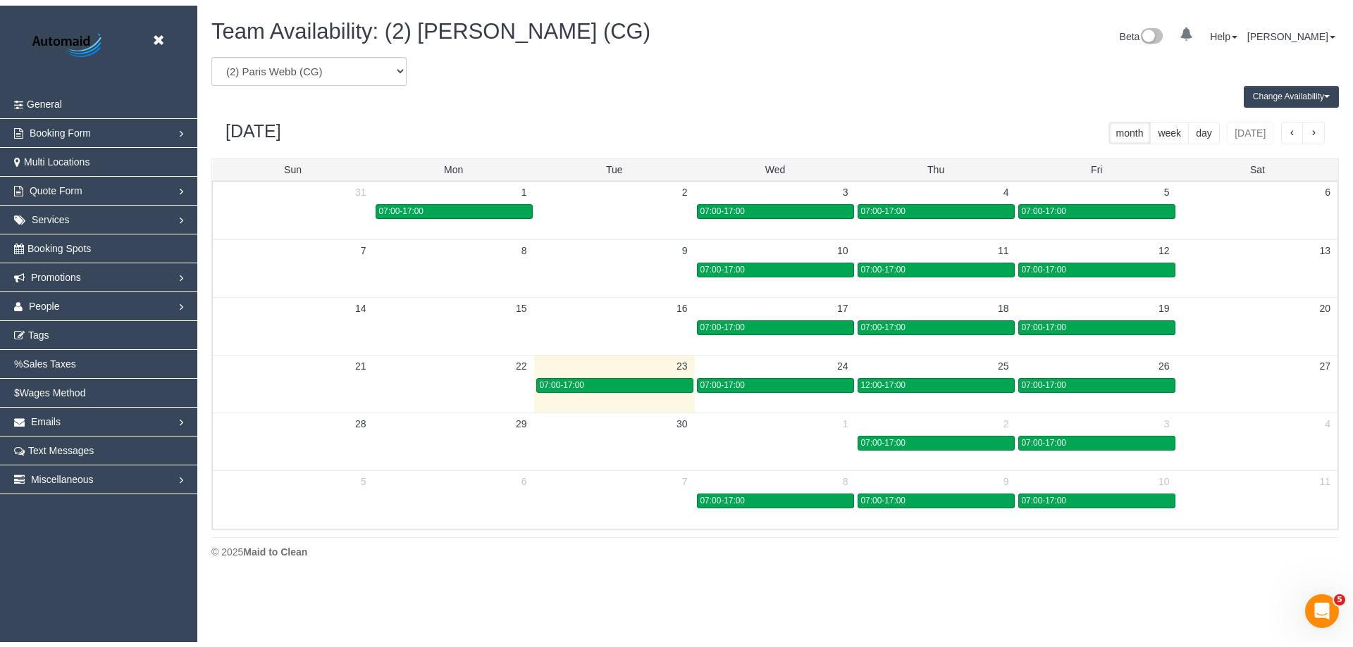
scroll to position [69879, 69100]
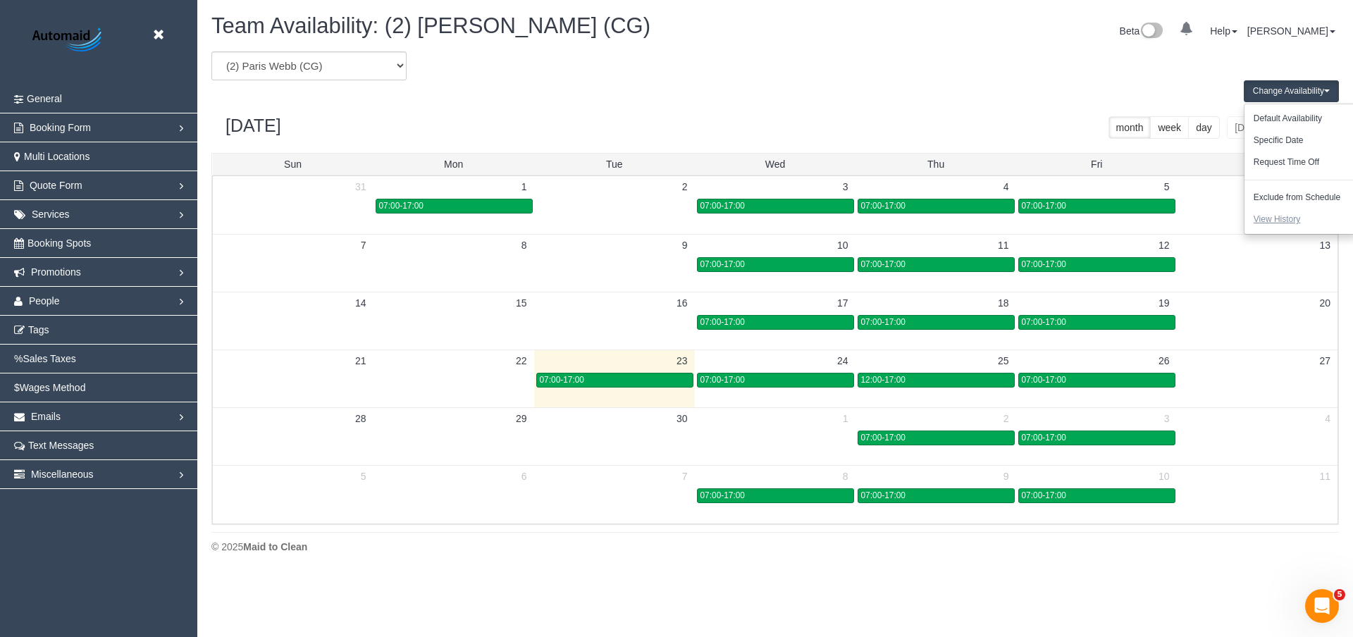
click at [1289, 223] on button "View History" at bounding box center [1276, 220] width 65 height 22
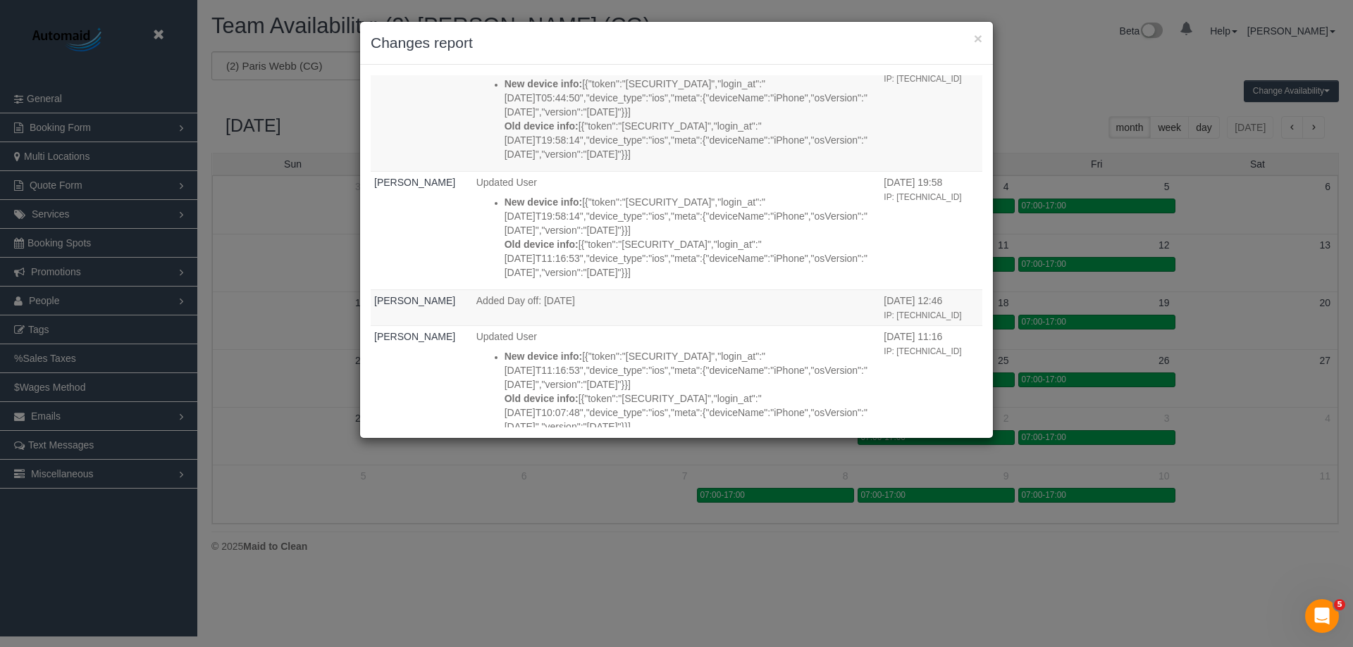
scroll to position [1057, 0]
click at [978, 33] on button "×" at bounding box center [978, 38] width 8 height 15
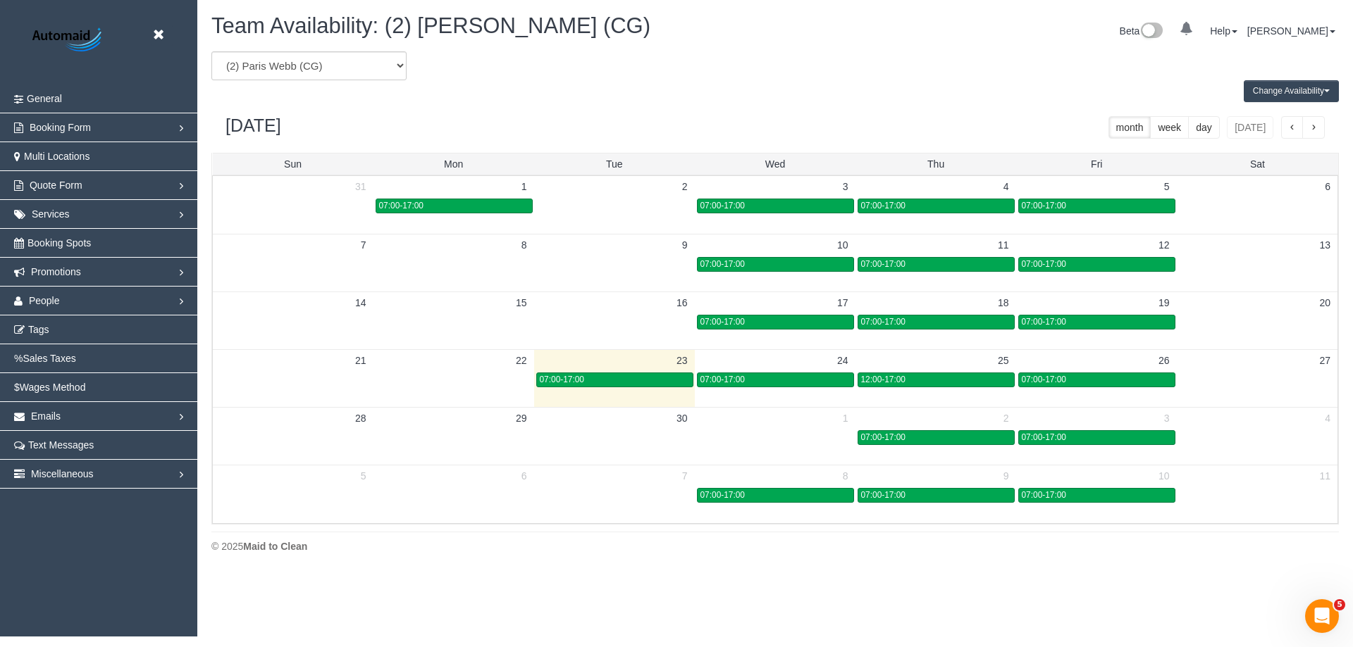
click at [1298, 89] on button "Change Availability" at bounding box center [1290, 91] width 95 height 22
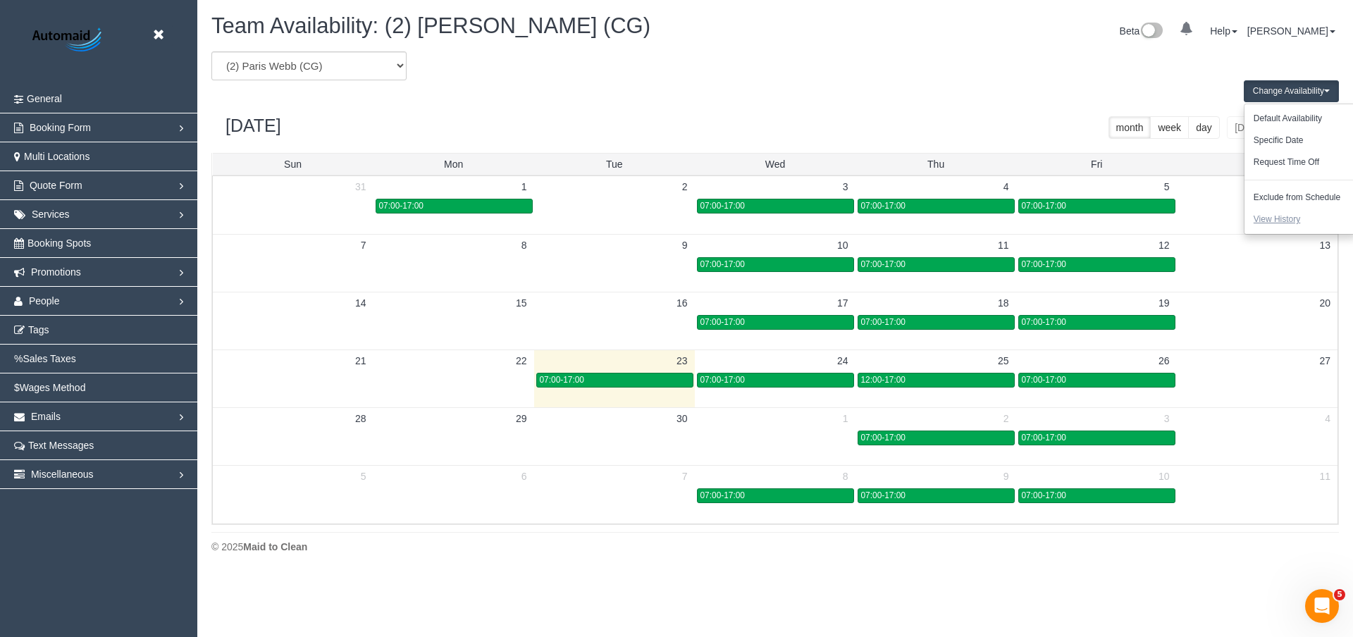
click at [1261, 223] on button "View History" at bounding box center [1276, 220] width 65 height 22
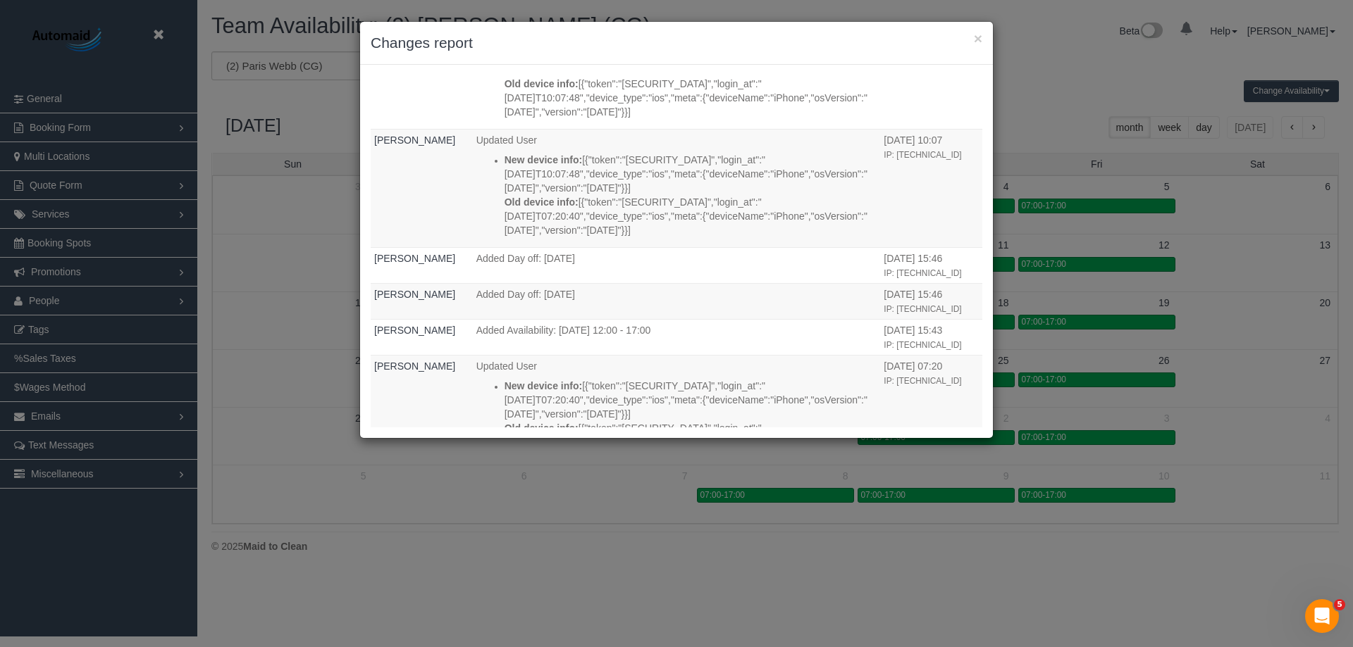
scroll to position [1354, 0]
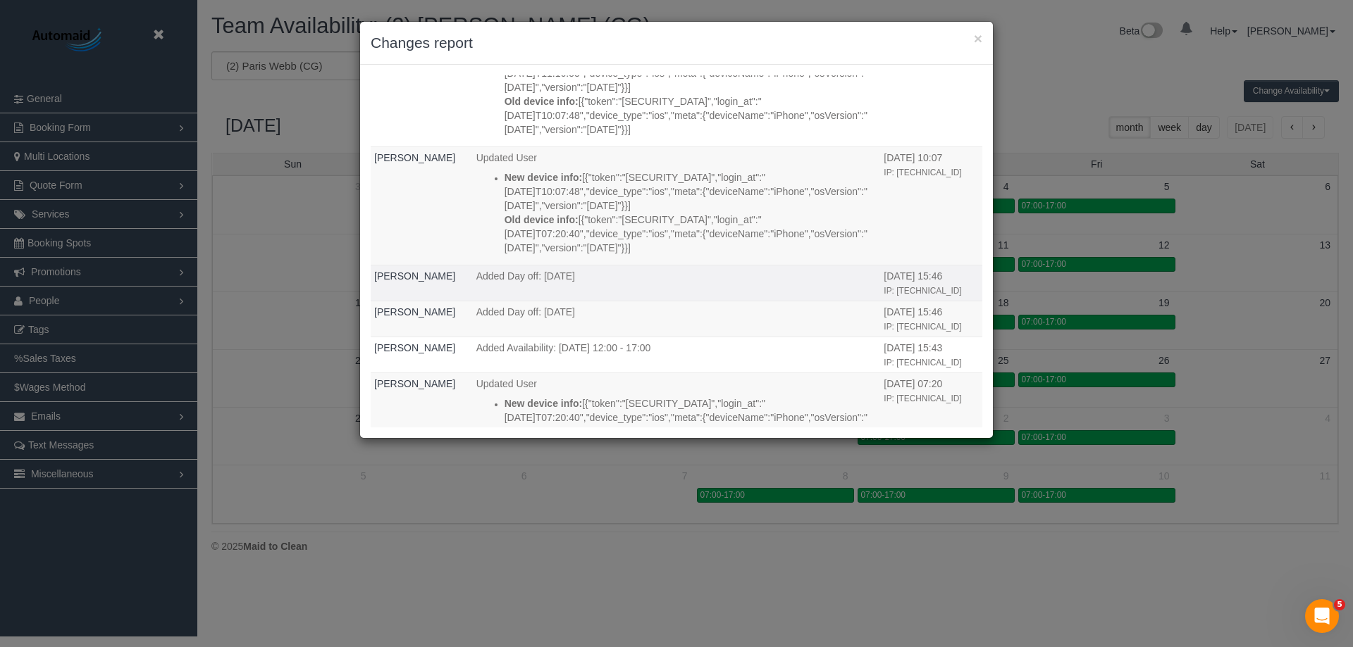
click at [637, 284] on td "Added Day off: October 01, 2025" at bounding box center [677, 283] width 408 height 36
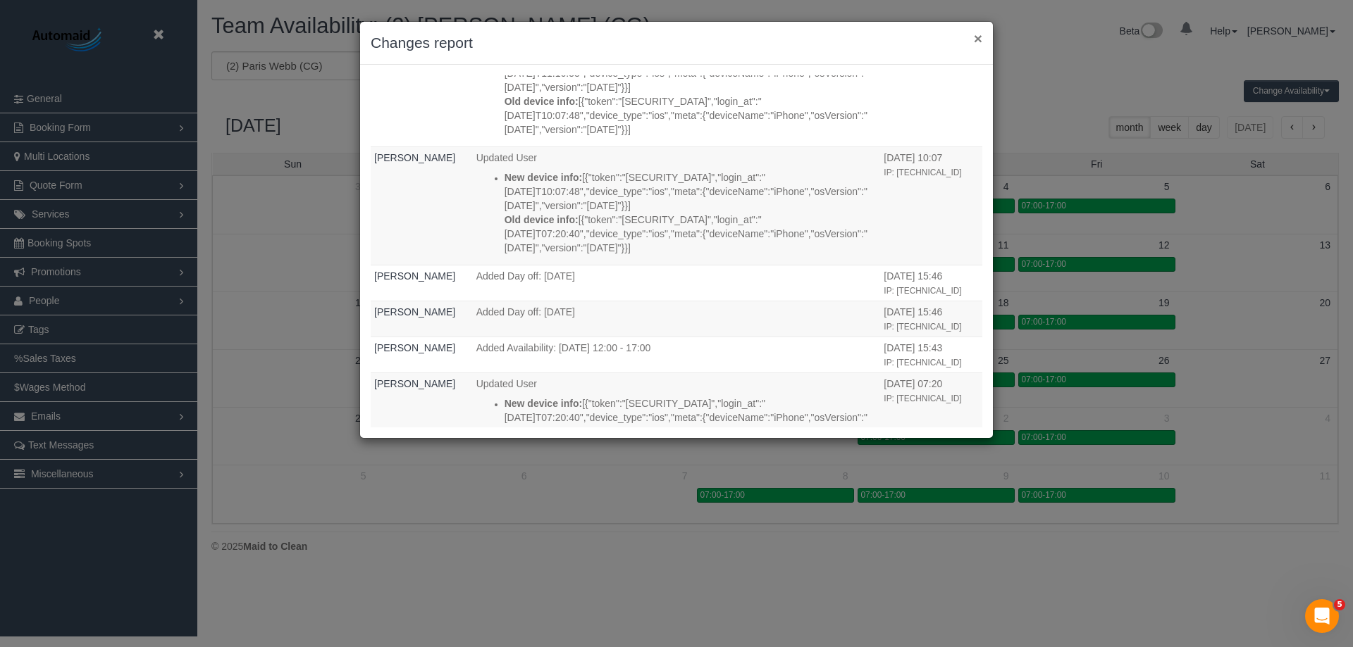
click at [976, 37] on button "×" at bounding box center [978, 38] width 8 height 15
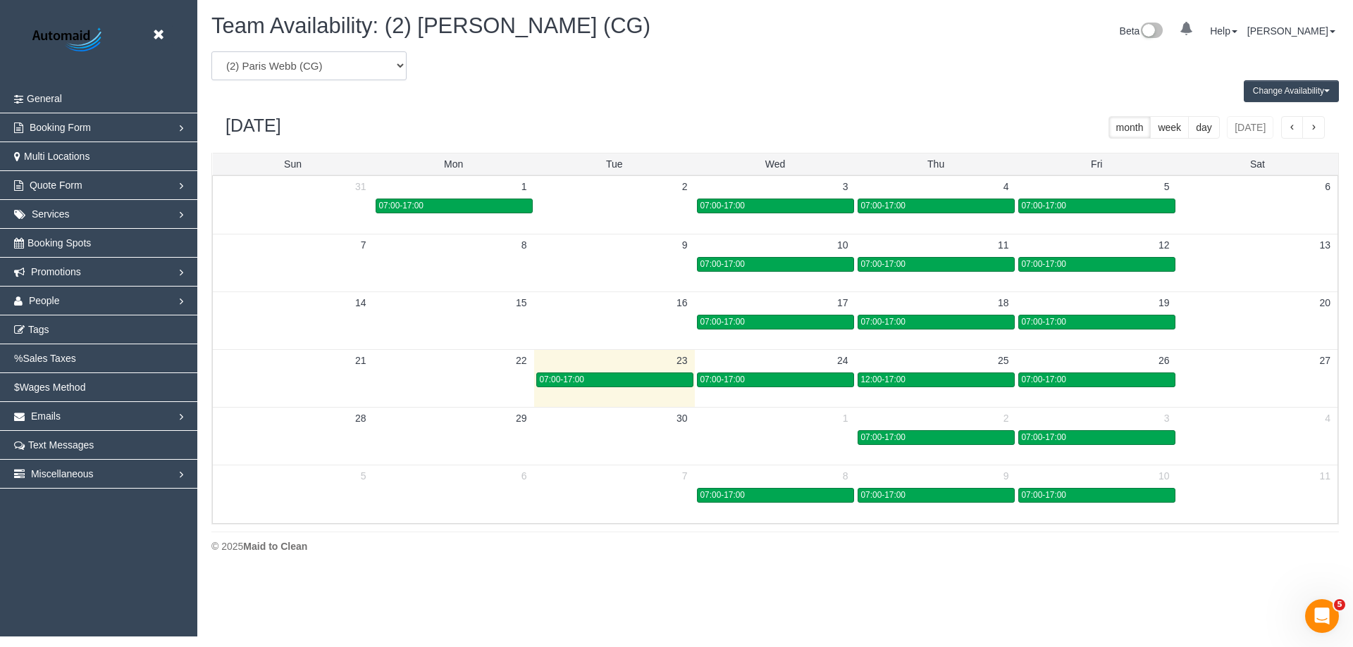
click at [313, 68] on select "(0) Account - Tech (0) Office (0) Raunak Test Account (1) Debbie Brodjanac (FT)…" at bounding box center [308, 65] width 195 height 29
select select "number:88225"
click at [211, 51] on select "(0) Account - Tech (0) Office (0) Raunak Test Account (1) Debbie Brodjanac (FT)…" at bounding box center [308, 65] width 195 height 29
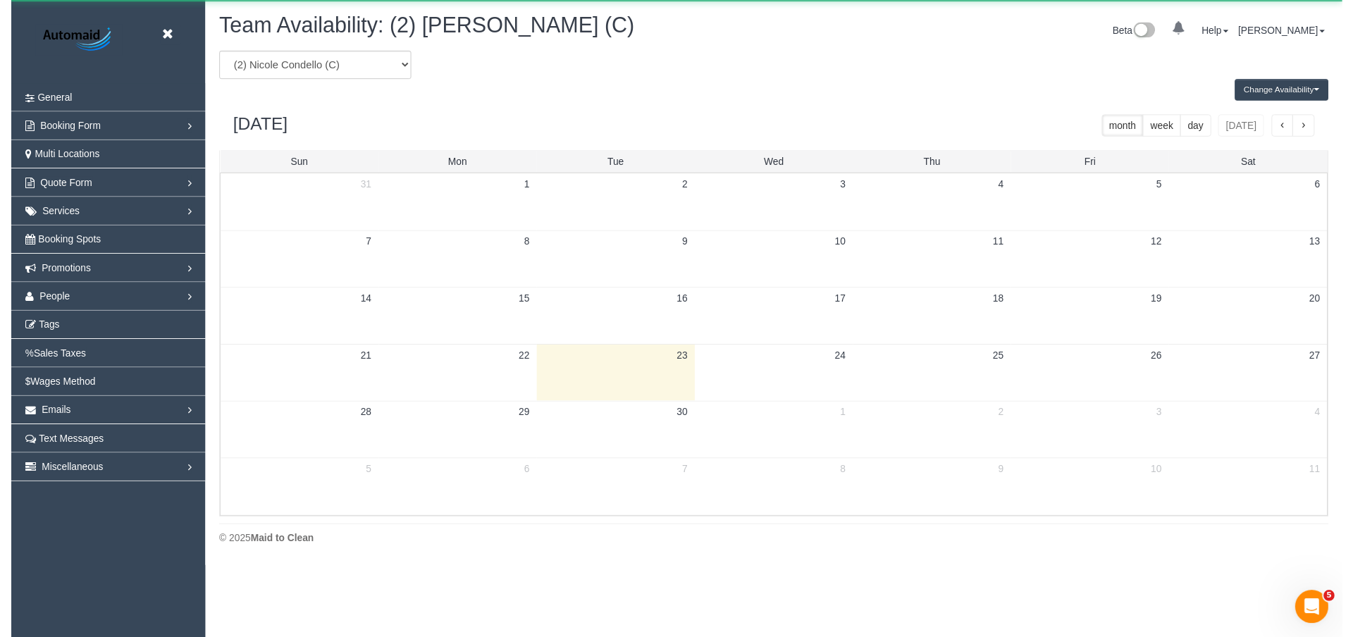
scroll to position [69879, 69100]
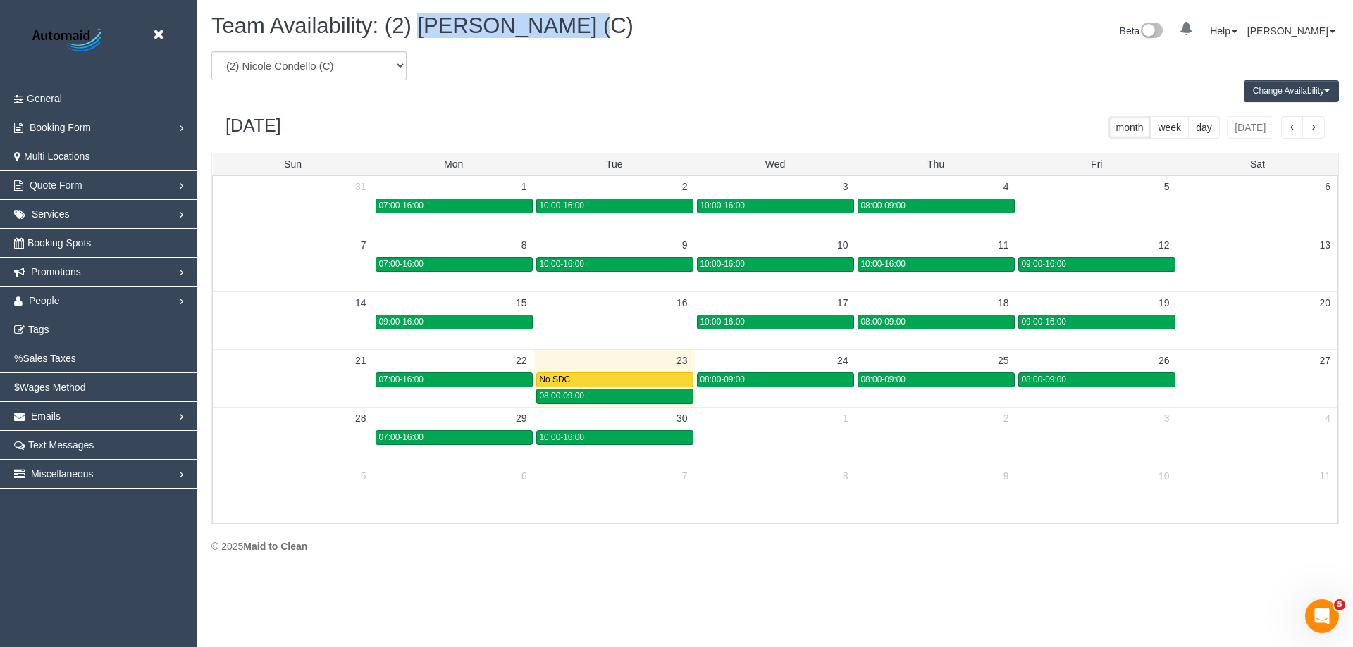
drag, startPoint x: 571, startPoint y: 23, endPoint x: 424, endPoint y: 16, distance: 146.7
click at [424, 16] on span "Team Availability: (2) Nicole Condello (C)" at bounding box center [422, 25] width 422 height 25
copy span "Nicole Condello"
click at [788, 426] on td "1" at bounding box center [775, 418] width 161 height 22
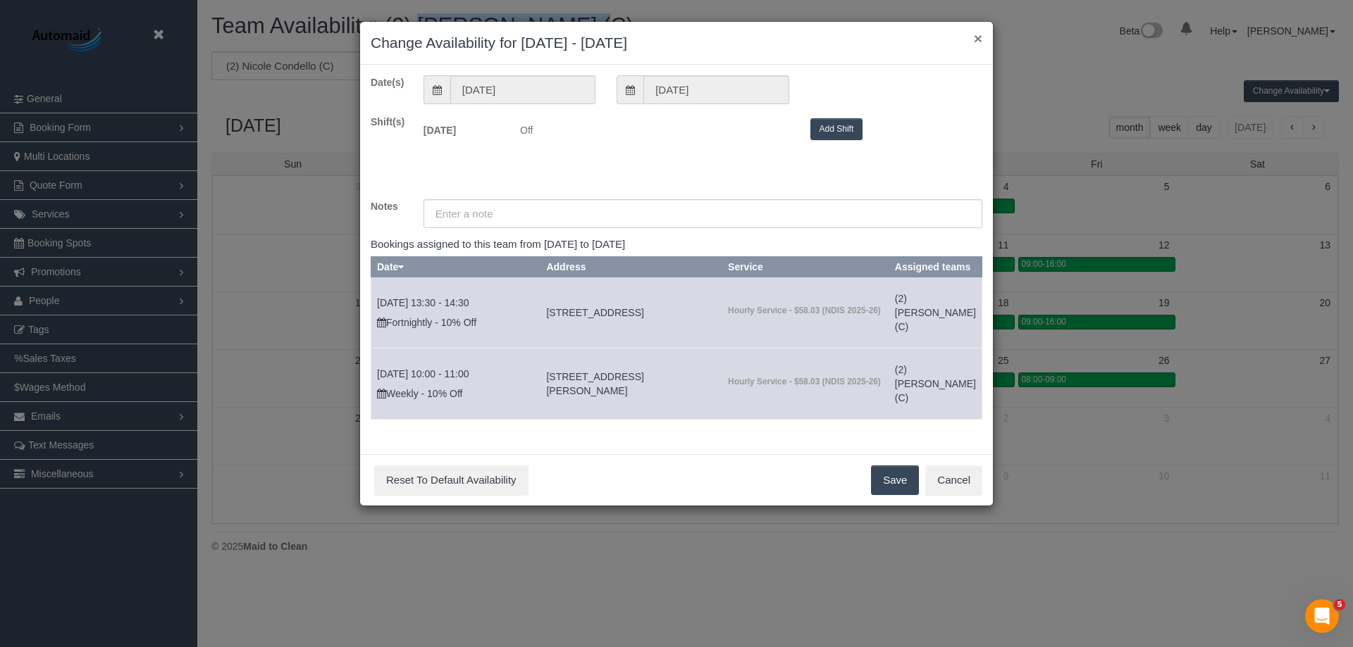
click at [979, 36] on button "×" at bounding box center [978, 38] width 8 height 15
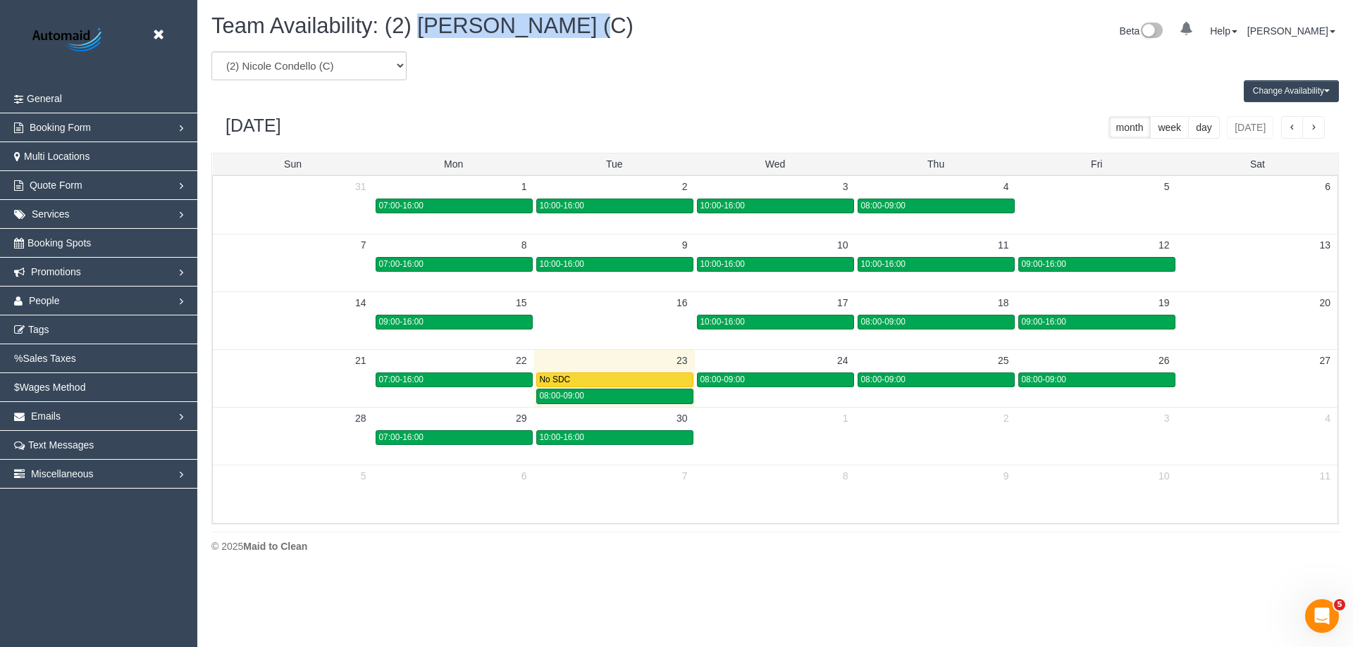
click at [786, 422] on td "1" at bounding box center [775, 418] width 161 height 22
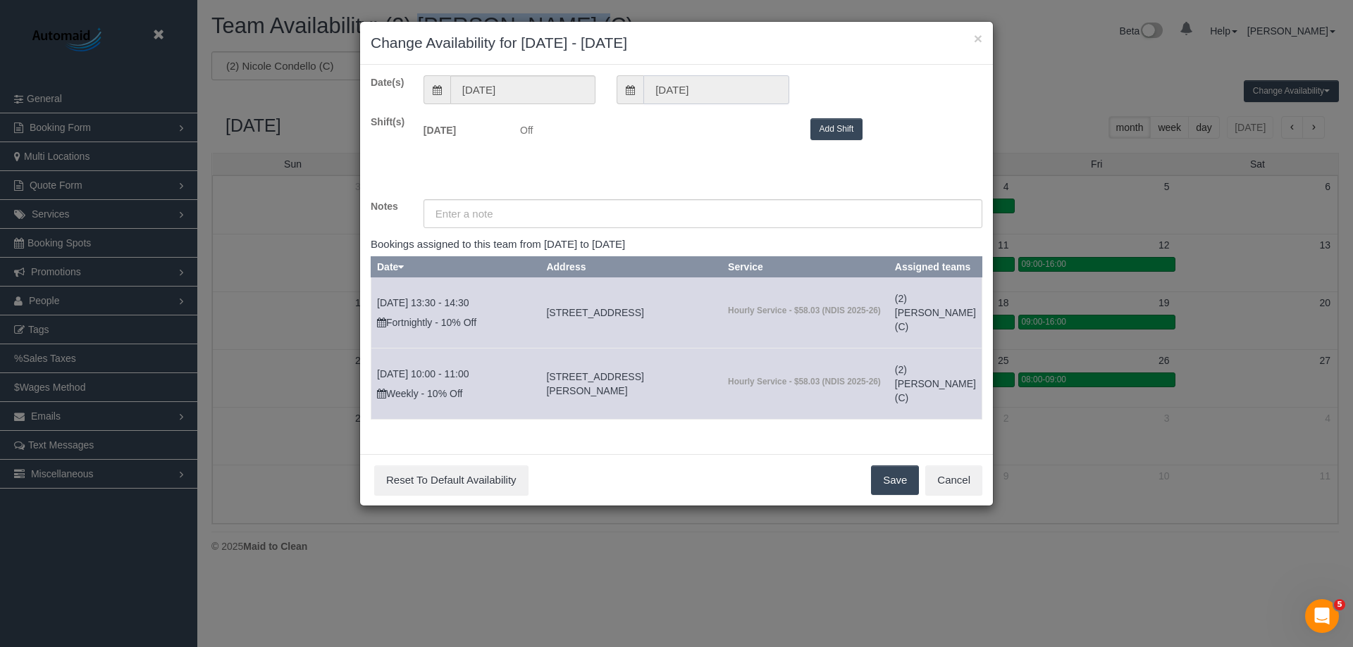
click at [736, 86] on input "01/10/2025" at bounding box center [715, 89] width 145 height 29
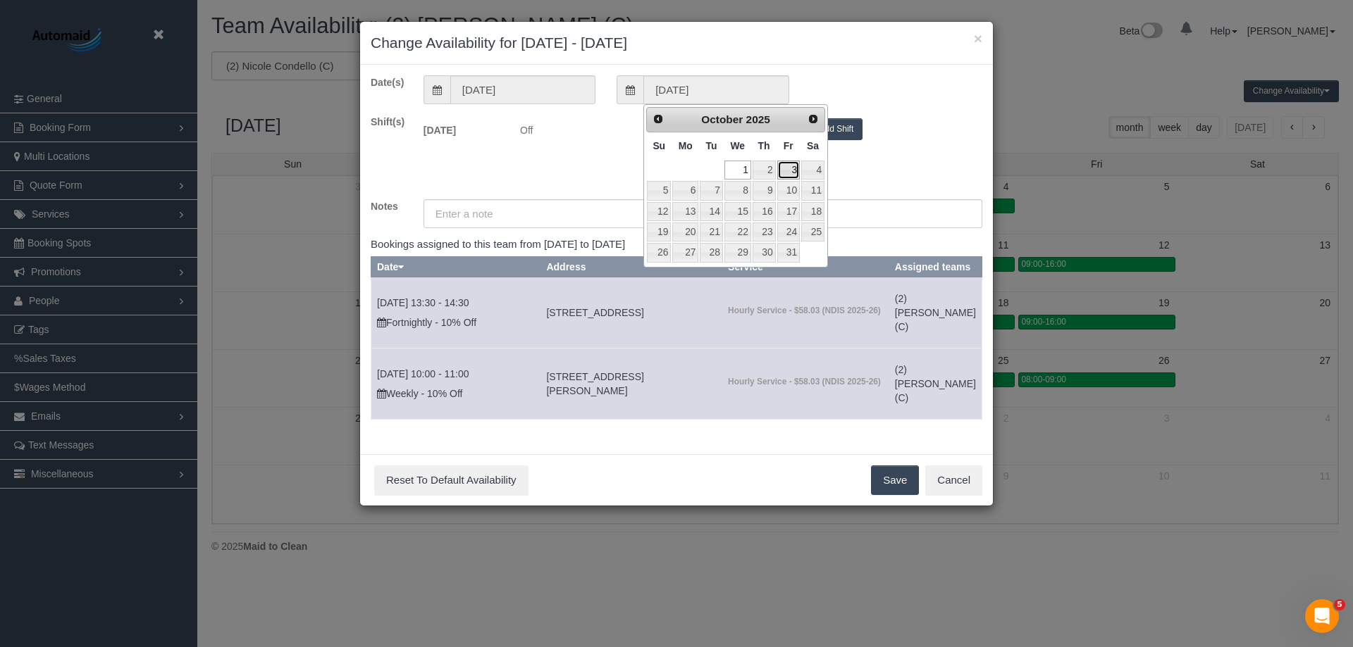
click at [798, 173] on link "3" at bounding box center [788, 170] width 23 height 19
type input "03/10/2025"
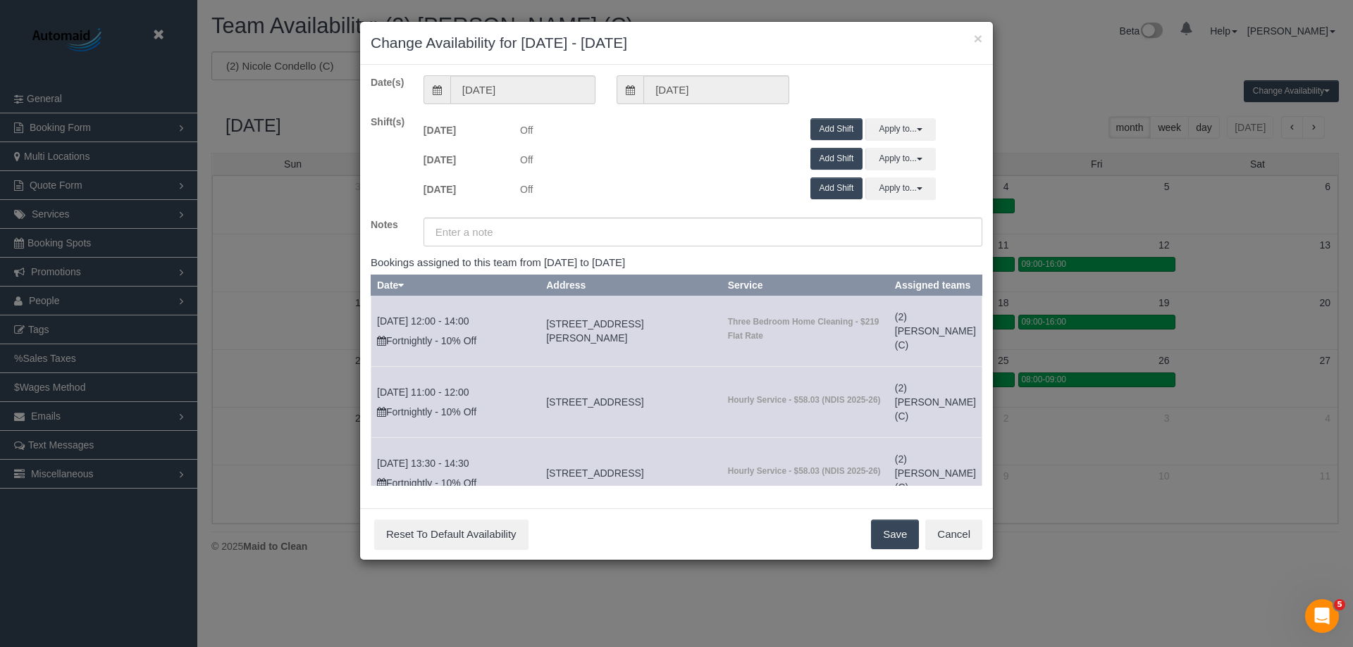
click at [817, 136] on button "Add Shift" at bounding box center [836, 129] width 53 height 22
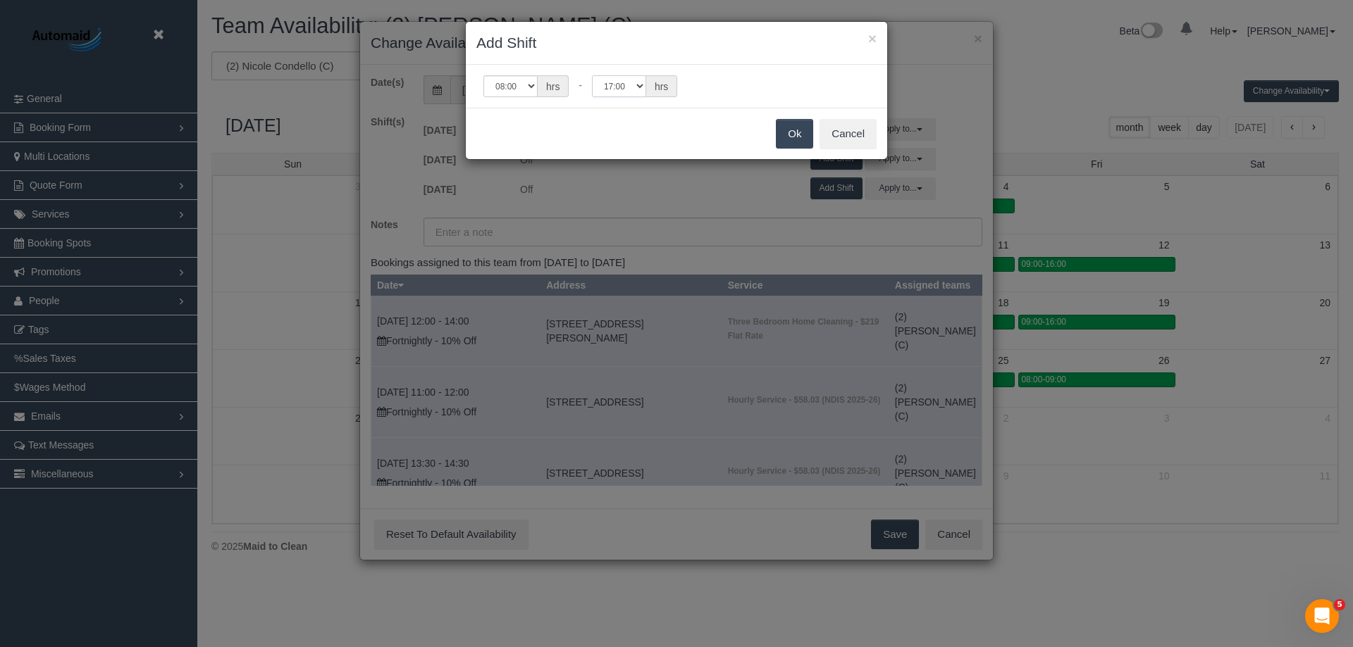
click at [636, 85] on select "00:00 00:05 00:10 00:15 00:20 00:25 00:30 00:35 00:40 00:45 00:50 00:55 01:00 0…" at bounding box center [619, 86] width 54 height 22
select select "string:09:00"
click at [592, 75] on select "00:00 00:05 00:10 00:15 00:20 00:25 00:30 00:35 00:40 00:45 00:50 00:55 01:00 0…" at bounding box center [619, 86] width 54 height 22
click at [800, 139] on button "Ok" at bounding box center [794, 134] width 37 height 30
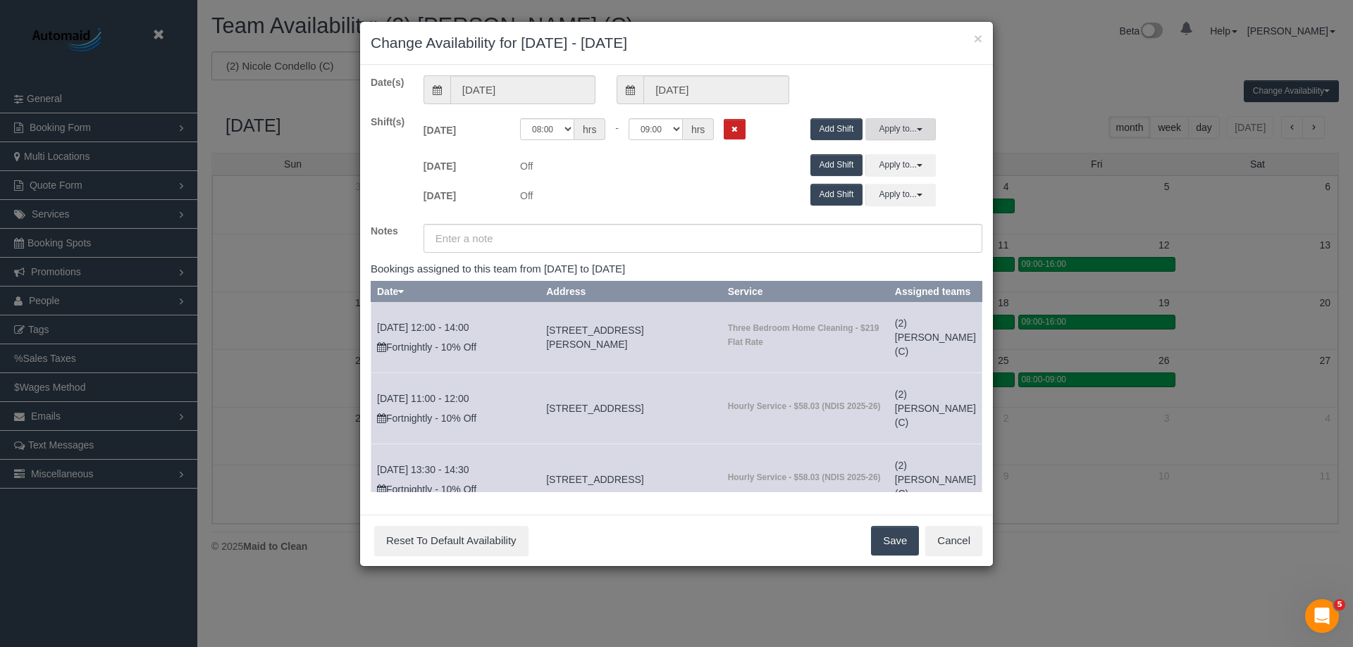
click at [893, 132] on button "Apply to..." at bounding box center [900, 129] width 70 height 22
click at [897, 200] on link "Thu 02/10/2025" at bounding box center [933, 209] width 117 height 20
click at [895, 133] on button "Apply to..." at bounding box center [900, 129] width 70 height 22
click at [901, 250] on button "Apply" at bounding box center [903, 255] width 35 height 20
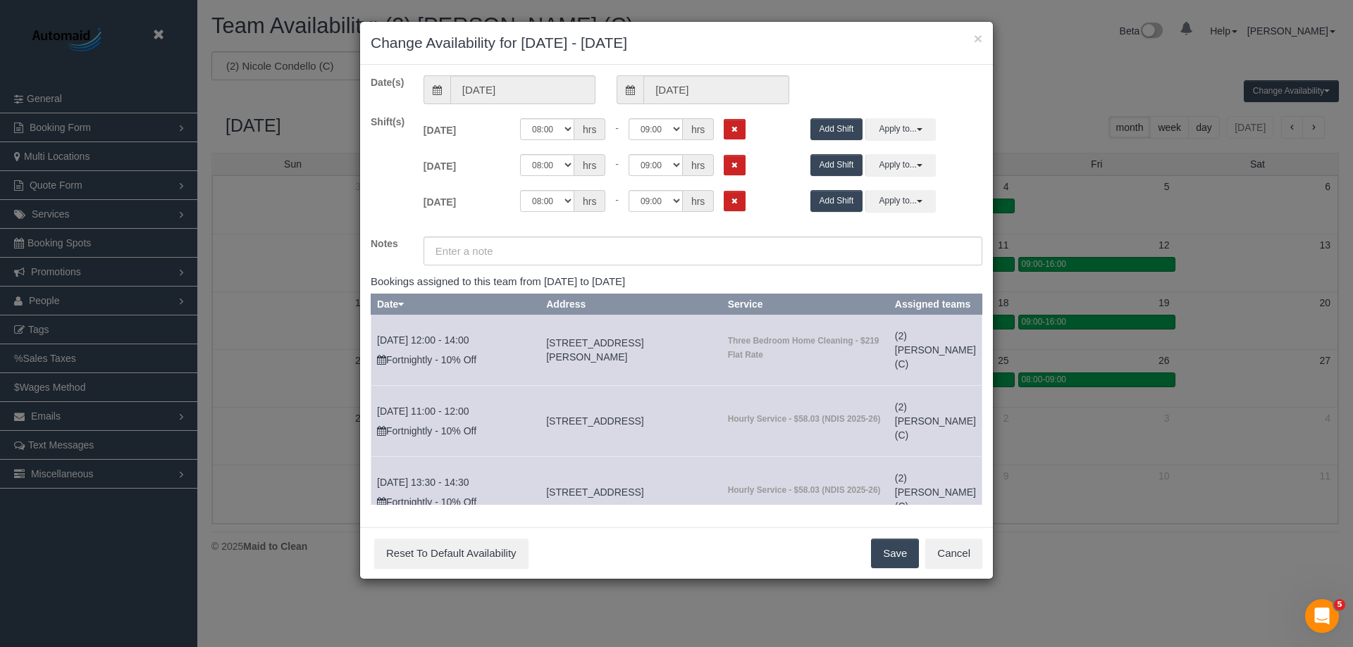
click at [881, 555] on button "Save" at bounding box center [895, 554] width 48 height 30
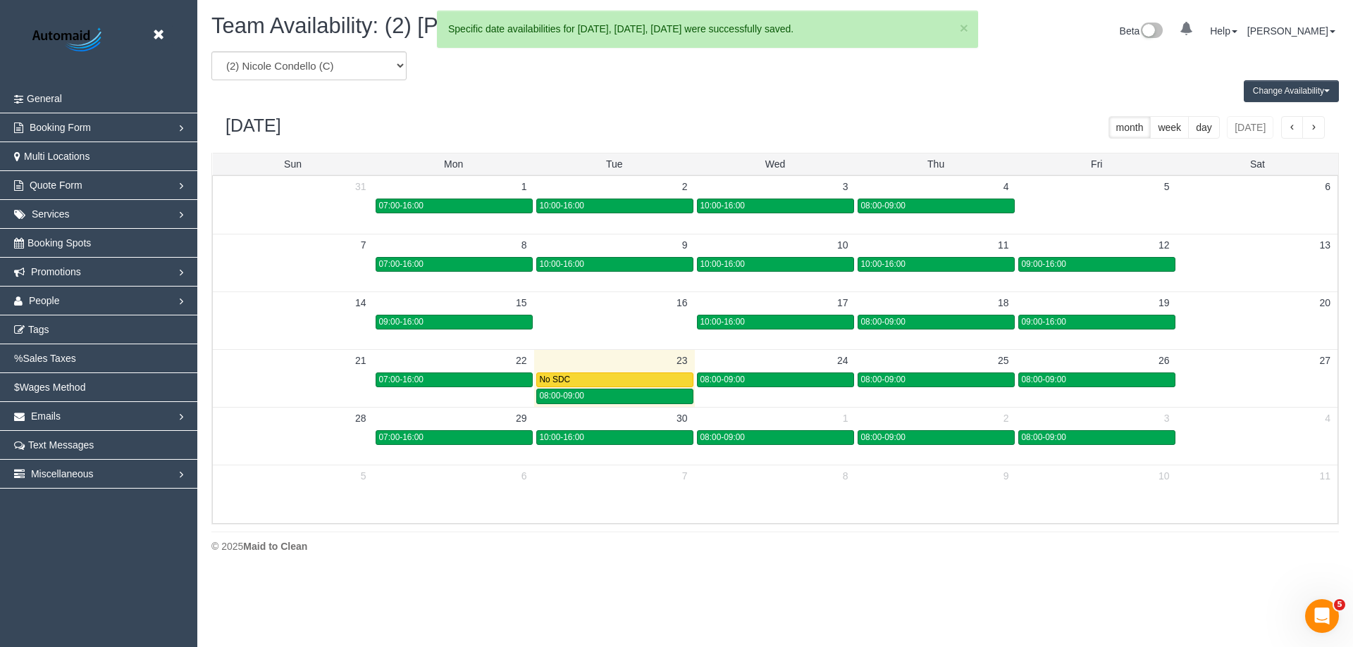
click at [1300, 90] on button "Change Availability" at bounding box center [1290, 91] width 95 height 22
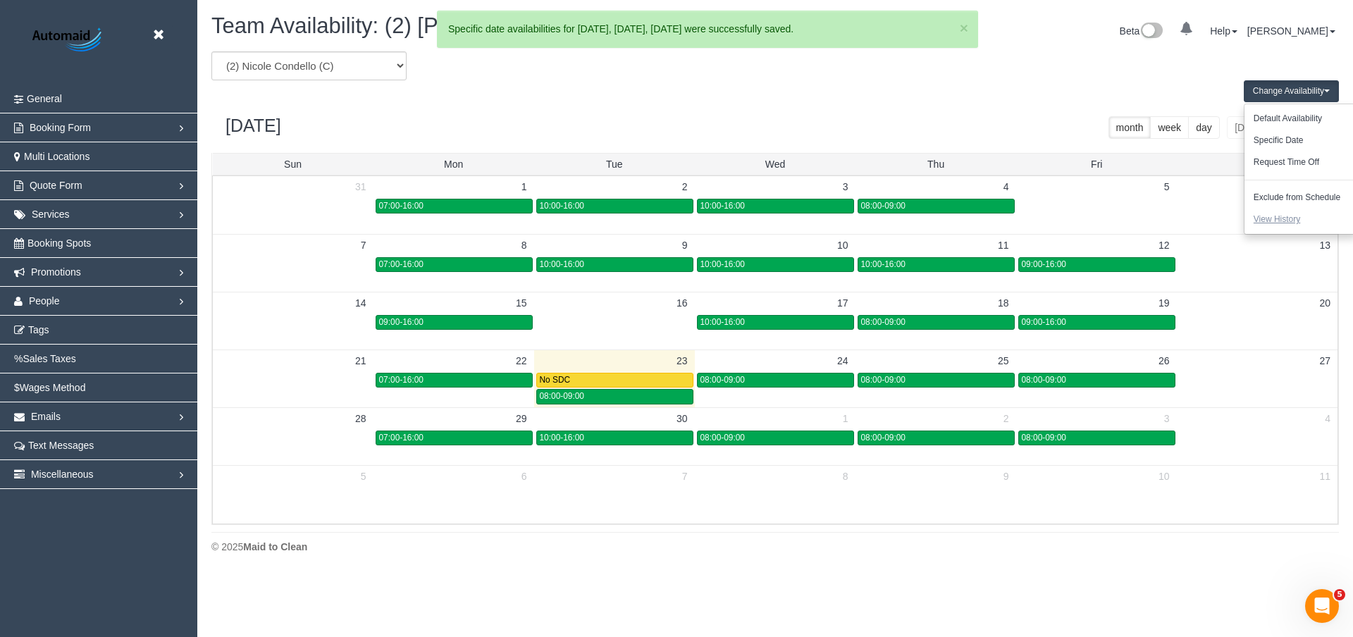
click at [1284, 217] on button "View History" at bounding box center [1276, 220] width 65 height 22
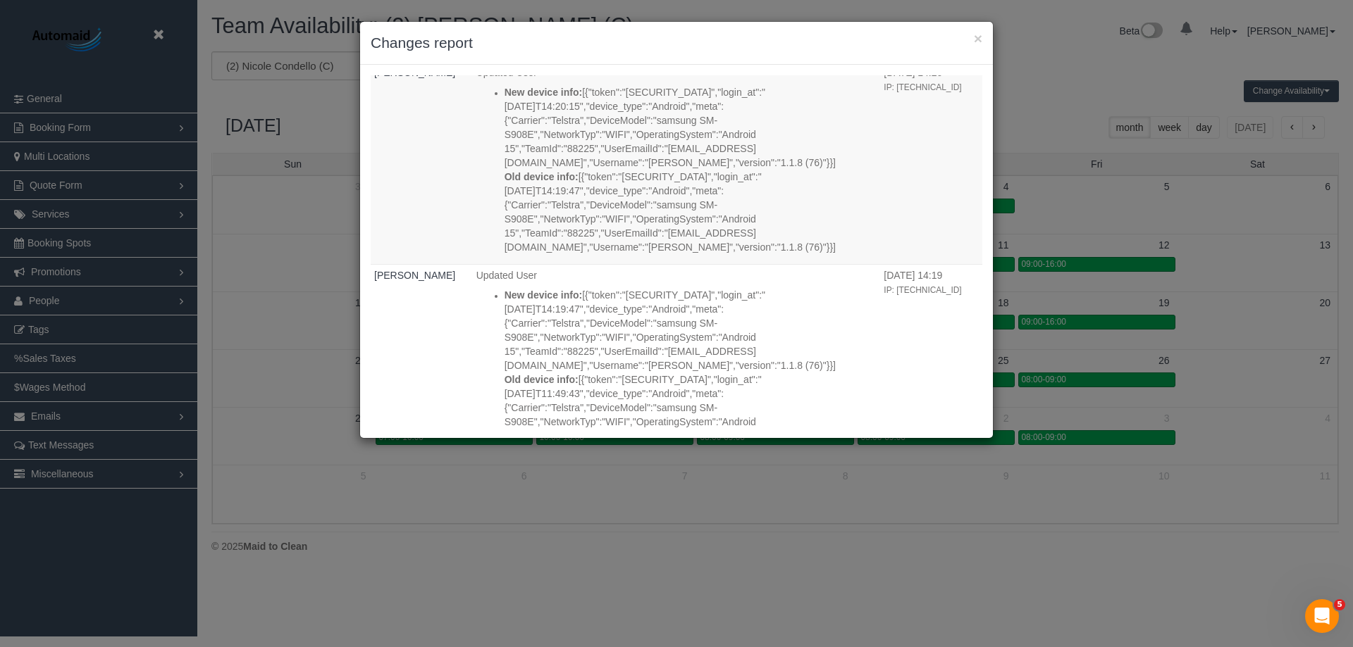
scroll to position [5971, 0]
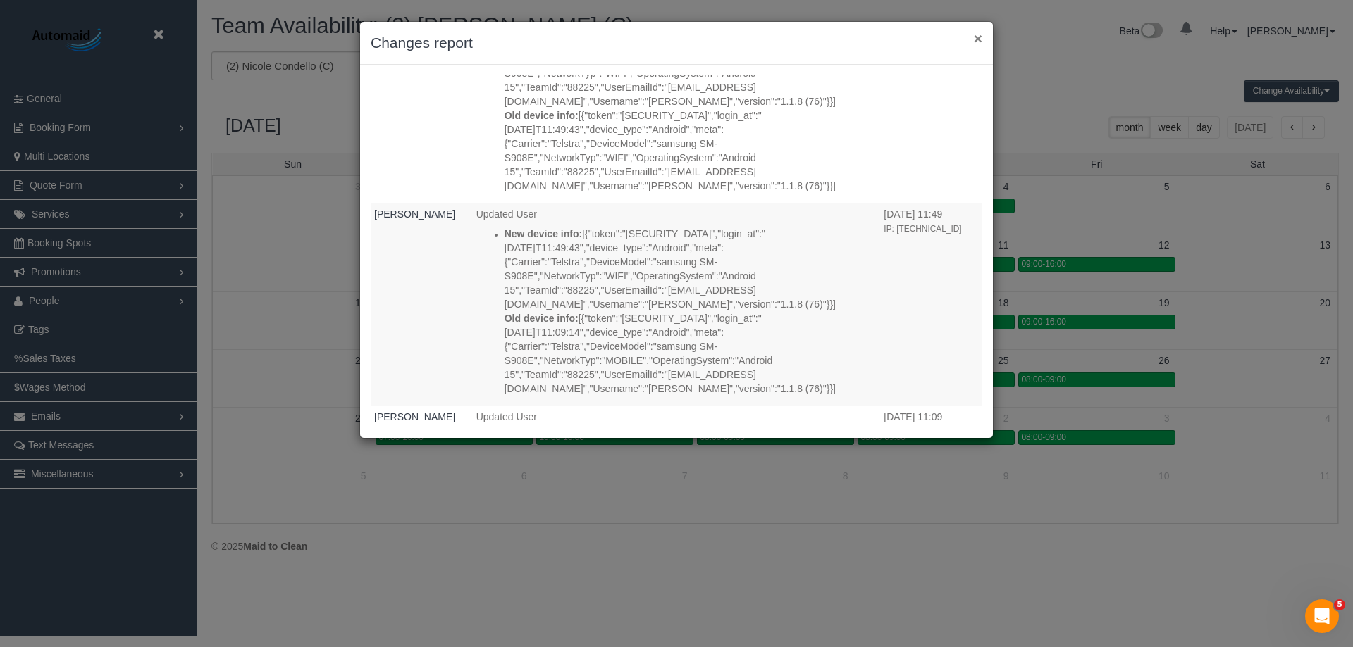
click at [977, 42] on button "×" at bounding box center [978, 38] width 8 height 15
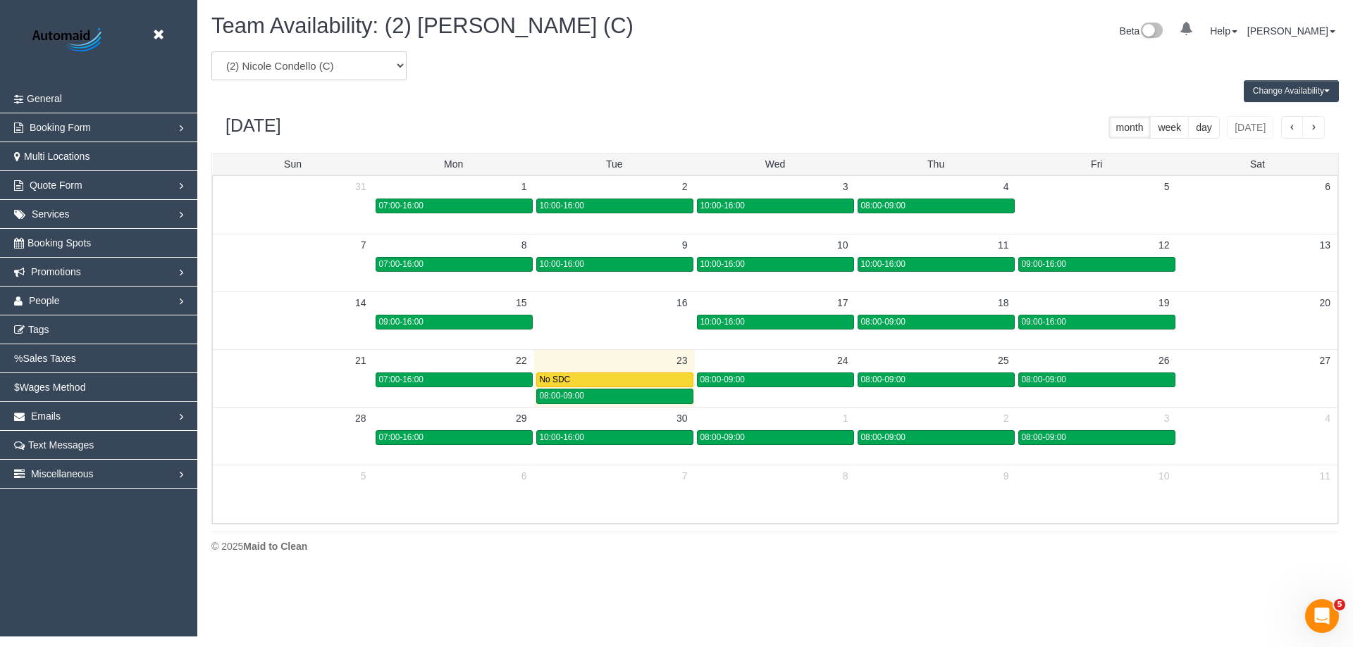
drag, startPoint x: 338, startPoint y: 64, endPoint x: 339, endPoint y: 75, distance: 11.3
click at [338, 64] on select "(0) Account - Tech (0) Office (0) Raunak Test Account (1) Debbie Brodjanac (FT)…" at bounding box center [308, 65] width 195 height 29
select select "number:113570"
click at [211, 51] on select "(0) Account - Tech (0) Office (0) Raunak Test Account (1) Debbie Brodjanac (FT)…" at bounding box center [308, 65] width 195 height 29
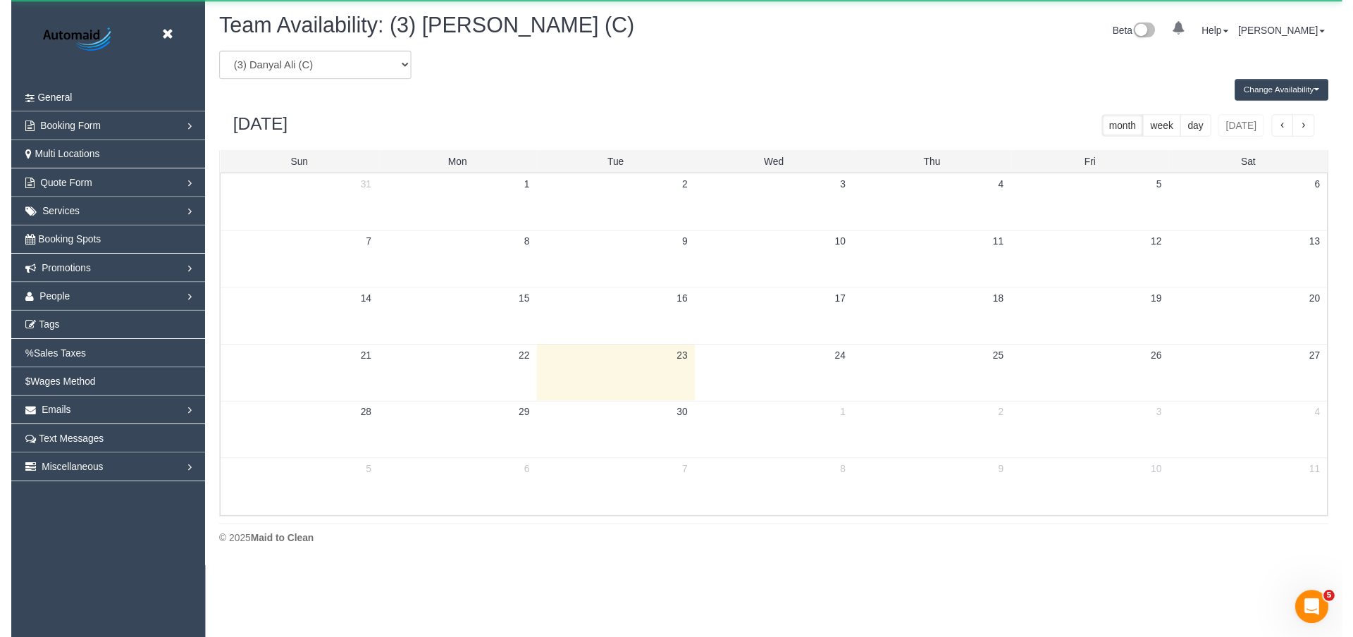
scroll to position [69879, 69100]
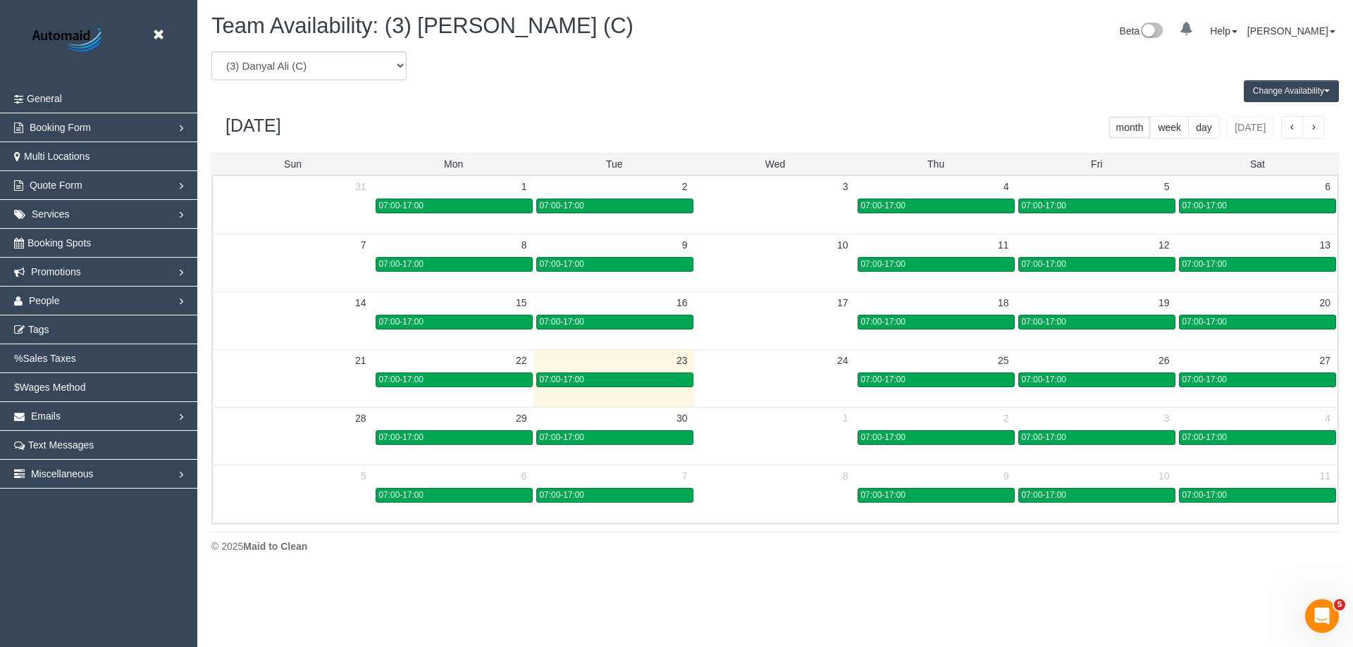
click at [1288, 98] on button "Change Availability" at bounding box center [1290, 91] width 95 height 22
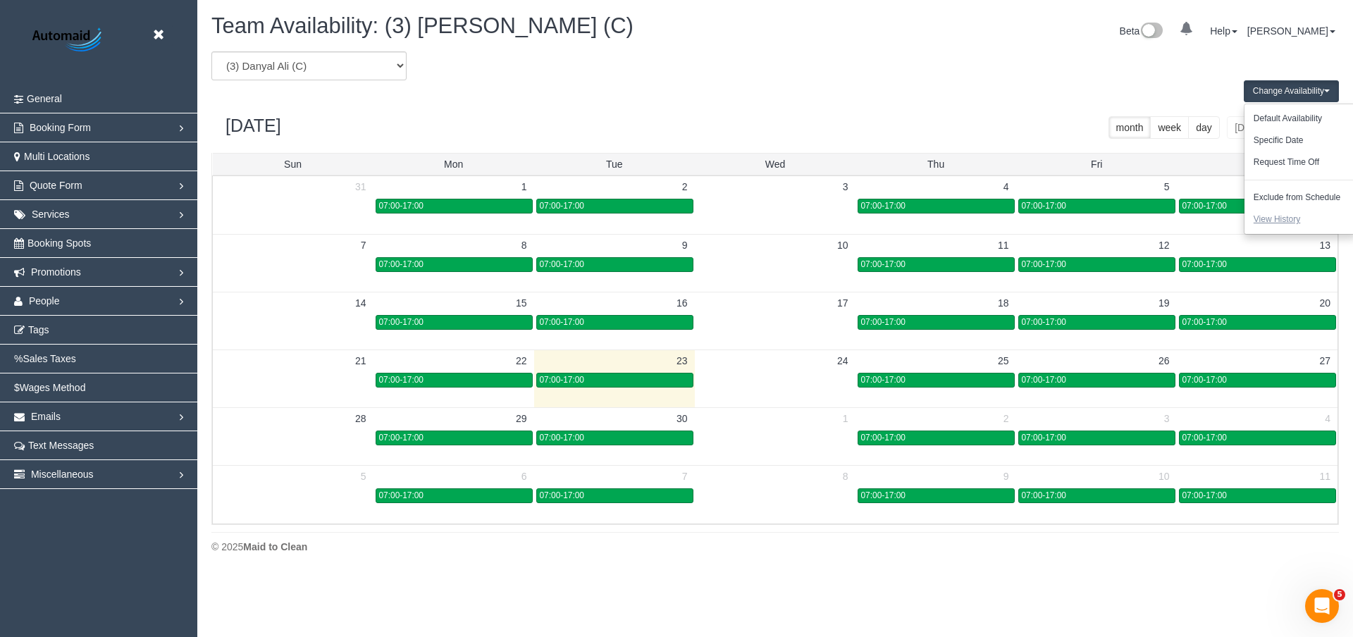
click at [1266, 220] on button "View History" at bounding box center [1276, 220] width 65 height 22
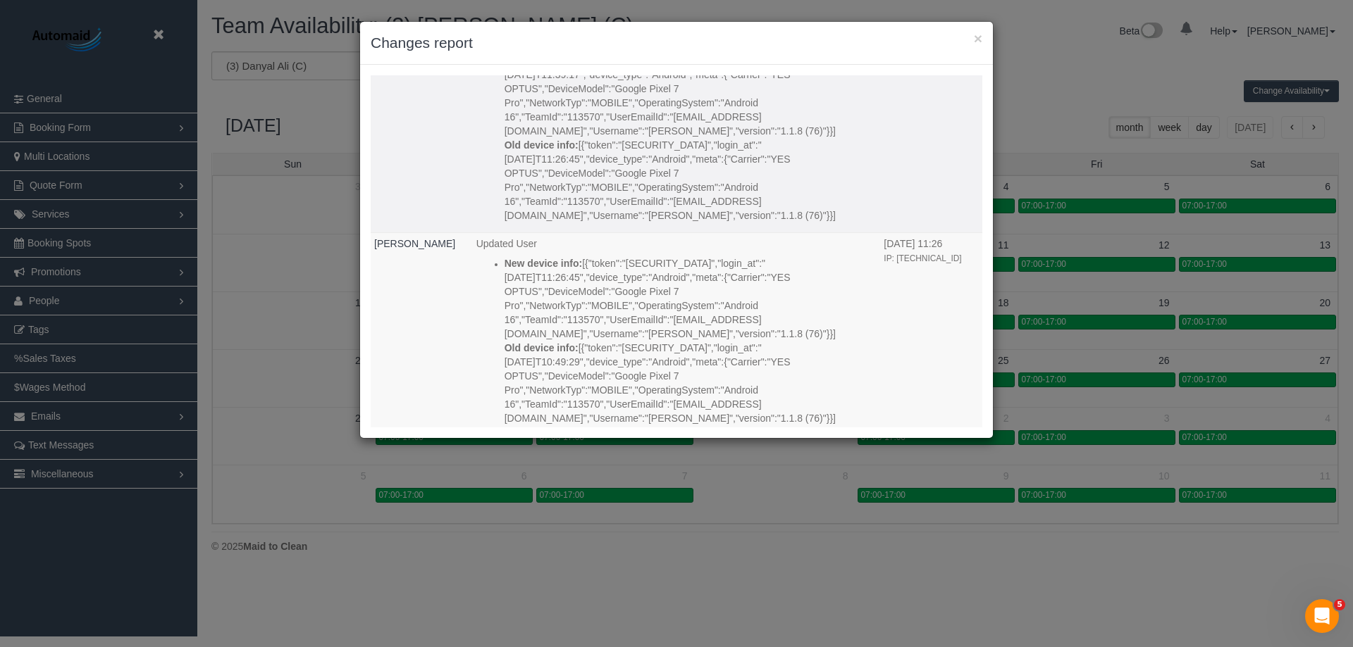
scroll to position [5750, 0]
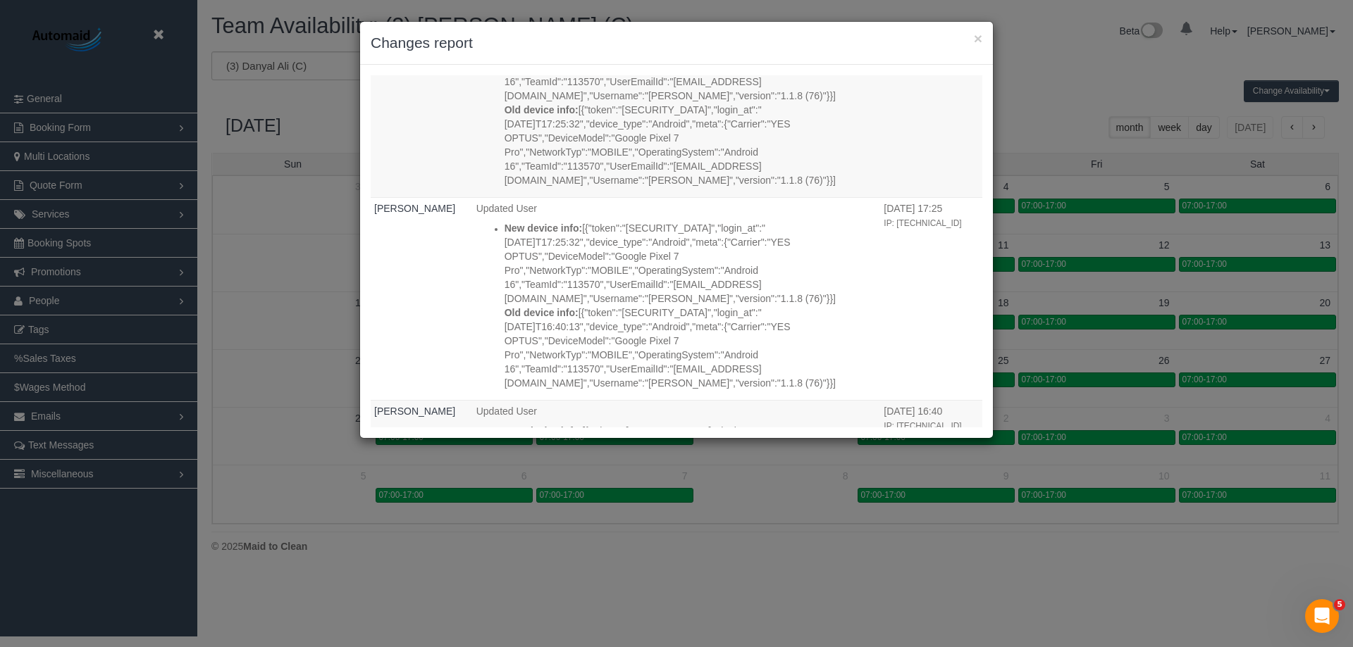
scroll to position [11787, 0]
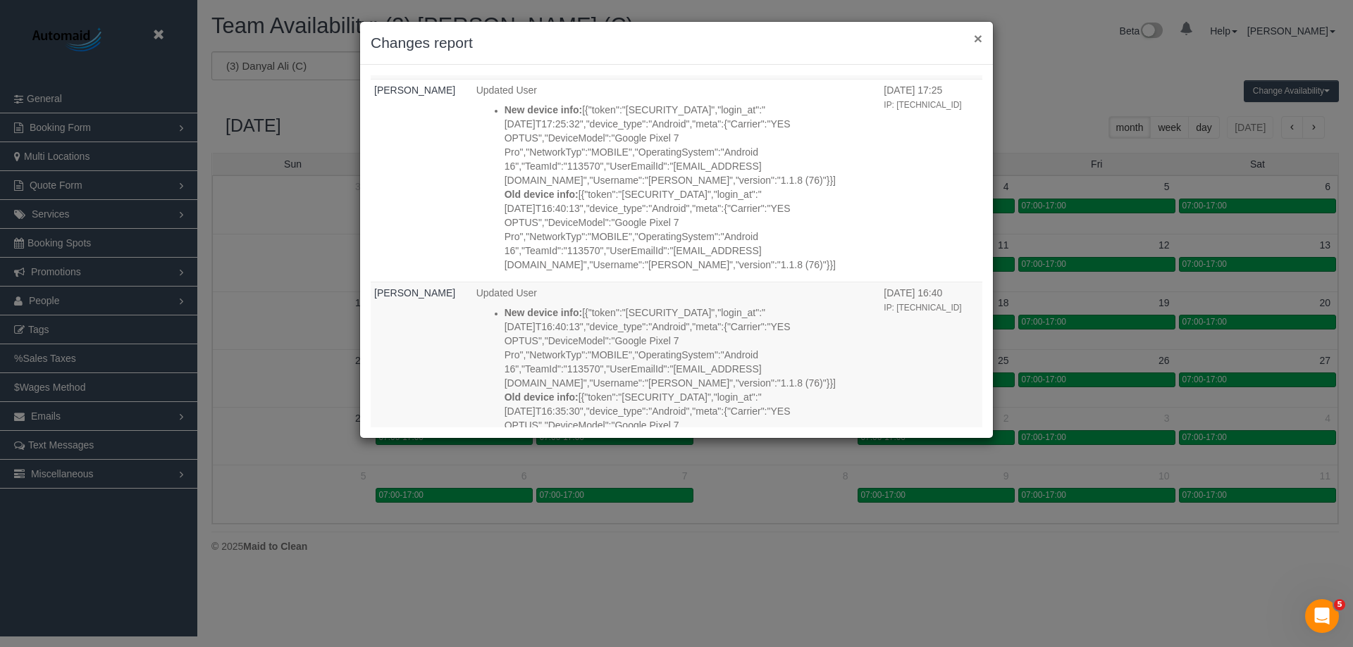
click at [981, 40] on button "×" at bounding box center [978, 38] width 8 height 15
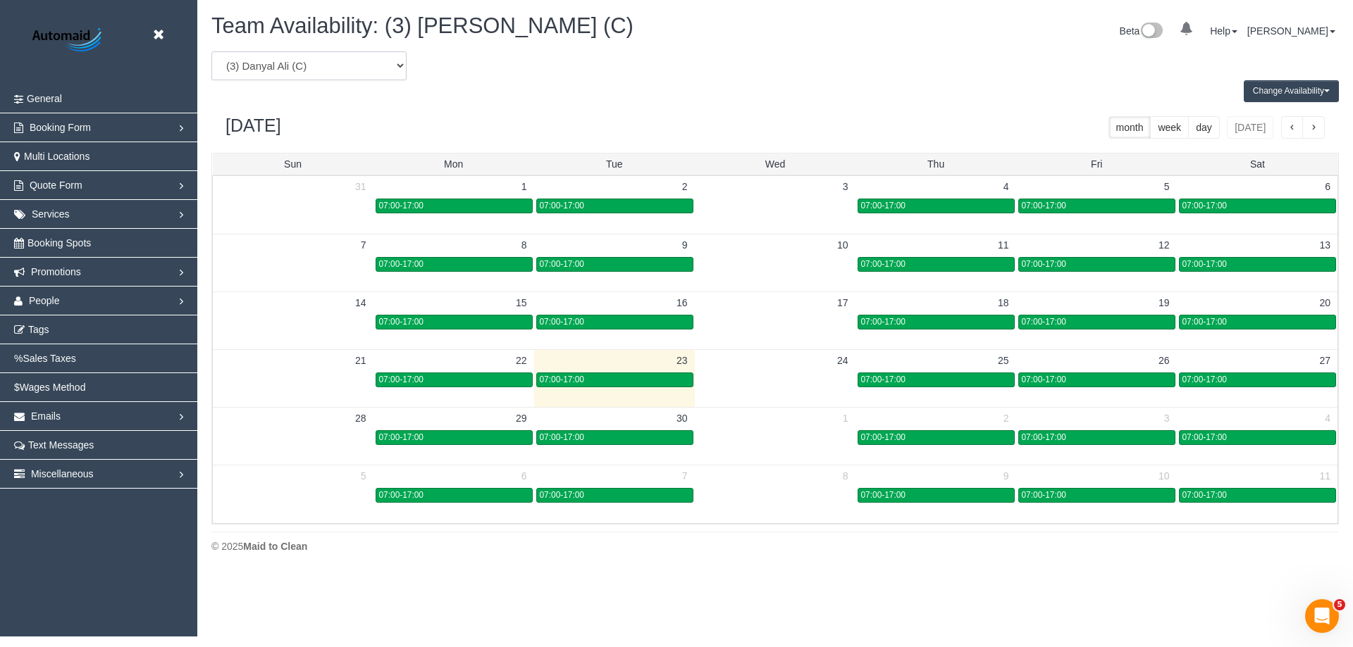
click at [333, 64] on select "(0) Account - Tech (0) Office (0) Raunak Test Account (1) Debbie Brodjanac (FT)…" at bounding box center [308, 65] width 195 height 29
select select "number:22400"
click at [211, 51] on select "(0) Account - Tech (0) Office (0) Raunak Test Account (1) Debbie Brodjanac (FT)…" at bounding box center [308, 65] width 195 height 29
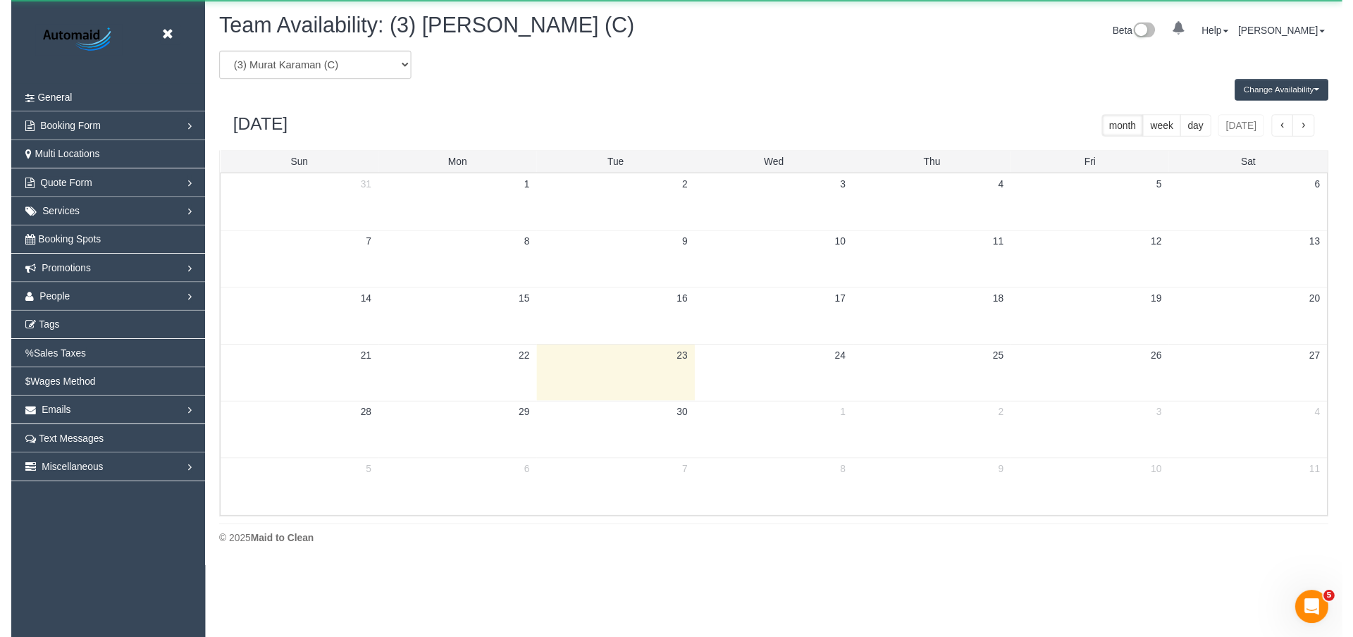
scroll to position [69879, 69100]
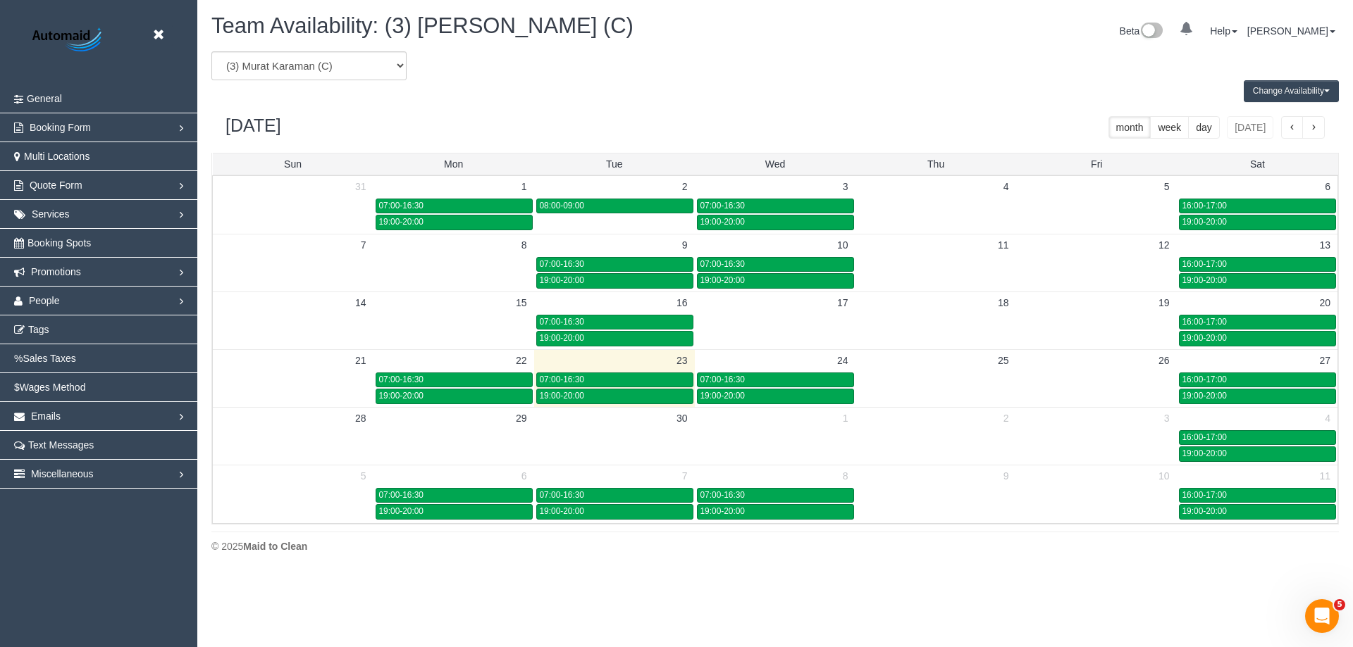
click at [1302, 85] on button "Change Availability" at bounding box center [1290, 91] width 95 height 22
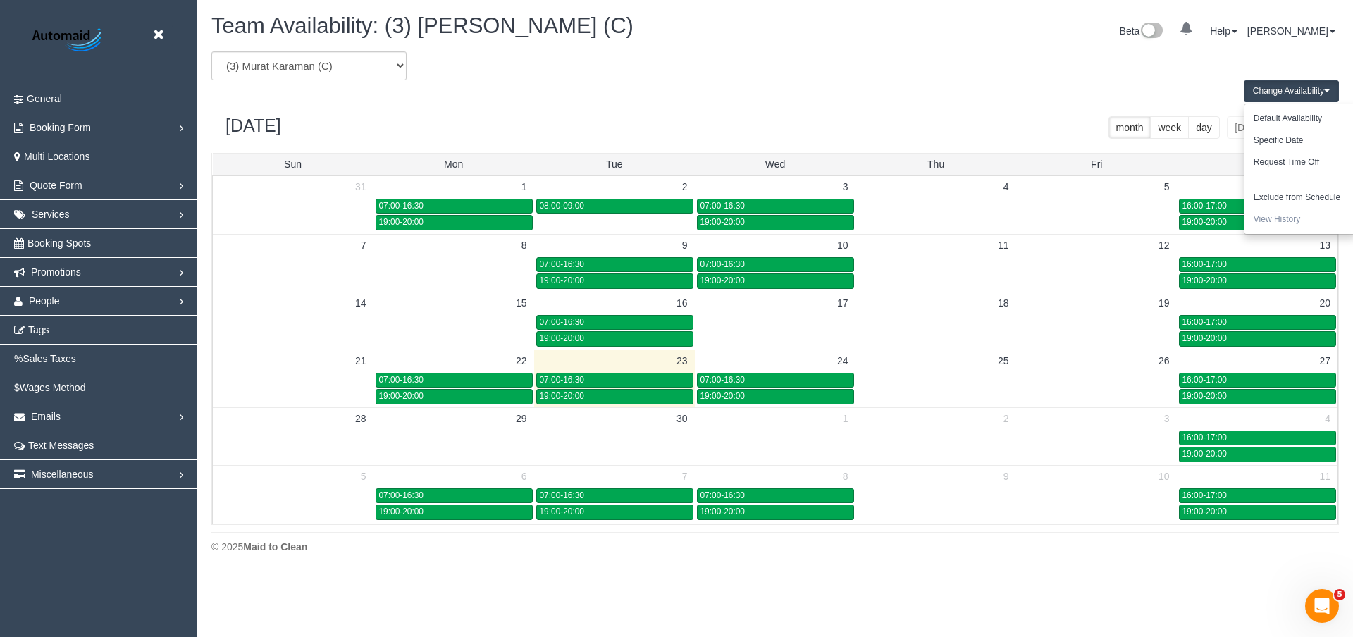
click at [1287, 214] on button "View History" at bounding box center [1276, 220] width 65 height 22
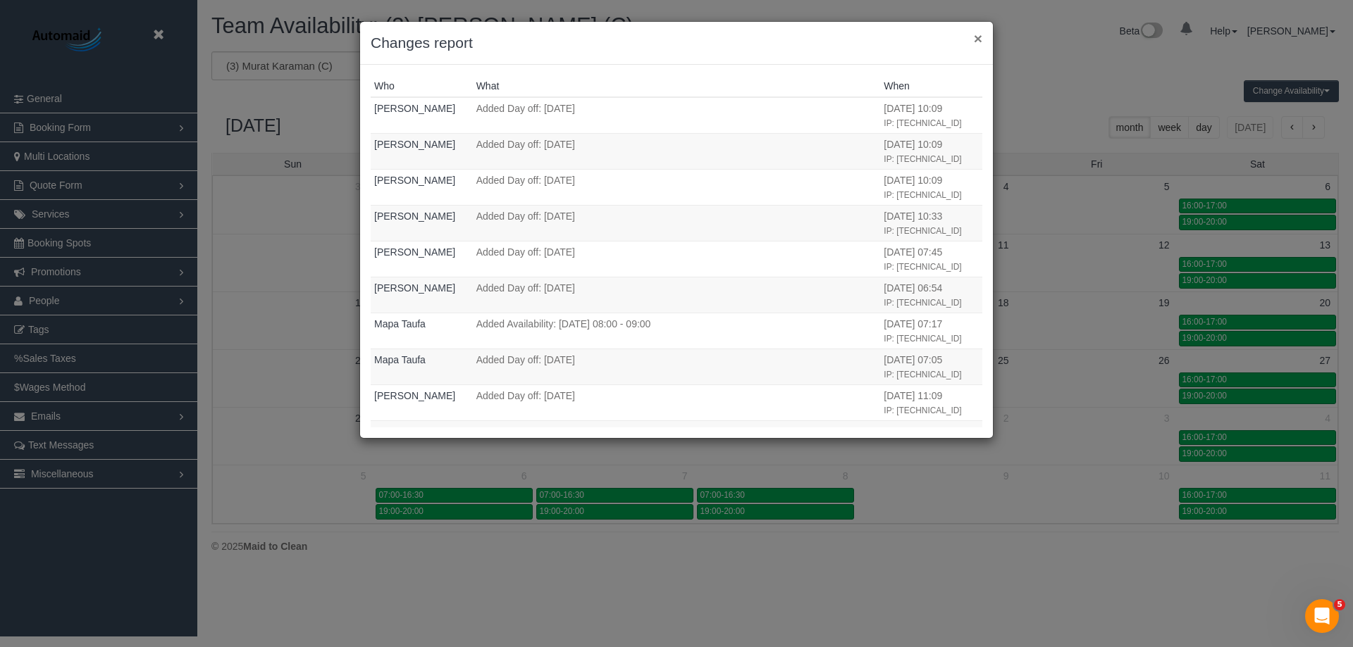
click at [976, 36] on button "×" at bounding box center [978, 38] width 8 height 15
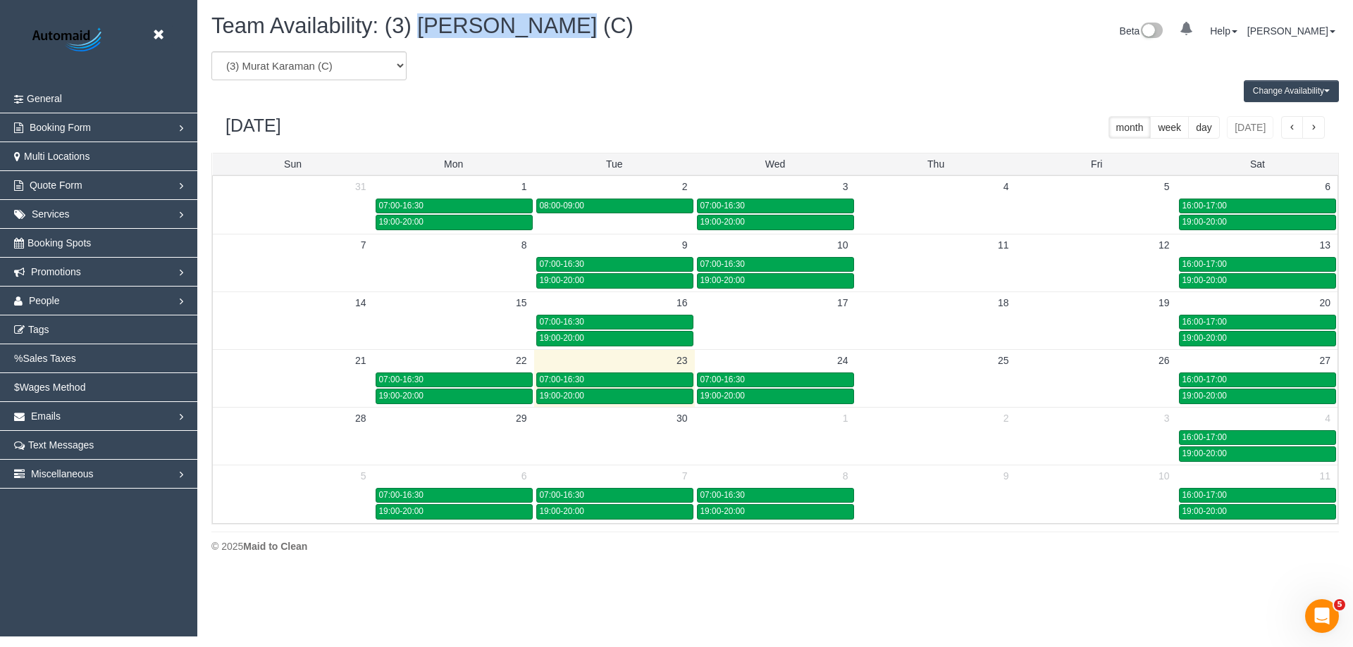
drag, startPoint x: 571, startPoint y: 28, endPoint x: 421, endPoint y: 34, distance: 149.5
click at [421, 34] on span "Team Availability: (3) Murat Karaman (C)" at bounding box center [422, 25] width 422 height 25
copy span "Murat Karaman"
click at [61, 37] on img at bounding box center [69, 41] width 88 height 32
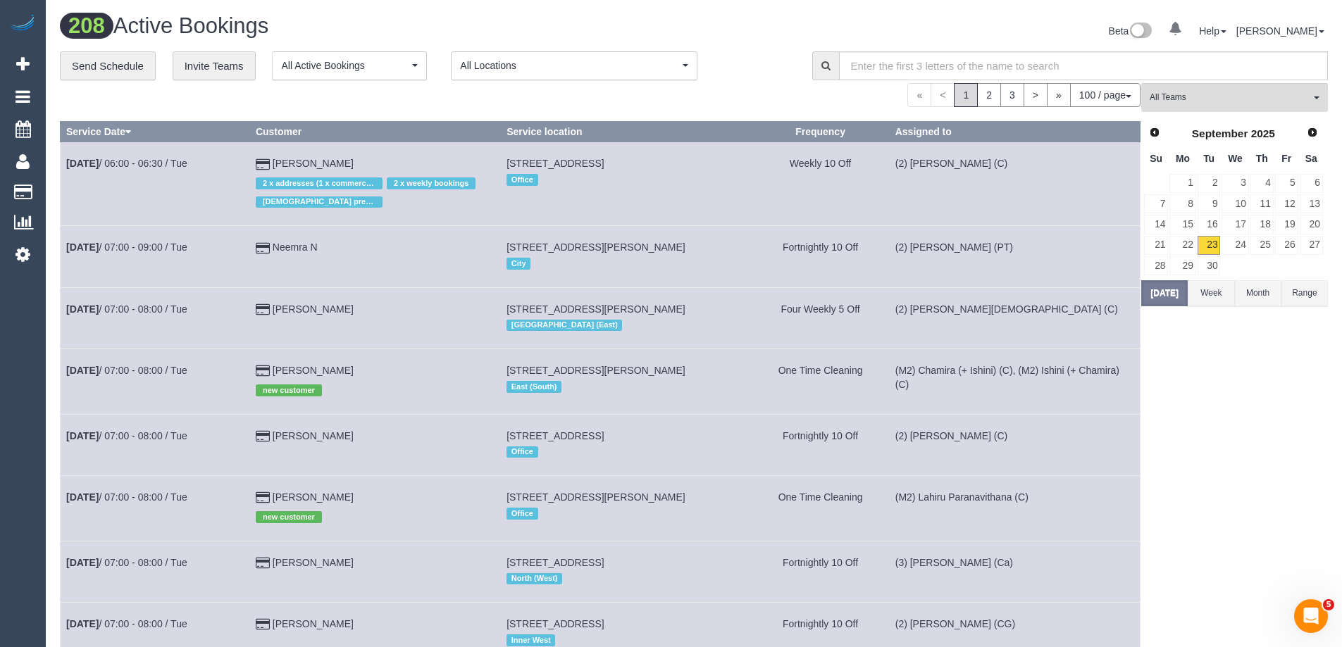
scroll to position [6807, 1342]
click at [731, 36] on div "Beta 0 Your Notifications You have 0 alerts Help Help Docs Take a Tour Contact …" at bounding box center [1016, 32] width 645 height 37
click at [1229, 100] on span "All Teams" at bounding box center [1230, 98] width 161 height 12
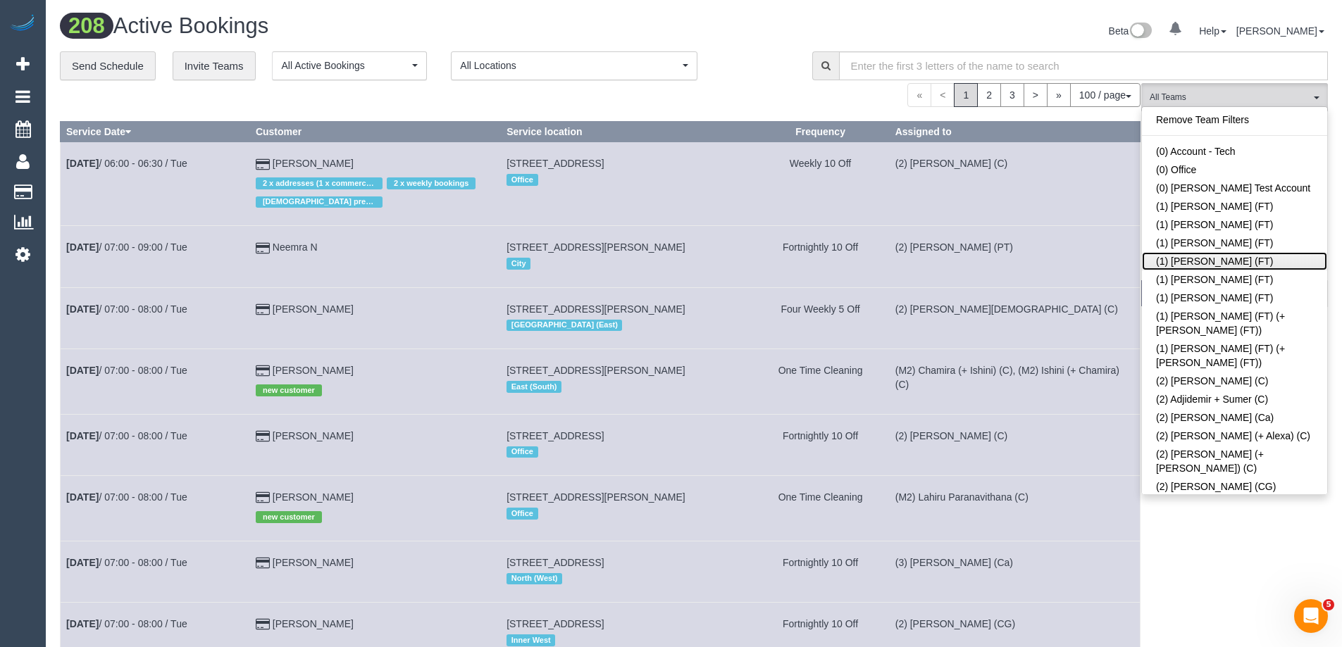
click at [1223, 265] on link "(1) [PERSON_NAME] (FT)" at bounding box center [1234, 261] width 185 height 18
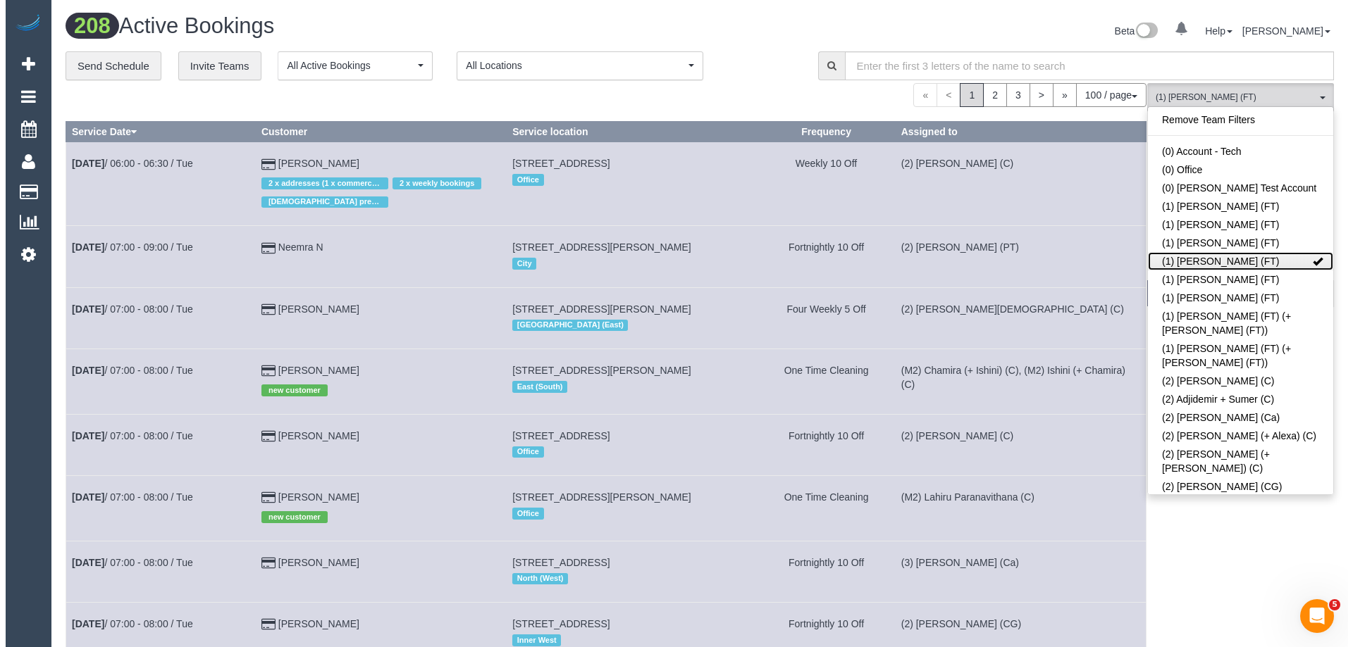
scroll to position [70066, 69100]
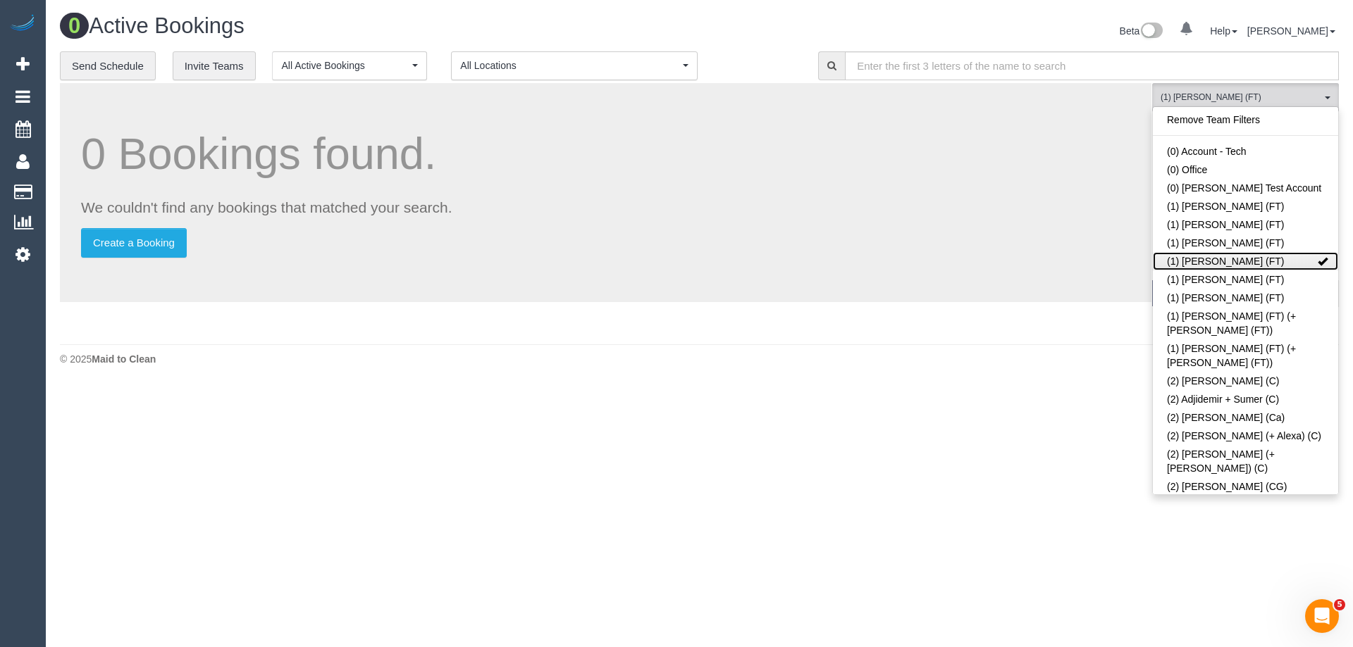
click at [1248, 264] on link "(1) [PERSON_NAME] (FT)" at bounding box center [1245, 261] width 185 height 18
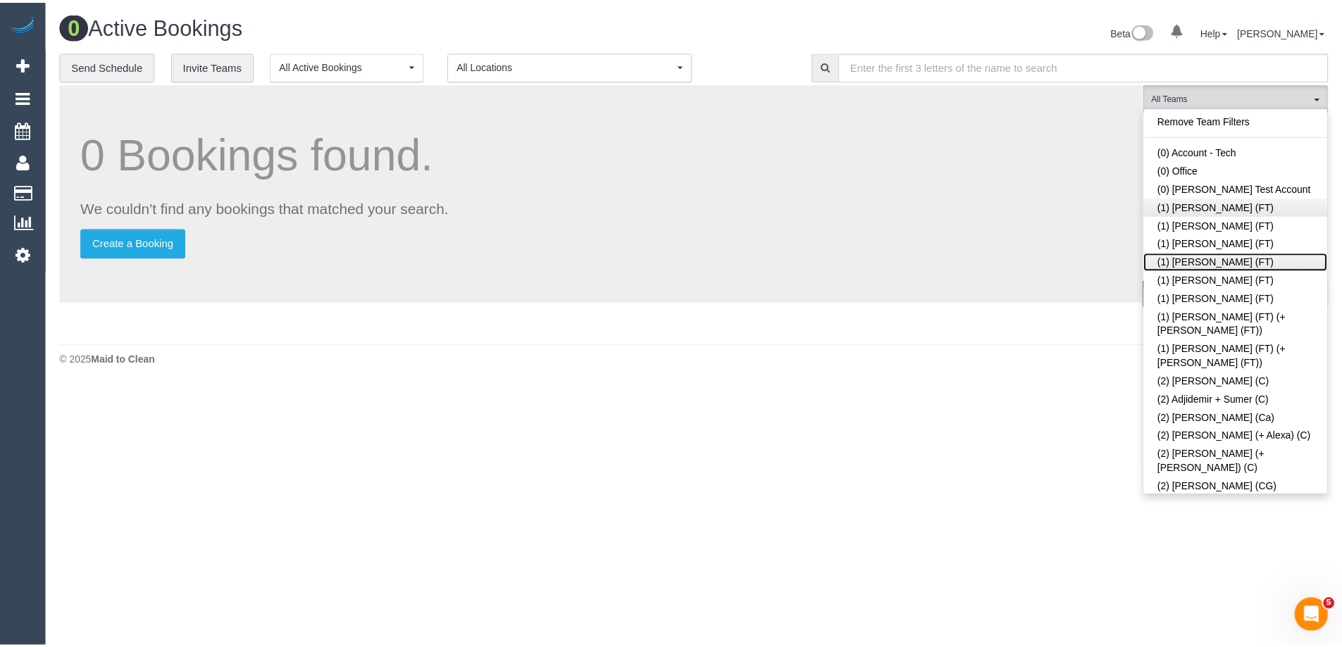
scroll to position [435, 1353]
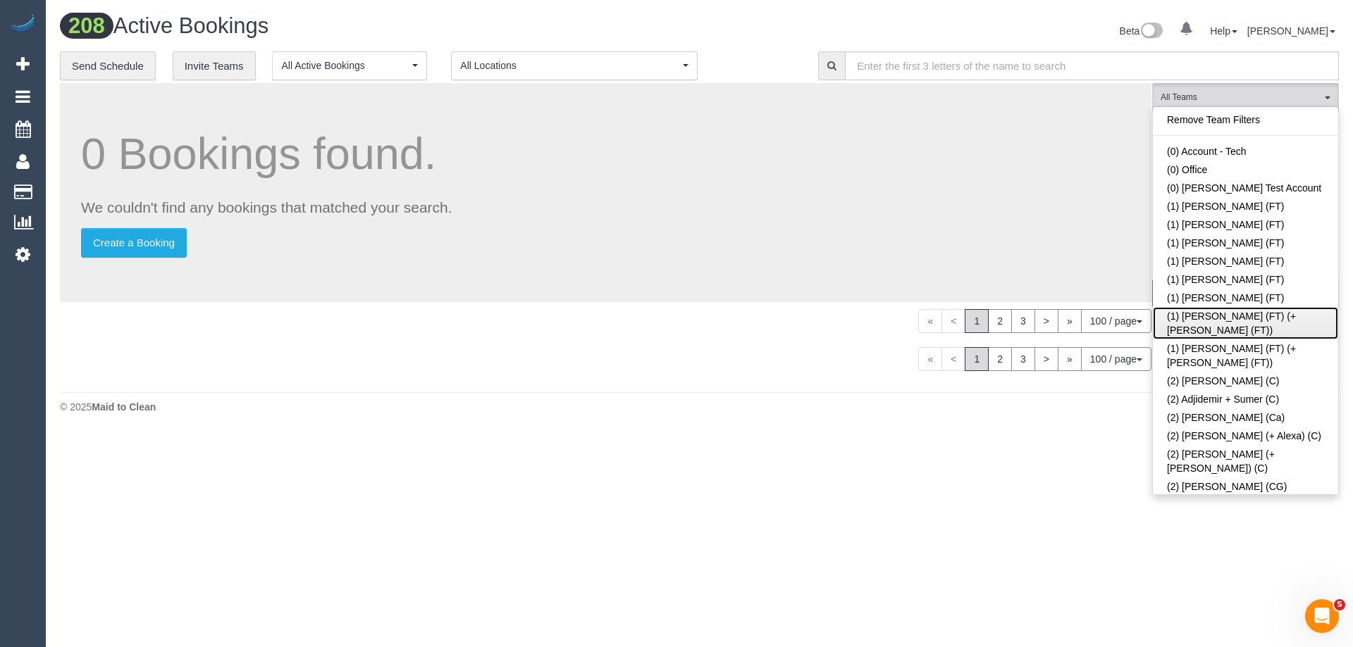
click at [1243, 315] on link "(1) [PERSON_NAME] (FT) (+[PERSON_NAME] (FT))" at bounding box center [1245, 323] width 185 height 32
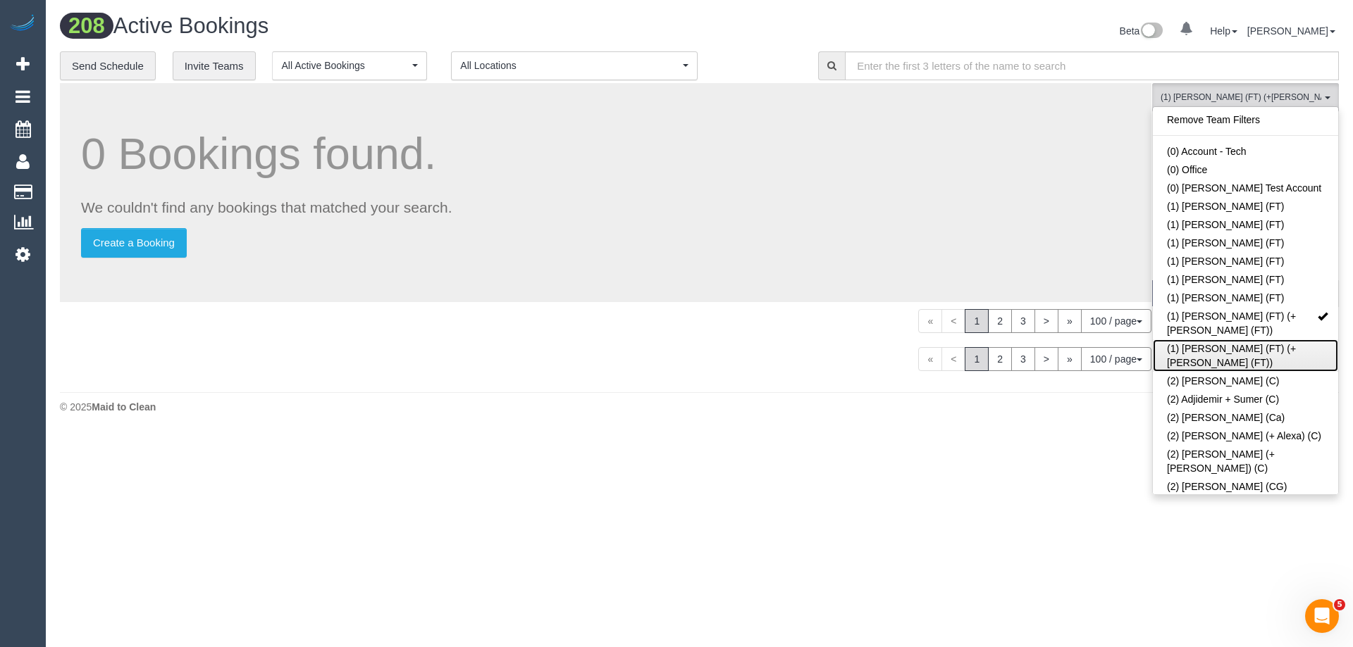
click at [1245, 340] on link "(1) [PERSON_NAME] (FT) (+[PERSON_NAME] (FT))" at bounding box center [1245, 356] width 185 height 32
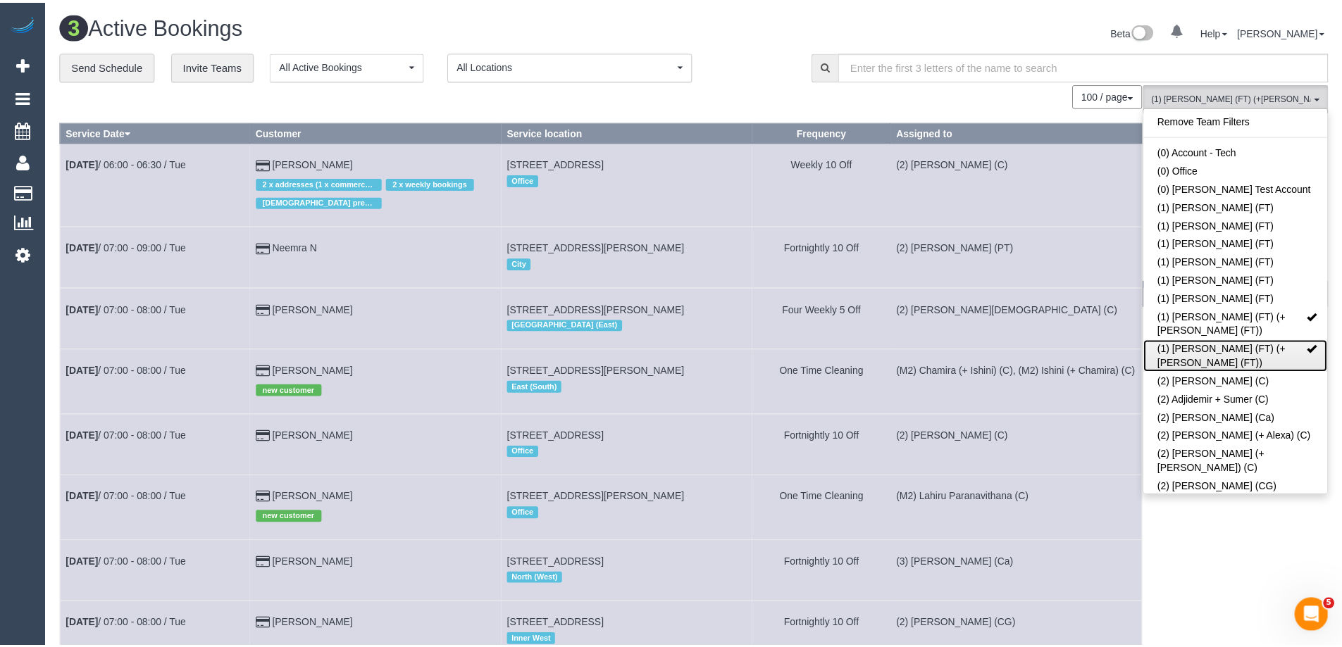
scroll to position [429, 1353]
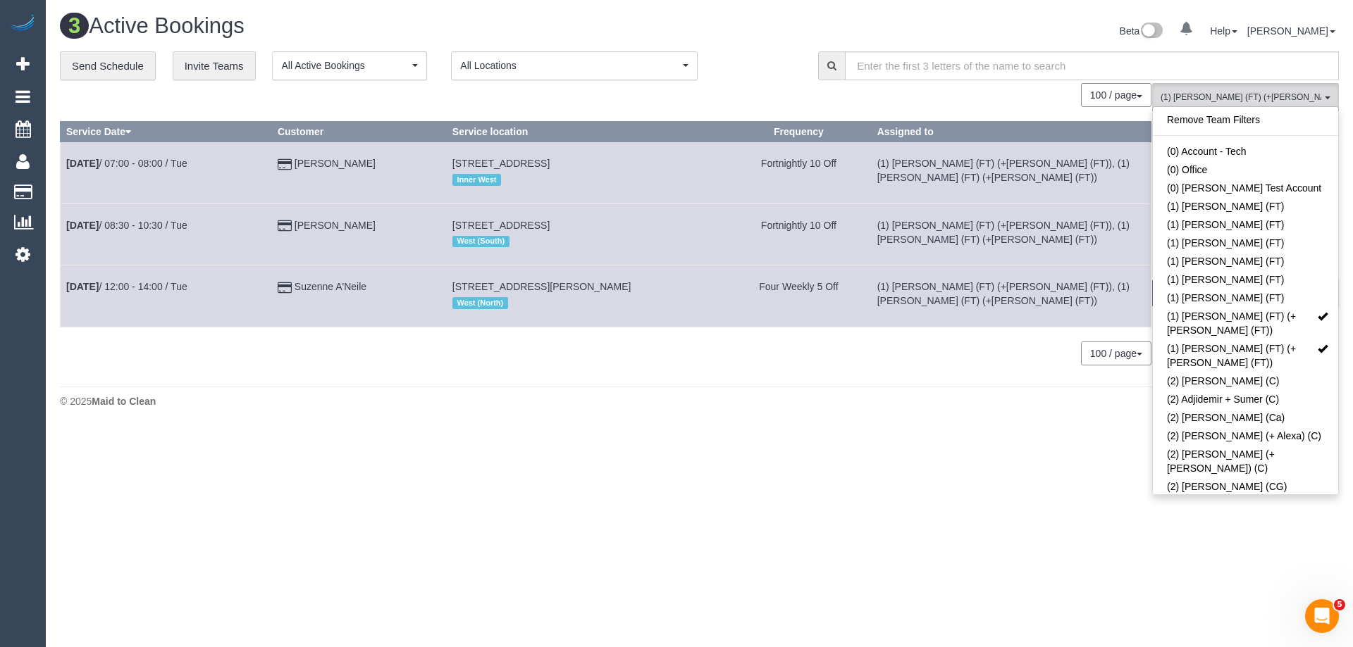
click at [775, 69] on div "**********" at bounding box center [428, 66] width 737 height 30
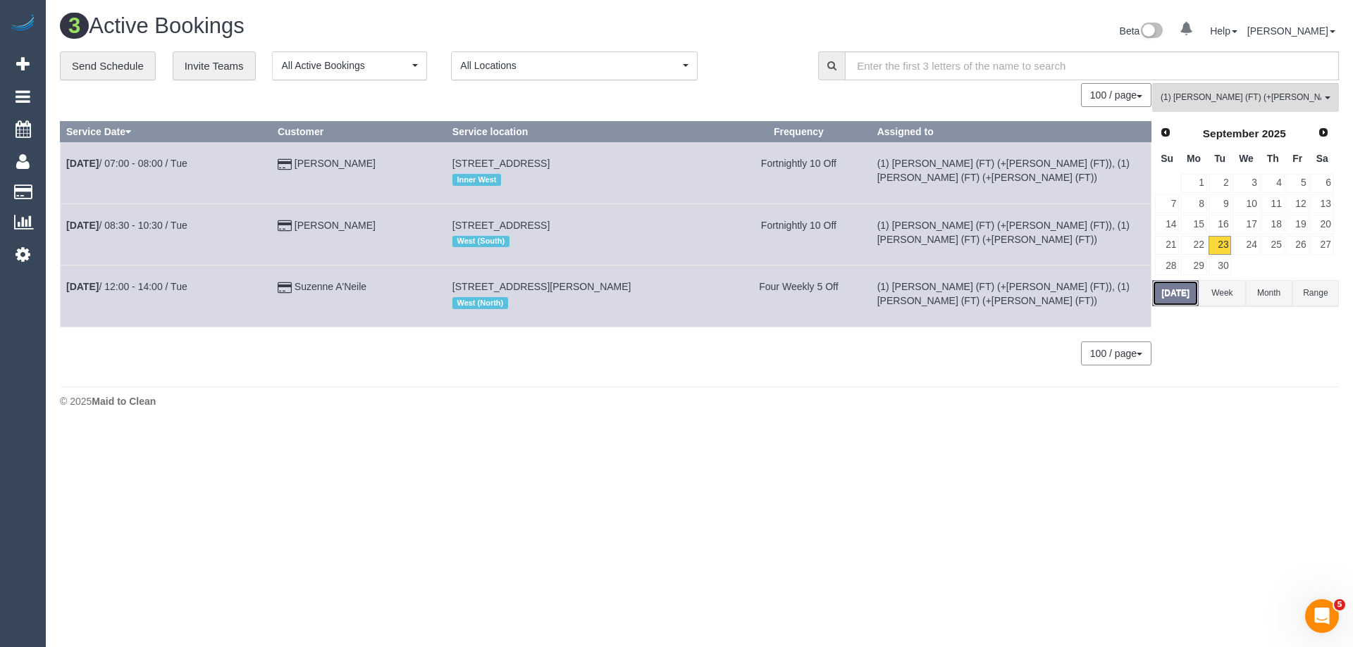
click at [1191, 291] on button "Today" at bounding box center [1175, 293] width 46 height 26
click at [1236, 91] on button "(1) Tina (FT) (+Tony (FT)) , (1) Tony (FT) (+Tina (FT)) All Teams" at bounding box center [1245, 97] width 187 height 29
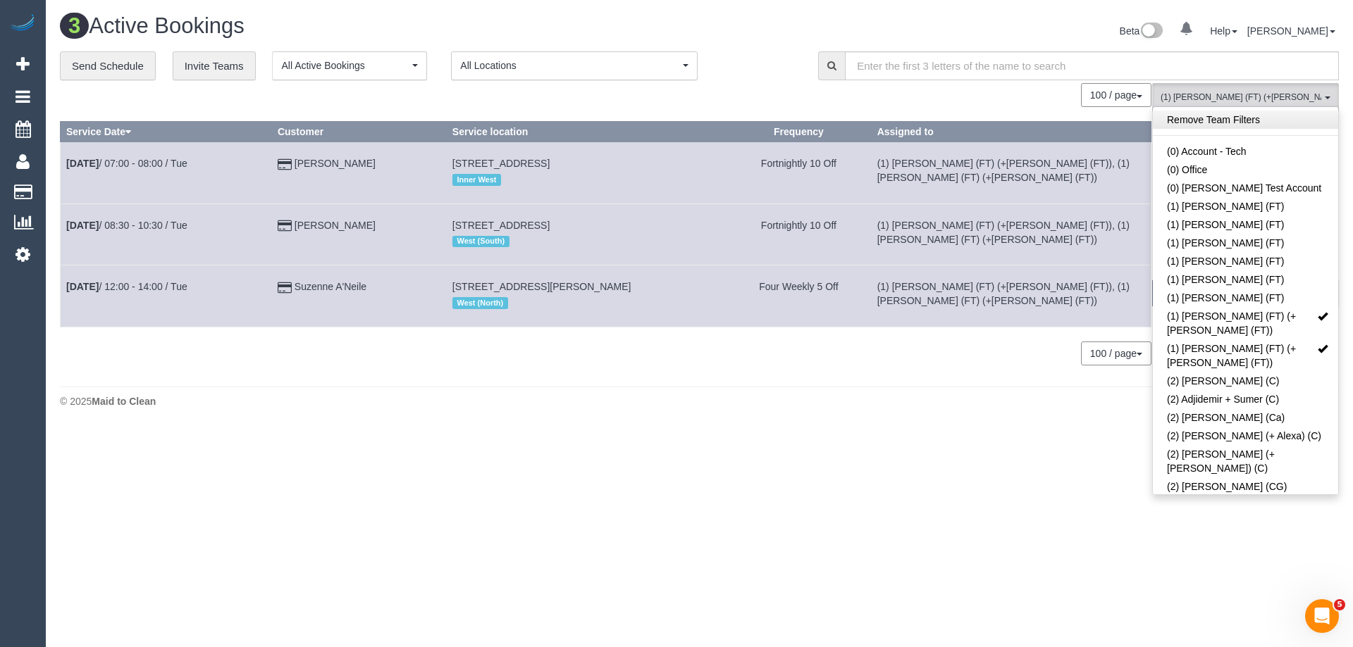
click at [1234, 112] on link "Remove Team Filters" at bounding box center [1245, 120] width 185 height 18
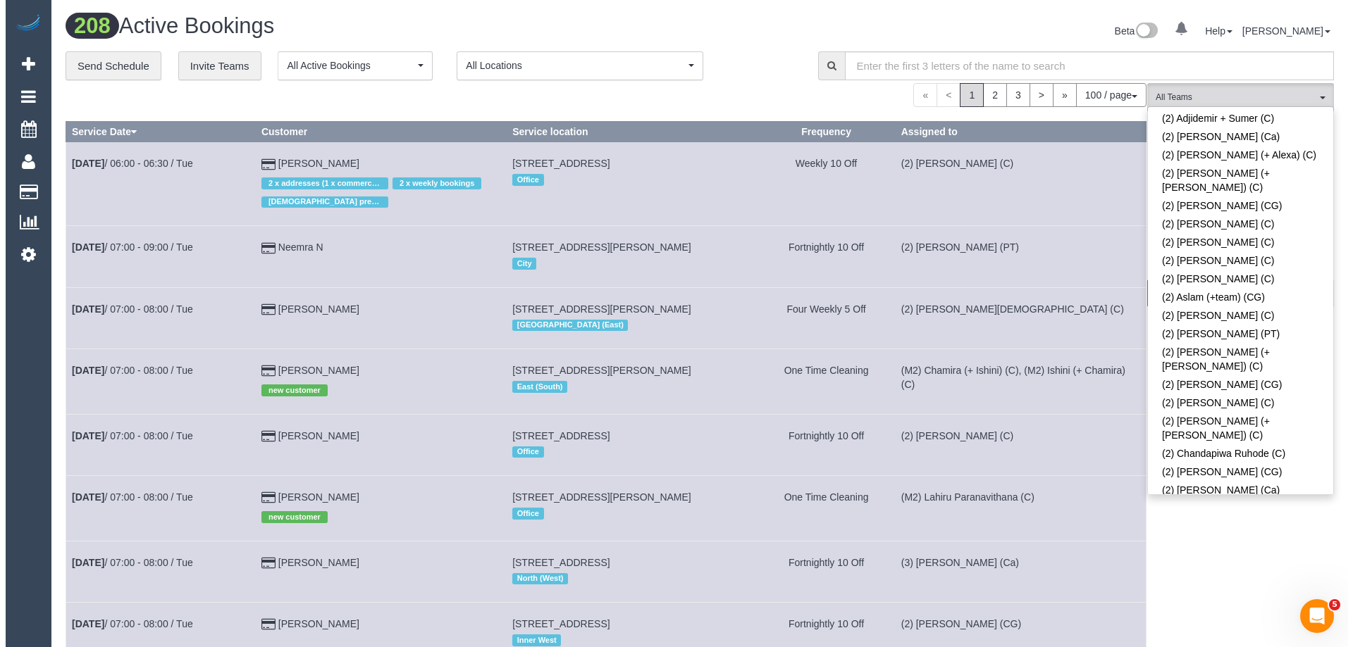
scroll to position [282, 0]
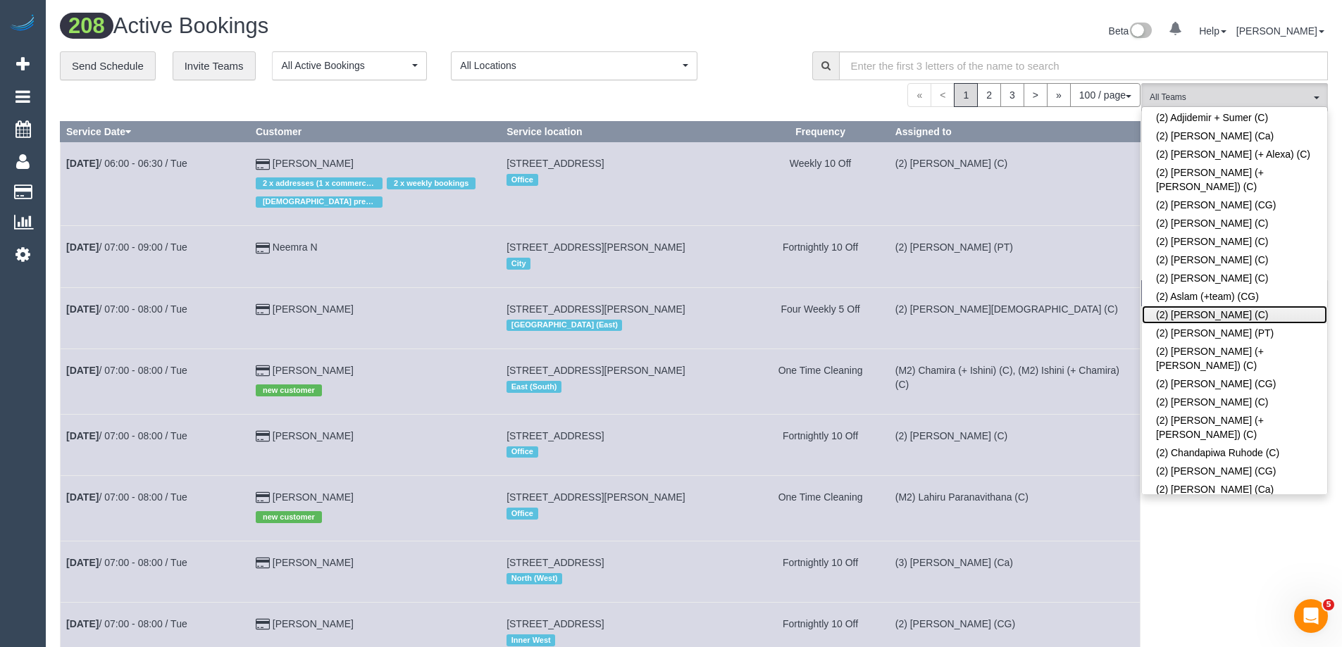
click at [1189, 306] on link "(2) [PERSON_NAME] (C)" at bounding box center [1234, 315] width 185 height 18
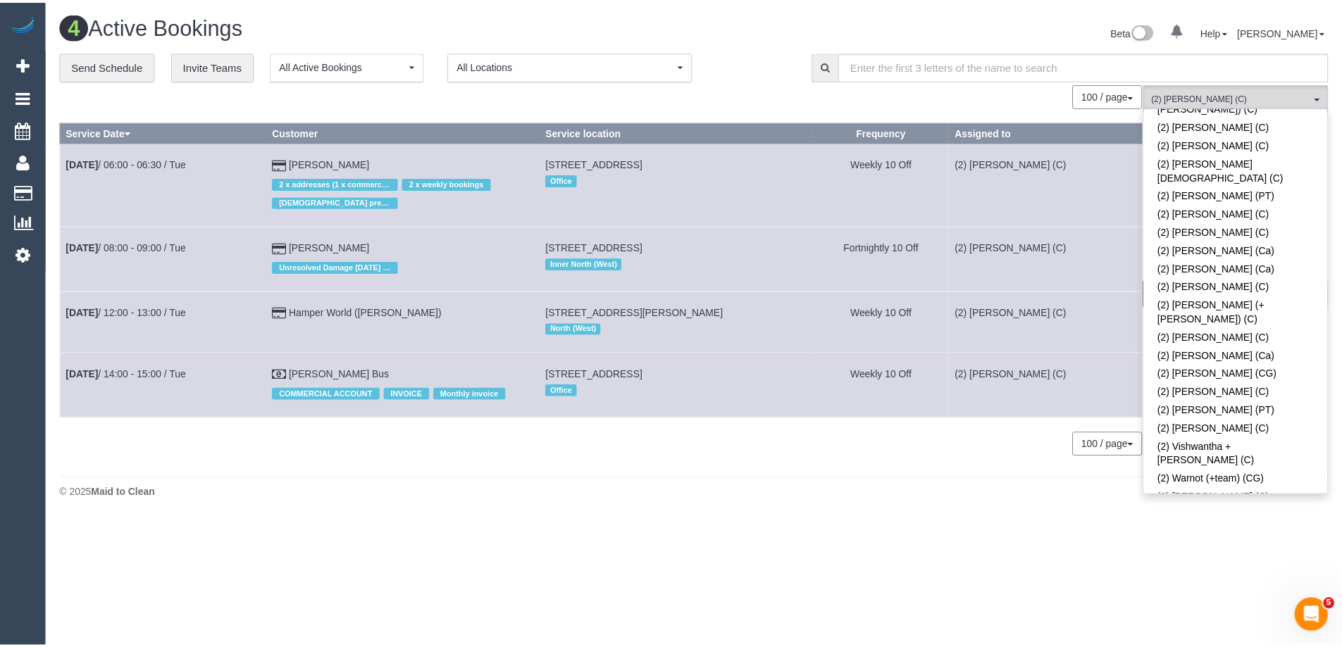
scroll to position [1550, 0]
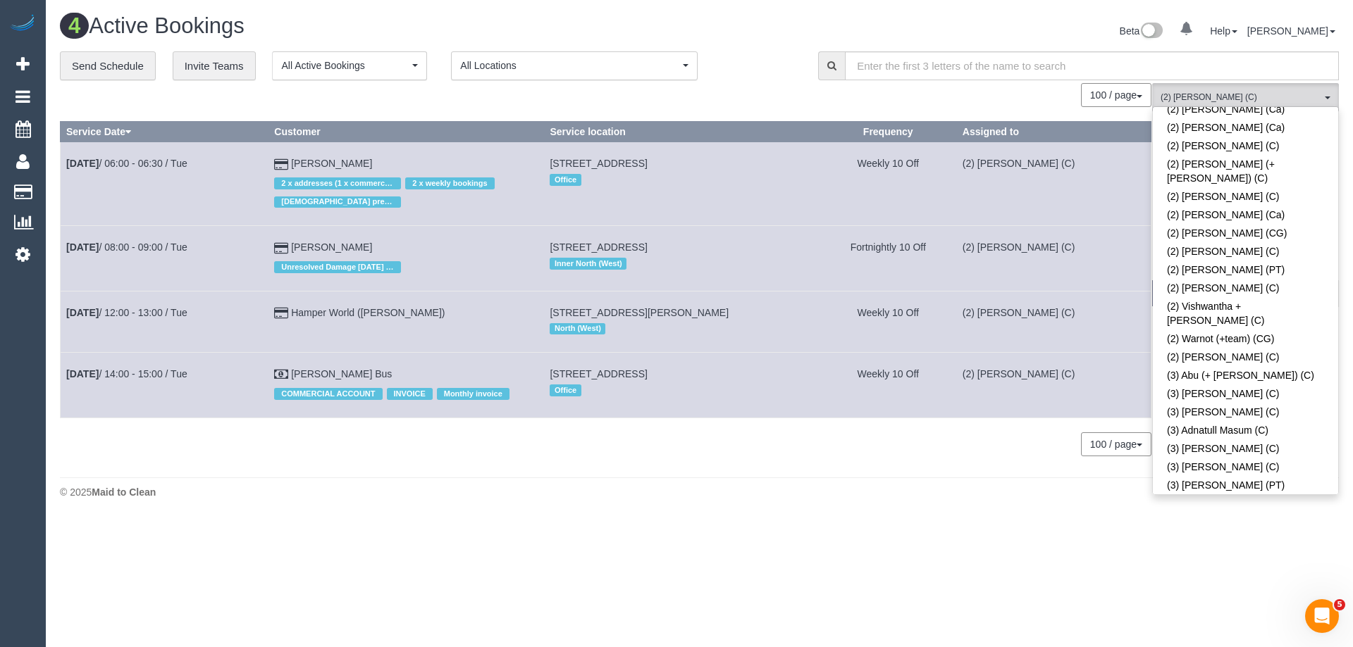
click at [356, 533] on body "0 Beta Your Notifications You have 0 alerts Add Booking Bookings Active Booking…" at bounding box center [676, 323] width 1353 height 647
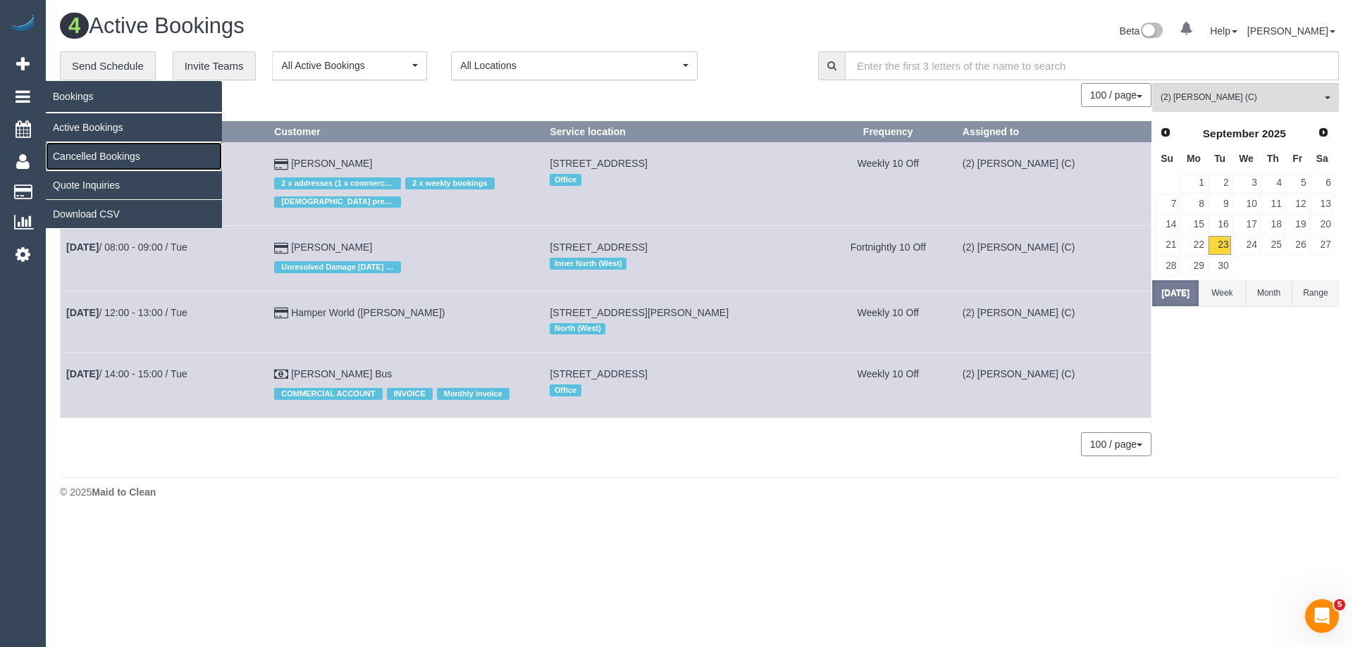
click at [94, 153] on link "Cancelled Bookings" at bounding box center [134, 156] width 176 height 28
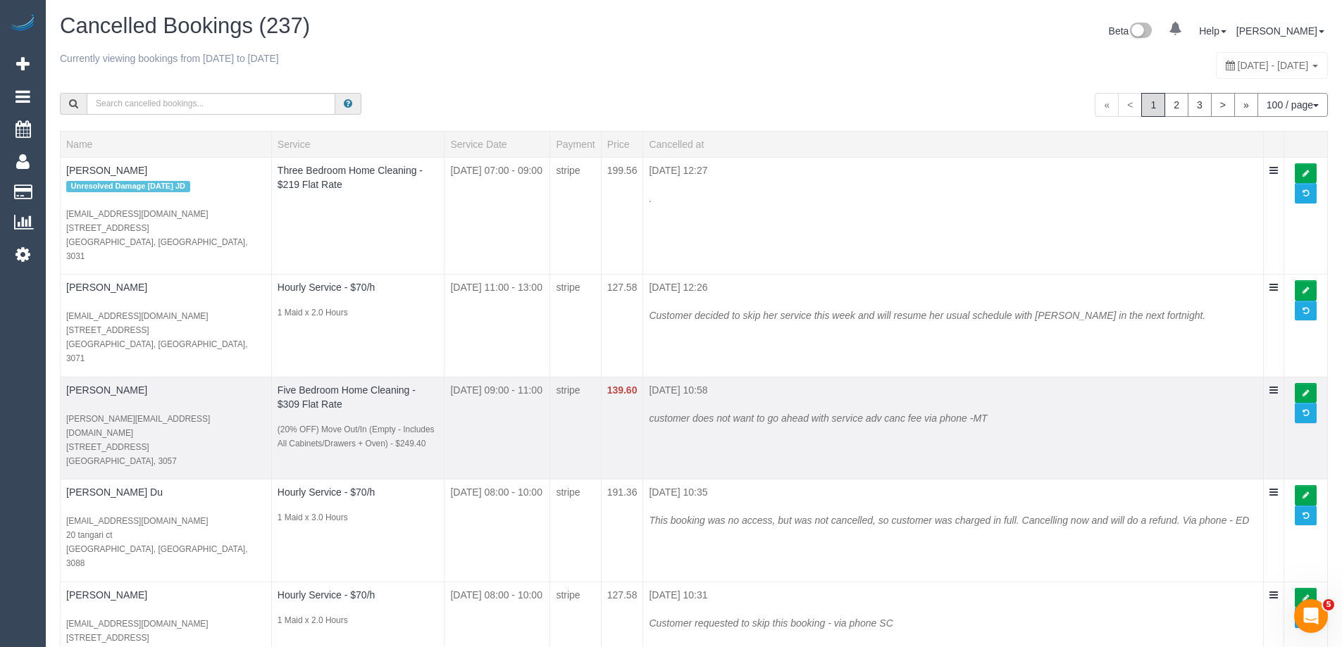
drag, startPoint x: 616, startPoint y: 360, endPoint x: 702, endPoint y: 361, distance: 86.0
click at [702, 377] on tr "Marcus Sulgani marcus.a.sulgani@gmail.com 53 Brunswick Road Brunswick East, VIC…" at bounding box center [694, 428] width 1267 height 103
click at [643, 402] on td "139.60" at bounding box center [622, 428] width 42 height 103
click at [667, 397] on div "customer does not want to go ahead with service adv canc fee via phone -MT" at bounding box center [953, 411] width 609 height 28
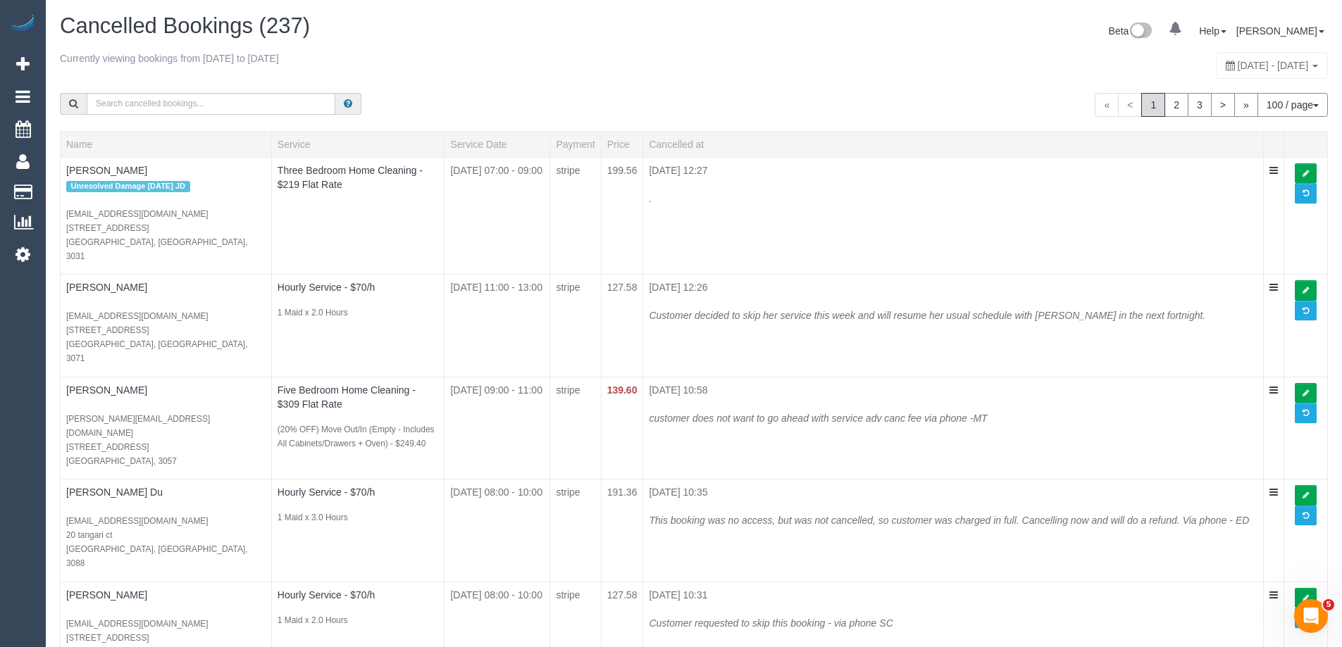
click at [1238, 64] on span "September 21, 2025 - September 27, 2025" at bounding box center [1273, 65] width 71 height 11
type input "**********"
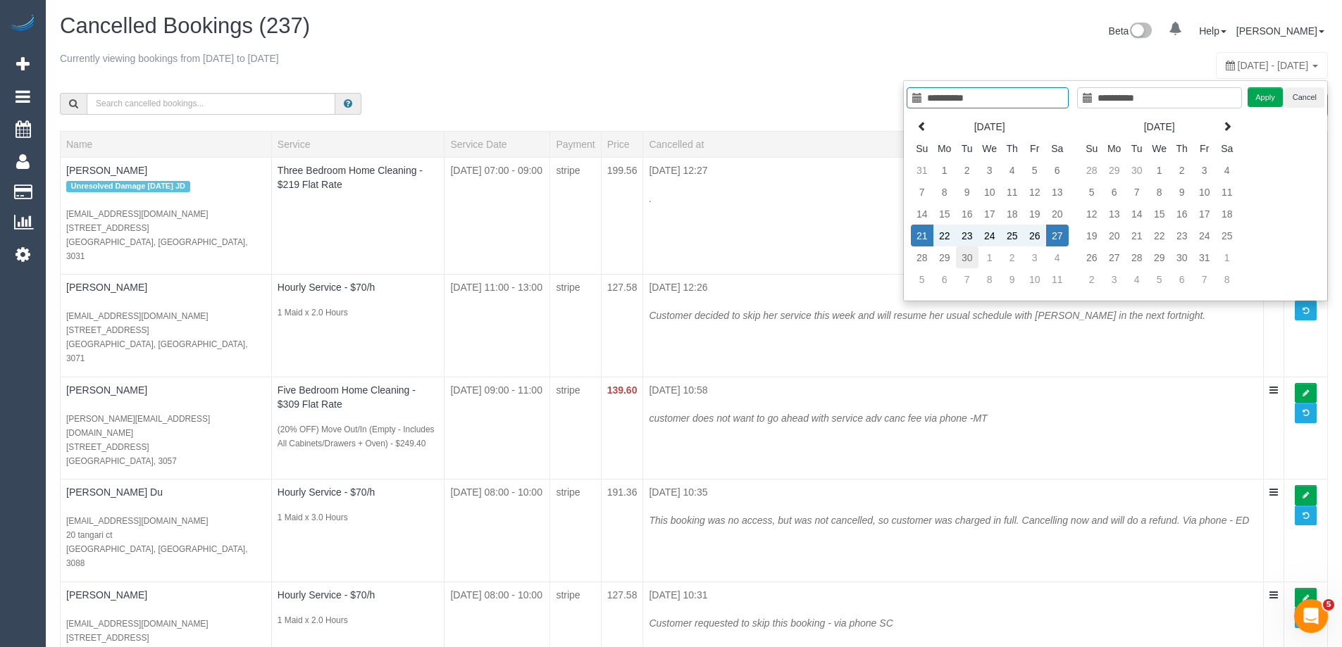
type input "**********"
click at [960, 266] on td "30" at bounding box center [967, 258] width 23 height 22
type input "**********"
click at [967, 263] on td "30" at bounding box center [967, 258] width 23 height 22
type input "**********"
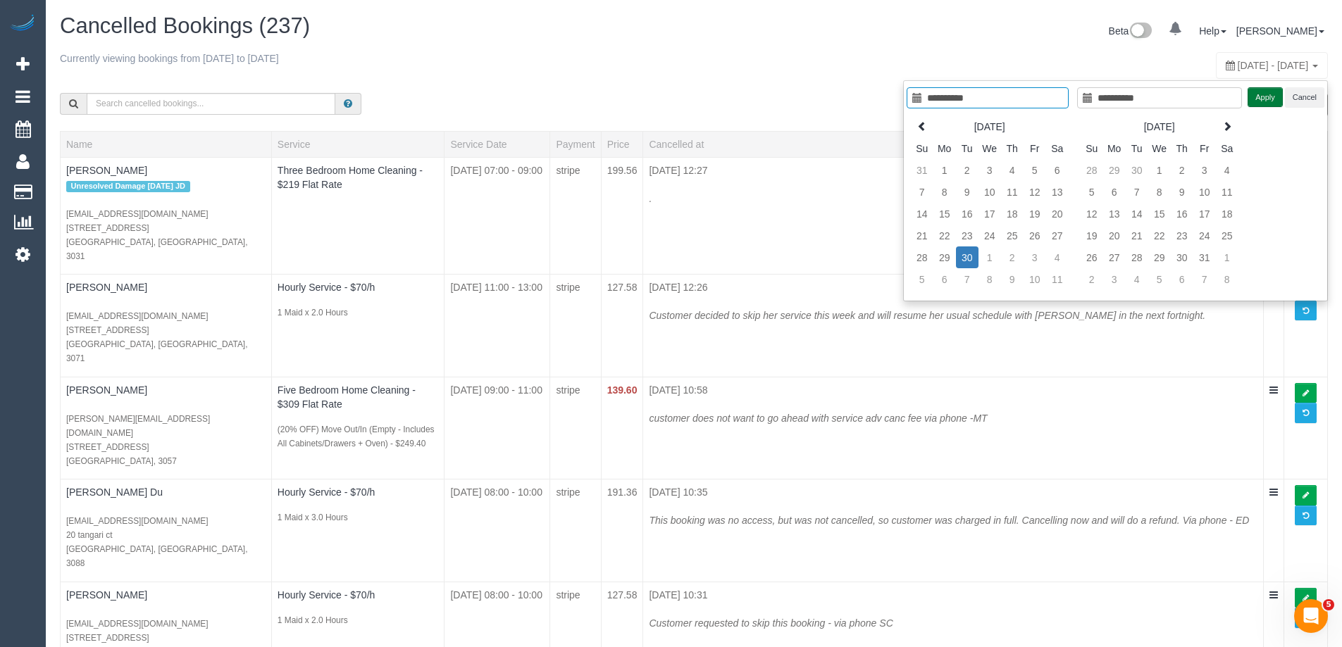
click at [1269, 96] on button "Apply" at bounding box center [1265, 97] width 35 height 20
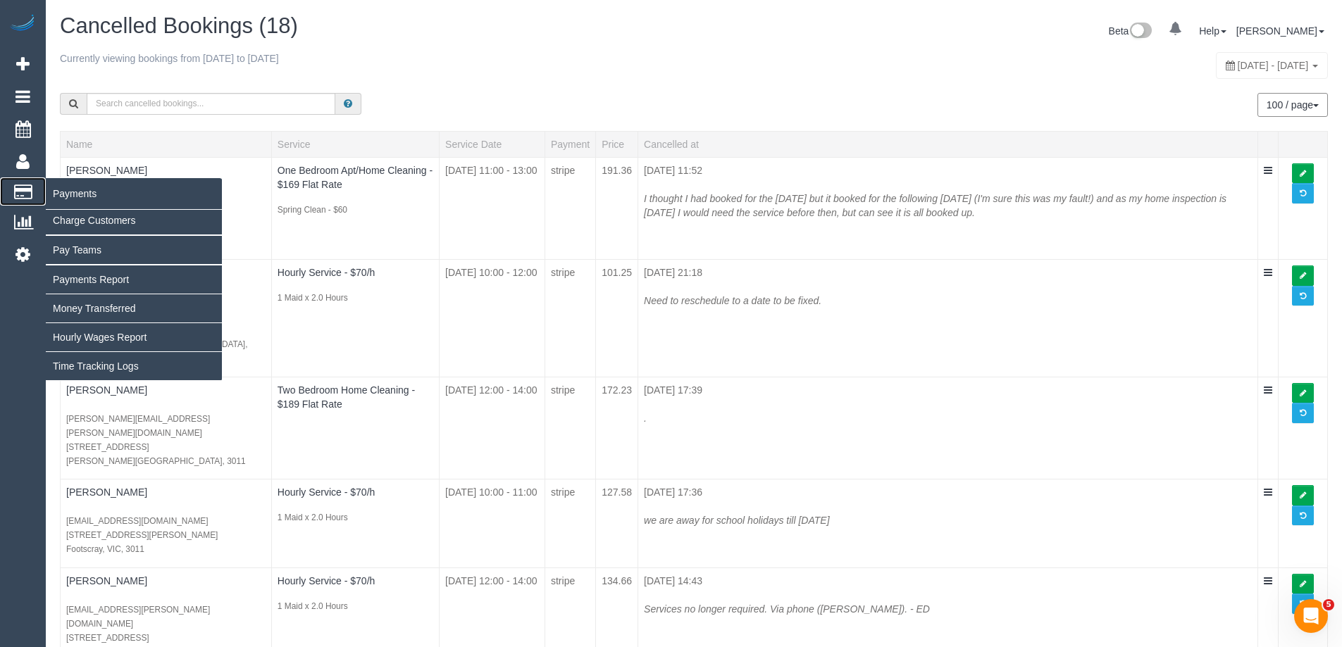
click at [70, 193] on span "Payments" at bounding box center [134, 194] width 176 height 32
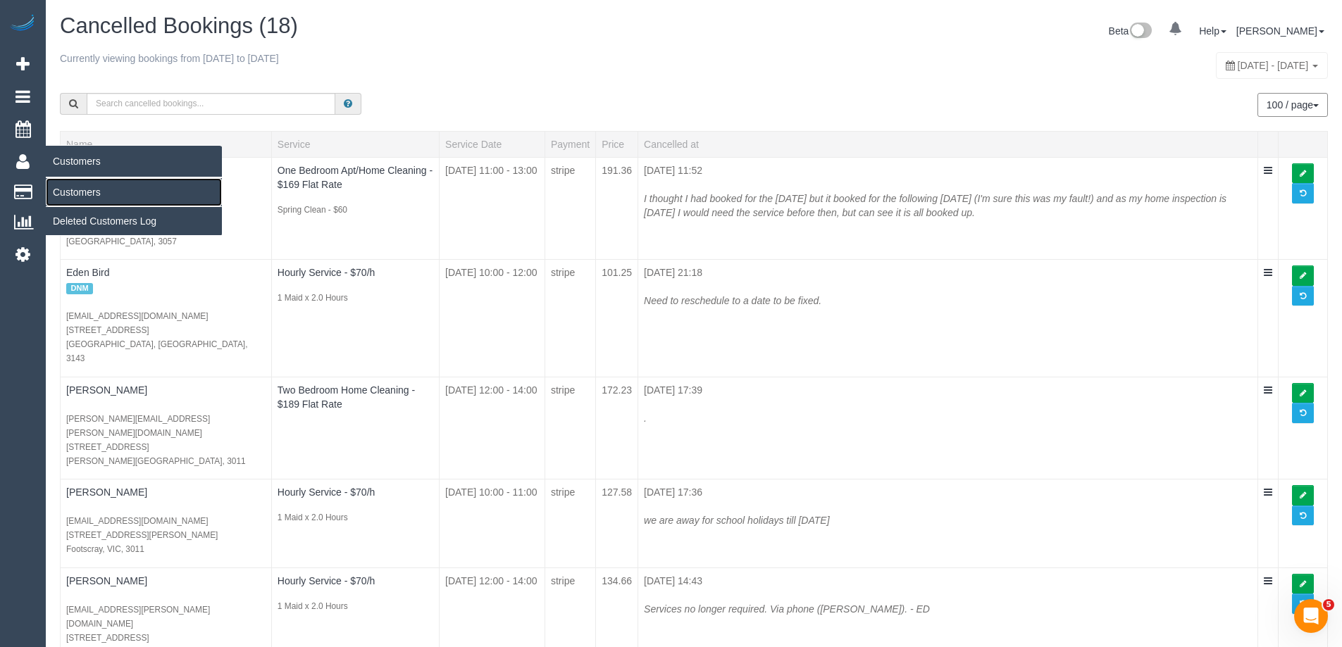
click at [89, 194] on link "Customers" at bounding box center [134, 192] width 176 height 28
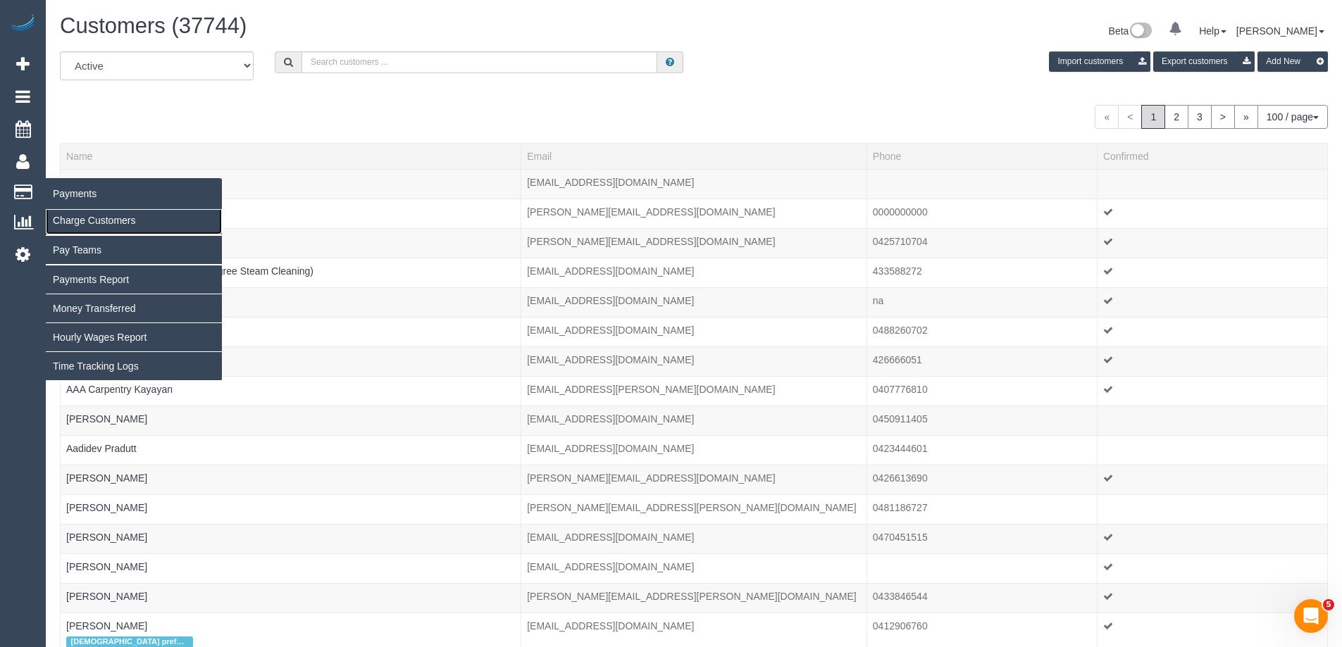
click at [87, 217] on link "Charge Customers" at bounding box center [134, 220] width 176 height 28
select select
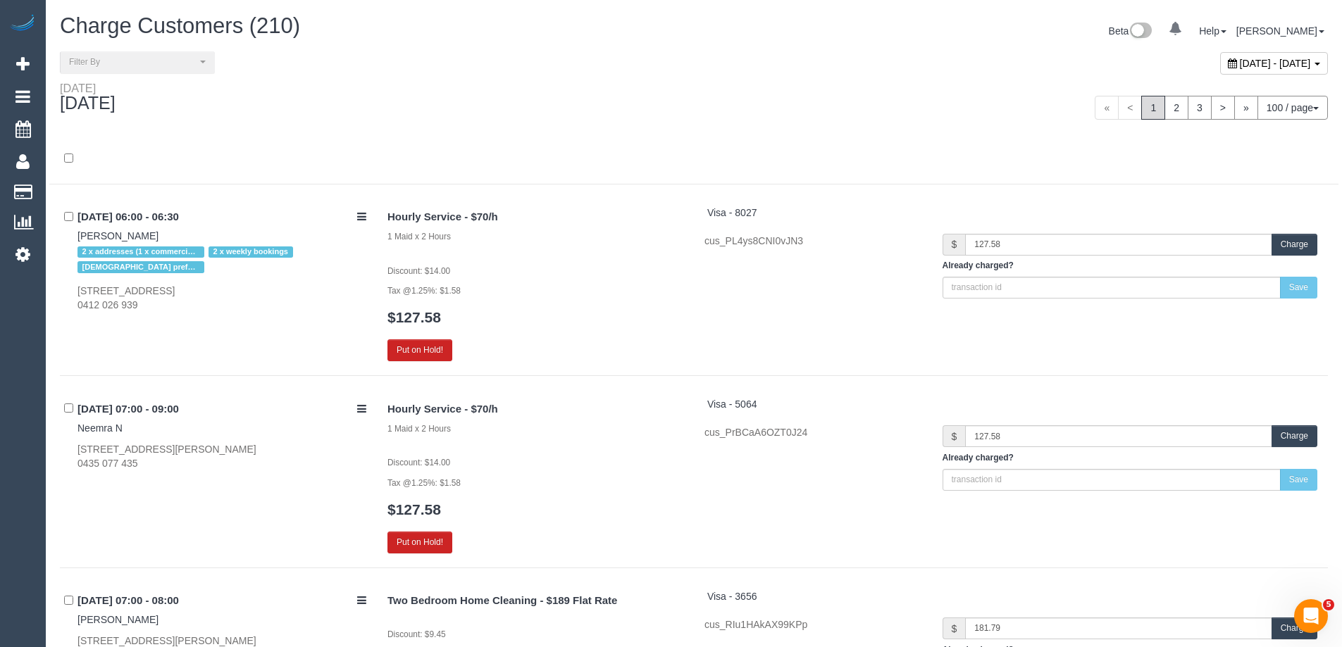
click at [1241, 65] on span "September 23, 2025 - September 23, 2025" at bounding box center [1275, 63] width 71 height 11
type input "**********"
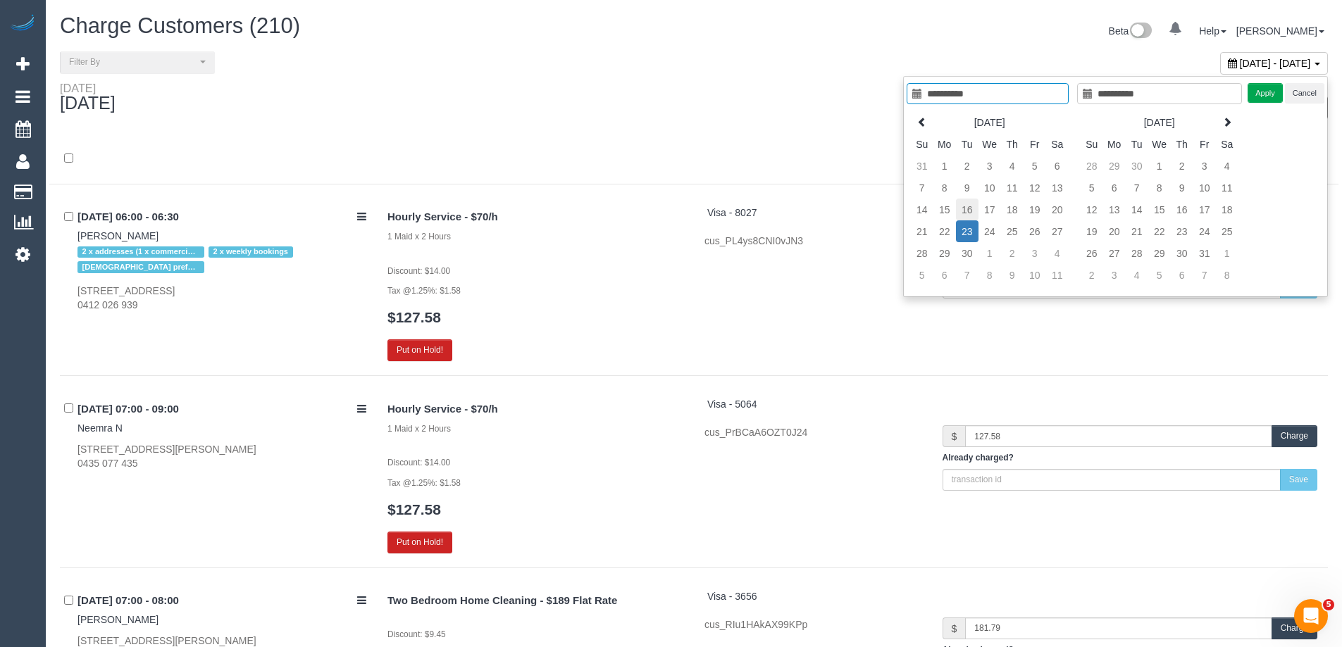
type input "**********"
click at [976, 208] on td "16" at bounding box center [967, 210] width 23 height 22
type input "**********"
click at [970, 214] on td "16" at bounding box center [967, 210] width 23 height 22
type input "**********"
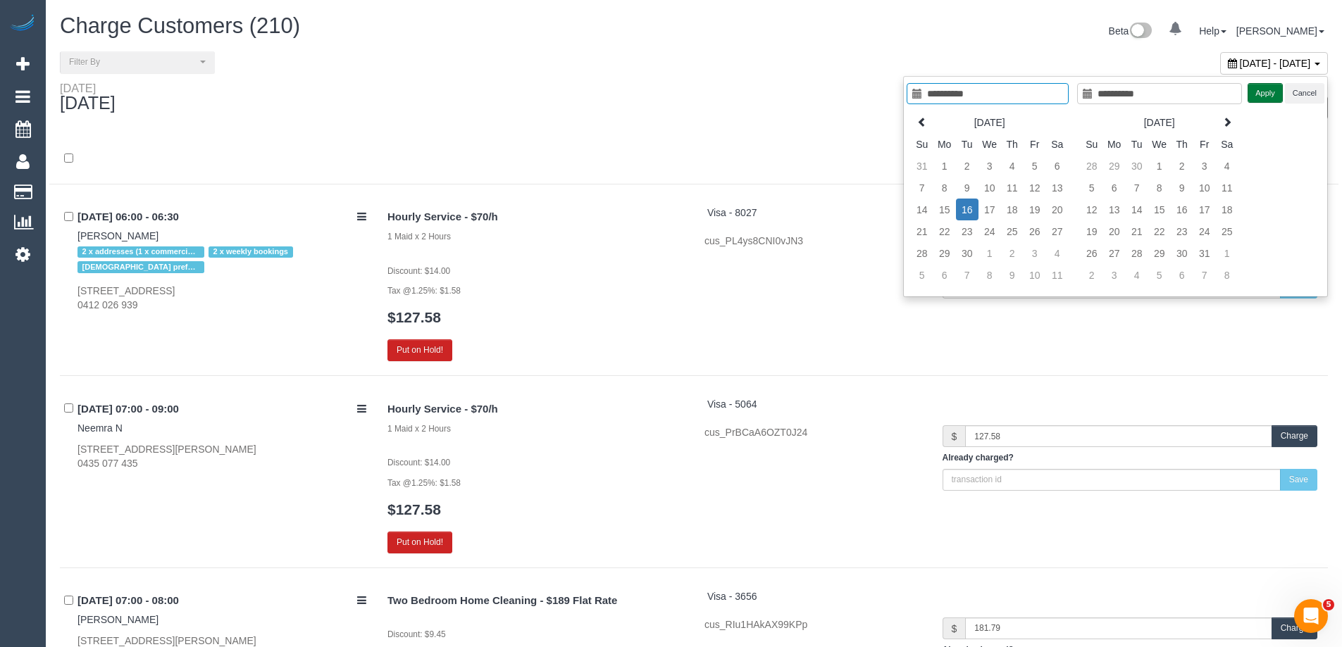
click at [1270, 93] on button "Apply" at bounding box center [1265, 93] width 35 height 20
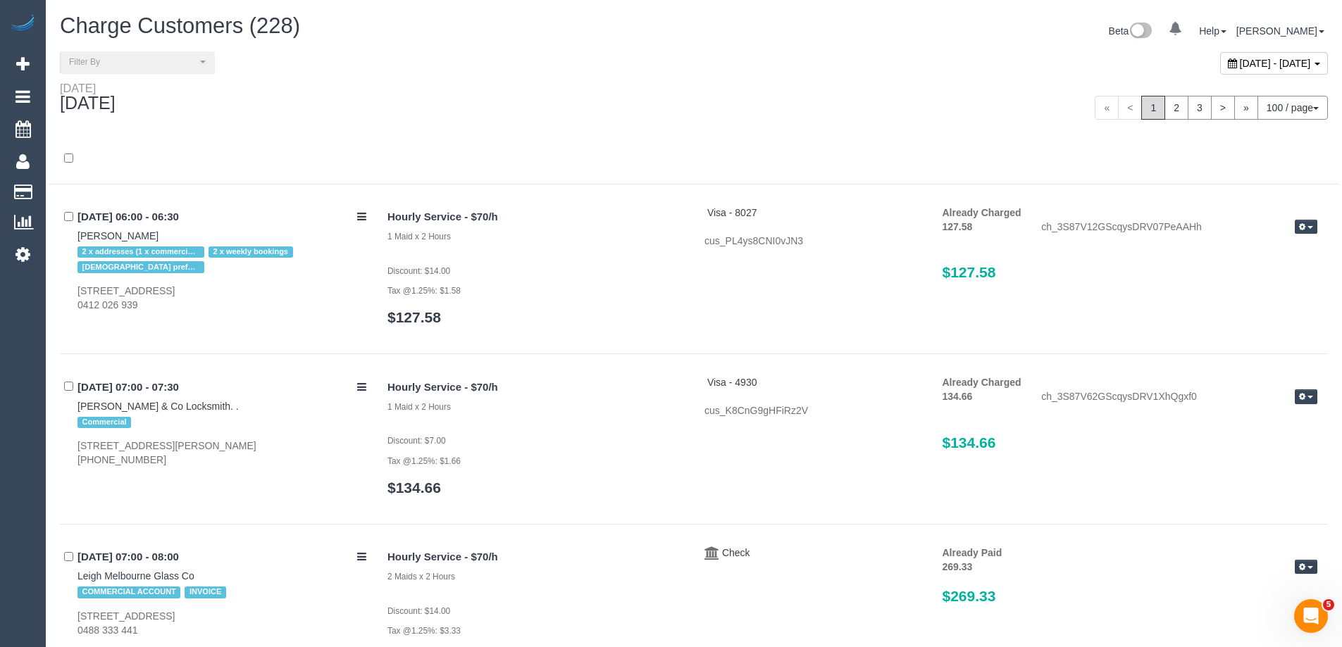
click at [457, 82] on div "Tuesday September 16, 2025" at bounding box center [371, 100] width 645 height 37
click at [108, 61] on span "Filter By" at bounding box center [133, 62] width 128 height 12
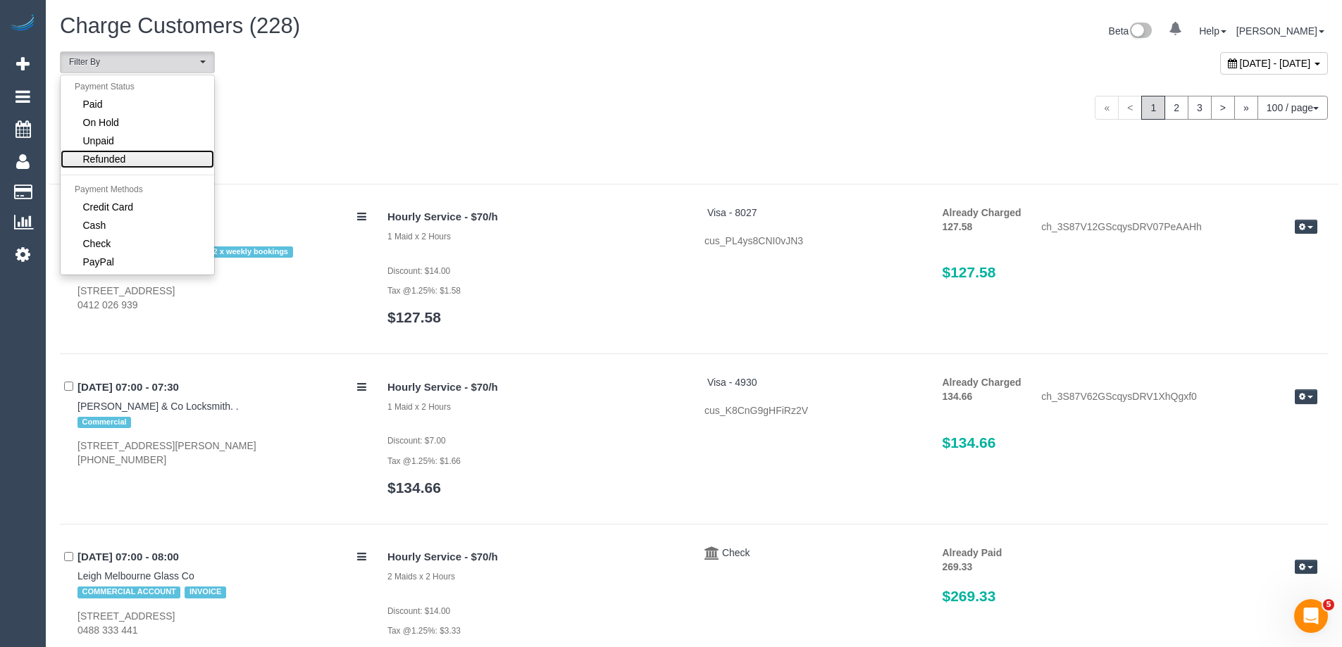
click at [135, 150] on link "Refunded" at bounding box center [138, 159] width 154 height 18
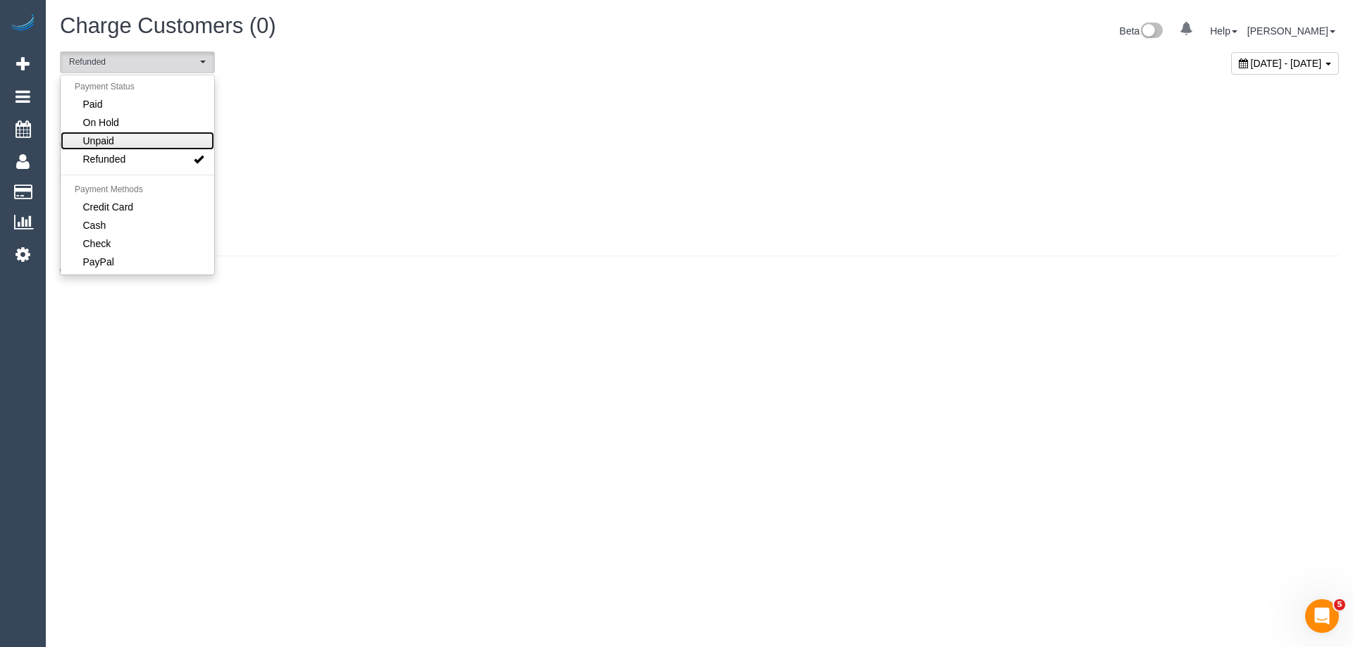
click at [141, 142] on link "Unpaid" at bounding box center [138, 141] width 154 height 18
select select "******"
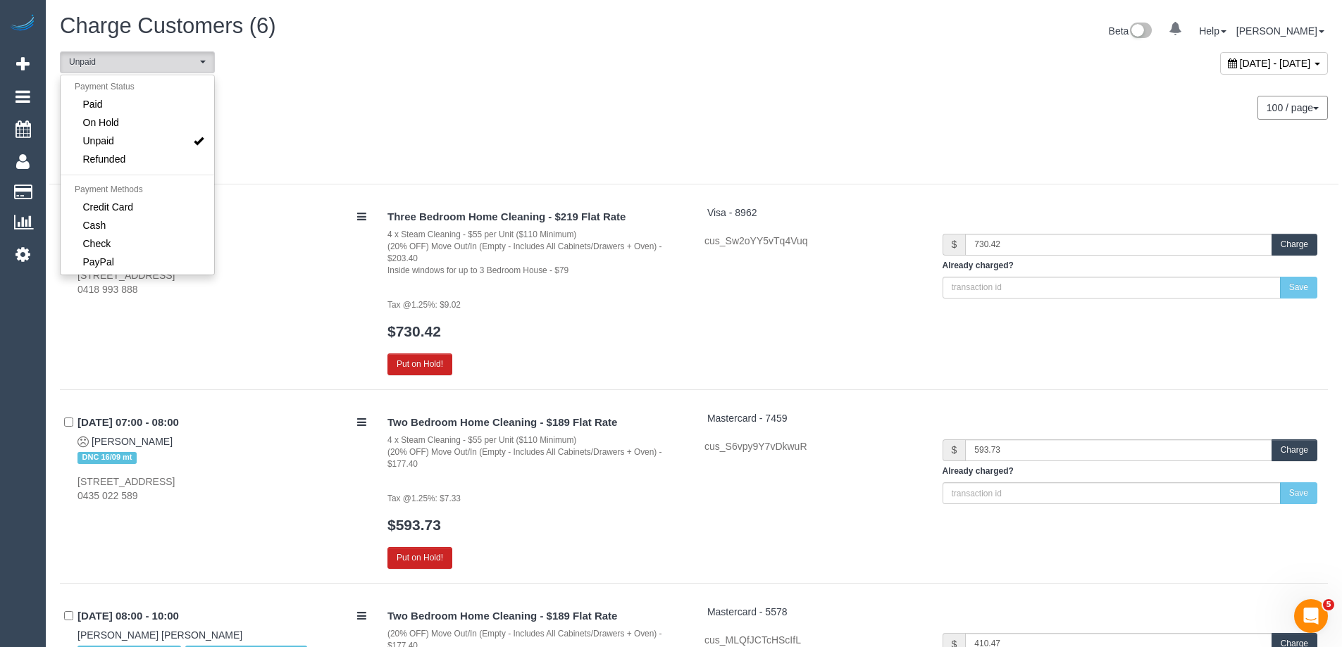
click at [485, 134] on div at bounding box center [693, 159] width 1289 height 51
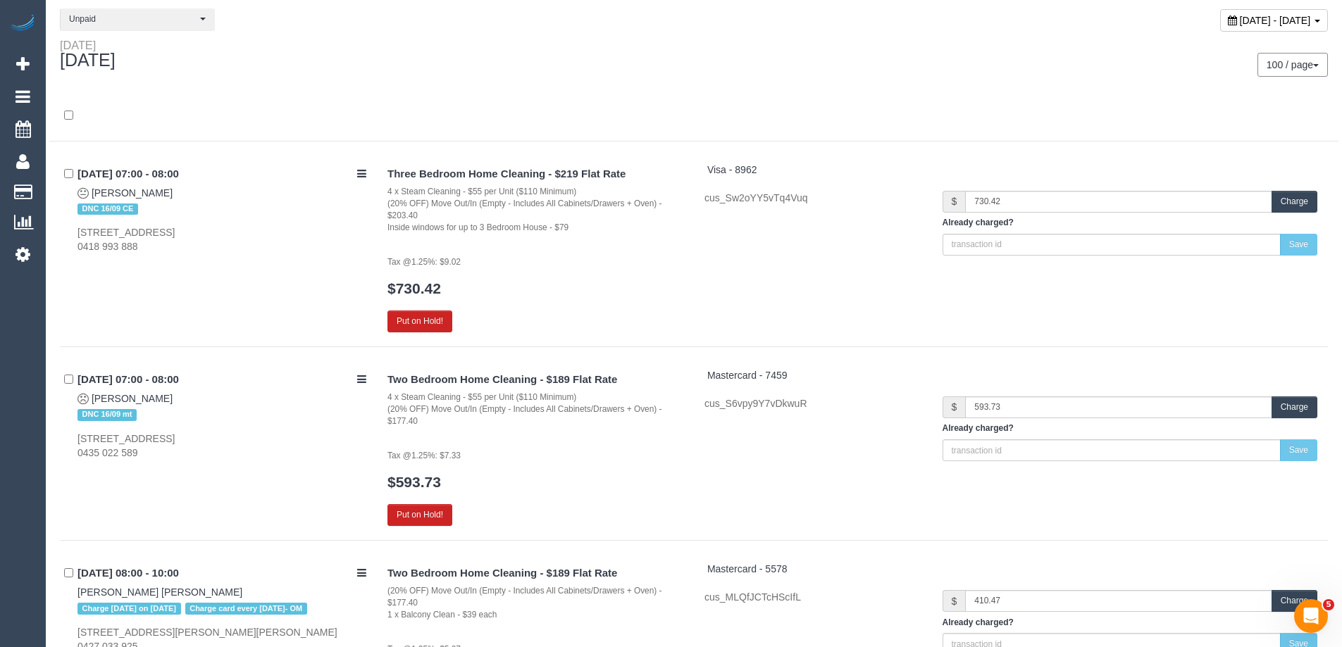
scroll to position [0, 0]
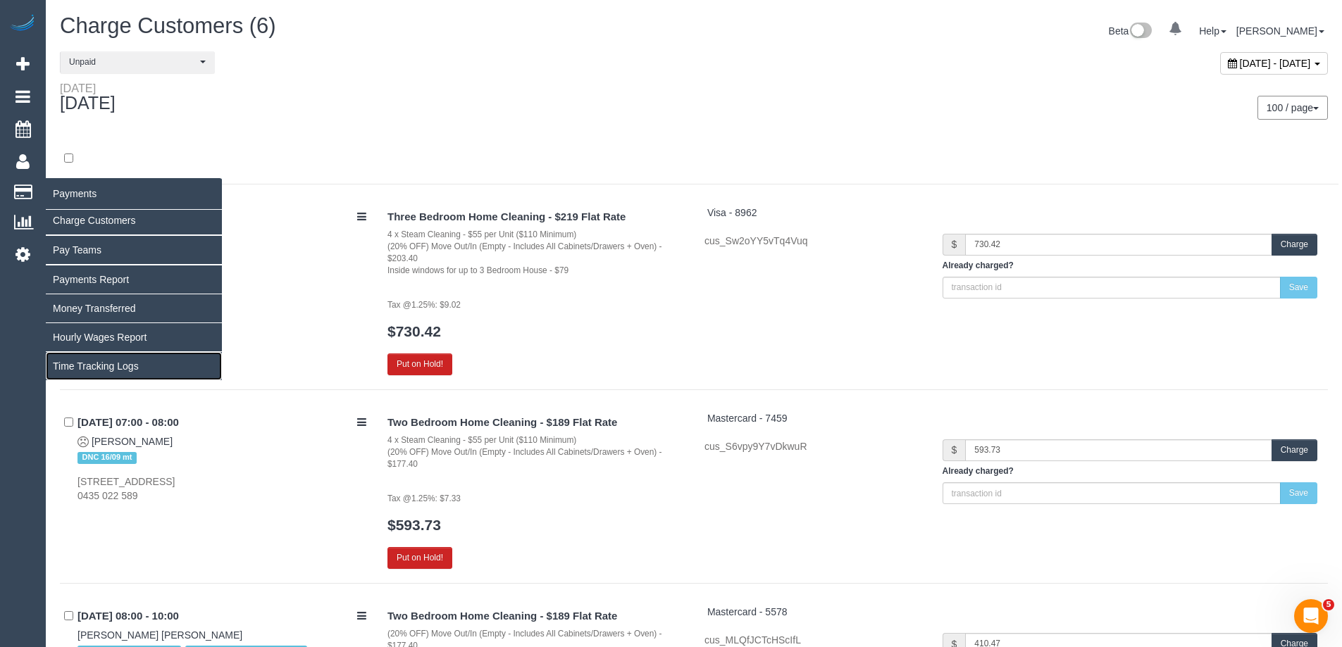
click at [122, 369] on link "Time Tracking Logs" at bounding box center [134, 366] width 176 height 28
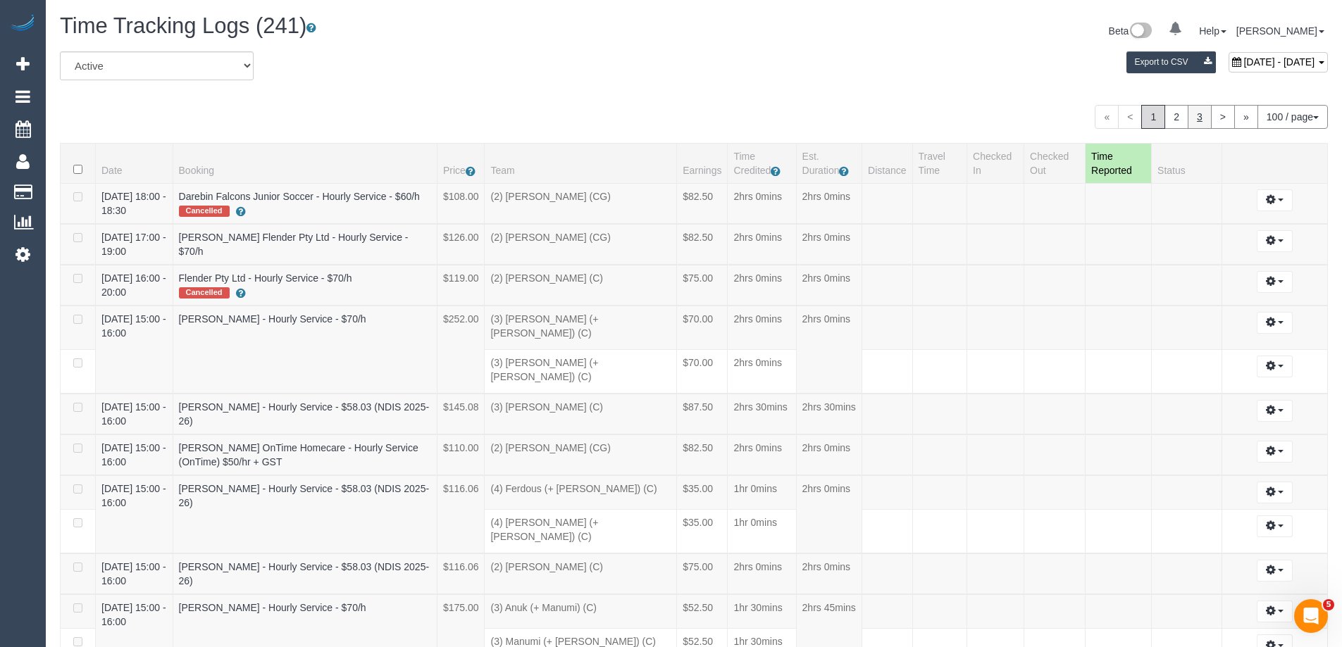
click at [1201, 121] on link "3" at bounding box center [1200, 117] width 24 height 24
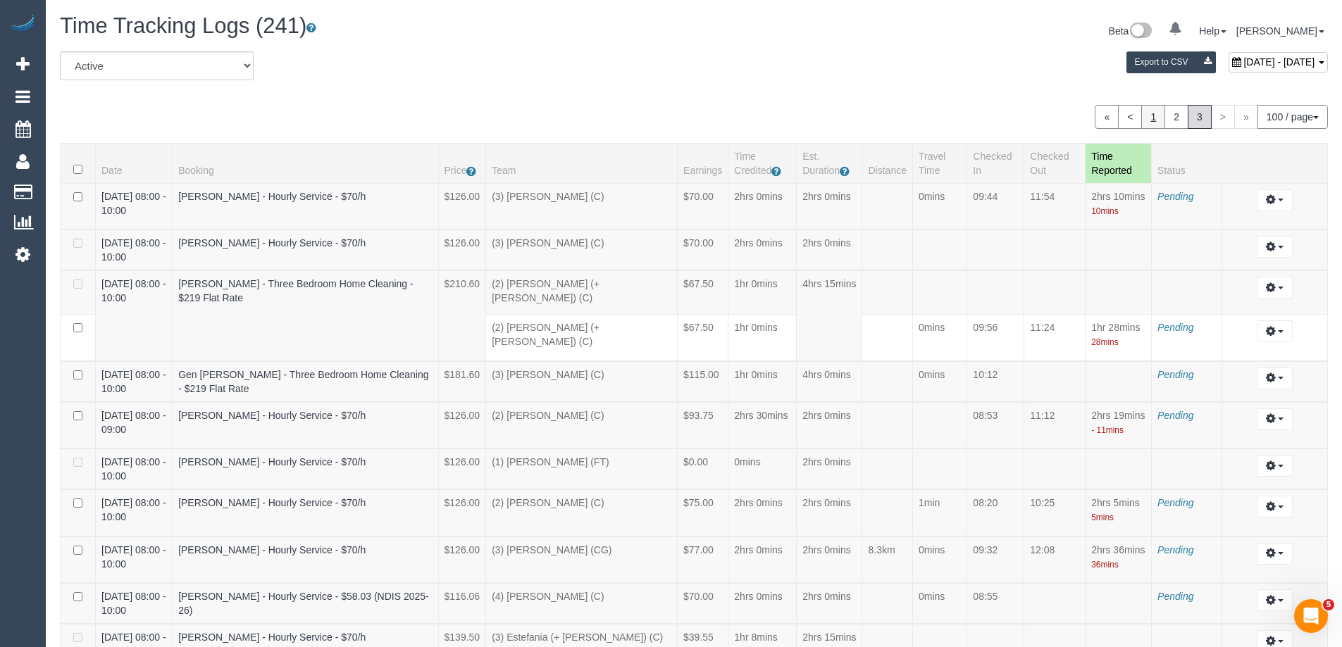
click at [1155, 123] on link "1" at bounding box center [1153, 117] width 24 height 24
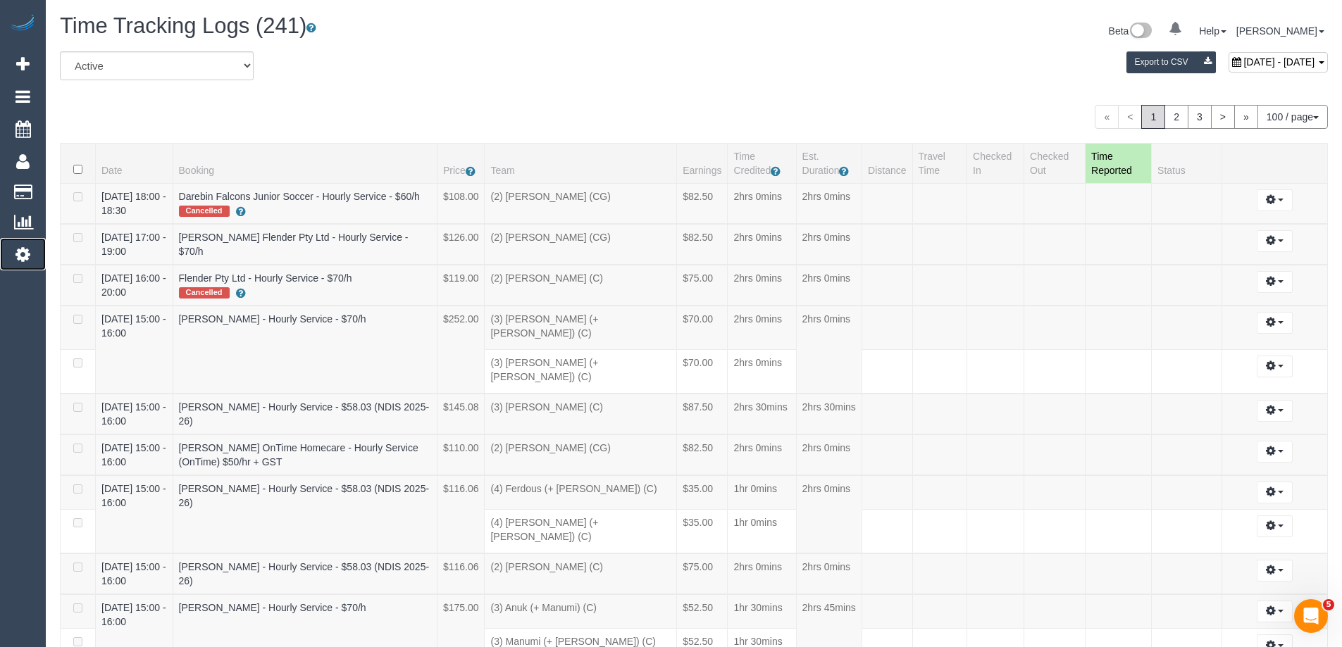
click at [23, 260] on icon at bounding box center [22, 254] width 15 height 17
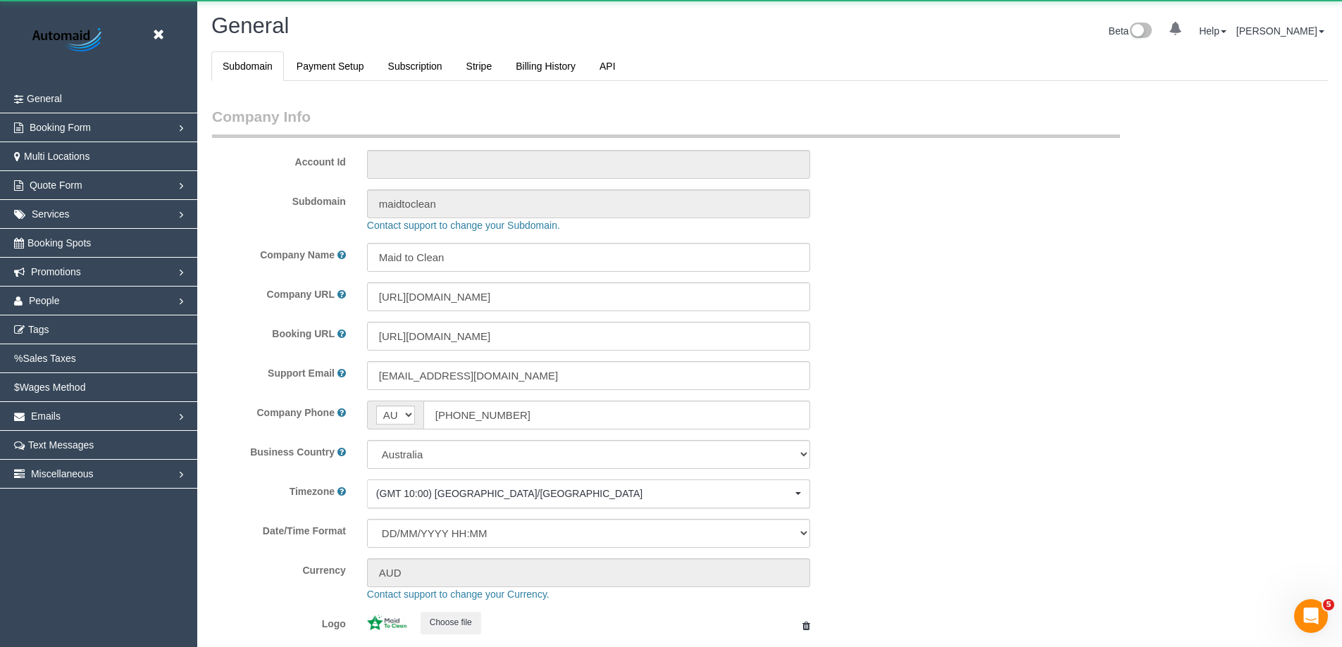
select select "1"
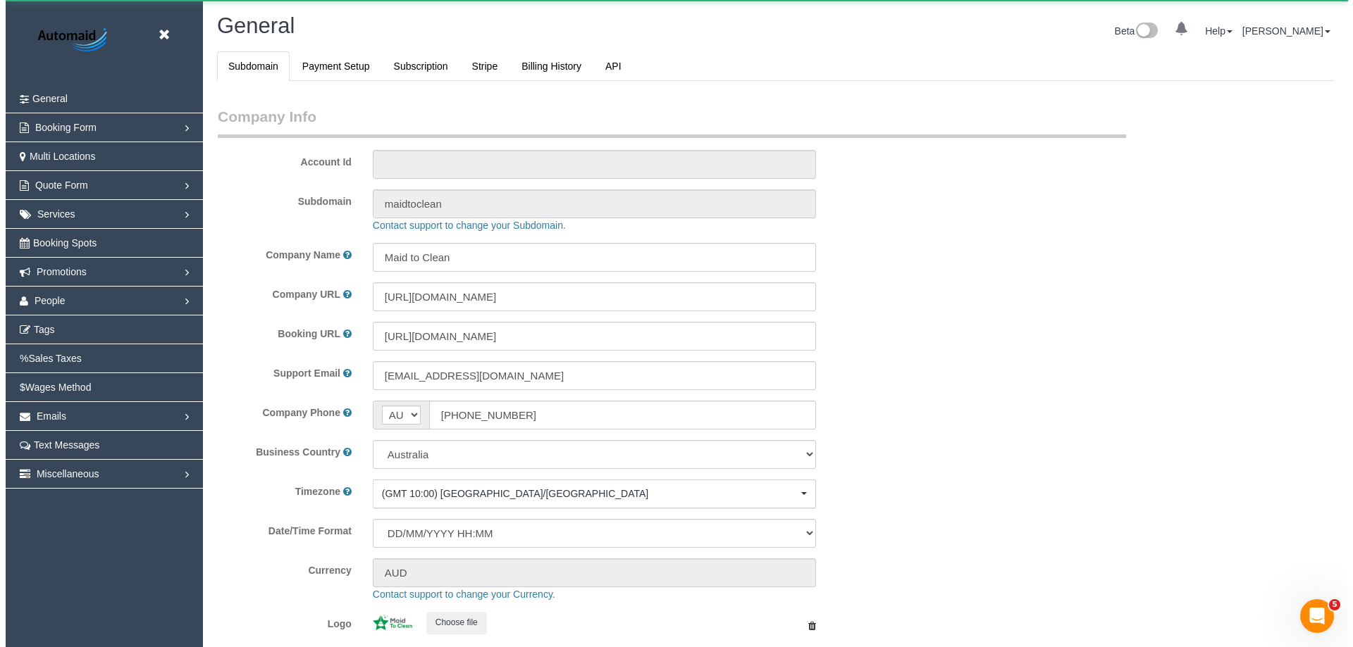
scroll to position [3192, 1342]
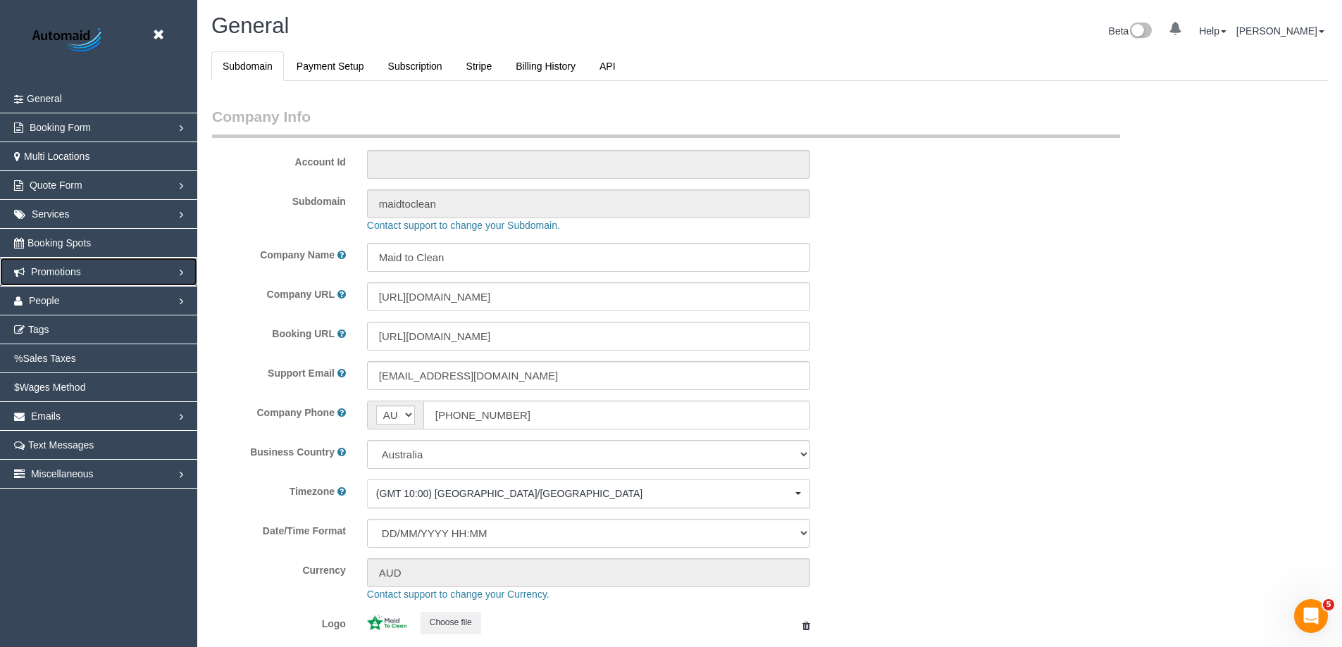
click at [62, 275] on span "Promotions" at bounding box center [56, 271] width 50 height 11
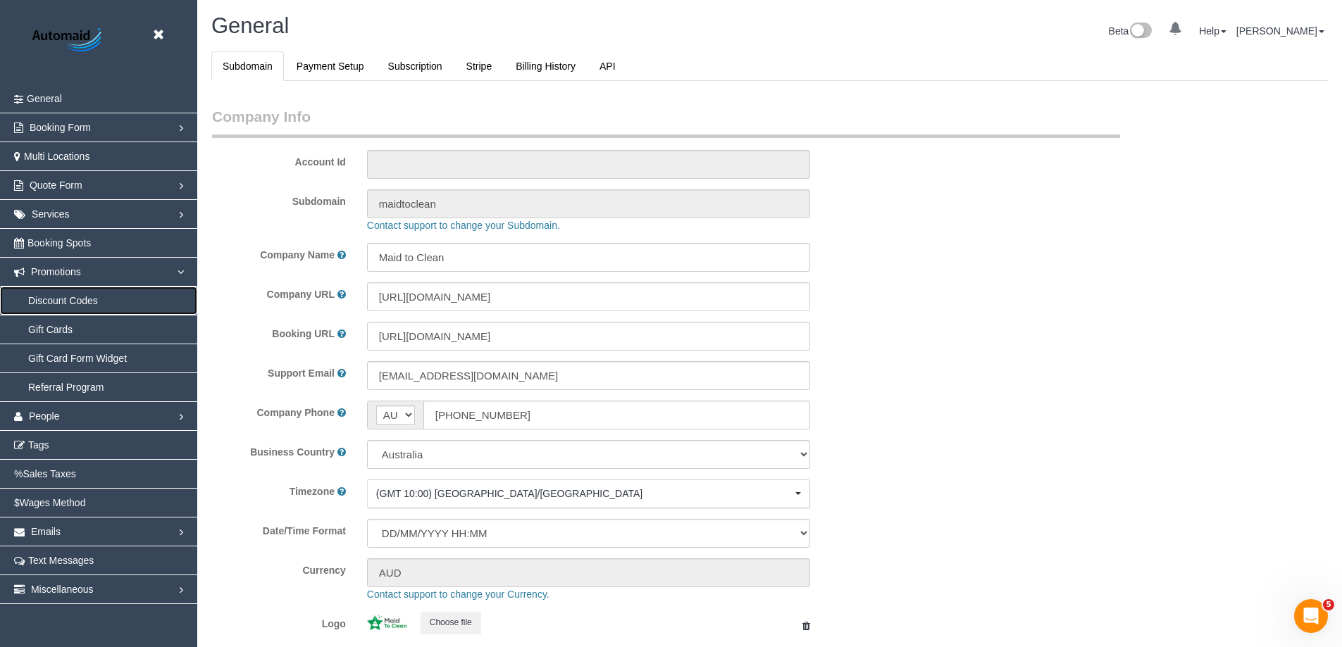
click at [67, 290] on link "Discount Codes" at bounding box center [98, 301] width 197 height 28
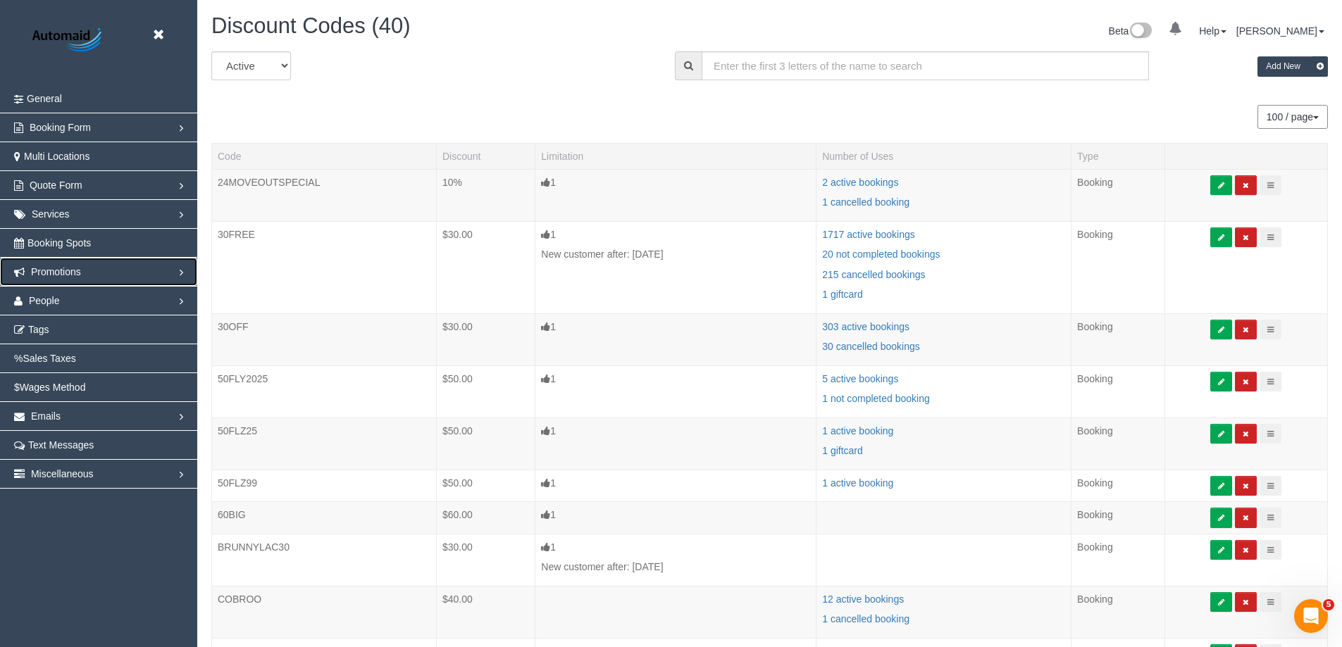
click at [69, 271] on span "Promotions" at bounding box center [56, 271] width 50 height 11
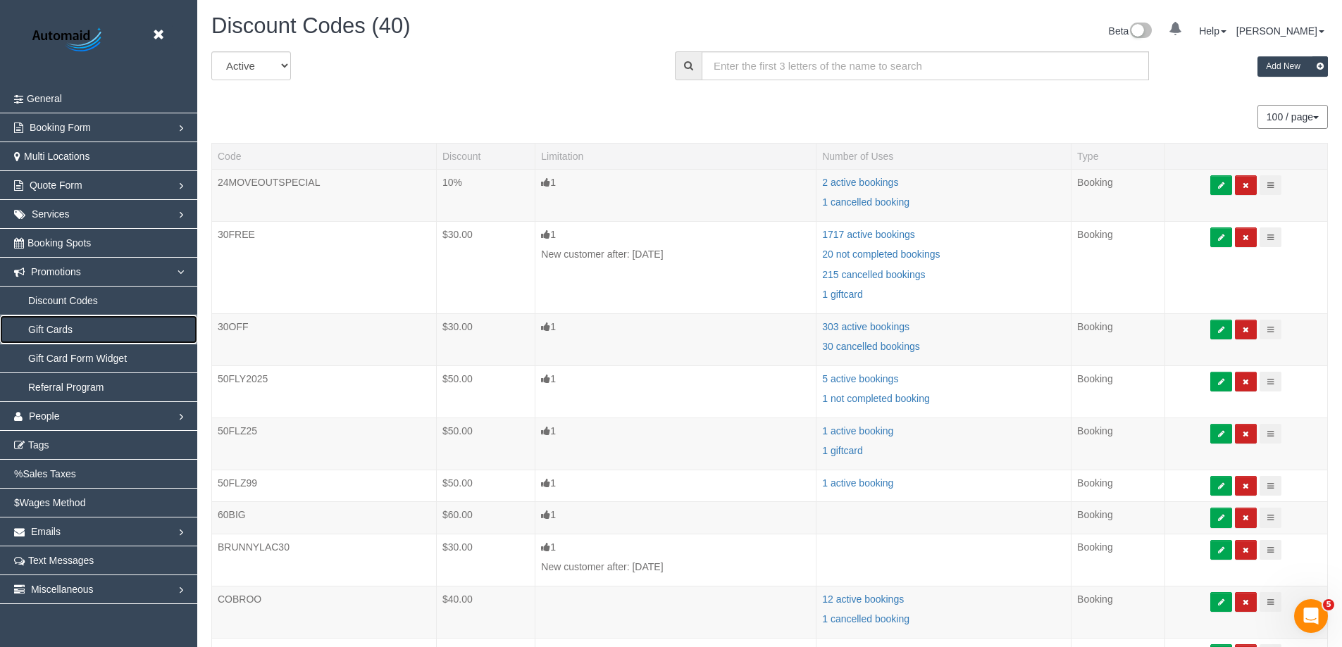
click at [49, 325] on link "Gift Cards" at bounding box center [98, 330] width 197 height 28
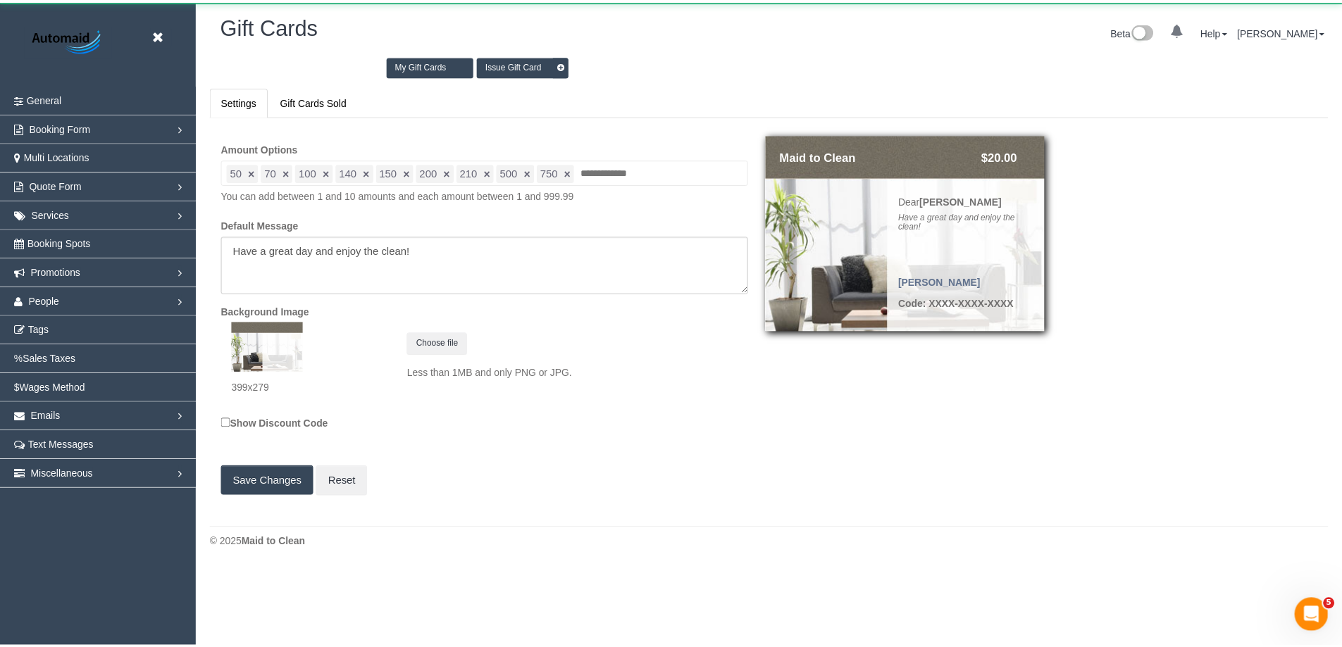
scroll to position [69883, 69100]
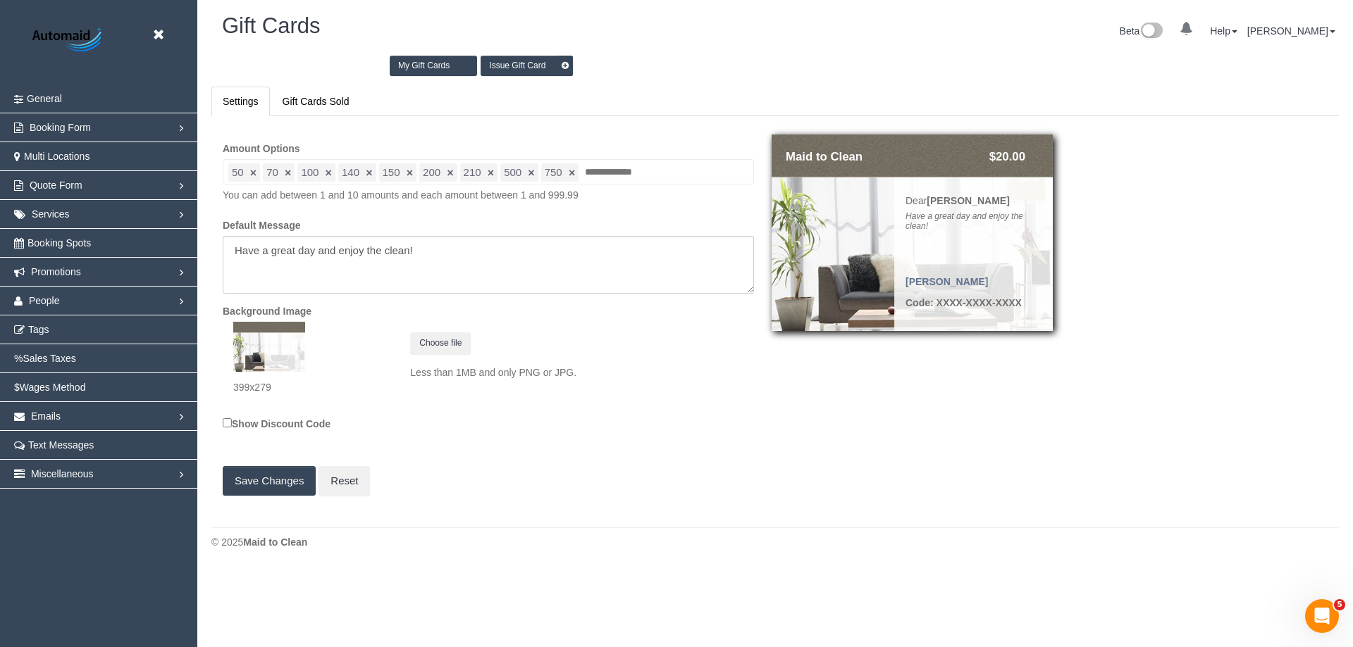
click at [518, 70] on link "Issue Gift Card" at bounding box center [526, 66] width 92 height 20
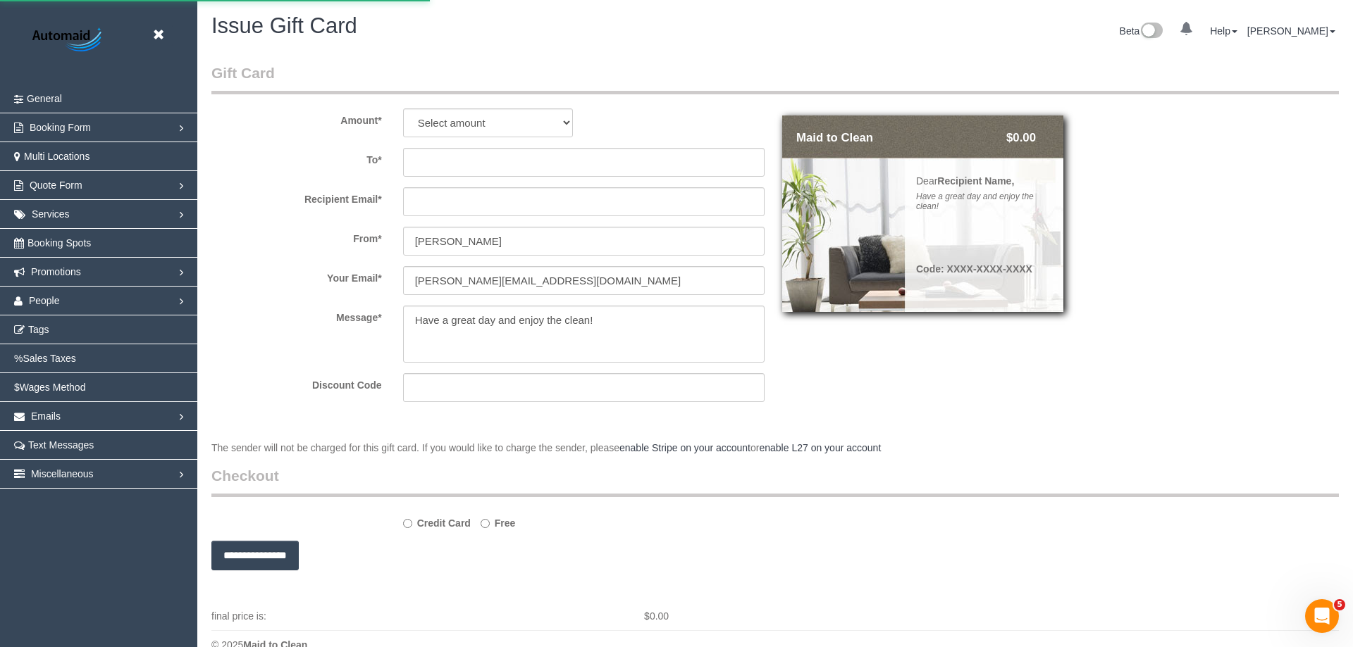
scroll to position [69883, 69100]
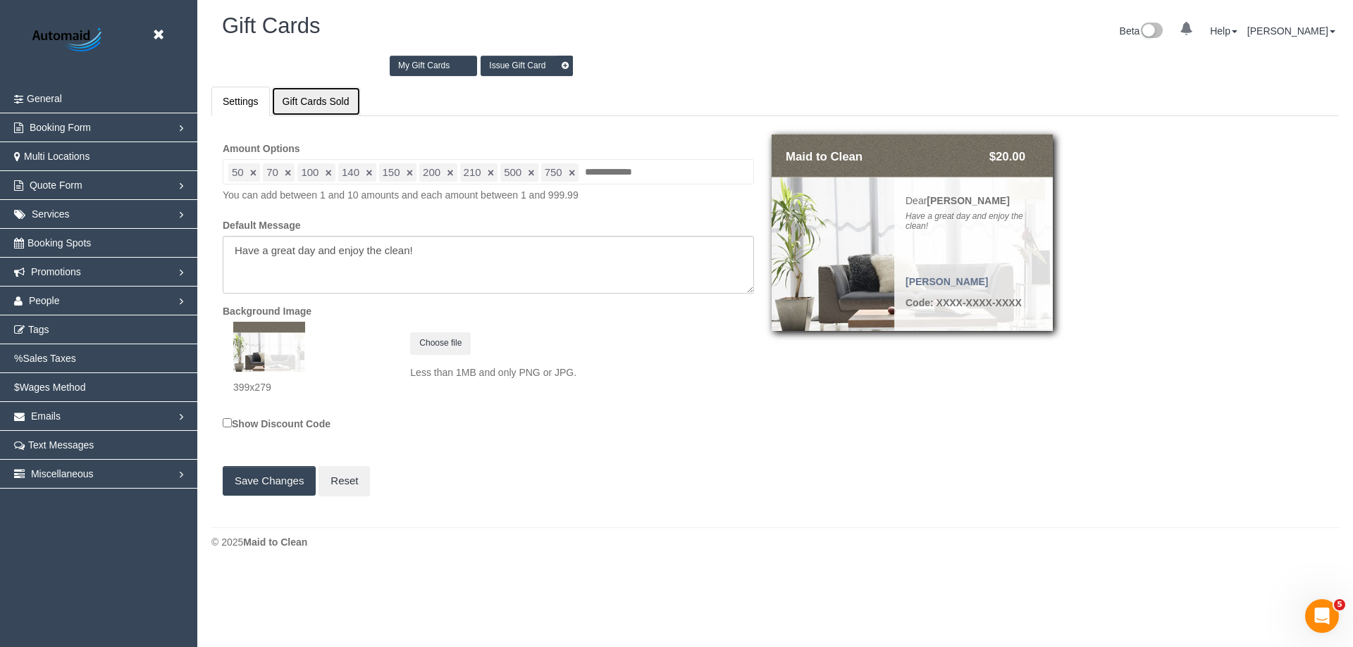
click at [325, 106] on link "Gift Cards Sold" at bounding box center [315, 102] width 89 height 30
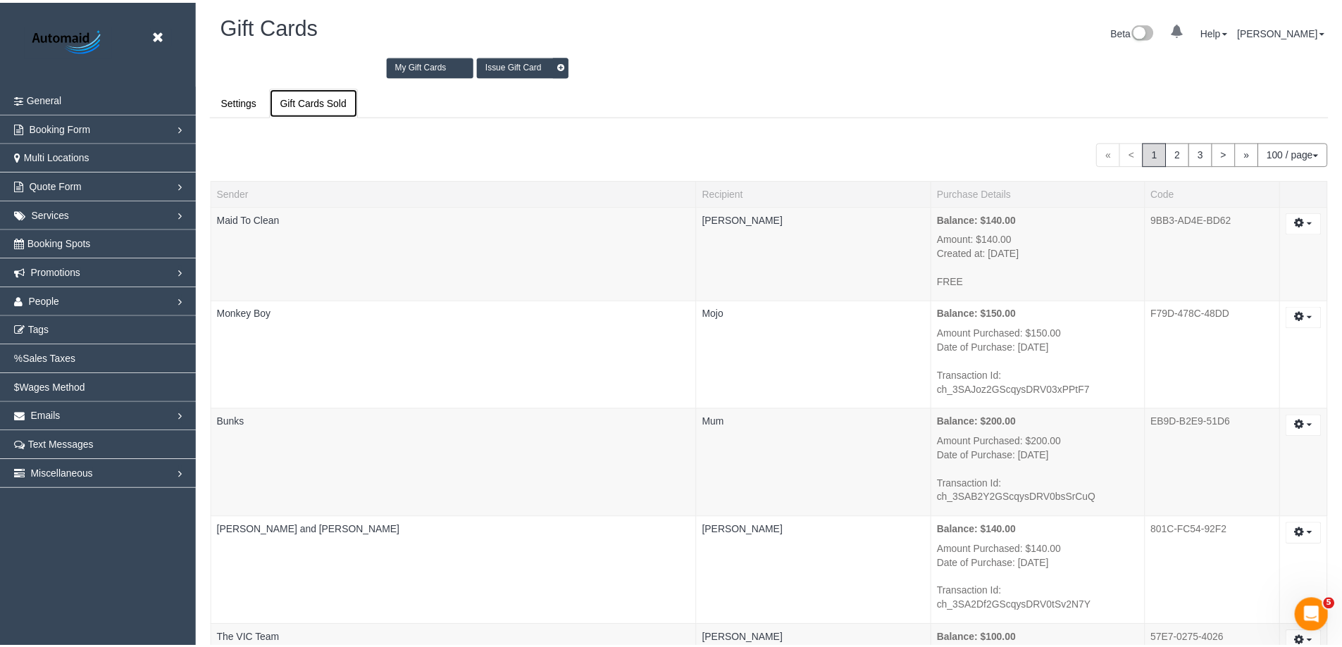
scroll to position [60468, 69111]
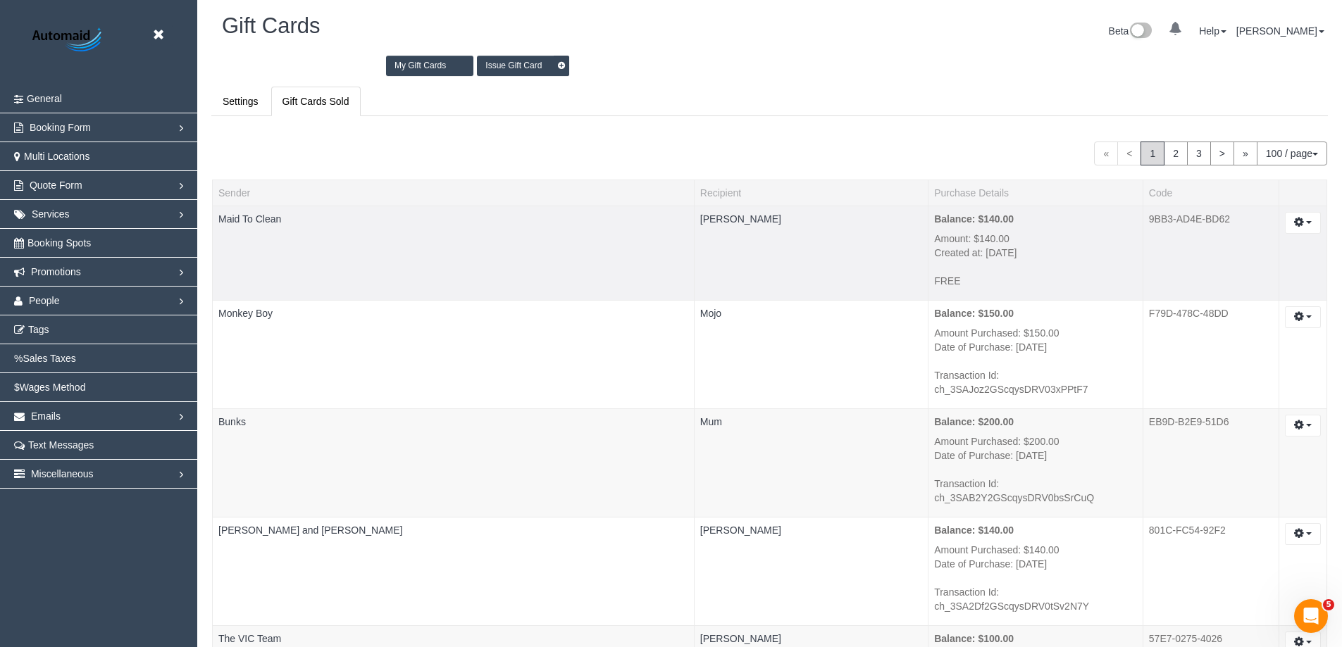
drag, startPoint x: 1150, startPoint y: 218, endPoint x: 1263, endPoint y: 221, distance: 112.8
click at [1263, 221] on td "9BB3-AD4E-BD62" at bounding box center [1211, 253] width 136 height 94
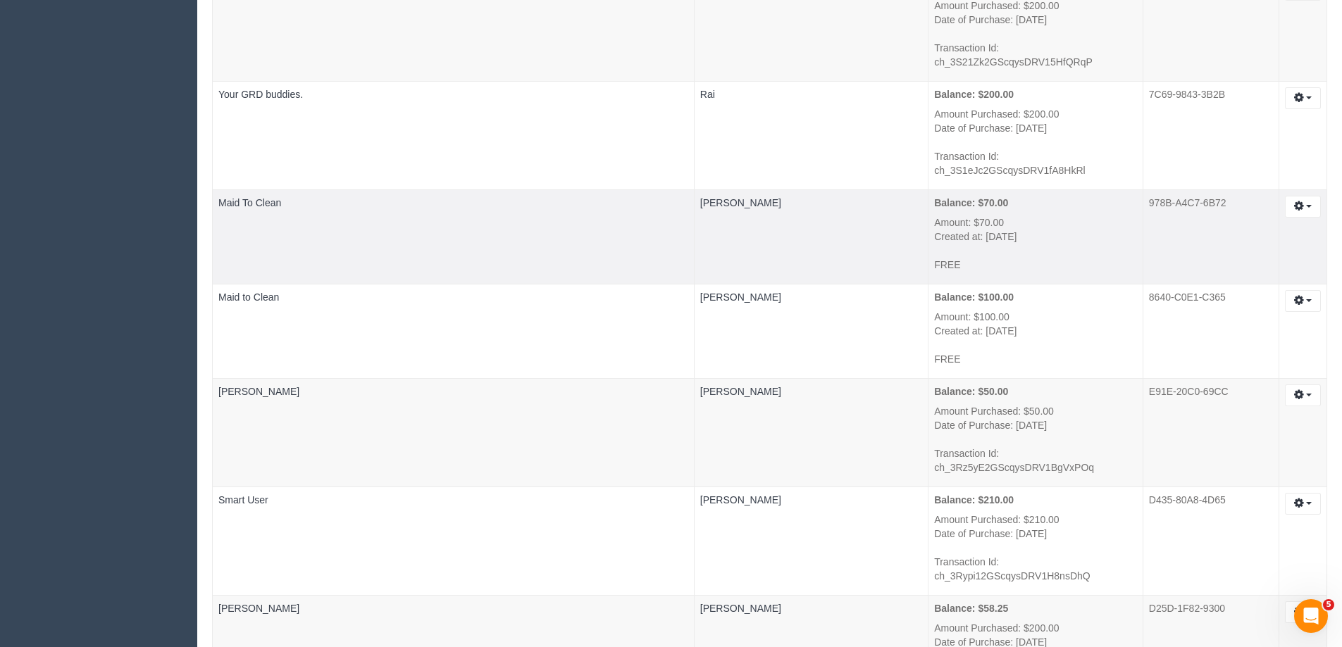
scroll to position [2748, 0]
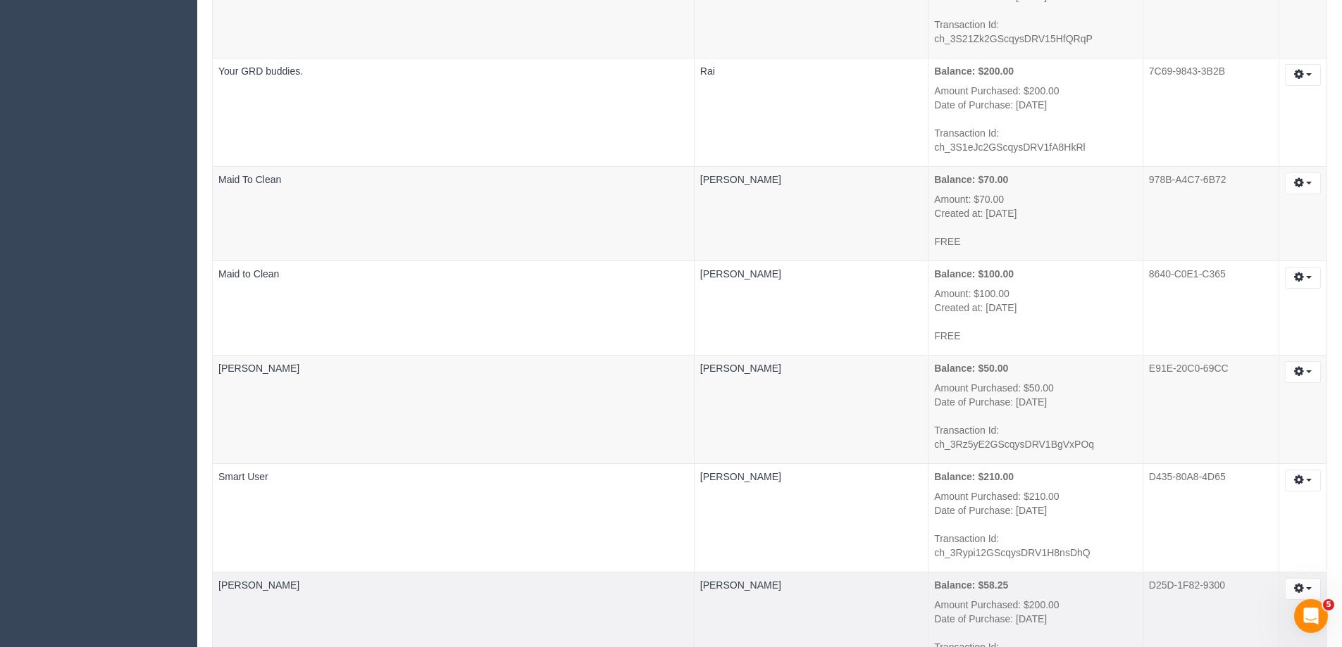
drag, startPoint x: 967, startPoint y: 322, endPoint x: 849, endPoint y: 327, distance: 117.8
click at [934, 598] on div "Amount Purchased: $200.00 Date of Purchase: August 22, 2025 Transaction Id: ch_…" at bounding box center [1035, 633] width 203 height 70
drag, startPoint x: 929, startPoint y: 302, endPoint x: 850, endPoint y: 302, distance: 78.2
click at [934, 578] on p "Balance: $58.25" at bounding box center [1035, 585] width 203 height 14
drag, startPoint x: 975, startPoint y: 322, endPoint x: 886, endPoint y: 299, distance: 92.3
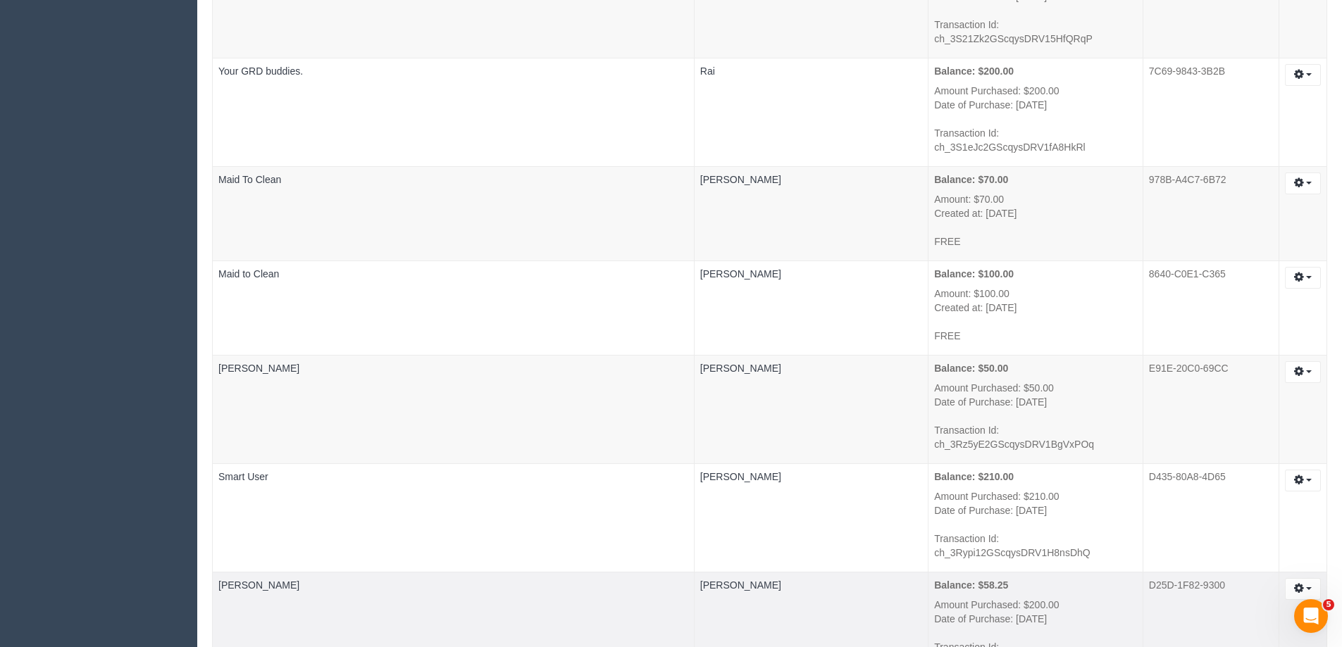
click at [929, 572] on td "Balance: $58.25 Amount Purchased: $200.00 Date of Purchase: August 22, 2025 Tra…" at bounding box center [1036, 626] width 215 height 108
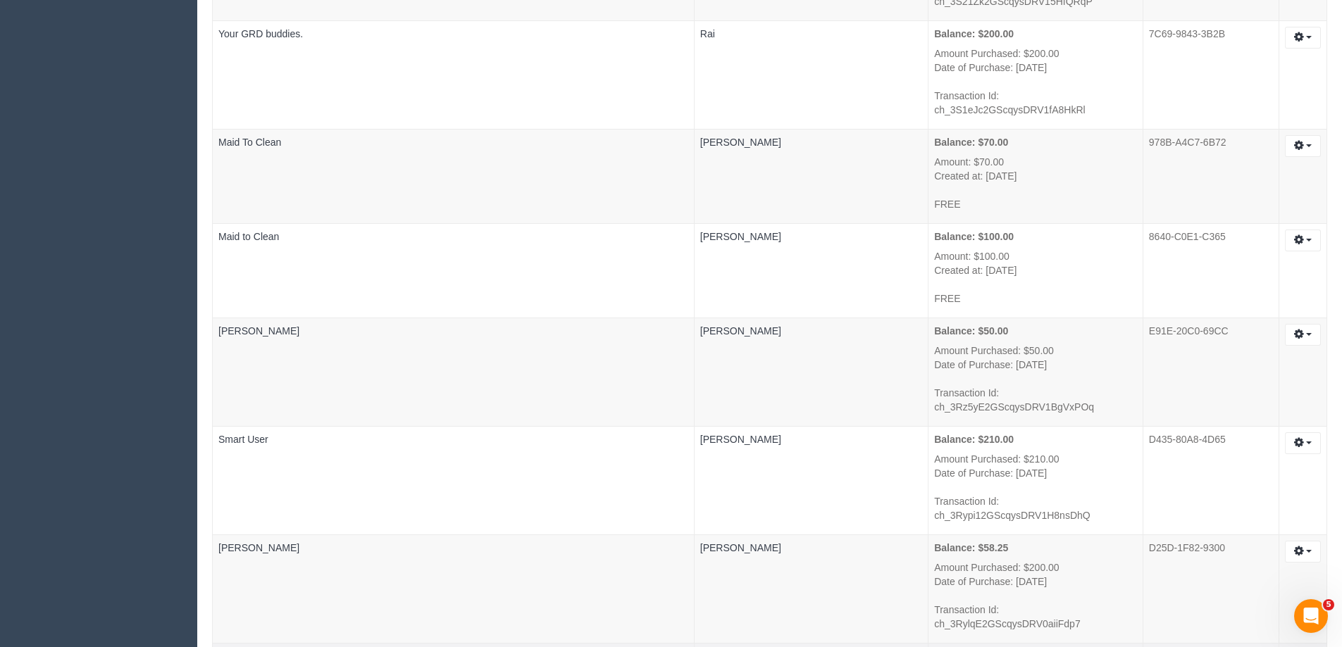
scroll to position [2818, 0]
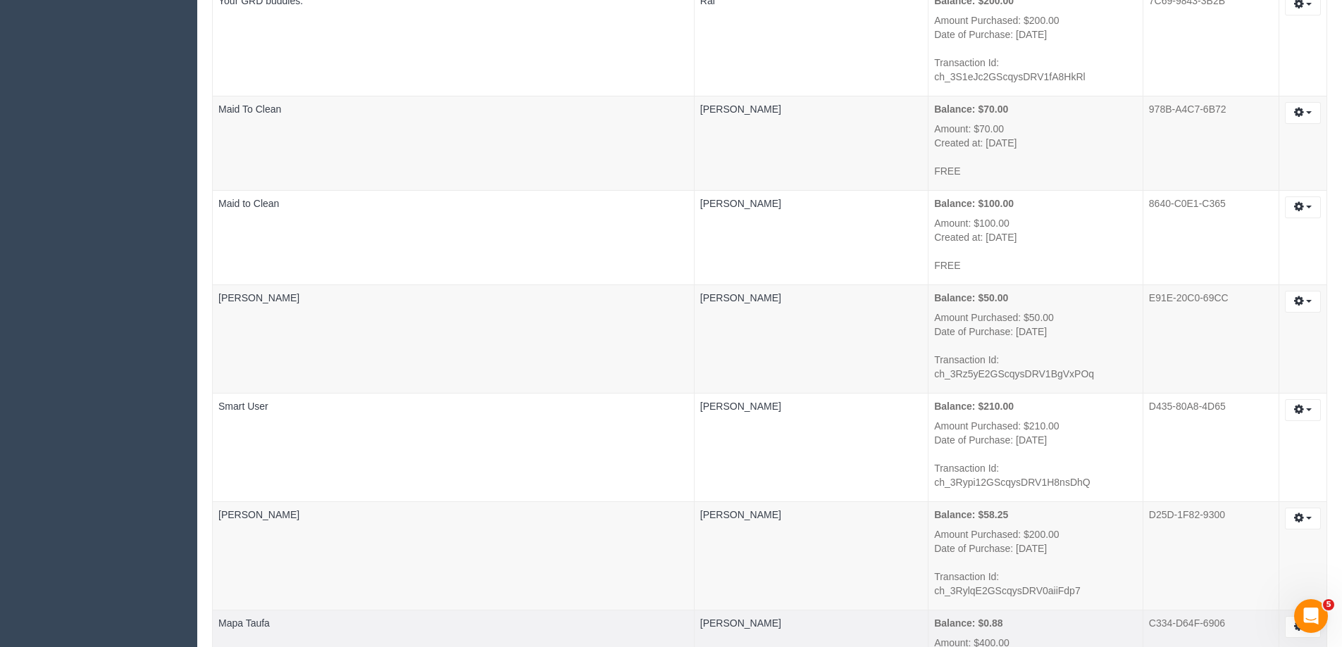
drag, startPoint x: 939, startPoint y: 345, endPoint x: 845, endPoint y: 352, distance: 94.7
click at [929, 610] on td "Balance: $0.88 Amount: $400.00 Created at: August 22, 2025 FREE" at bounding box center [1036, 657] width 215 height 94
drag, startPoint x: 931, startPoint y: 326, endPoint x: 873, endPoint y: 328, distance: 57.8
click at [934, 616] on p "Balance: $0.88" at bounding box center [1035, 623] width 203 height 14
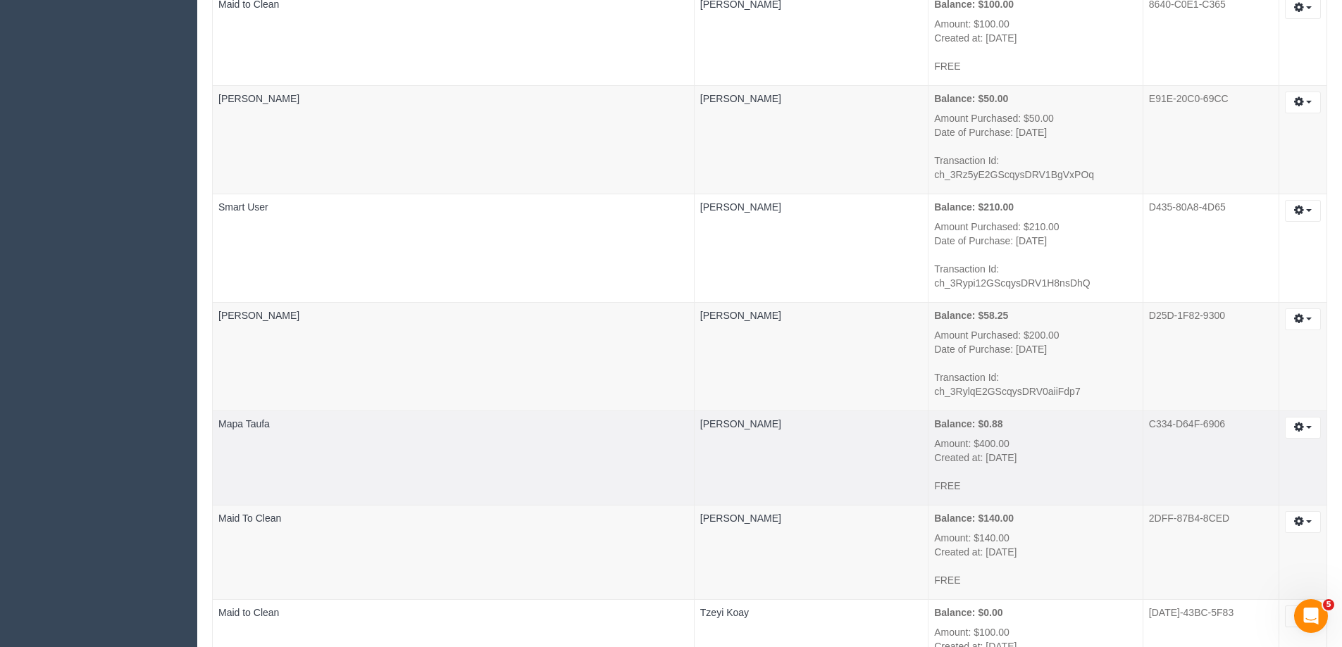
scroll to position [3029, 0]
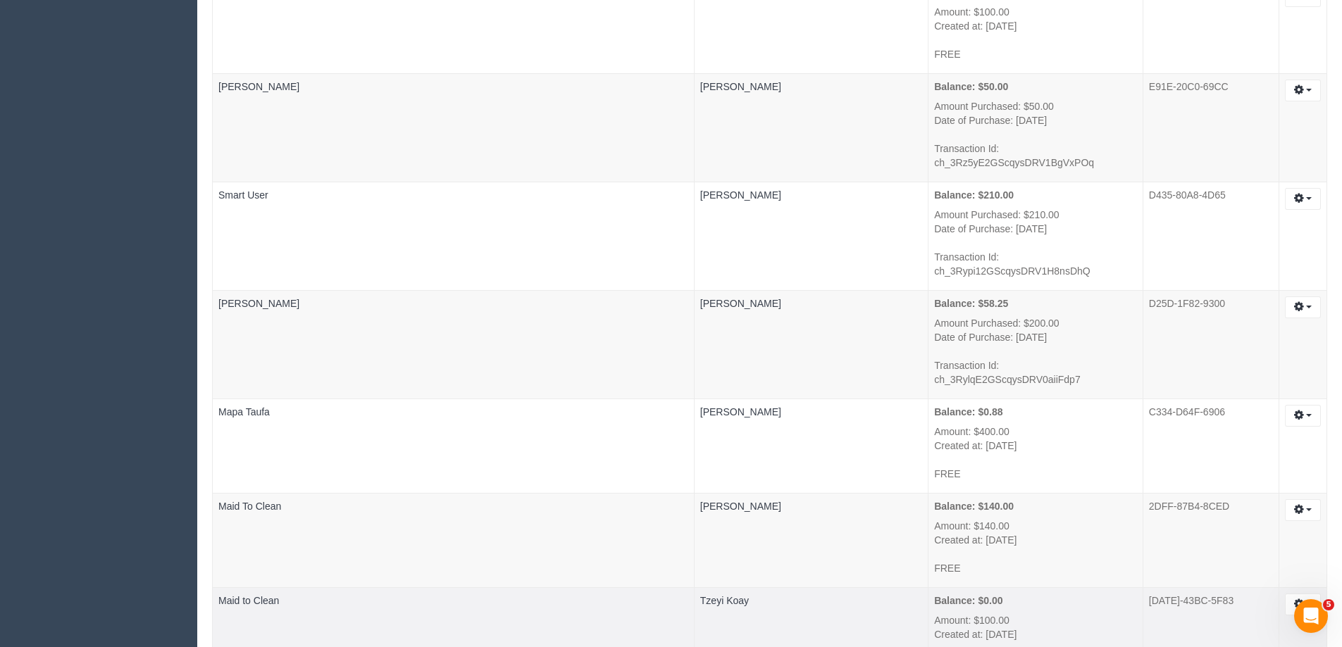
drag, startPoint x: 892, startPoint y: 321, endPoint x: 834, endPoint y: 333, distance: 58.9
click at [836, 588] on tr "Maid to Clean Tzeyi Koay Balance: $0.00 Amount: $100.00 Created at: August 19, …" at bounding box center [770, 635] width 1115 height 94
click at [972, 588] on td "Balance: $0.00 Amount: $100.00 Created at: August 19, 2025 FREE" at bounding box center [1036, 635] width 215 height 94
drag, startPoint x: 924, startPoint y: 299, endPoint x: 830, endPoint y: 305, distance: 94.6
click at [830, 588] on tr "Maid to Clean Tzeyi Koay Balance: $0.00 Amount: $100.00 Created at: August 19, …" at bounding box center [770, 635] width 1115 height 94
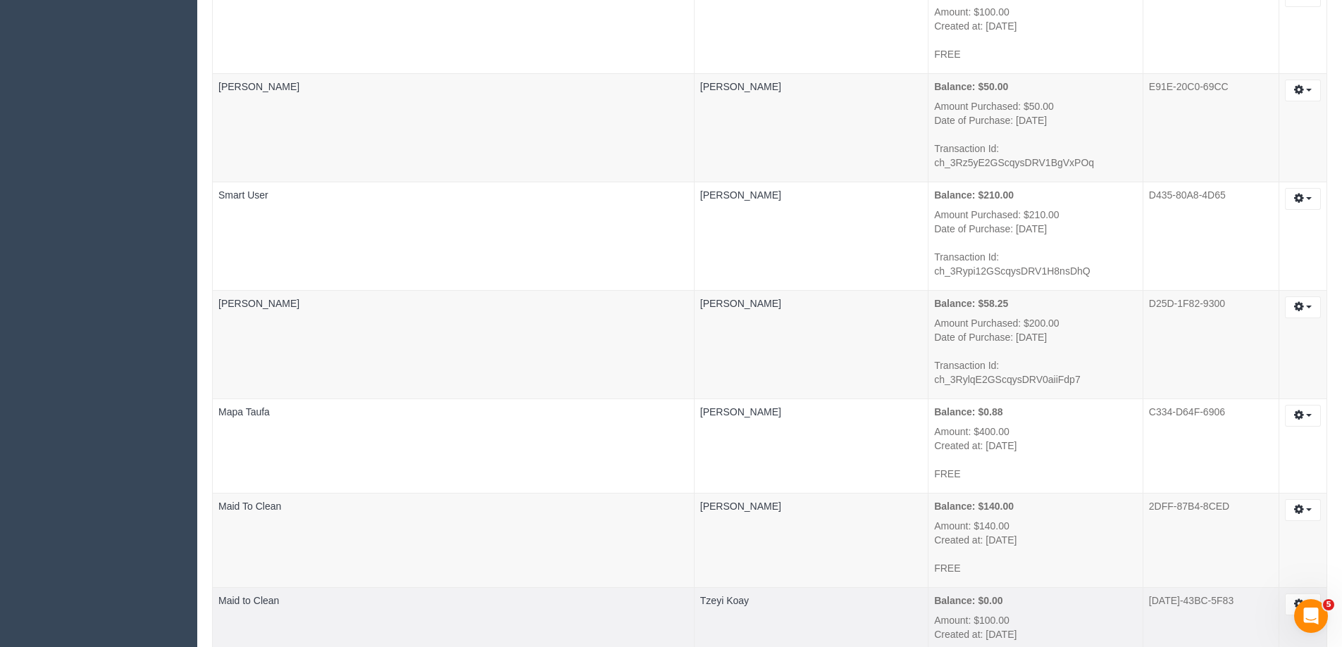
drag, startPoint x: 1250, startPoint y: 306, endPoint x: 1149, endPoint y: 308, distance: 100.8
click at [1149, 588] on td "C9BC-43BC-5F83" at bounding box center [1211, 635] width 136 height 94
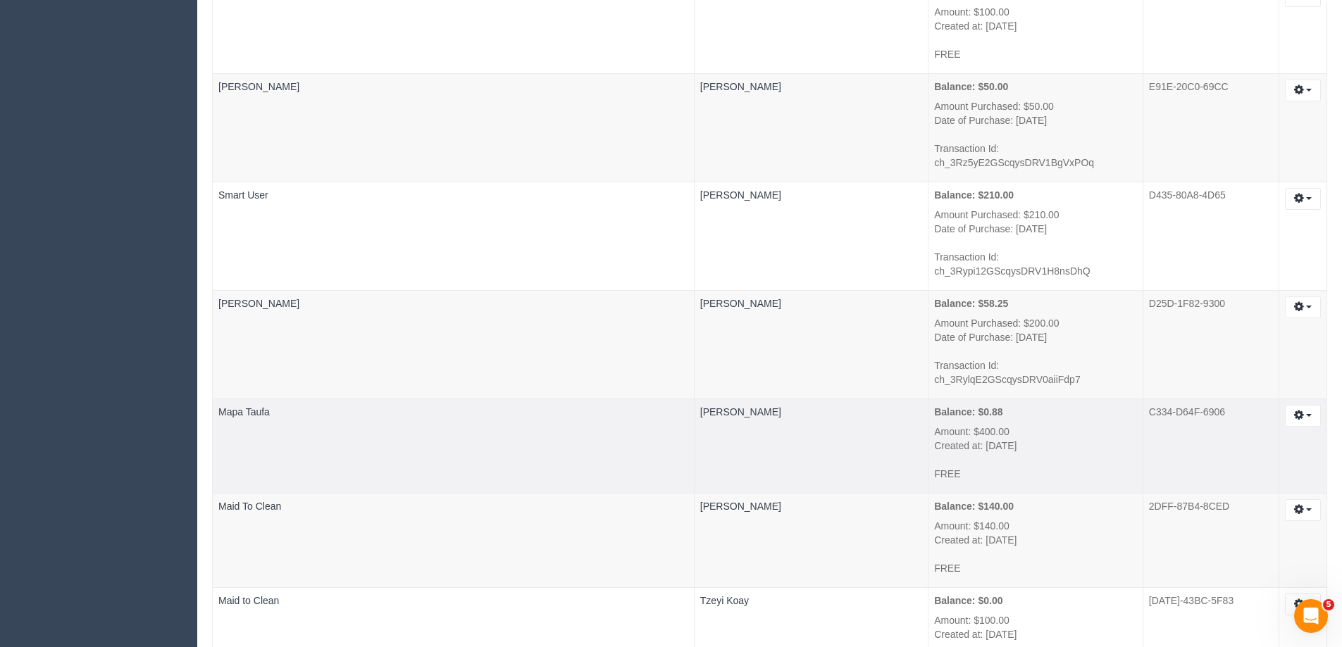
copy td "C9BC-43BC-5F83"
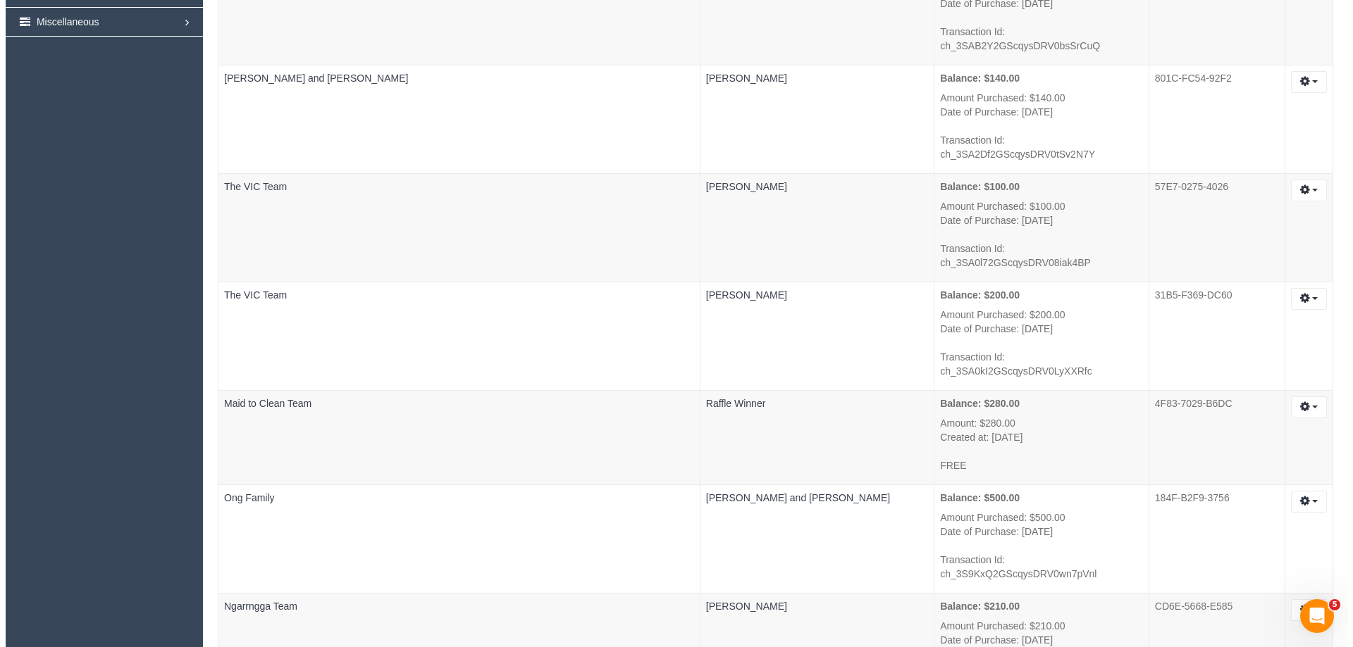
scroll to position [0, 0]
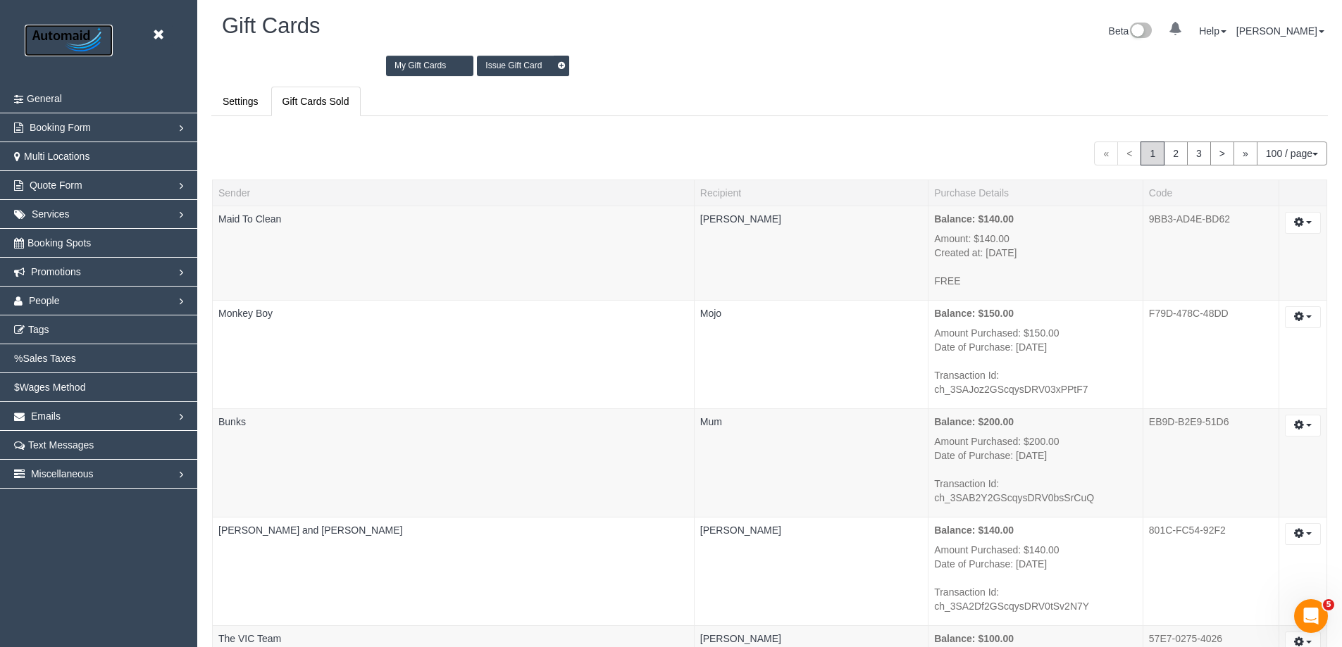
click at [73, 30] on img at bounding box center [69, 41] width 88 height 32
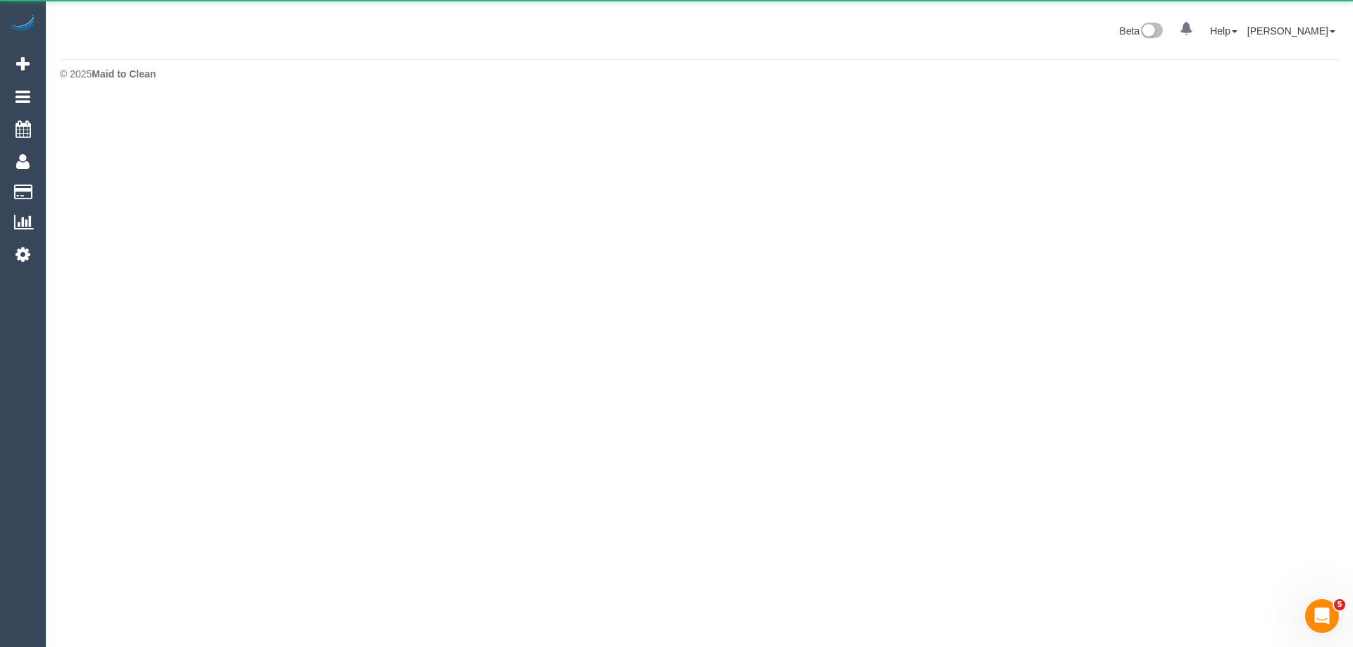
scroll to position [70351, 69100]
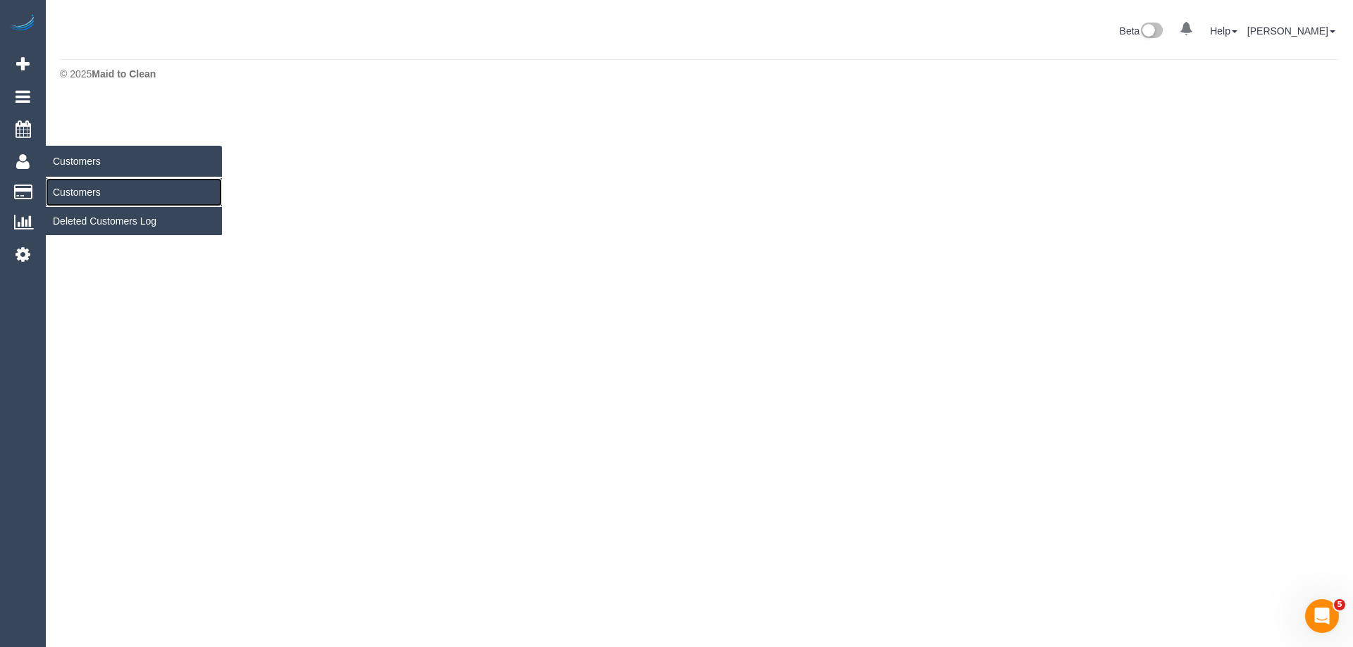
click at [75, 188] on link "Customers" at bounding box center [134, 192] width 176 height 28
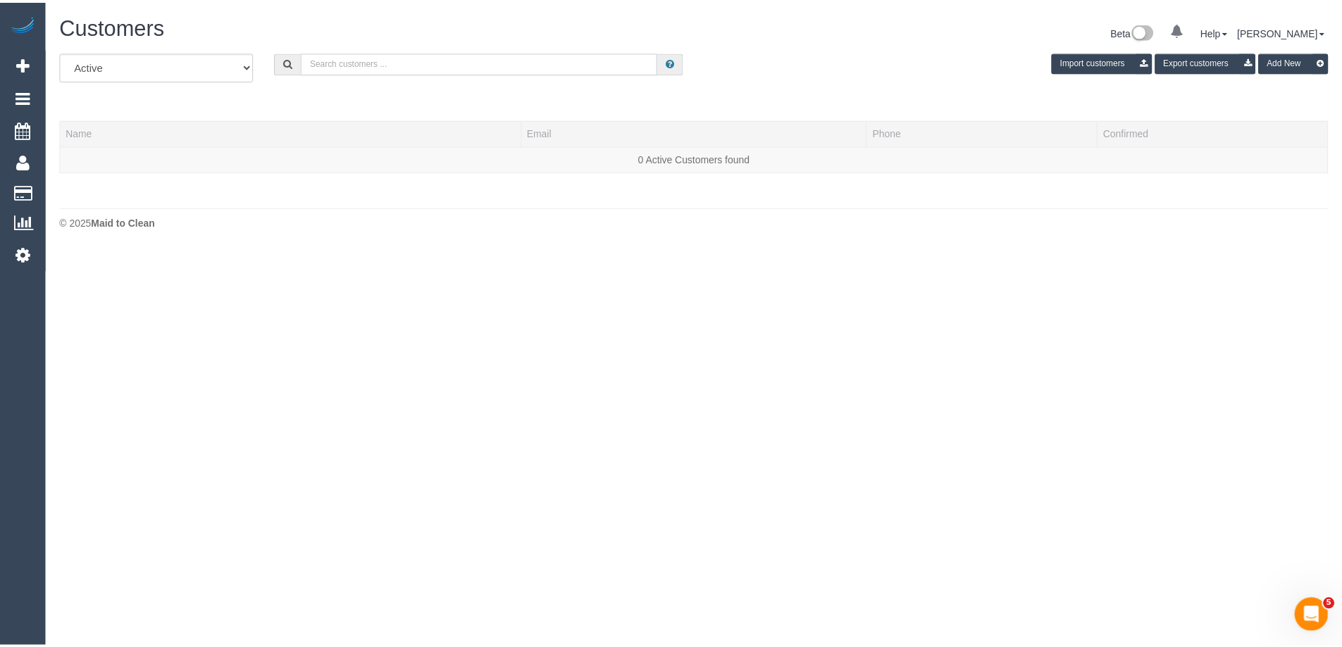
scroll to position [297, 1353]
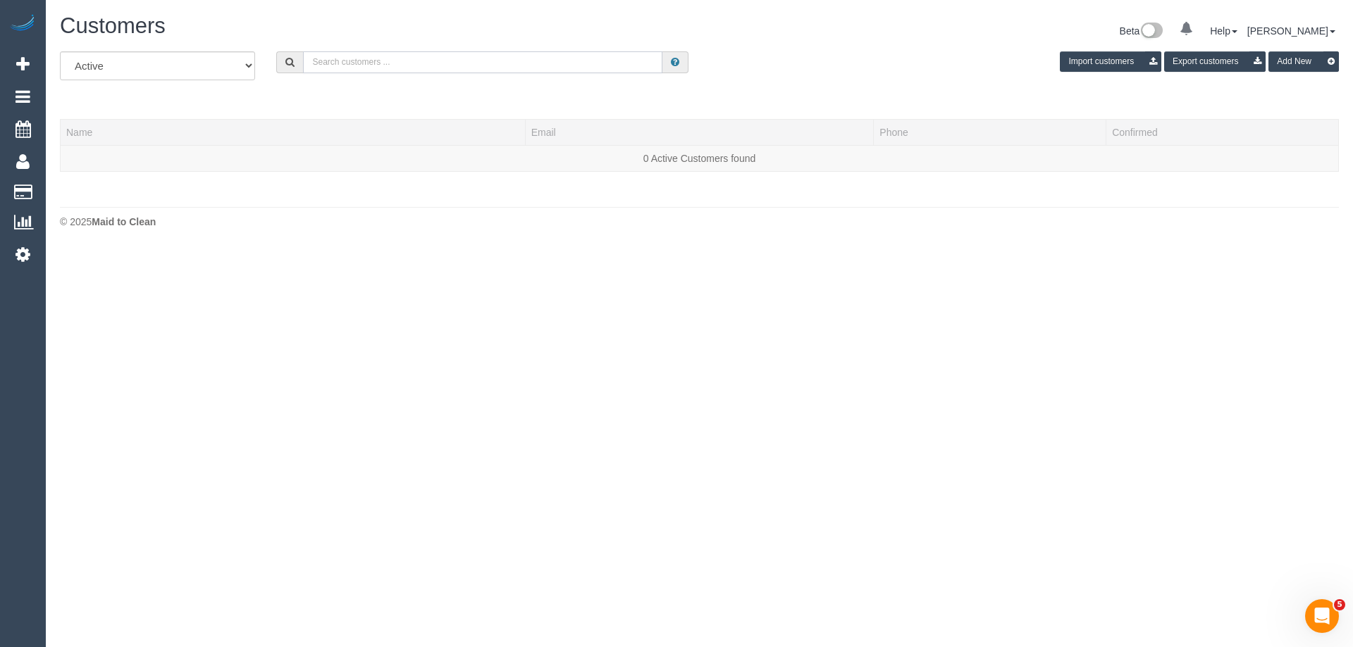
click at [400, 63] on input "text" at bounding box center [482, 62] width 359 height 22
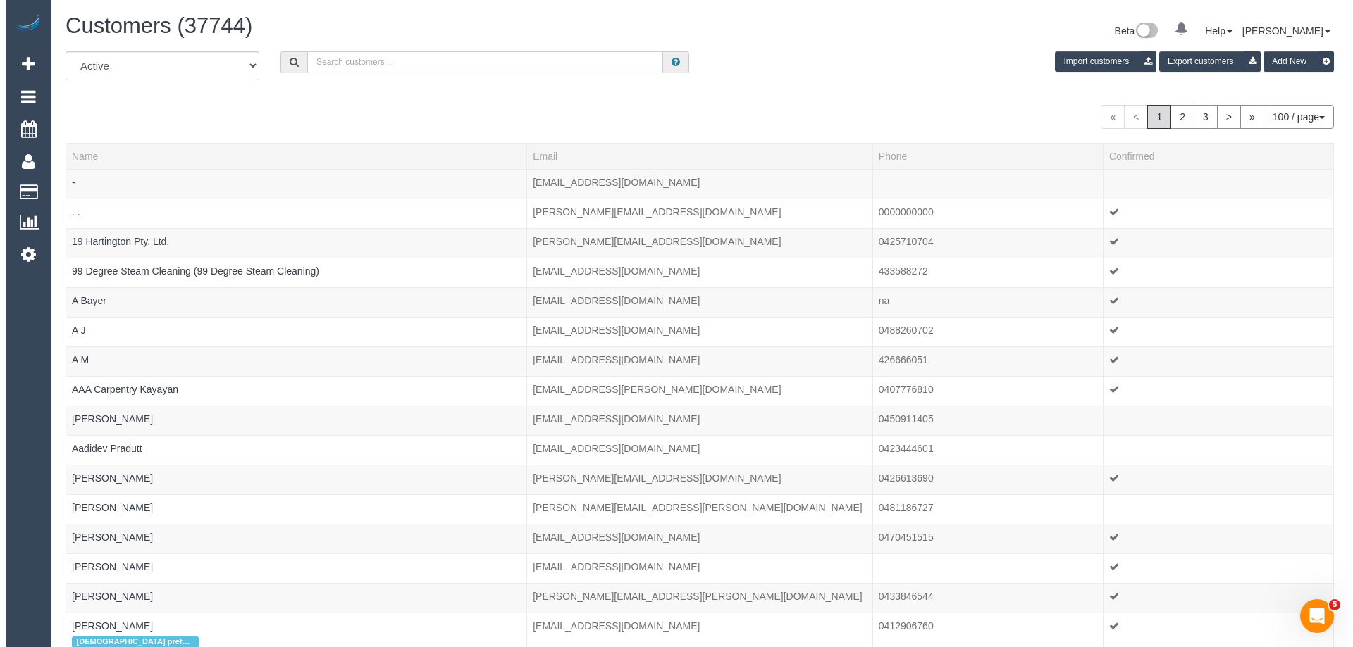
scroll to position [3412, 1342]
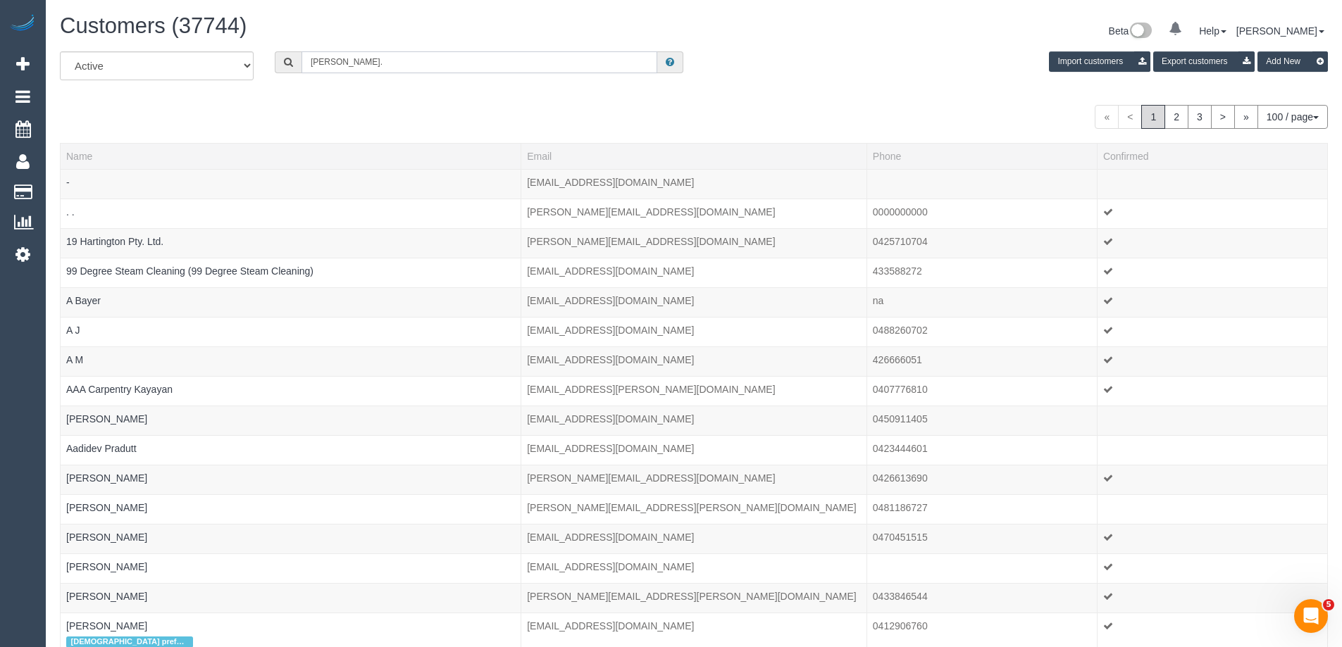
type input "Sandra Campbell"
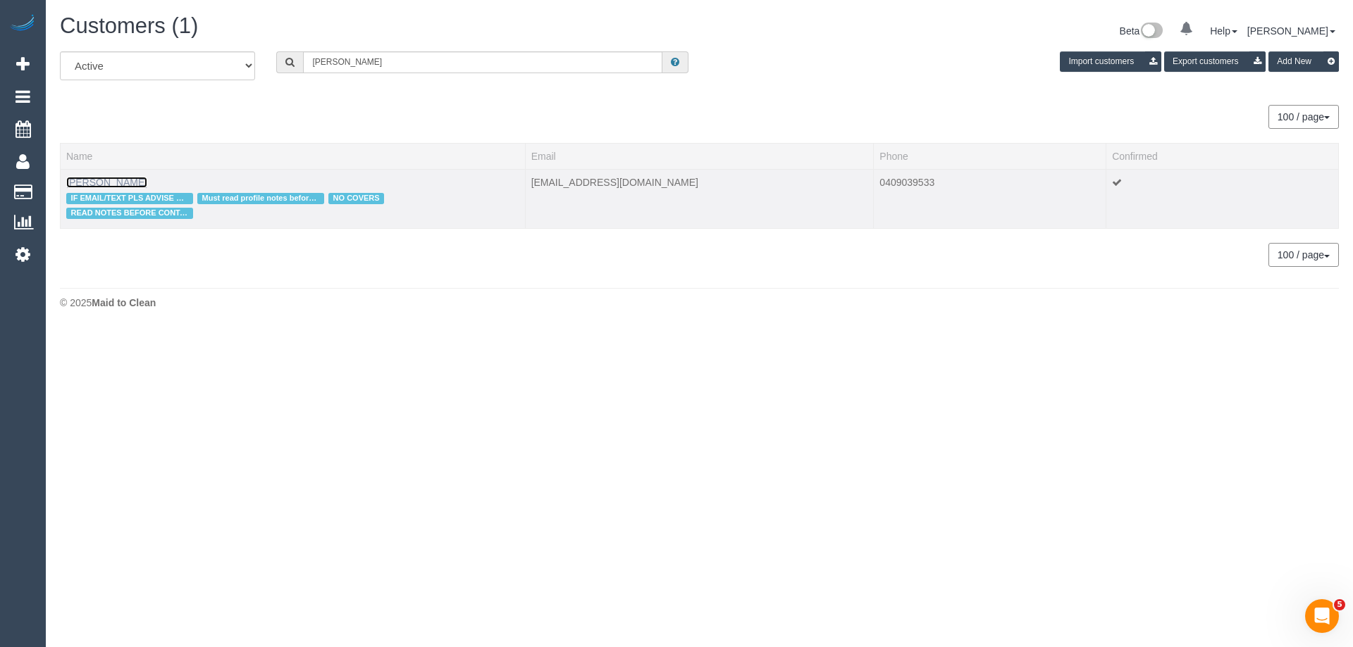
click at [106, 181] on link "Sandra Campbell" at bounding box center [106, 182] width 81 height 11
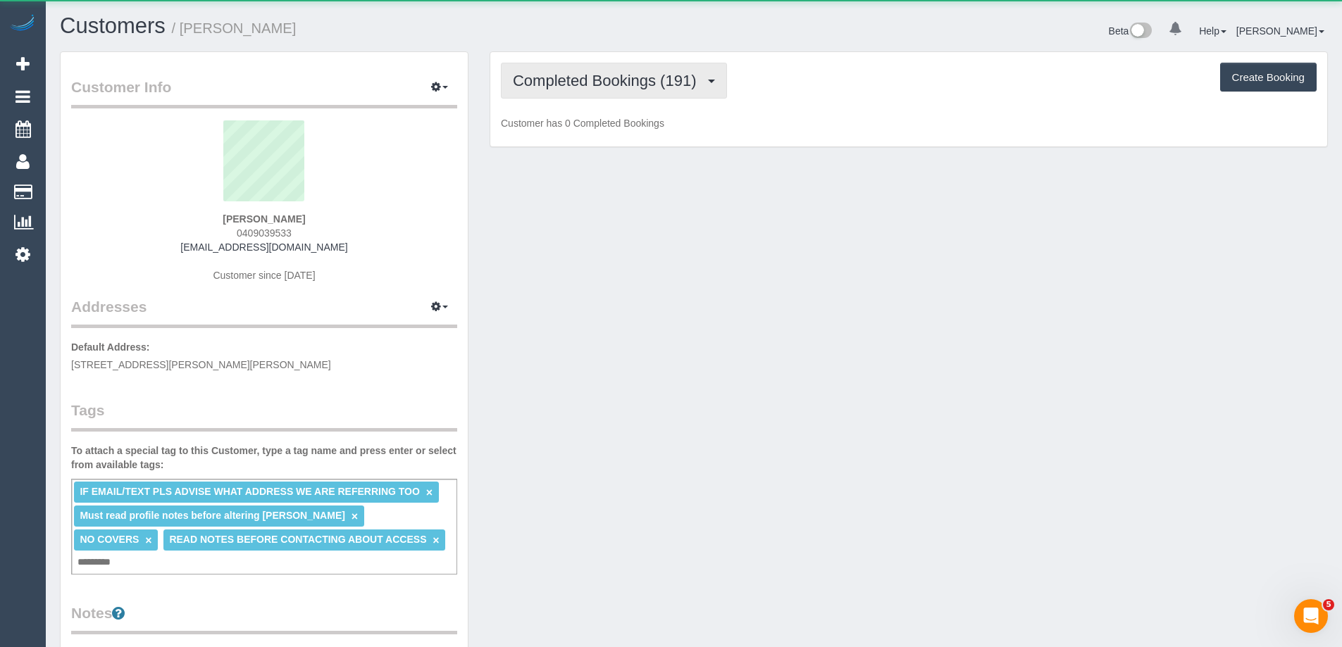
scroll to position [1356, 1342]
click at [604, 76] on span "Completed Bookings (191)" at bounding box center [608, 81] width 190 height 18
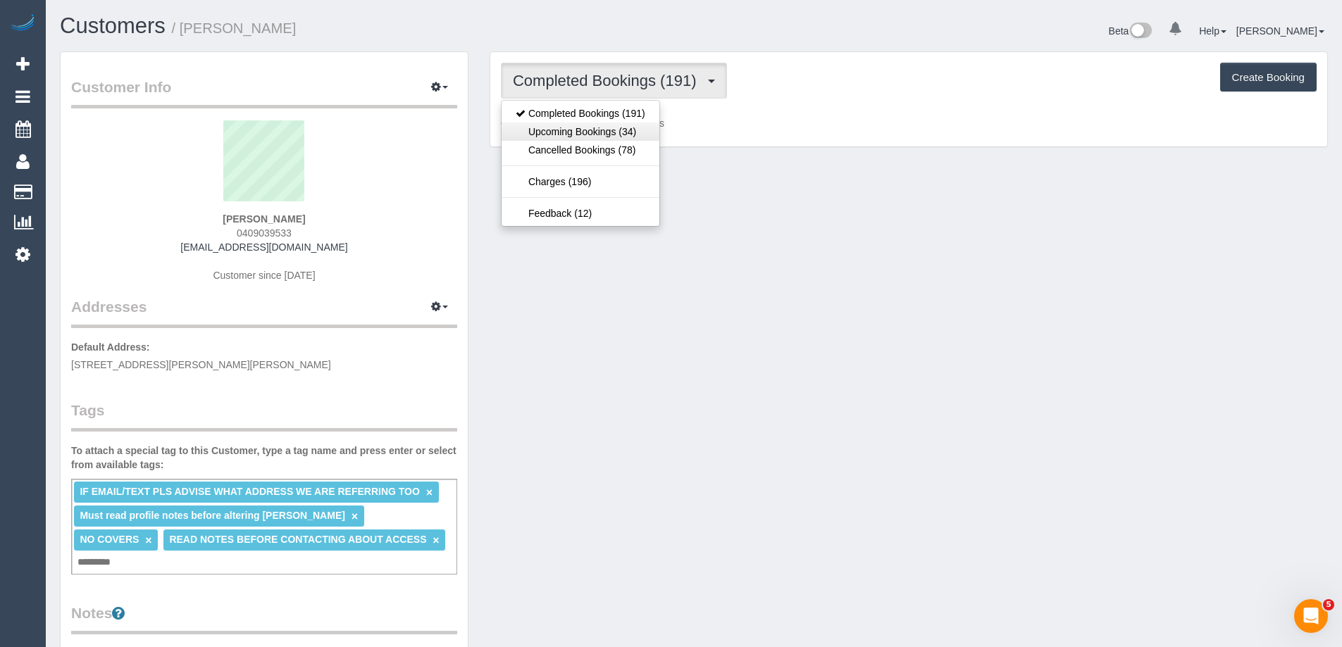
click at [603, 132] on link "Upcoming Bookings (34)" at bounding box center [581, 132] width 158 height 18
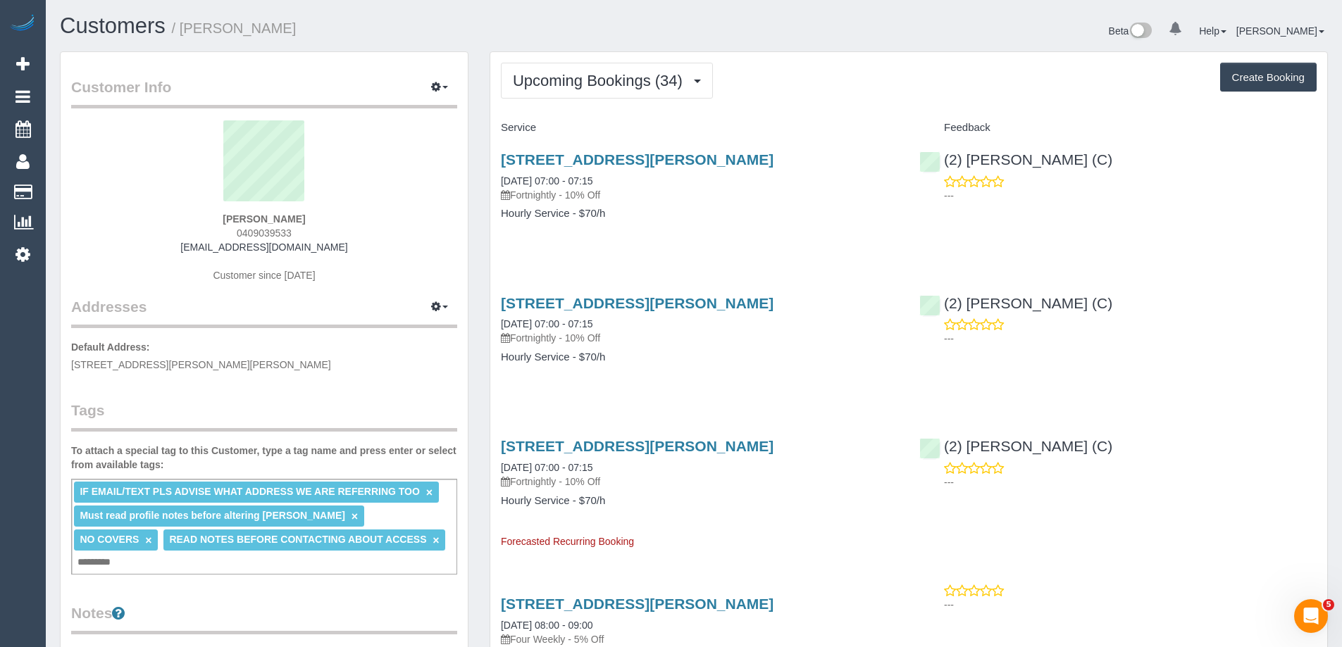
scroll to position [4096, 1342]
click at [604, 161] on link "22 Benjamin St, Parkville, VIC 3052" at bounding box center [637, 159] width 273 height 16
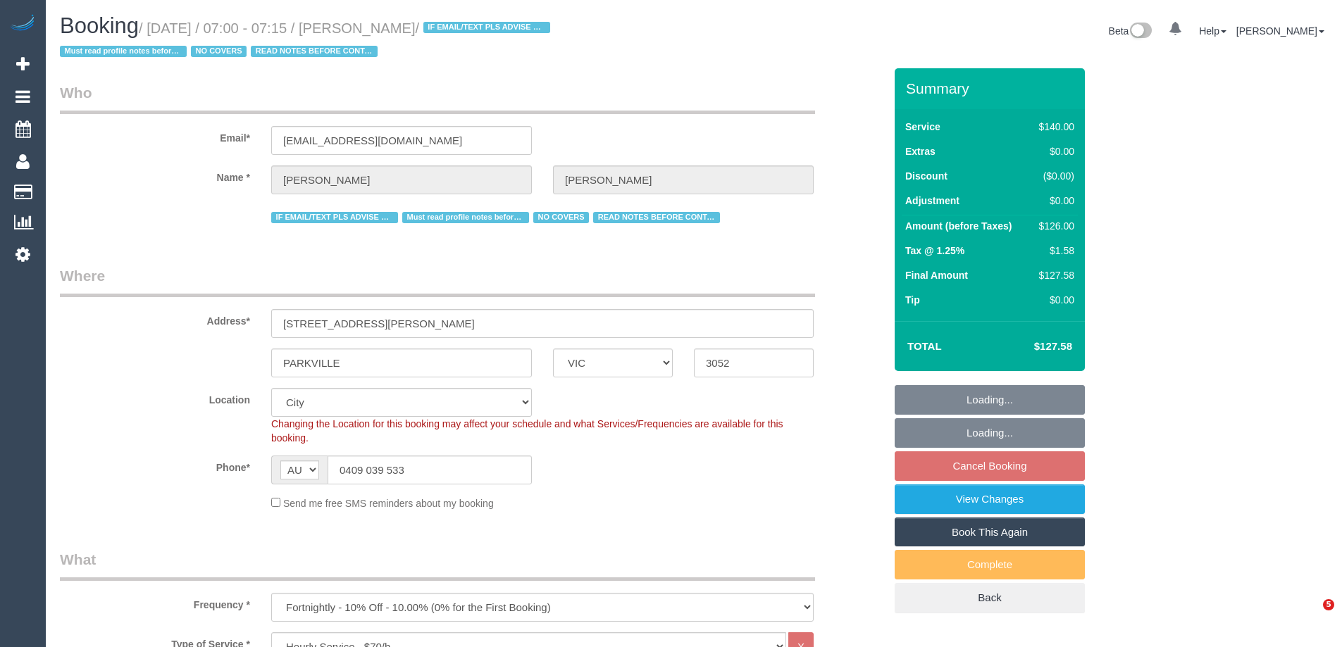
select select "VIC"
select select "object:866"
select select "number:28"
select select "number:14"
select select "number:19"
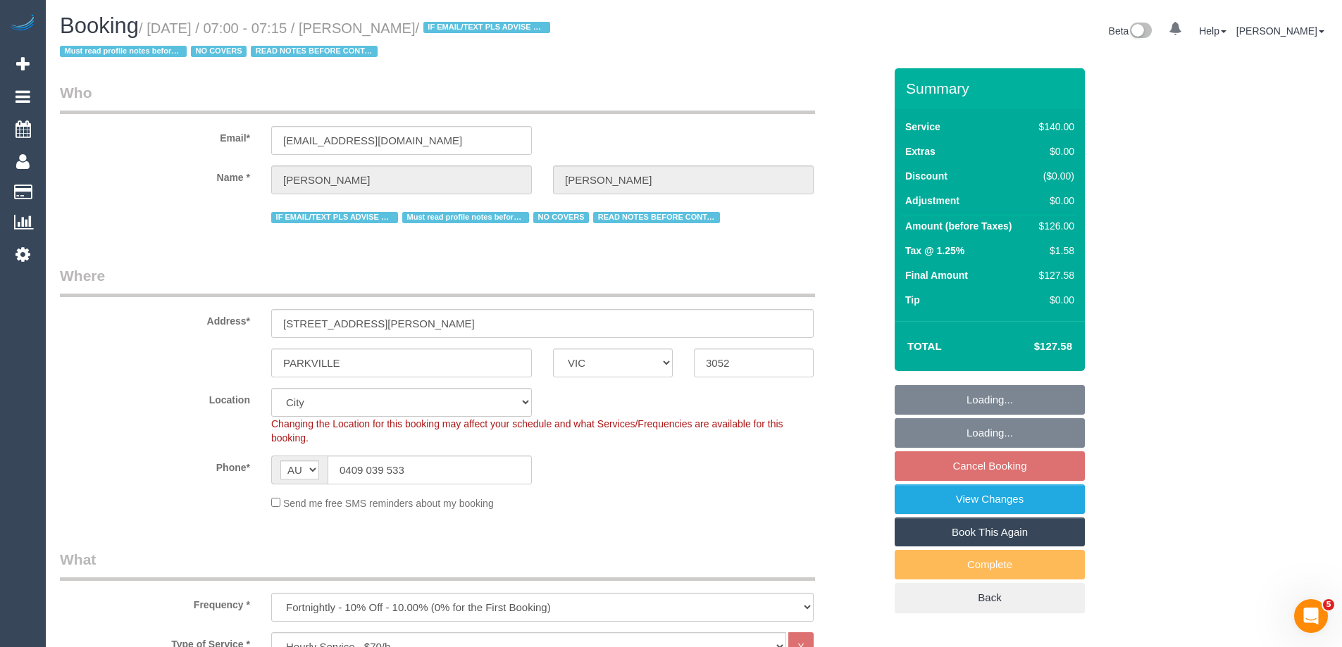
select select "number:22"
select select "number:35"
select select "number:11"
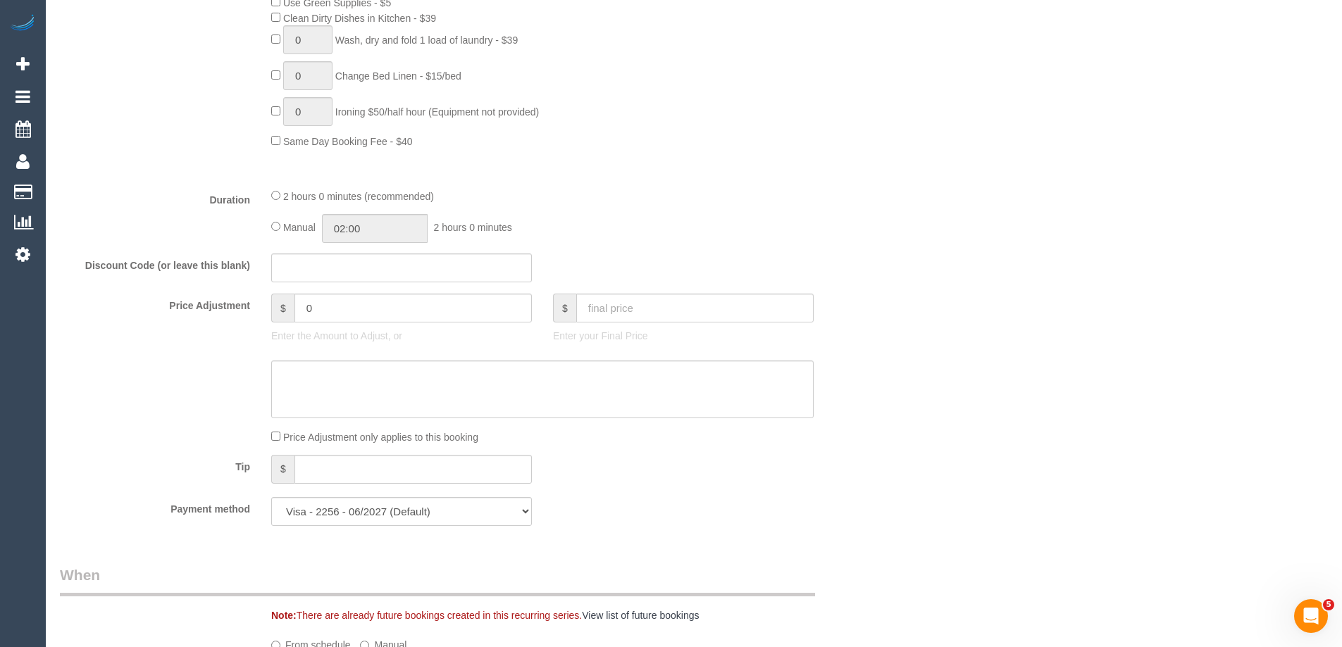
scroll to position [986, 0]
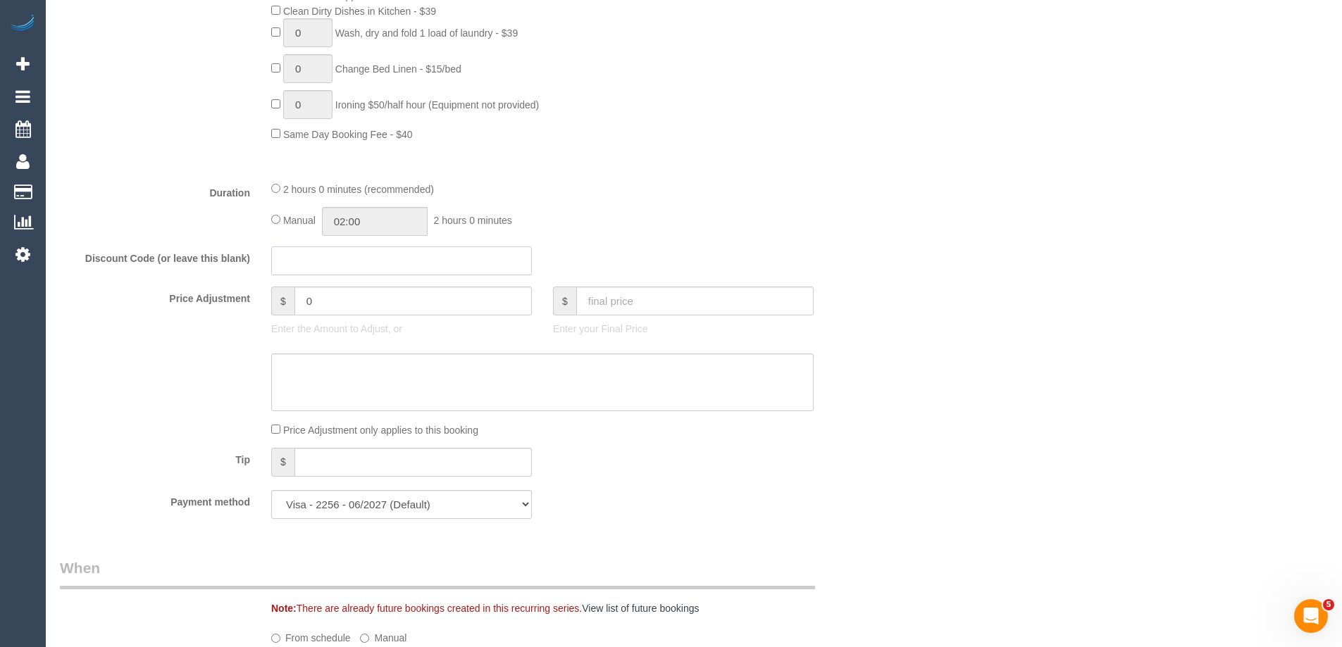
drag, startPoint x: 364, startPoint y: 255, endPoint x: 373, endPoint y: 256, distance: 9.9
click at [364, 255] on input "text" at bounding box center [401, 261] width 261 height 29
paste input "[DATE]-43BC-5F83"
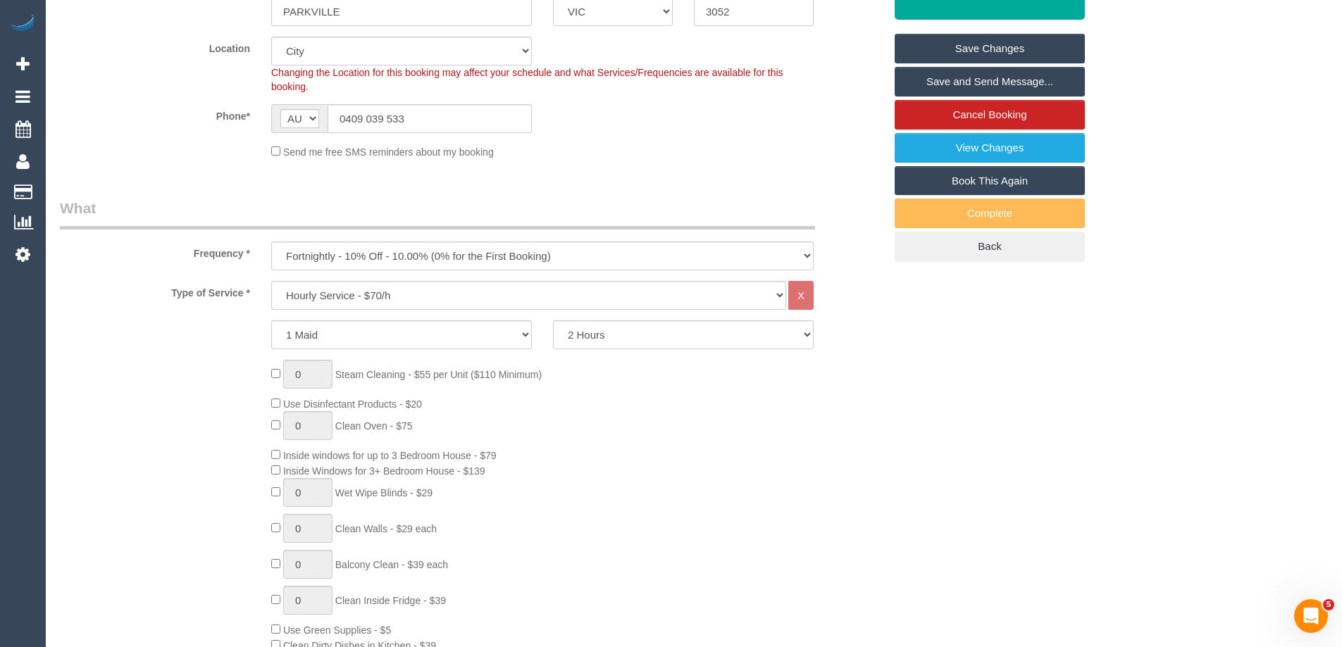
scroll to position [0, 0]
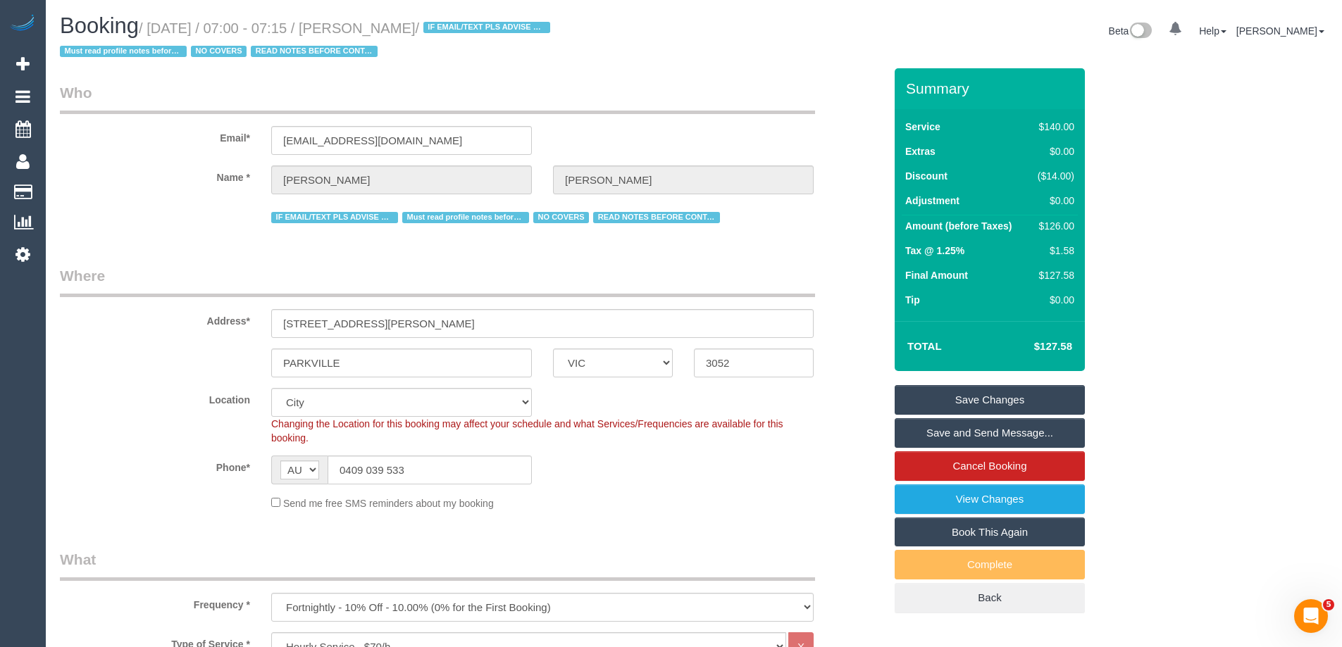
type input "[DATE]-43BC-5F83"
click at [1125, 174] on div "Summary Service $140.00 Extras $0.00 Discount ($14.00) Adjustment $0.00 Amount …" at bounding box center [1042, 354] width 317 height 573
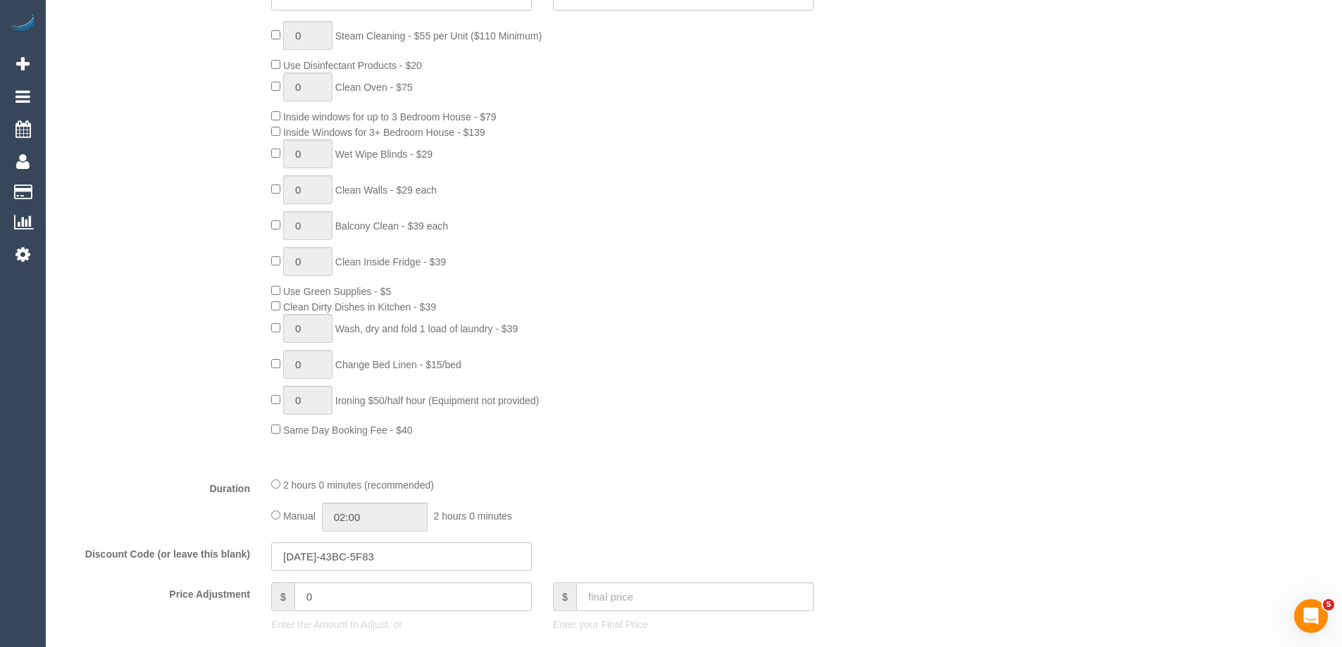
scroll to position [845, 0]
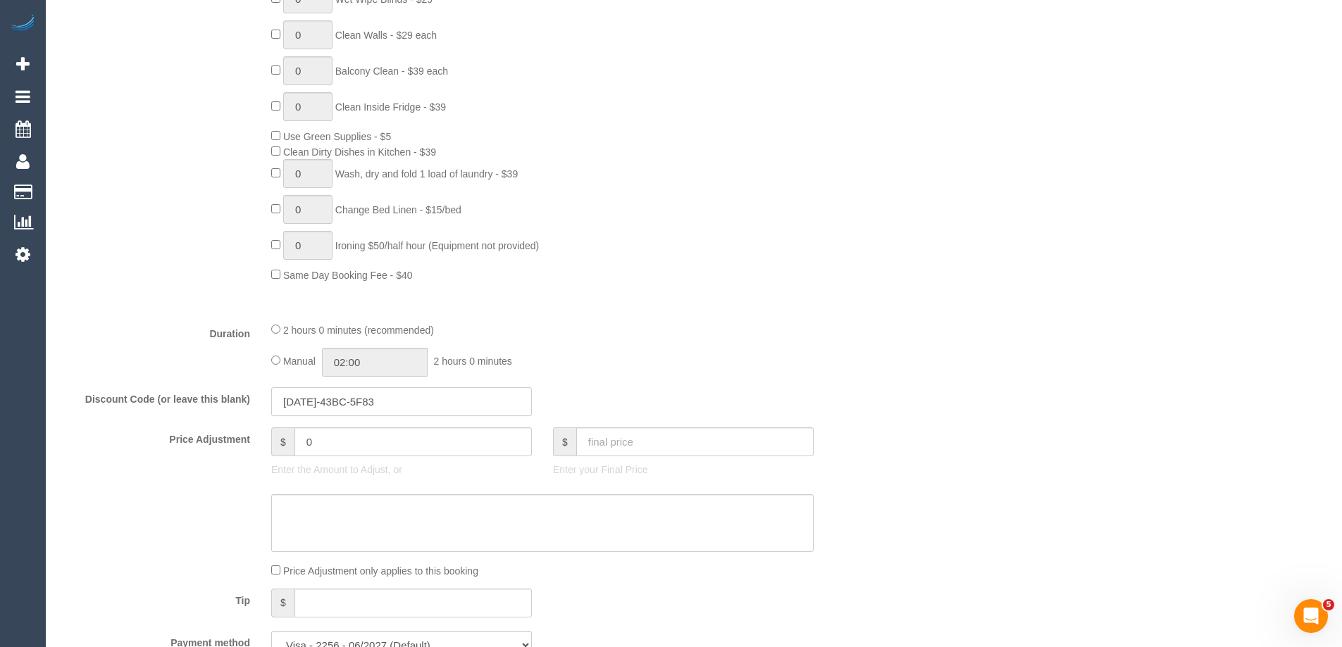
drag, startPoint x: 352, startPoint y: 404, endPoint x: 122, endPoint y: 418, distance: 230.2
click at [122, 421] on fieldset "What Frequency * One Time Cleaning Weekly - 10% Off - 10.00% (0% for the First …" at bounding box center [472, 187] width 824 height 967
paste input "EB9D-B2E9-51D6"
type input "EB9D-B2E9-51D6"
click at [769, 279] on div "0 Steam Cleaning - $55 per Unit ($110 Minimum) Use Disinfectant Products - $20 …" at bounding box center [578, 74] width 634 height 416
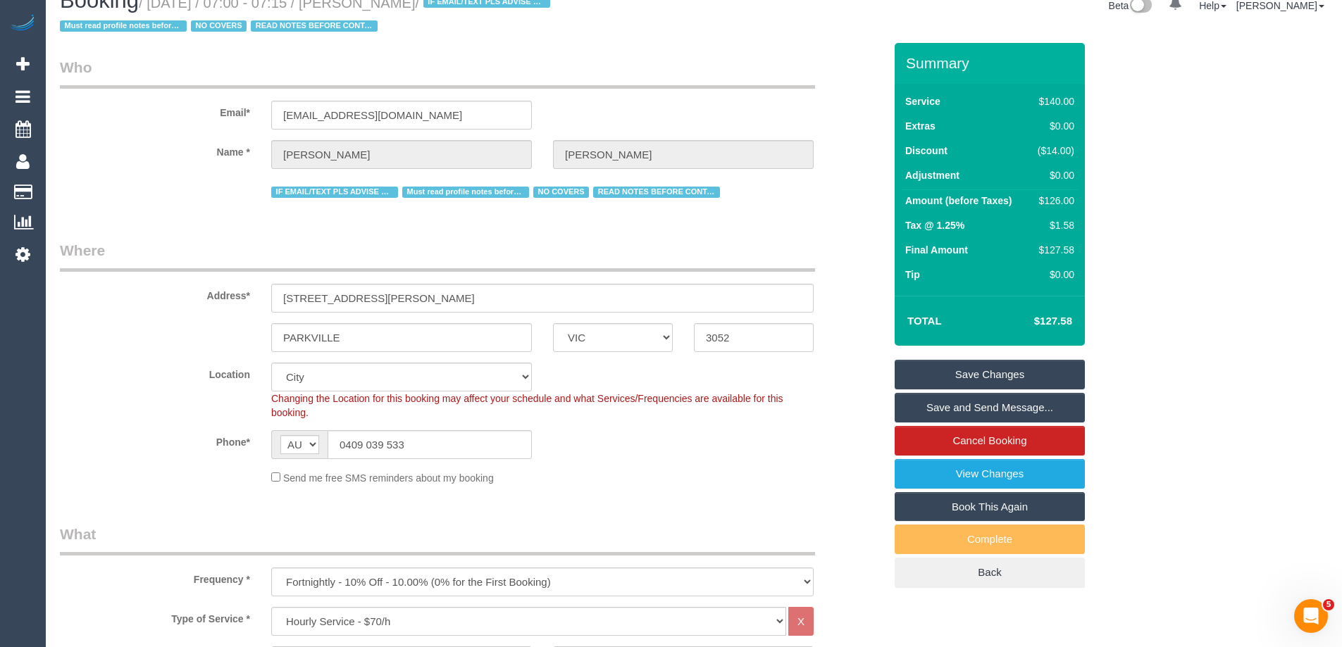
scroll to position [0, 0]
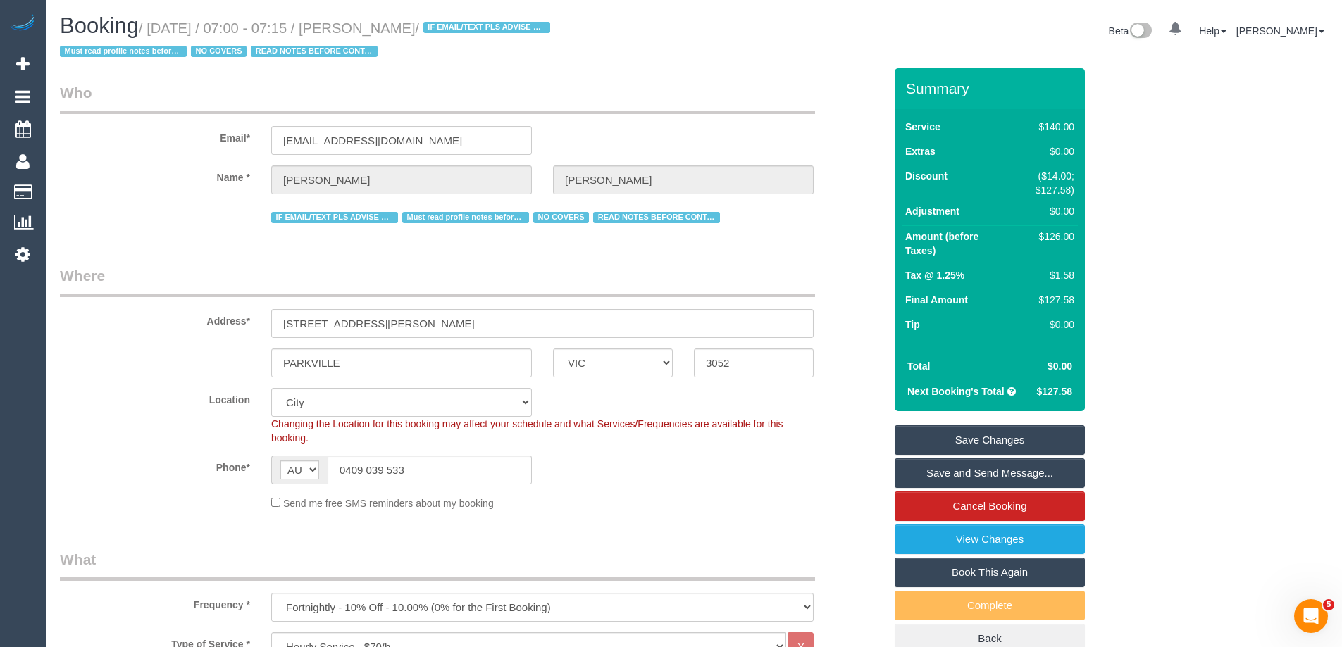
drag, startPoint x: 1037, startPoint y: 191, endPoint x: 1072, endPoint y: 191, distance: 34.5
click at [1072, 191] on div "($14.00; $127.58)" at bounding box center [1040, 183] width 68 height 28
drag, startPoint x: 1051, startPoint y: 301, endPoint x: 1069, endPoint y: 302, distance: 18.3
click at [1069, 302] on div "$127.58" at bounding box center [1040, 300] width 68 height 14
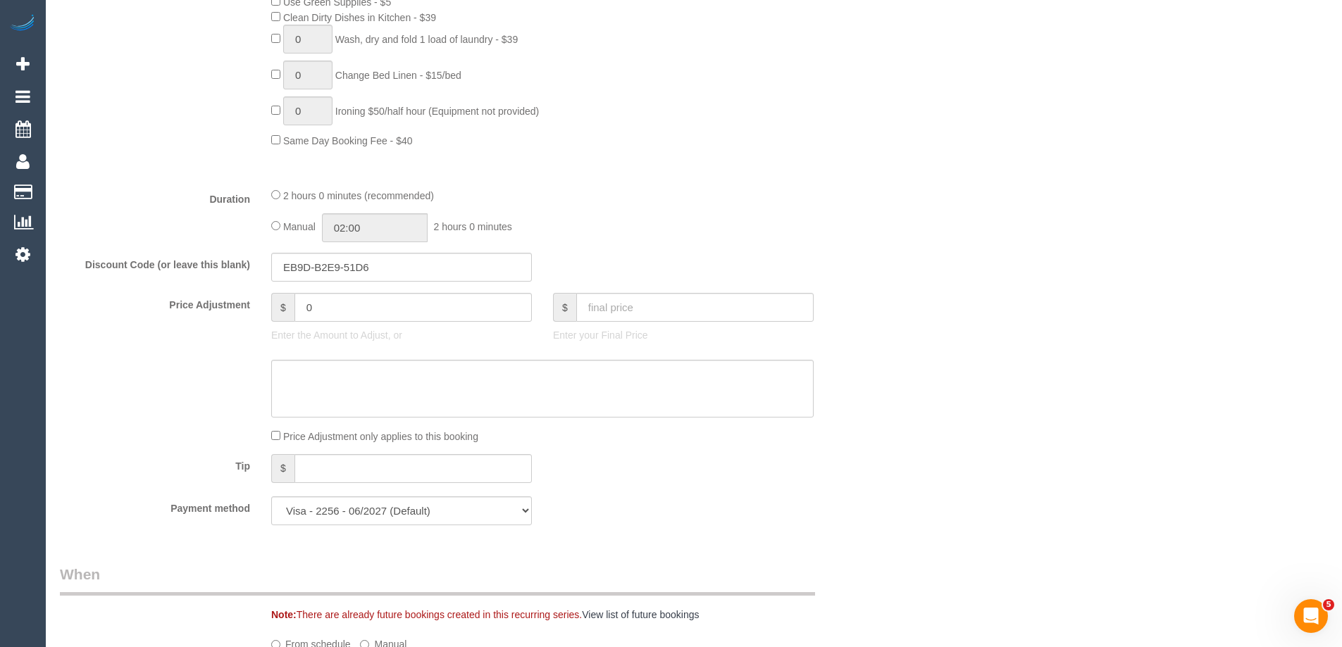
scroll to position [1268, 0]
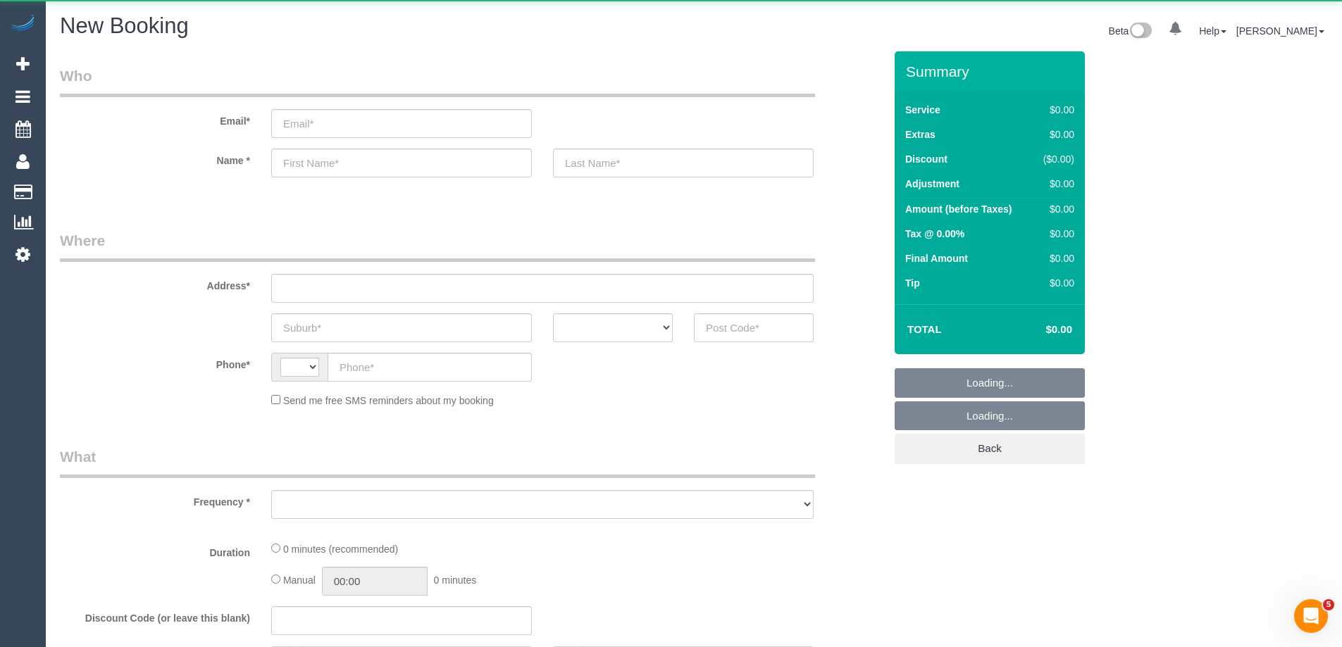
scroll to position [2047, 1342]
select select "string:AU"
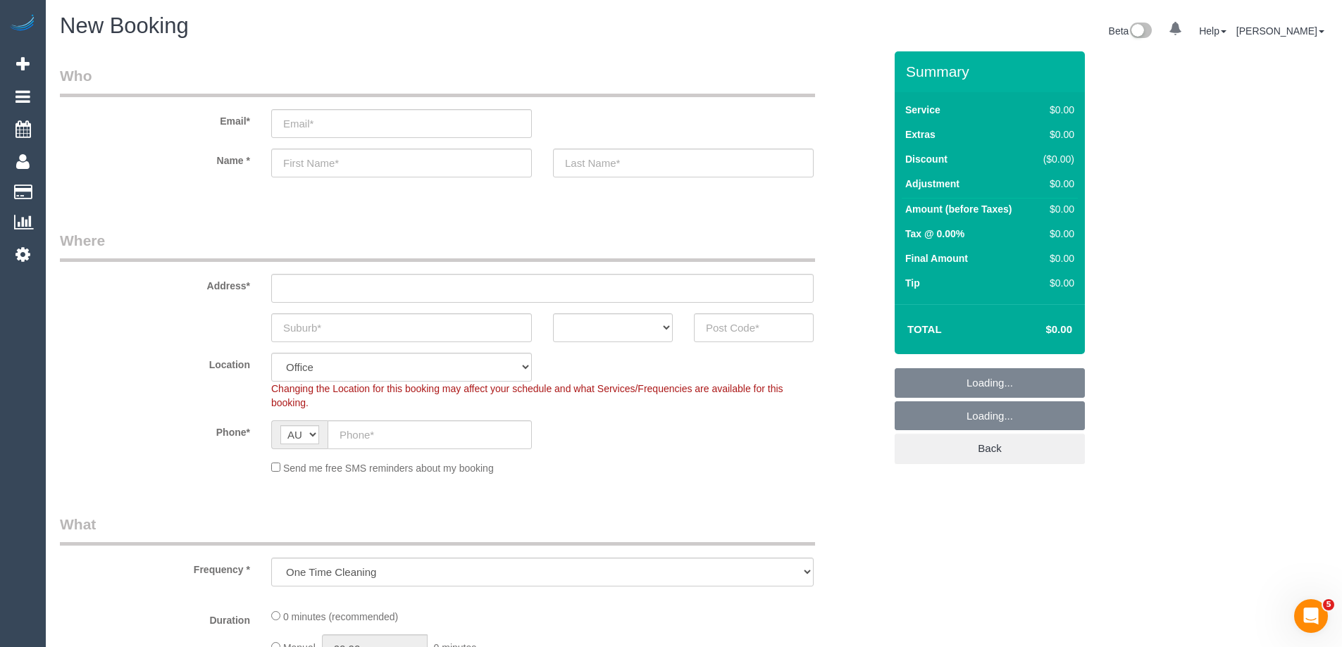
scroll to position [2638, 1342]
select select "object:7274"
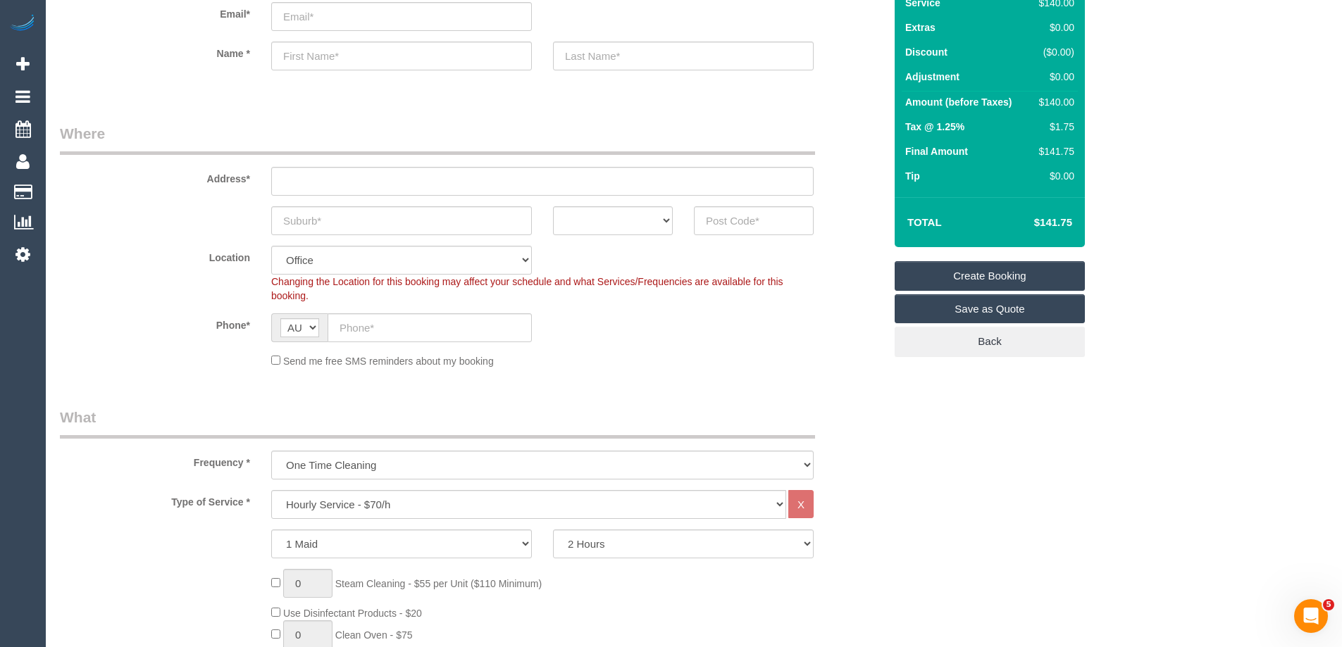
scroll to position [0, 0]
